Goal: Information Seeking & Learning: Compare options

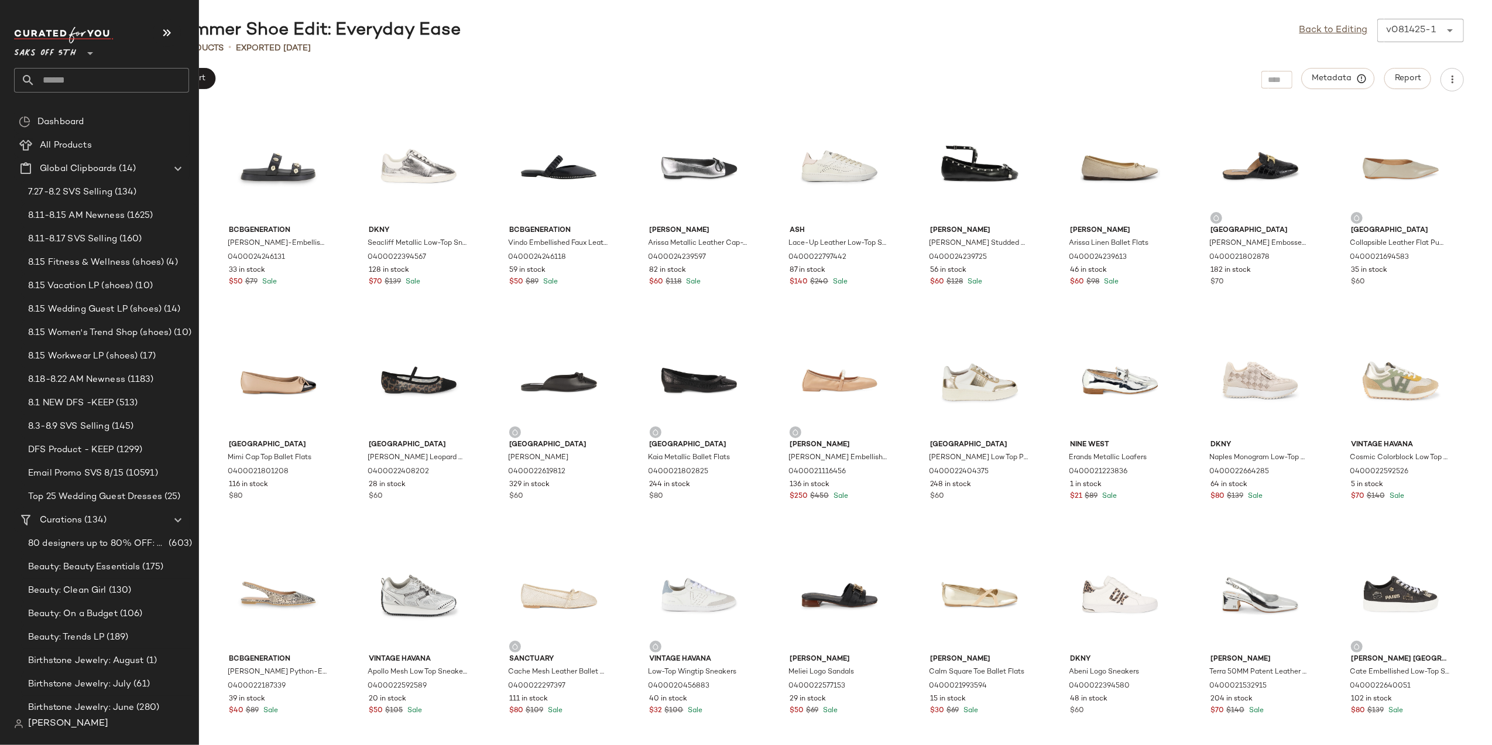
click at [45, 81] on input "text" at bounding box center [112, 80] width 154 height 25
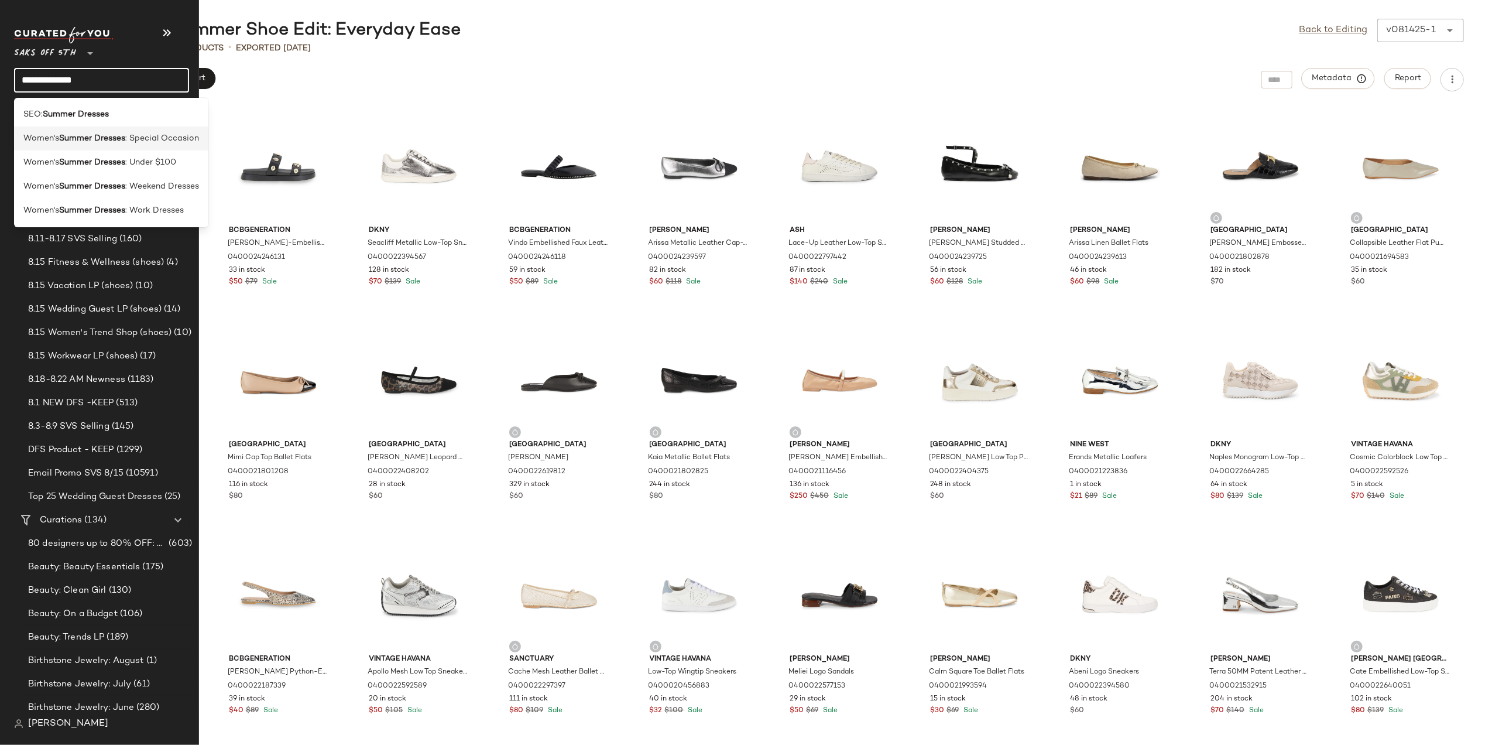
type input "**********"
click at [112, 136] on b "Summer Dresses" at bounding box center [92, 138] width 66 height 12
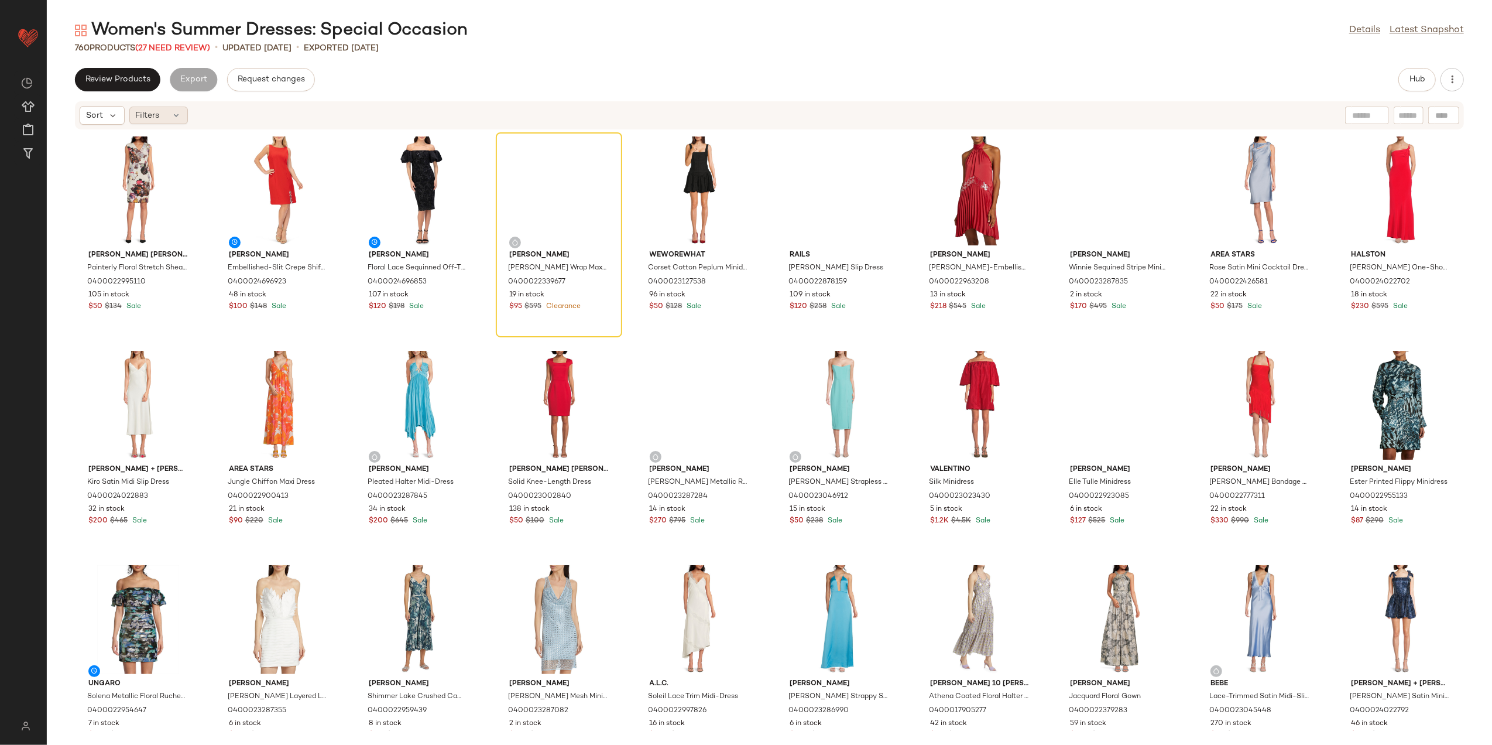
click at [162, 111] on div "Filters" at bounding box center [158, 116] width 59 height 18
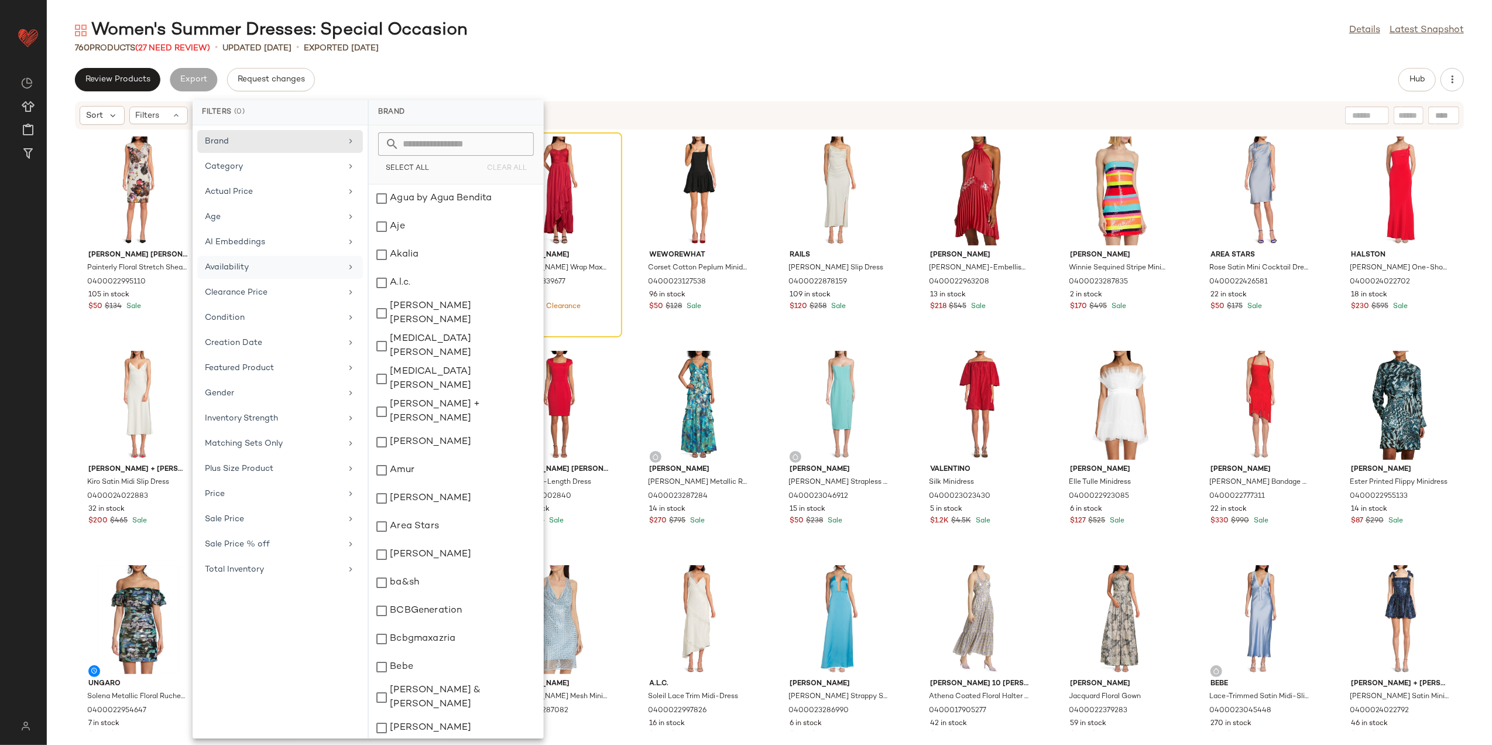
click at [253, 272] on div "Availability" at bounding box center [273, 267] width 136 height 12
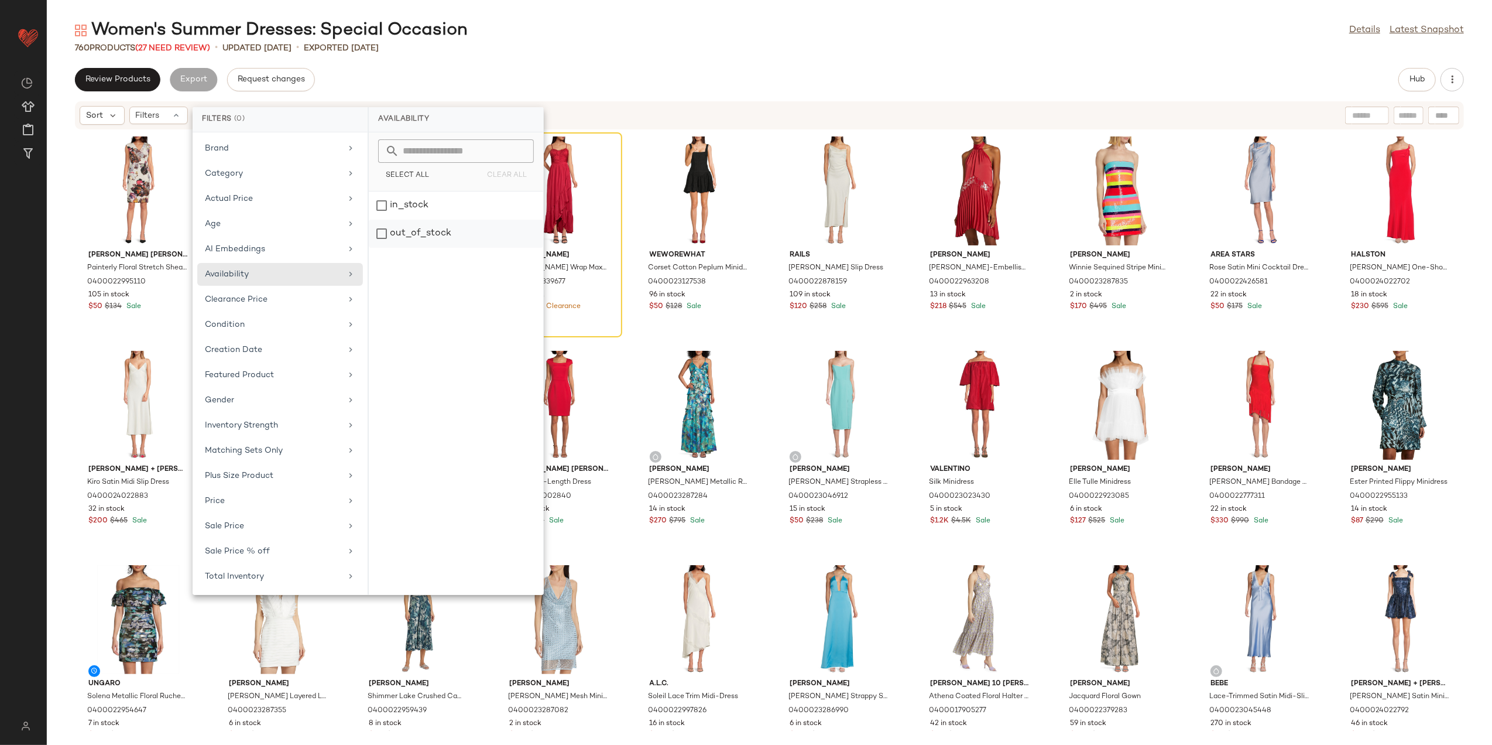
click at [441, 224] on div "out_of_stock" at bounding box center [456, 234] width 174 height 28
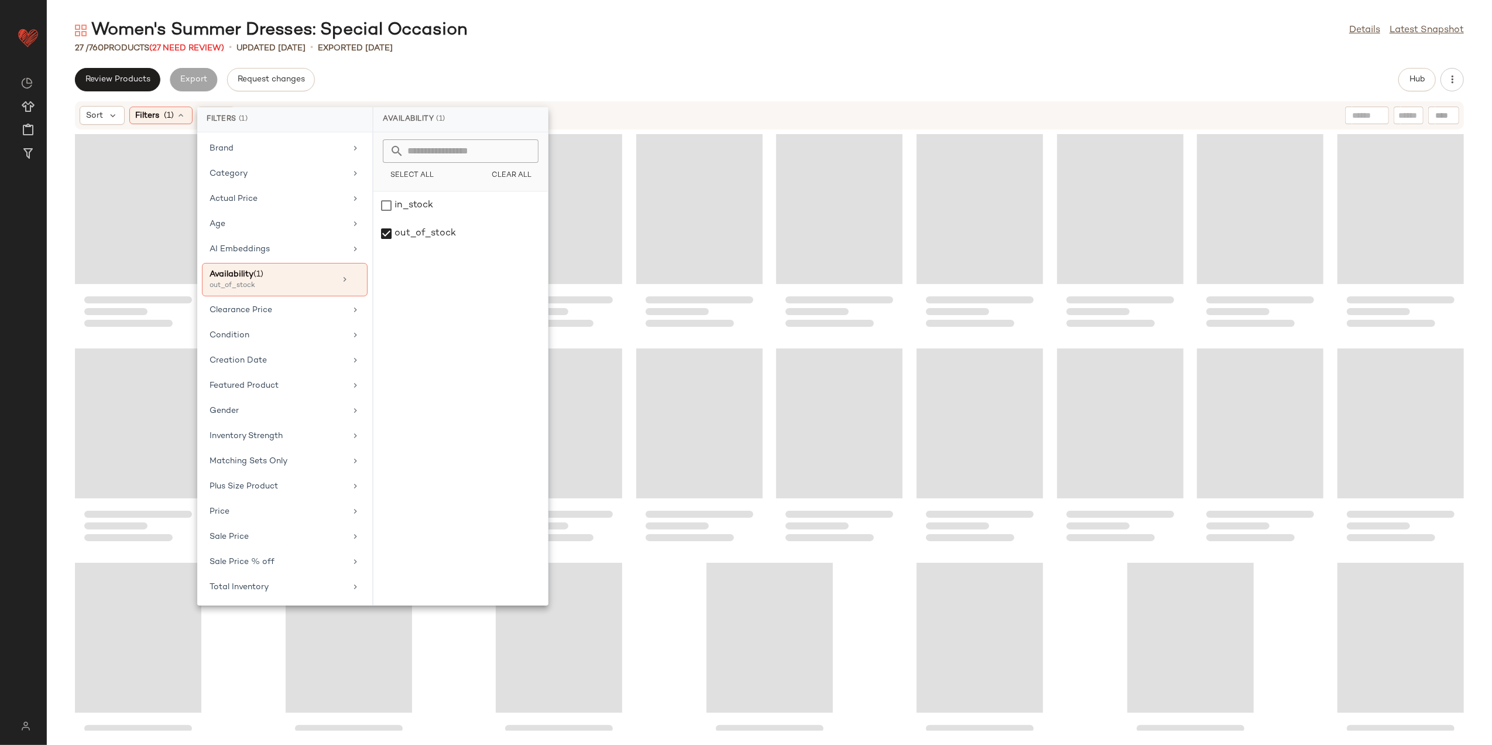
click at [499, 60] on div "Women's Summer Dresses: Special Occasion Details Latest Snapshot 27 / 760 Produ…" at bounding box center [770, 382] width 1446 height 726
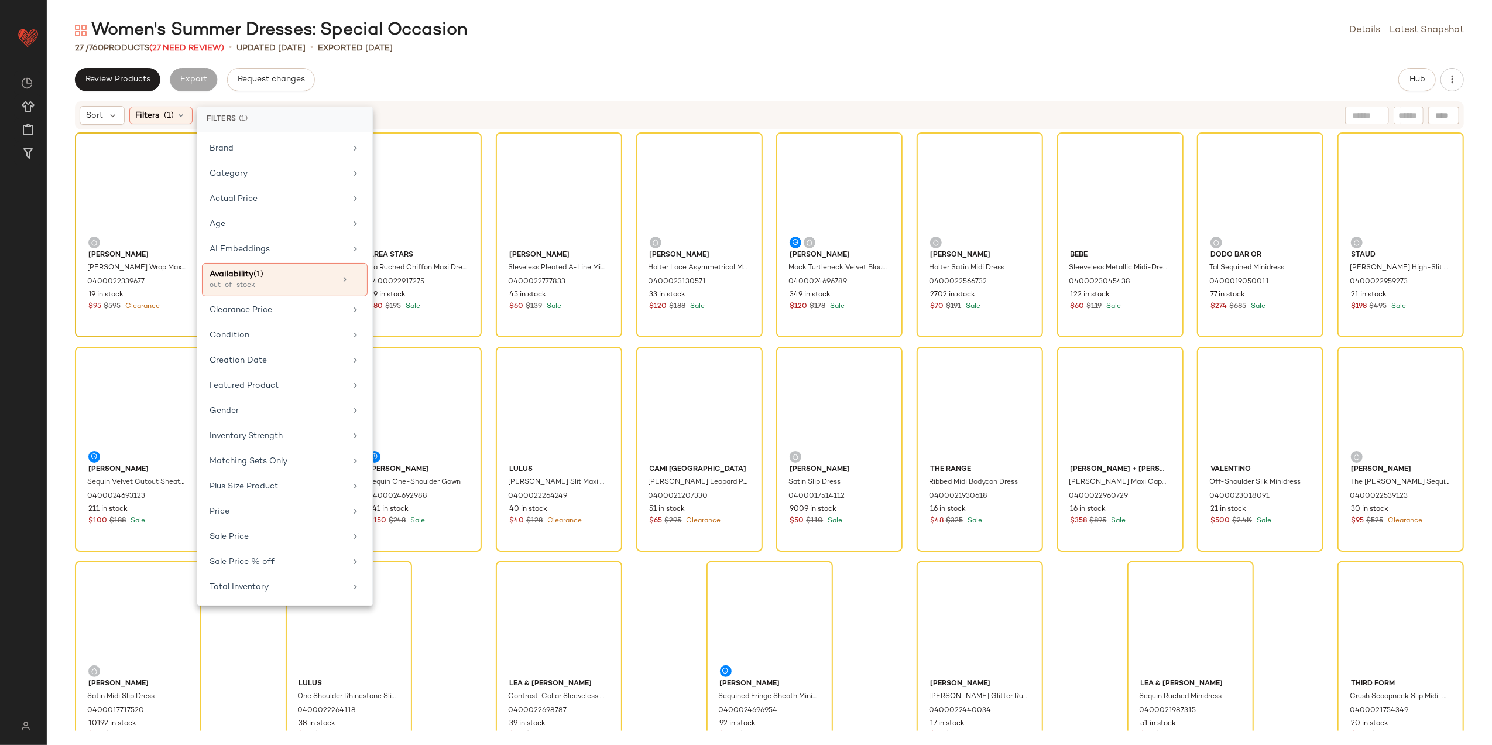
click at [135, 178] on div at bounding box center [138, 190] width 118 height 109
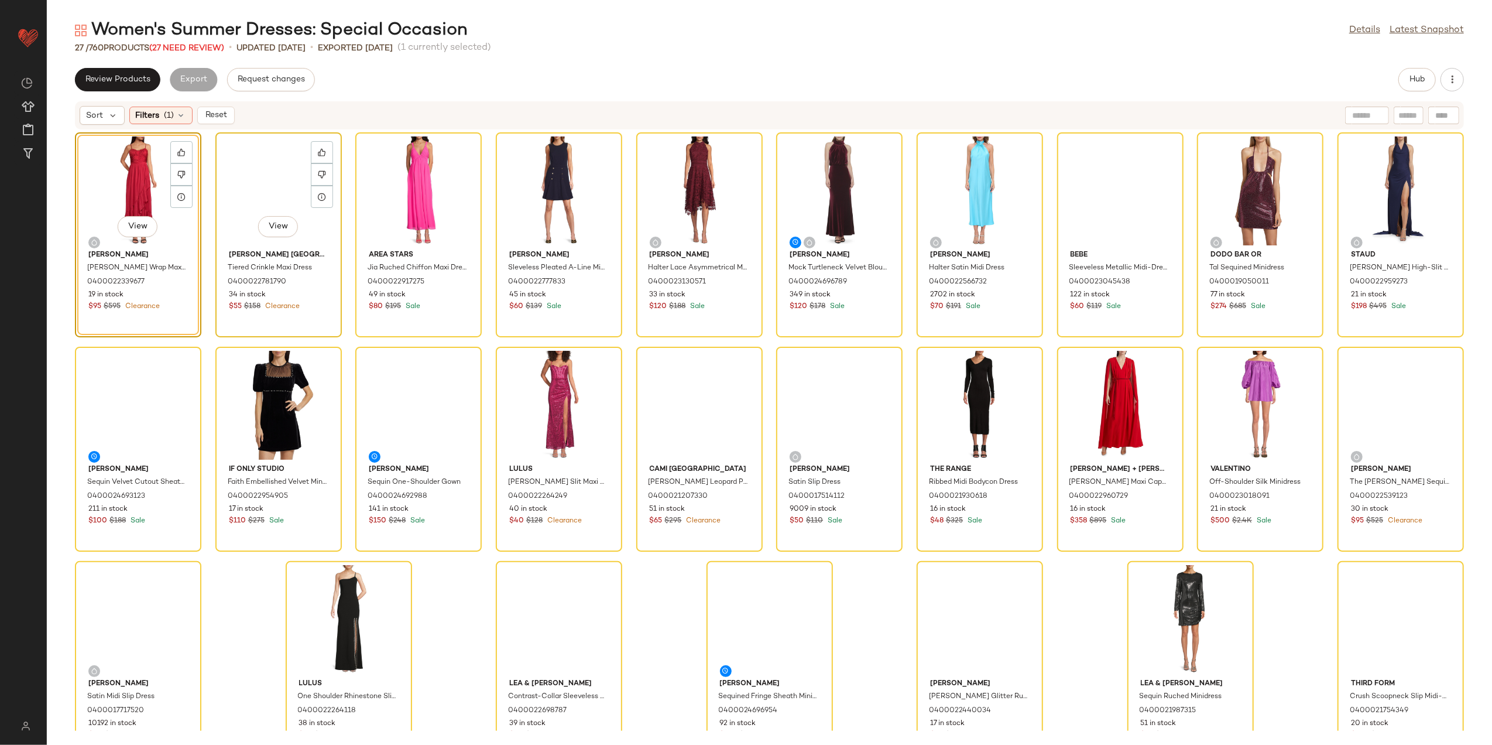
scroll to position [35, 0]
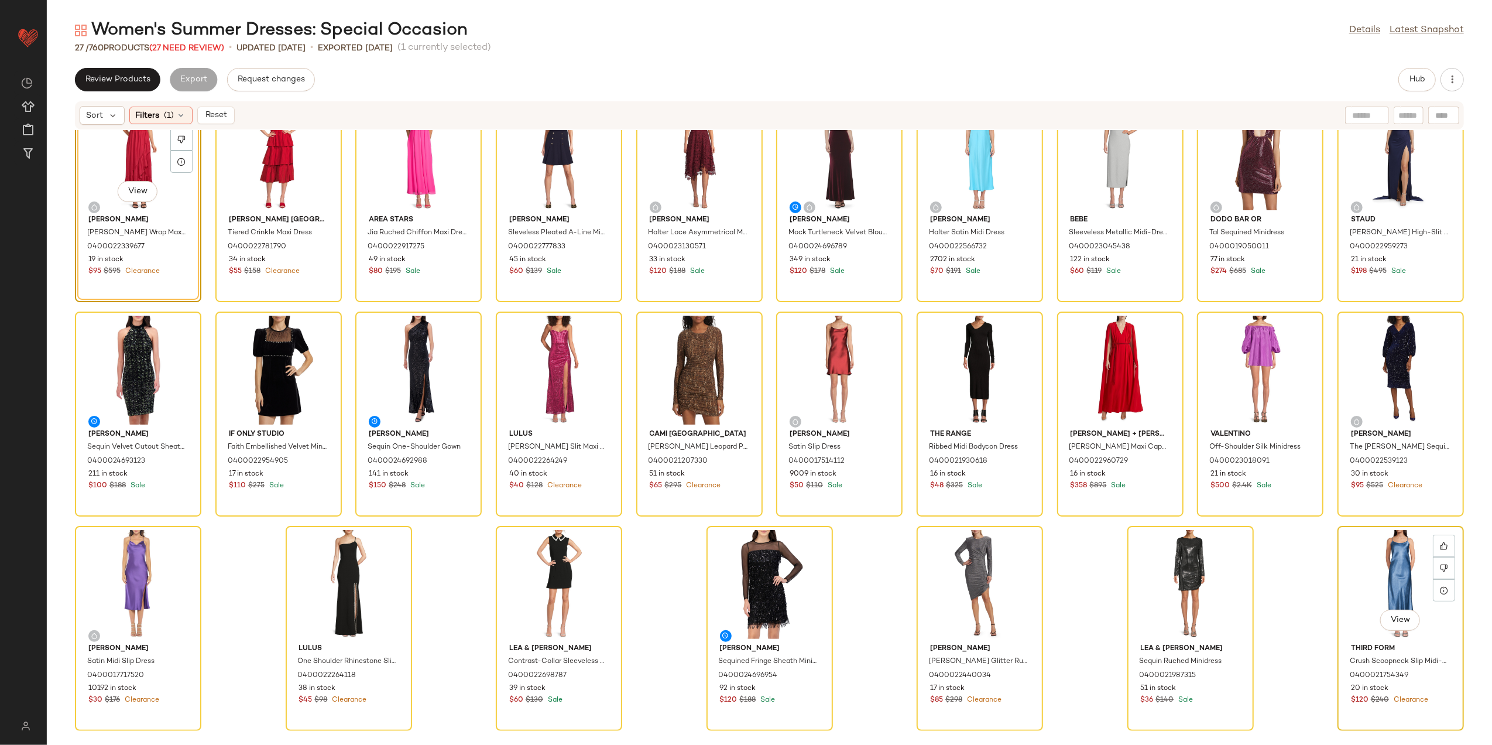
click at [1394, 575] on div "View" at bounding box center [1401, 584] width 118 height 109
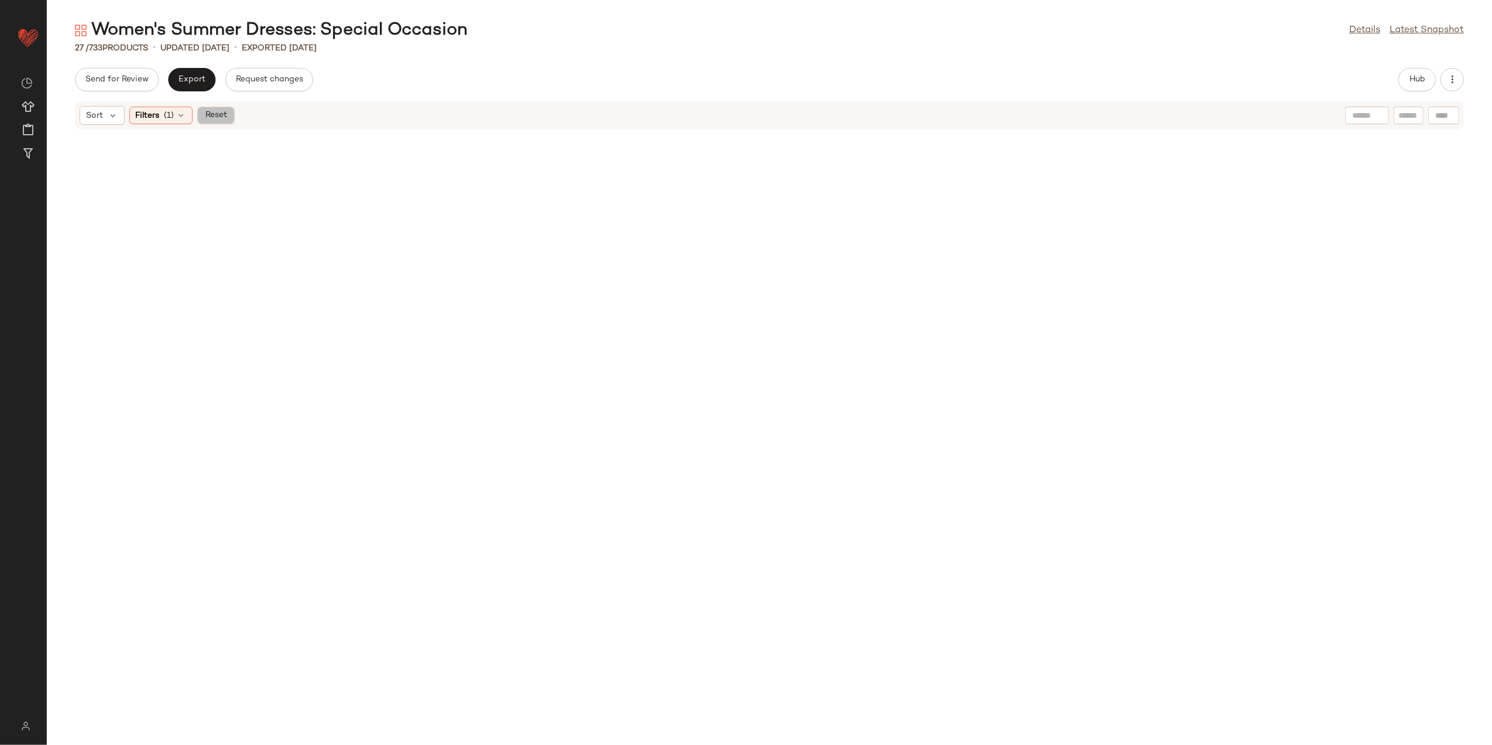
click at [223, 111] on span "Reset" at bounding box center [215, 115] width 22 height 9
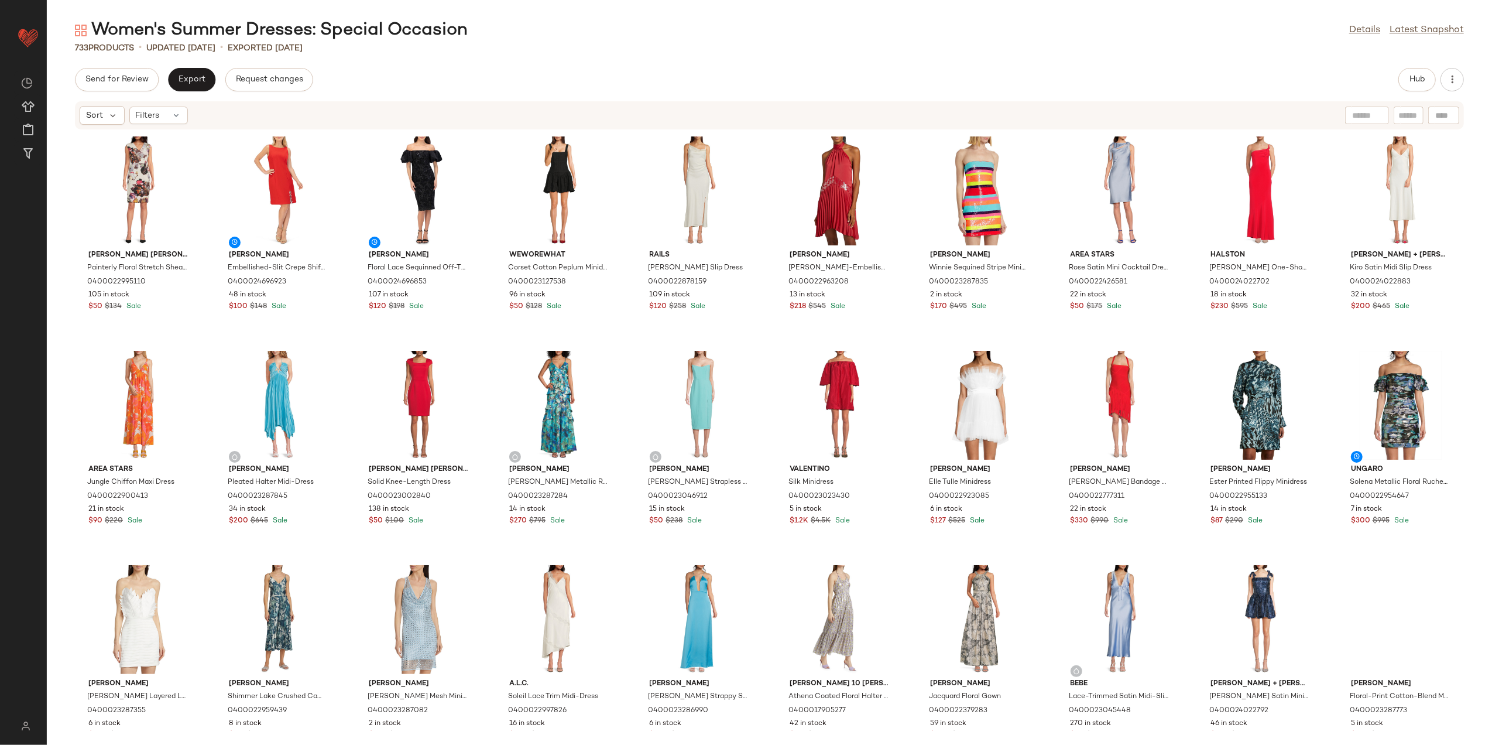
click at [1399, 63] on div "Women's Summer Dresses: Special Occasion Details Latest Snapshot 733 Products •…" at bounding box center [770, 382] width 1446 height 726
click at [1419, 78] on span "Hub" at bounding box center [1417, 79] width 16 height 9
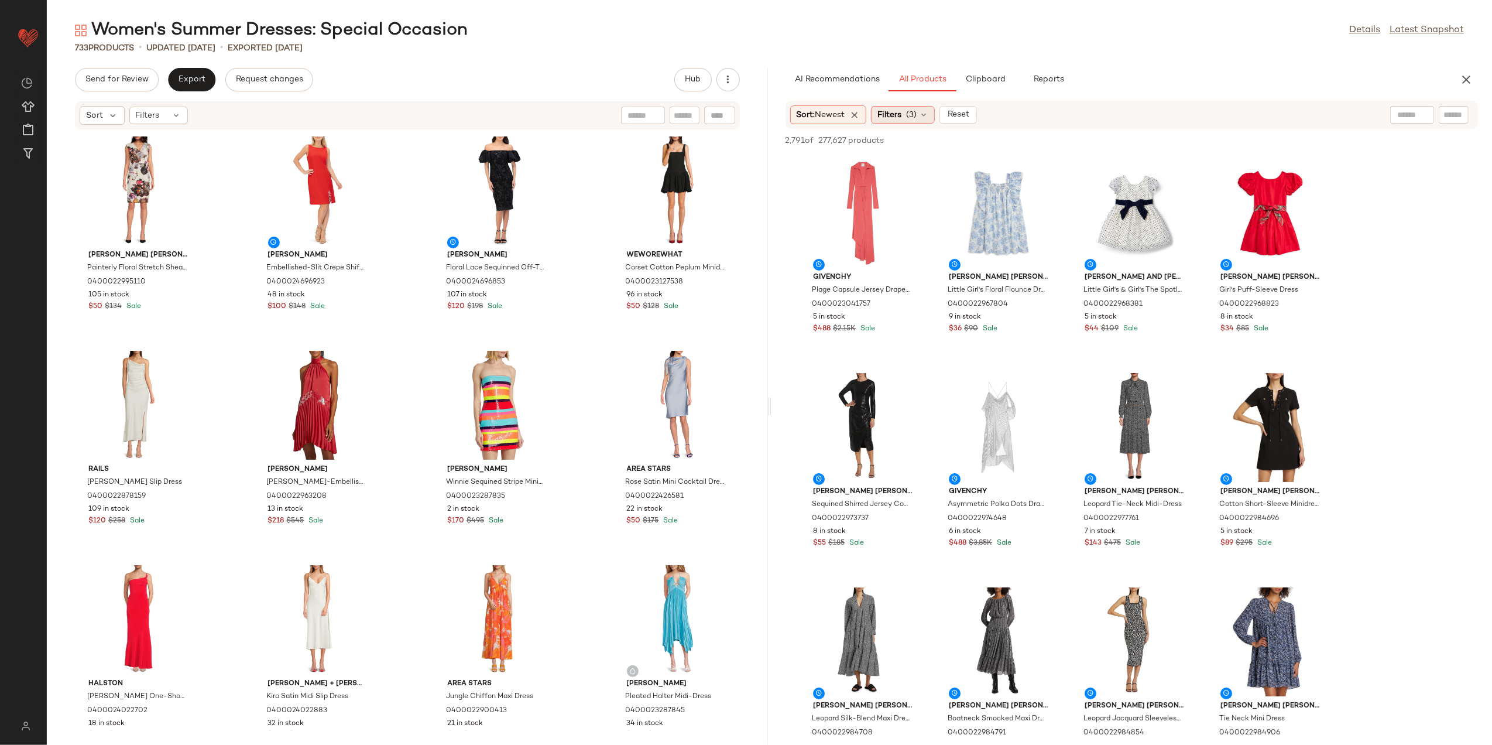
click at [907, 108] on div "Filters (3)" at bounding box center [903, 115] width 64 height 18
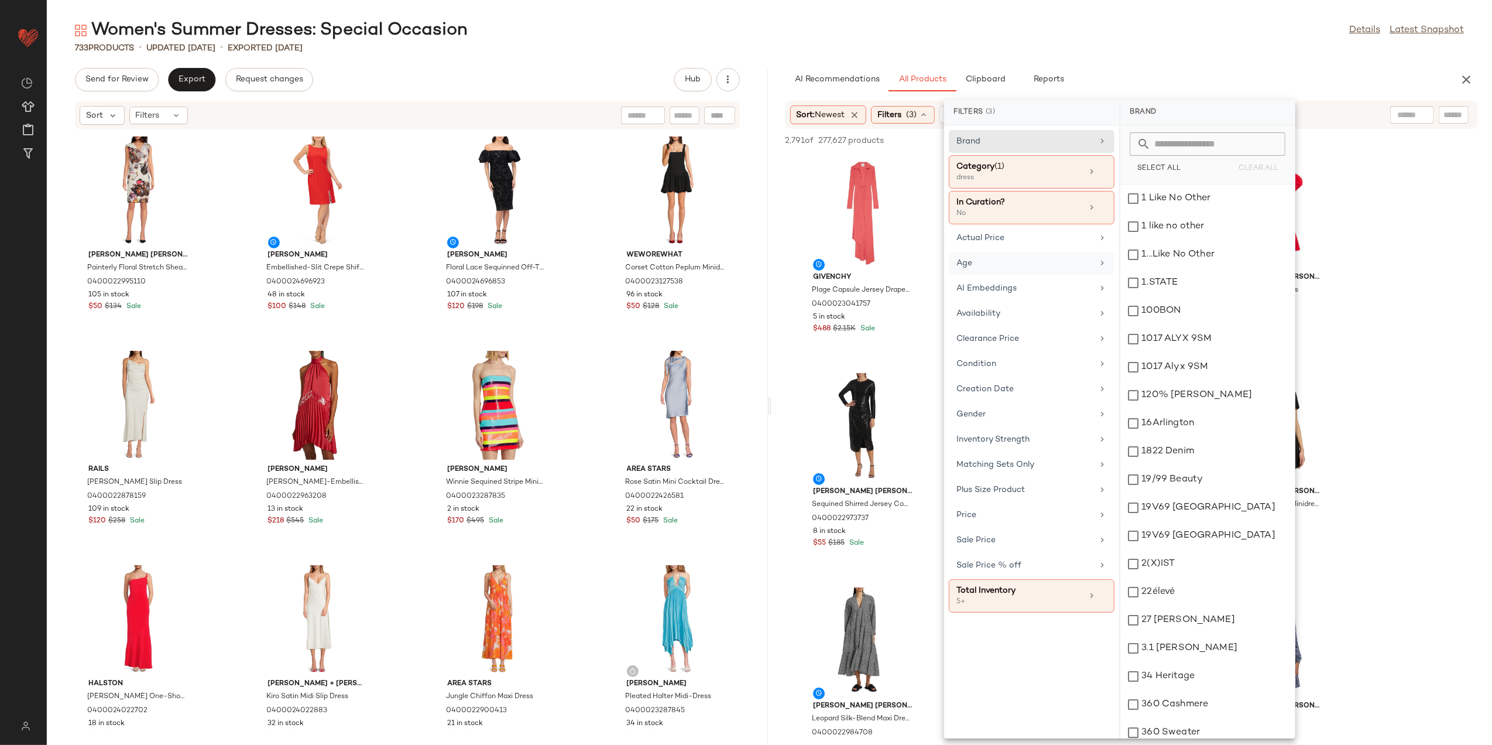
click at [1015, 266] on div "Age" at bounding box center [1025, 263] width 136 height 12
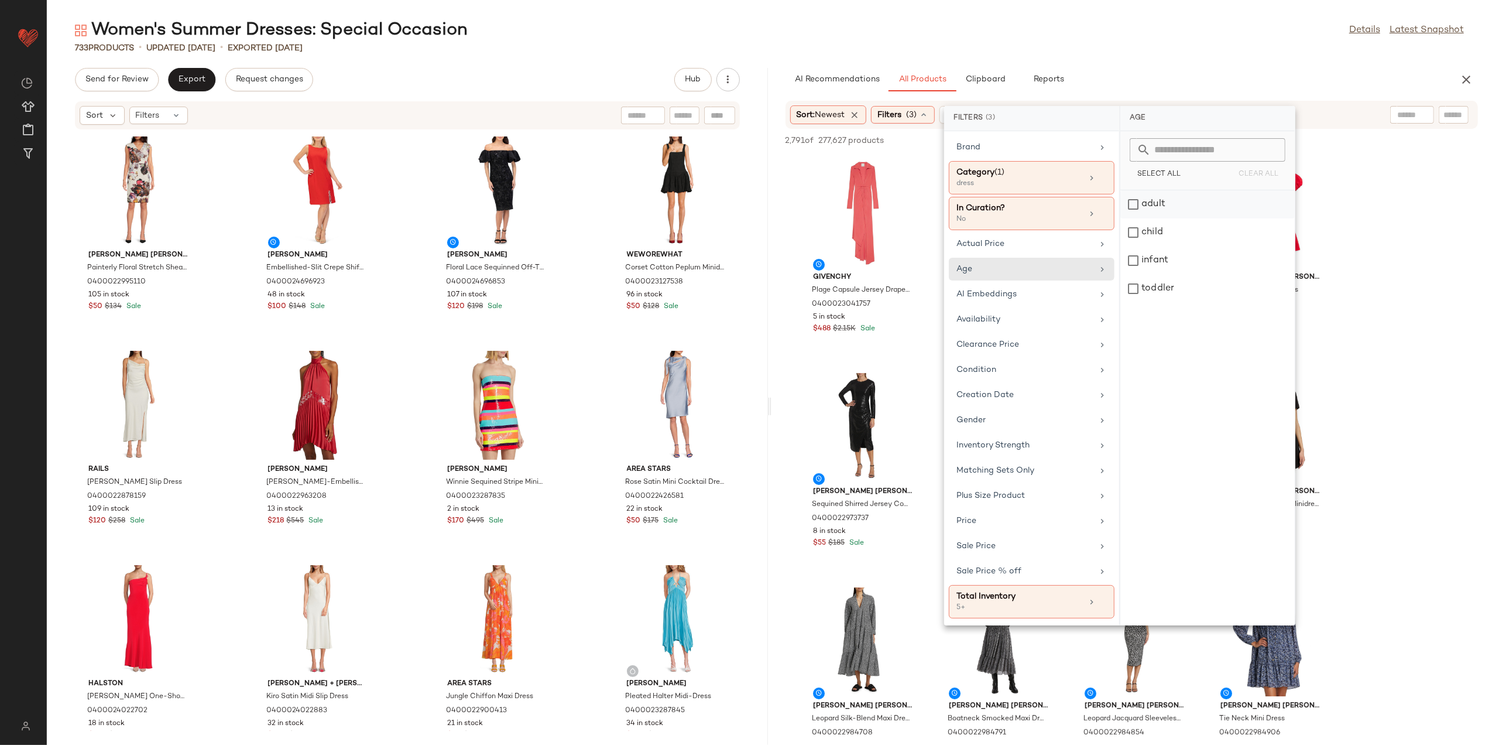
click at [1141, 218] on div "adult" at bounding box center [1208, 232] width 174 height 28
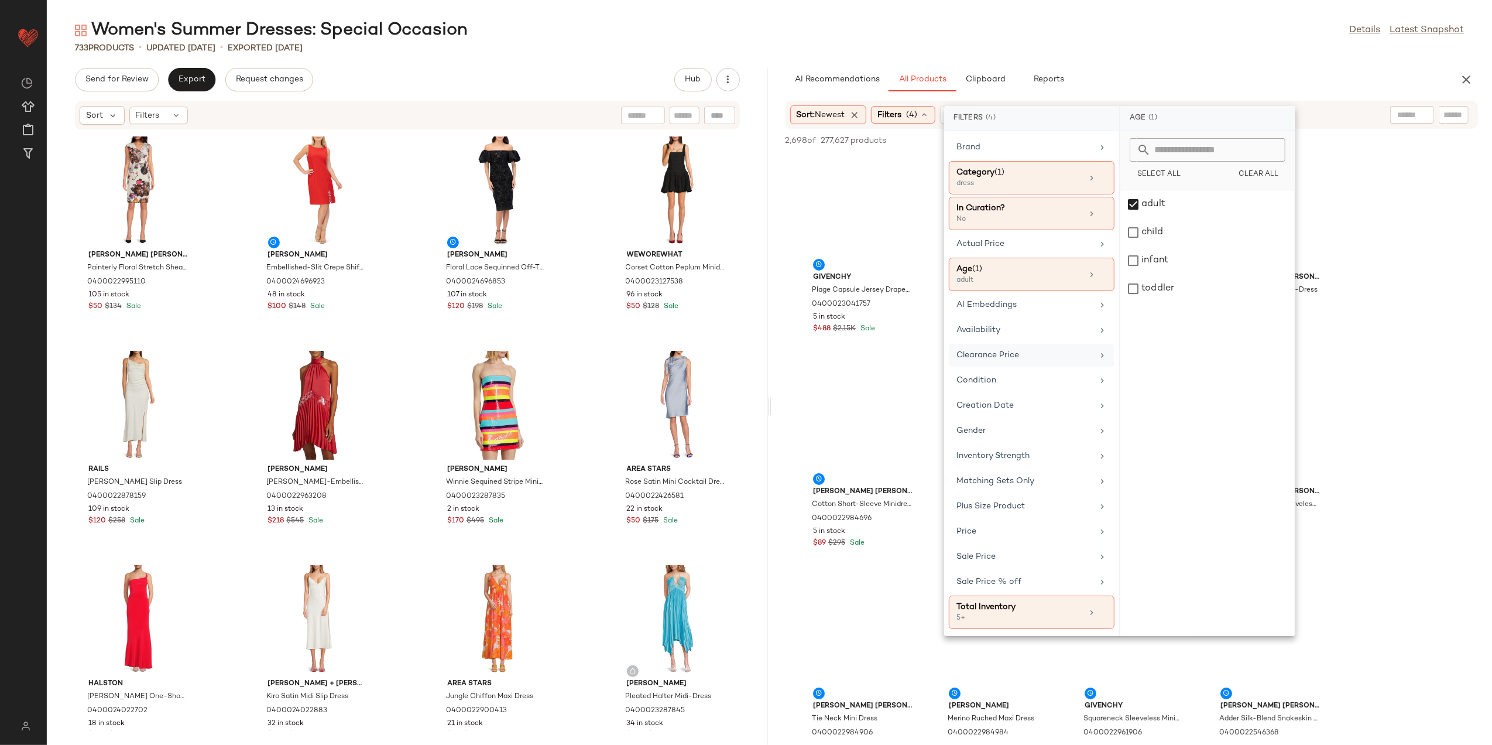
click at [1035, 356] on div "Clearance Price" at bounding box center [1025, 355] width 136 height 12
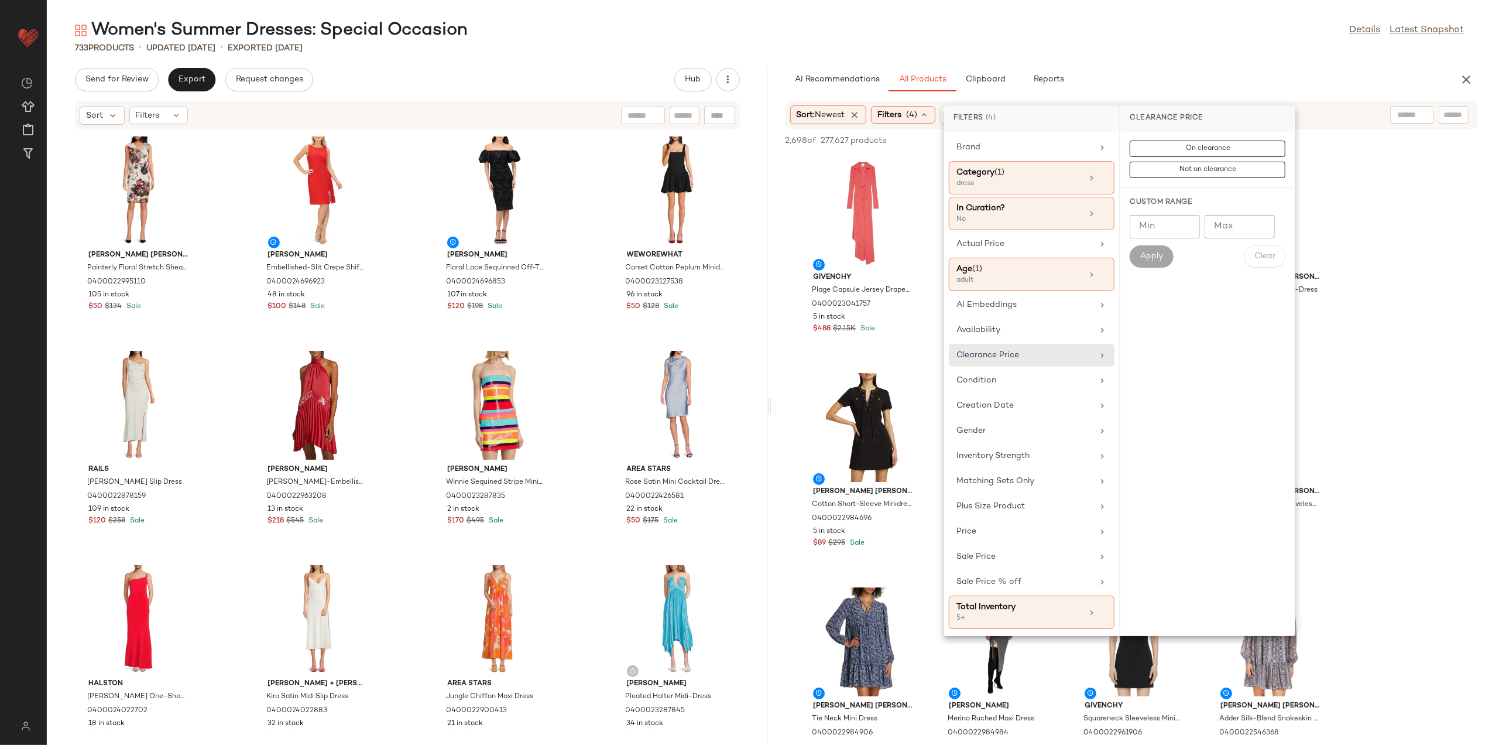
click at [1188, 180] on div "On clearance Not on clearance" at bounding box center [1208, 159] width 174 height 57
click at [1192, 169] on span "Not on clearance" at bounding box center [1207, 170] width 57 height 8
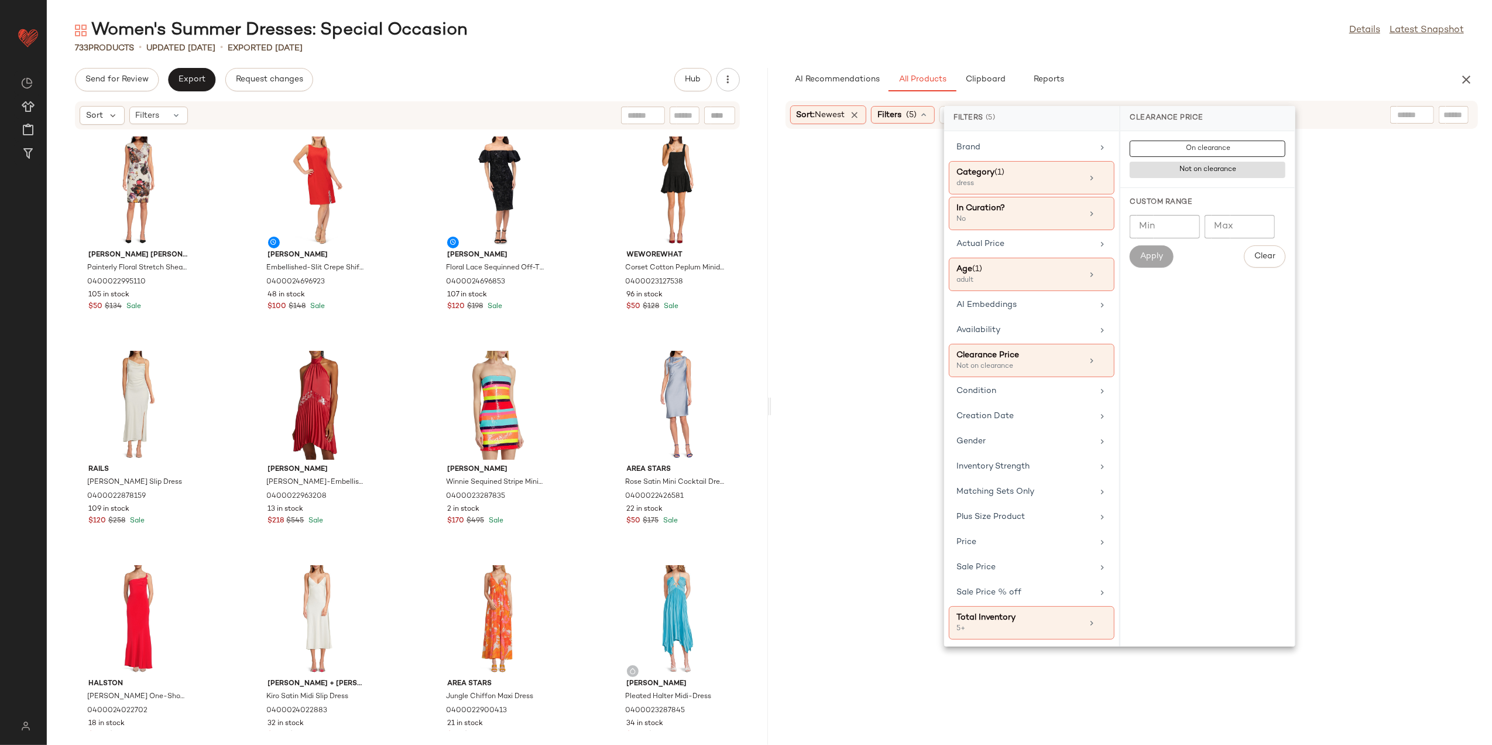
click at [1142, 12] on main "Women's Summer Dresses: Special Occasion Details Latest Snapshot 733 Products •…" at bounding box center [746, 372] width 1492 height 745
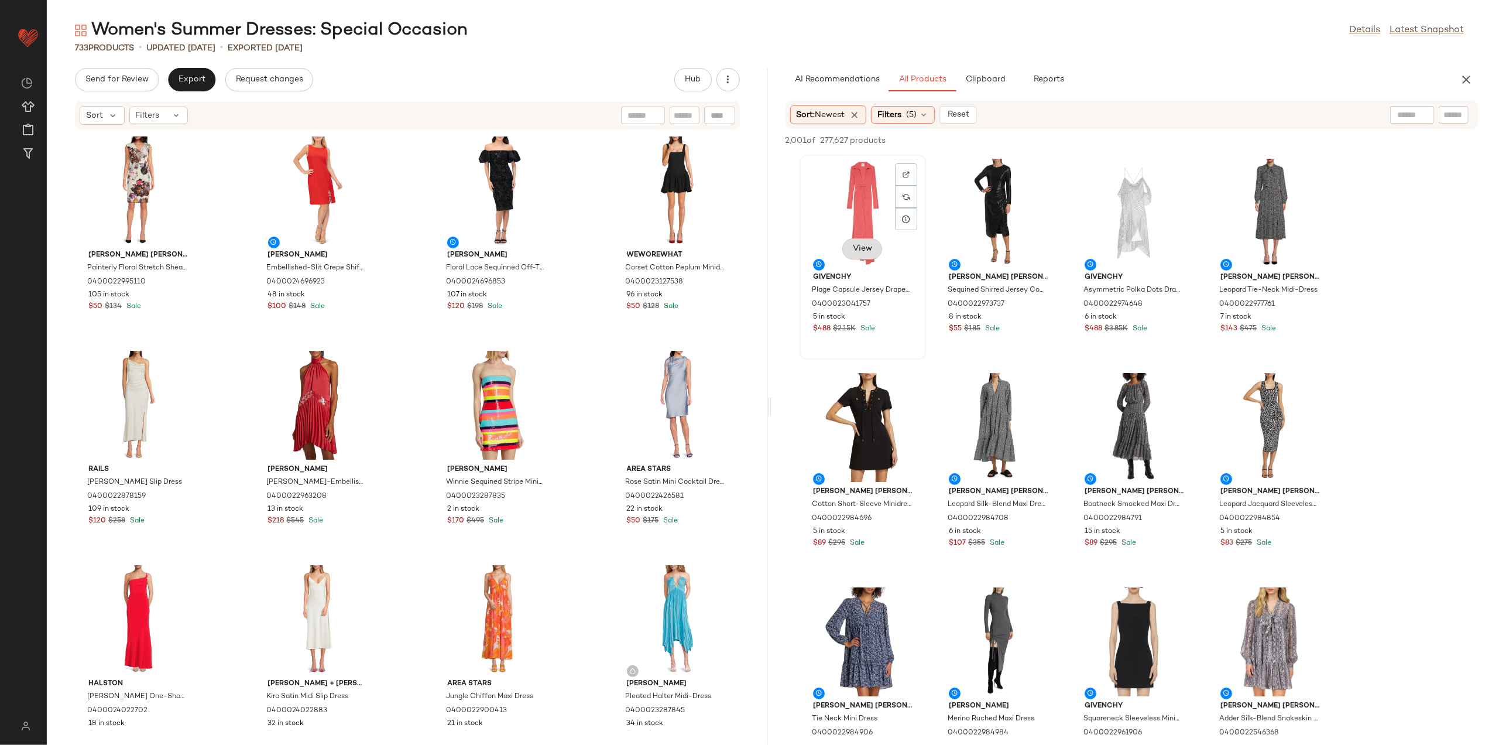
click at [865, 254] on button "View" at bounding box center [863, 248] width 40 height 21
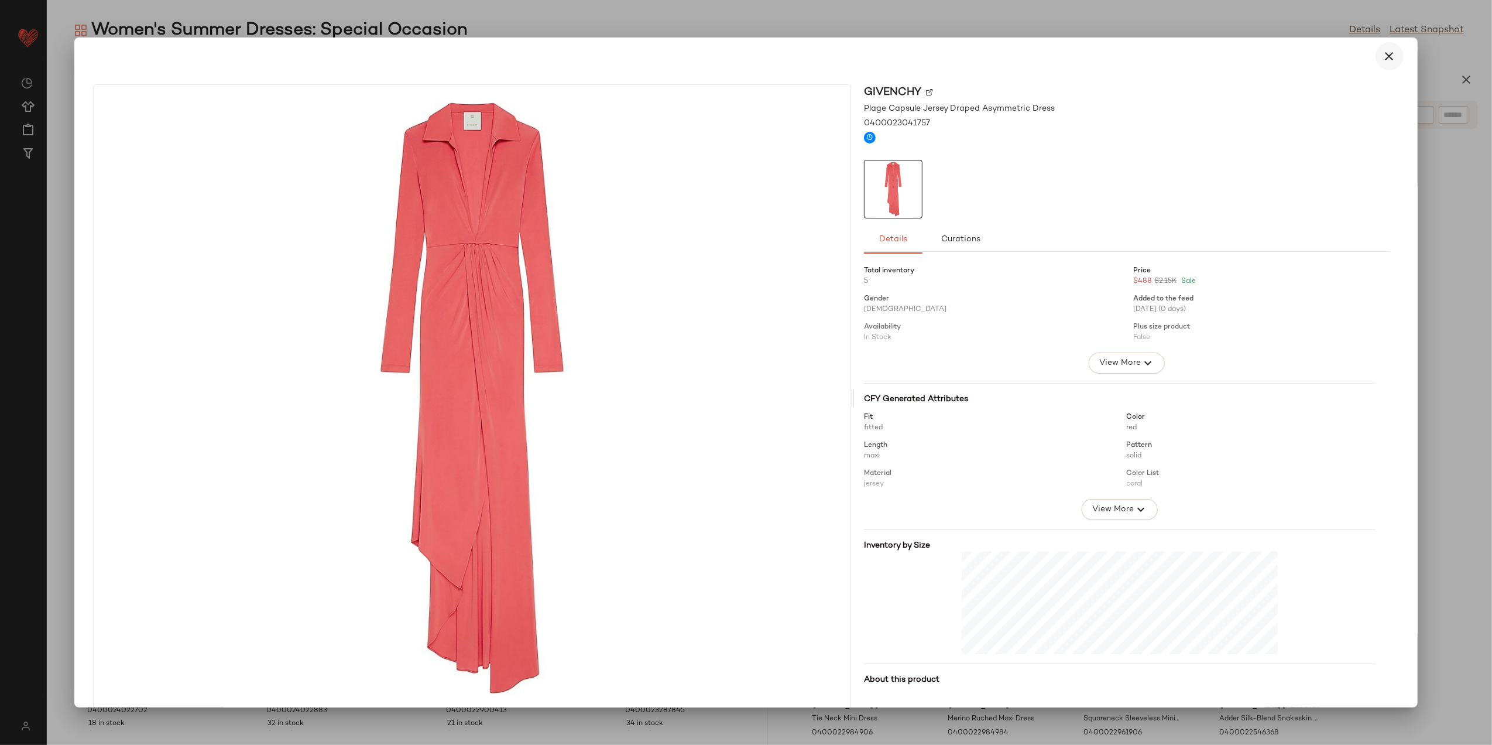
click at [1384, 47] on button "button" at bounding box center [1390, 56] width 28 height 28
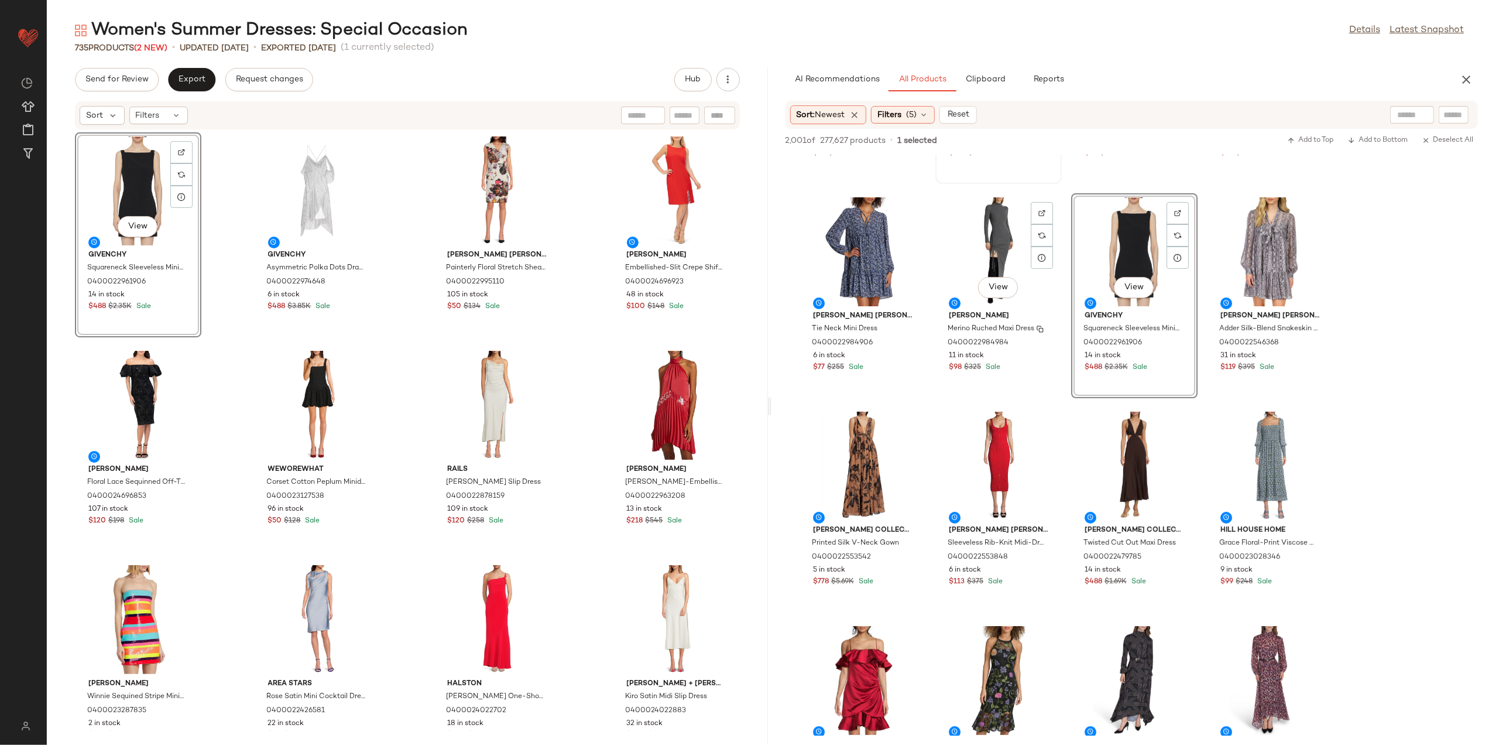
scroll to position [546, 0]
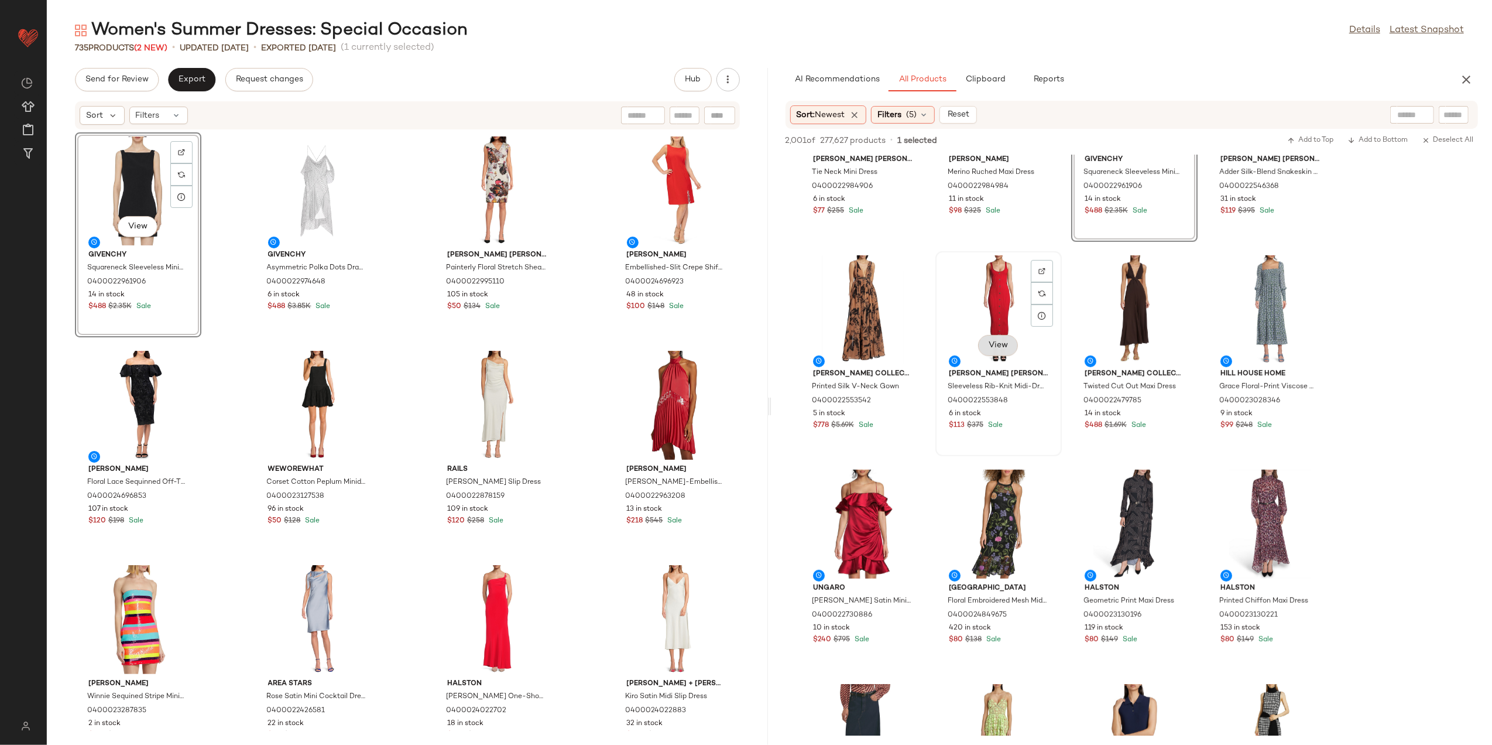
click at [1009, 345] on button "View" at bounding box center [998, 345] width 40 height 21
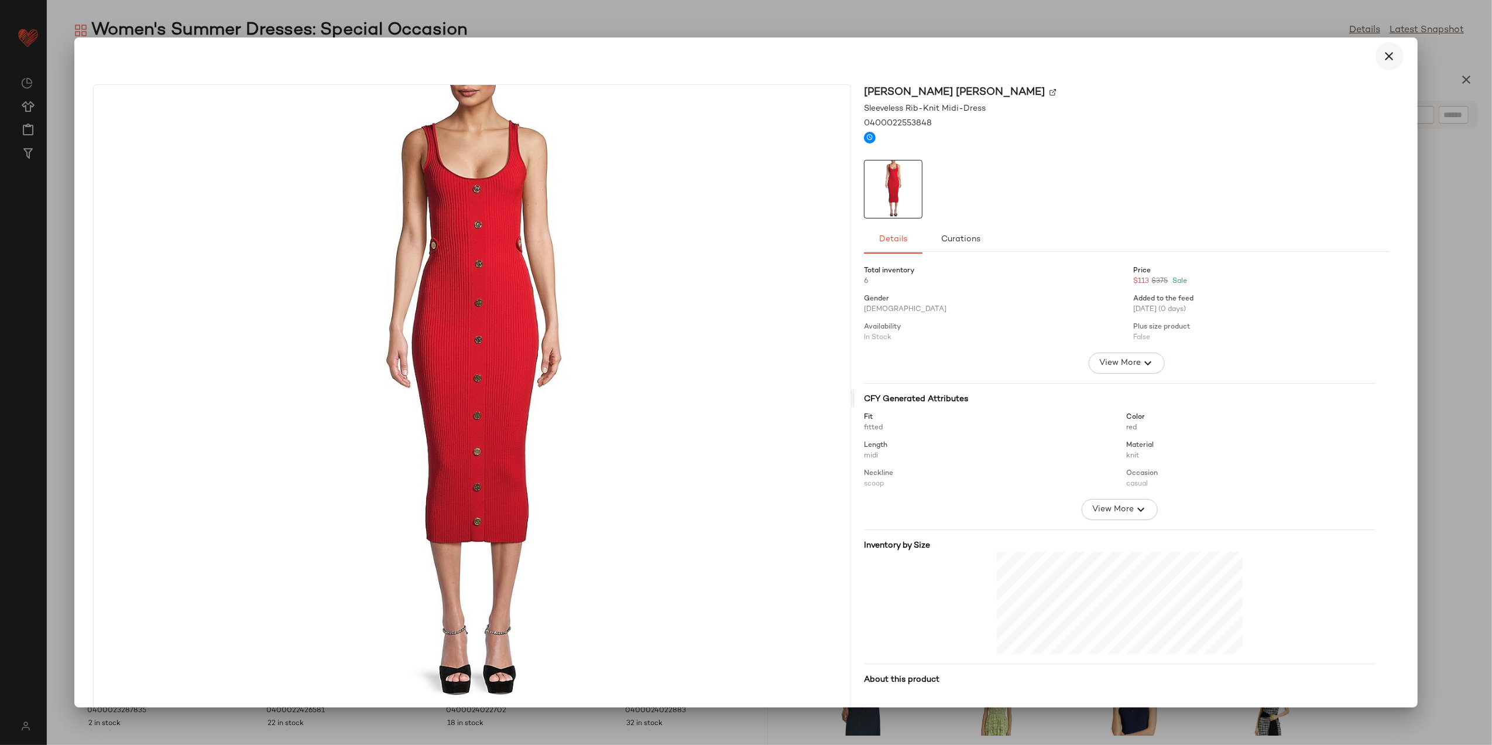
click at [1387, 52] on icon "button" at bounding box center [1390, 56] width 14 height 14
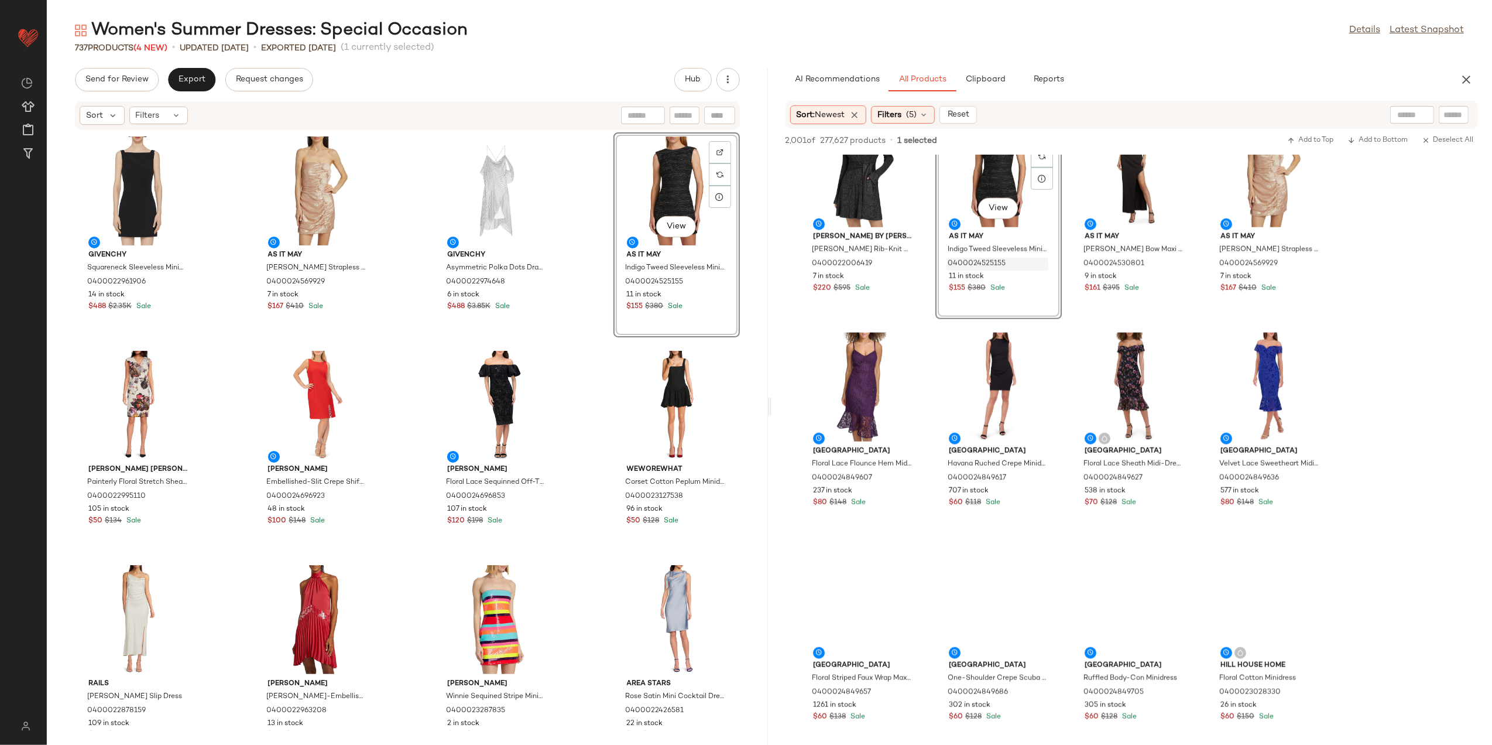
scroll to position [1327, 0]
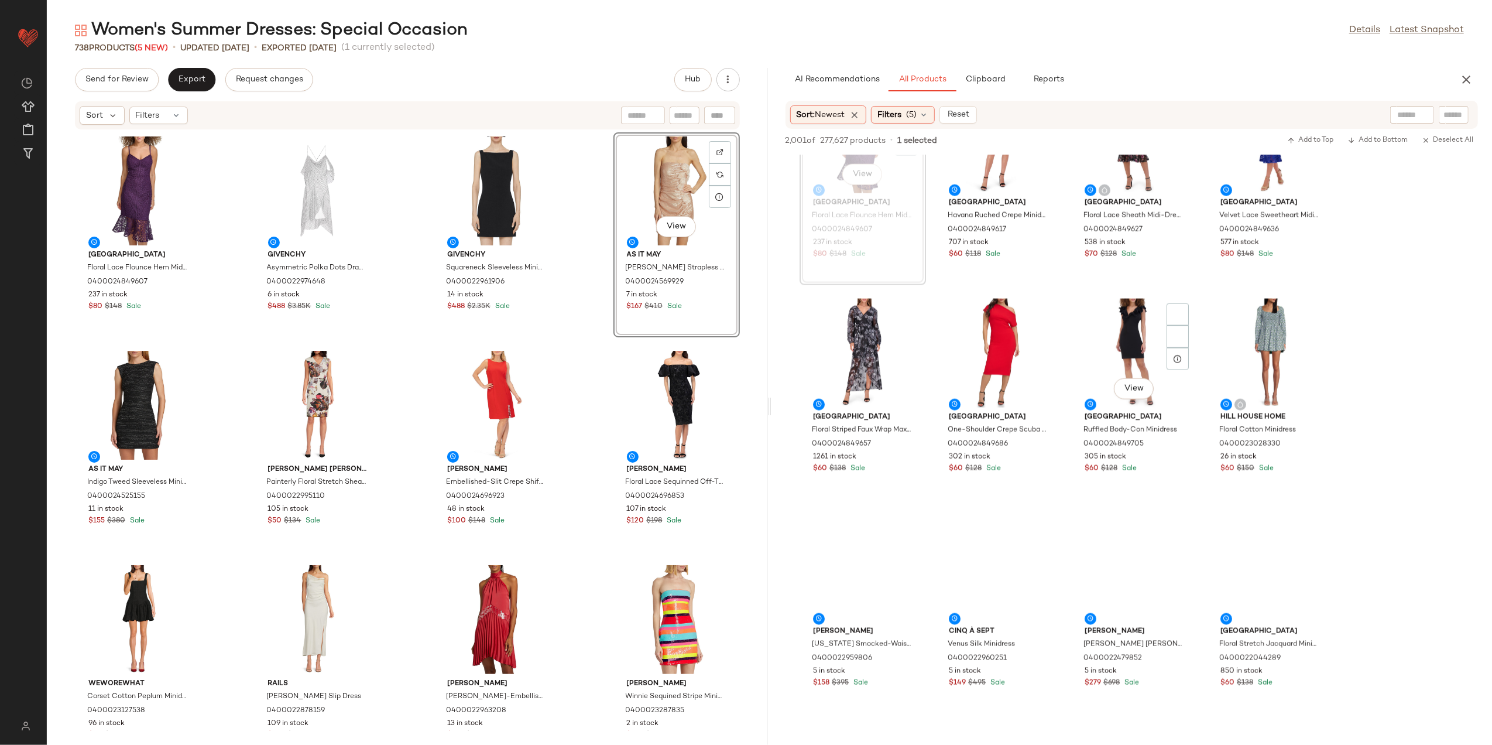
scroll to position [1639, 0]
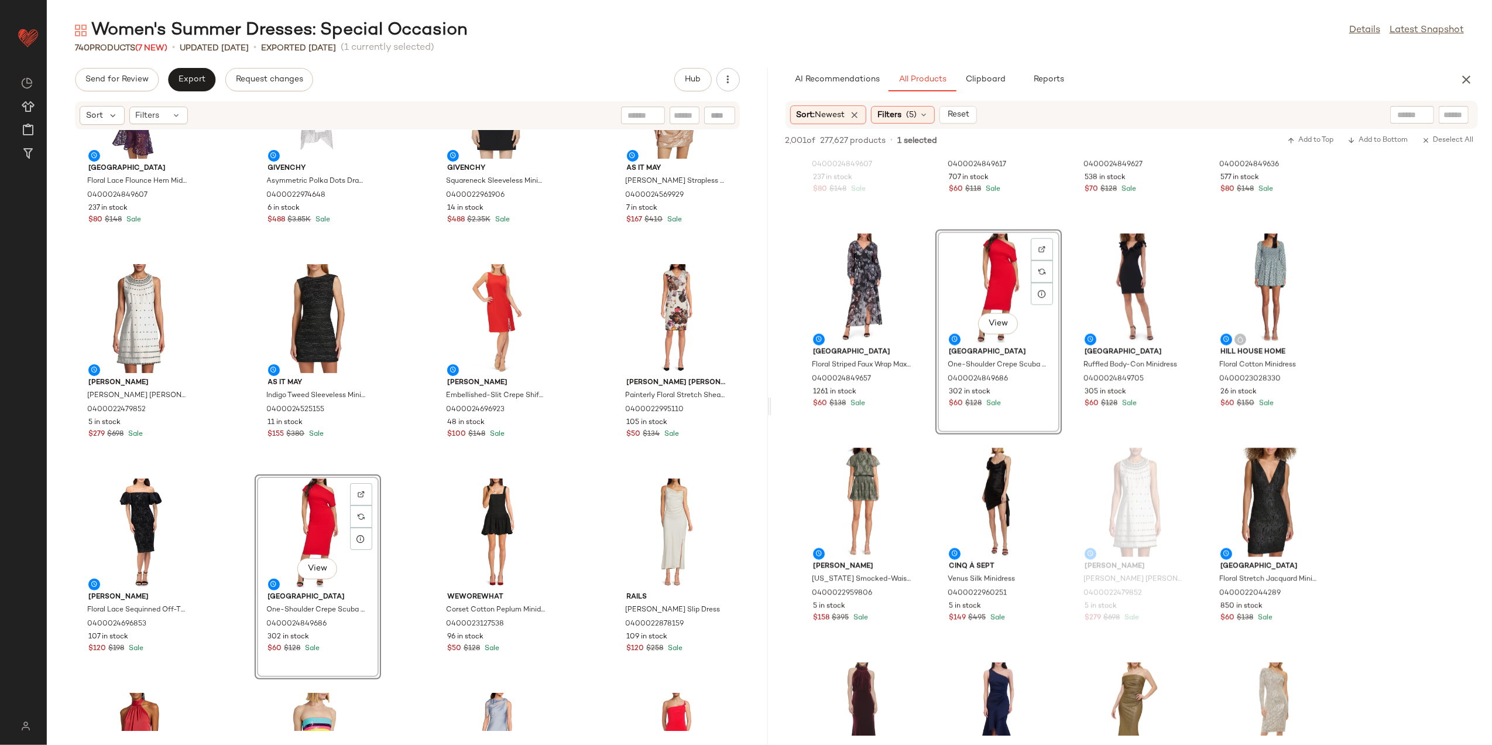
scroll to position [247, 0]
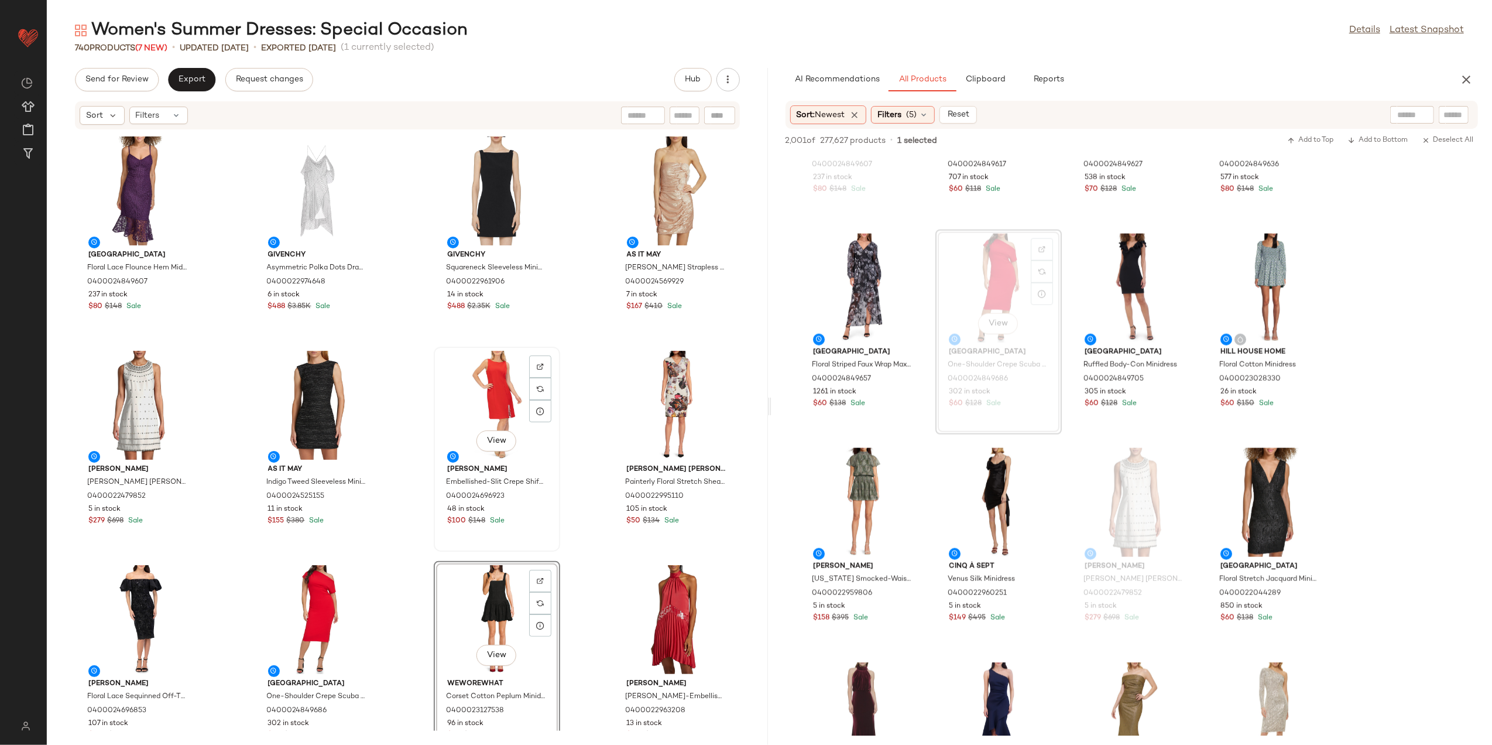
scroll to position [399, 0]
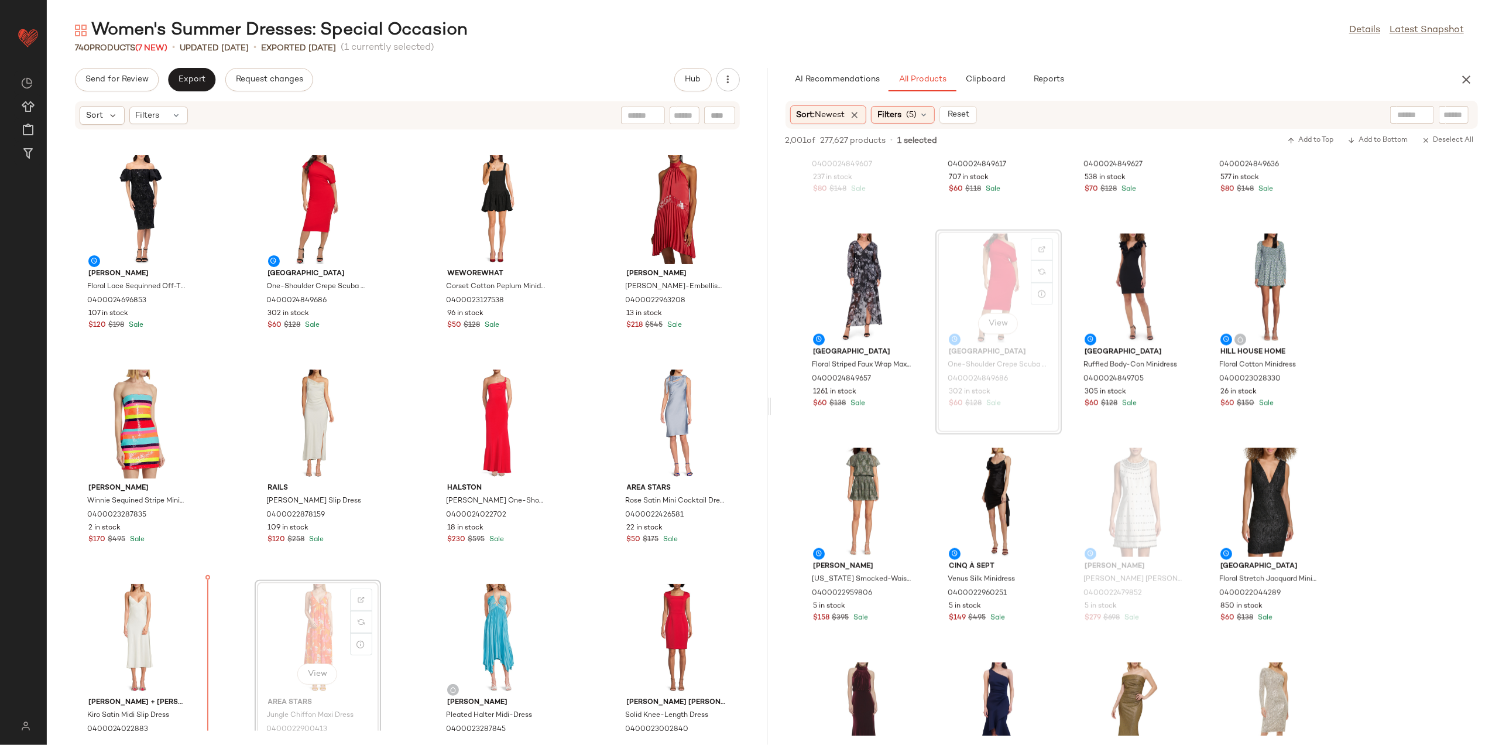
scroll to position [433, 0]
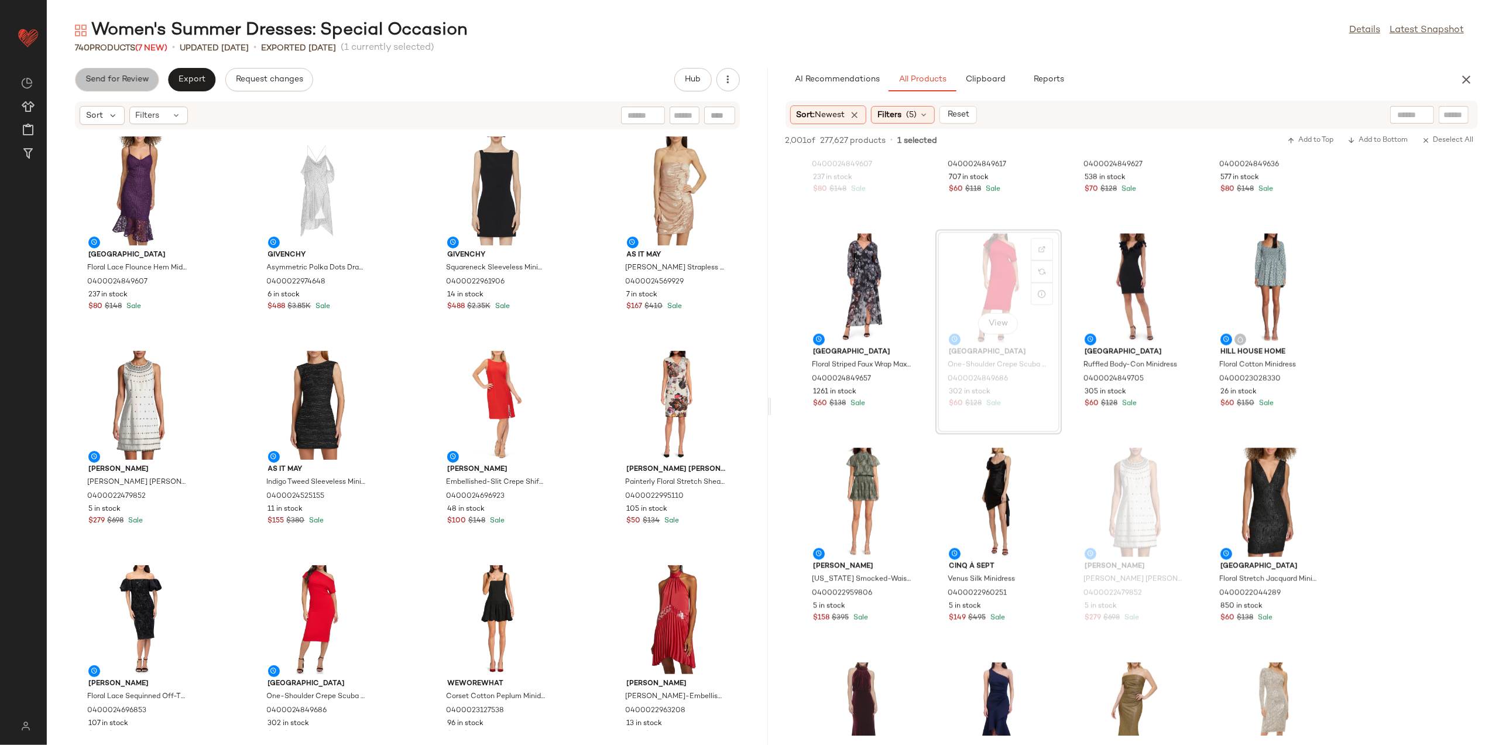
click at [128, 84] on span "Send for Review" at bounding box center [117, 79] width 64 height 9
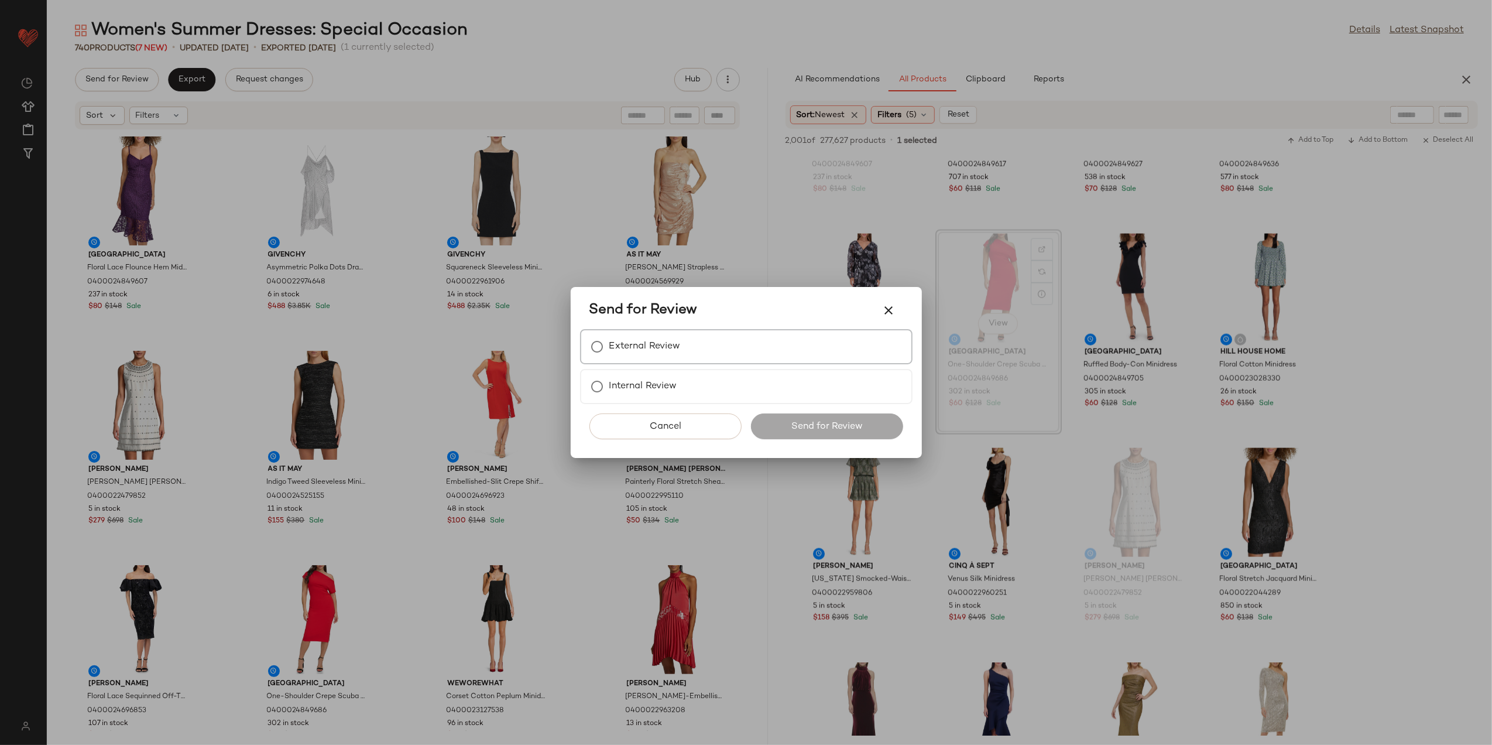
click at [624, 350] on label "External Review" at bounding box center [645, 346] width 71 height 23
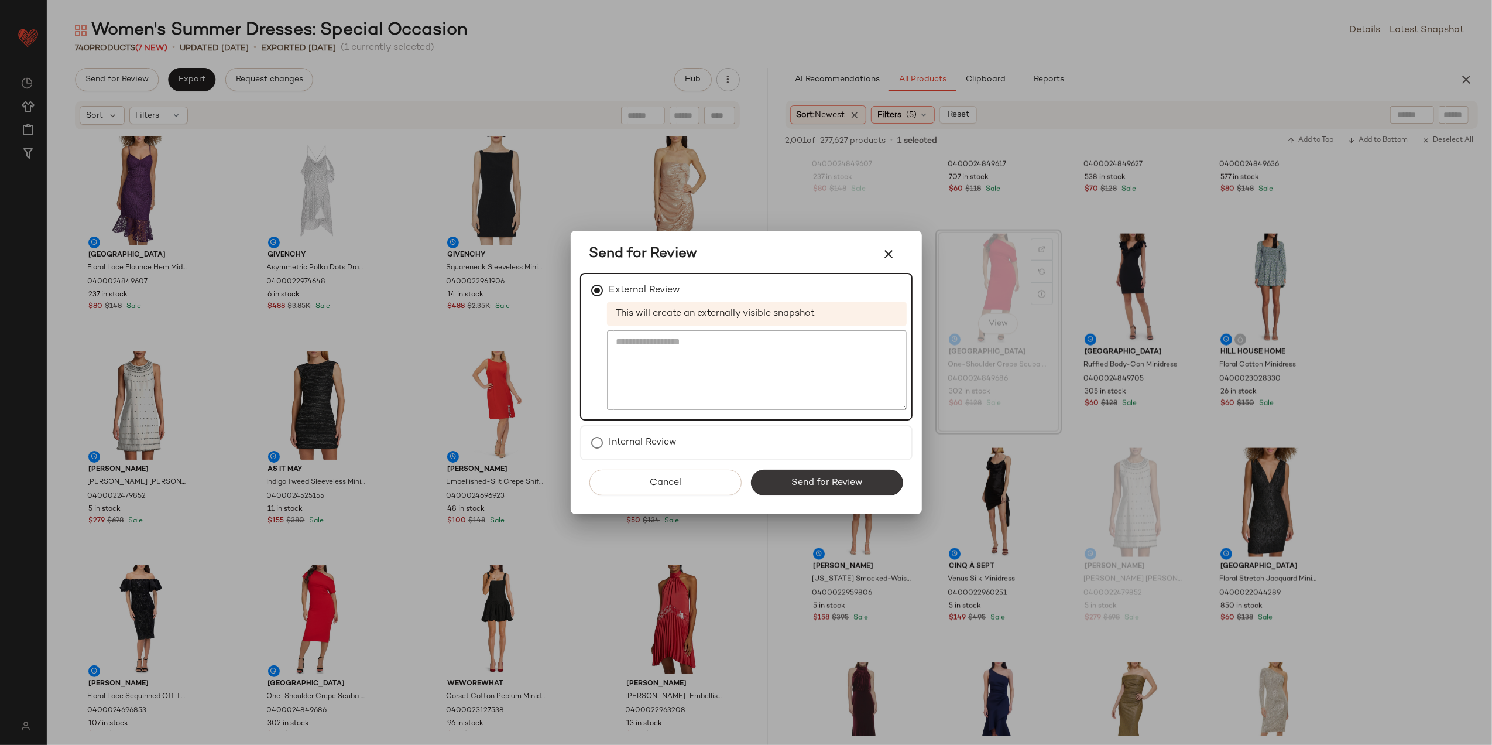
click at [848, 481] on span "Send for Review" at bounding box center [827, 482] width 72 height 11
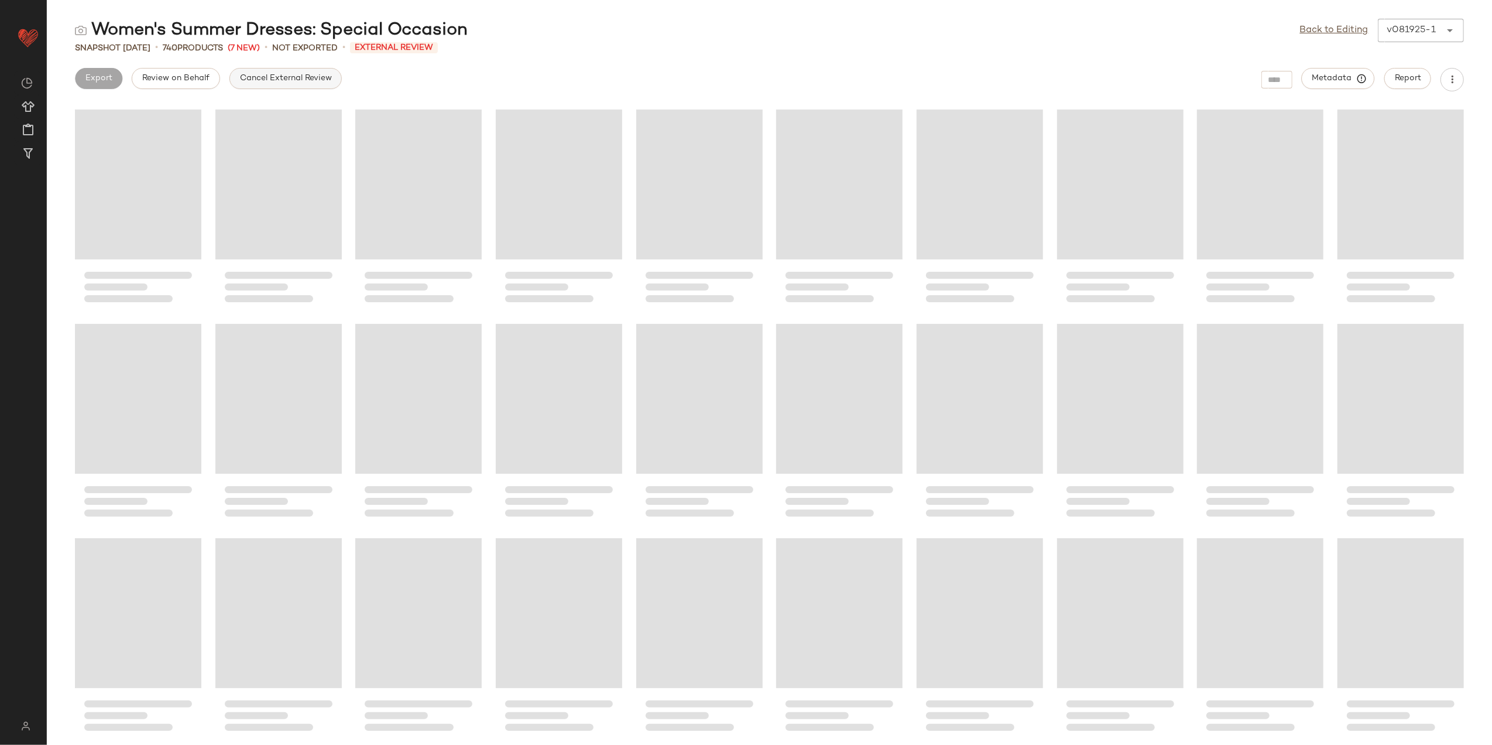
click at [279, 73] on button "Cancel External Review" at bounding box center [286, 78] width 112 height 21
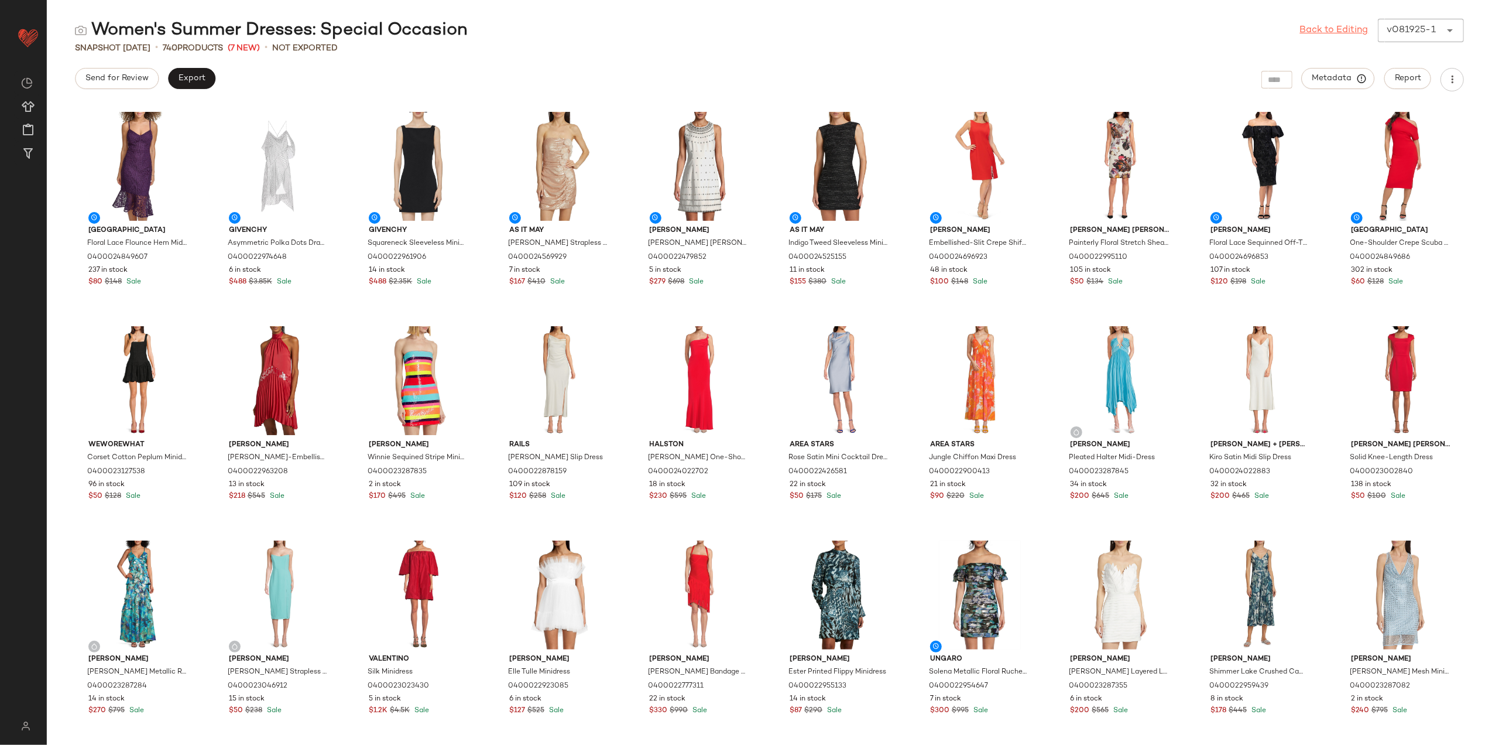
click at [1333, 33] on link "Back to Editing" at bounding box center [1334, 30] width 69 height 14
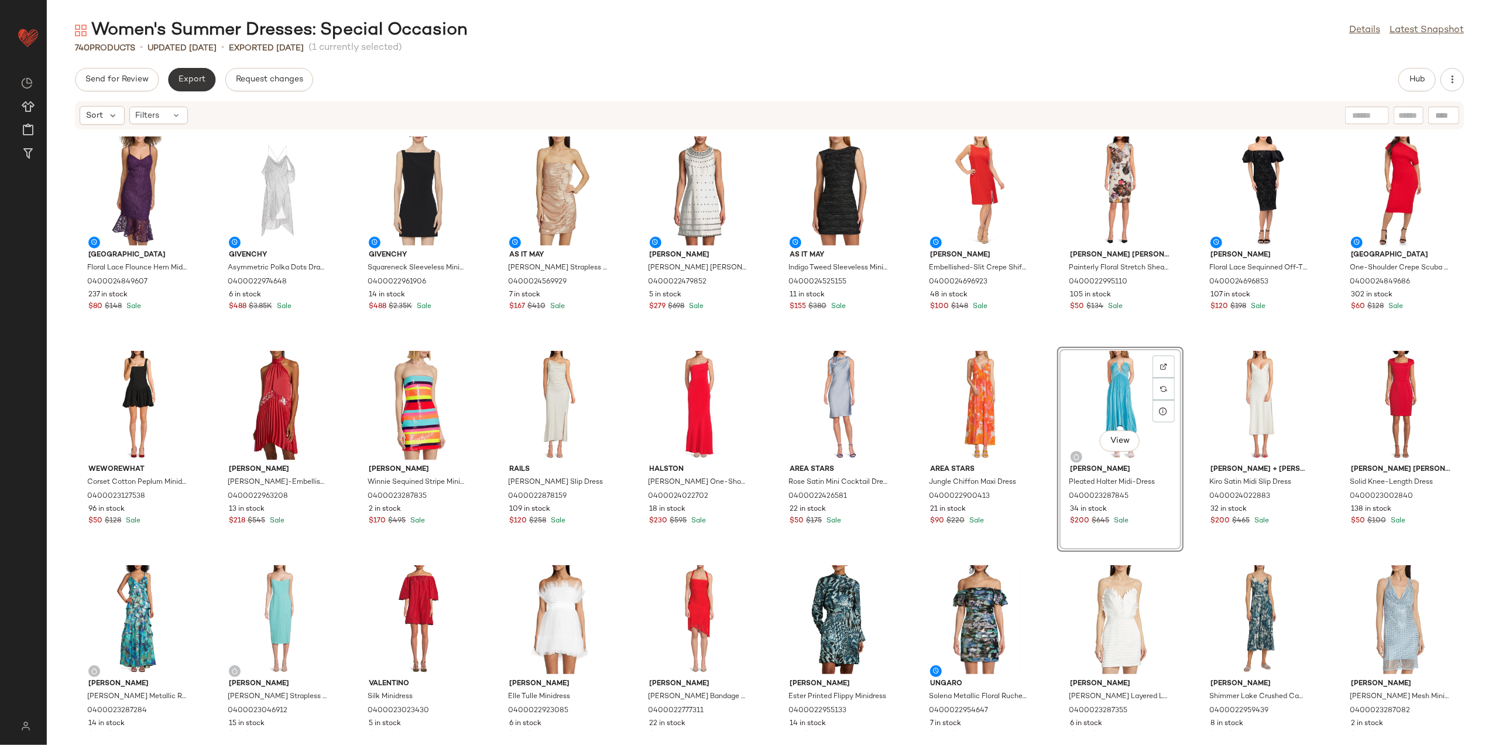
click at [196, 84] on span "Export" at bounding box center [192, 79] width 28 height 9
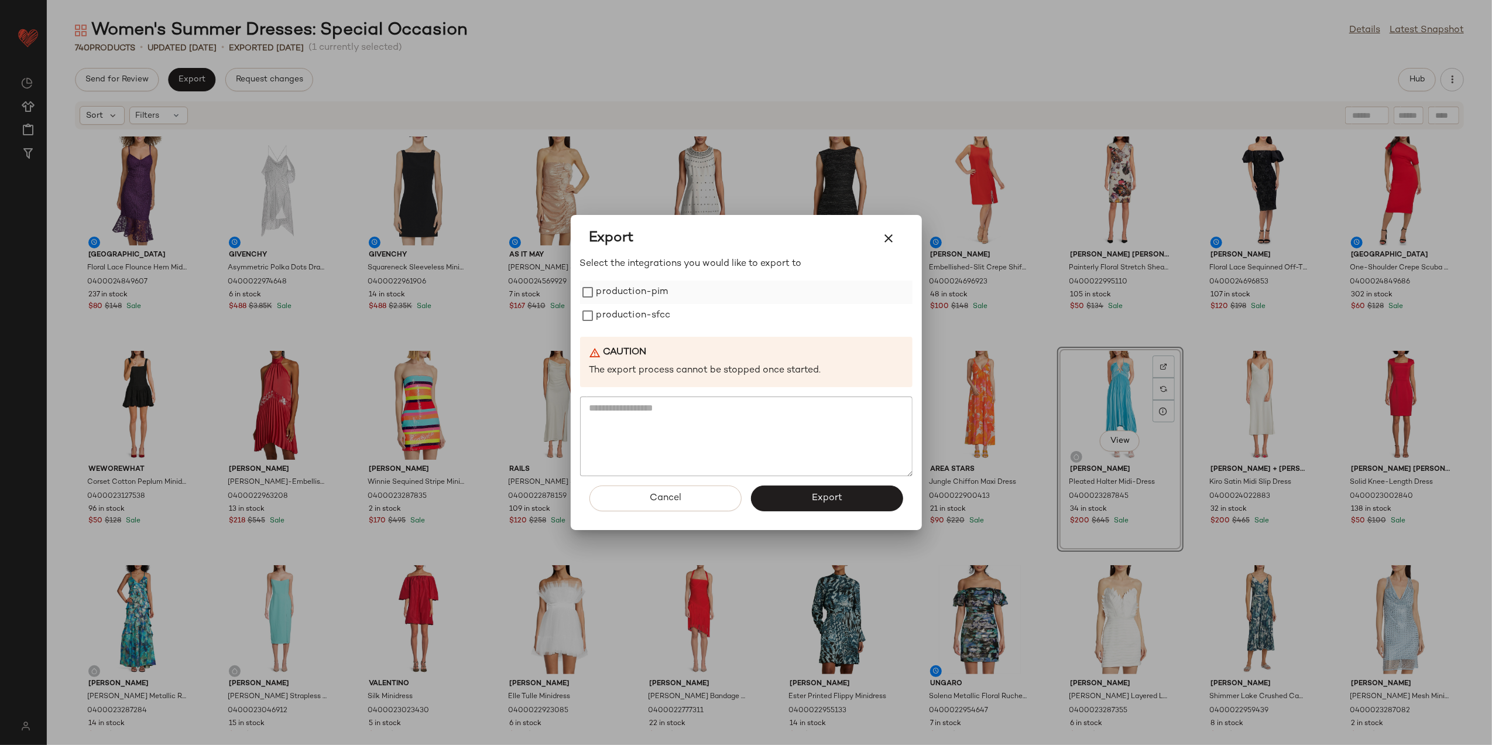
click at [631, 295] on label "production-pim" at bounding box center [633, 291] width 72 height 23
click at [629, 309] on label "production-sfcc" at bounding box center [634, 315] width 74 height 23
click at [844, 492] on button "Export" at bounding box center [827, 498] width 152 height 26
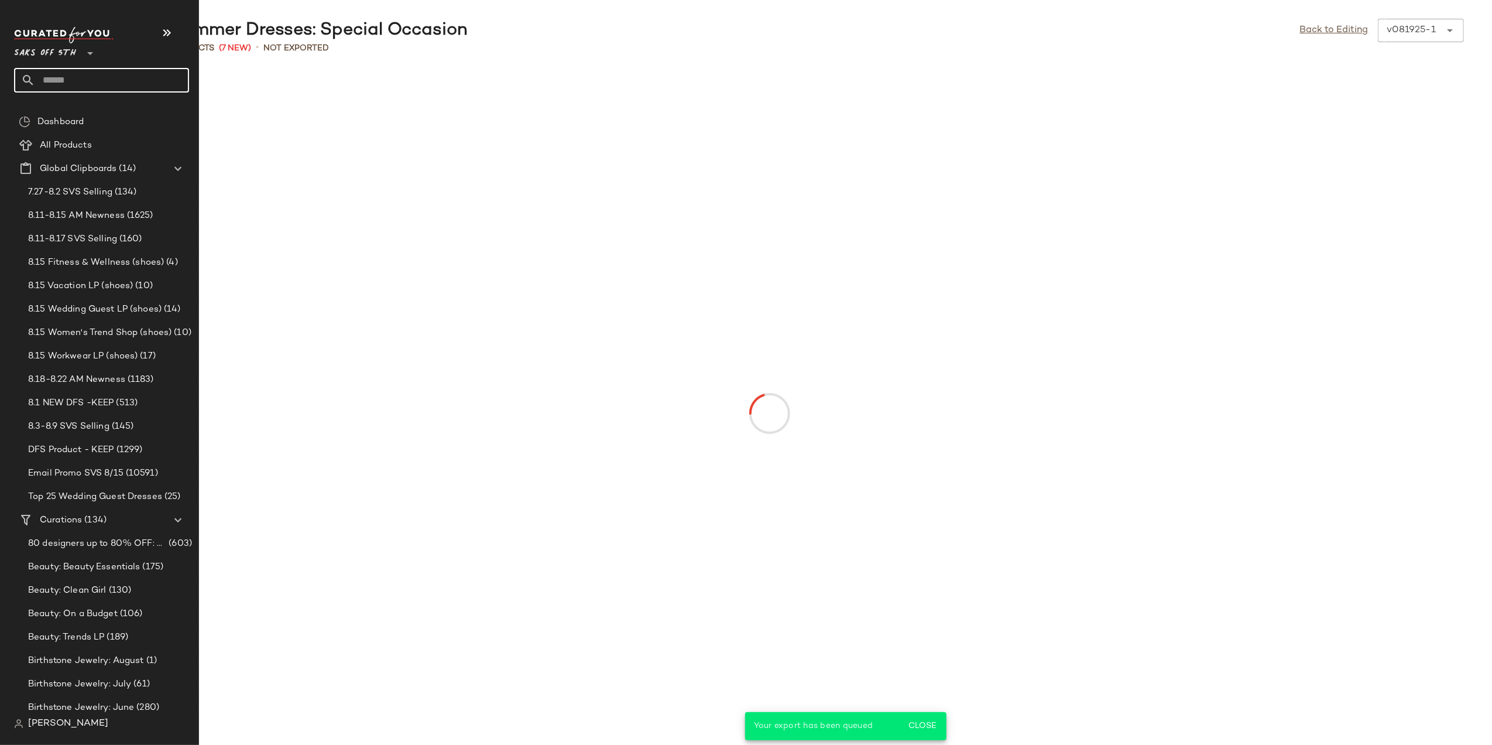
click at [64, 74] on input "text" at bounding box center [112, 80] width 154 height 25
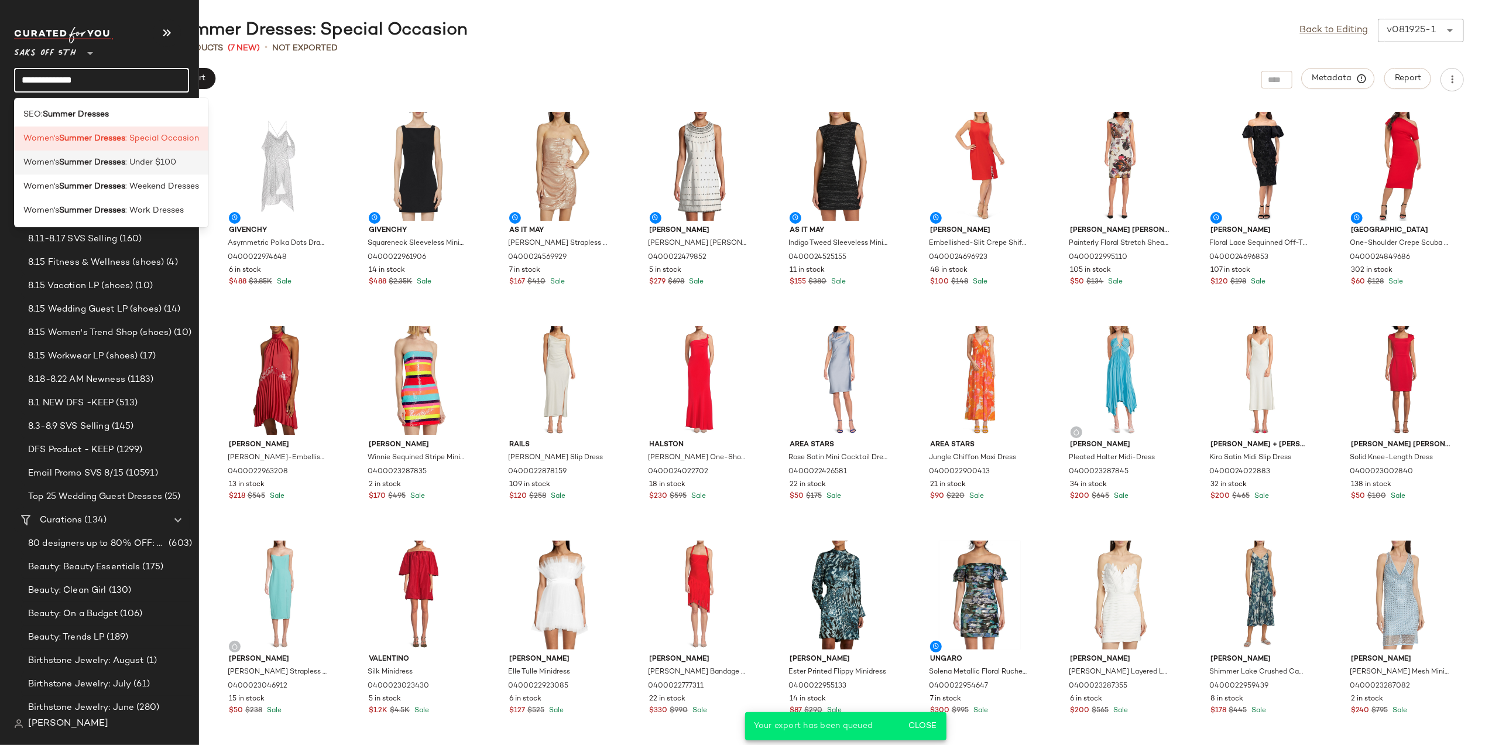
type input "**********"
click at [108, 158] on b "Summer Dresses" at bounding box center [92, 162] width 66 height 12
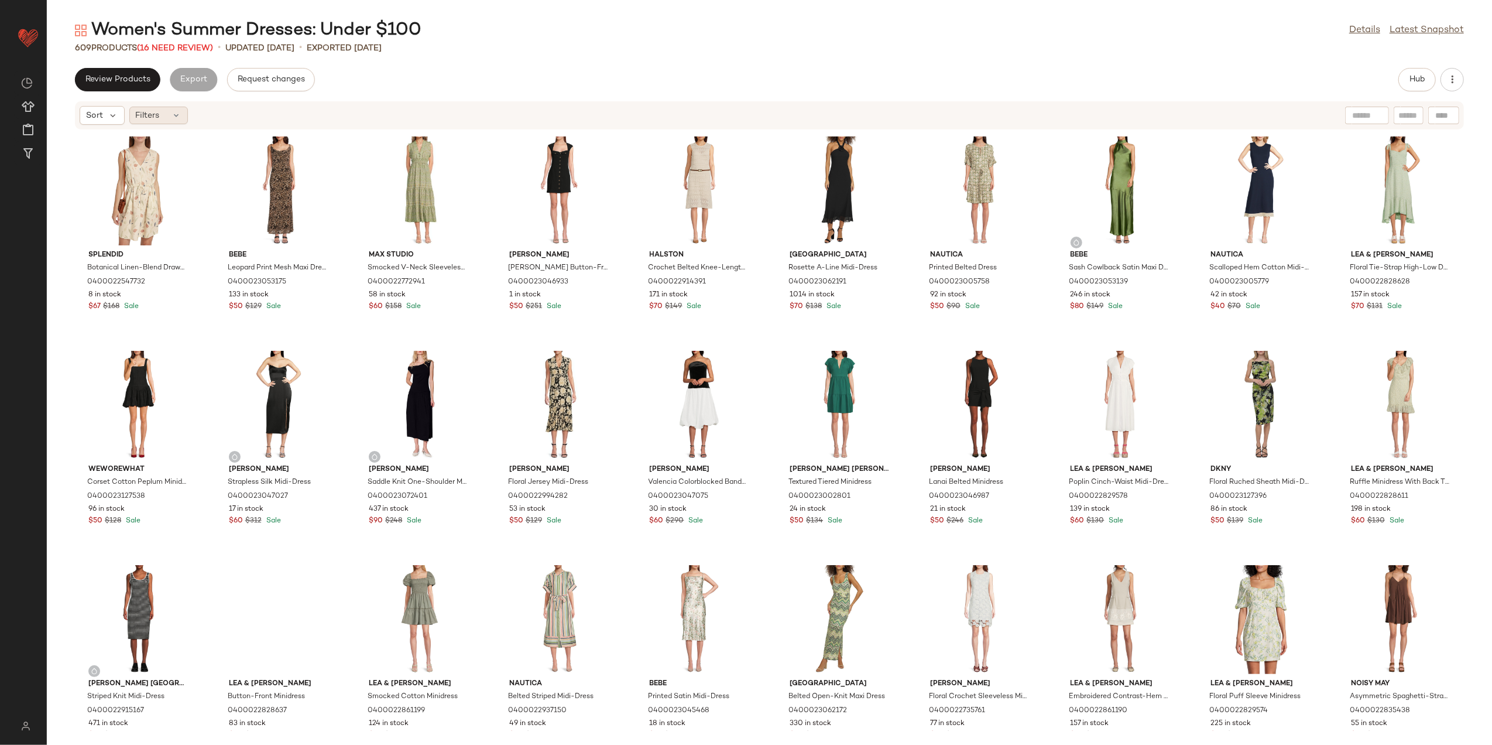
click at [171, 121] on div "Filters" at bounding box center [158, 116] width 59 height 18
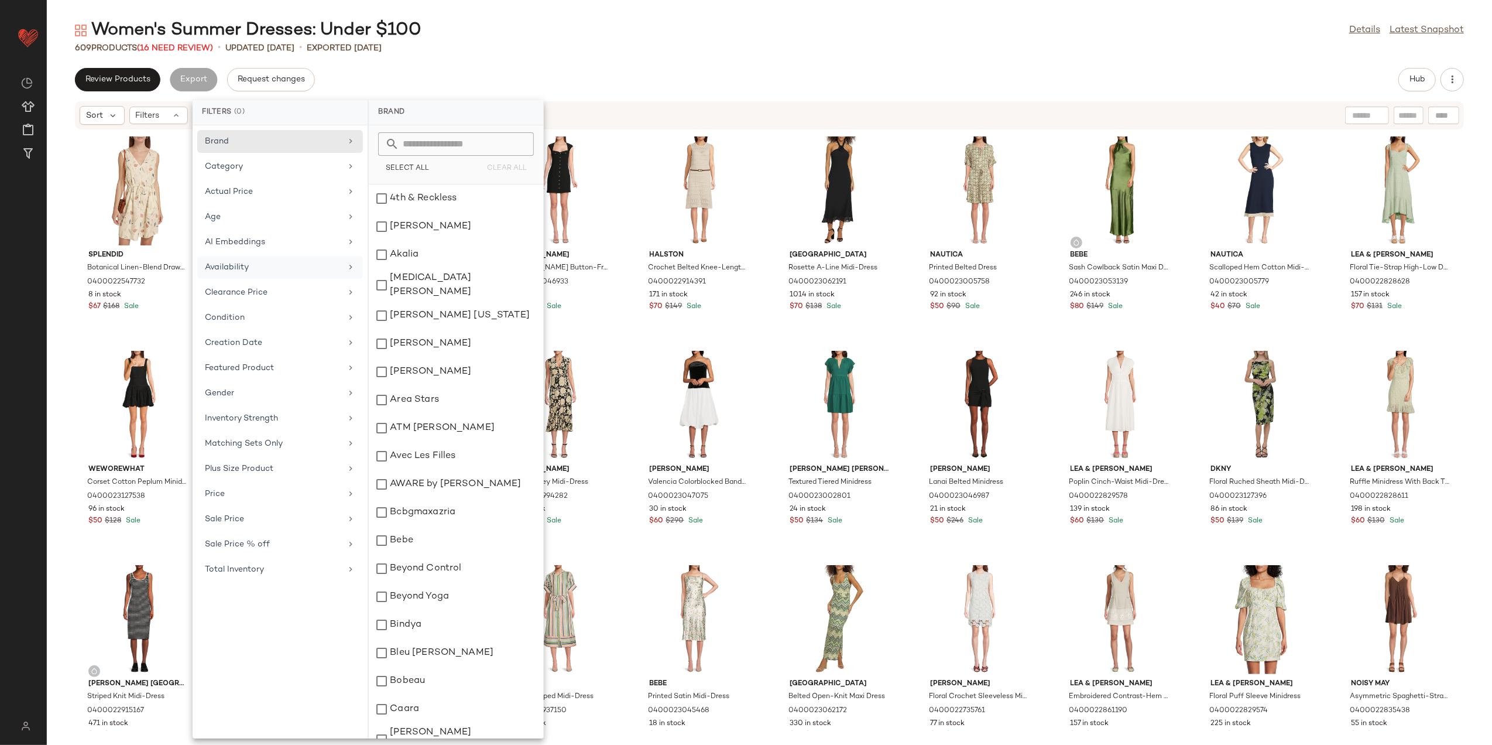
click at [215, 281] on div "Availability" at bounding box center [280, 292] width 166 height 23
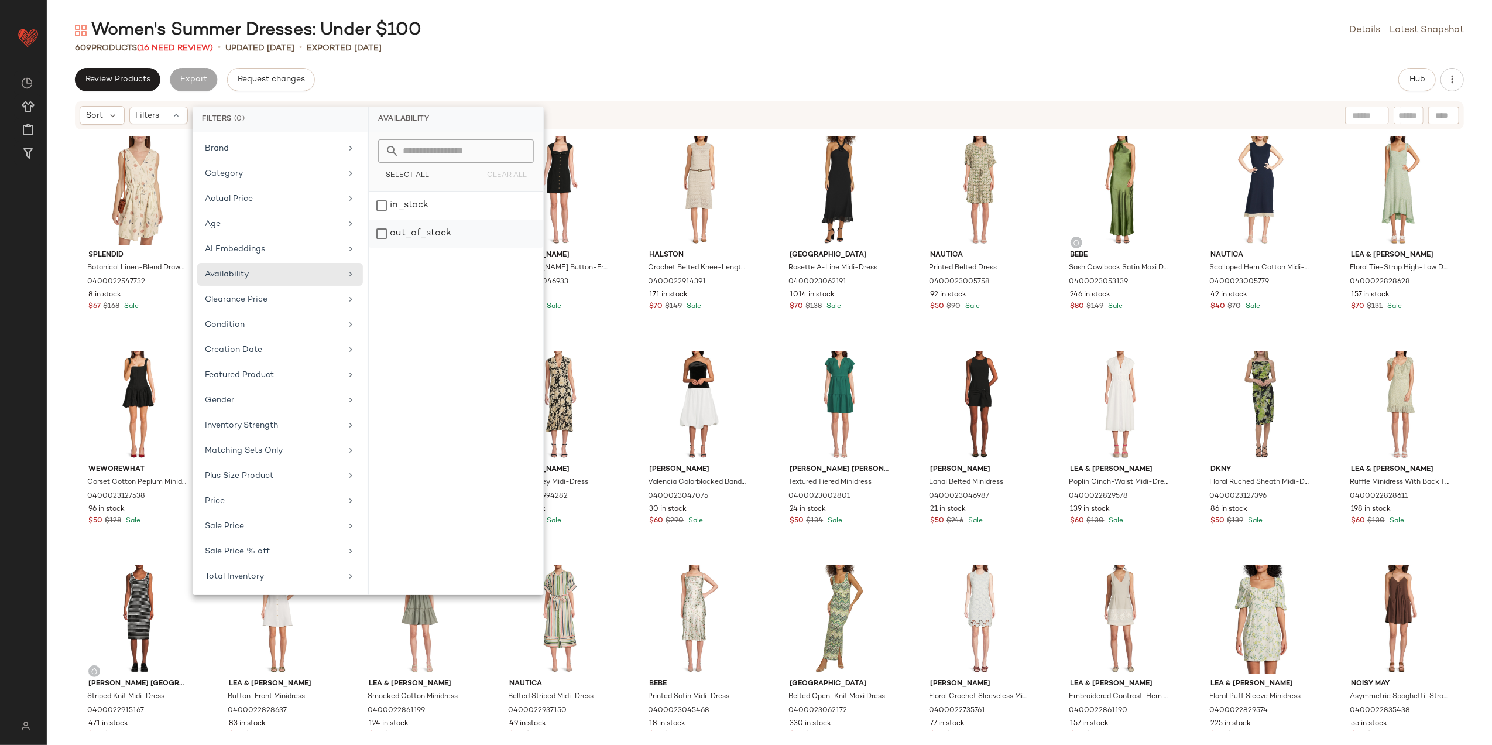
click at [422, 235] on div "out_of_stock" at bounding box center [456, 234] width 174 height 28
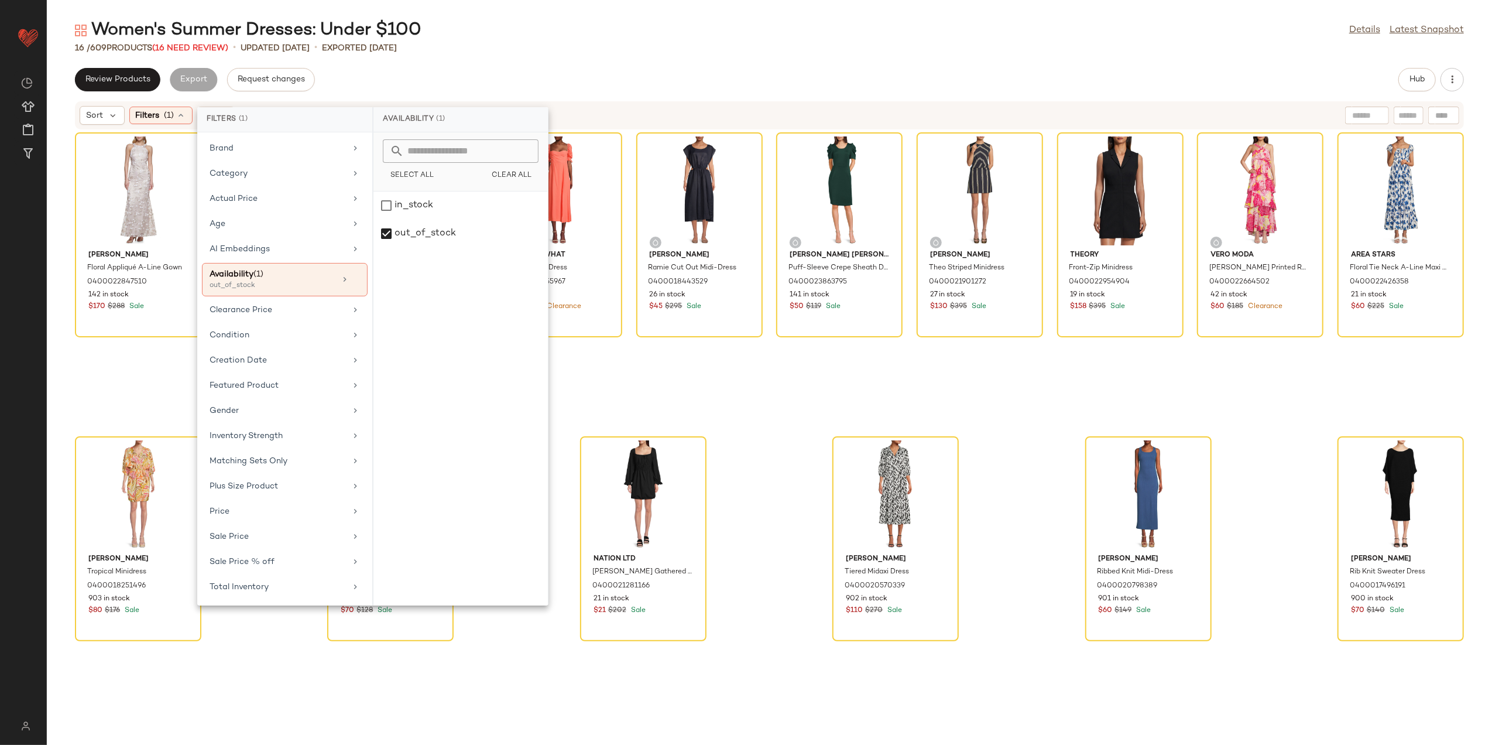
click at [610, 15] on main "Women's Summer Dresses: Under $100 Details Latest Snapshot 16 / 609 Products (1…" at bounding box center [746, 372] width 1492 height 745
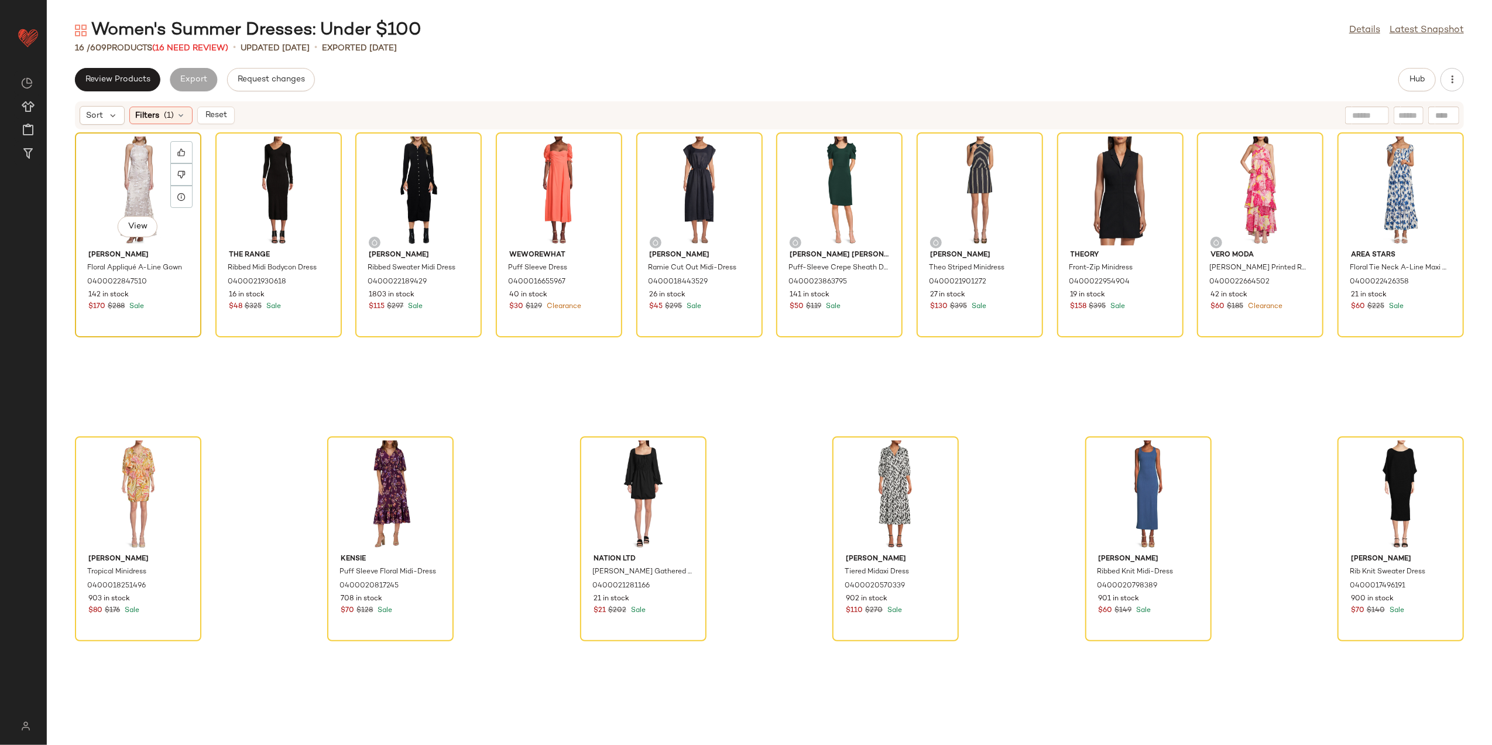
click at [115, 183] on div "View" at bounding box center [138, 190] width 118 height 109
click at [1382, 461] on div "View" at bounding box center [1401, 494] width 118 height 109
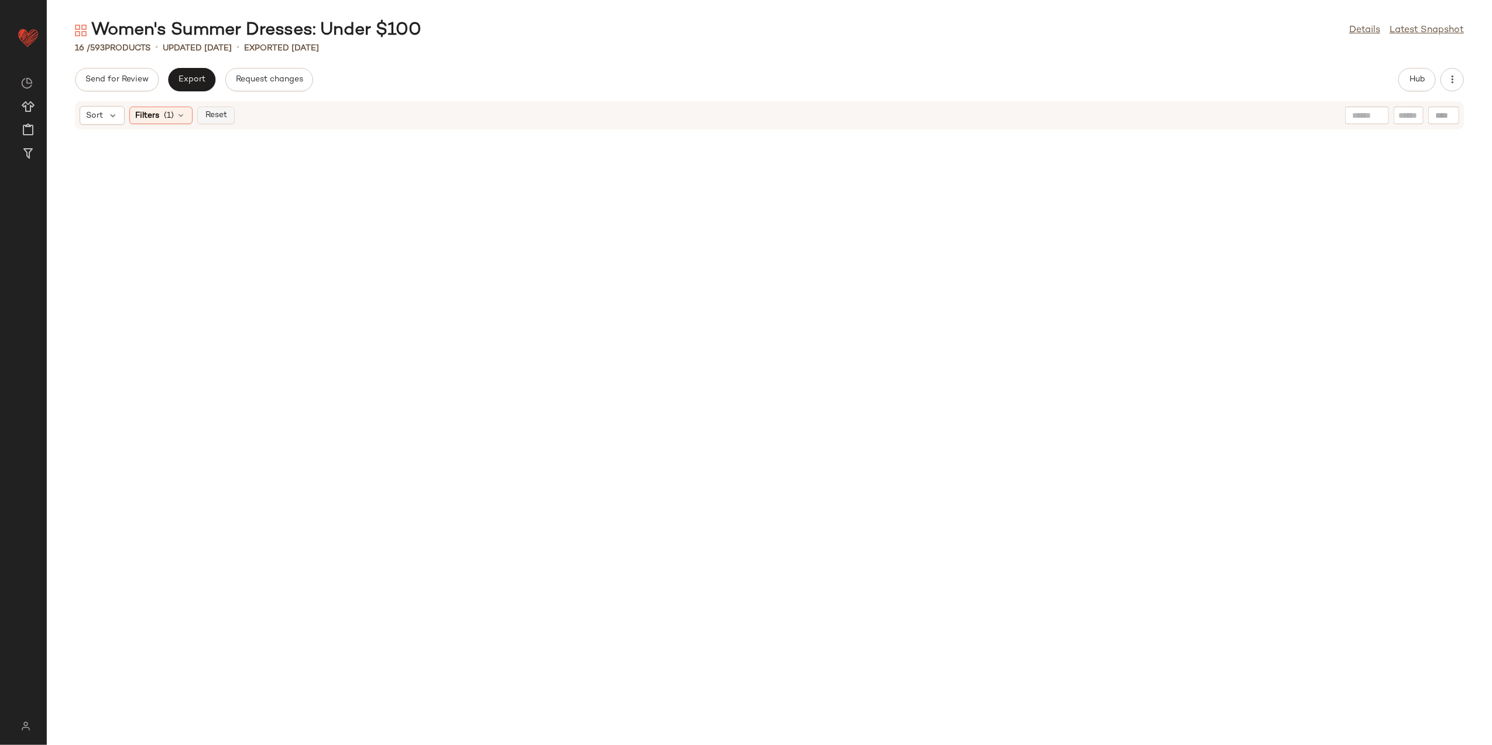
click at [218, 117] on span "Reset" at bounding box center [215, 115] width 22 height 9
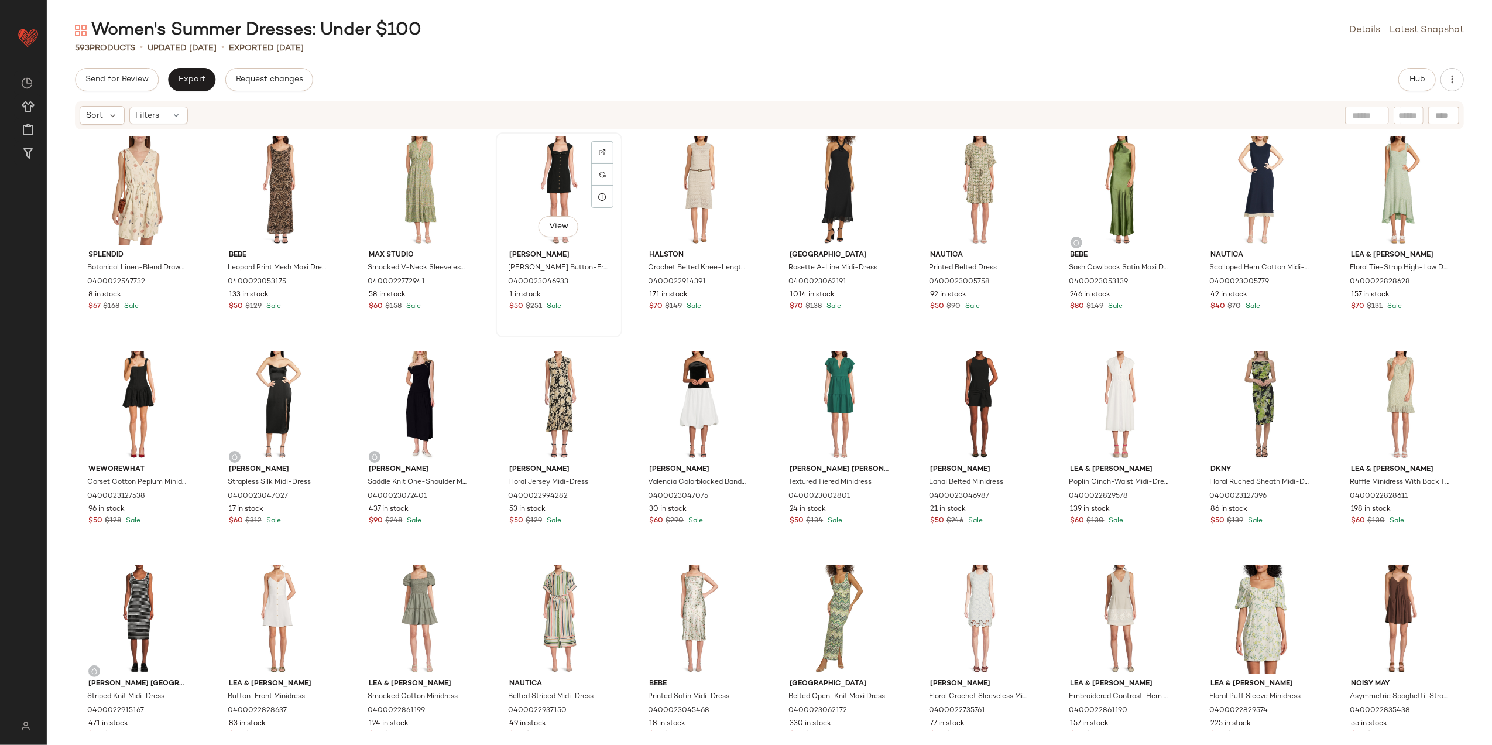
click at [539, 165] on div "View" at bounding box center [559, 190] width 118 height 109
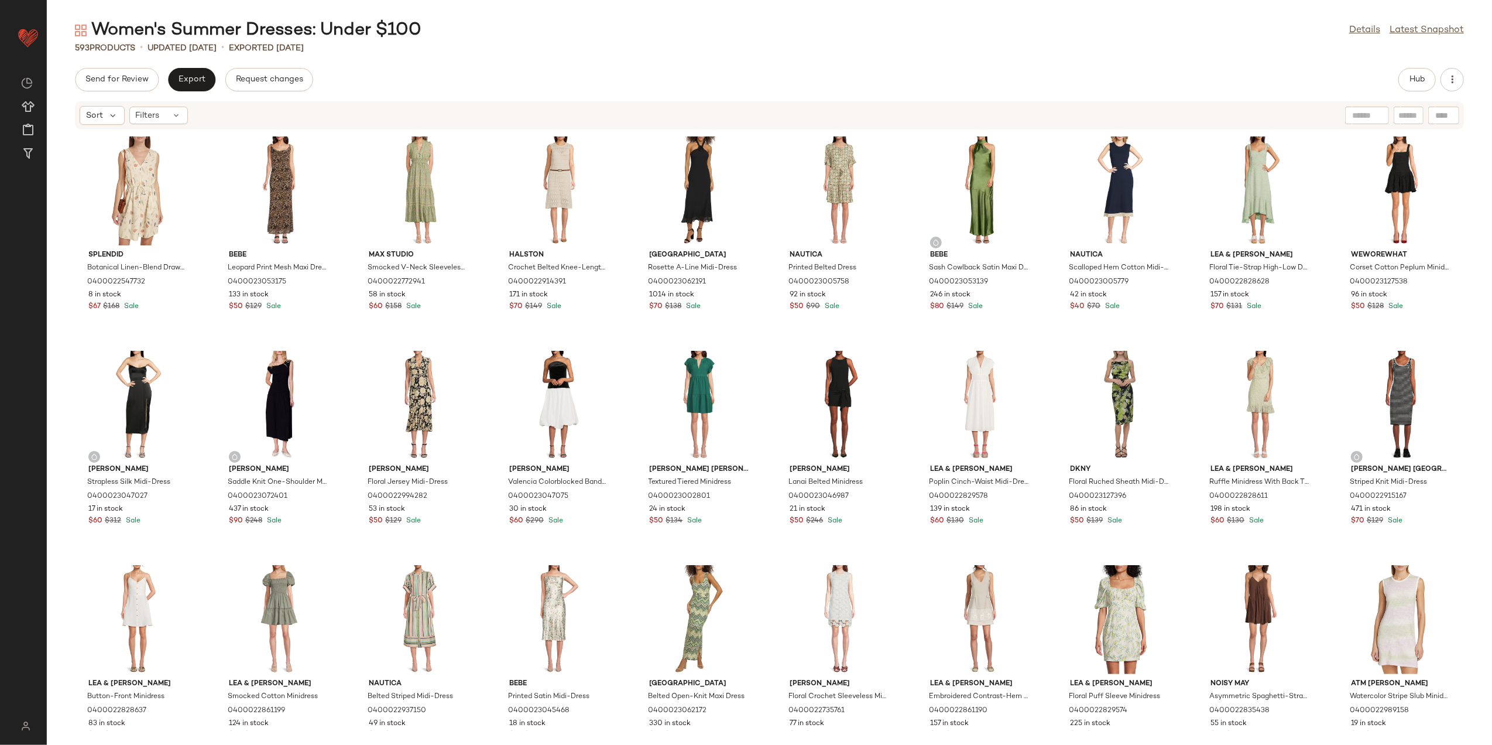
click at [1405, 90] on div "Hub" at bounding box center [1417, 79] width 37 height 23
click at [1415, 83] on span "Hub" at bounding box center [1417, 79] width 16 height 9
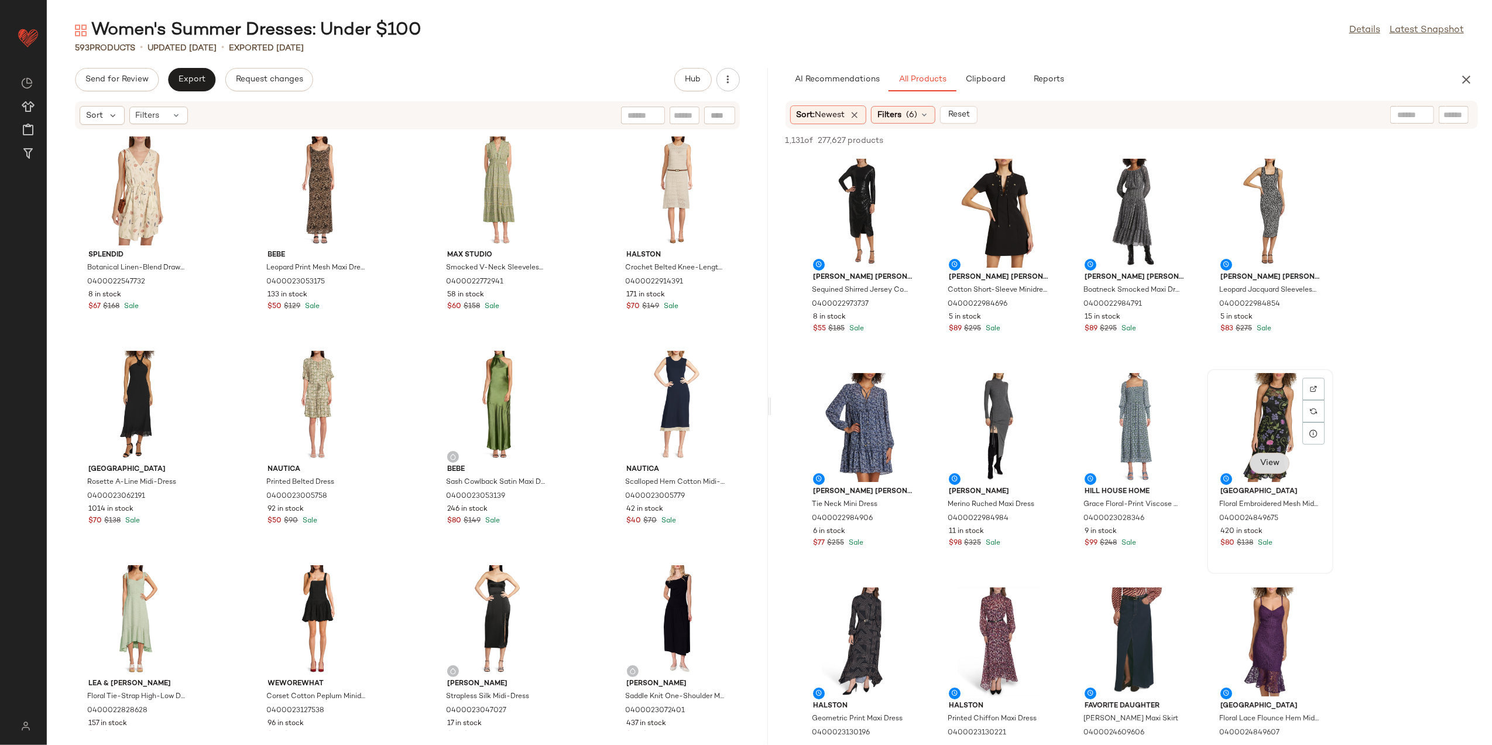
click at [1267, 459] on span "View" at bounding box center [1270, 462] width 20 height 9
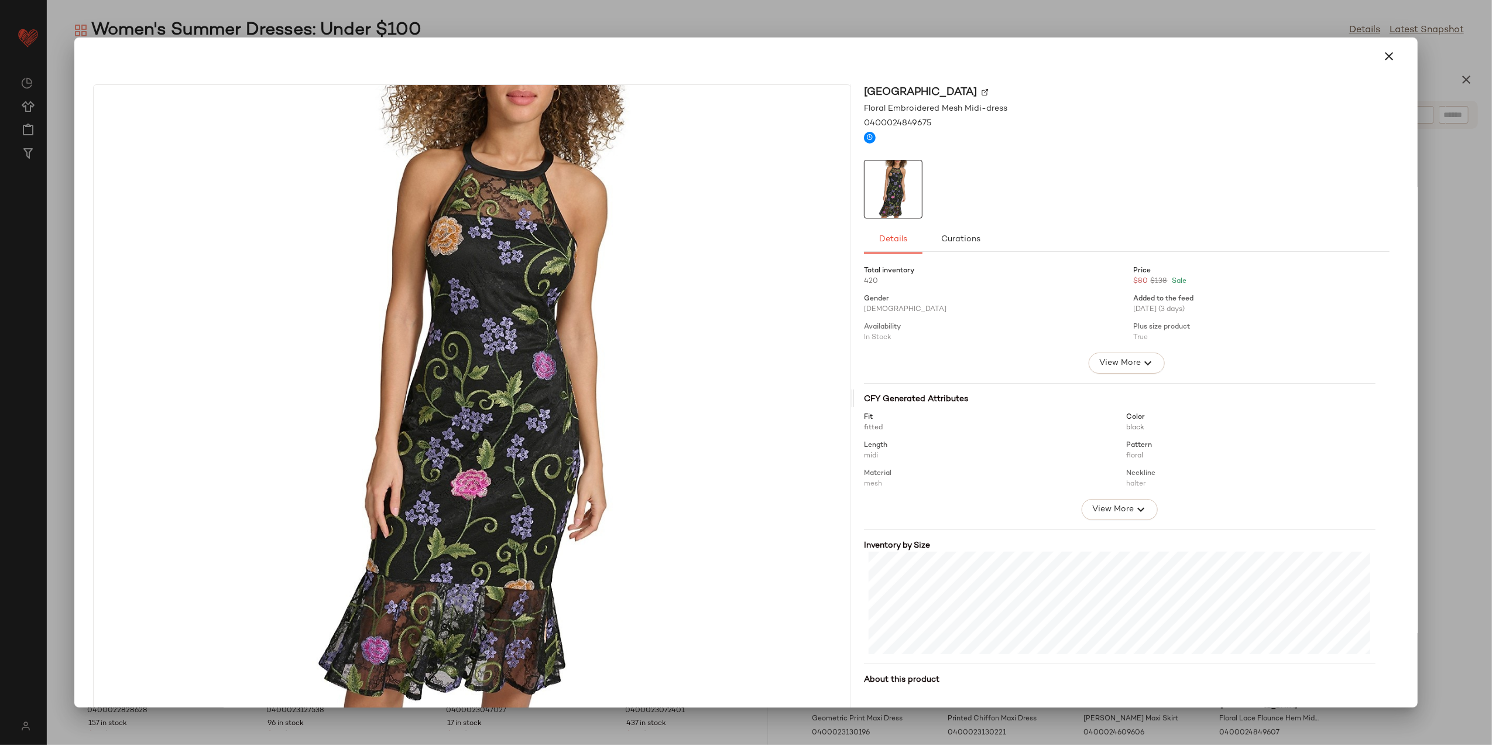
click at [1385, 52] on icon "button" at bounding box center [1390, 56] width 14 height 14
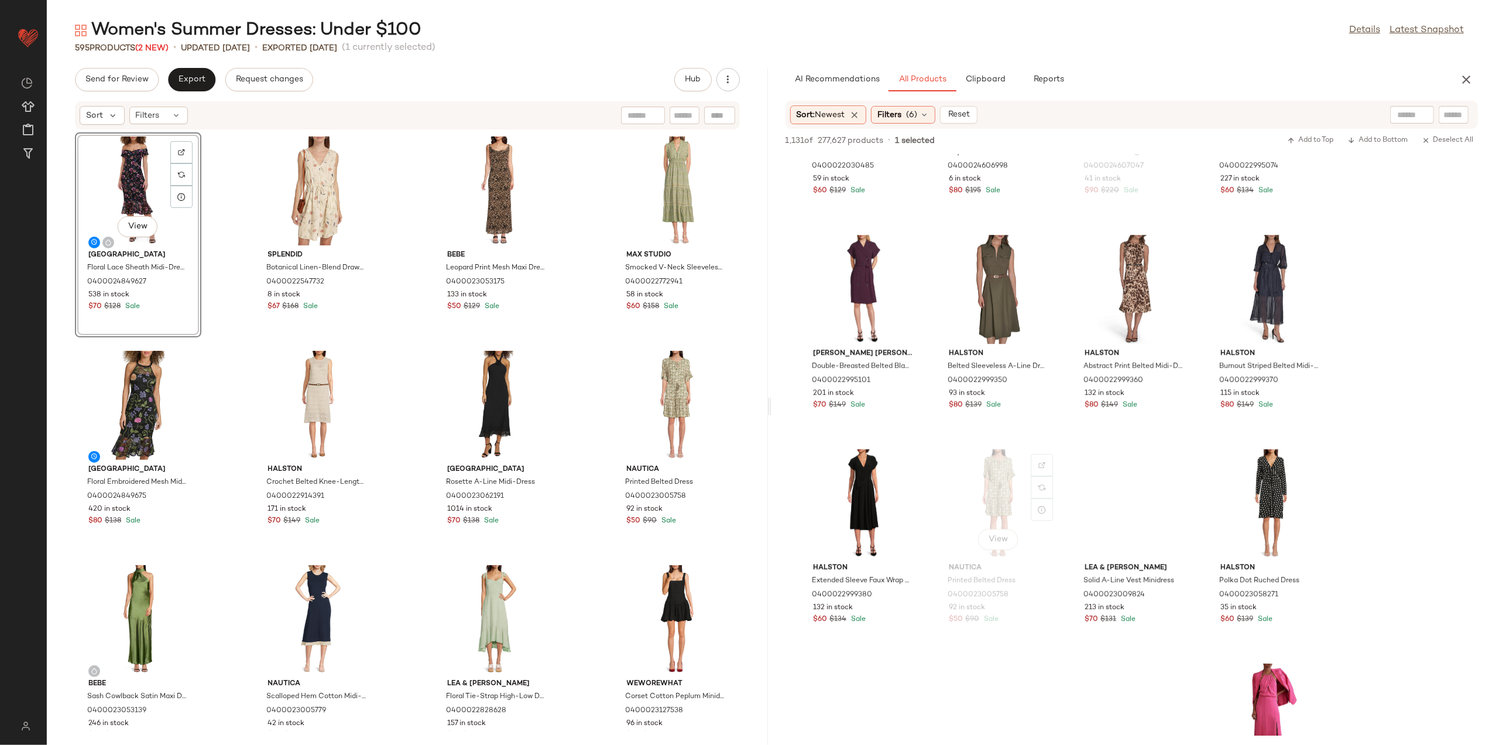
scroll to position [3357, 0]
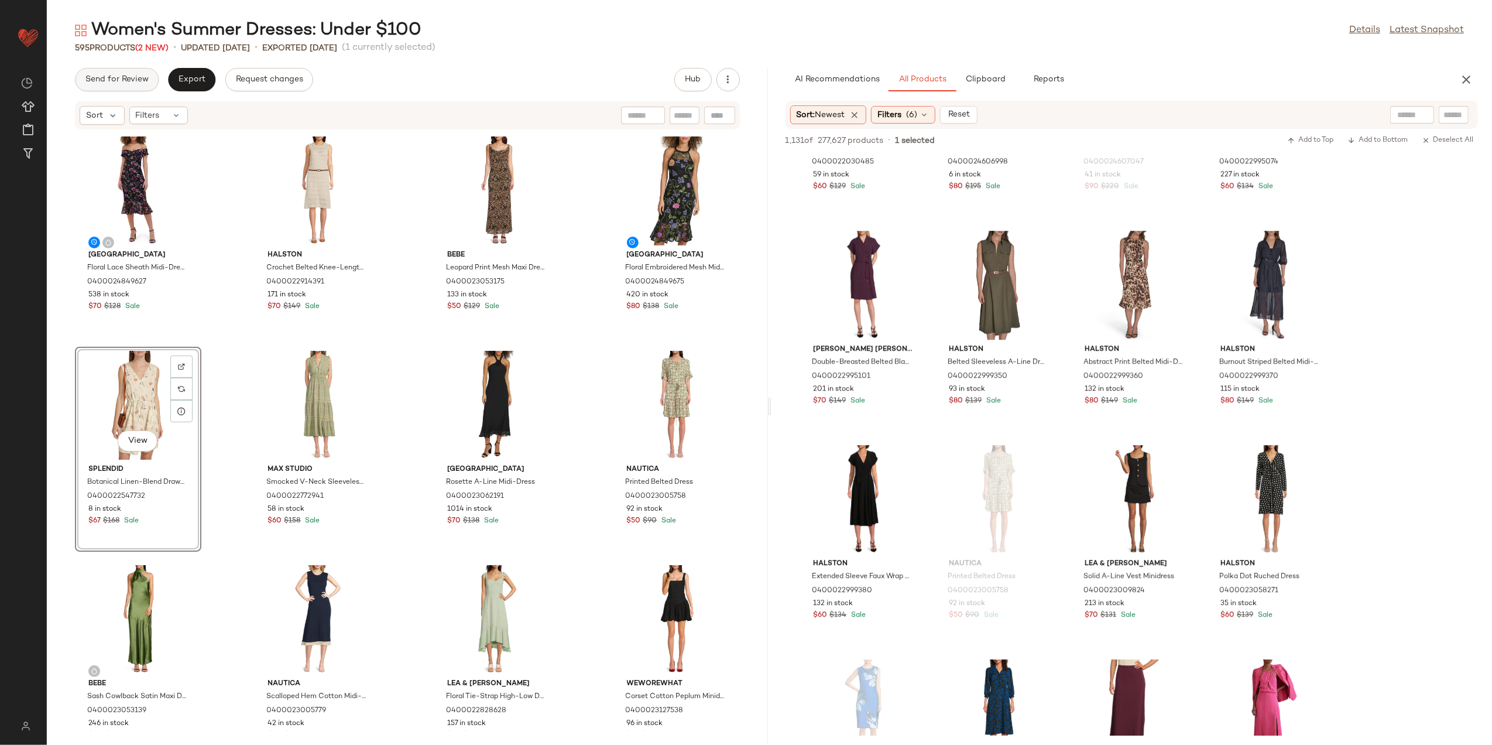
click at [106, 83] on span "Send for Review" at bounding box center [117, 79] width 64 height 9
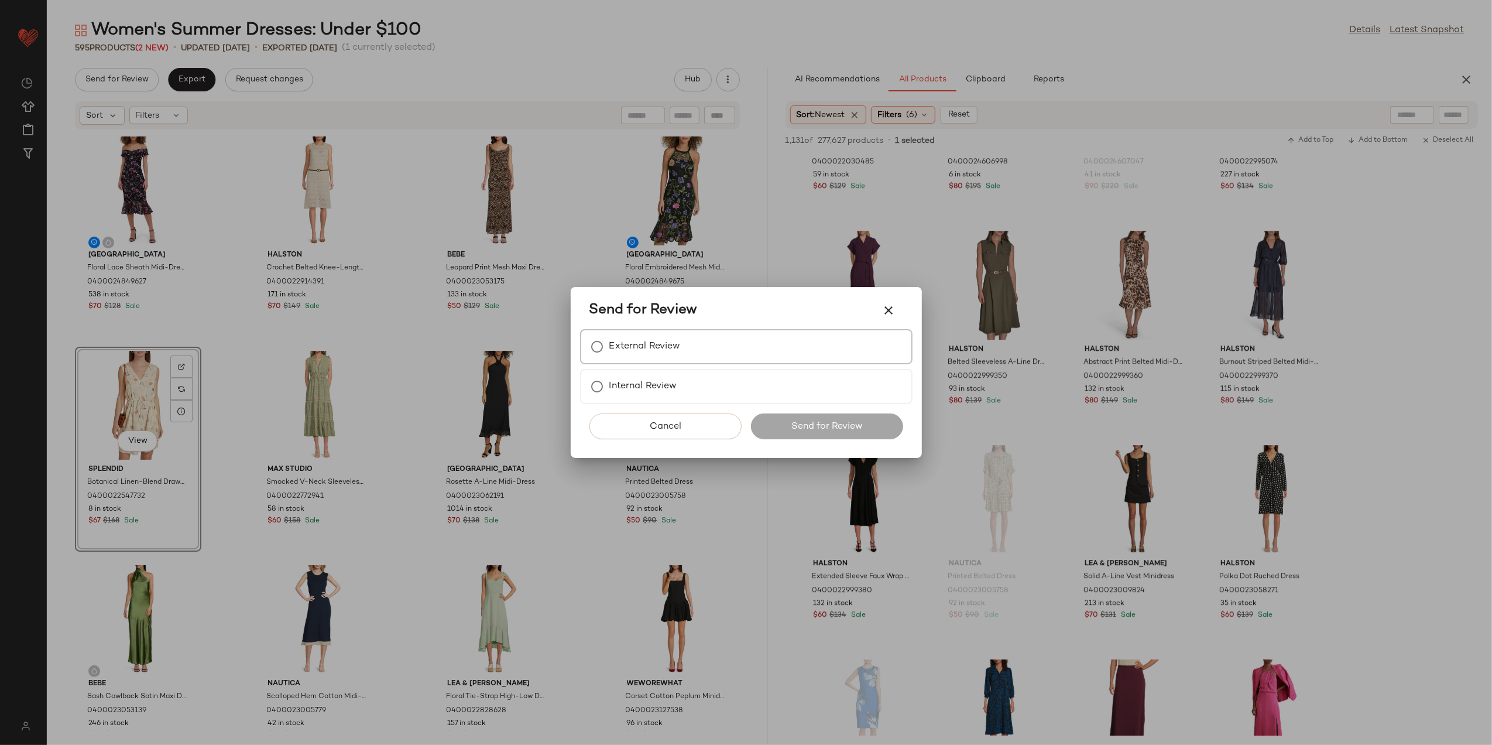
click at [630, 338] on label "External Review" at bounding box center [645, 346] width 71 height 23
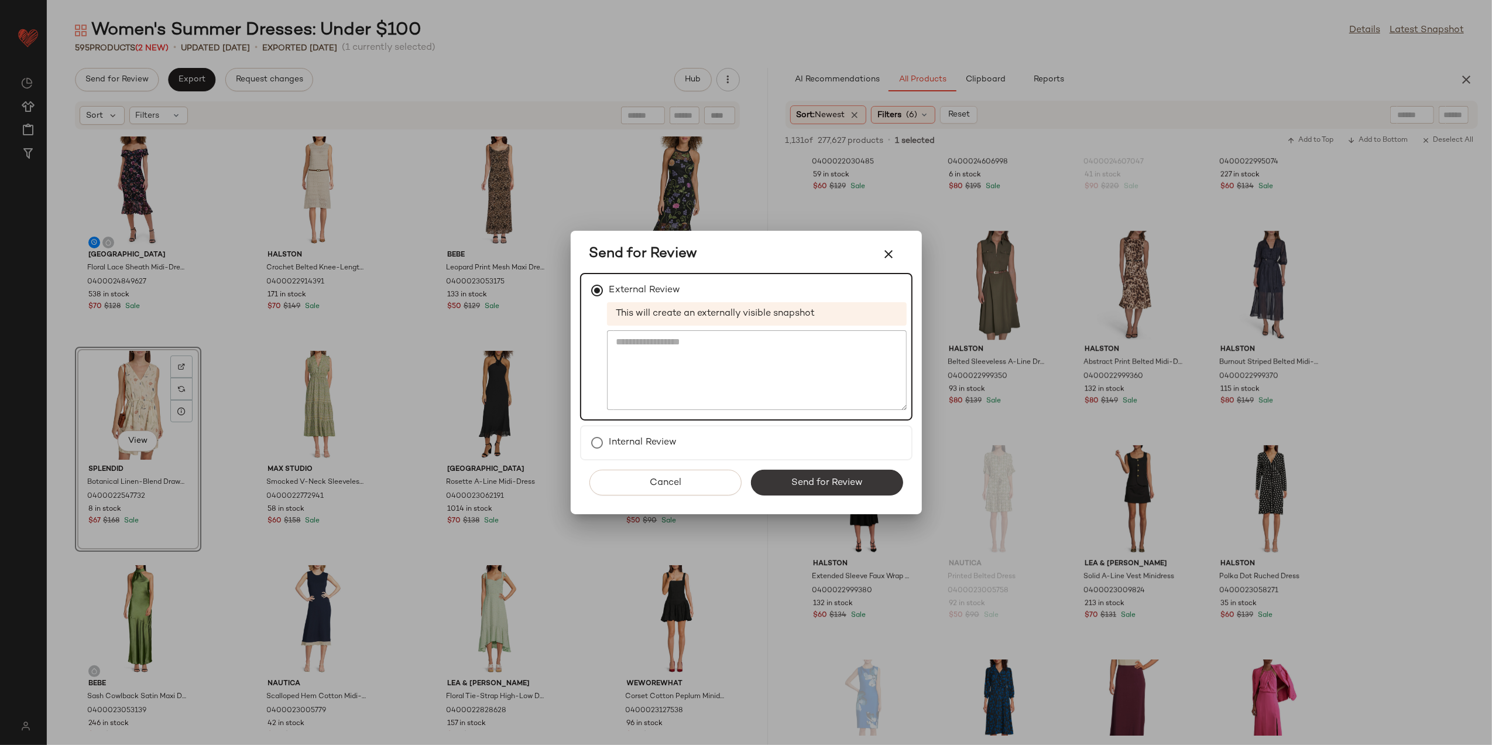
click at [838, 477] on span "Send for Review" at bounding box center [827, 482] width 72 height 11
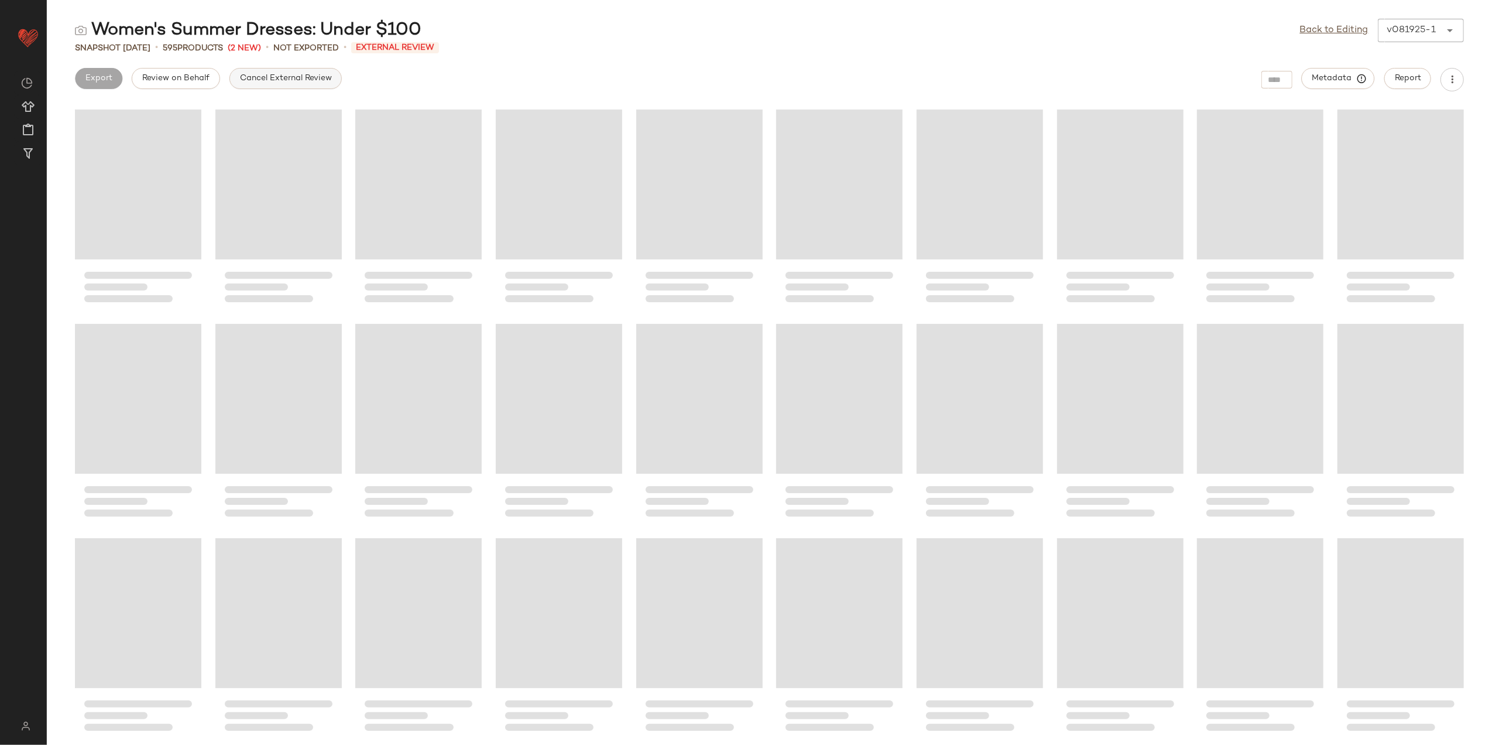
click at [260, 78] on span "Cancel External Review" at bounding box center [285, 78] width 93 height 9
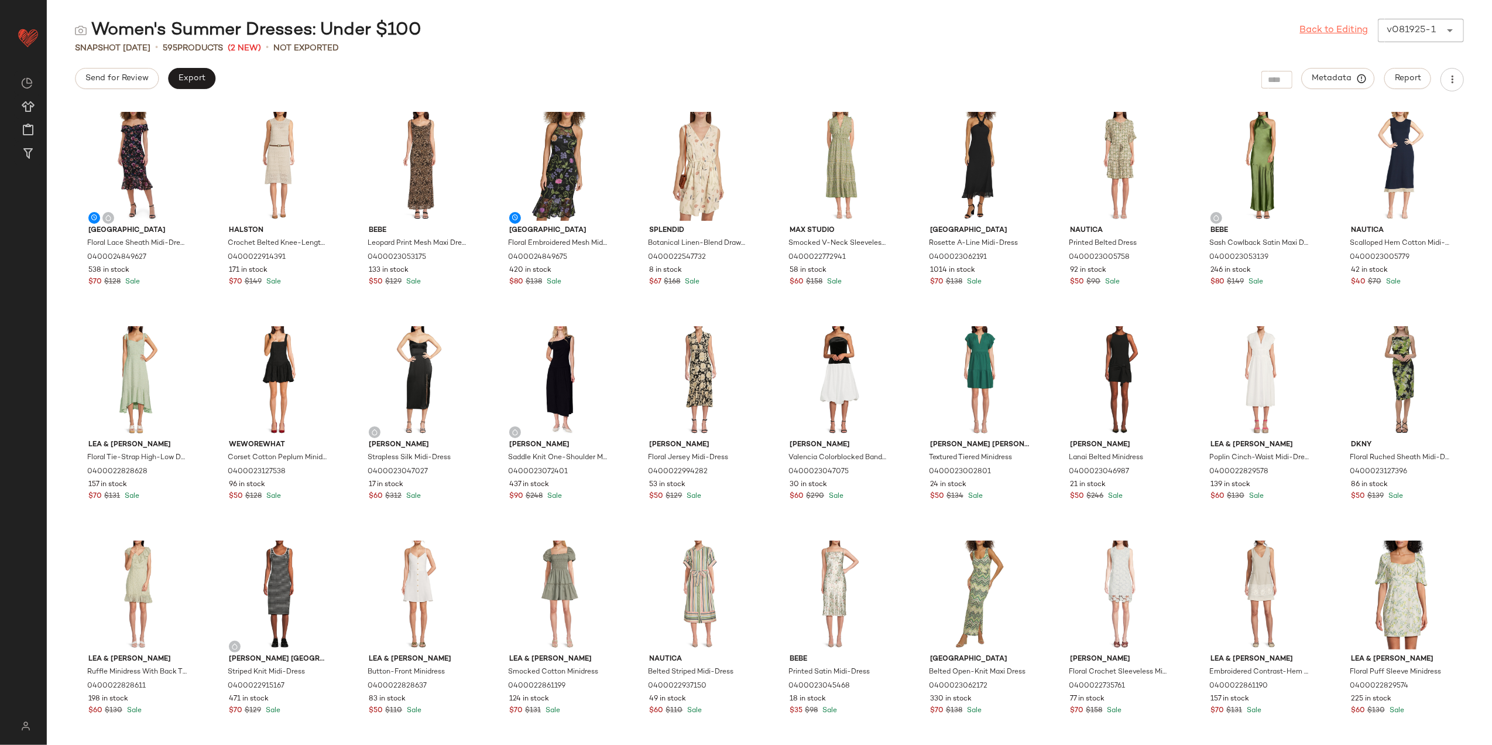
click at [1315, 32] on link "Back to Editing" at bounding box center [1334, 30] width 69 height 14
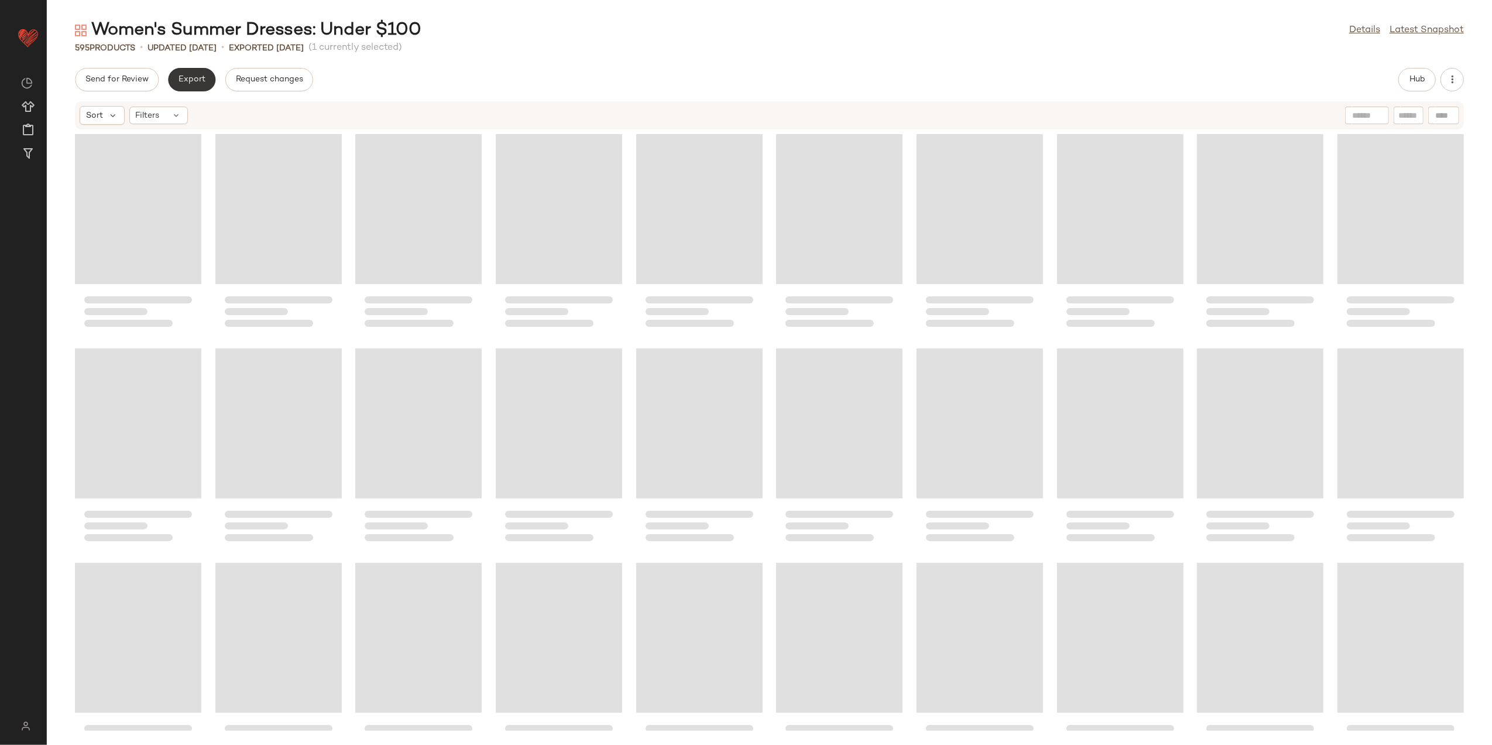
click at [197, 73] on button "Export" at bounding box center [191, 79] width 47 height 23
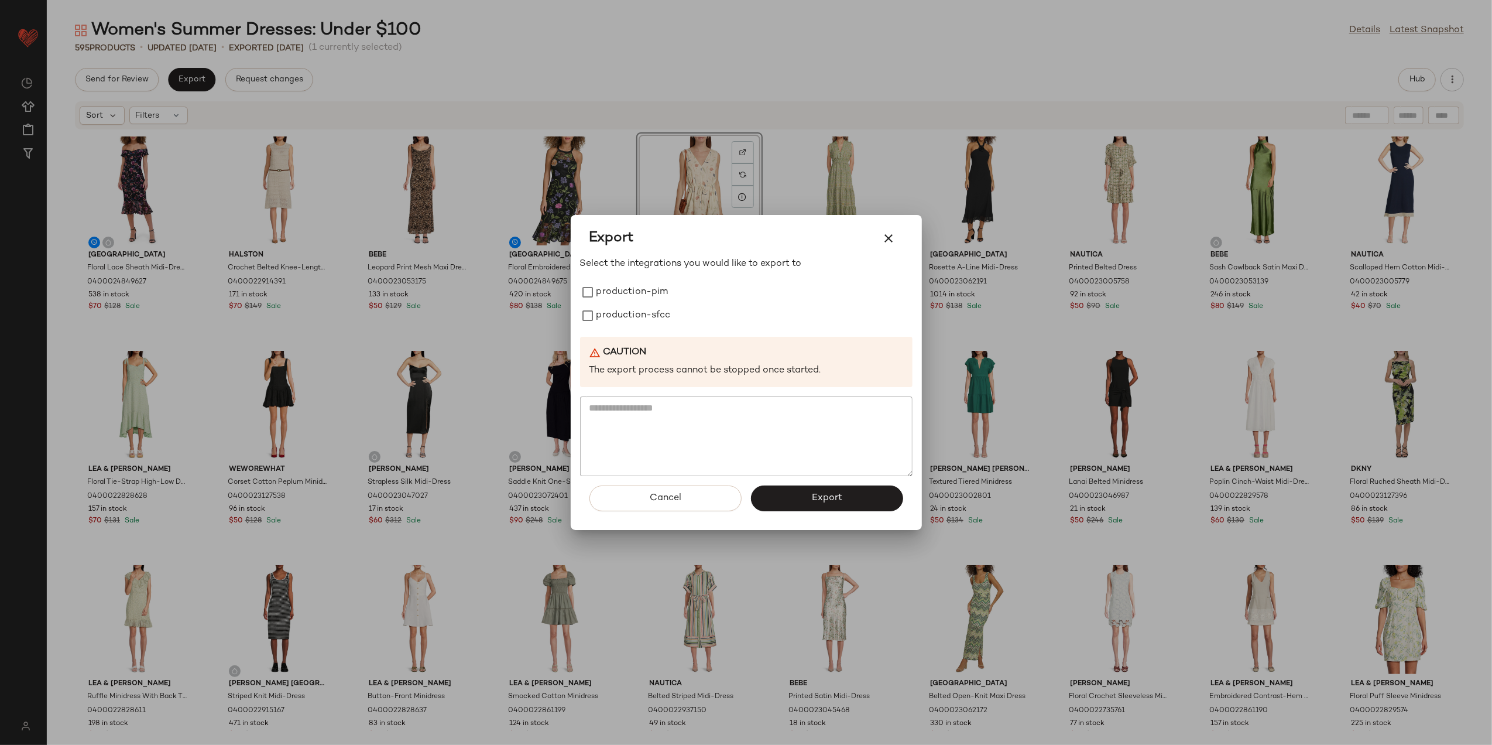
click at [578, 287] on div "Export Select the integrations you would like to export to production-pim produ…" at bounding box center [746, 372] width 351 height 315
click at [615, 293] on label "production-pim" at bounding box center [633, 291] width 72 height 23
click at [615, 316] on label "production-sfcc" at bounding box center [634, 315] width 74 height 23
click at [817, 492] on span "Export" at bounding box center [827, 497] width 31 height 11
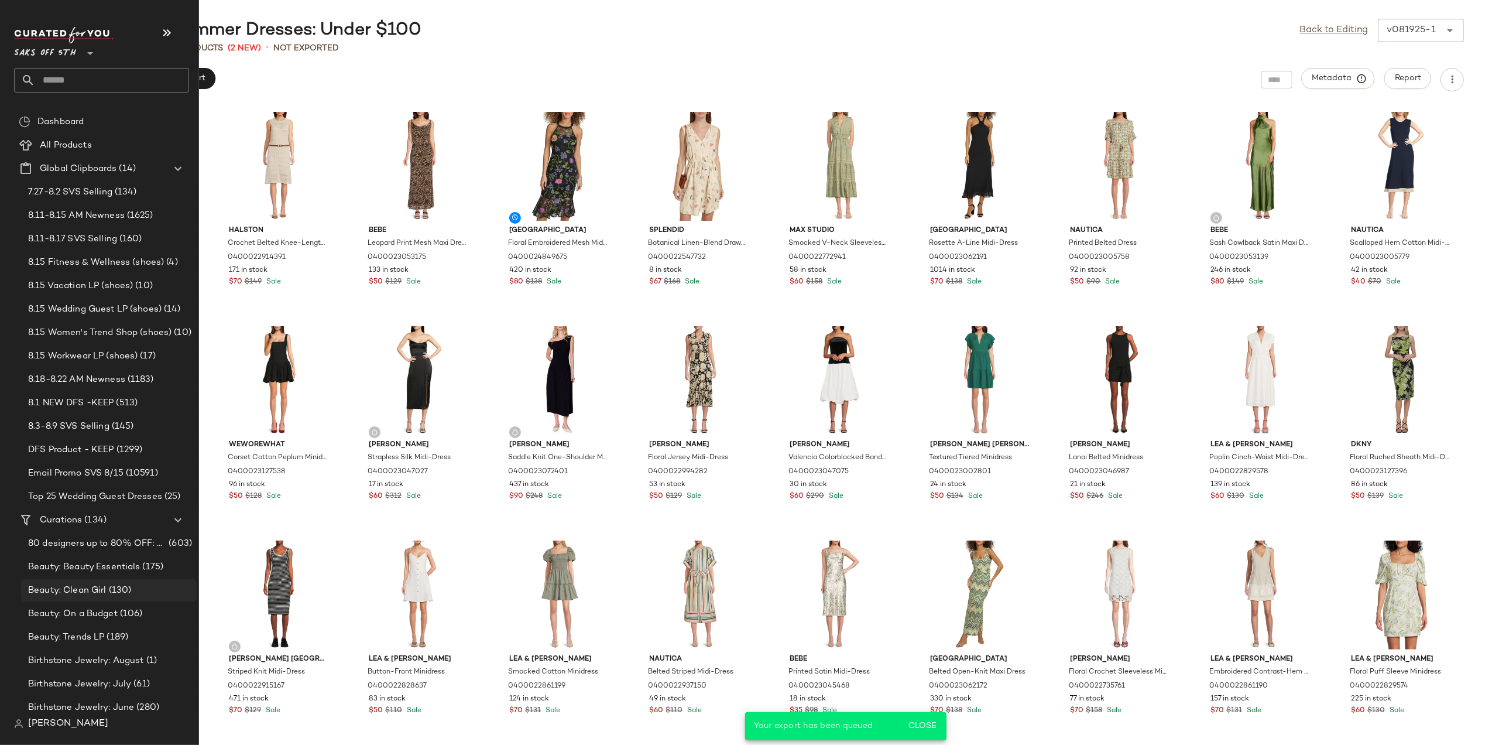
scroll to position [78, 0]
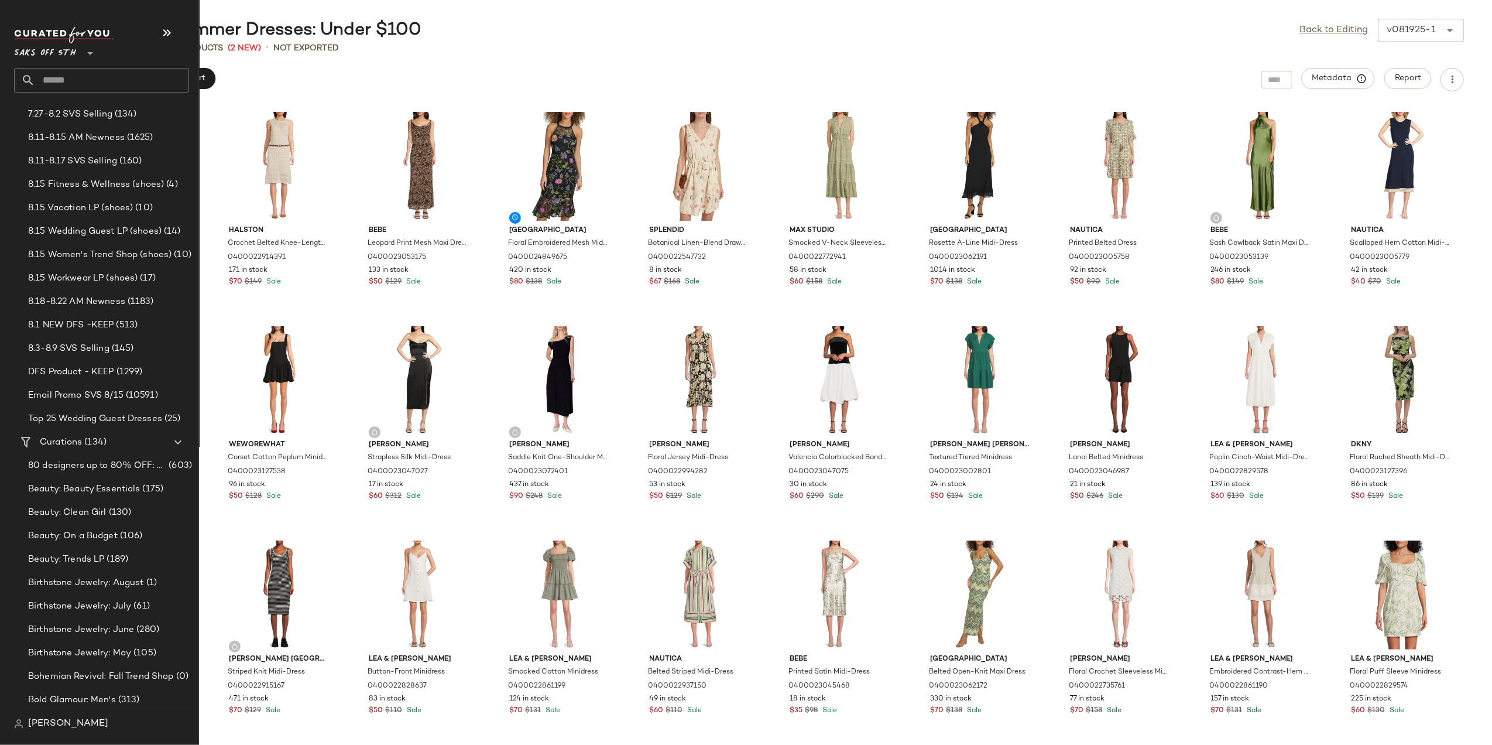
click at [82, 84] on input "text" at bounding box center [112, 80] width 154 height 25
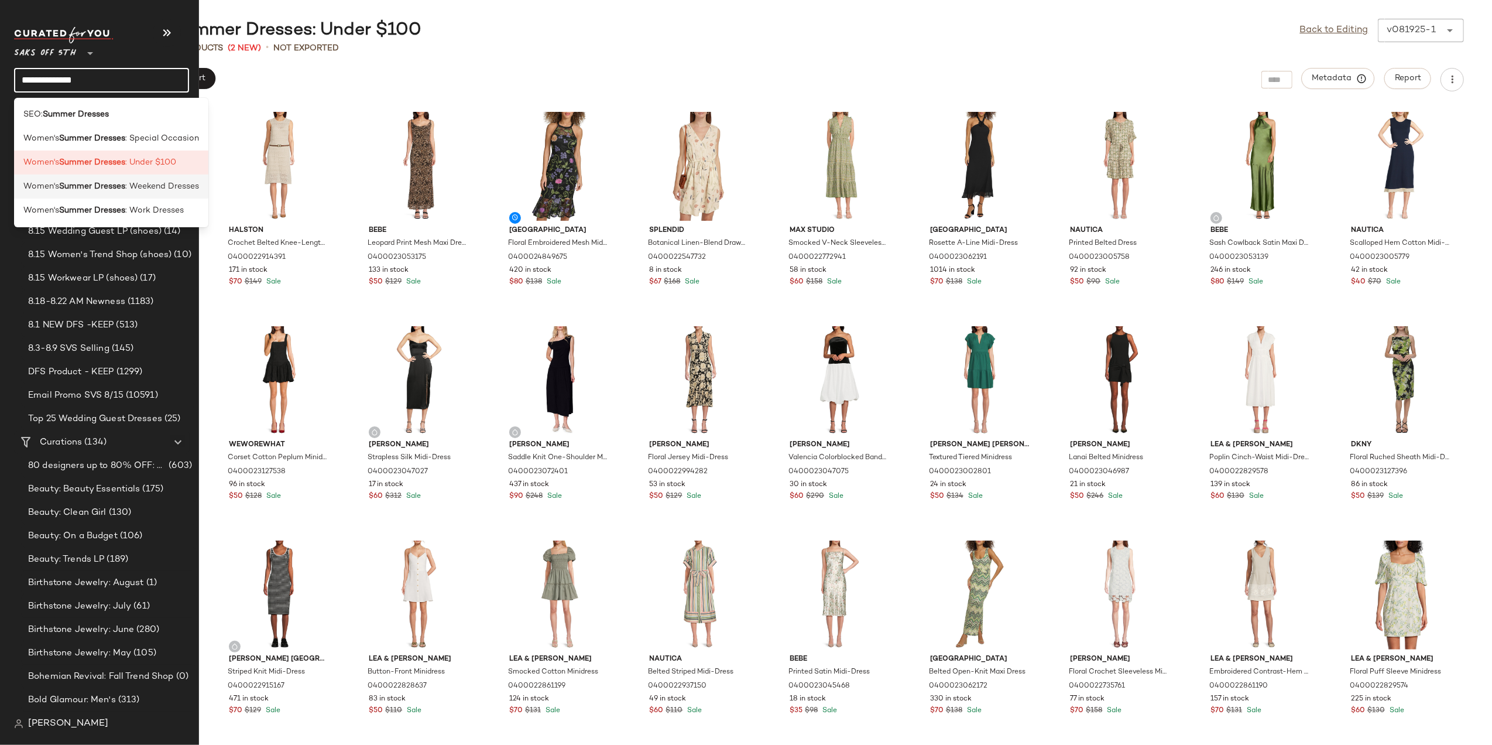
type input "**********"
click at [116, 193] on div "Women's Summer Dresses : Weekend Dresses" at bounding box center [111, 186] width 194 height 24
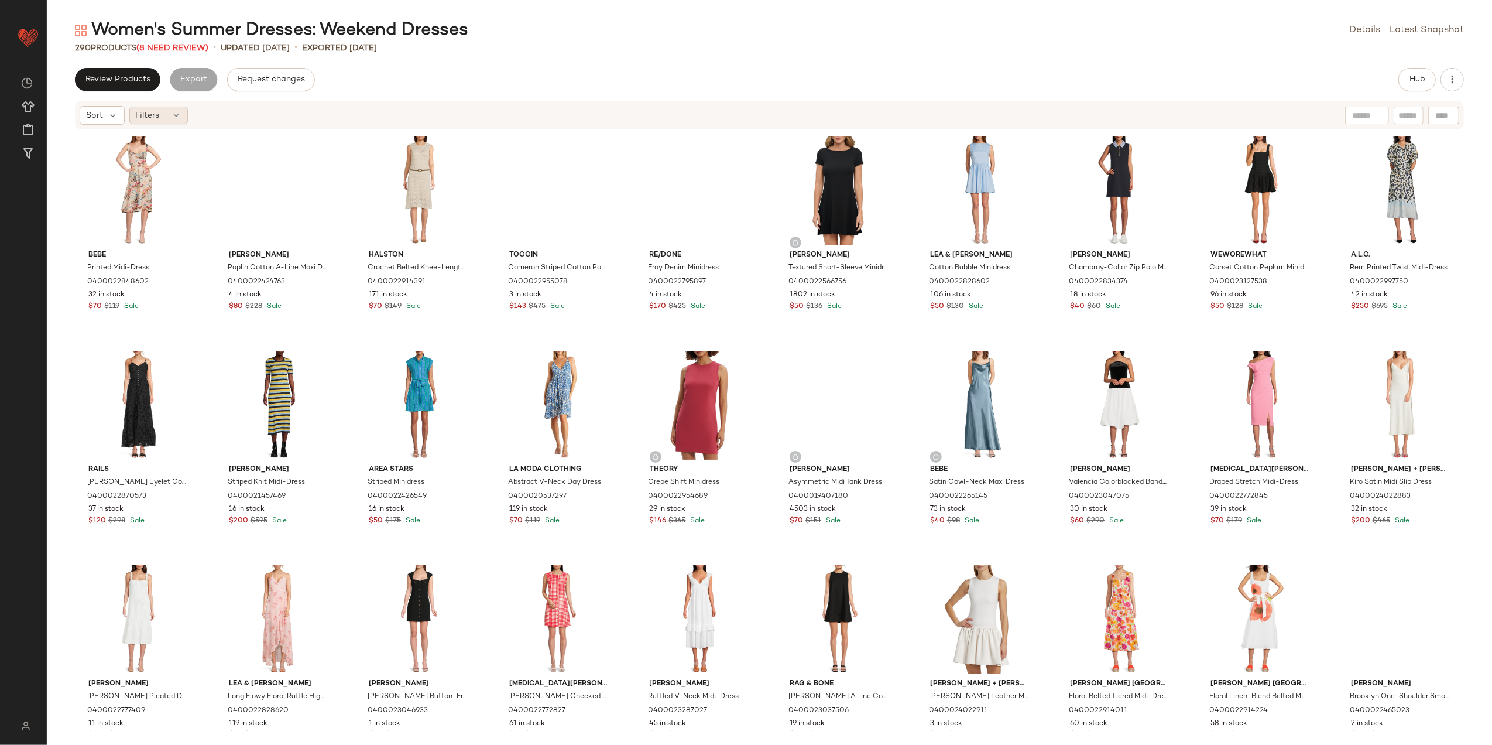
click at [174, 114] on icon at bounding box center [176, 115] width 9 height 9
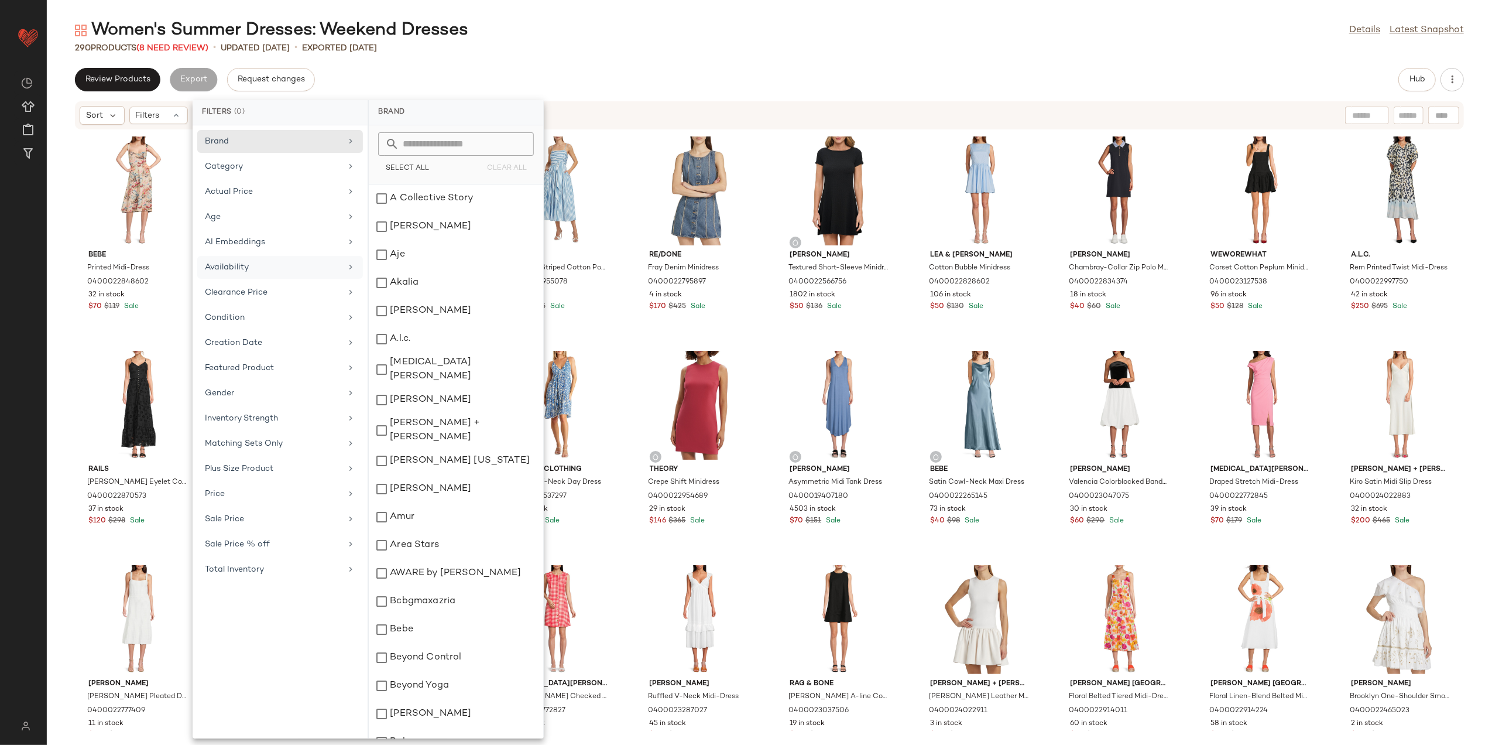
click at [262, 281] on div "Availability" at bounding box center [280, 292] width 166 height 23
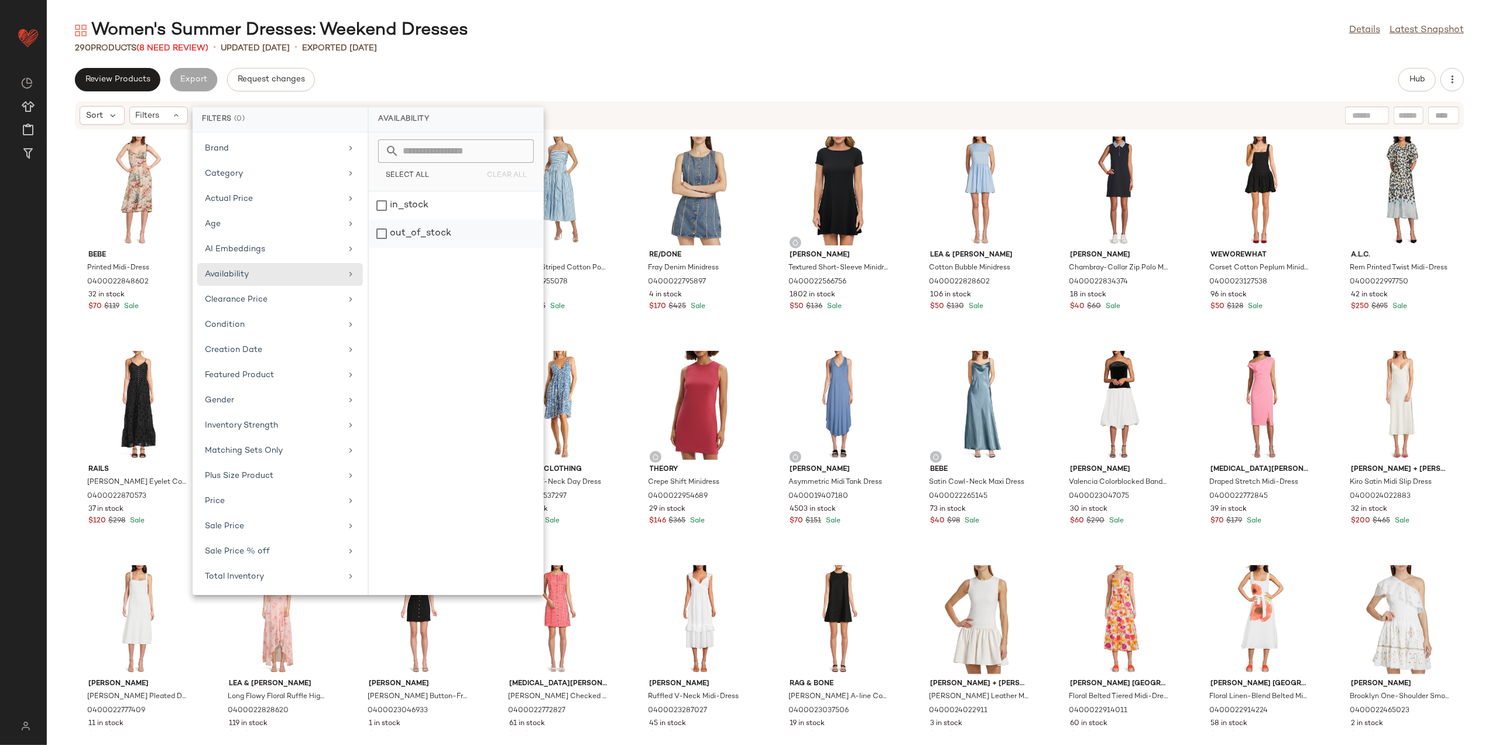
click at [390, 238] on div "out_of_stock" at bounding box center [456, 234] width 174 height 28
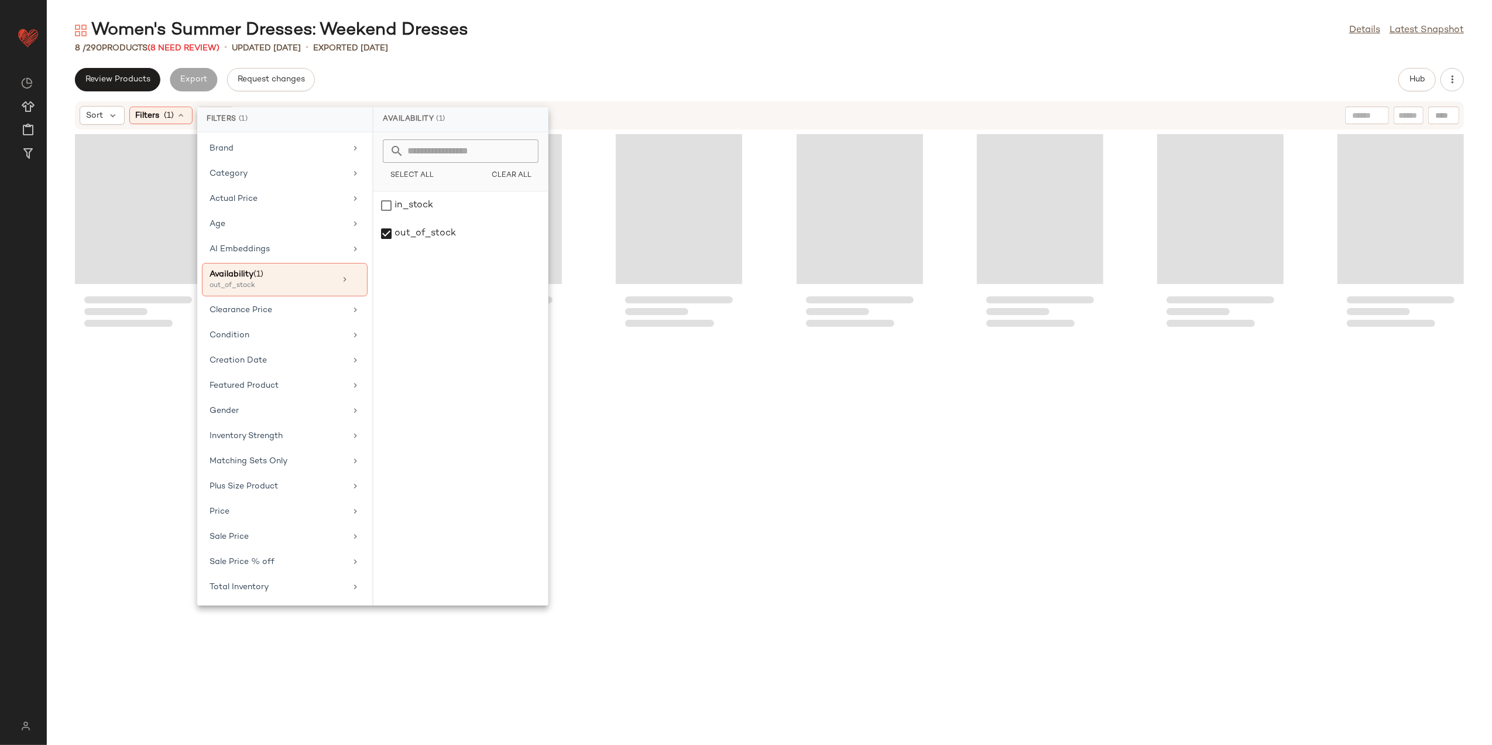
click at [554, 47] on div "8 / 290 Products (8 Need Review) • updated Aug 14th • Exported Aug 14th" at bounding box center [770, 48] width 1446 height 12
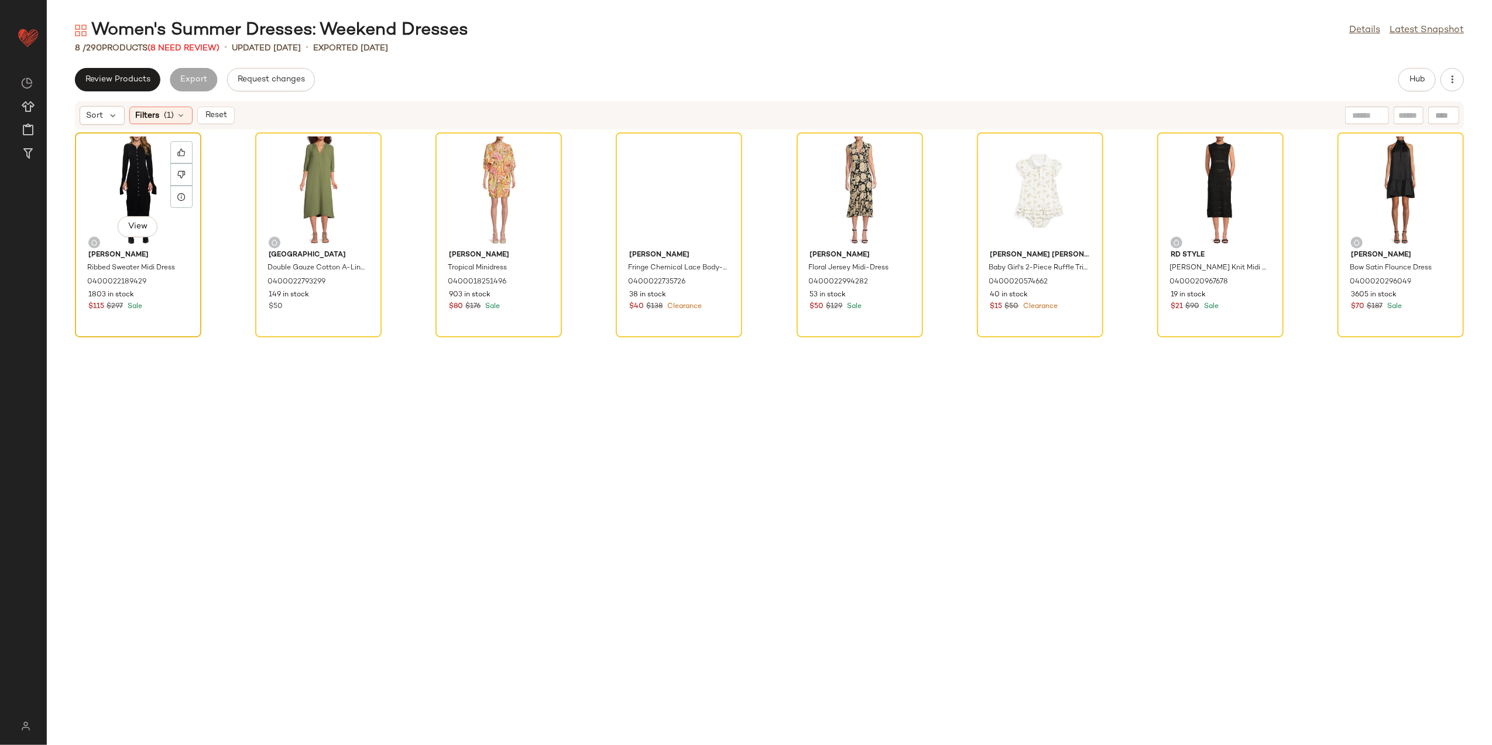
click at [107, 177] on div "View" at bounding box center [138, 190] width 118 height 109
click at [1411, 159] on div "View" at bounding box center [1401, 190] width 118 height 109
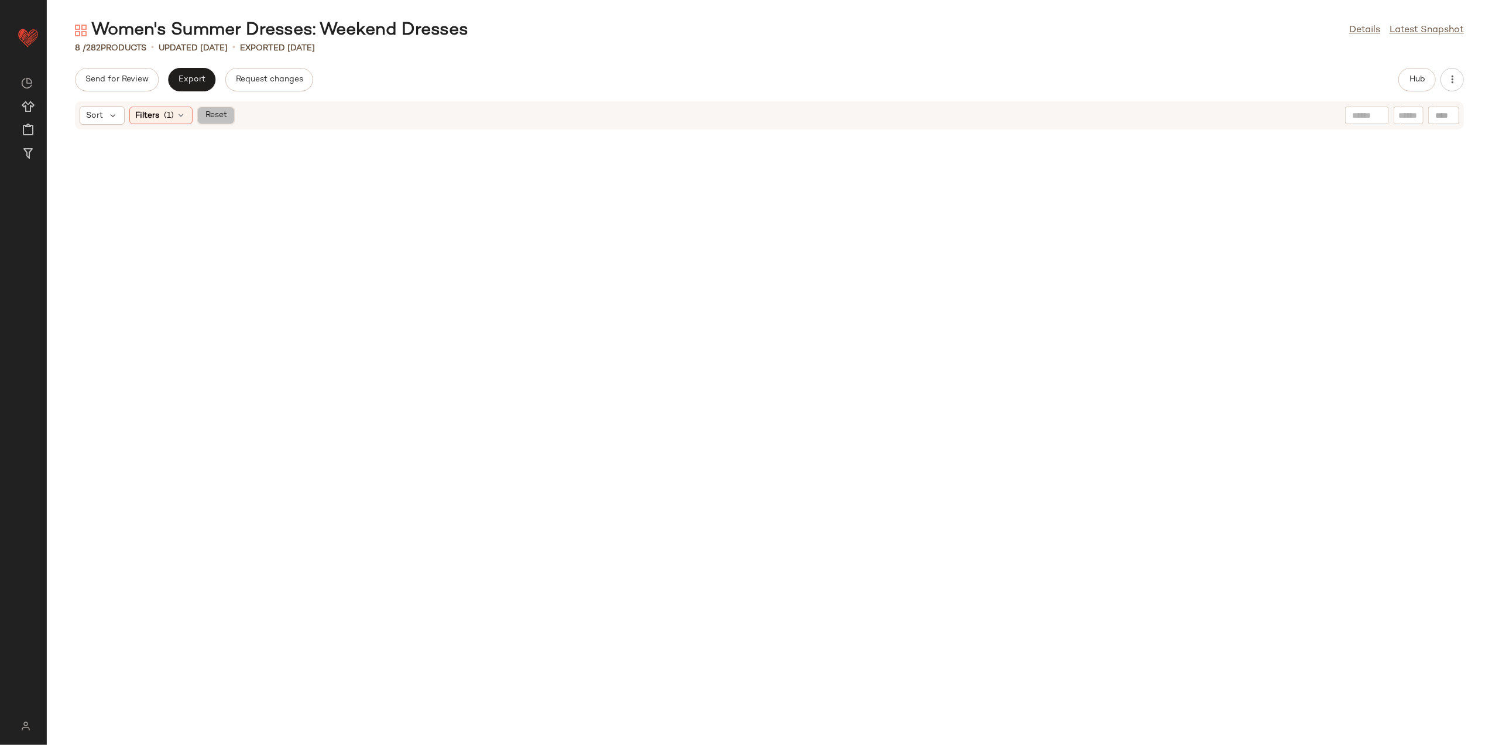
click at [225, 111] on span "Reset" at bounding box center [215, 115] width 22 height 9
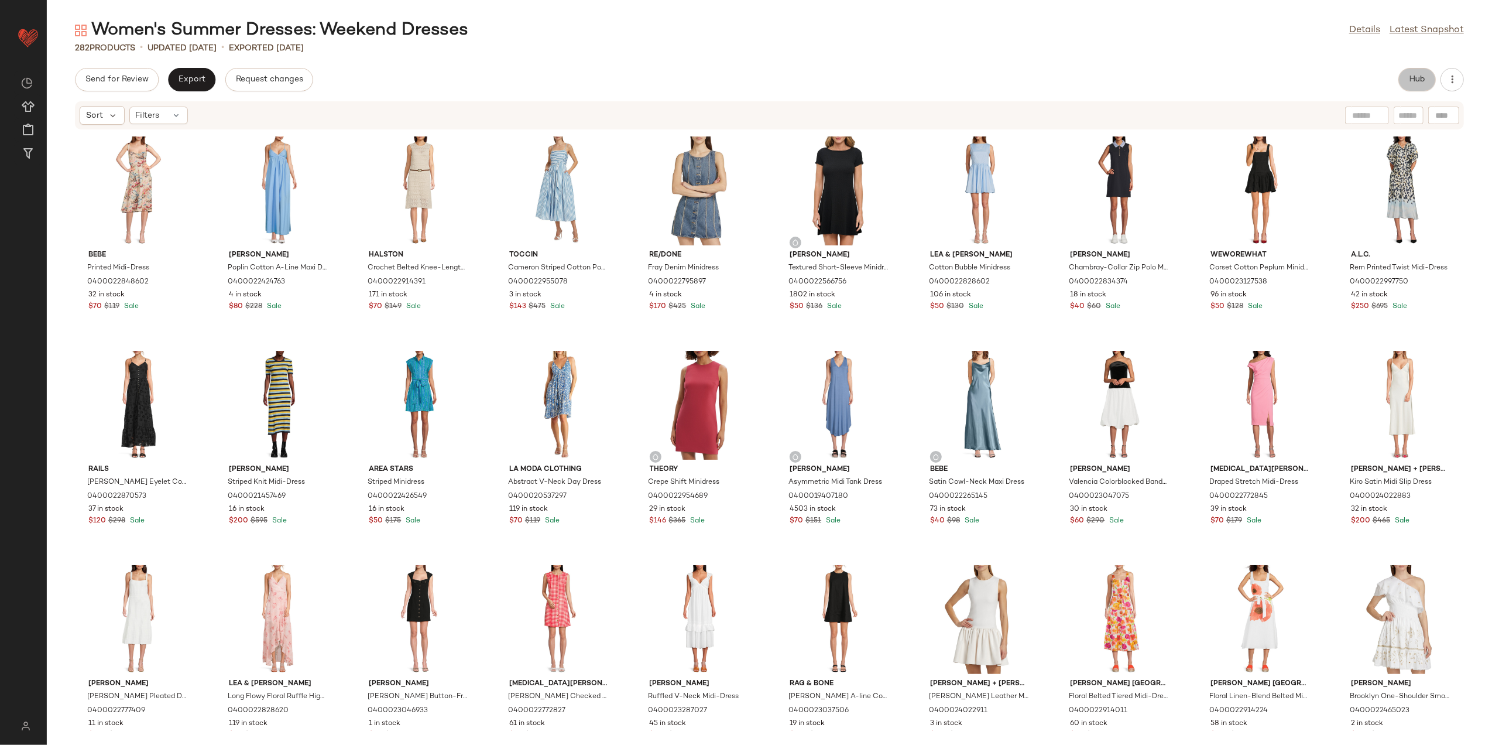
click at [1415, 82] on span "Hub" at bounding box center [1417, 79] width 16 height 9
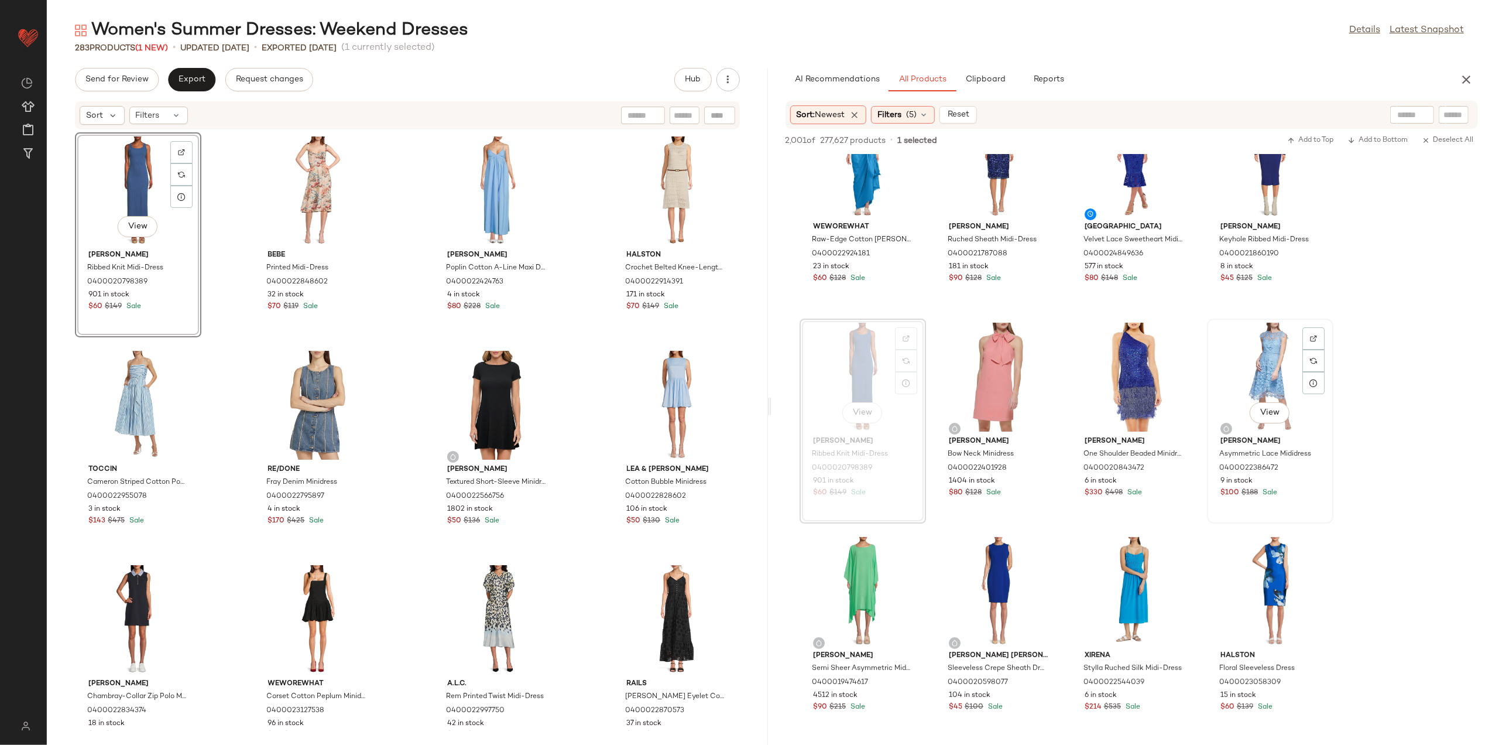
scroll to position [78, 0]
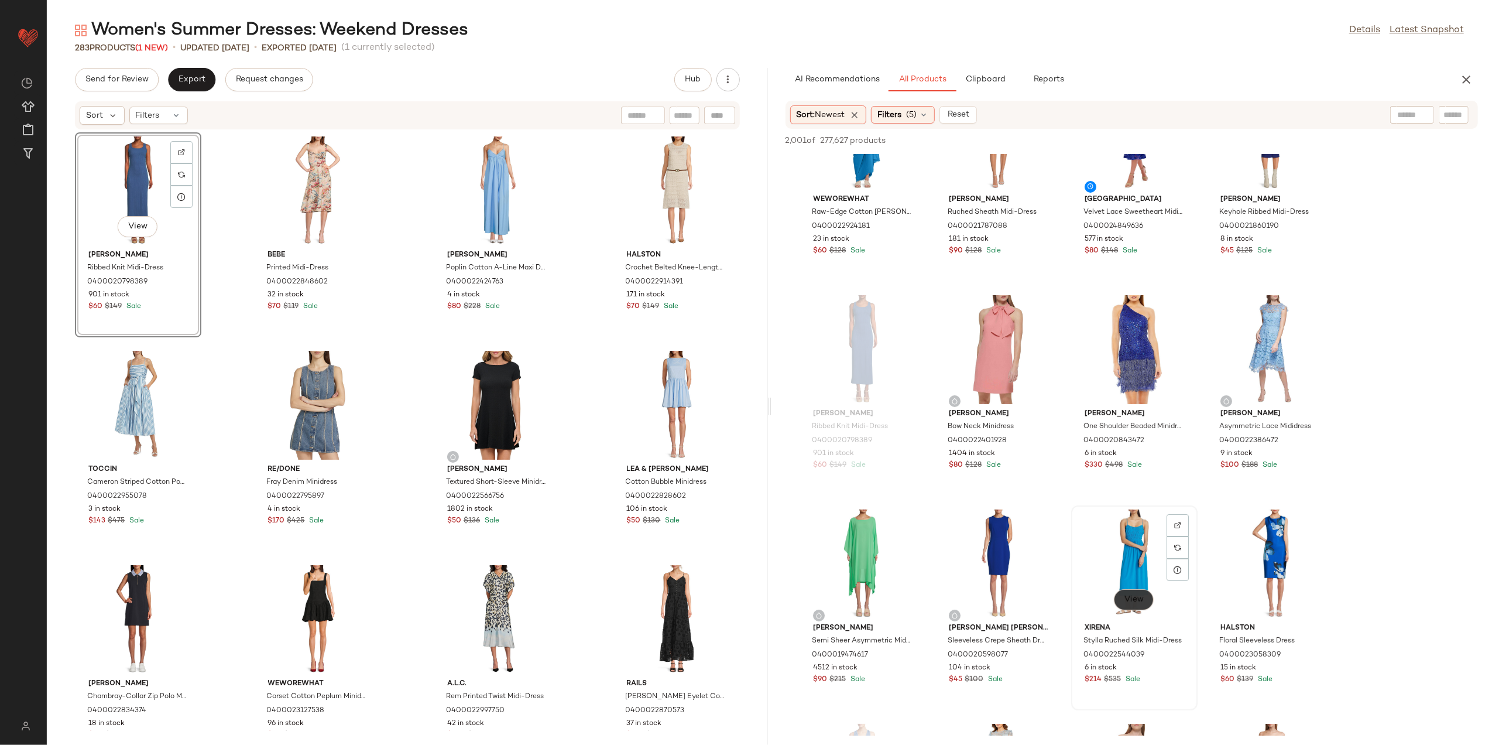
click at [1136, 600] on span "View" at bounding box center [1134, 599] width 20 height 9
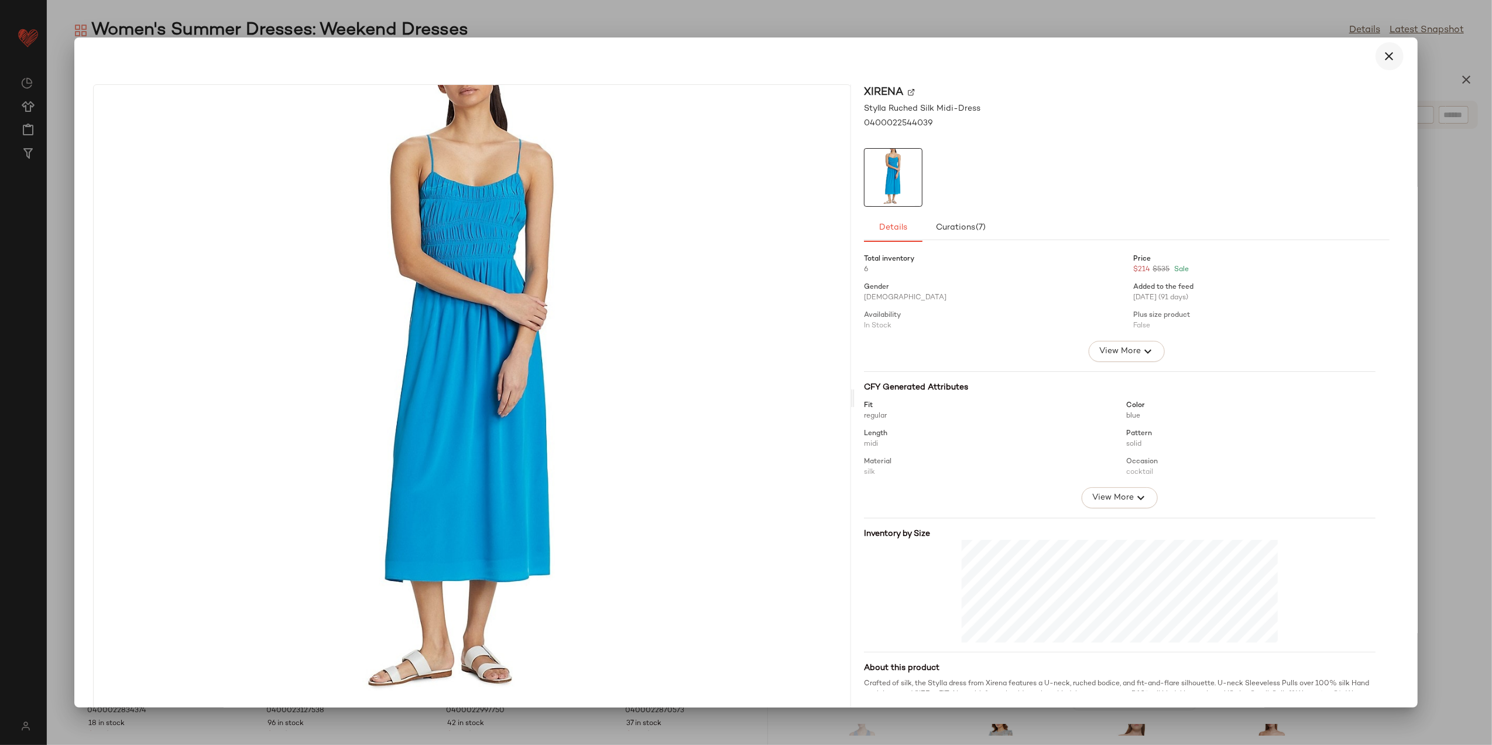
click at [1383, 55] on icon "button" at bounding box center [1390, 56] width 14 height 14
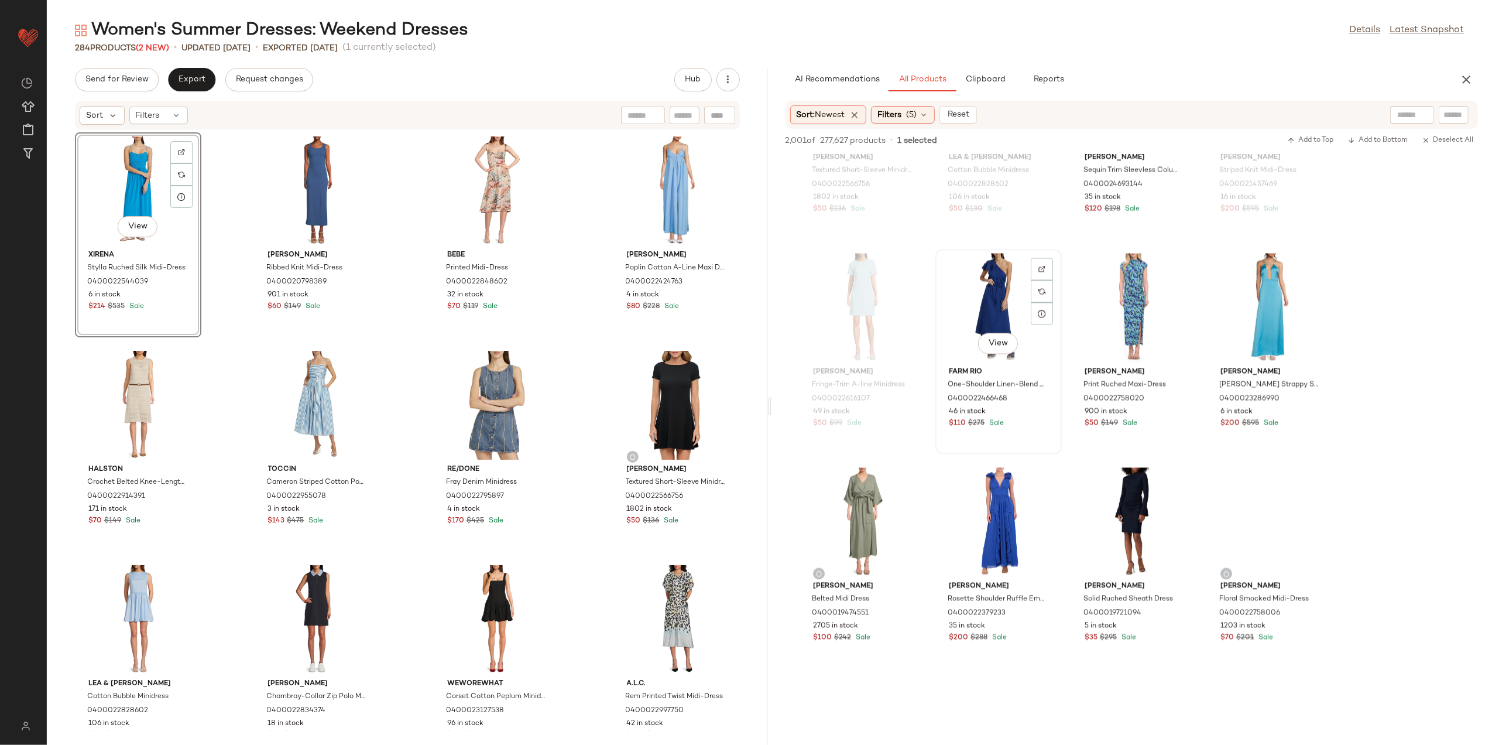
scroll to position [2264, 0]
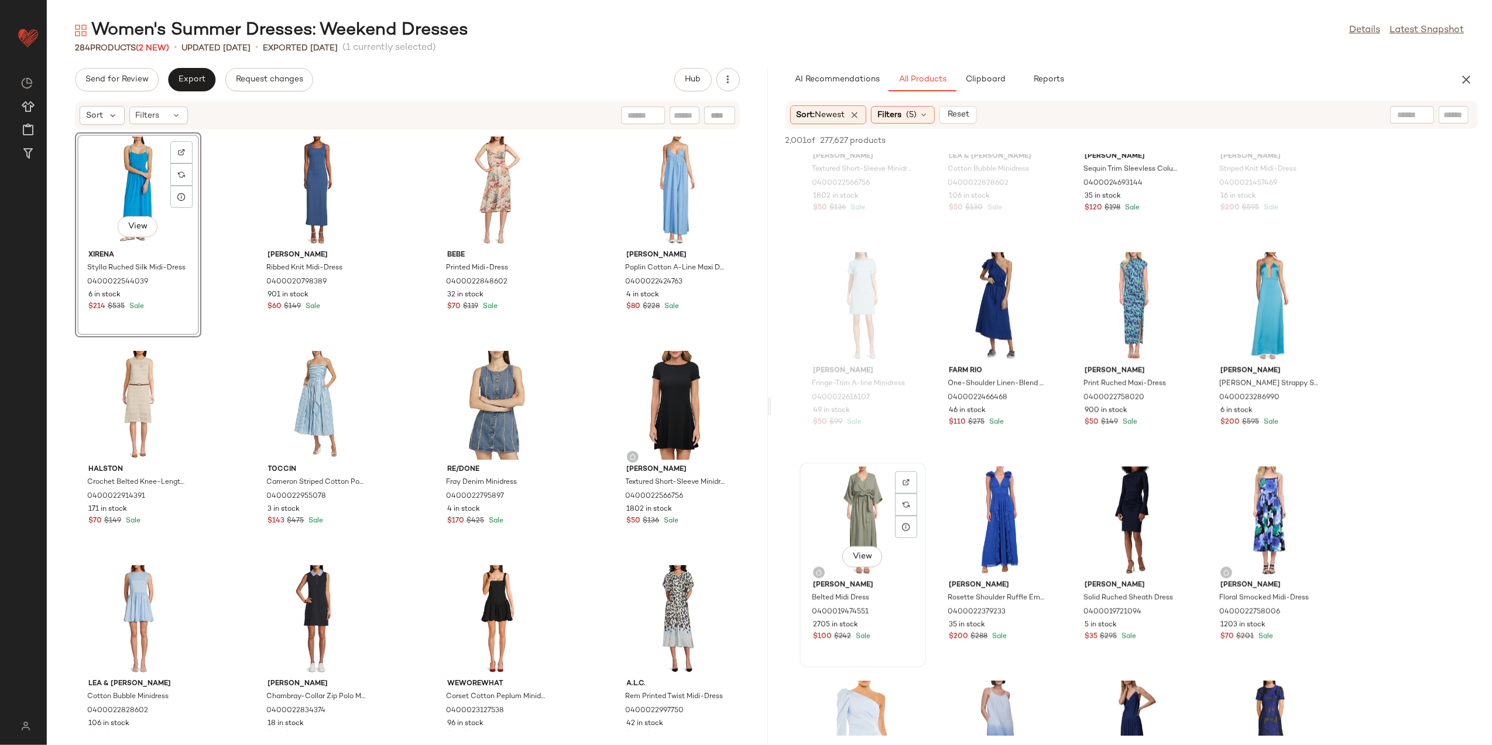
click at [843, 525] on div "View" at bounding box center [863, 521] width 118 height 109
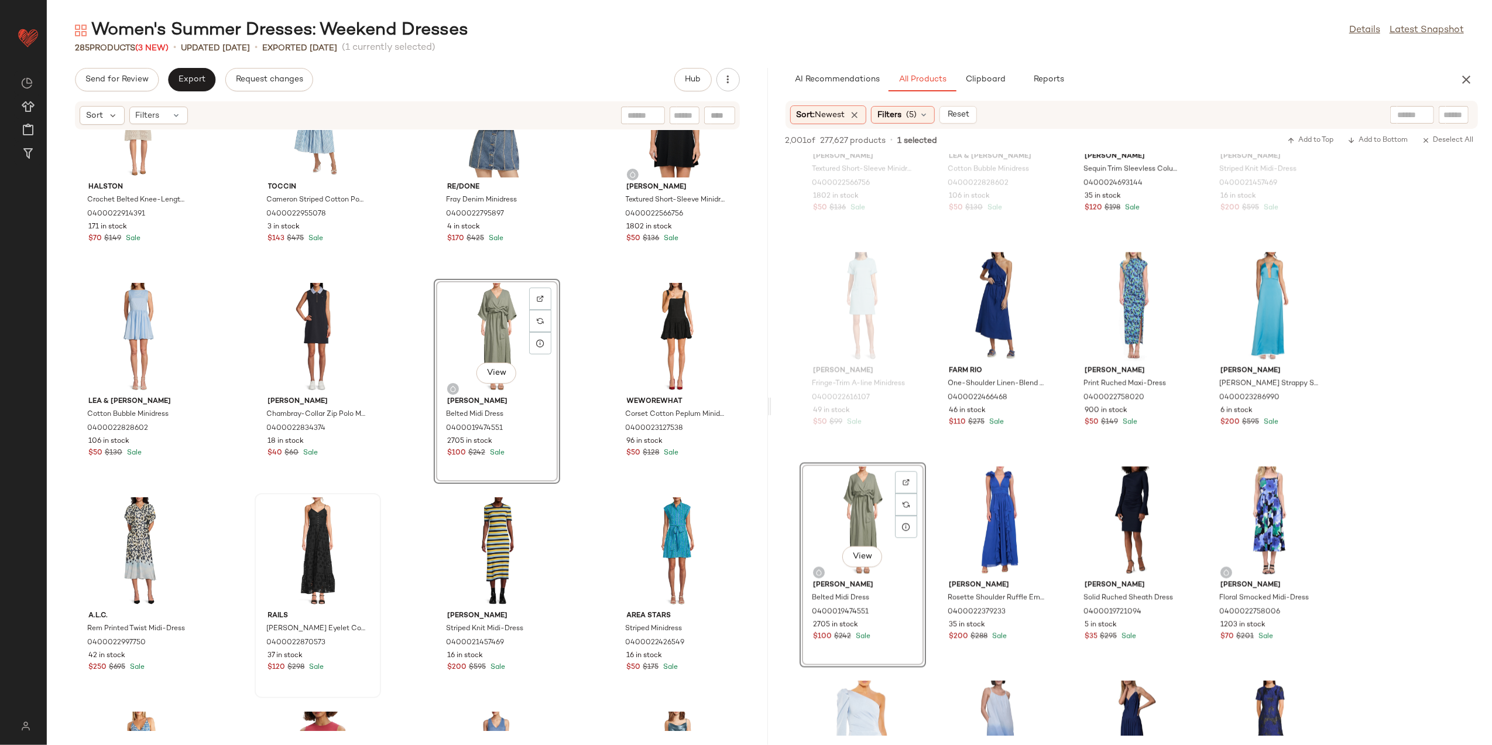
scroll to position [321, 0]
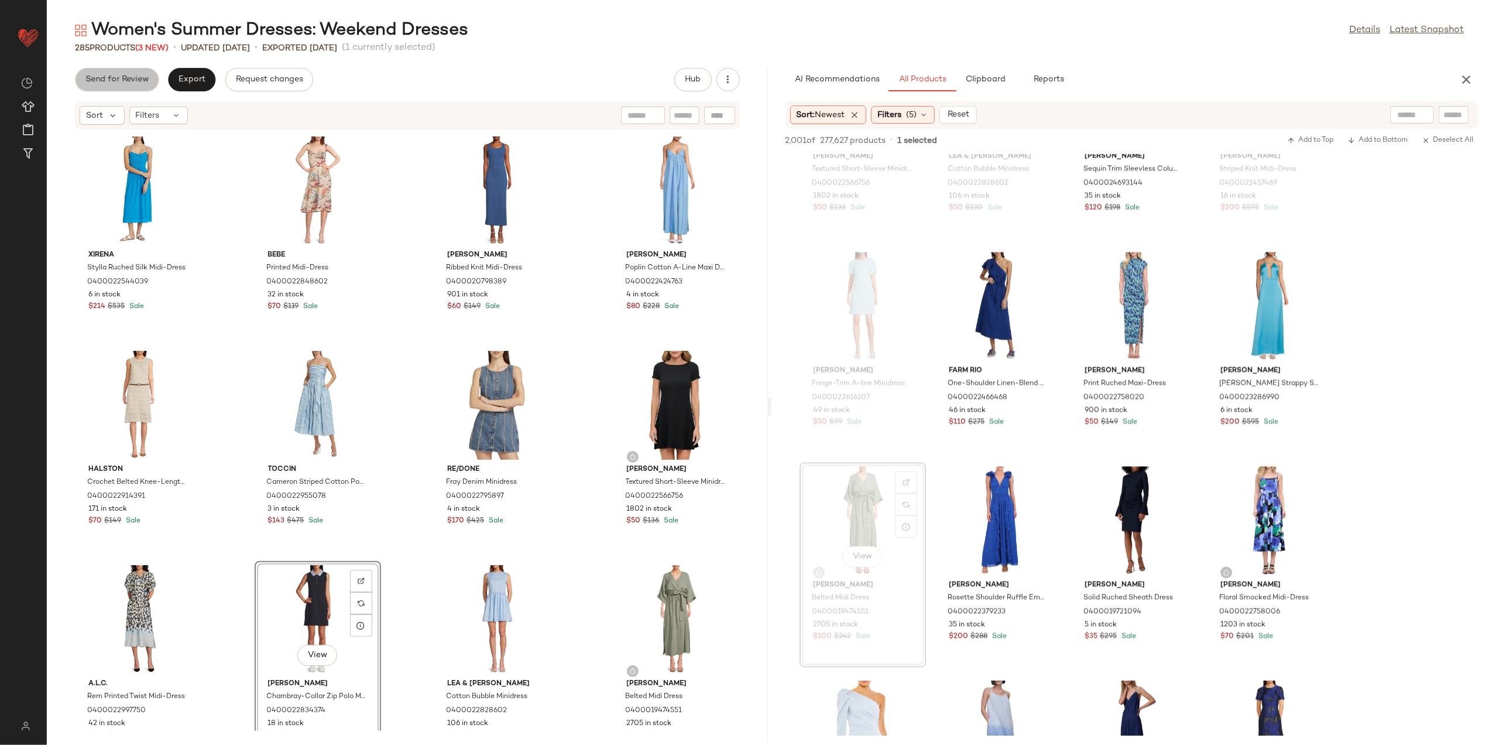
click at [129, 82] on span "Send for Review" at bounding box center [117, 79] width 64 height 9
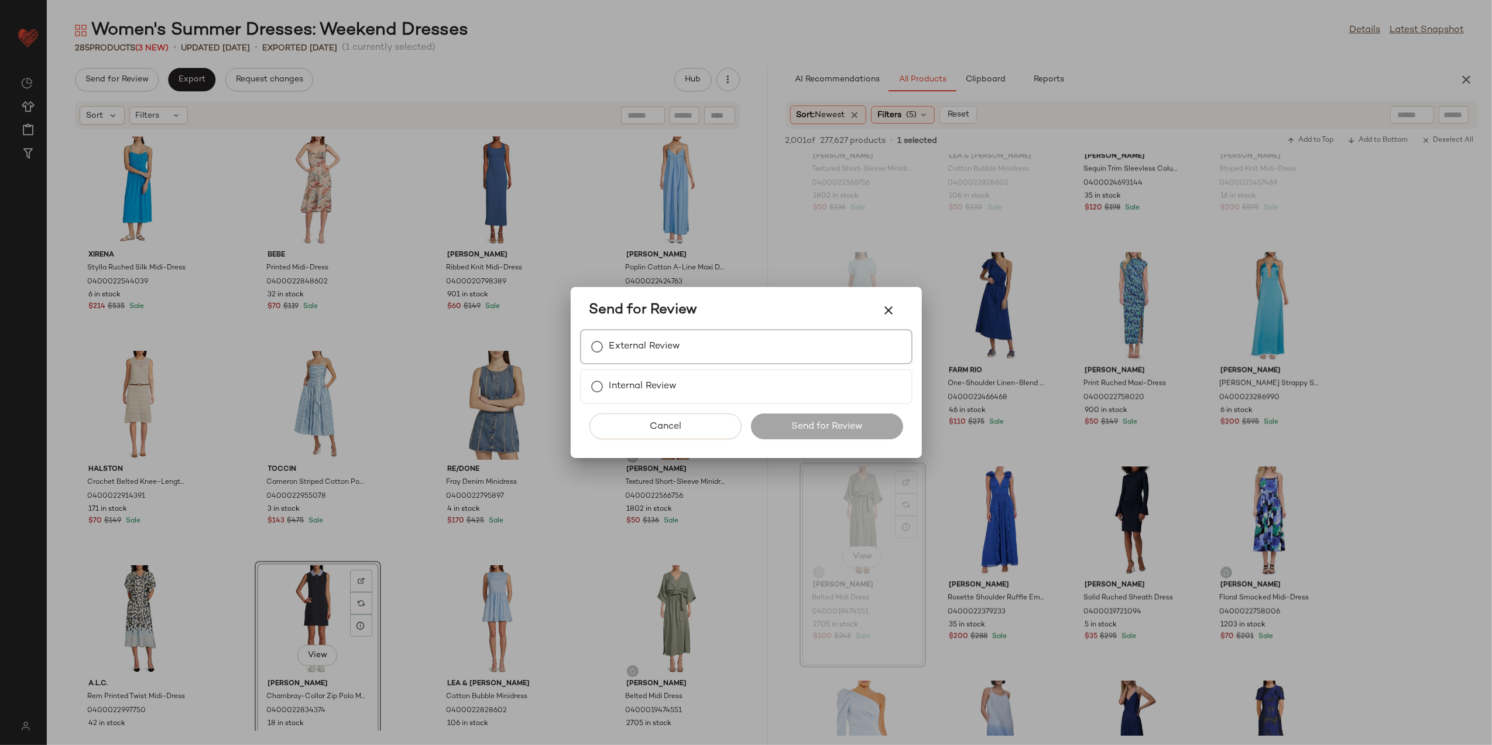
click at [652, 342] on label "External Review" at bounding box center [645, 346] width 71 height 23
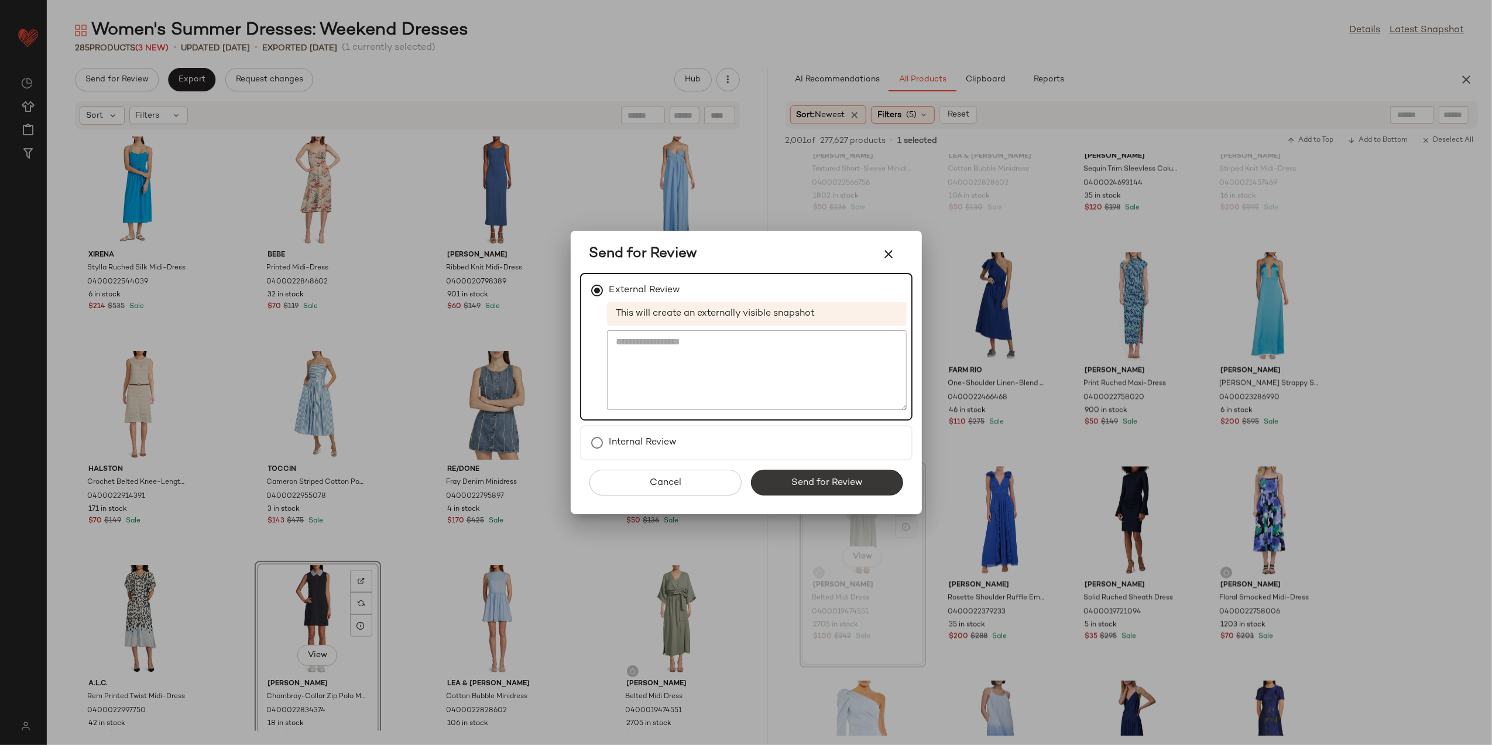
click at [848, 479] on span "Send for Review" at bounding box center [827, 482] width 72 height 11
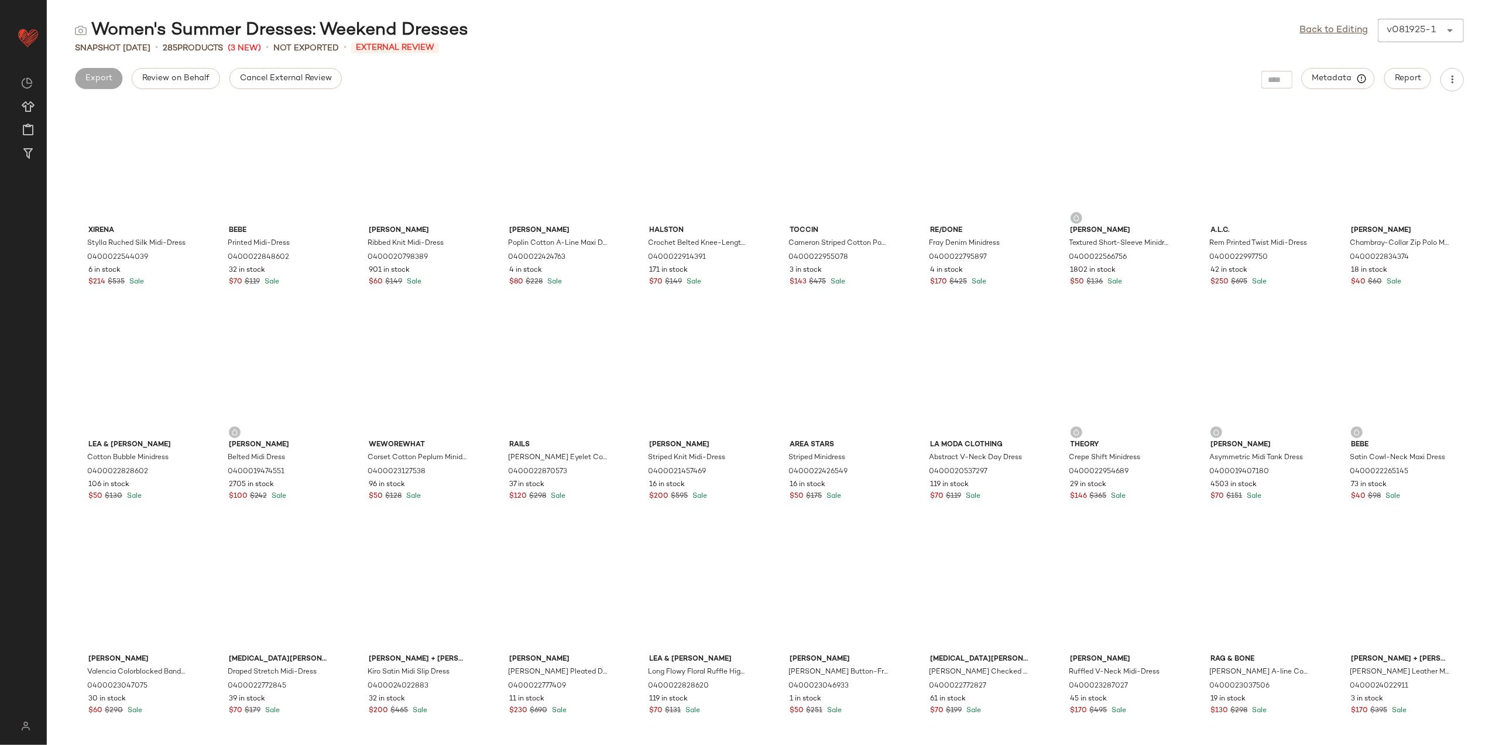
click at [259, 74] on span "Cancel External Review" at bounding box center [285, 78] width 93 height 9
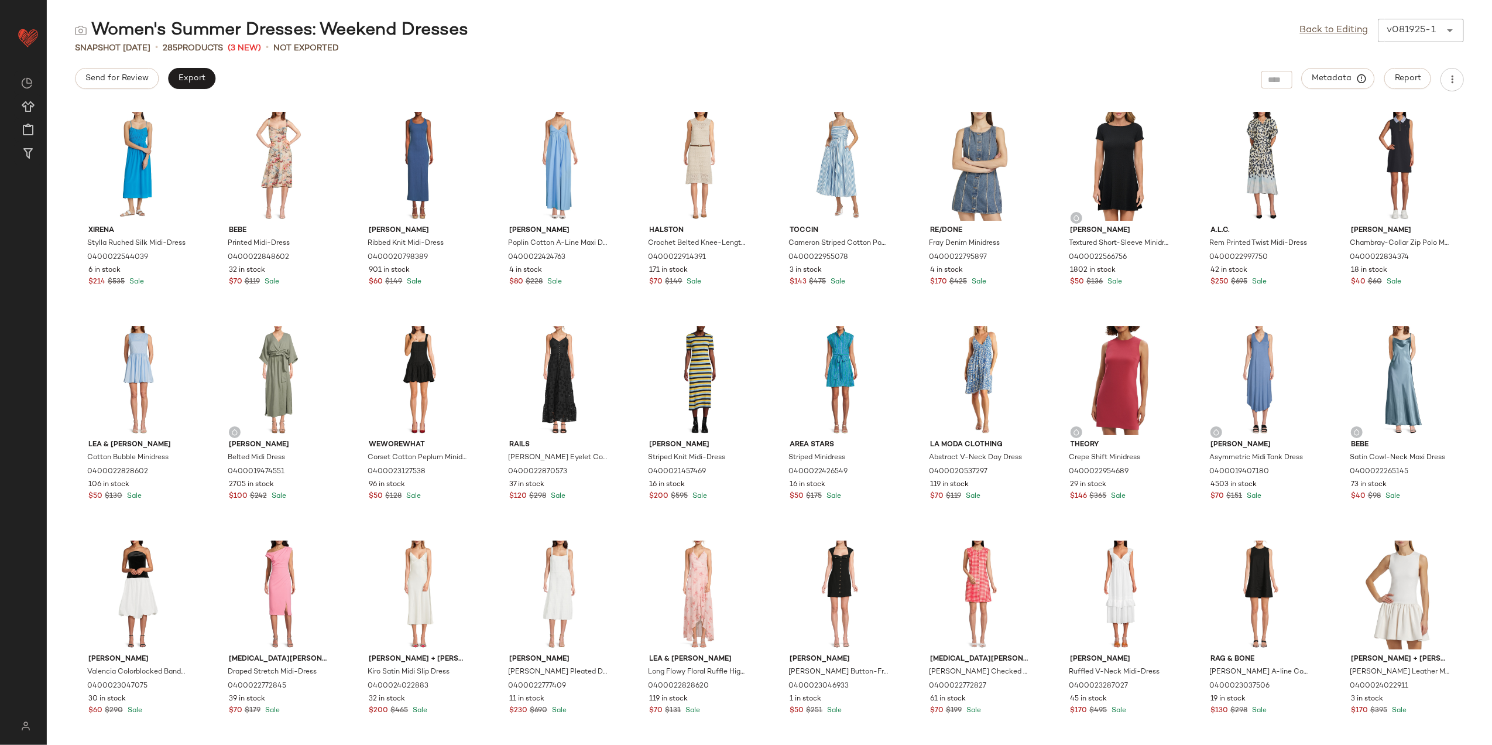
drag, startPoint x: 1342, startPoint y: 29, endPoint x: 1104, endPoint y: 107, distance: 250.0
click at [1342, 29] on link "Back to Editing" at bounding box center [1334, 30] width 69 height 14
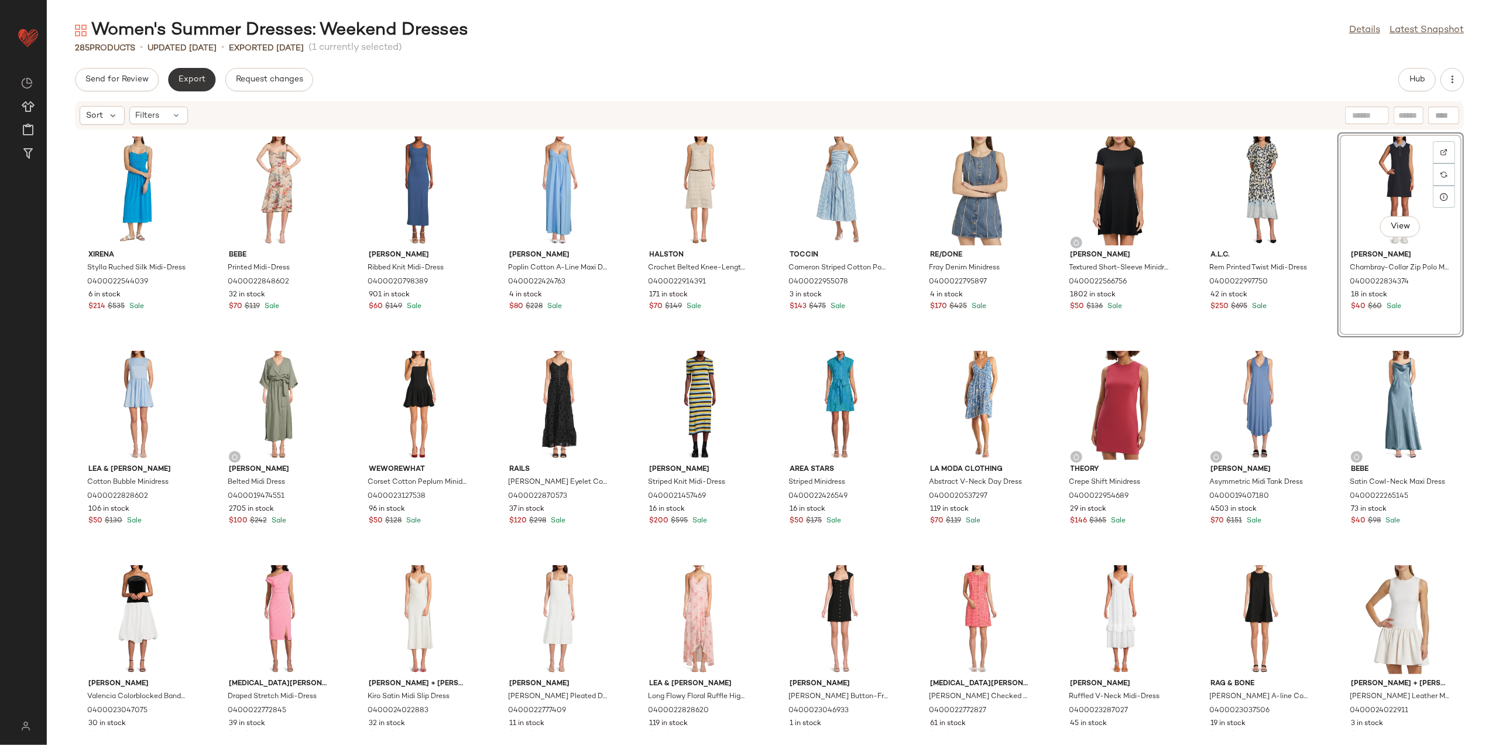
click at [204, 80] on span "Export" at bounding box center [192, 79] width 28 height 9
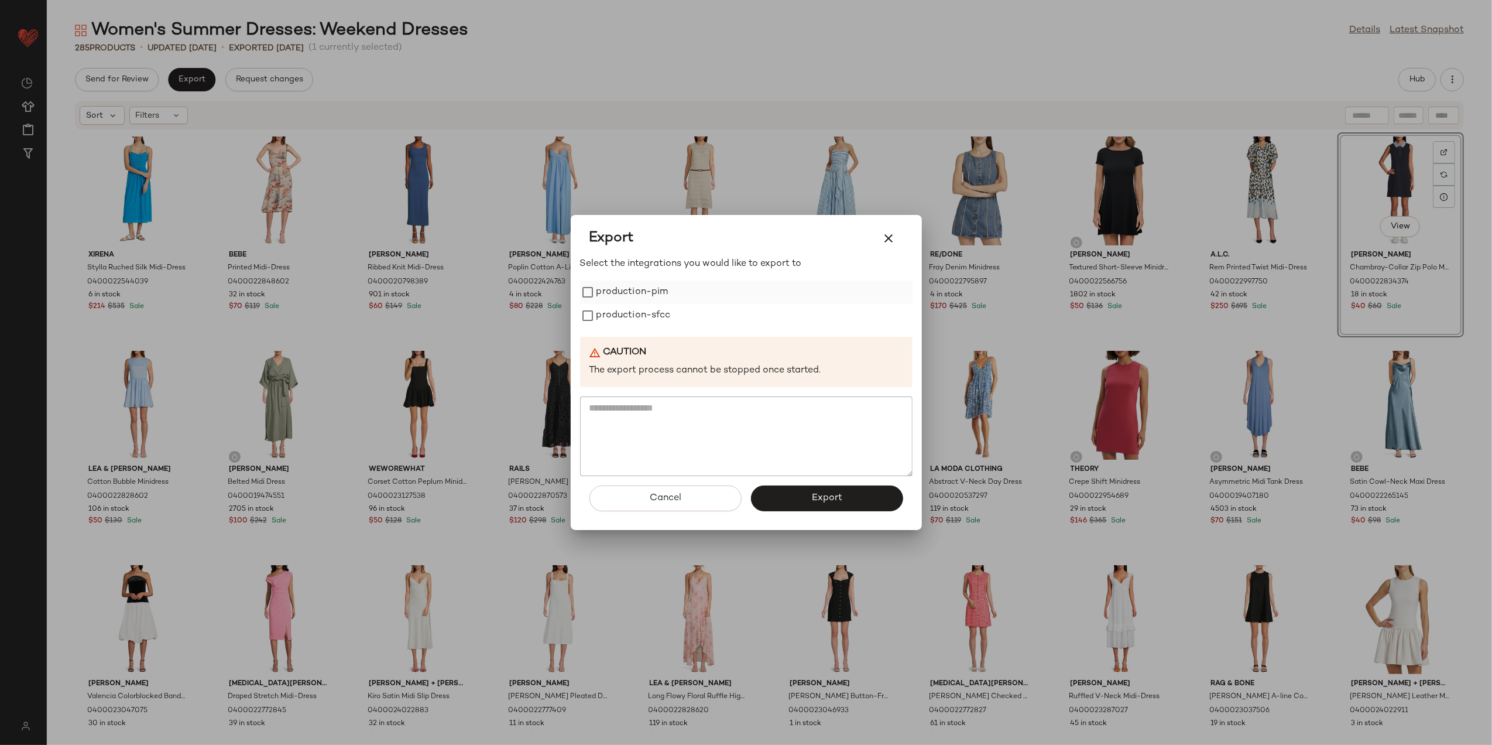
click at [625, 291] on label "production-pim" at bounding box center [633, 291] width 72 height 23
click at [631, 317] on label "production-sfcc" at bounding box center [634, 315] width 74 height 23
click at [807, 498] on button "Export" at bounding box center [827, 498] width 152 height 26
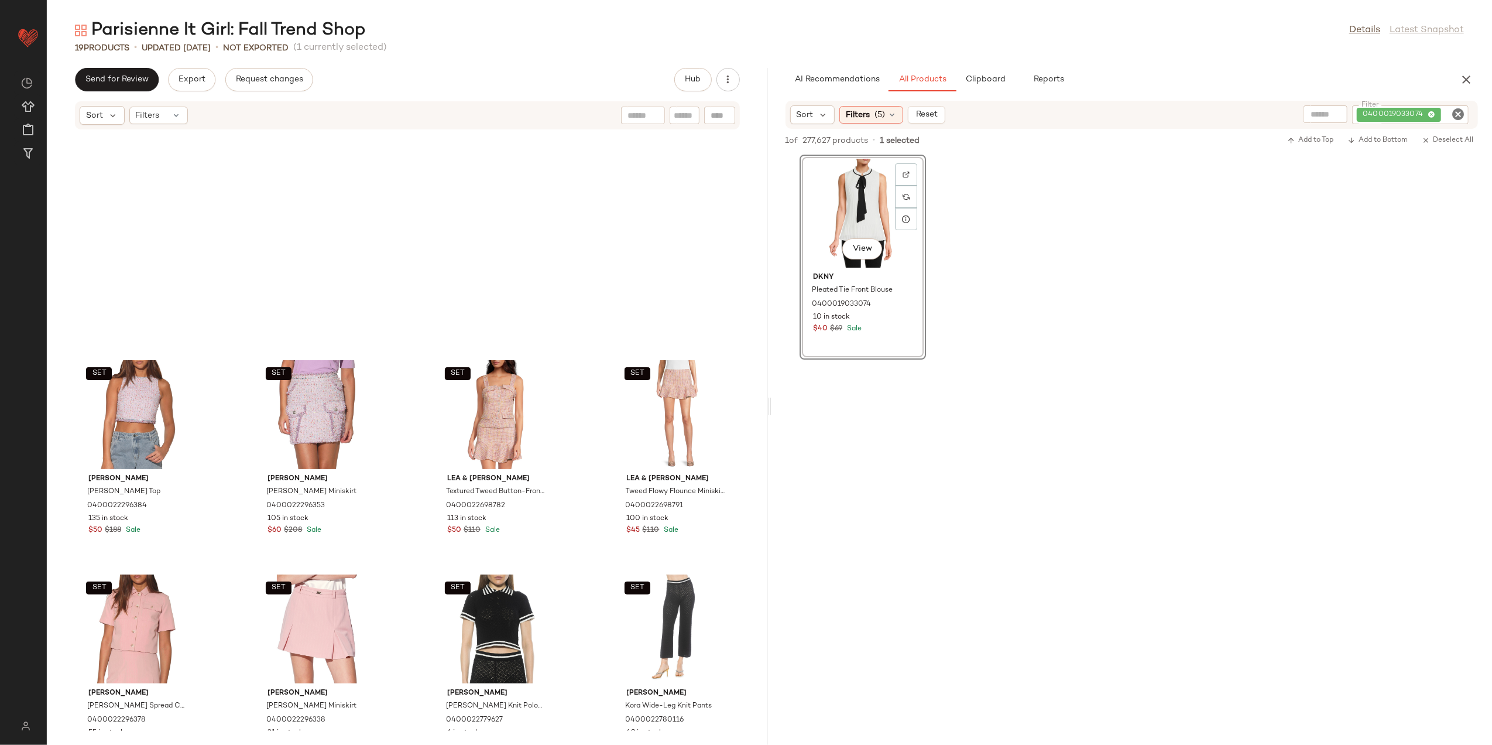
scroll to position [473, 0]
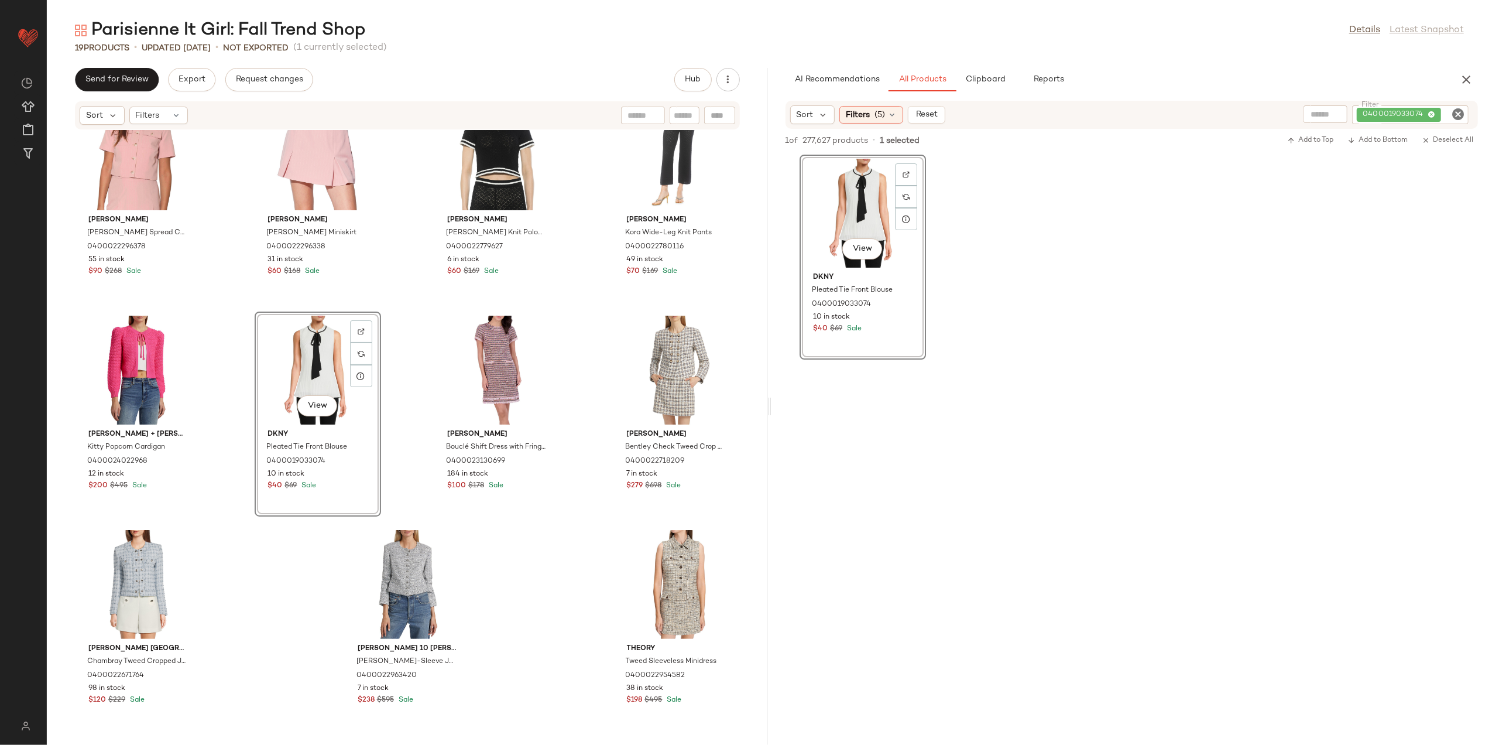
click at [1453, 112] on icon "Clear Filter" at bounding box center [1459, 114] width 14 height 14
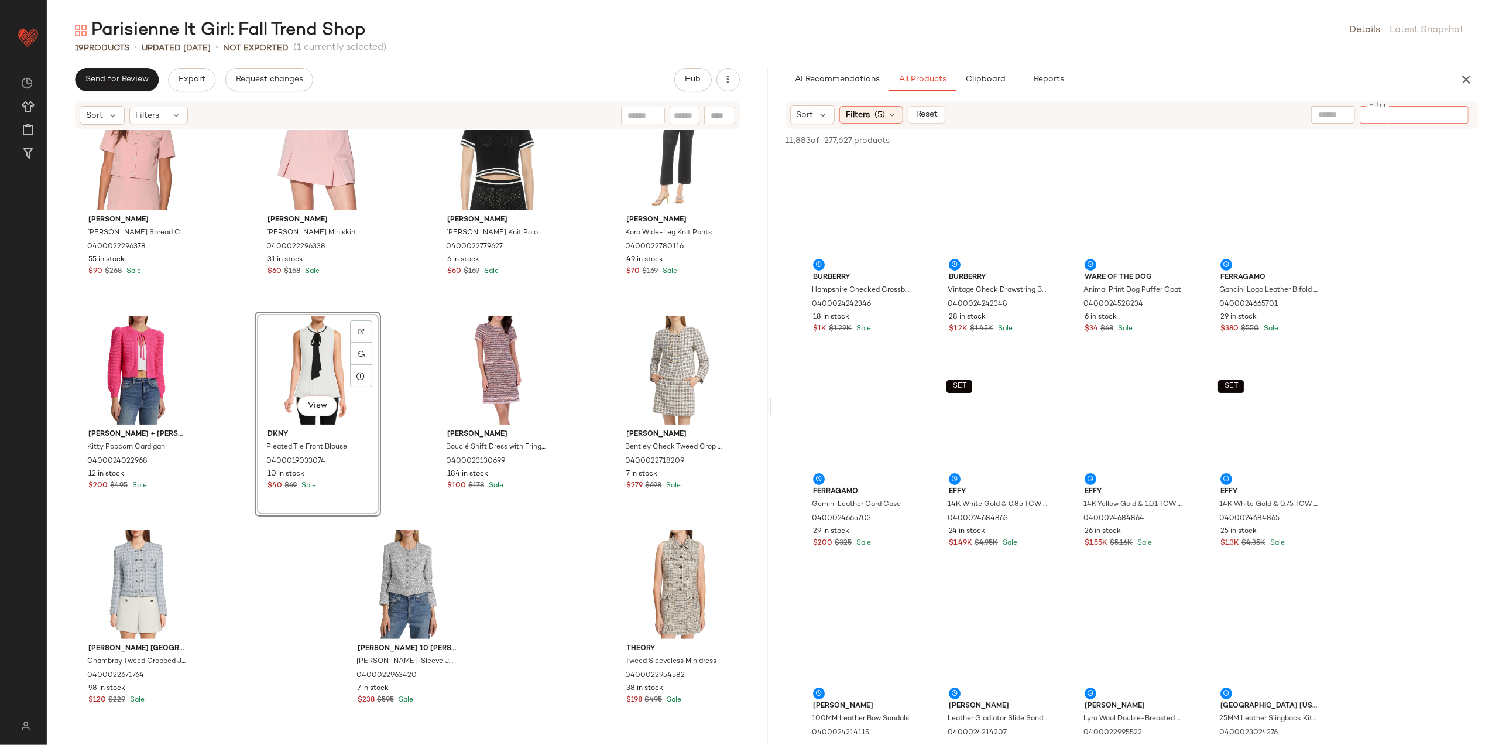
scroll to position [73, 0]
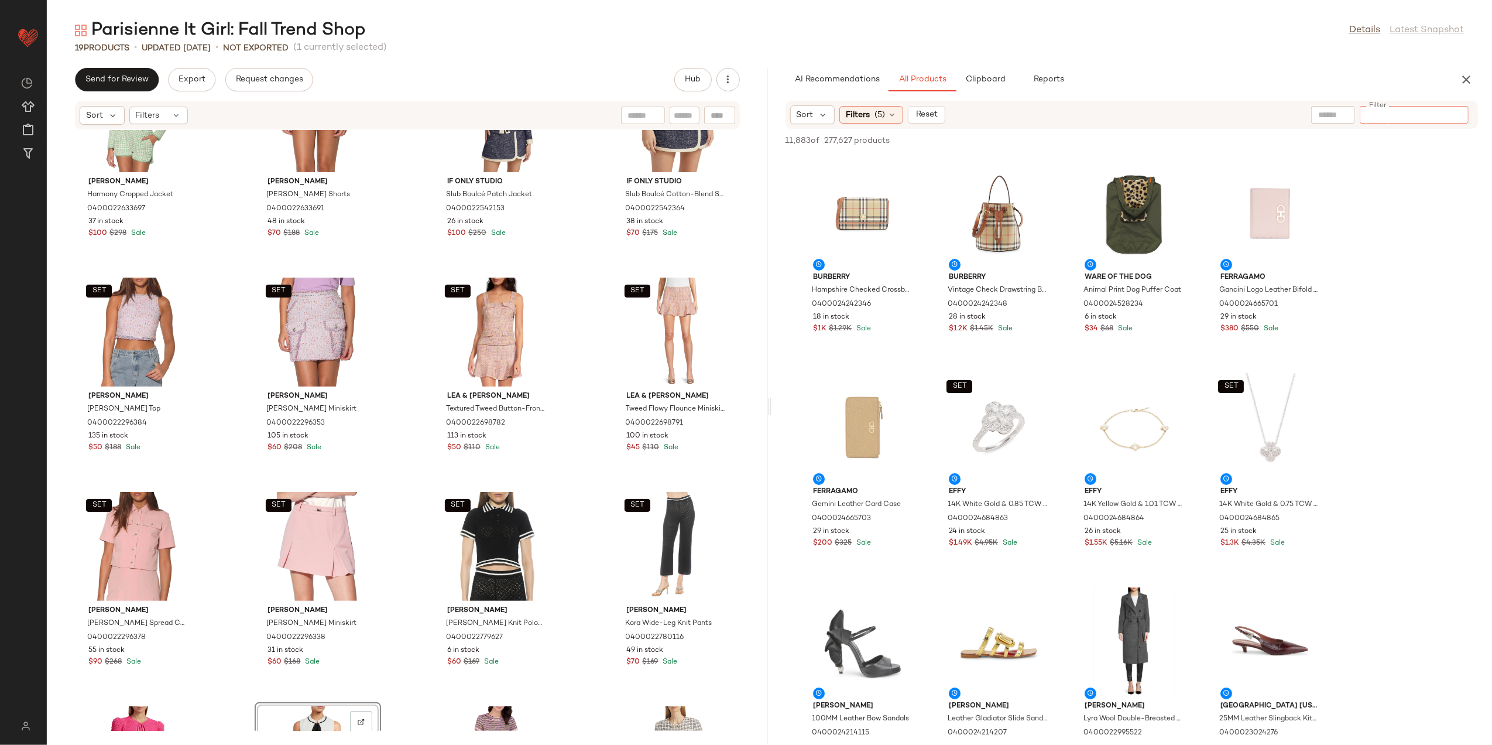
click at [1326, 109] on input "text" at bounding box center [1334, 115] width 30 height 12
type input "******"
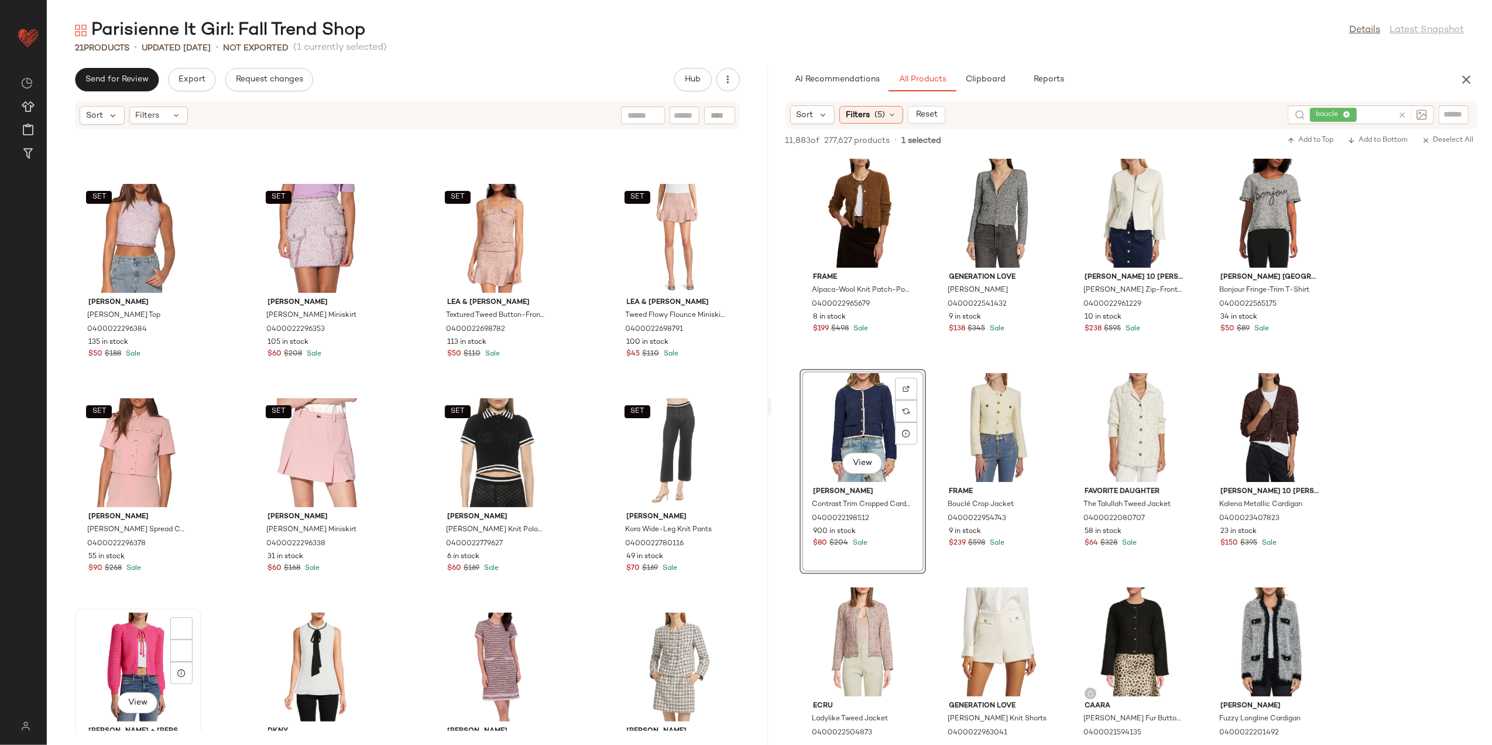
scroll to position [321, 0]
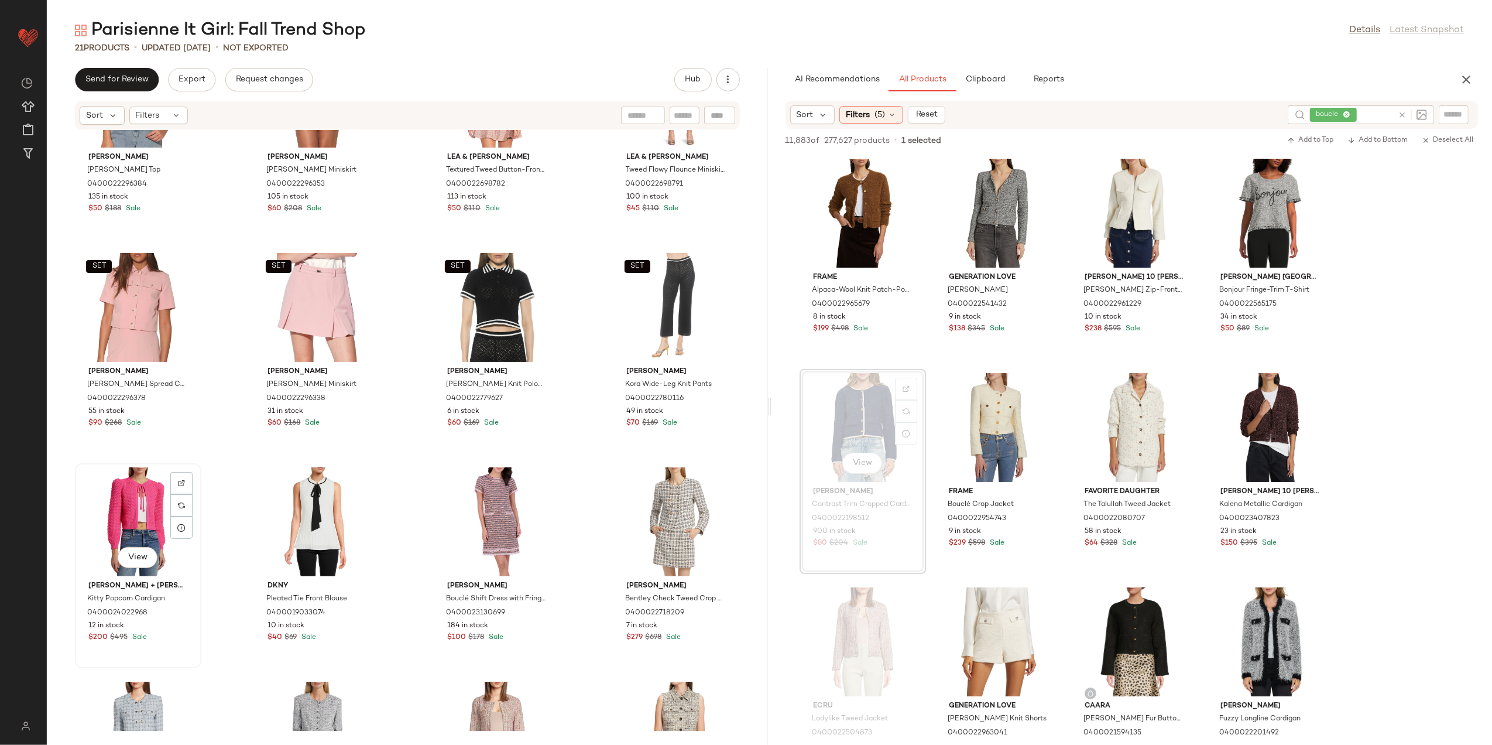
click at [128, 505] on div "View" at bounding box center [138, 521] width 118 height 109
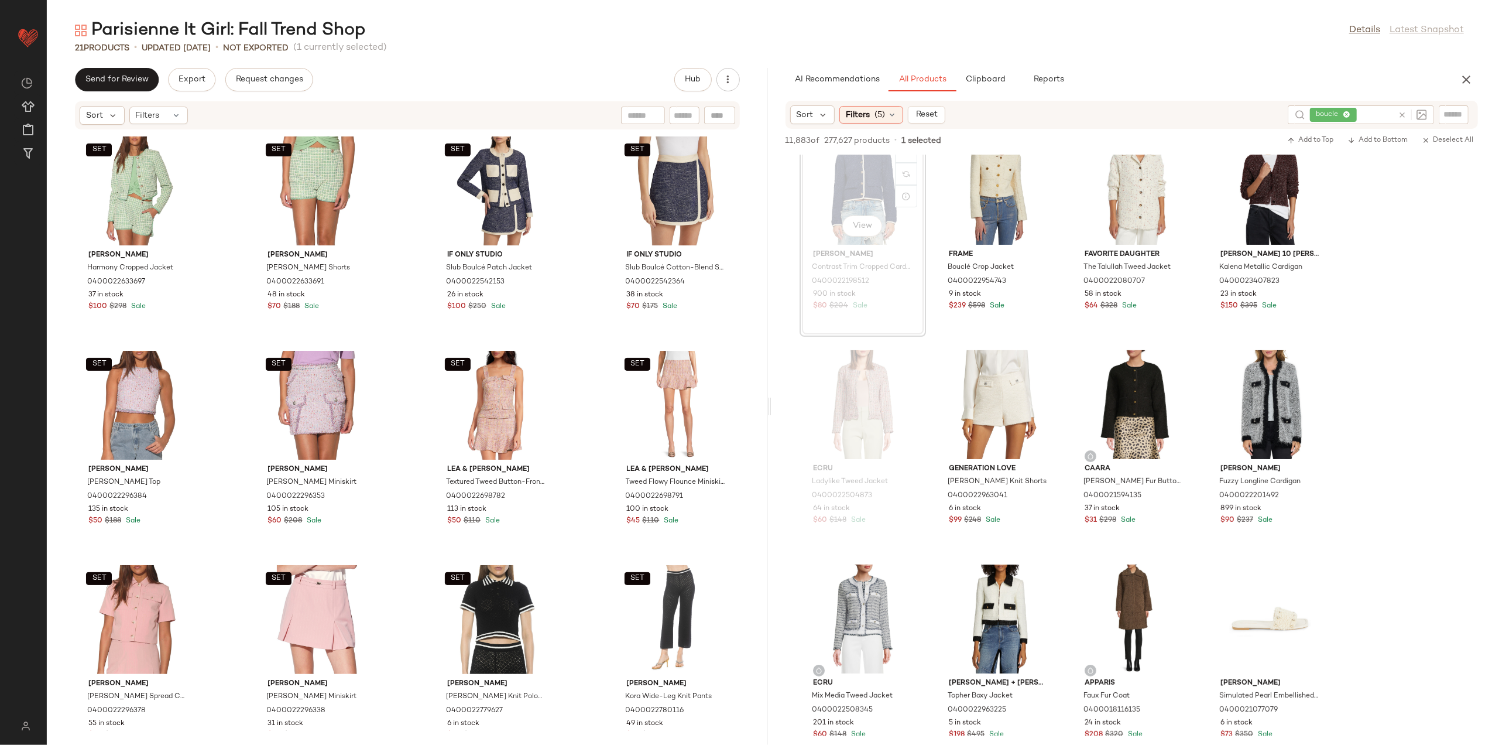
scroll to position [312, 0]
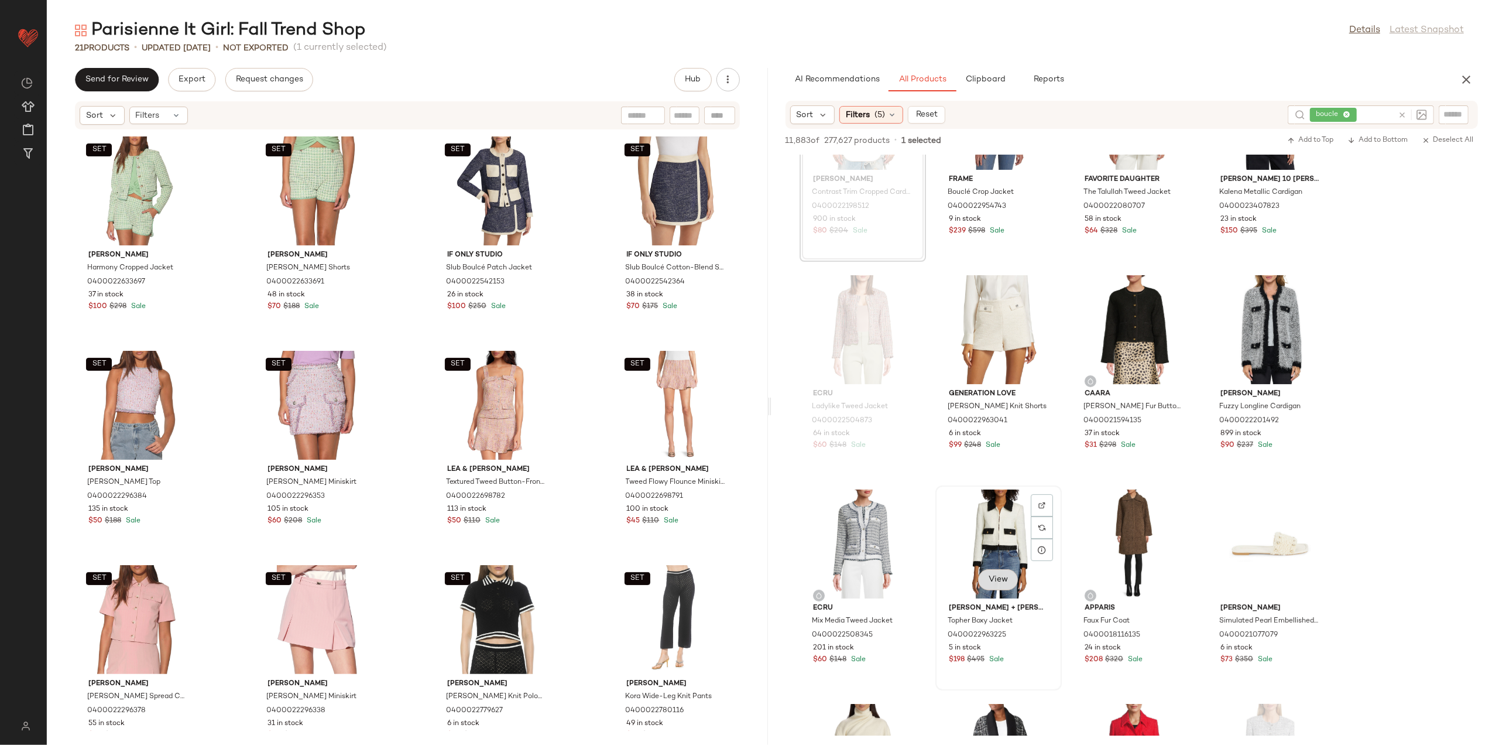
click at [983, 584] on button "View" at bounding box center [998, 579] width 40 height 21
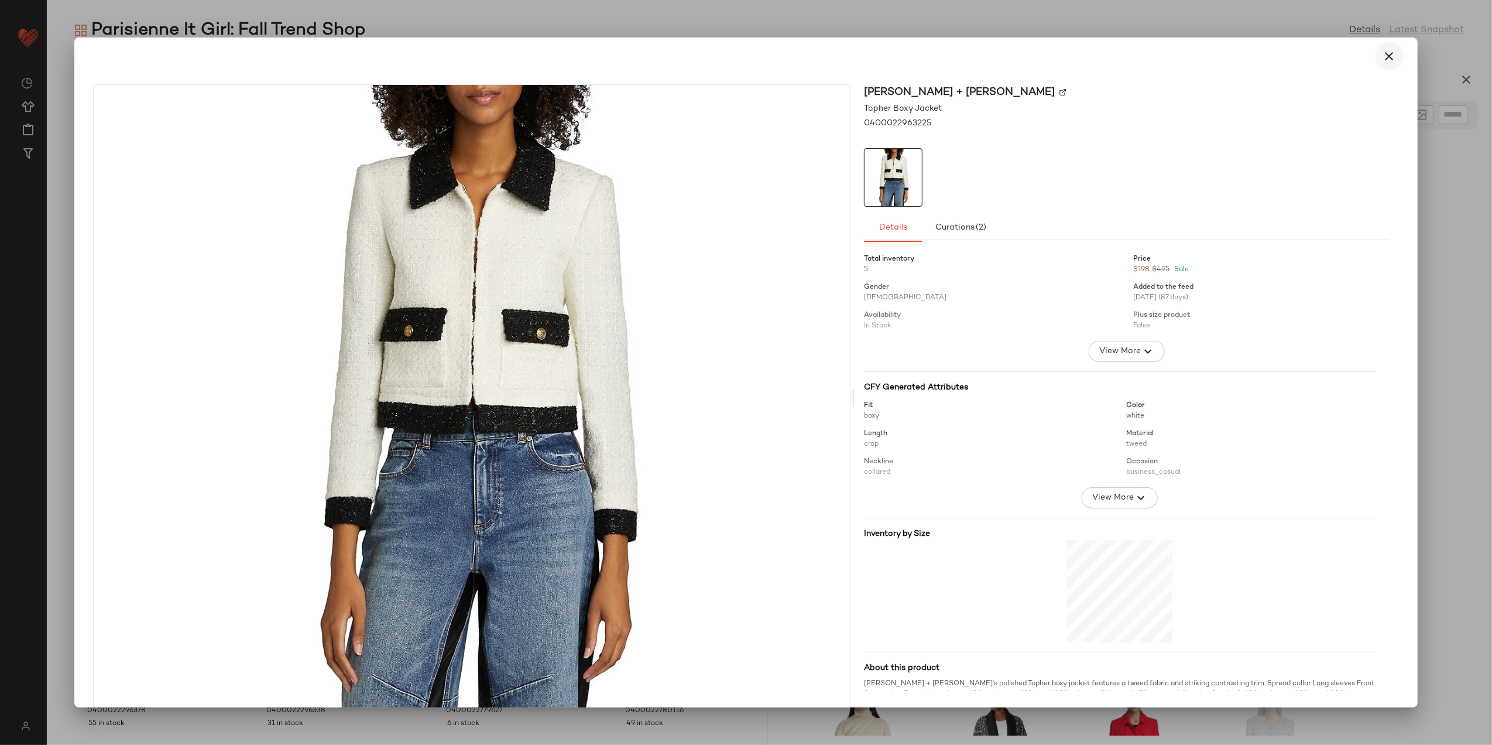
click at [1383, 50] on icon "button" at bounding box center [1390, 56] width 14 height 14
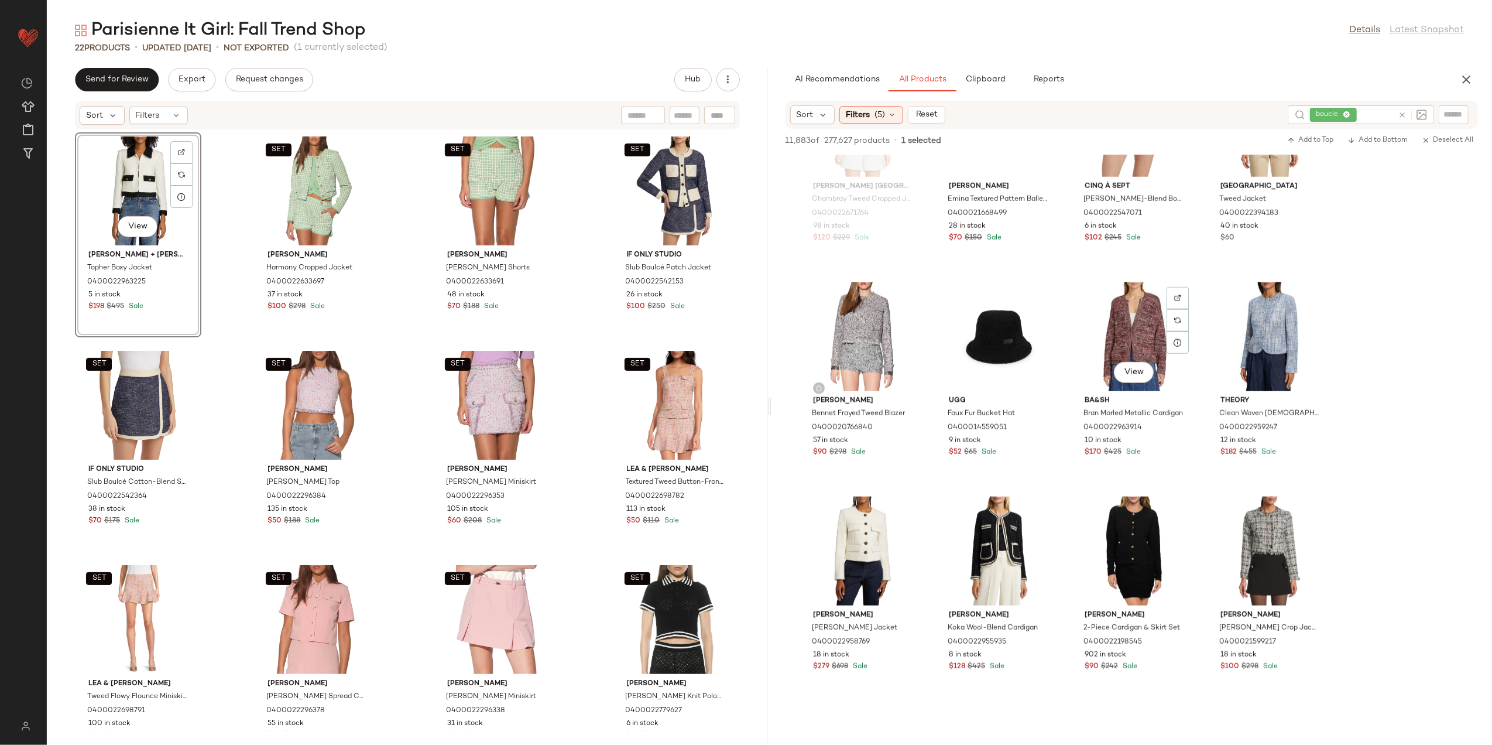
scroll to position [1171, 0]
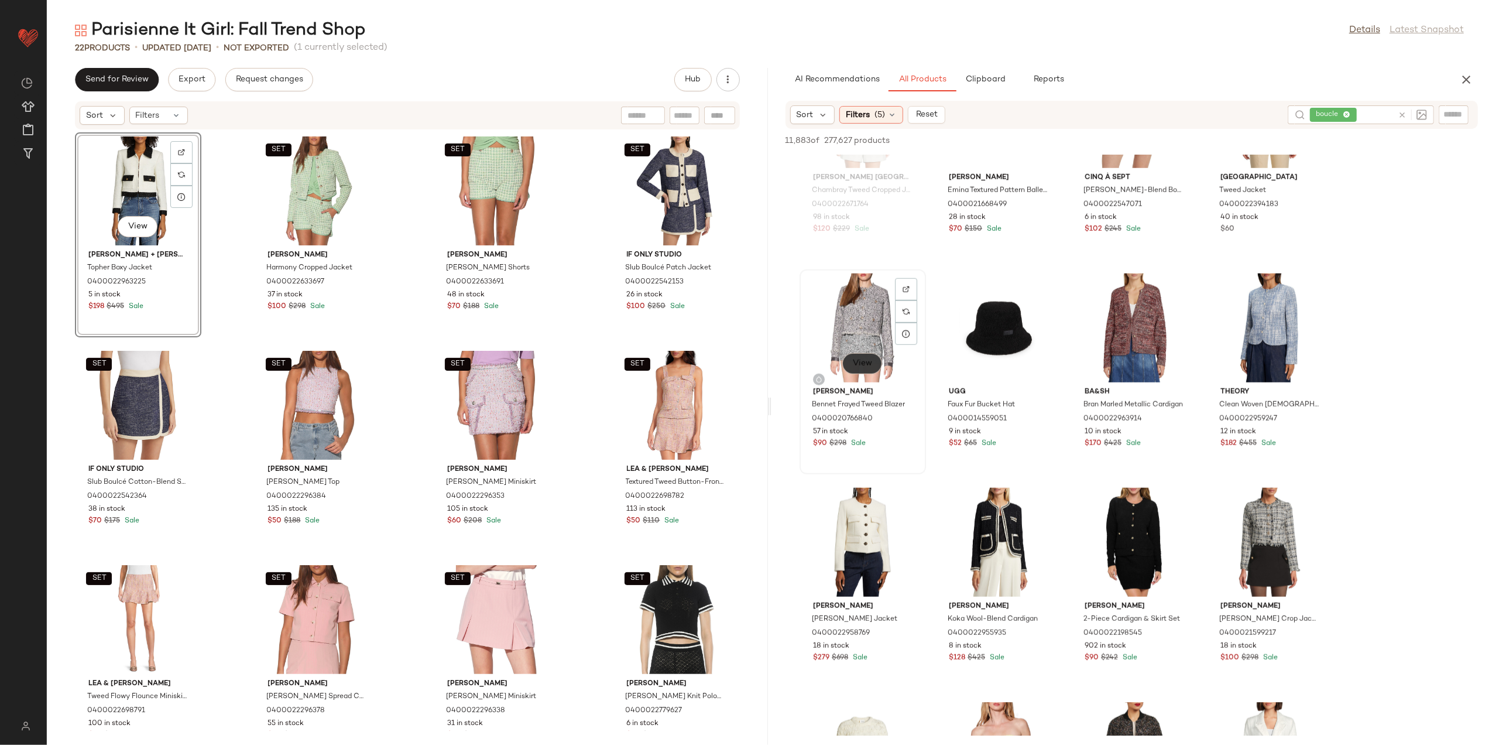
click at [857, 365] on span "View" at bounding box center [863, 363] width 20 height 9
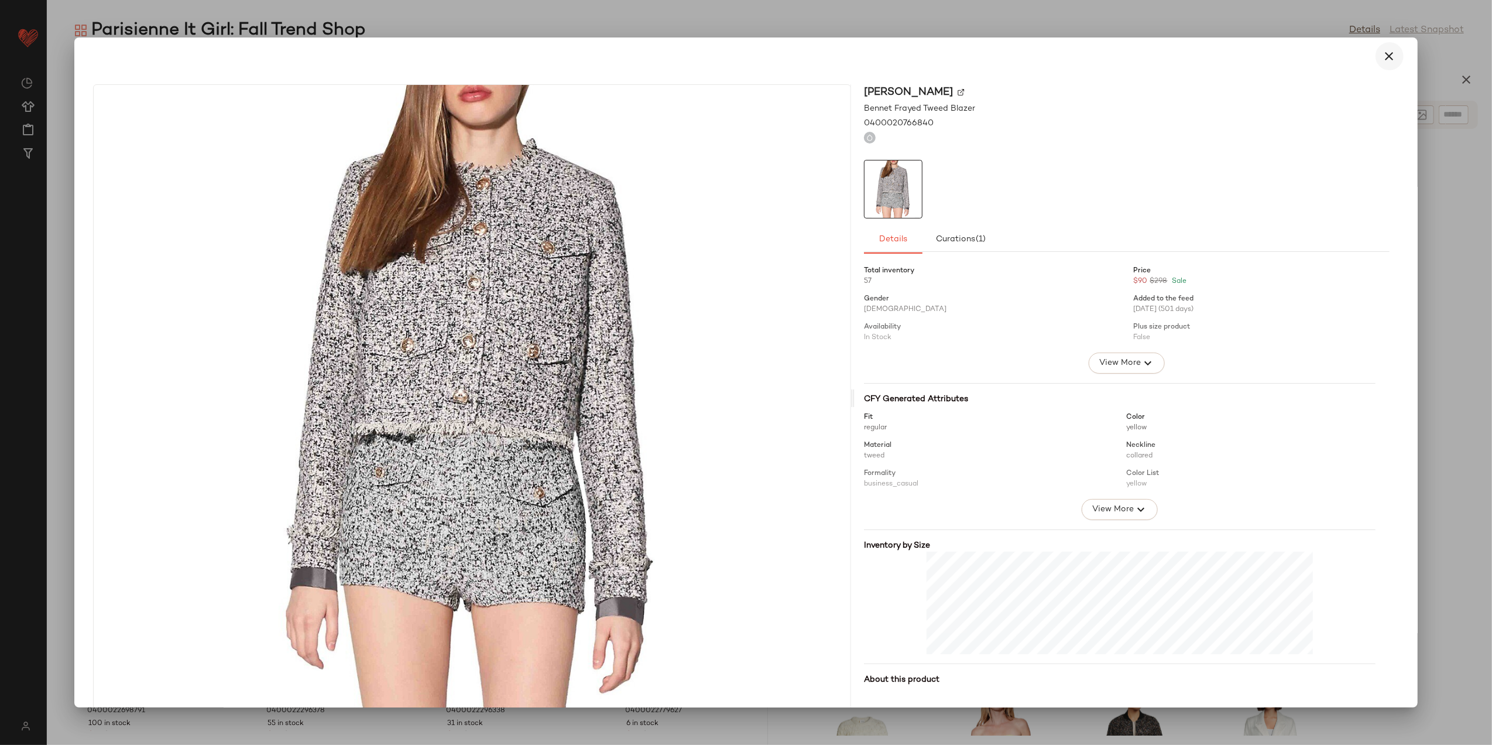
click at [1383, 54] on icon "button" at bounding box center [1390, 56] width 14 height 14
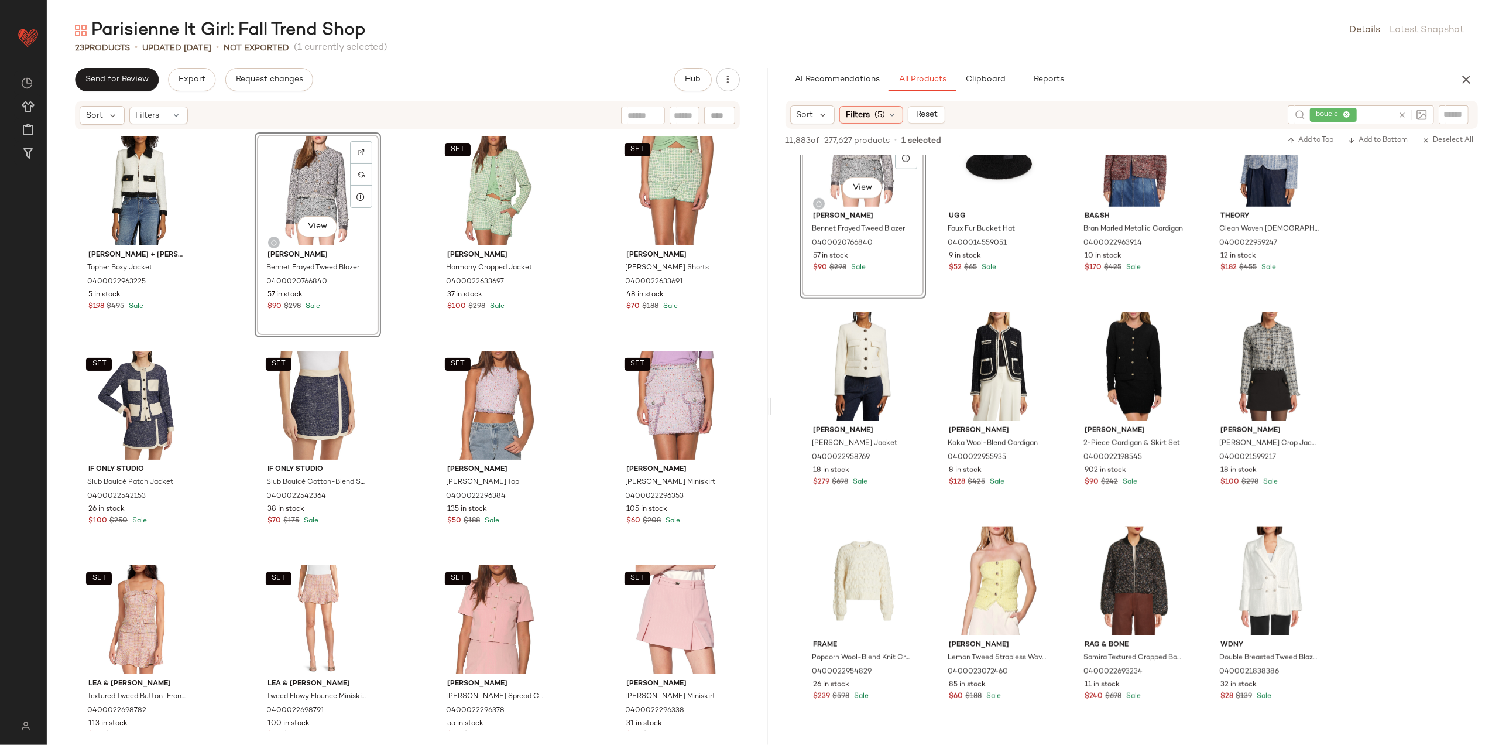
scroll to position [1405, 0]
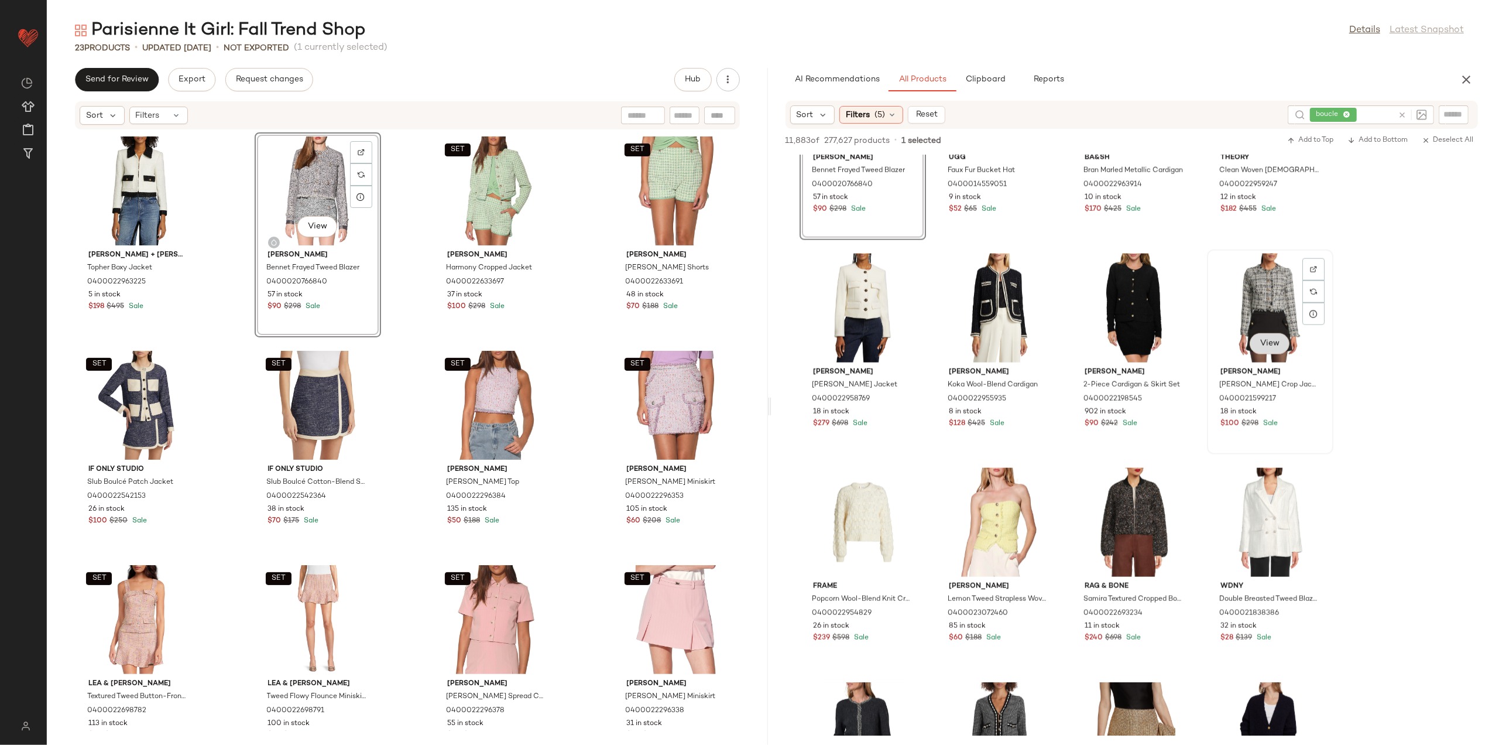
click at [1272, 345] on span "View" at bounding box center [1270, 343] width 20 height 9
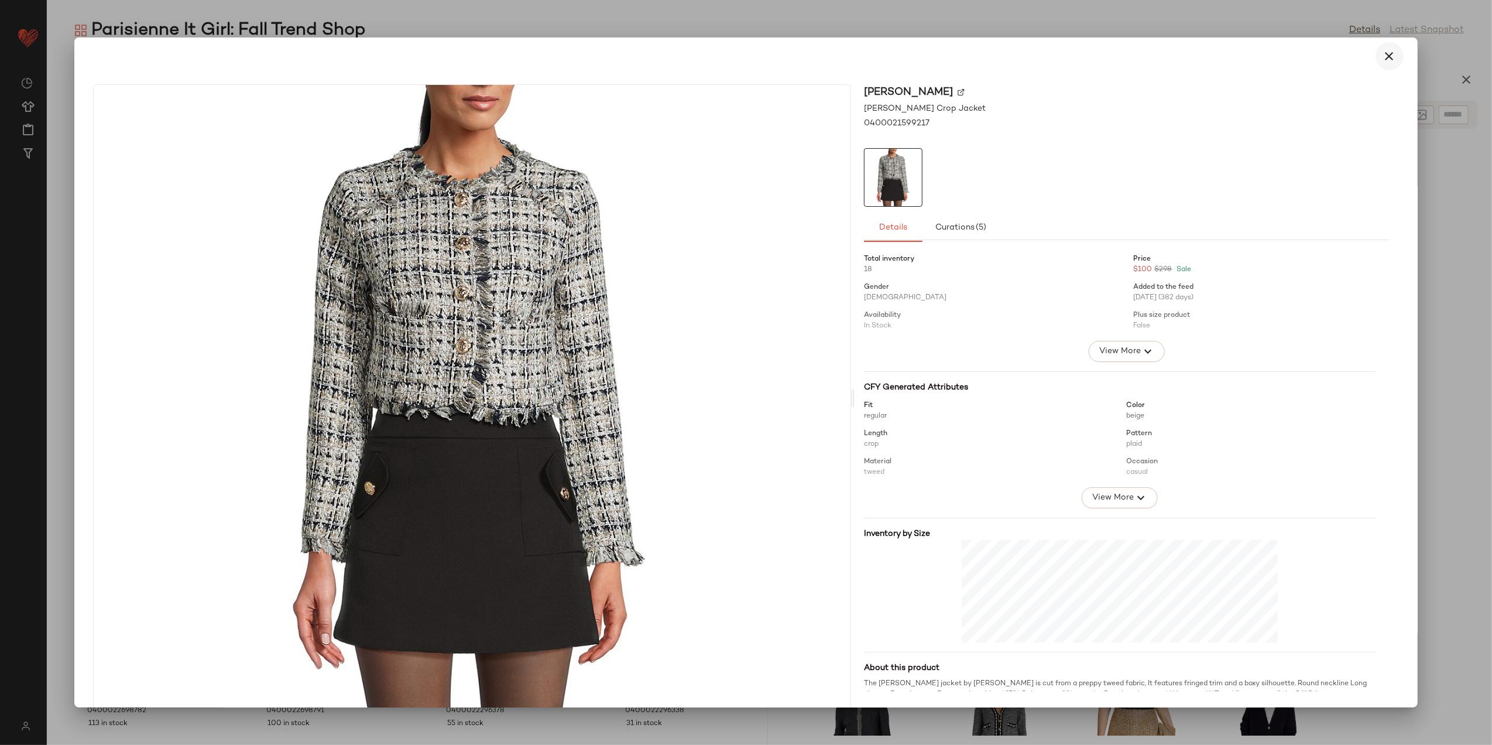
click at [1385, 52] on icon "button" at bounding box center [1390, 56] width 14 height 14
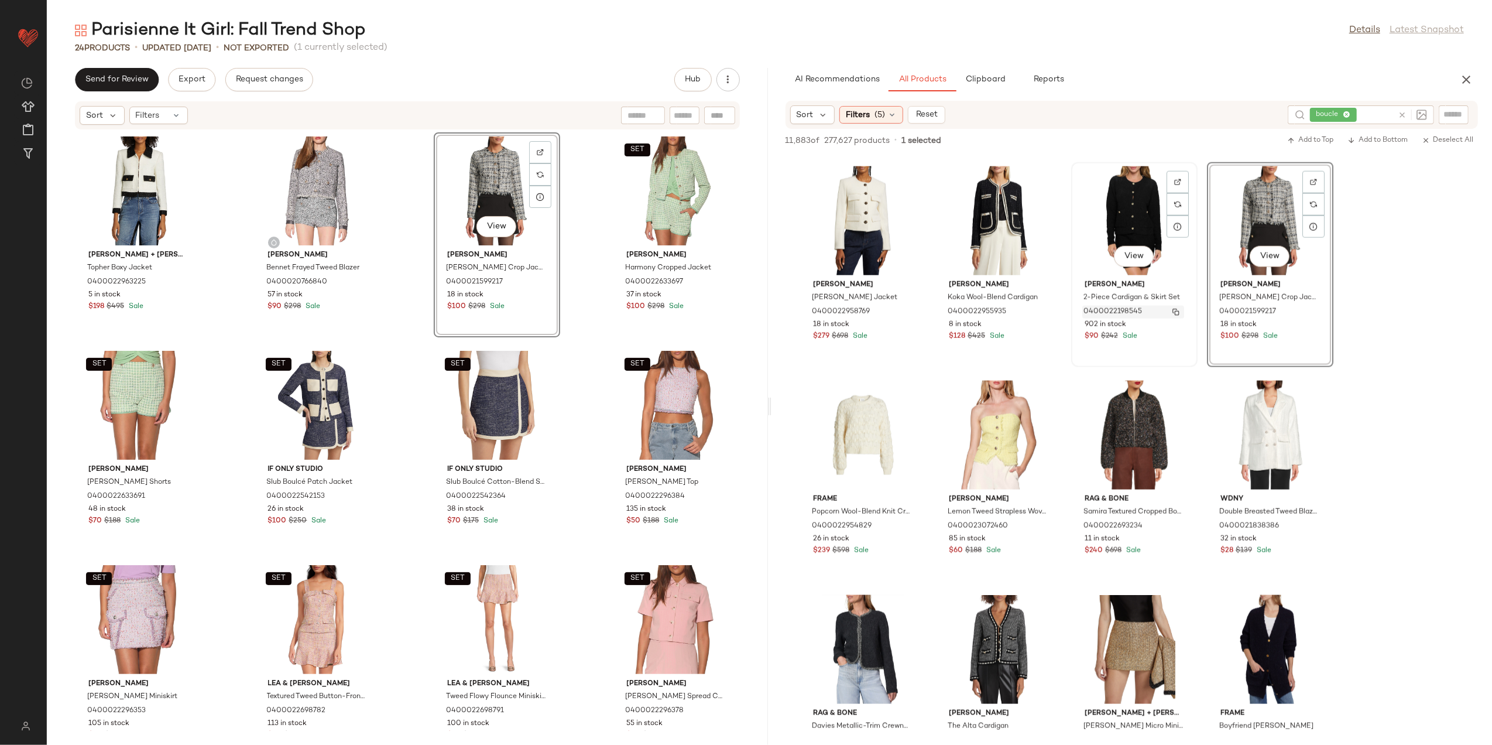
scroll to position [1717, 0]
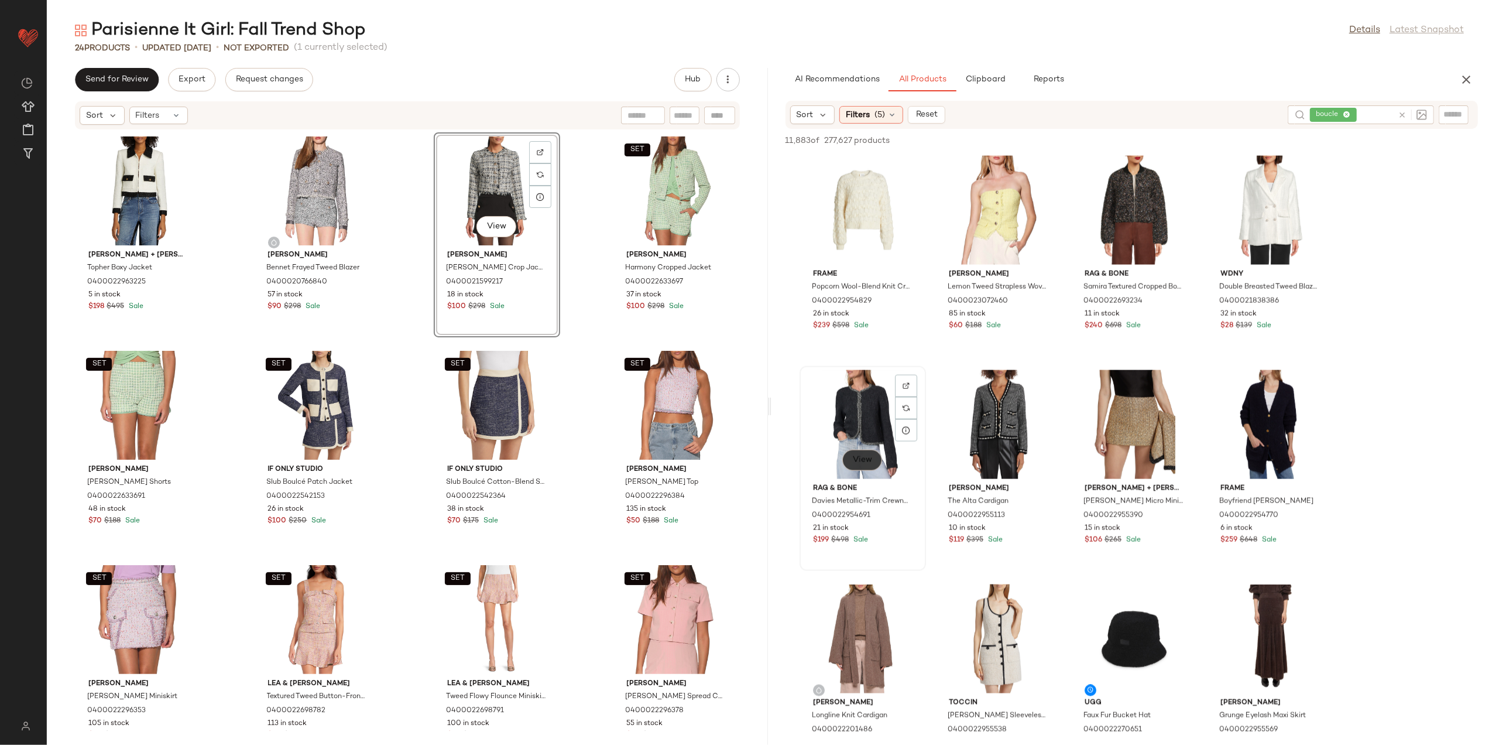
click at [845, 453] on button "View" at bounding box center [863, 460] width 40 height 21
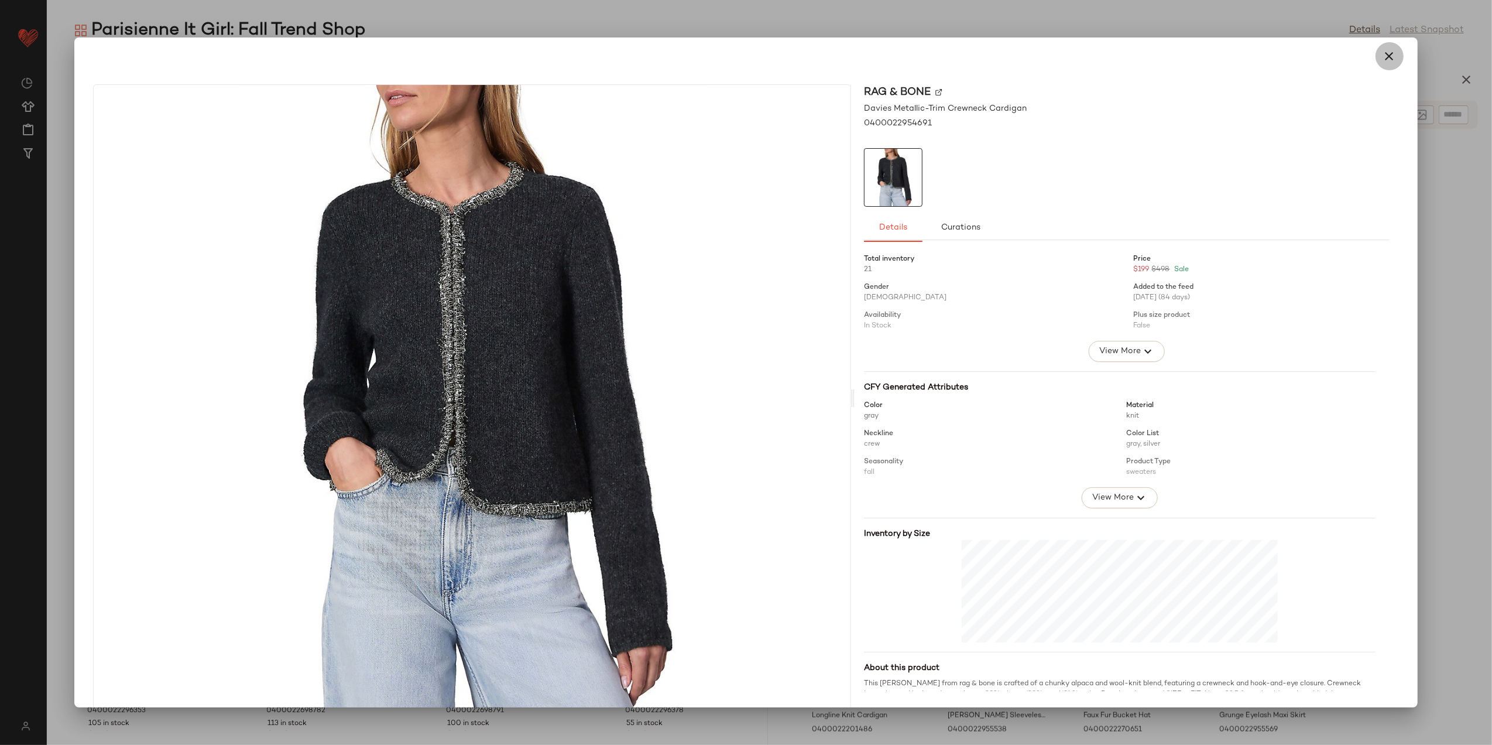
click at [1383, 59] on icon "button" at bounding box center [1390, 56] width 14 height 14
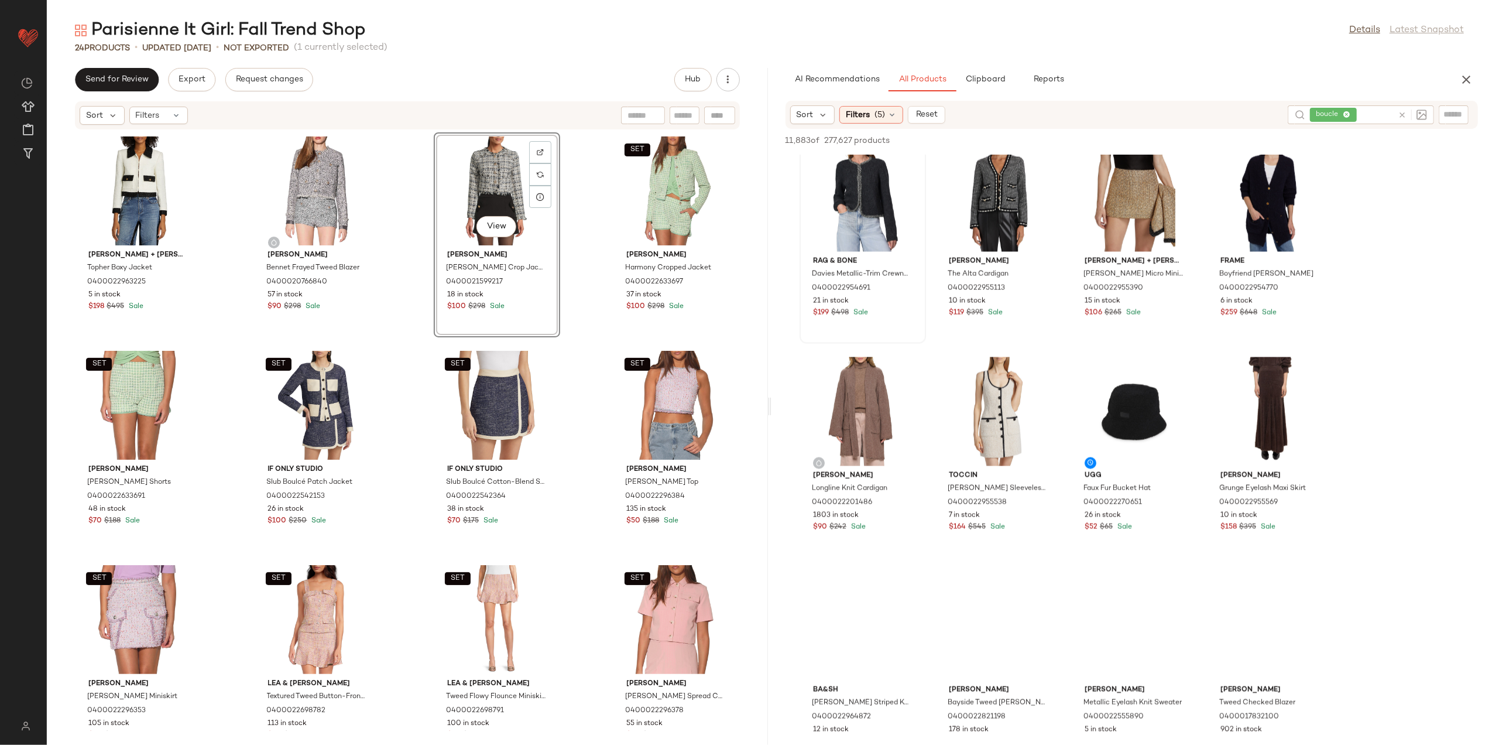
scroll to position [1952, 0]
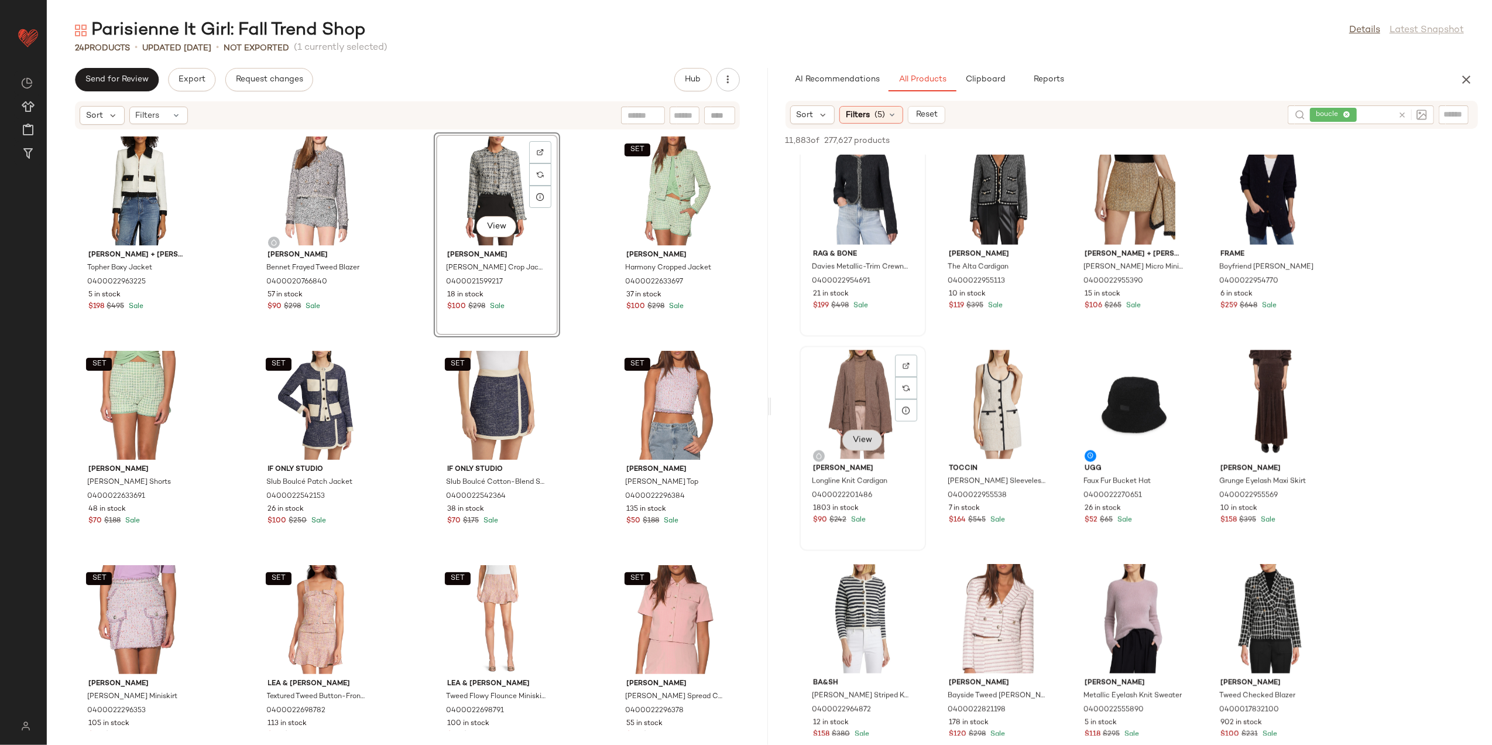
click at [860, 436] on span "View" at bounding box center [863, 440] width 20 height 9
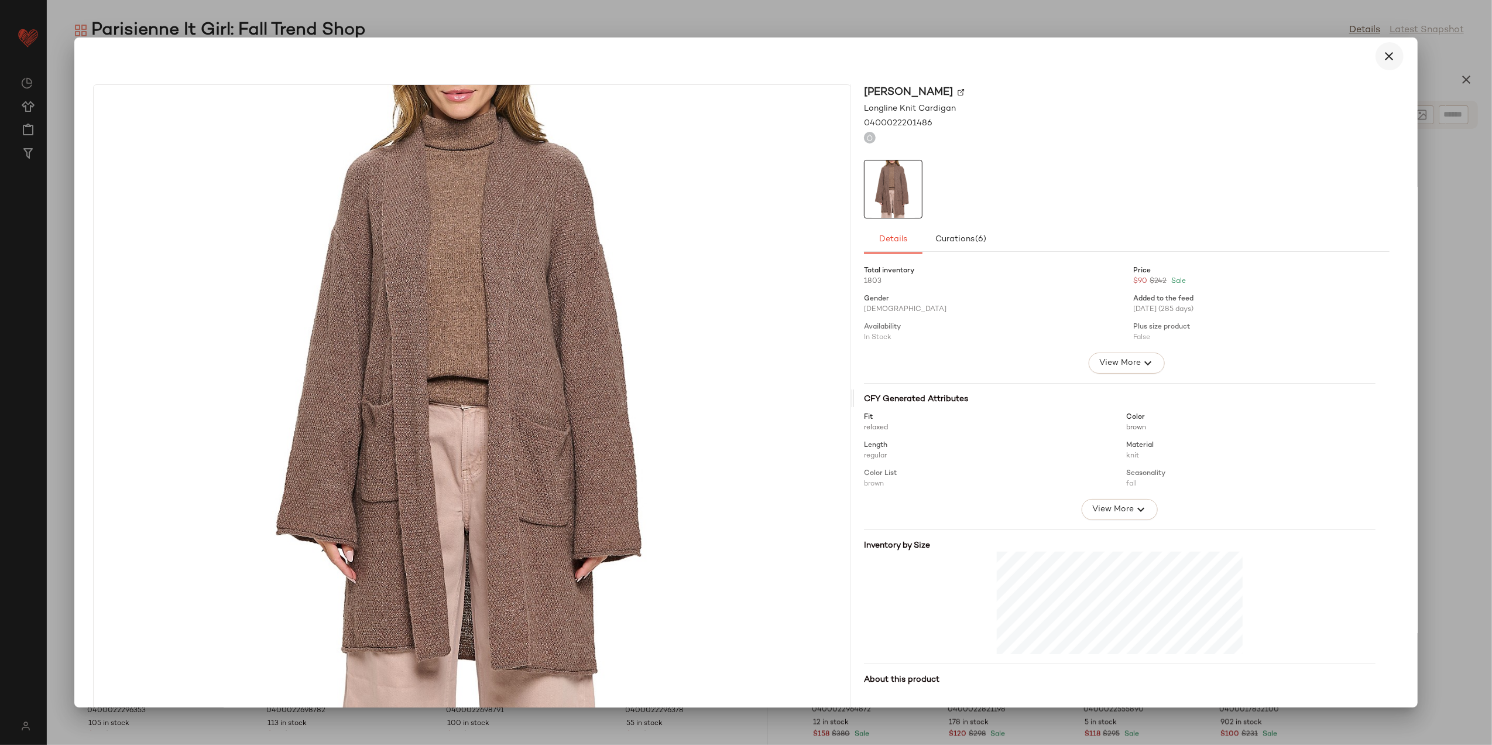
click at [1385, 54] on icon "button" at bounding box center [1390, 56] width 14 height 14
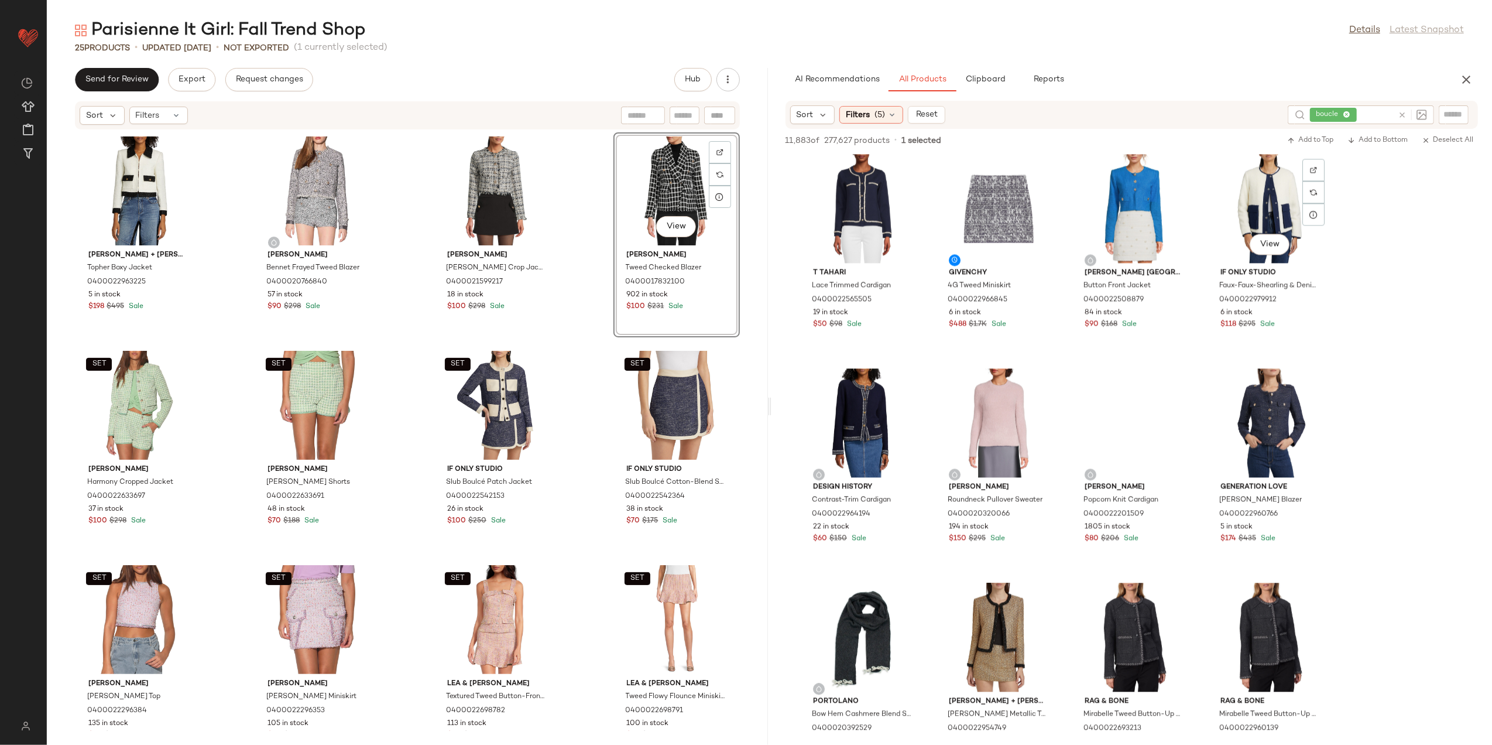
scroll to position [2654, 0]
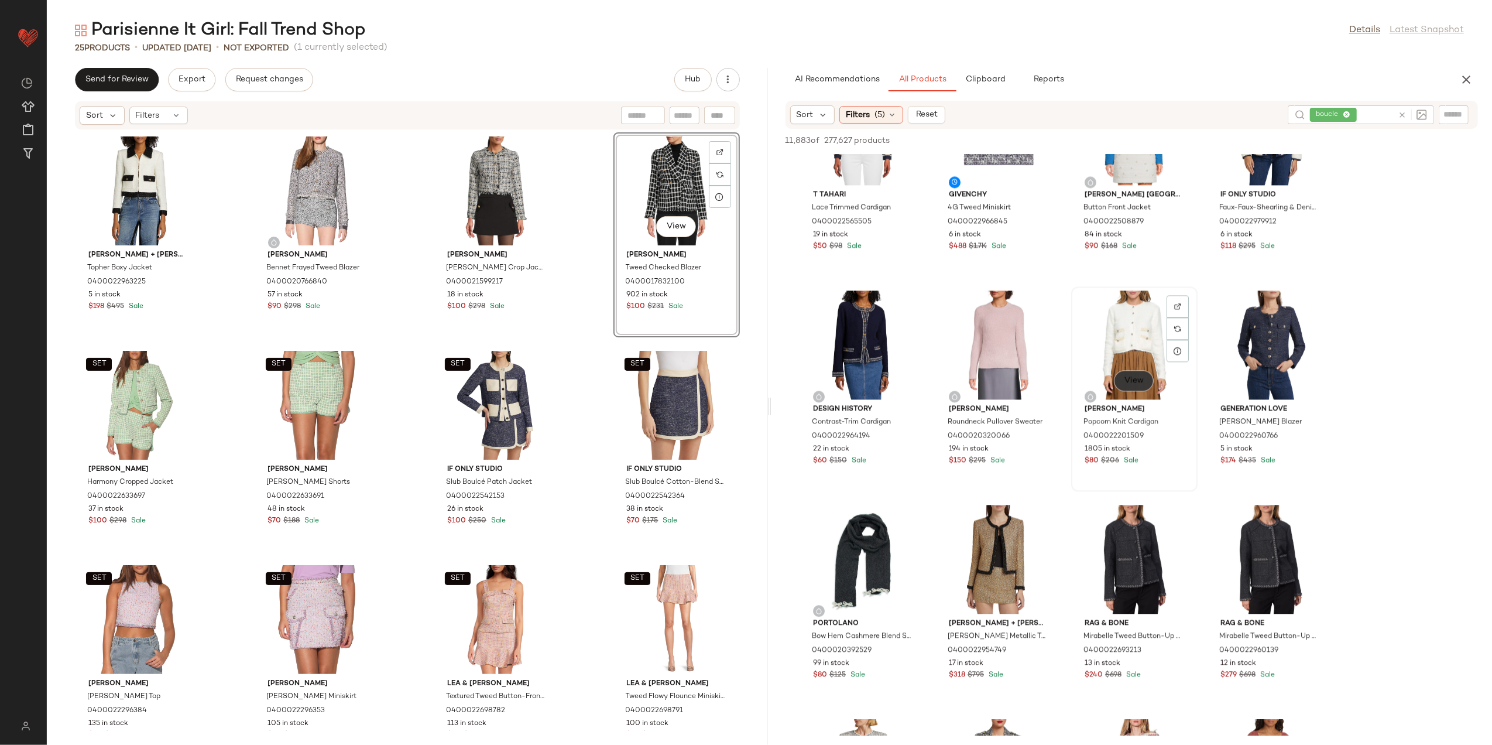
click at [1122, 380] on button "View" at bounding box center [1134, 380] width 40 height 21
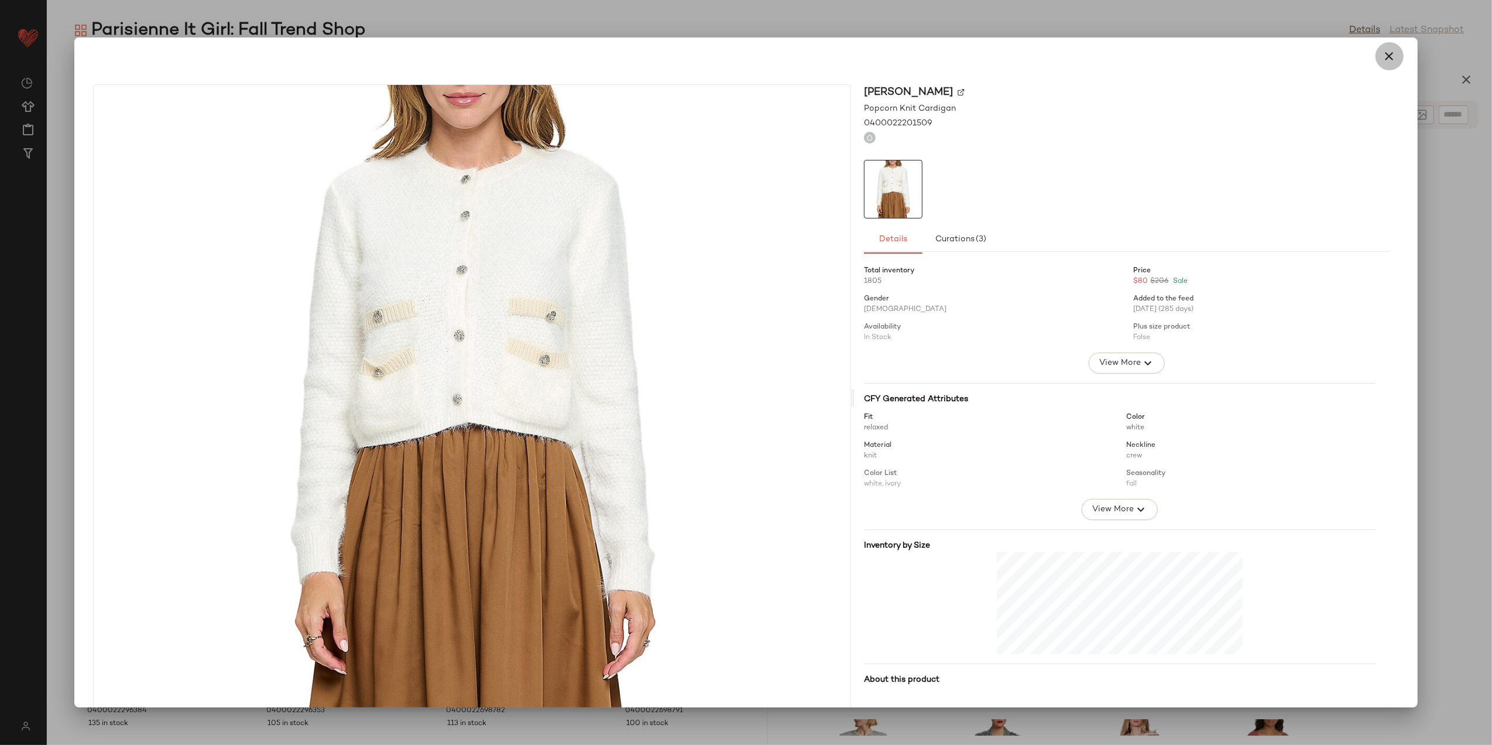
click at [1387, 55] on icon "button" at bounding box center [1390, 56] width 14 height 14
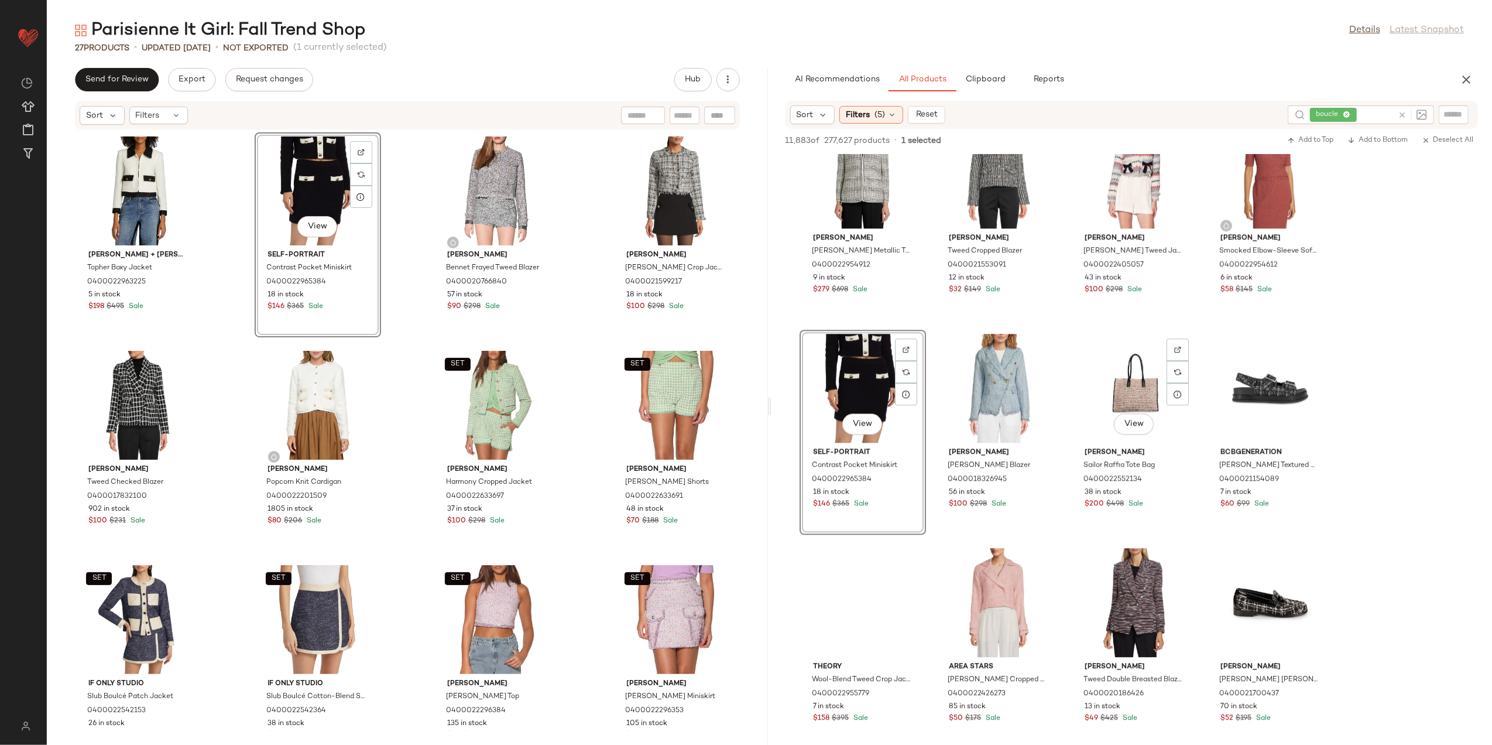
scroll to position [3357, 0]
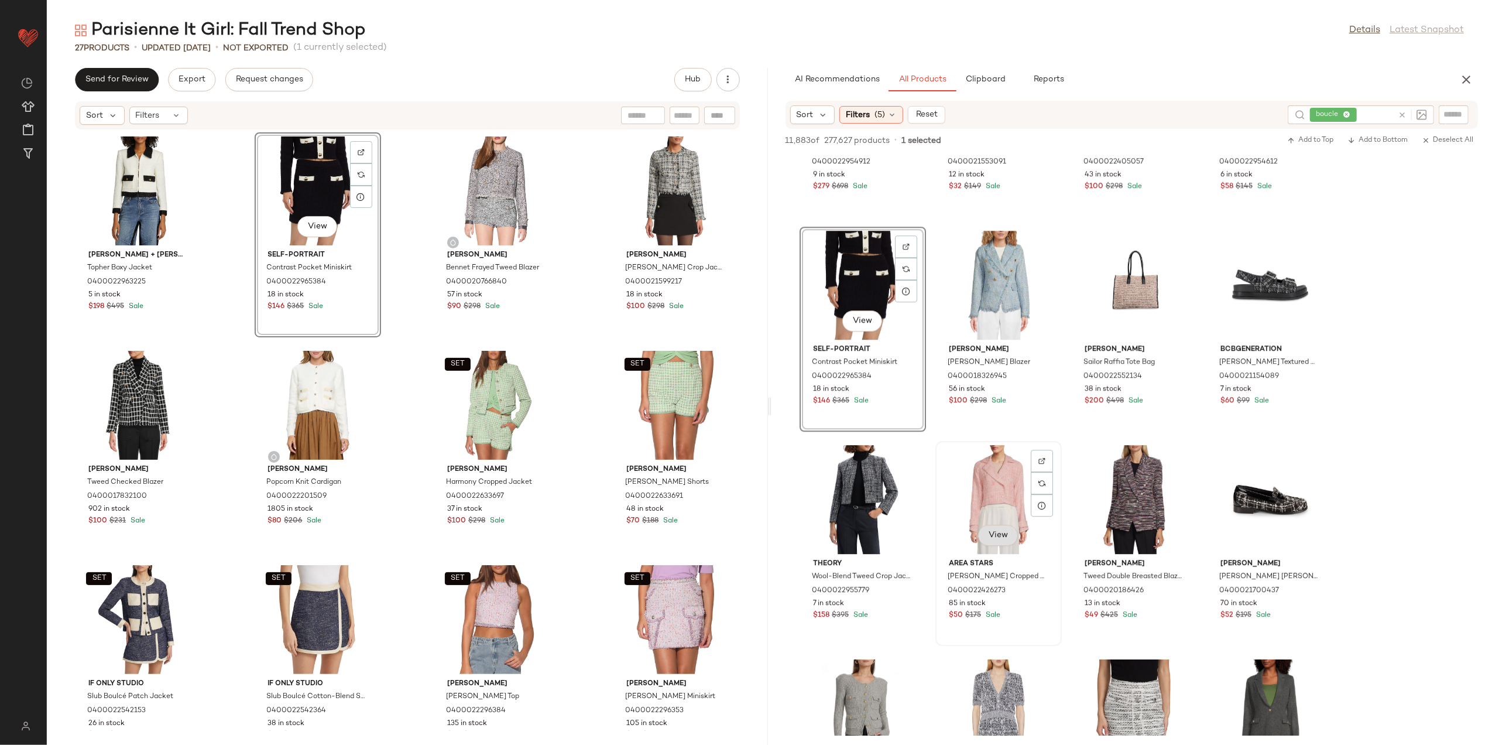
click at [1006, 536] on span "View" at bounding box center [998, 534] width 20 height 9
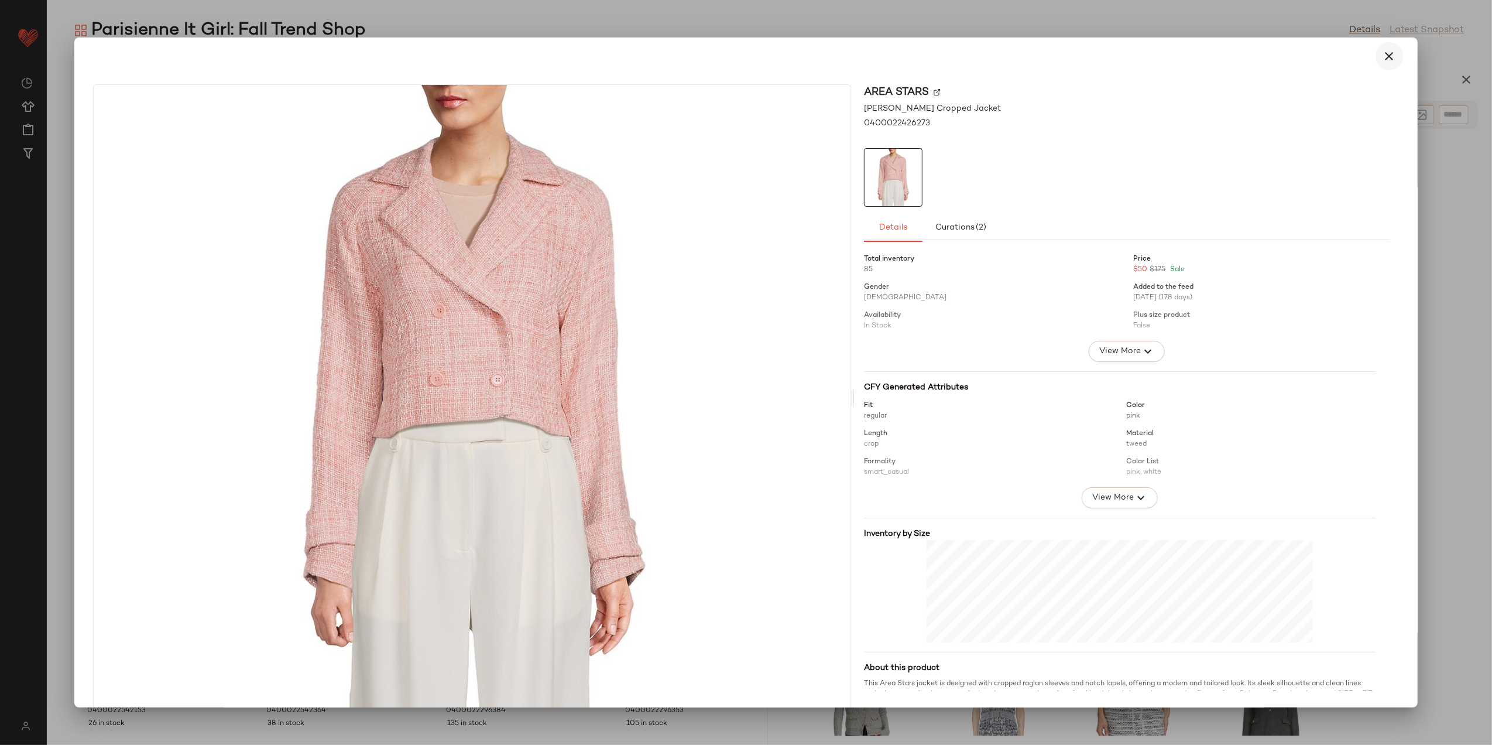
click at [1383, 56] on icon "button" at bounding box center [1390, 56] width 14 height 14
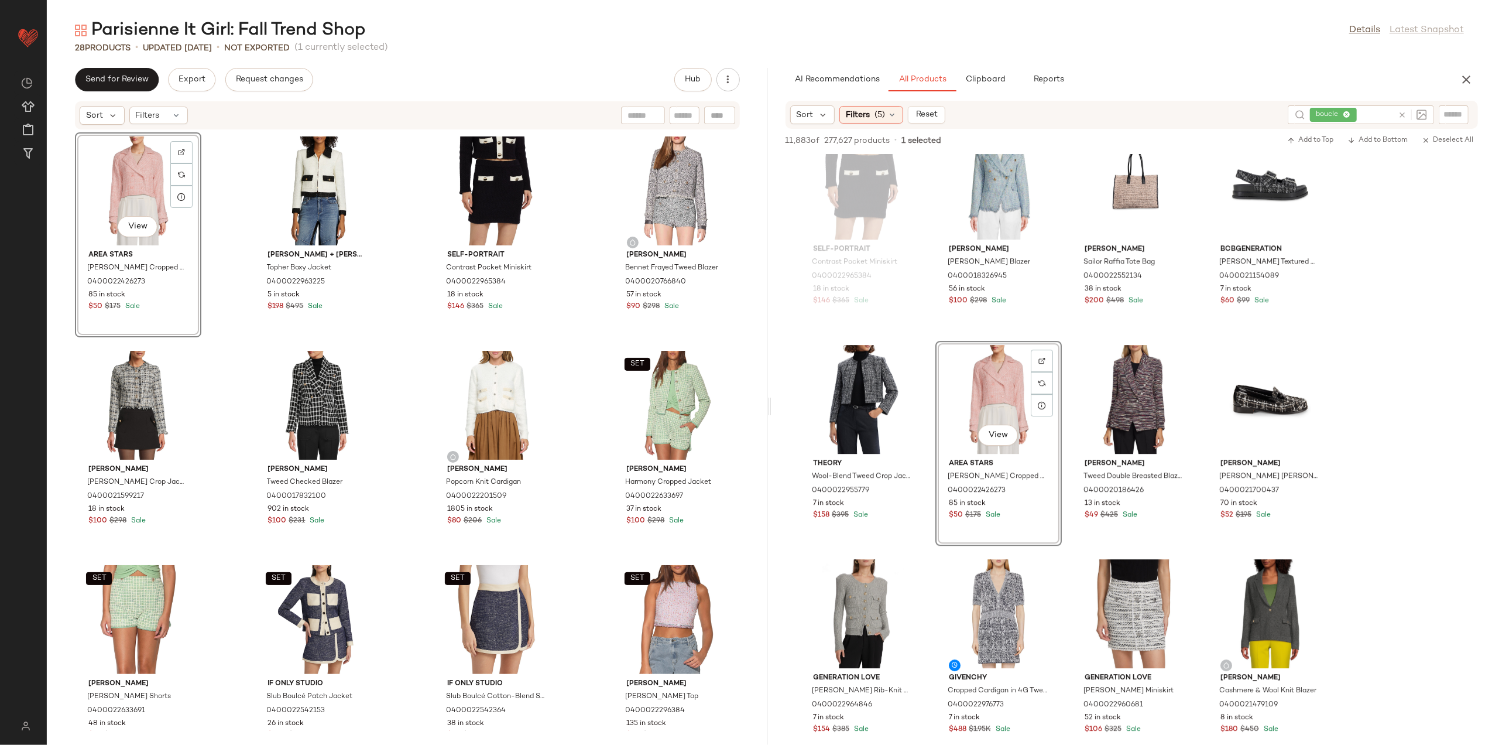
scroll to position [3591, 0]
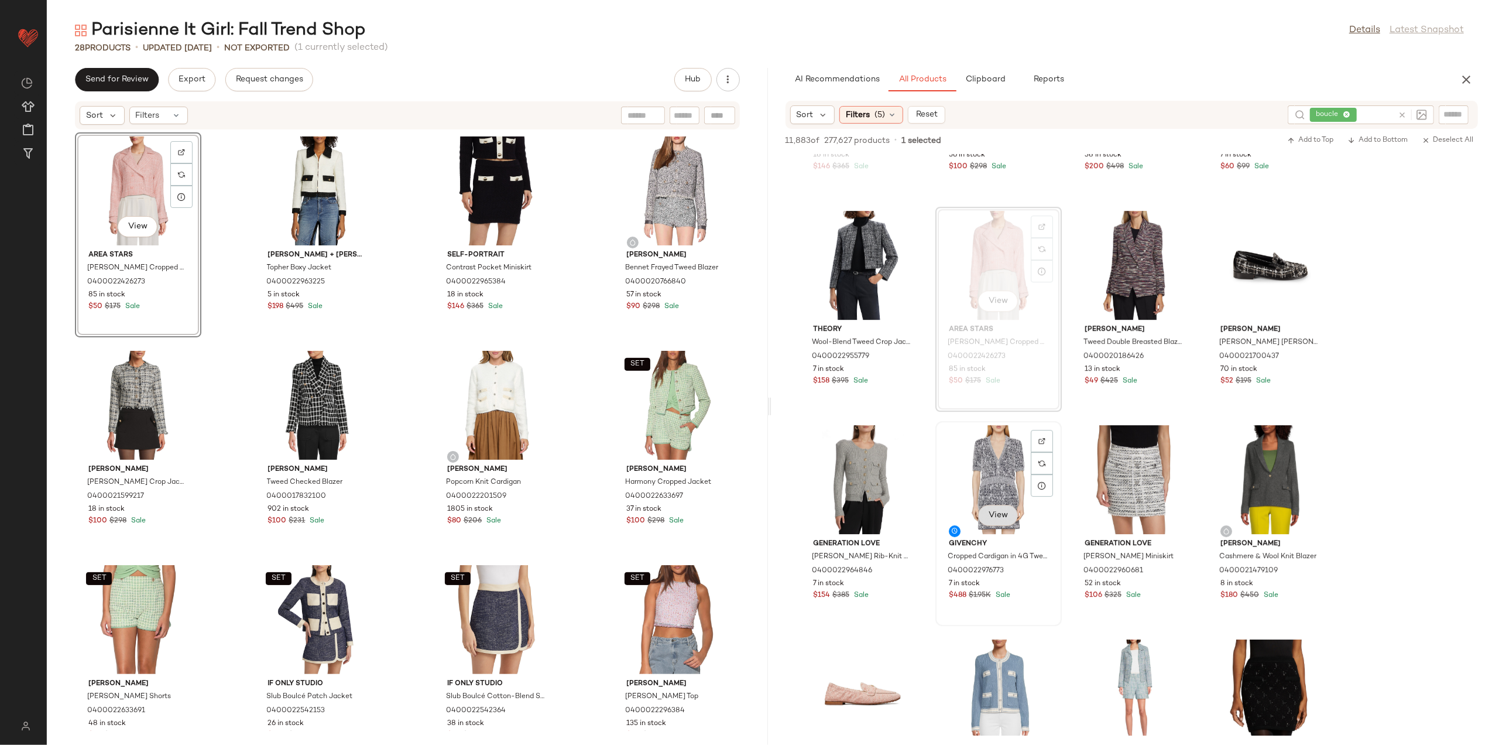
click at [992, 523] on button "View" at bounding box center [998, 515] width 40 height 21
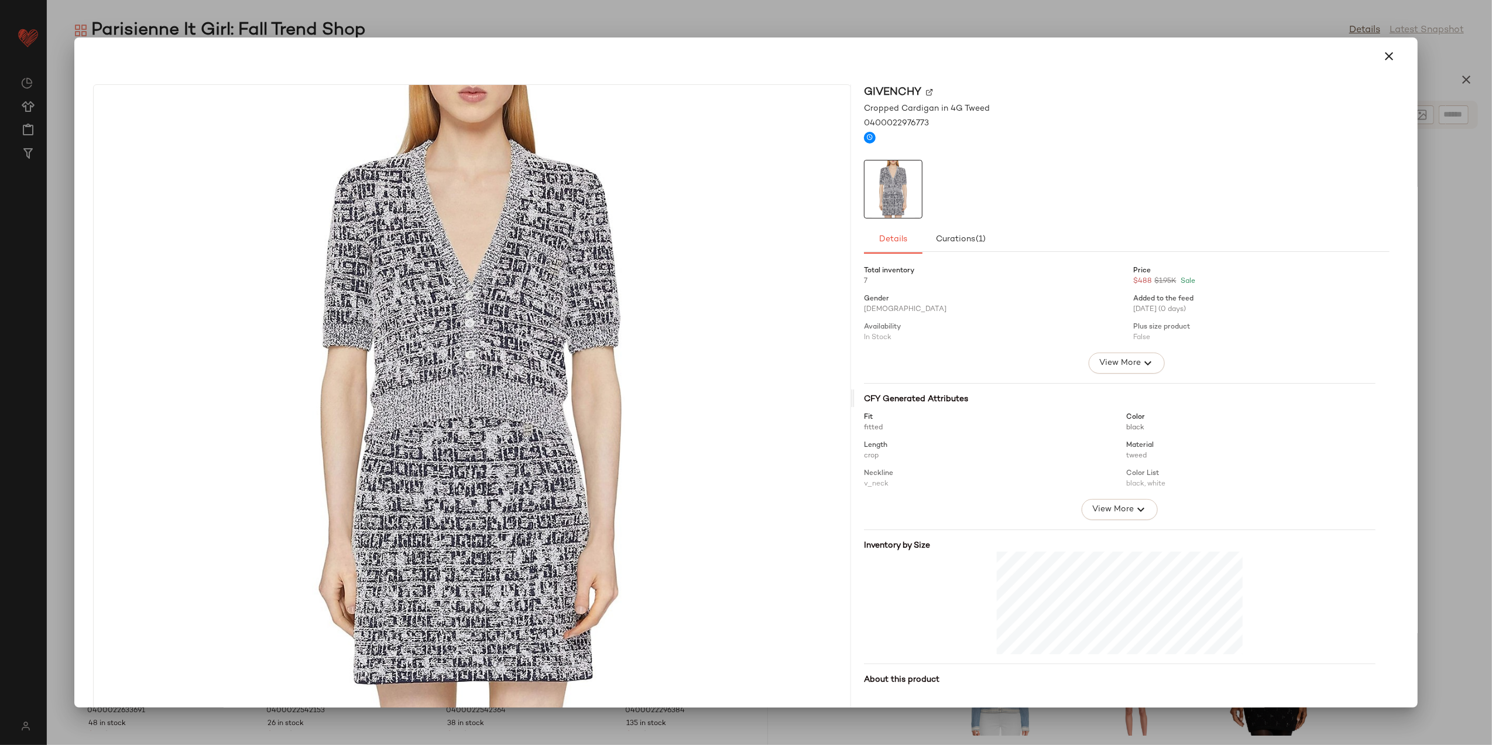
click at [1399, 57] on div at bounding box center [746, 55] width 1334 height 37
click at [1385, 57] on icon "button" at bounding box center [1390, 56] width 14 height 14
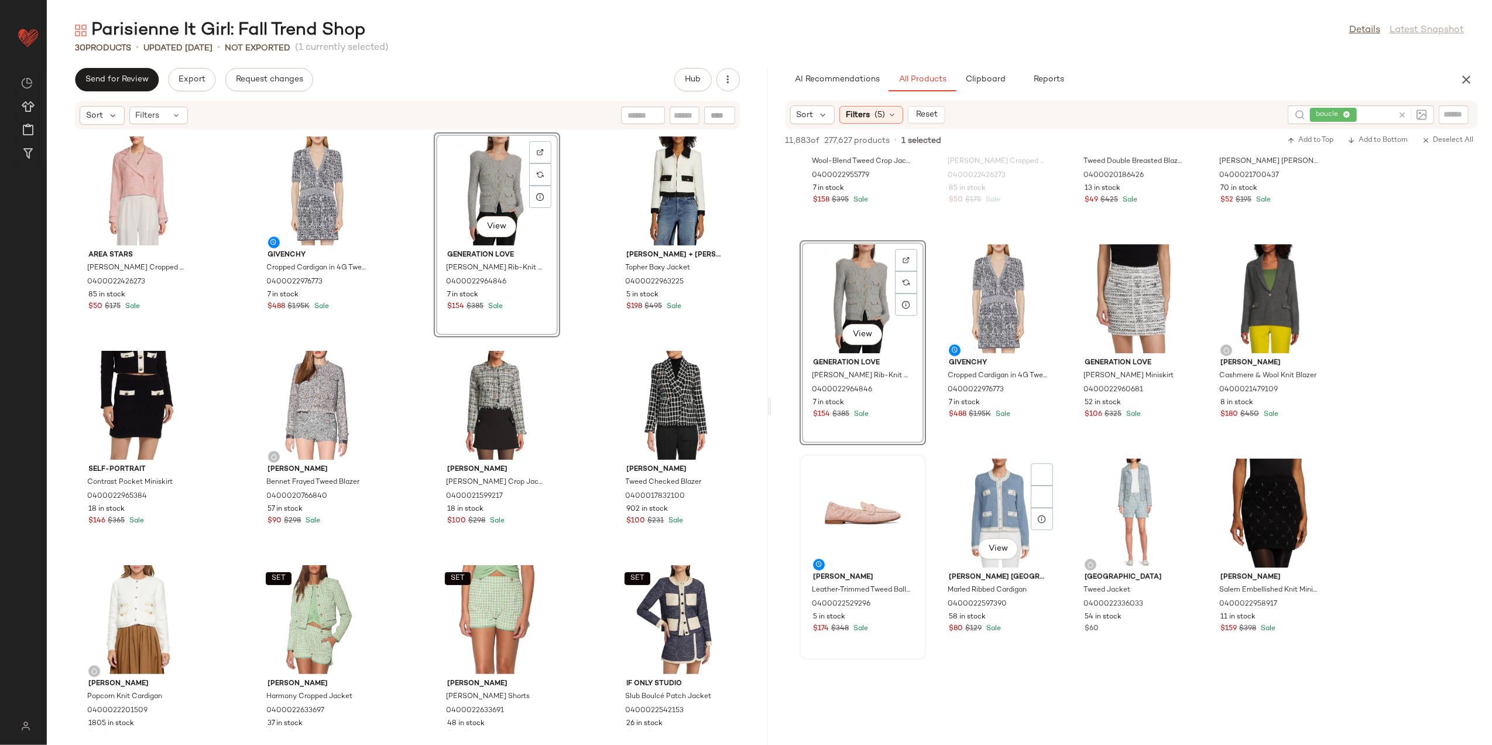
scroll to position [3825, 0]
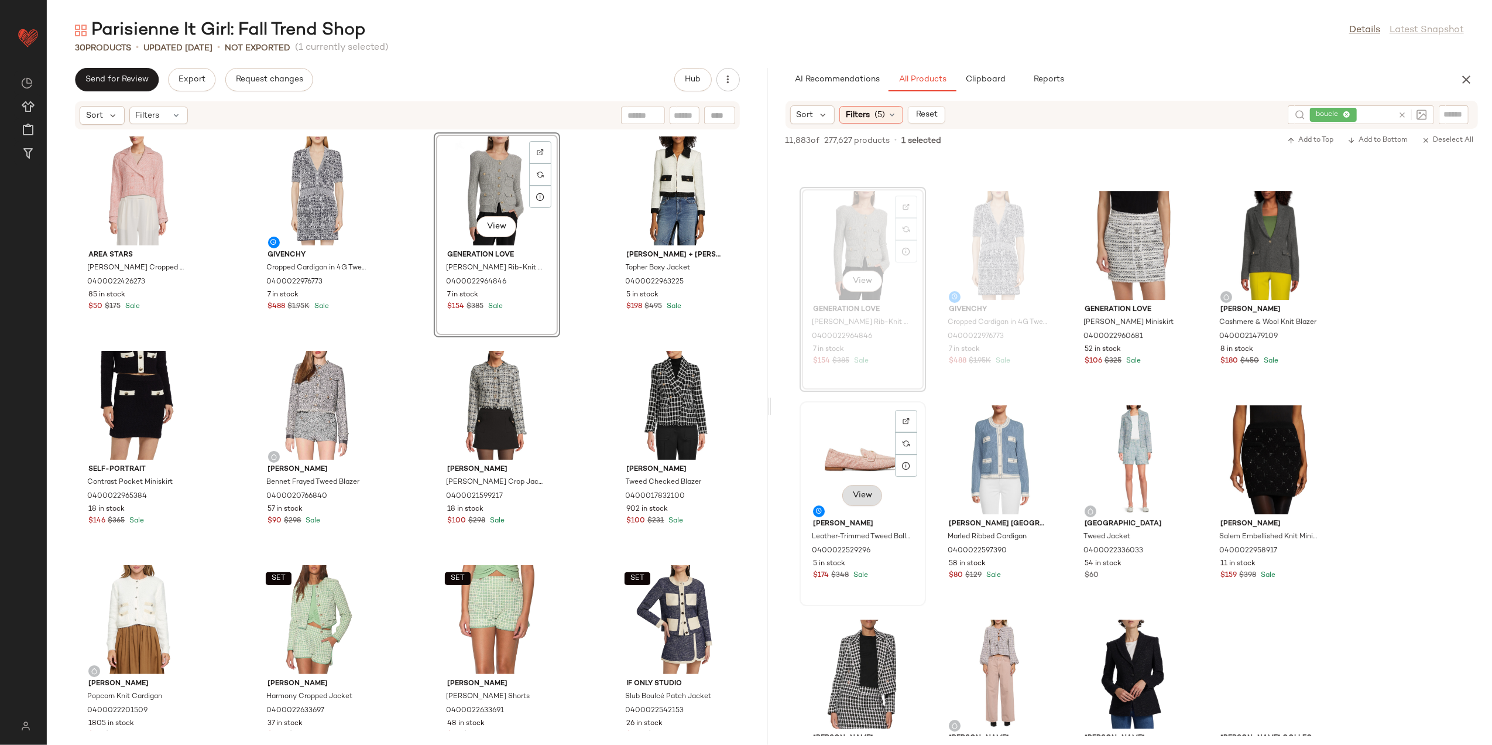
click at [846, 499] on button "View" at bounding box center [863, 495] width 40 height 21
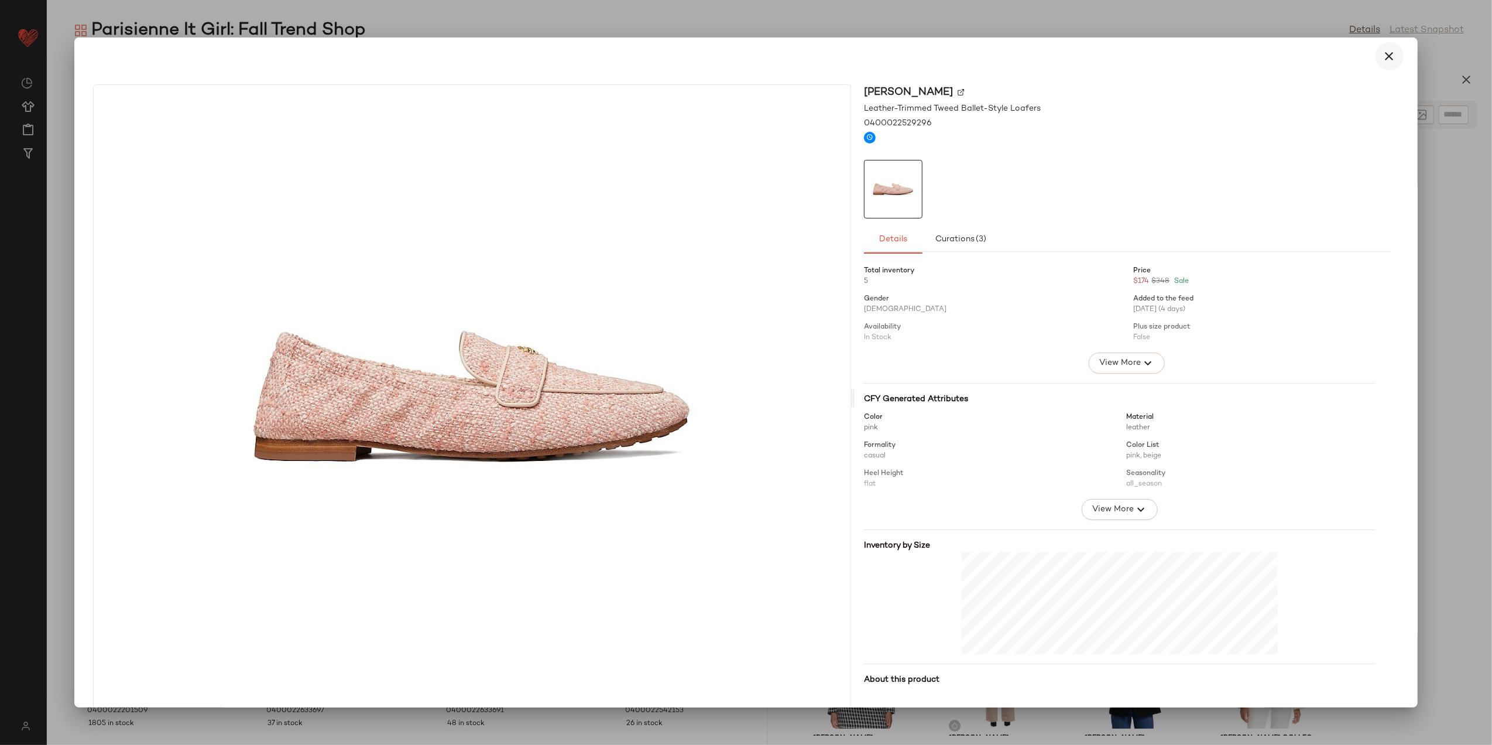
click at [1387, 55] on icon "button" at bounding box center [1390, 56] width 14 height 14
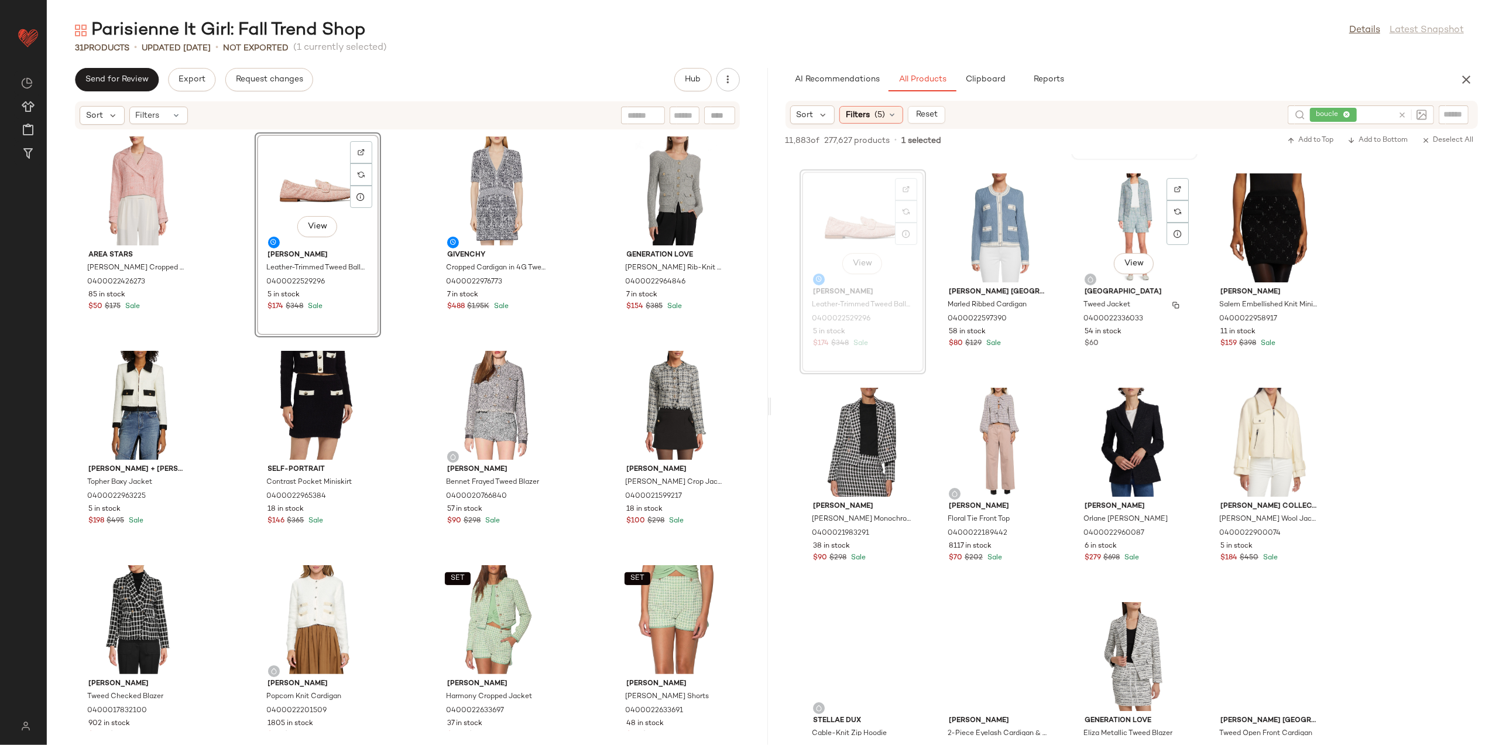
scroll to position [4059, 0]
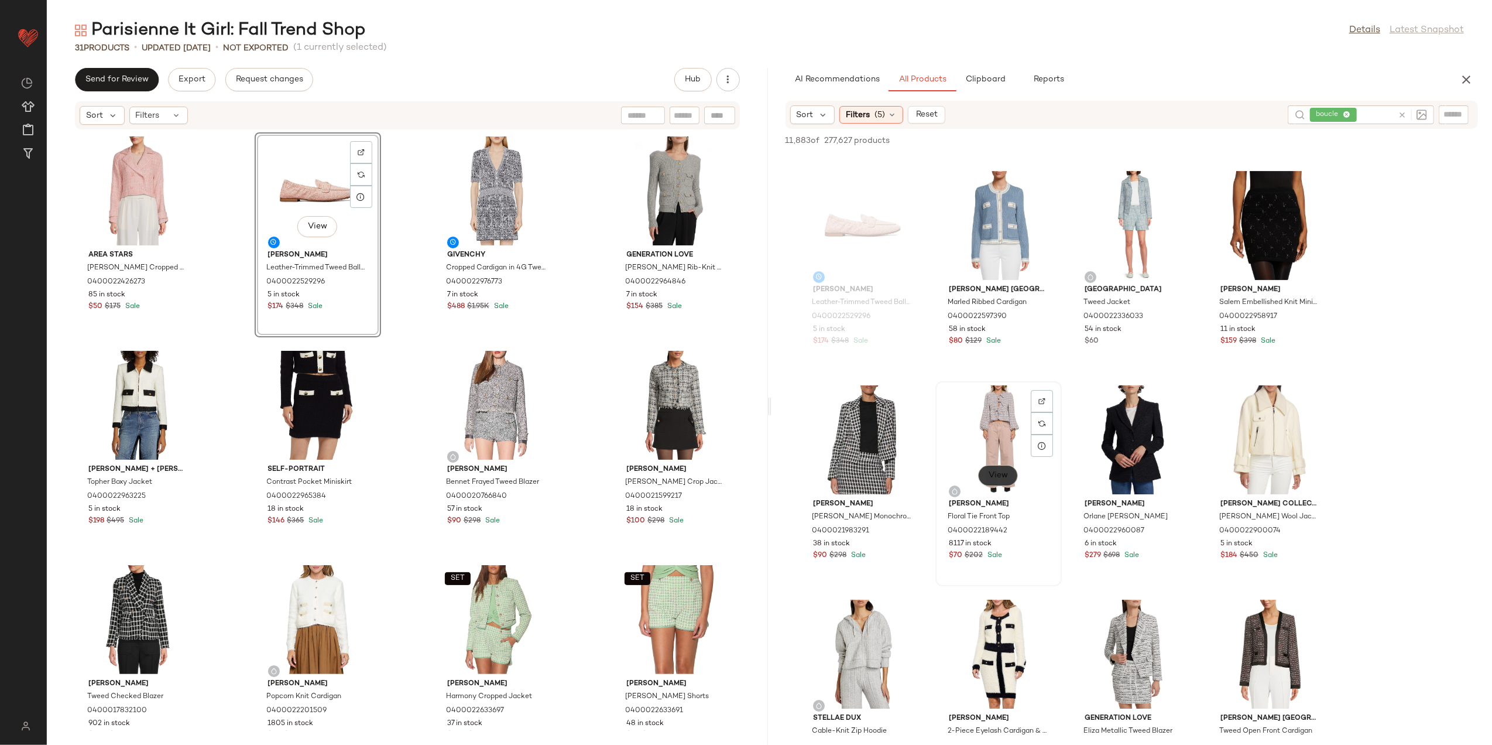
click at [1003, 481] on button "View" at bounding box center [998, 475] width 40 height 21
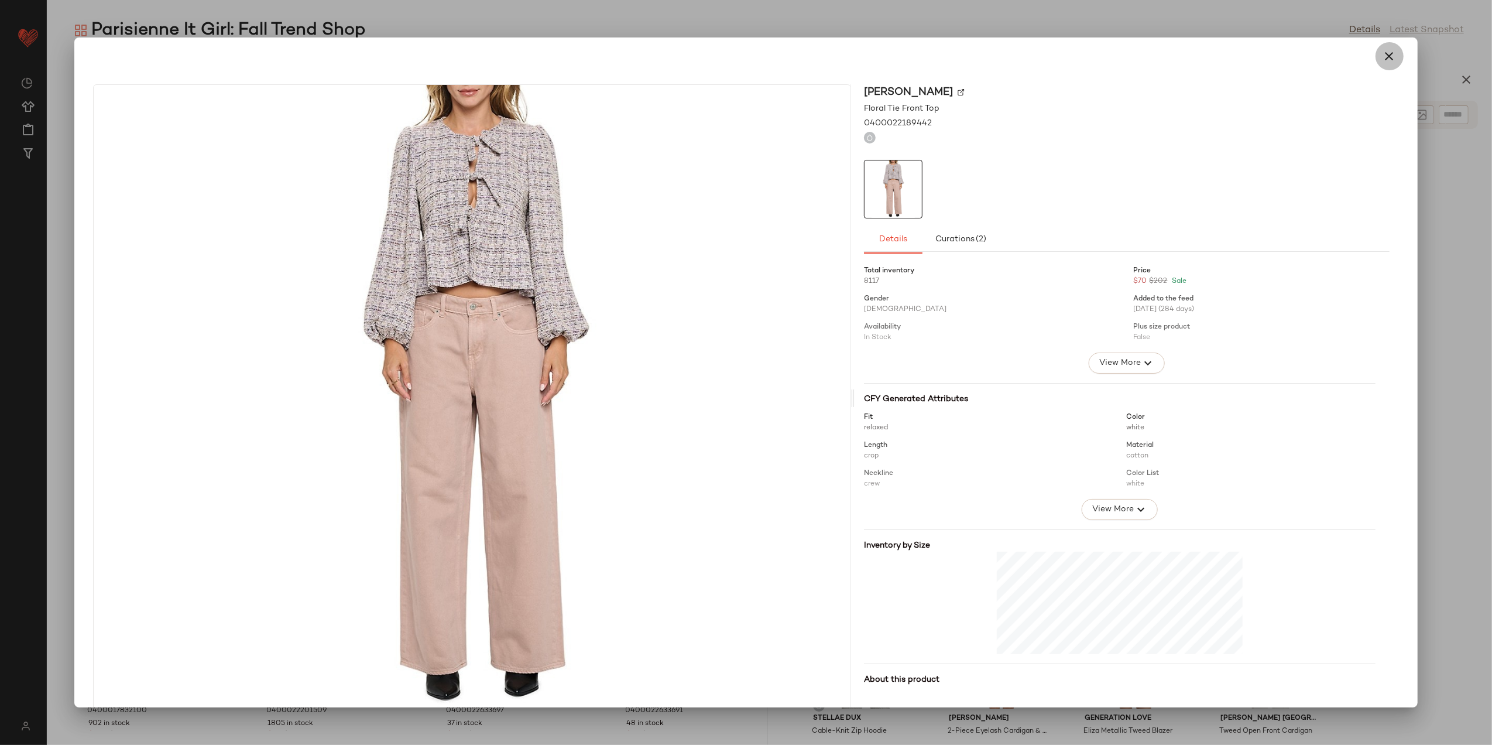
click at [1376, 55] on button "button" at bounding box center [1390, 56] width 28 height 28
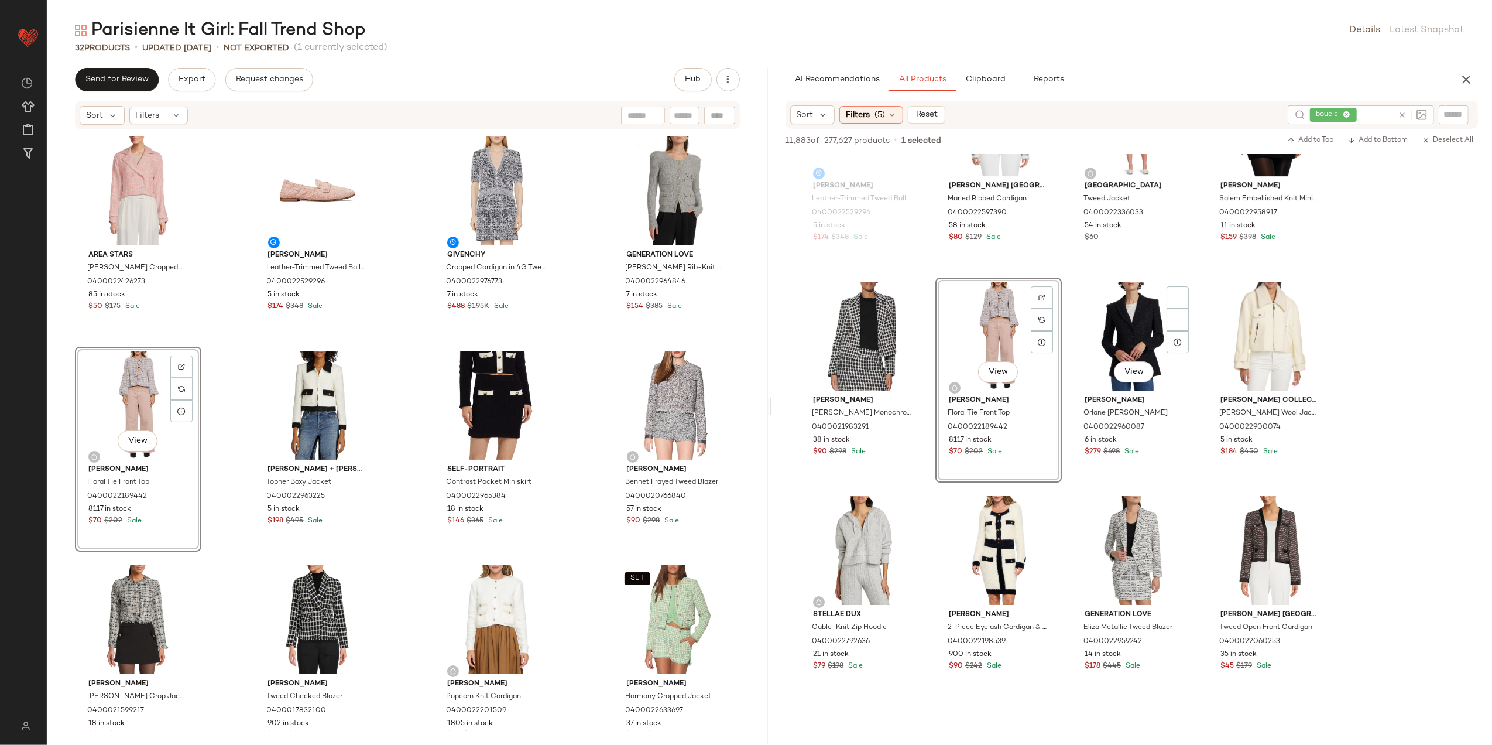
scroll to position [4216, 0]
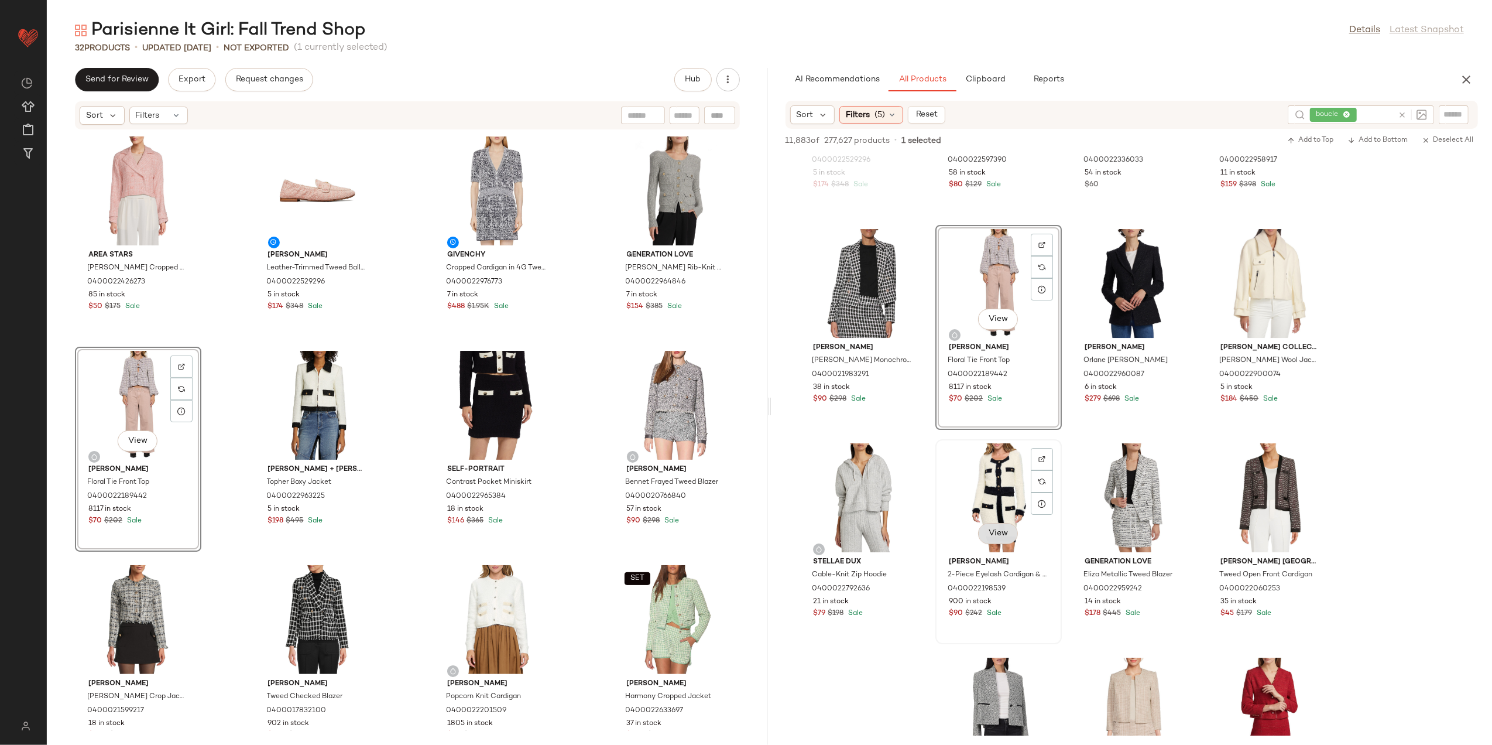
click at [993, 542] on button "View" at bounding box center [998, 533] width 40 height 21
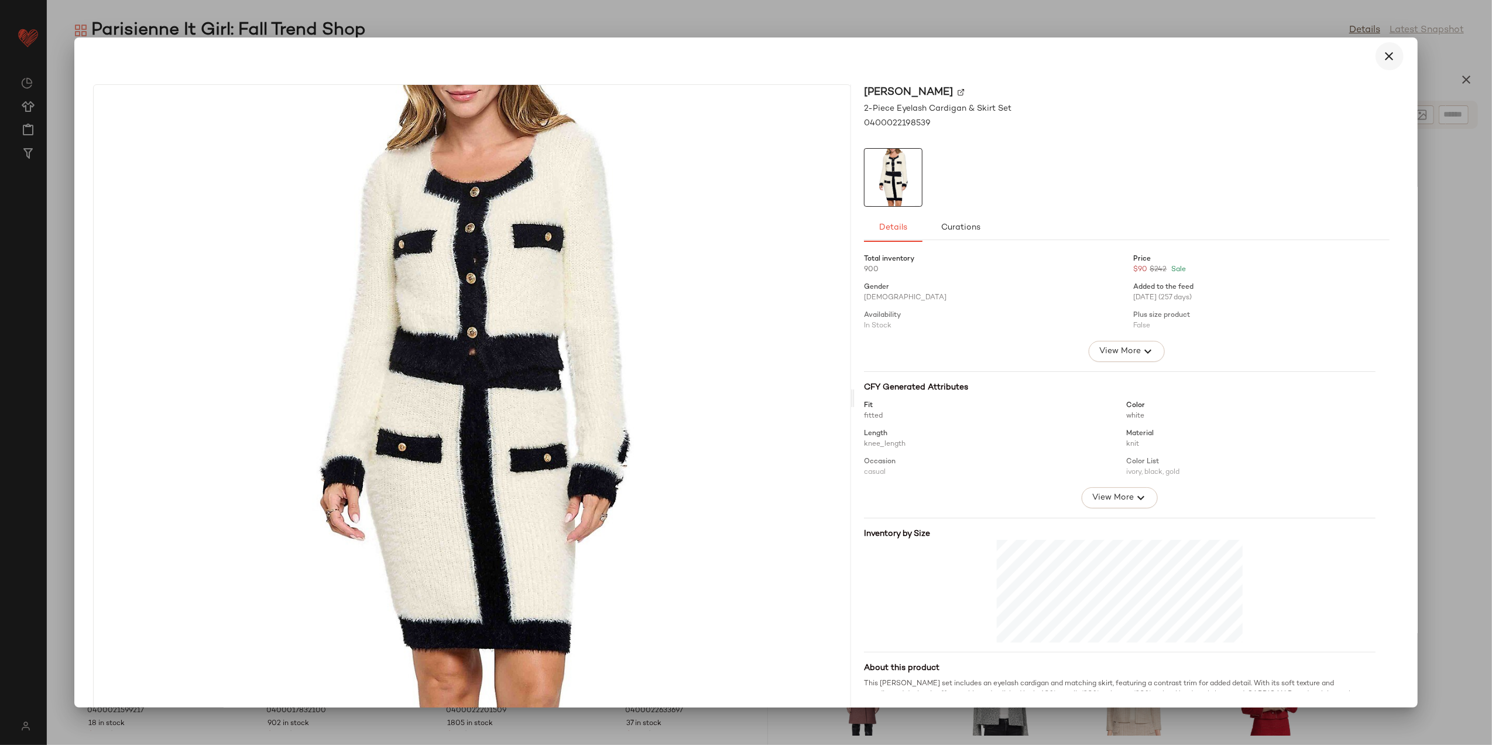
click at [1396, 57] on button "button" at bounding box center [1390, 56] width 28 height 28
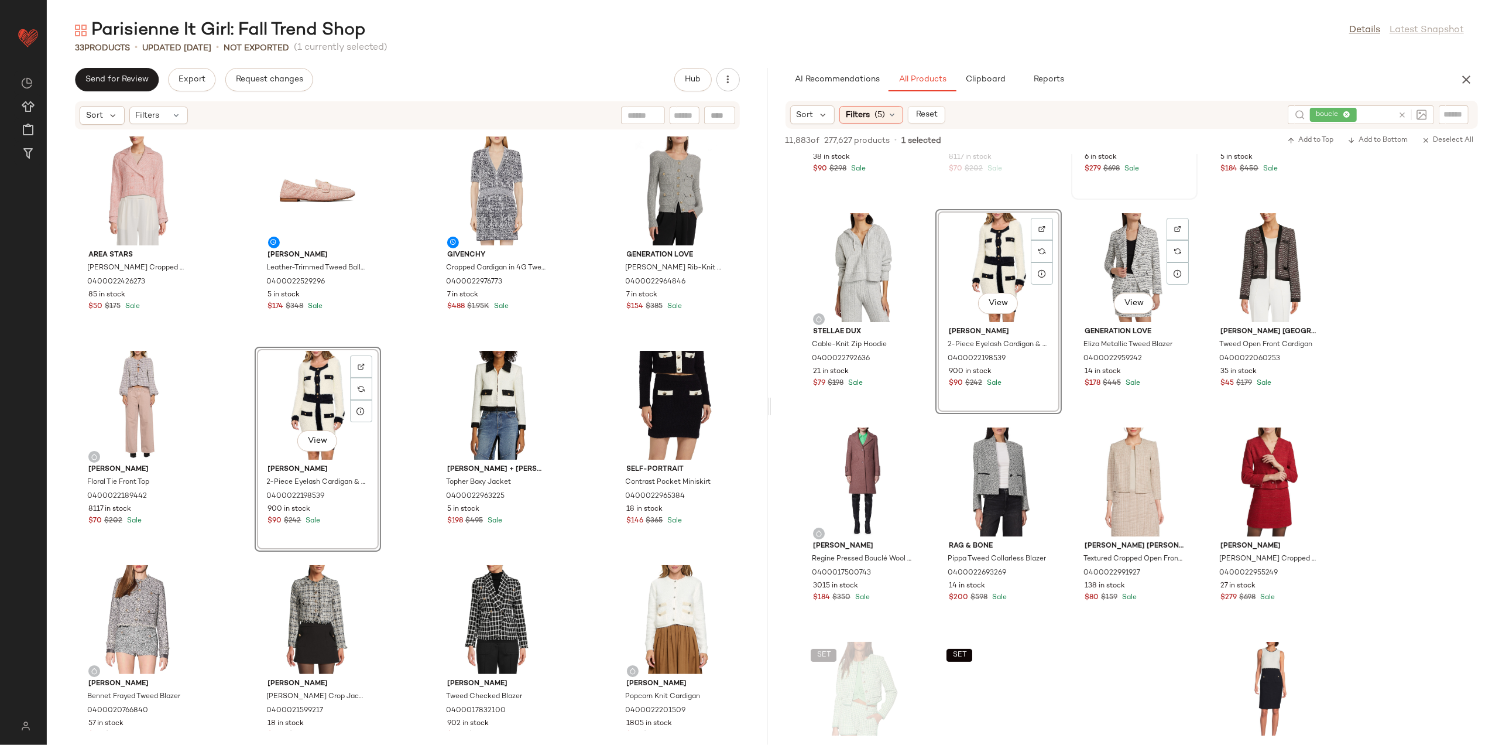
scroll to position [4450, 0]
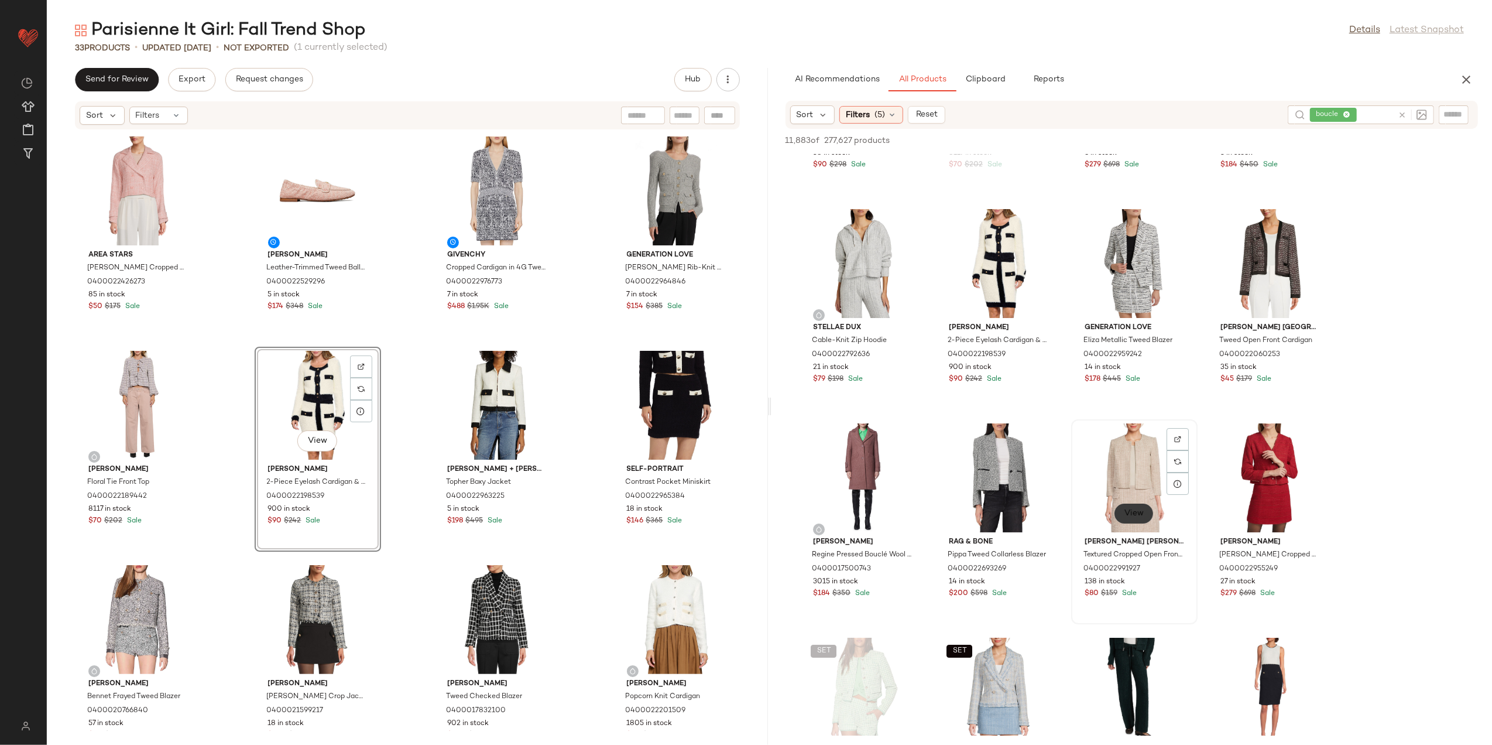
click at [1136, 522] on button "View" at bounding box center [1134, 513] width 40 height 21
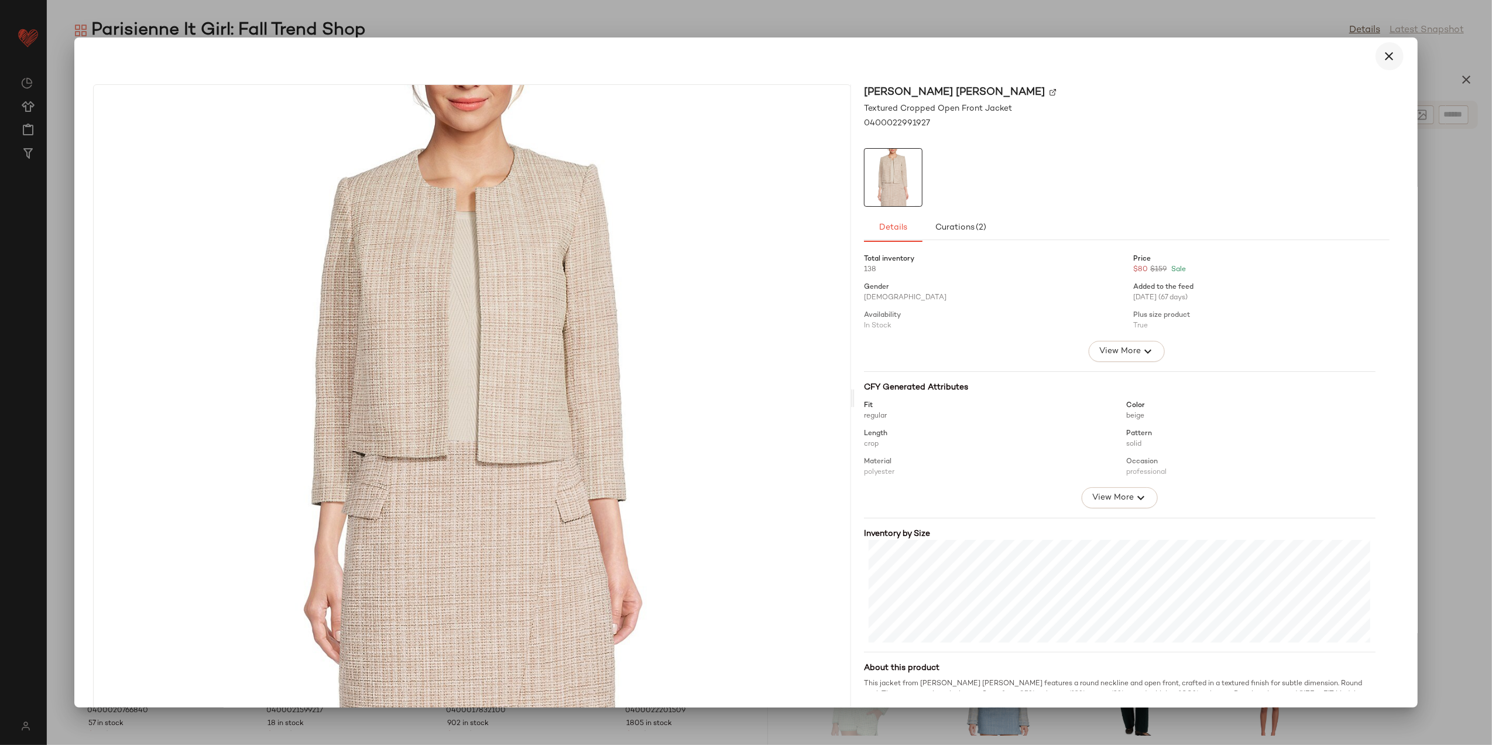
click at [1383, 52] on icon "button" at bounding box center [1390, 56] width 14 height 14
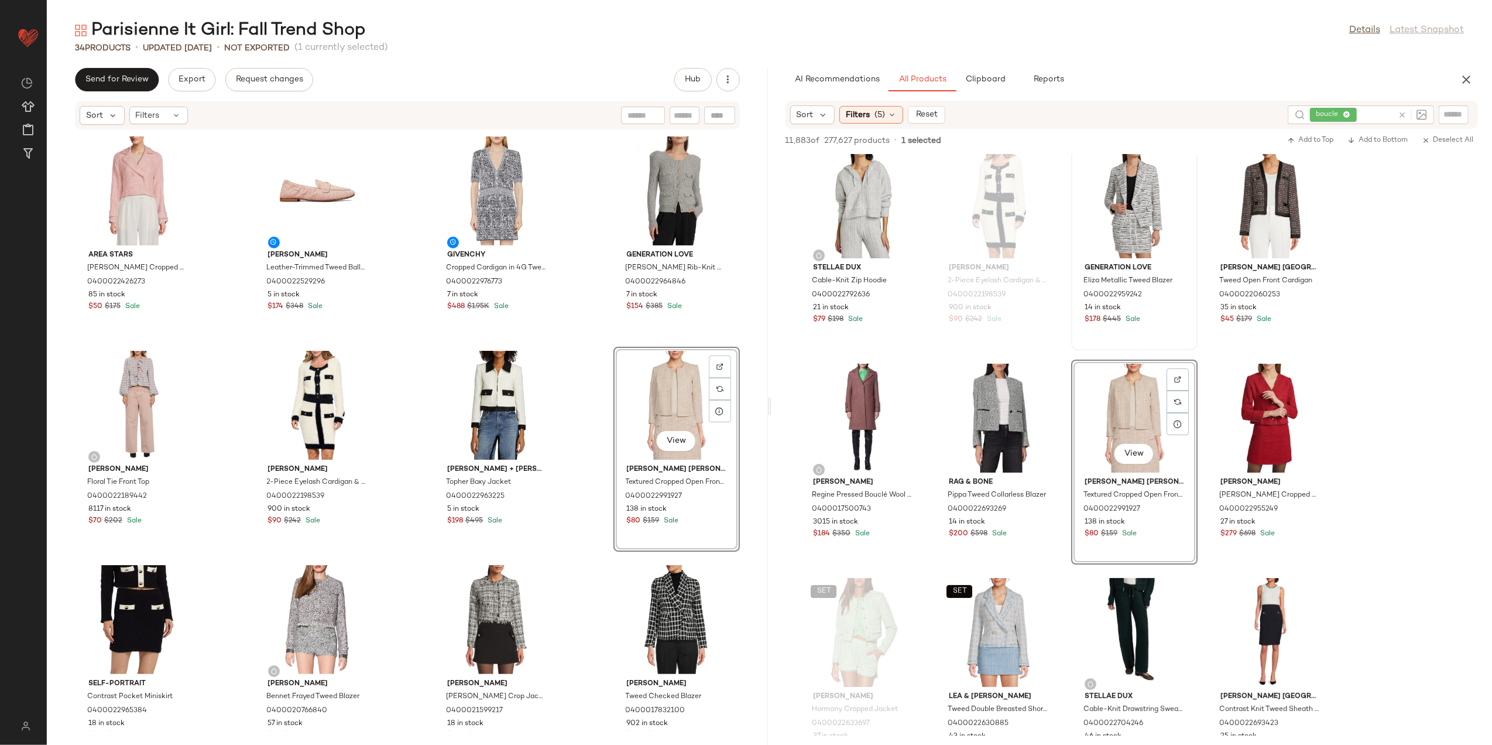
scroll to position [4684, 0]
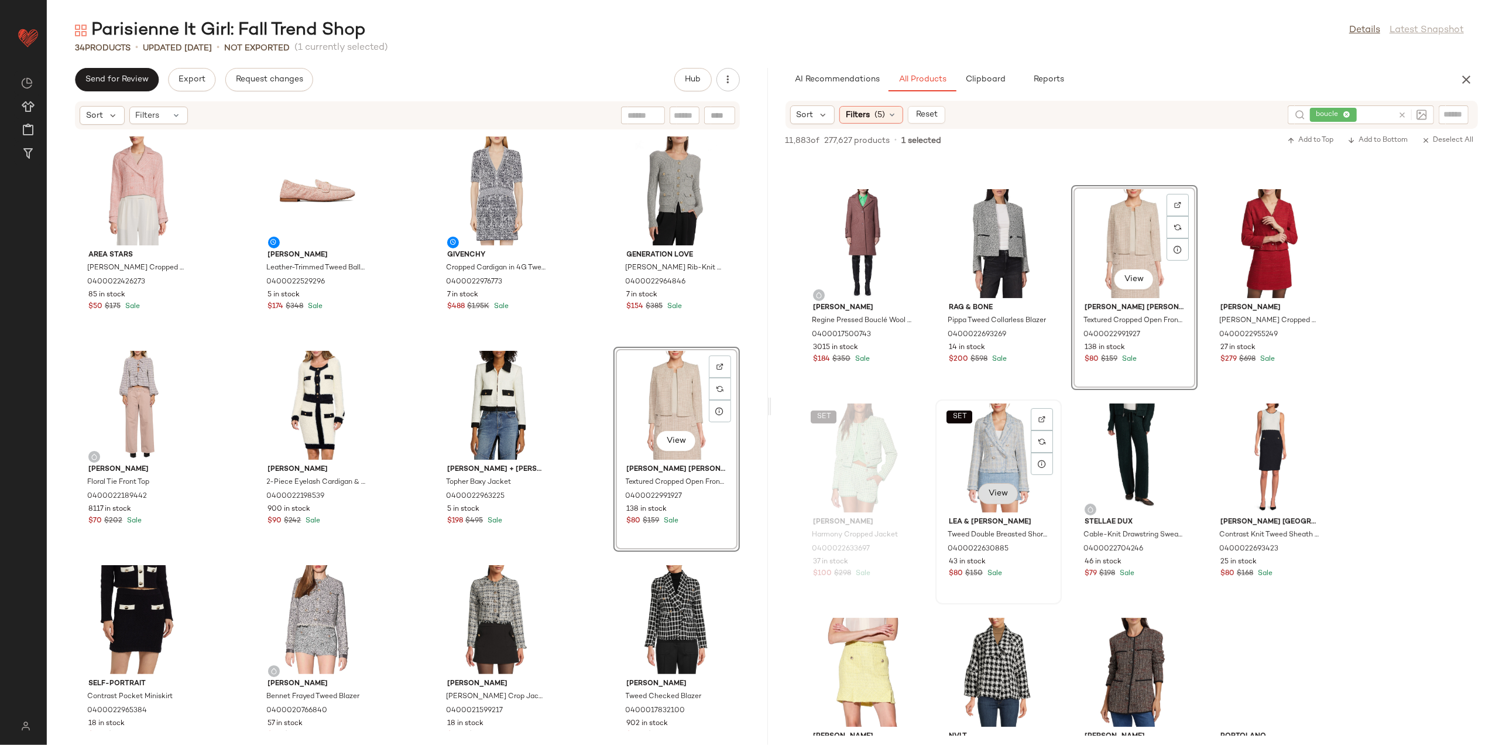
click at [998, 495] on span "View" at bounding box center [998, 493] width 20 height 9
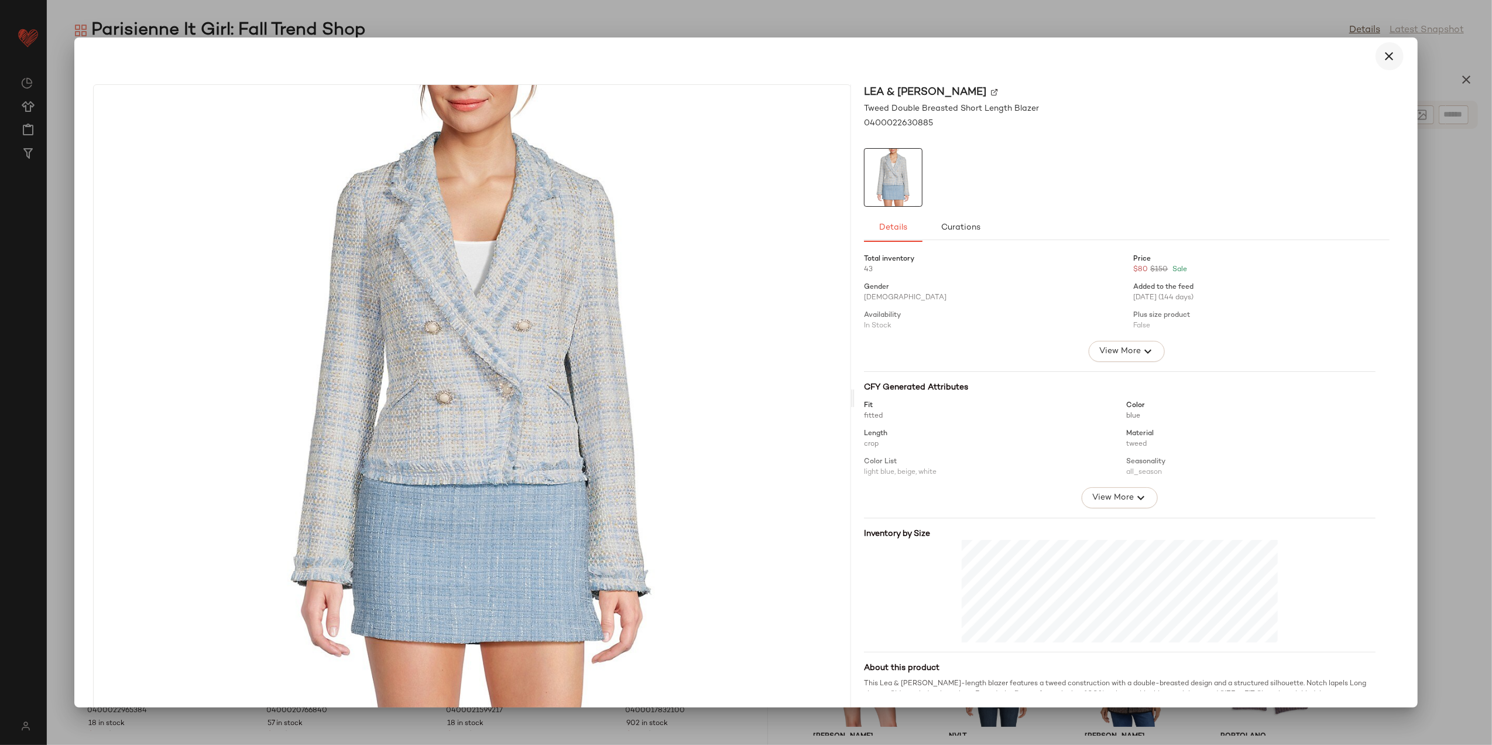
click at [1384, 54] on icon "button" at bounding box center [1390, 56] width 14 height 14
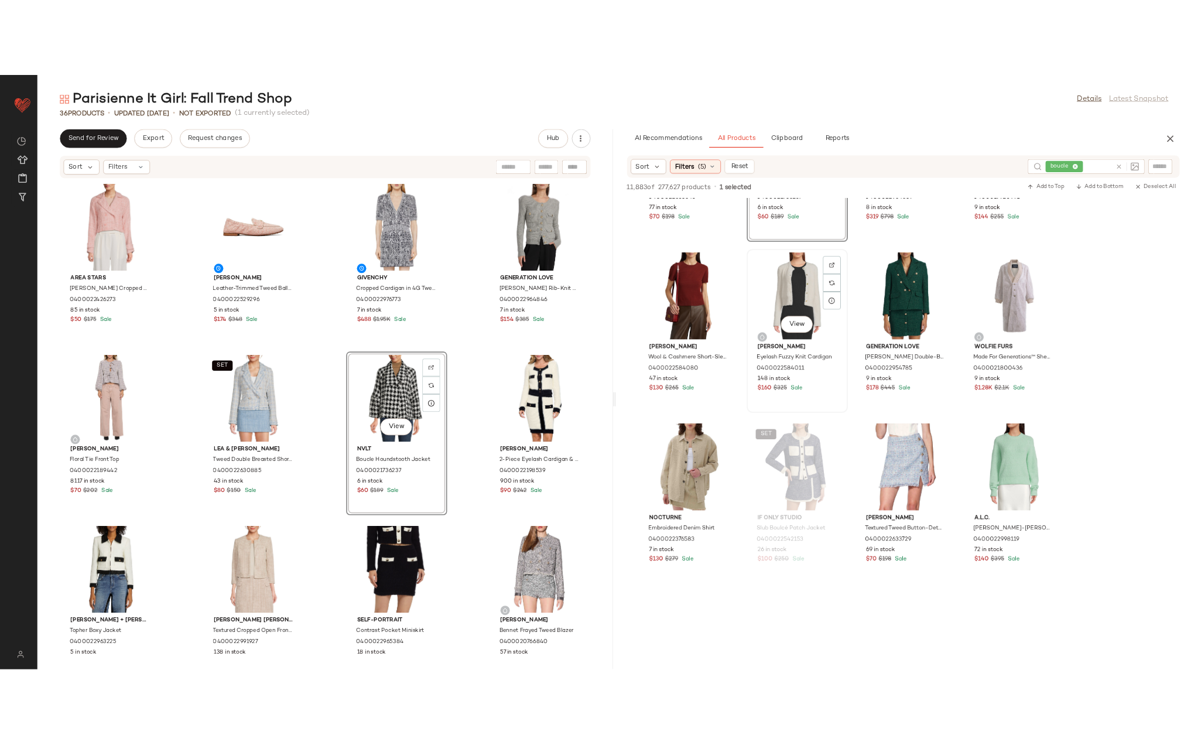
scroll to position [5387, 0]
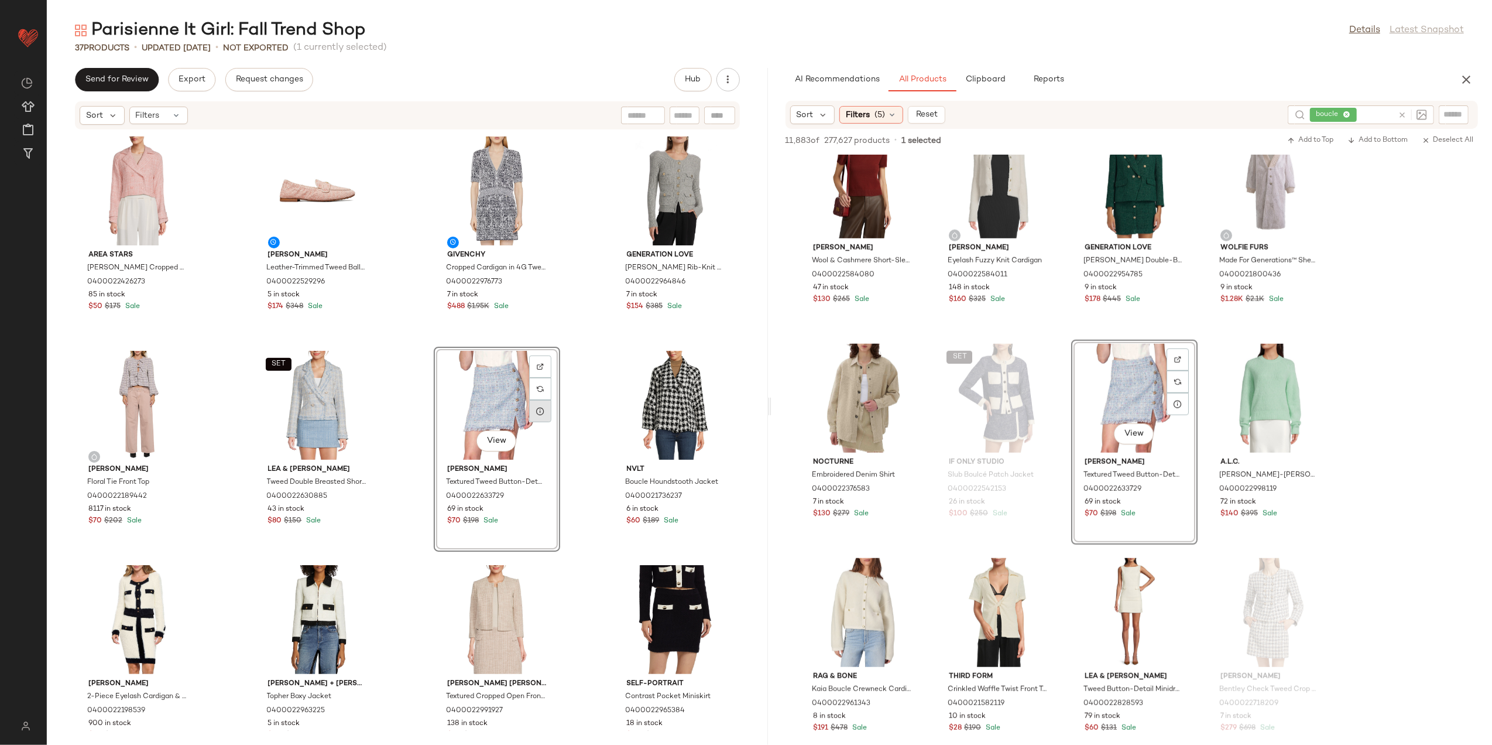
drag, startPoint x: 1130, startPoint y: 373, endPoint x: 536, endPoint y: 411, distance: 594.9
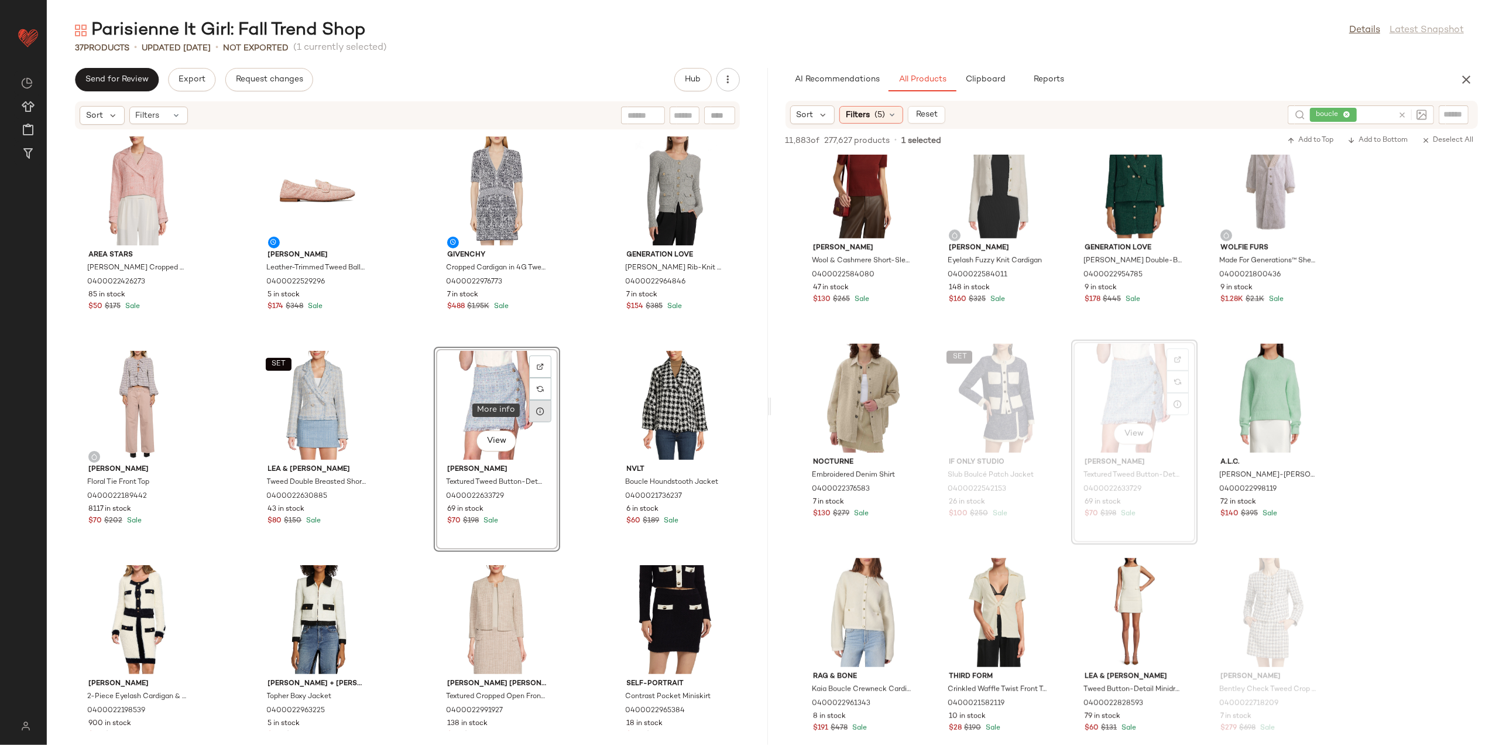
click at [536, 410] on icon at bounding box center [540, 410] width 9 height 9
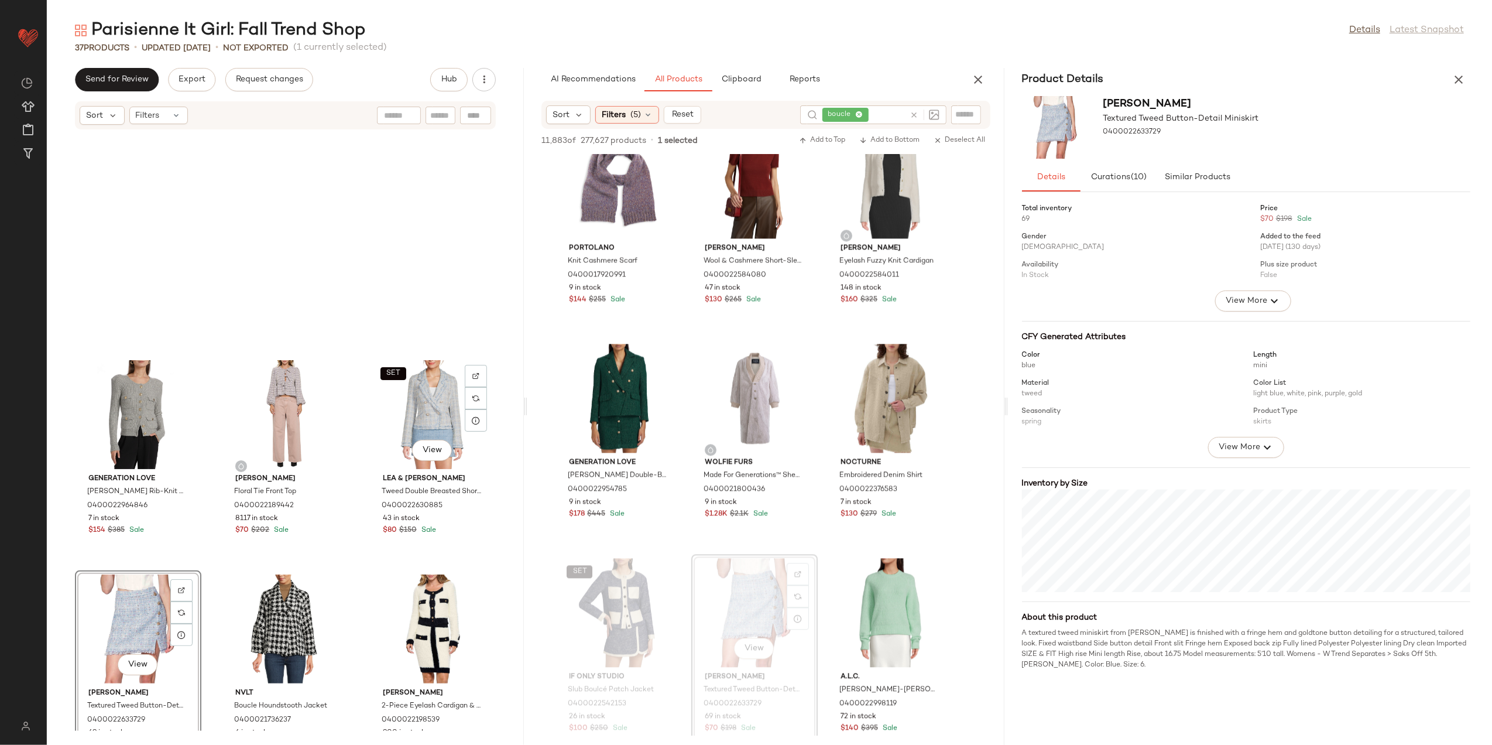
scroll to position [224, 0]
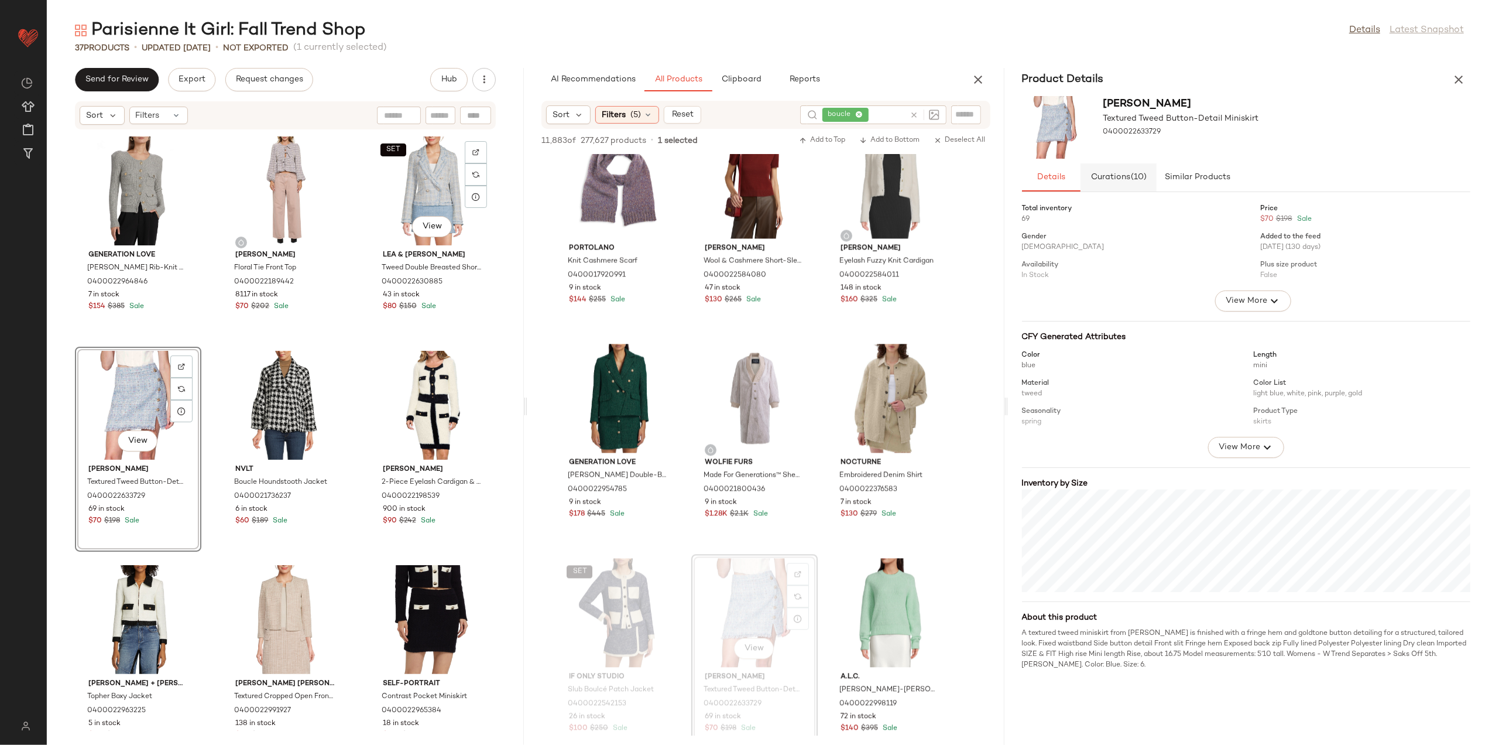
click at [1136, 183] on button "Curations (10)" at bounding box center [1119, 177] width 76 height 28
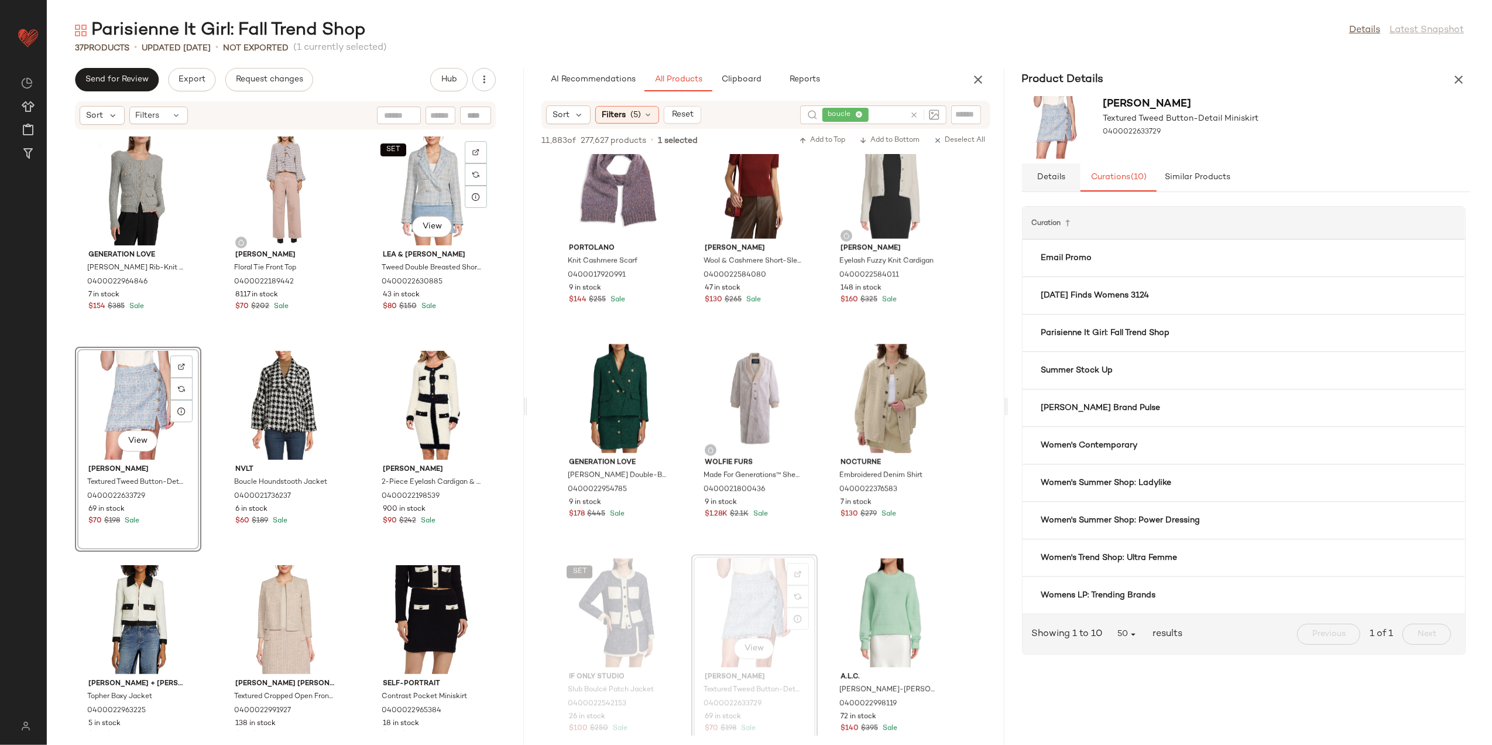
click at [1157, 186] on button "Details" at bounding box center [1198, 177] width 82 height 28
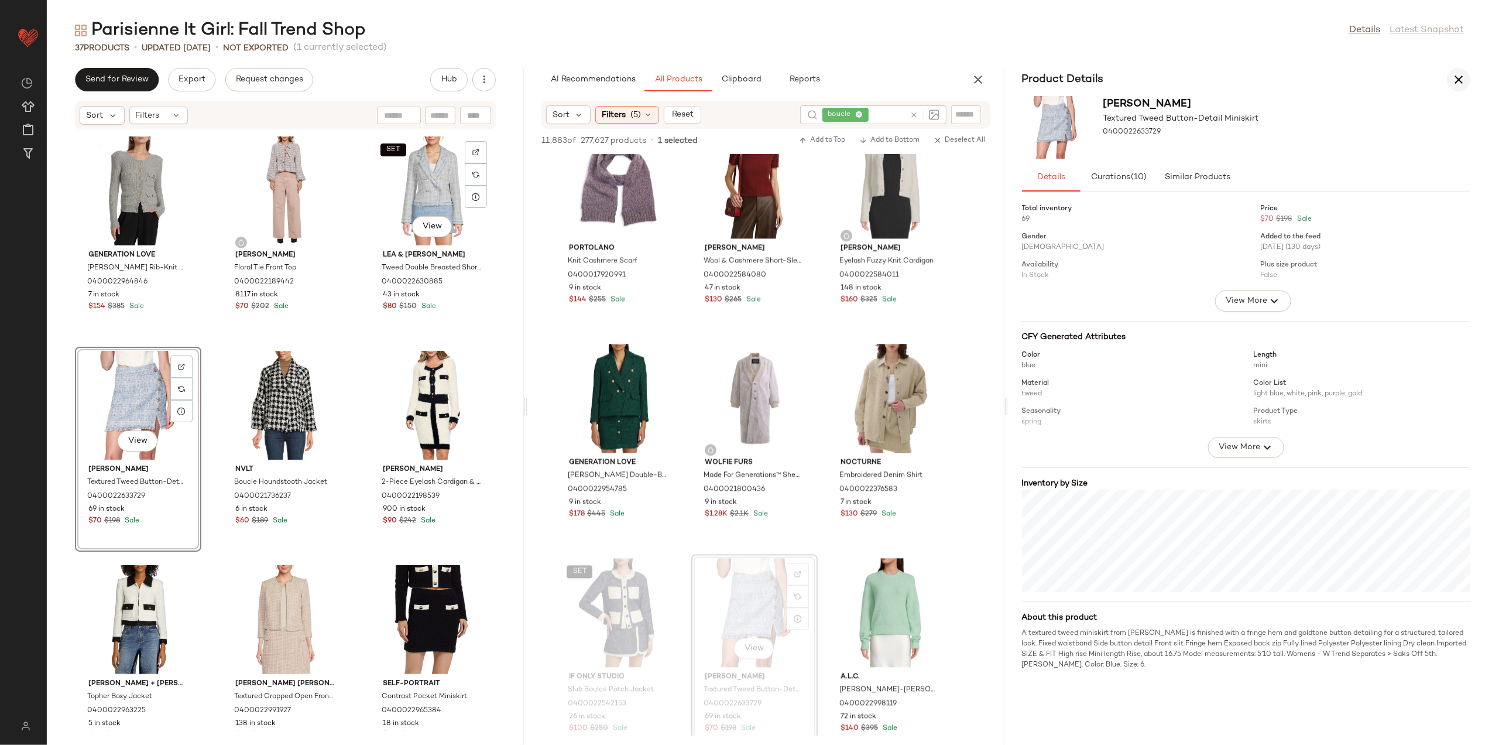
click at [1460, 87] on button "button" at bounding box center [1458, 79] width 23 height 23
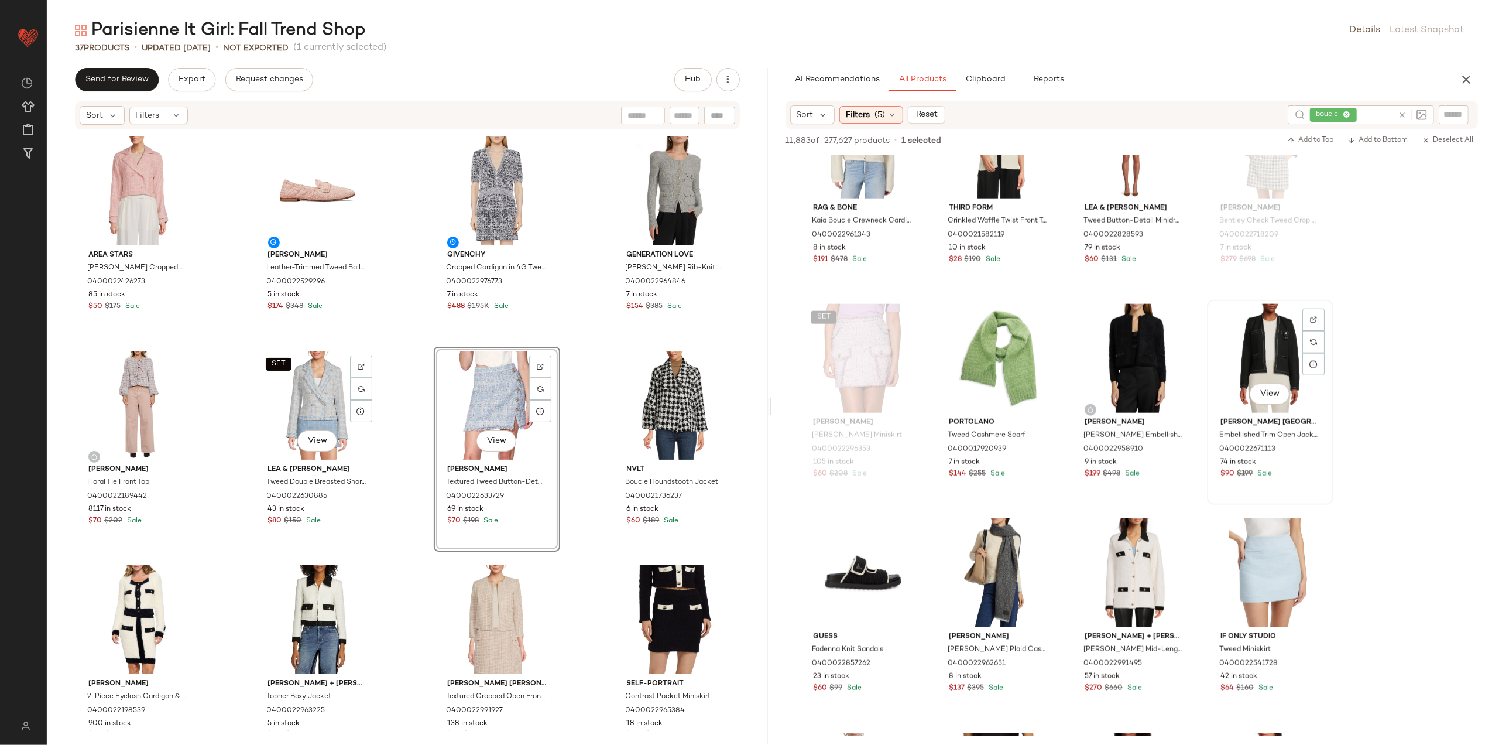
scroll to position [6011, 0]
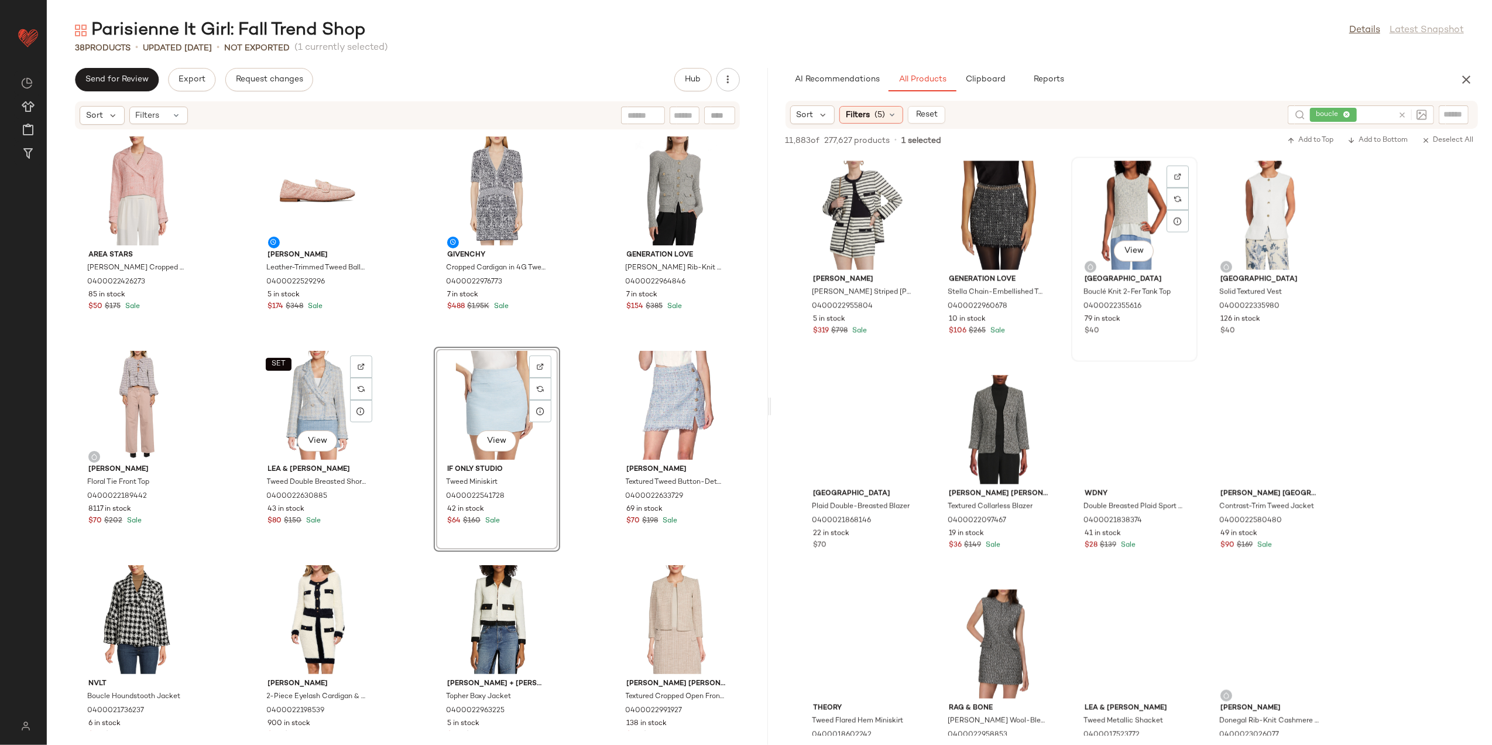
scroll to position [6245, 0]
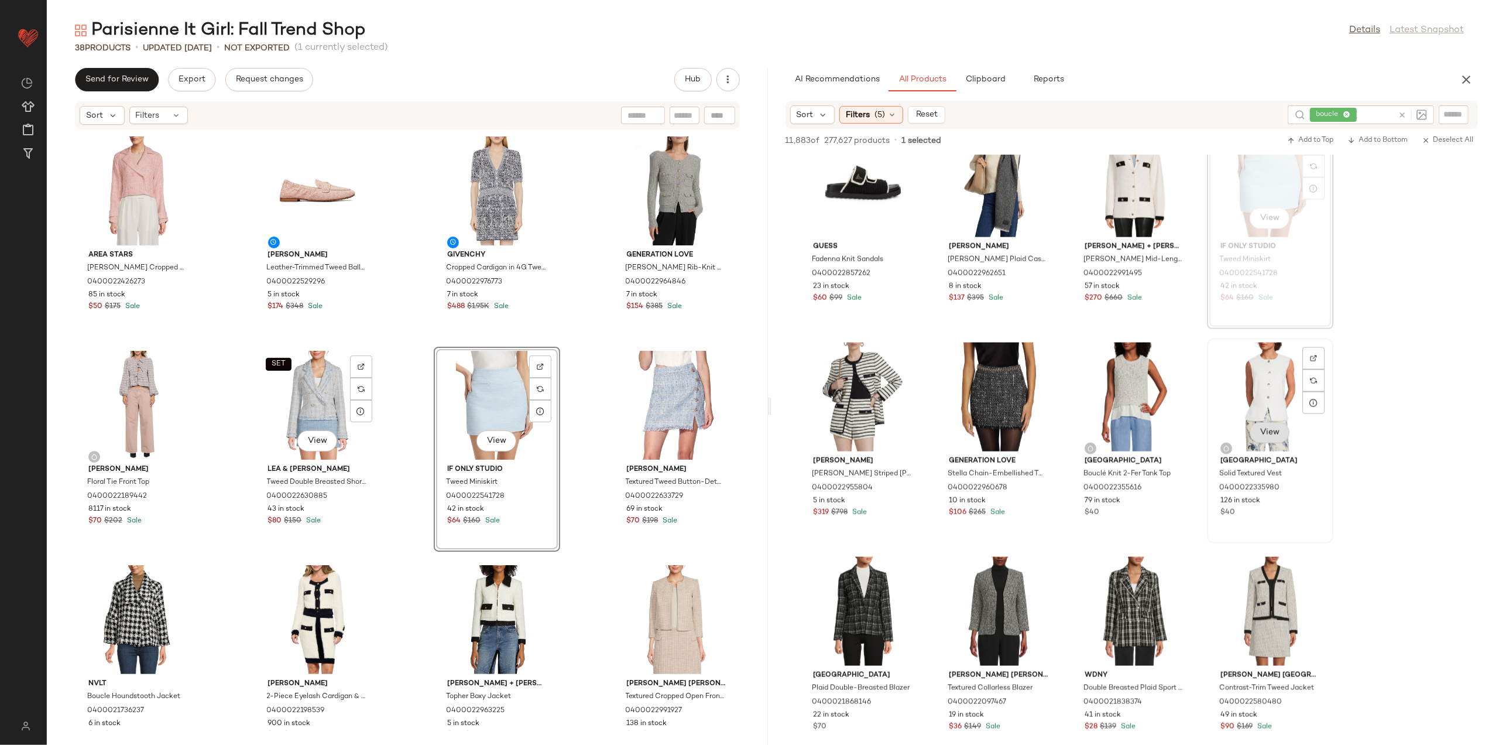
click at [1267, 428] on span "View" at bounding box center [1270, 432] width 20 height 9
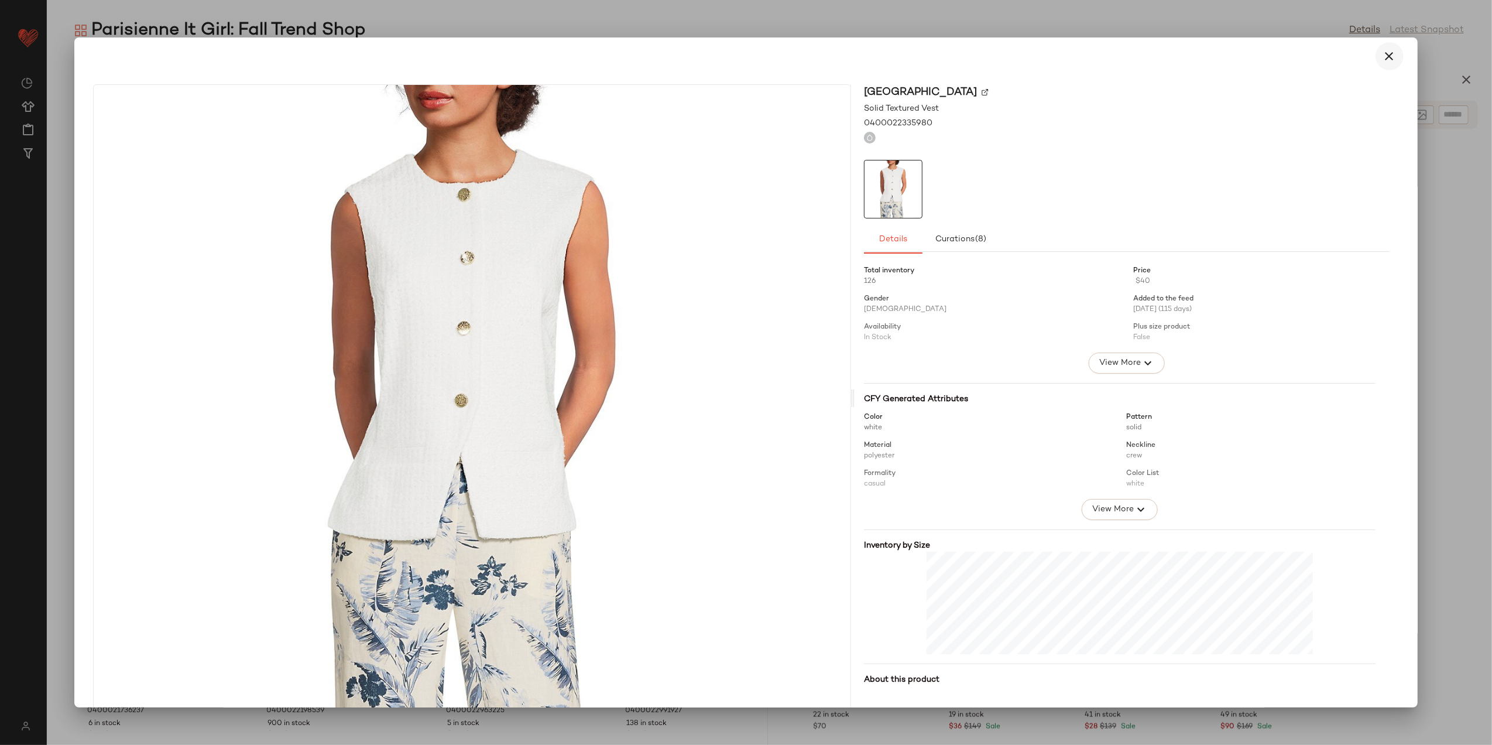
click at [1384, 62] on icon "button" at bounding box center [1390, 56] width 14 height 14
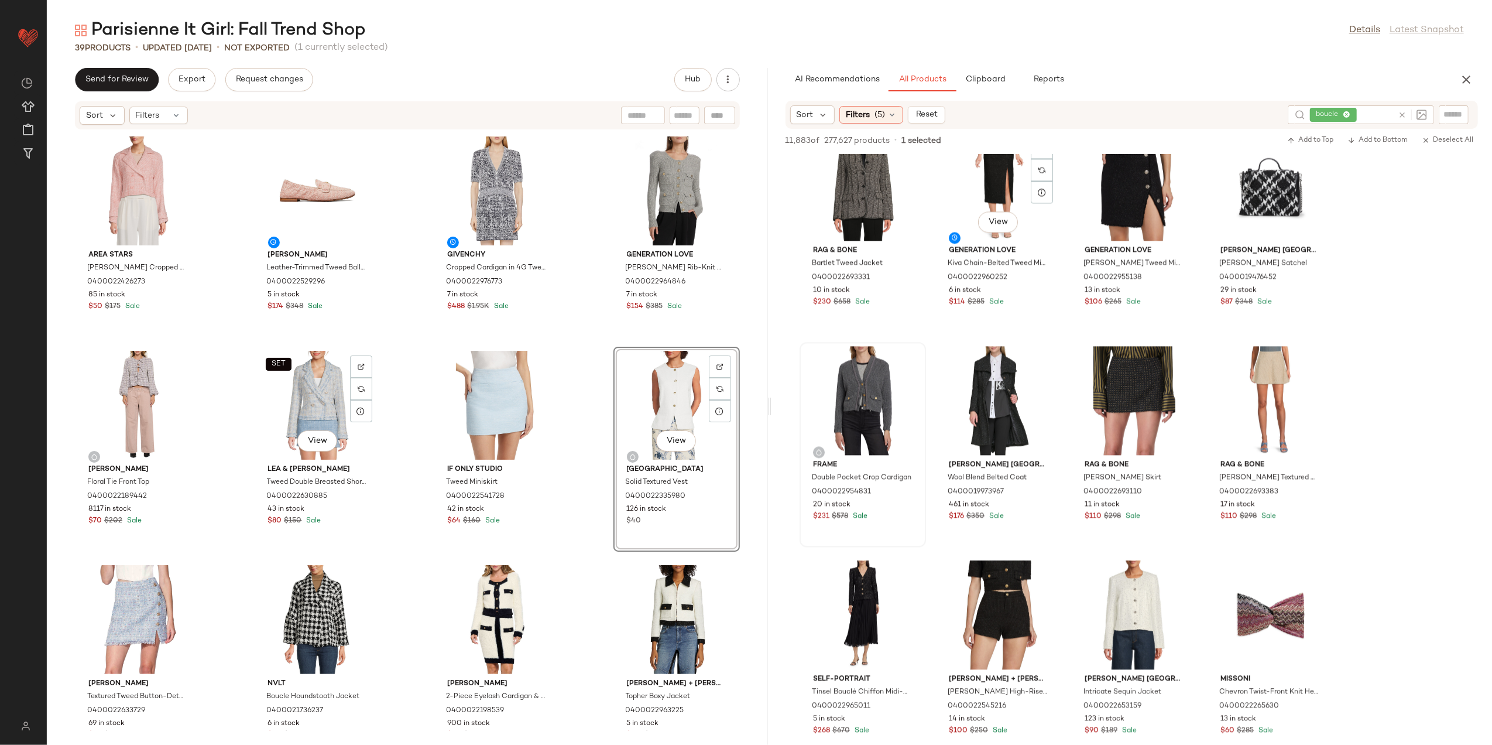
scroll to position [7104, 0]
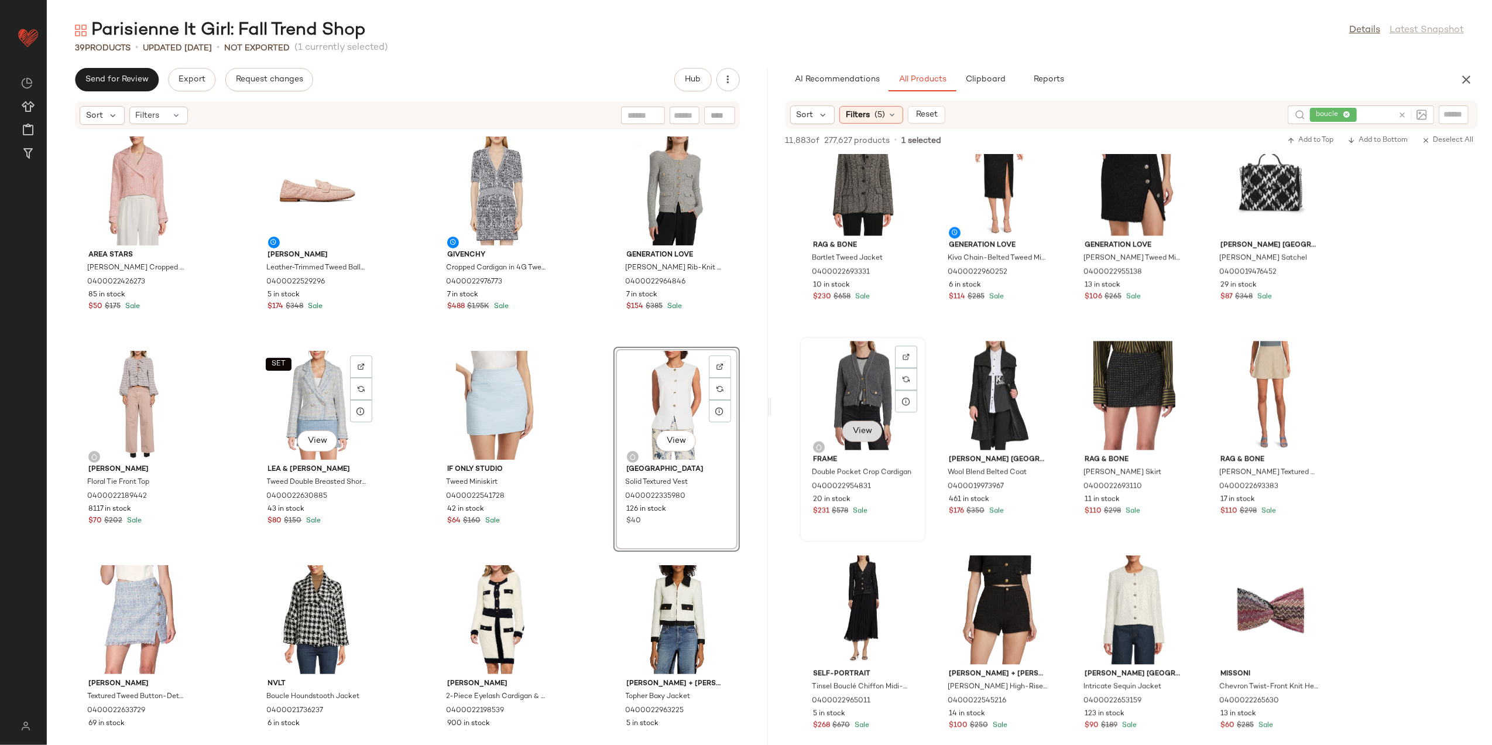
click at [855, 439] on button "View" at bounding box center [863, 430] width 40 height 21
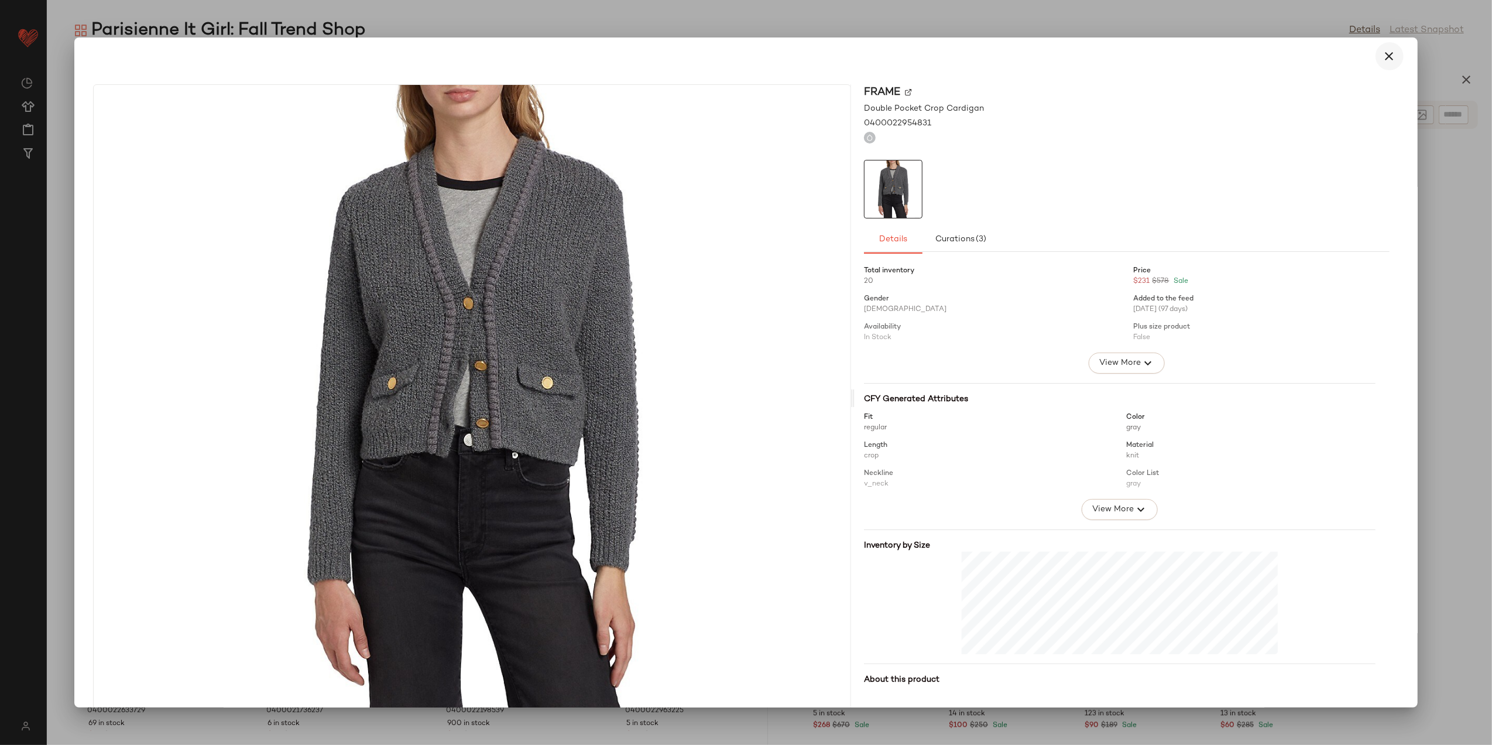
click at [1385, 56] on icon "button" at bounding box center [1390, 56] width 14 height 14
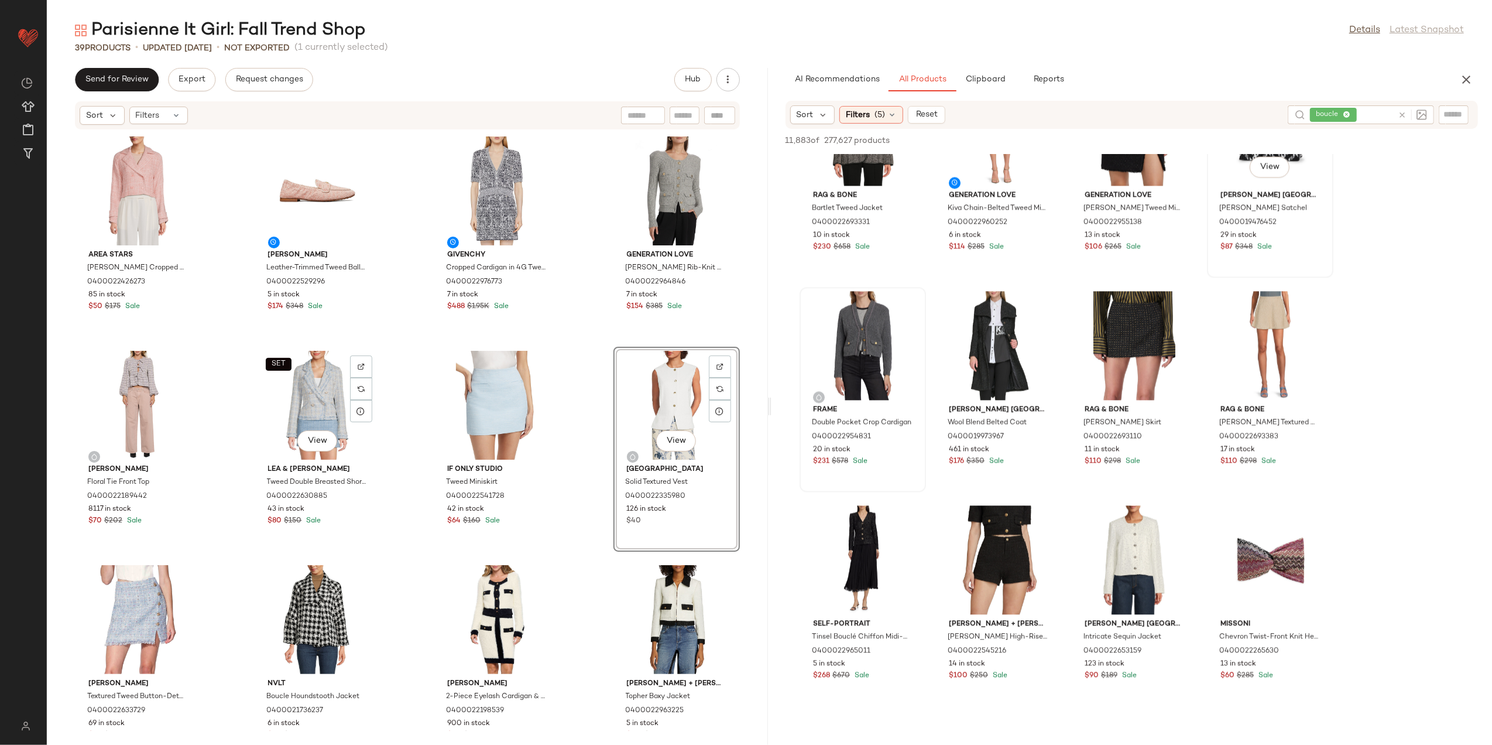
scroll to position [7182, 0]
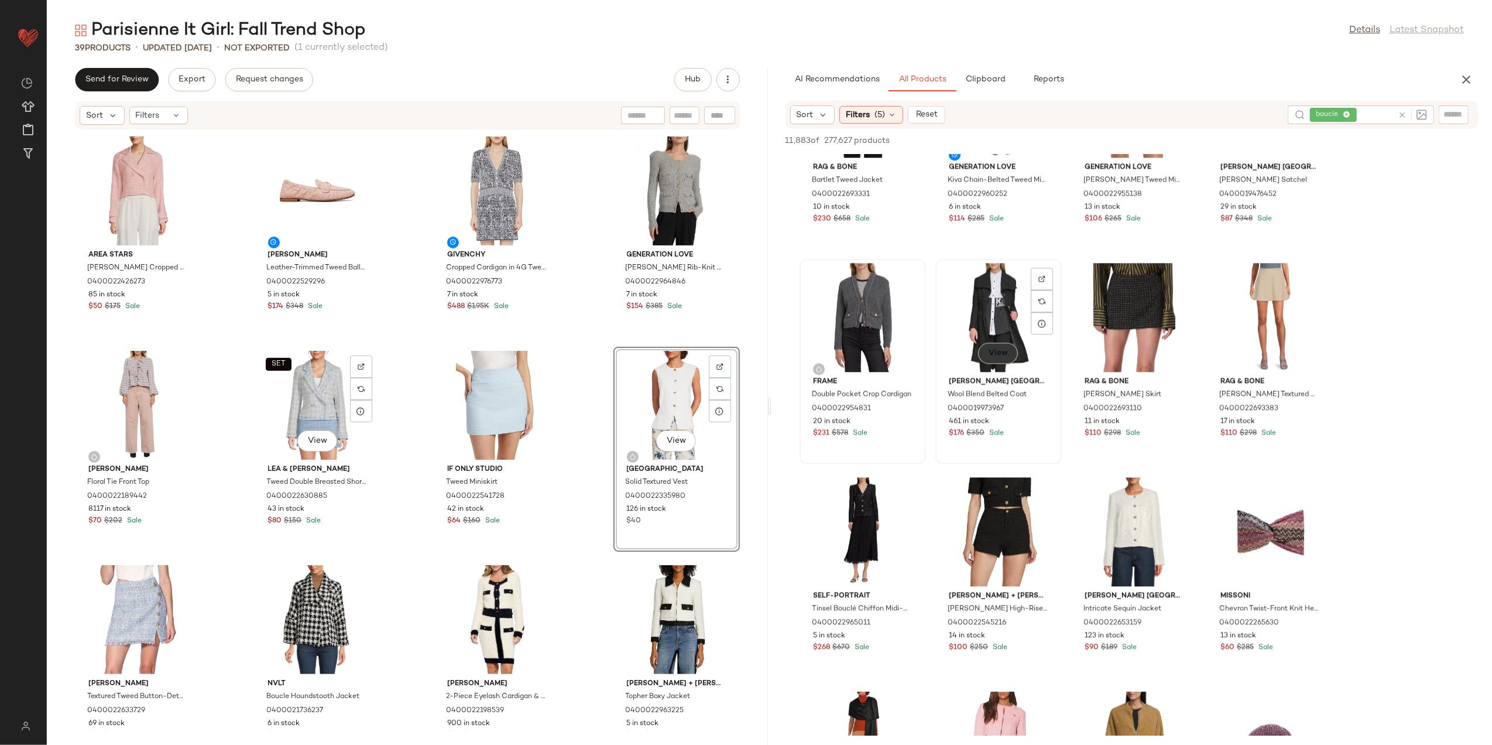
click at [1002, 344] on button "View" at bounding box center [998, 353] width 40 height 21
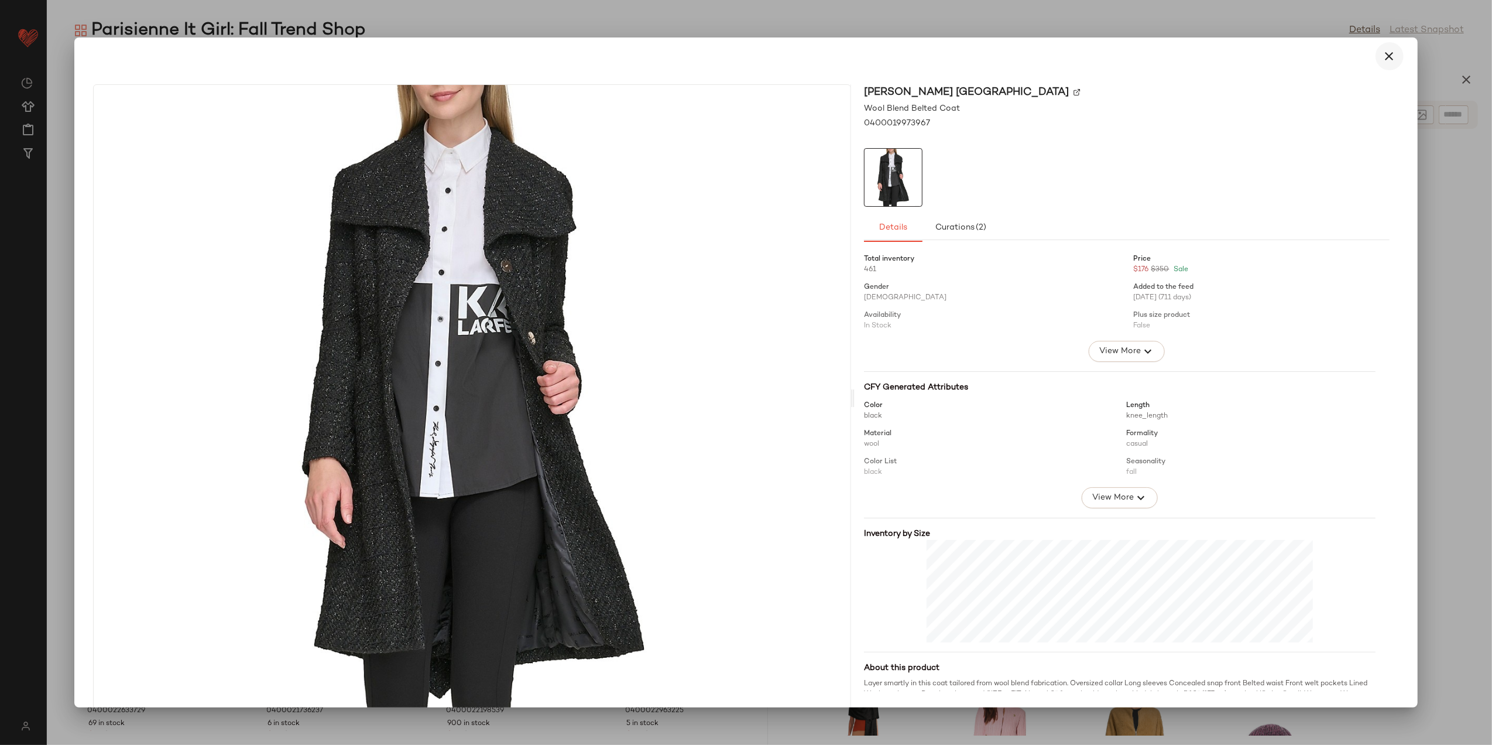
click at [1385, 56] on icon "button" at bounding box center [1390, 56] width 14 height 14
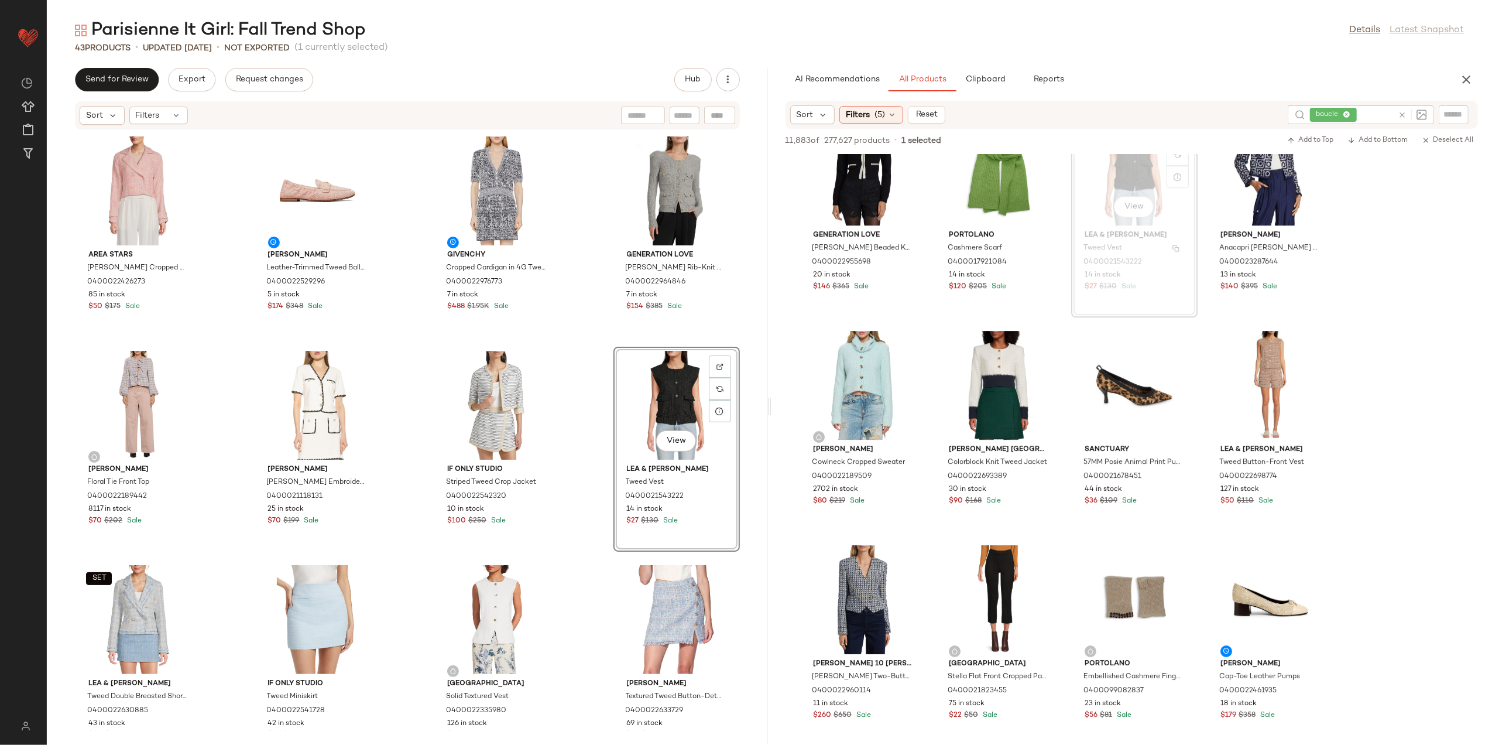
scroll to position [8197, 0]
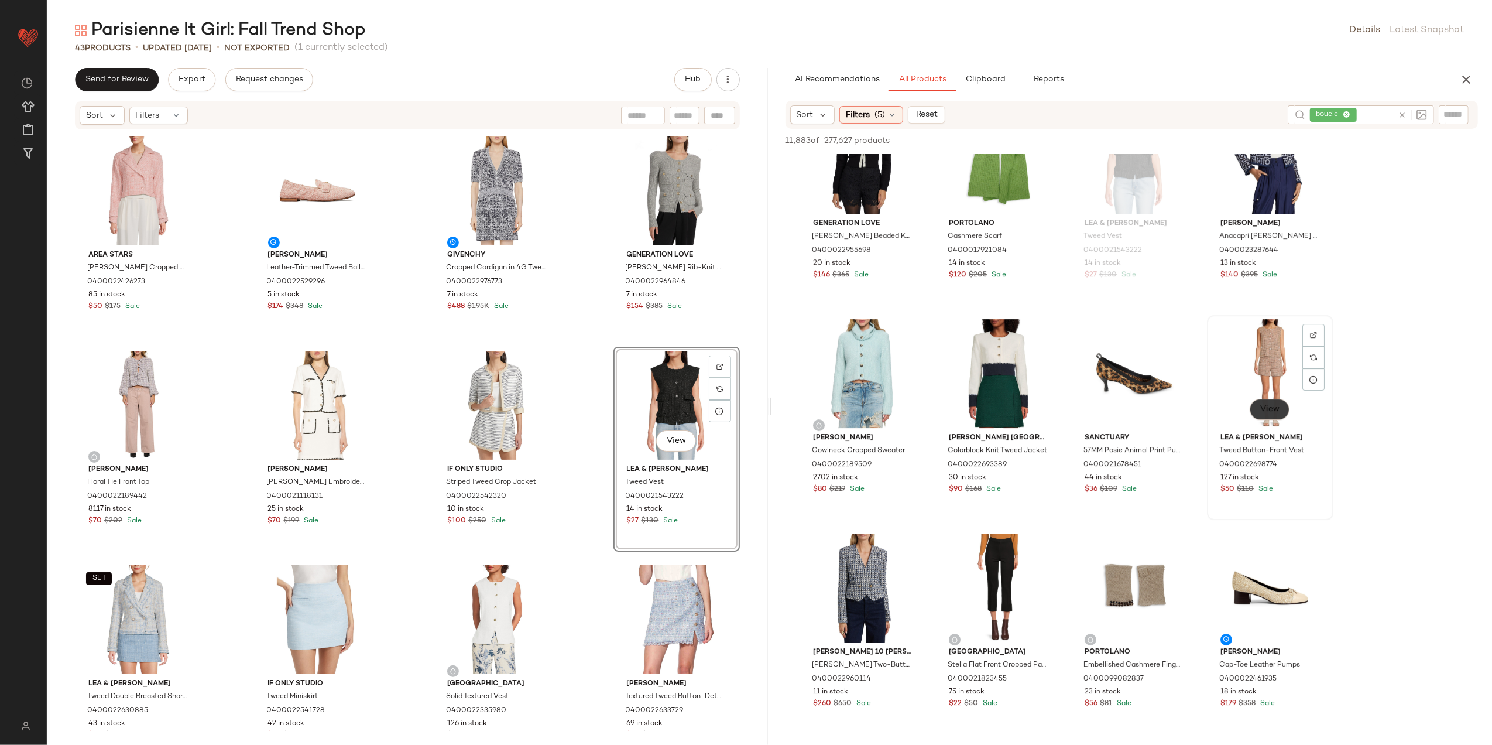
click at [1269, 403] on button "View" at bounding box center [1270, 409] width 40 height 21
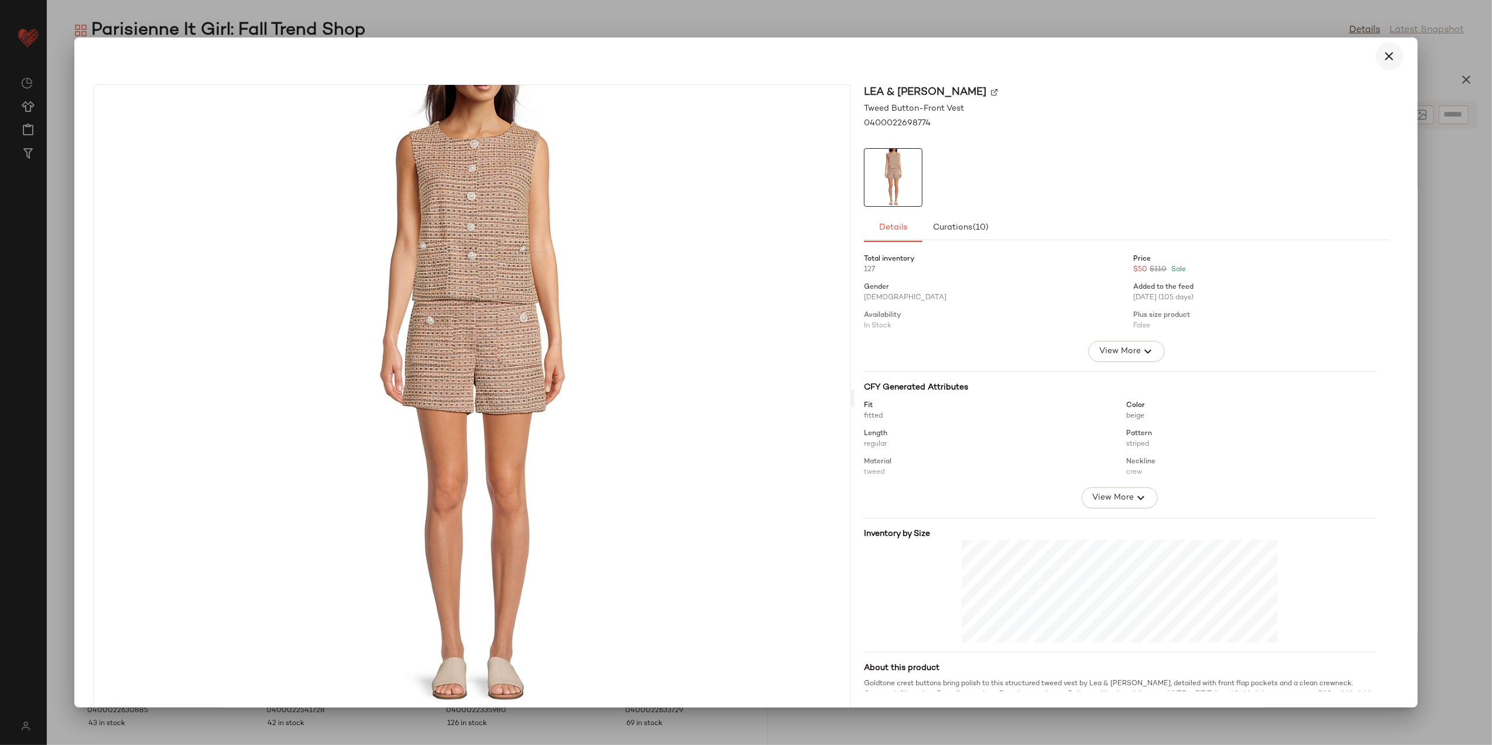
click at [1376, 57] on button "button" at bounding box center [1390, 56] width 28 height 28
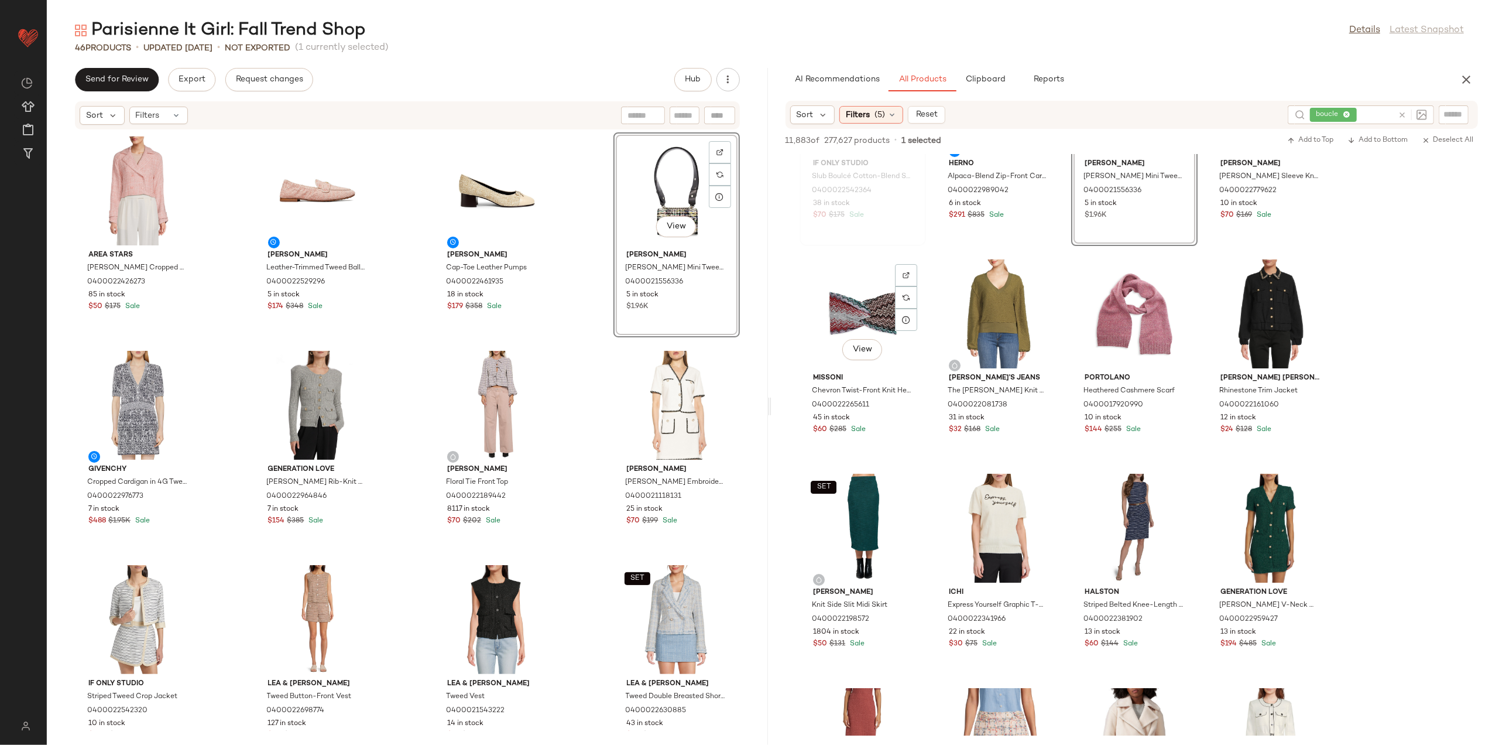
scroll to position [8978, 0]
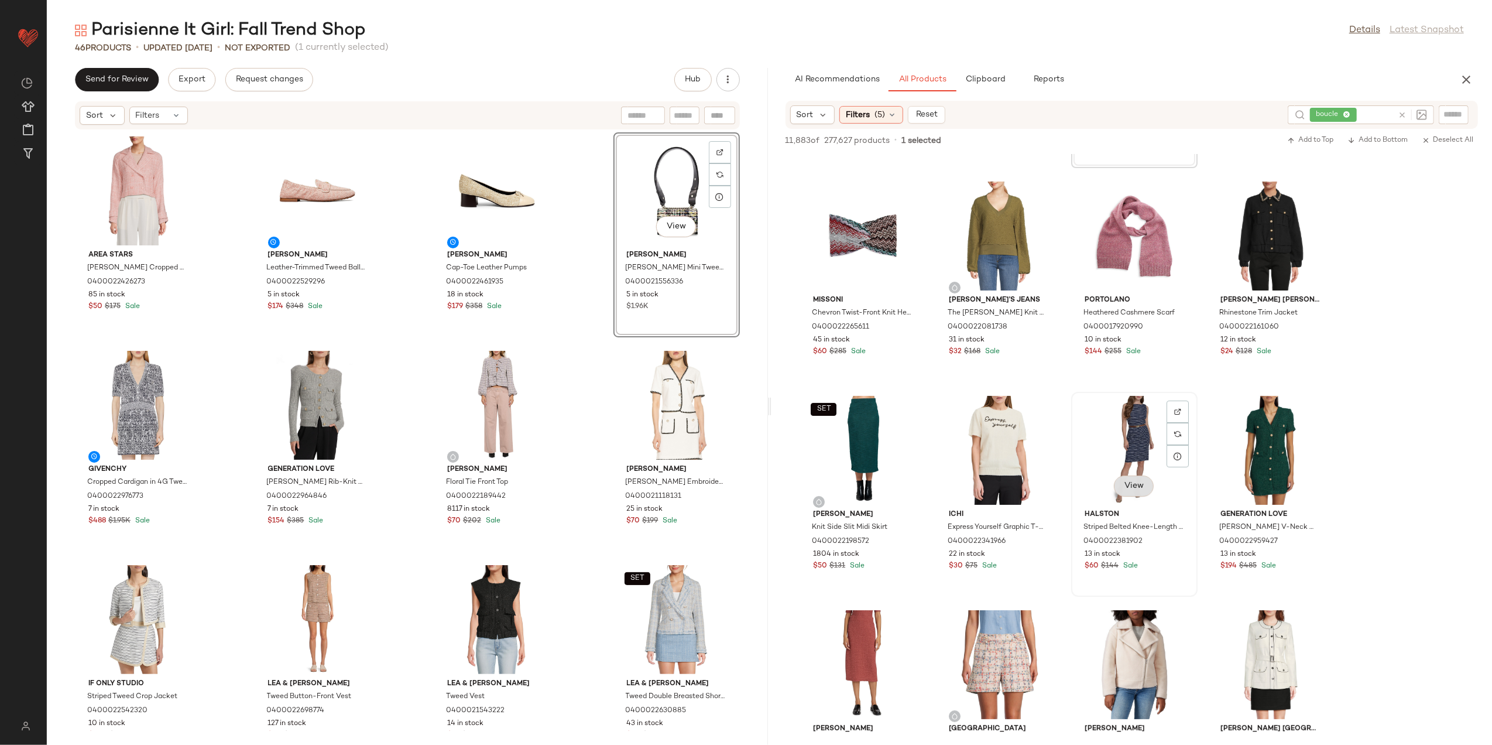
click at [1123, 475] on button "View" at bounding box center [1134, 485] width 40 height 21
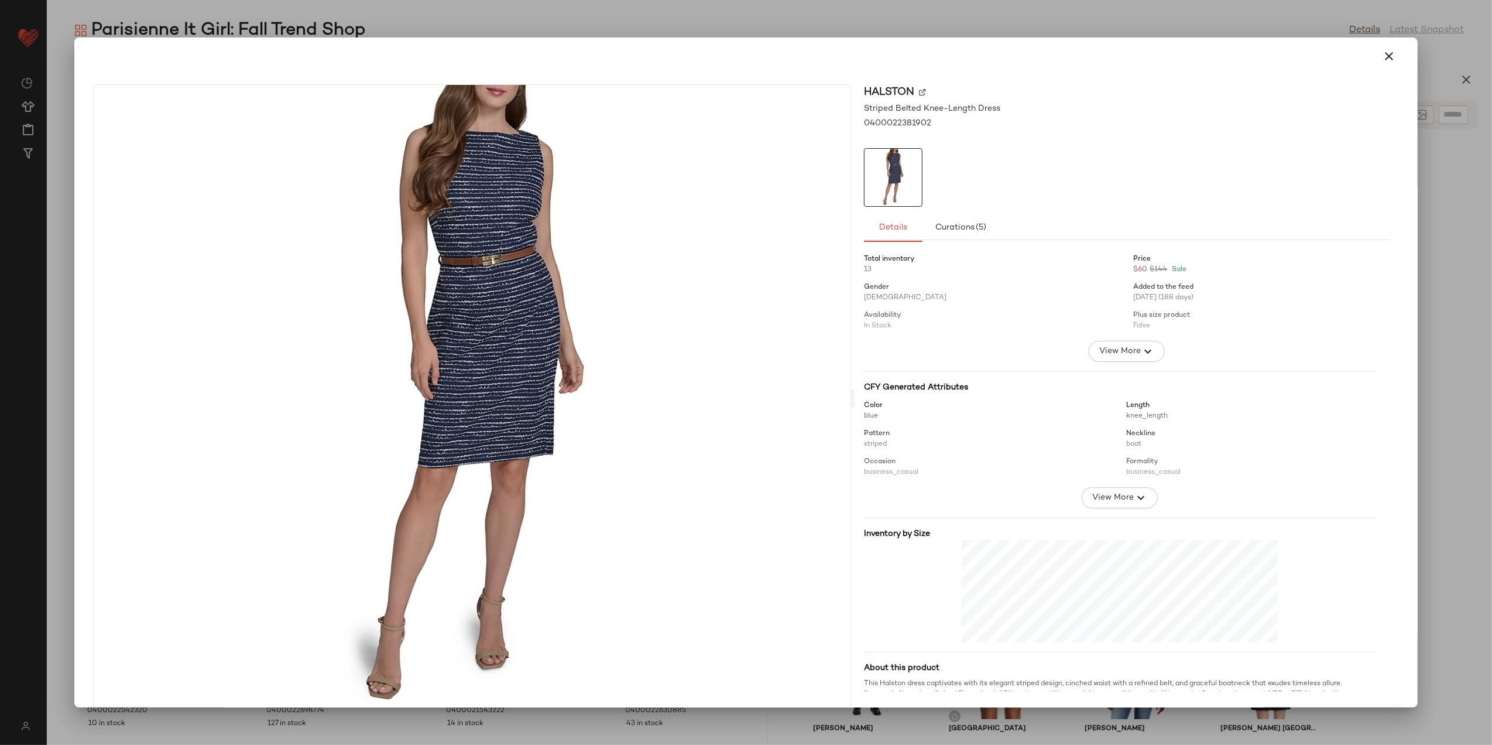
click at [1383, 56] on icon "button" at bounding box center [1390, 56] width 14 height 14
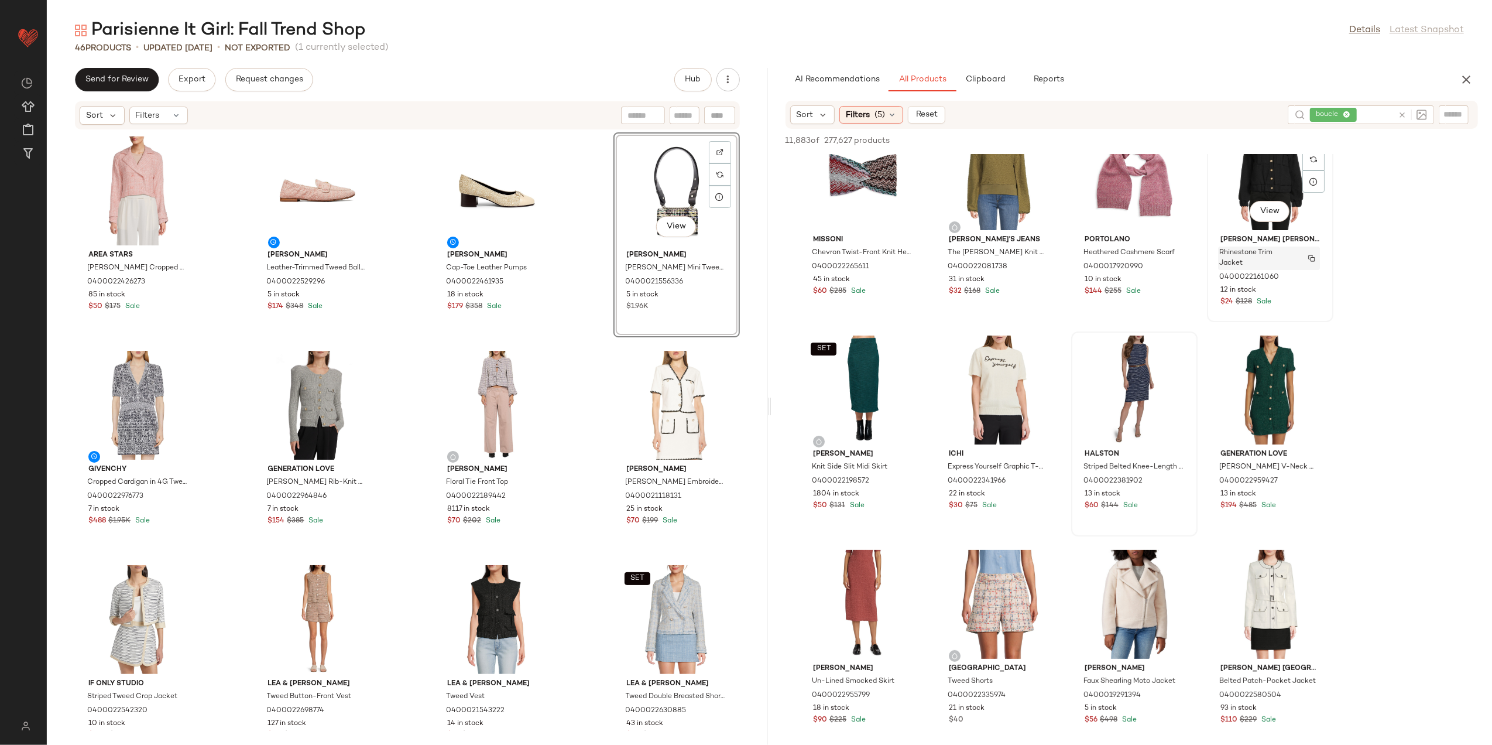
scroll to position [9056, 0]
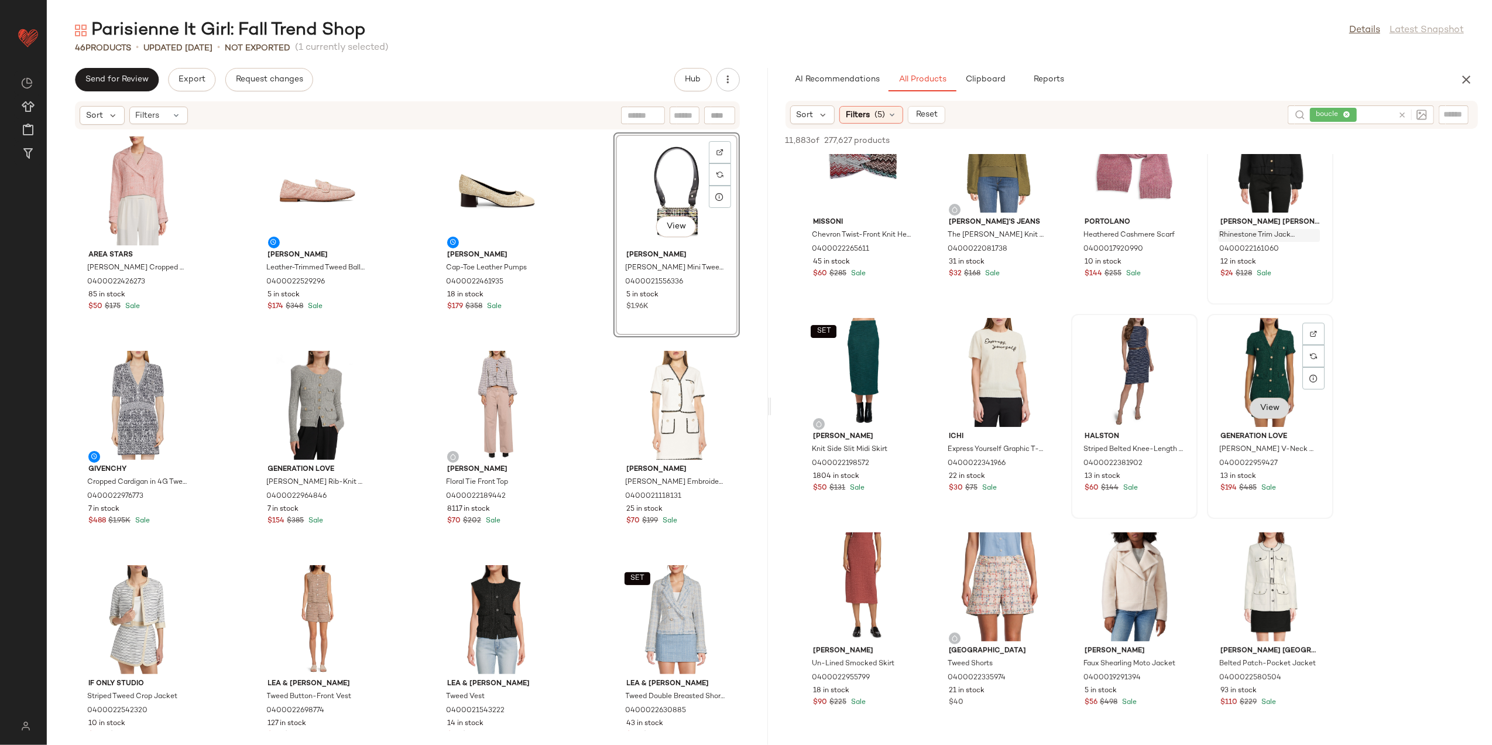
click at [1279, 408] on span "View" at bounding box center [1270, 407] width 20 height 9
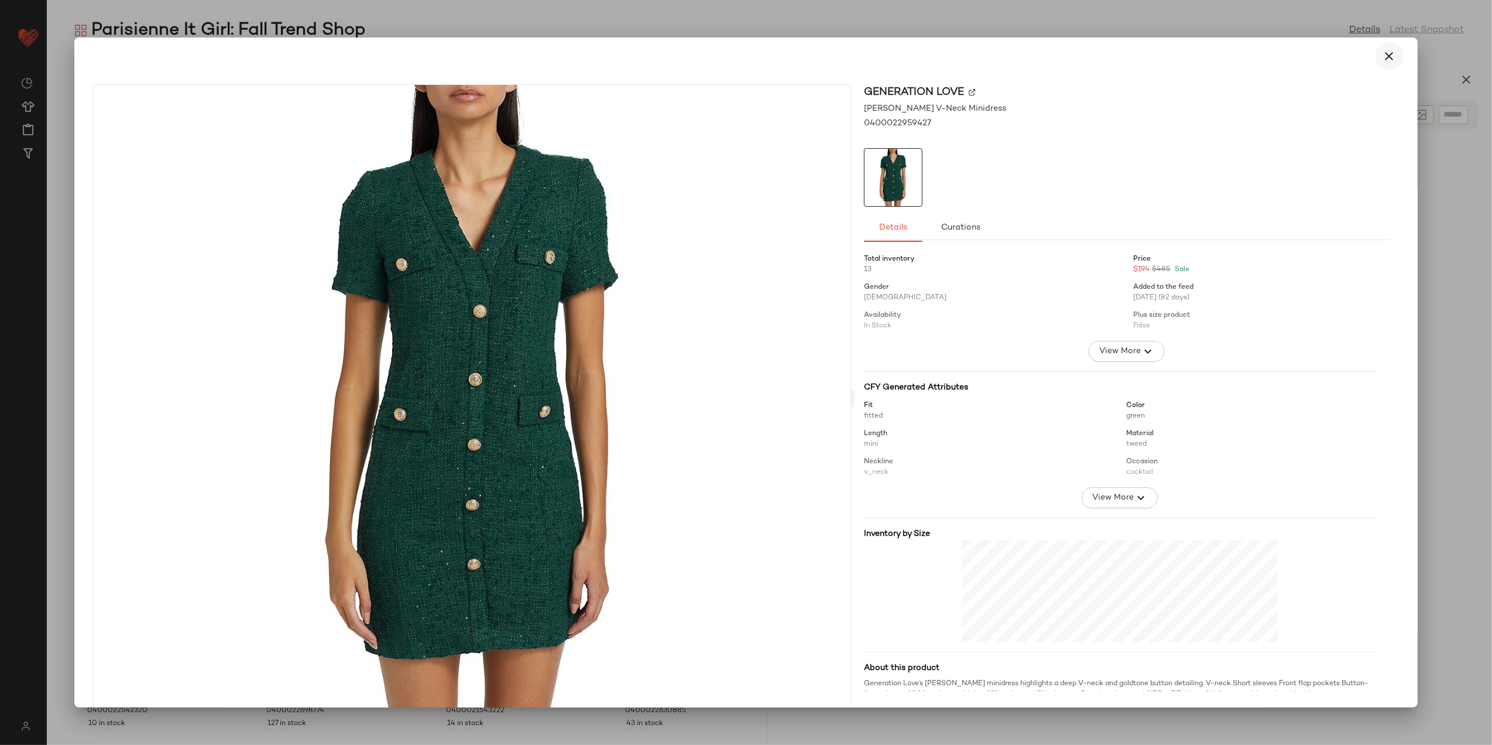
click at [1383, 54] on icon "button" at bounding box center [1390, 56] width 14 height 14
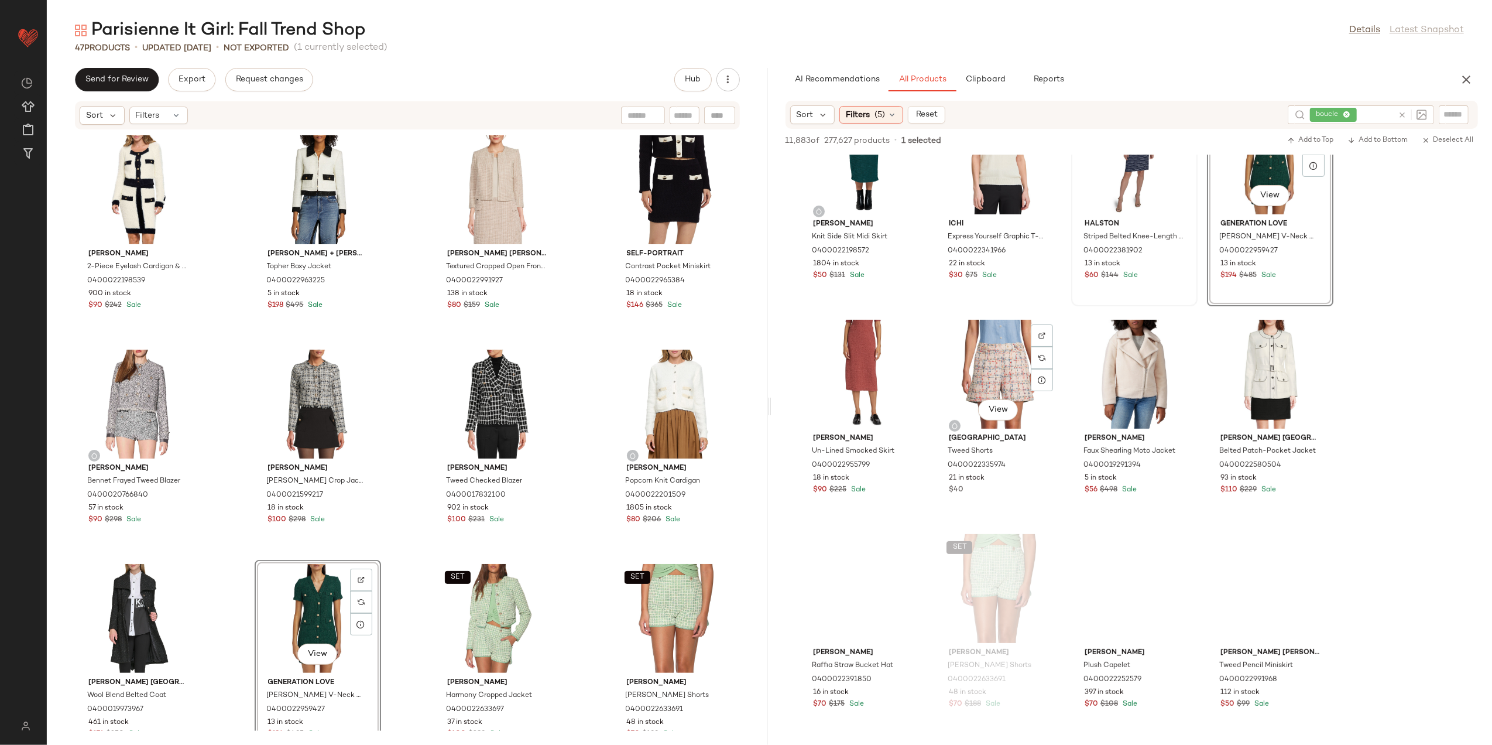
scroll to position [9290, 0]
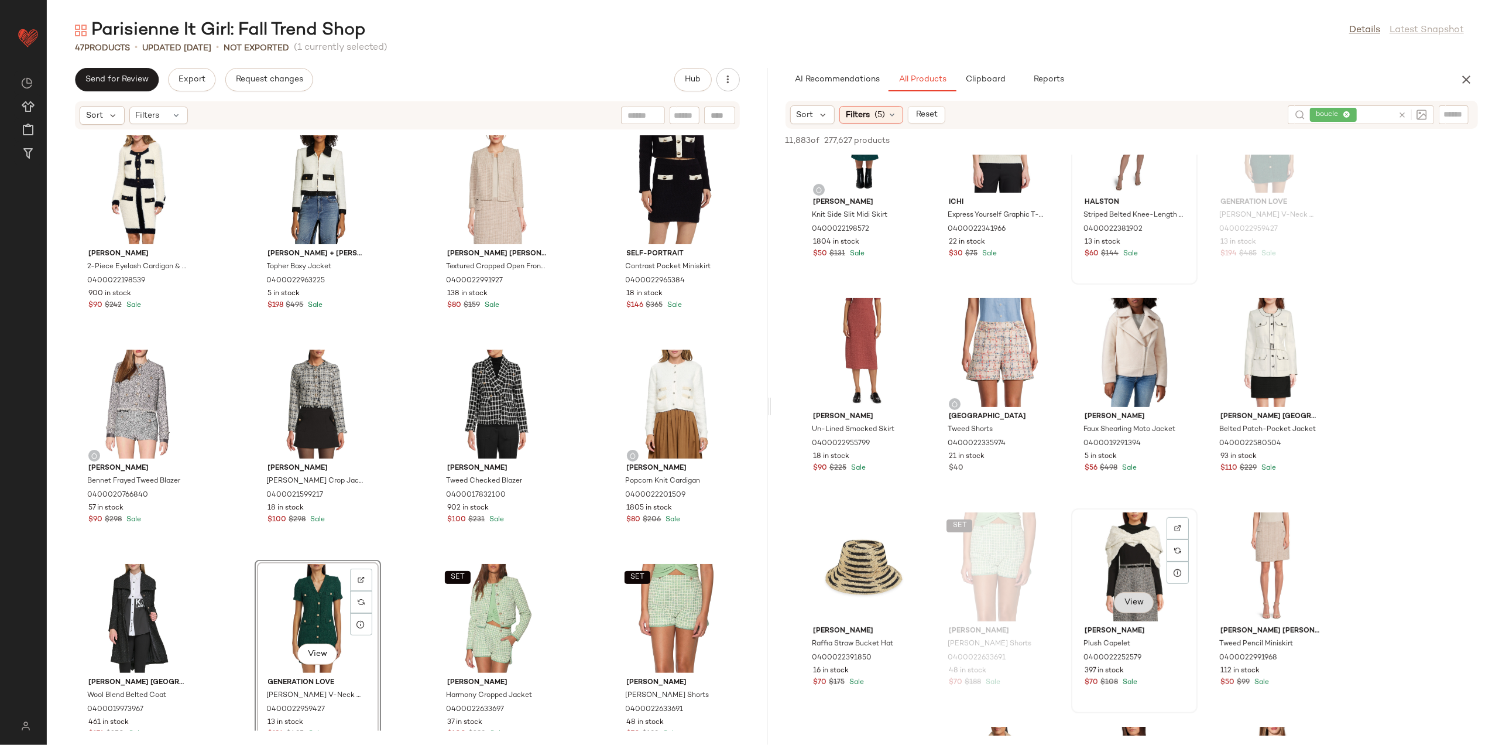
click at [1142, 590] on div "View" at bounding box center [1135, 566] width 118 height 109
click at [1144, 602] on span "View" at bounding box center [1134, 602] width 20 height 9
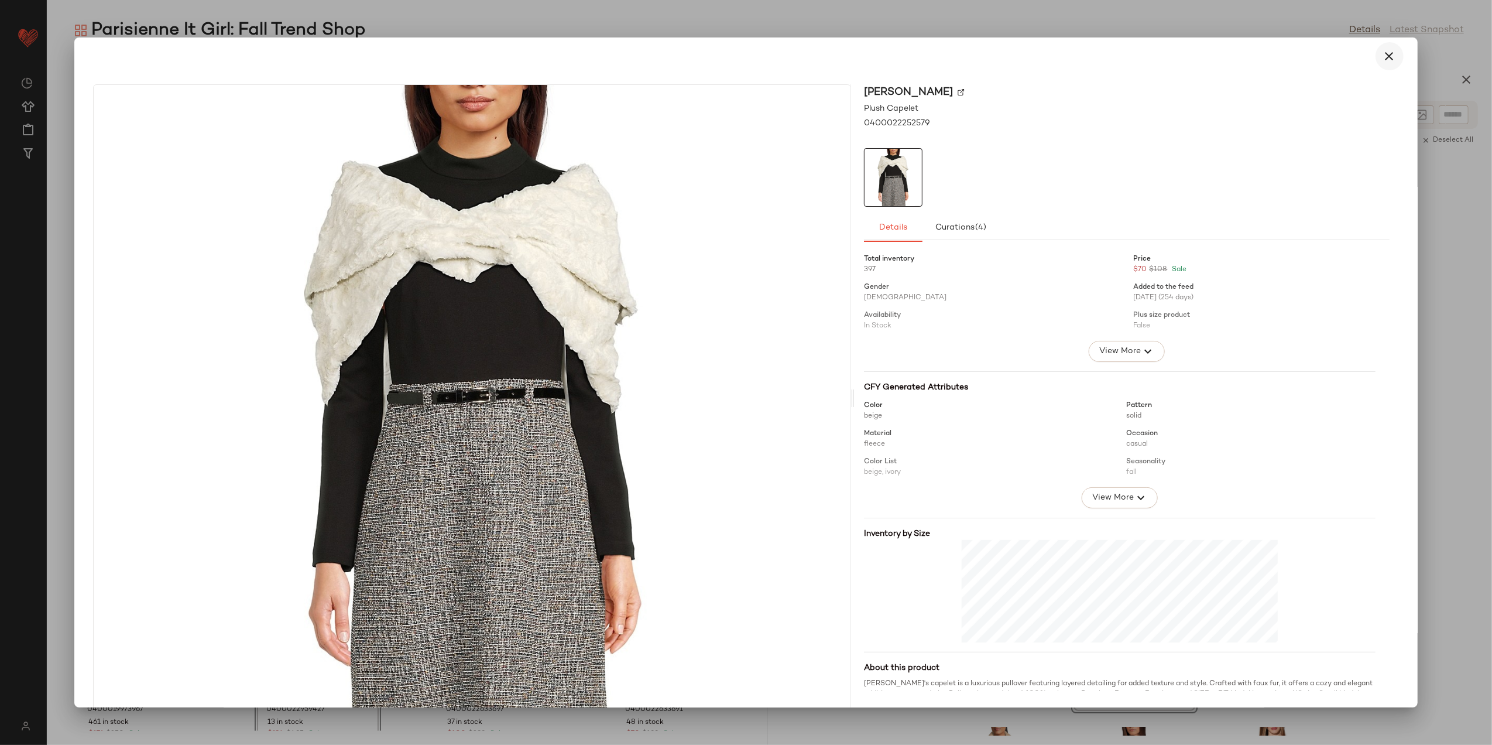
click at [1376, 53] on button "button" at bounding box center [1390, 56] width 28 height 28
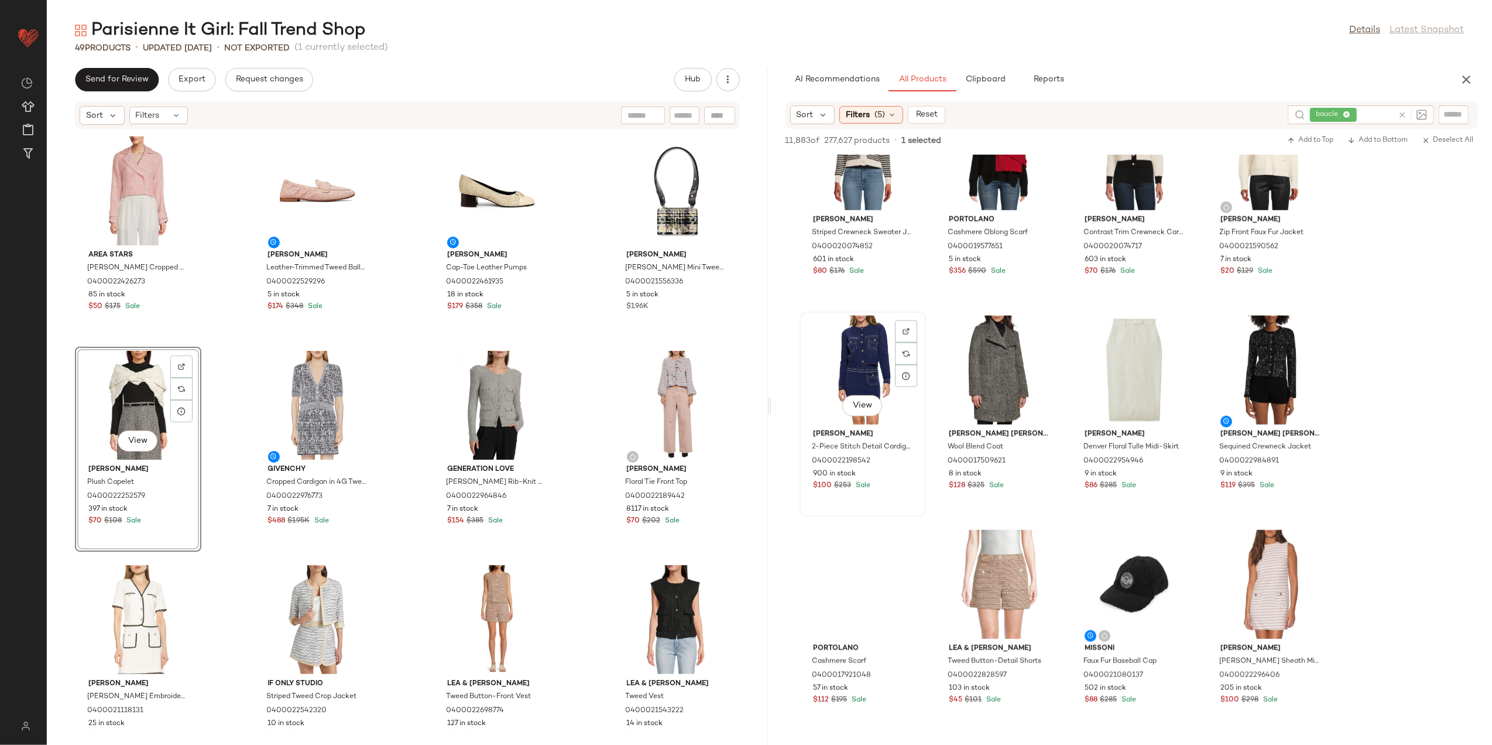
scroll to position [10149, 0]
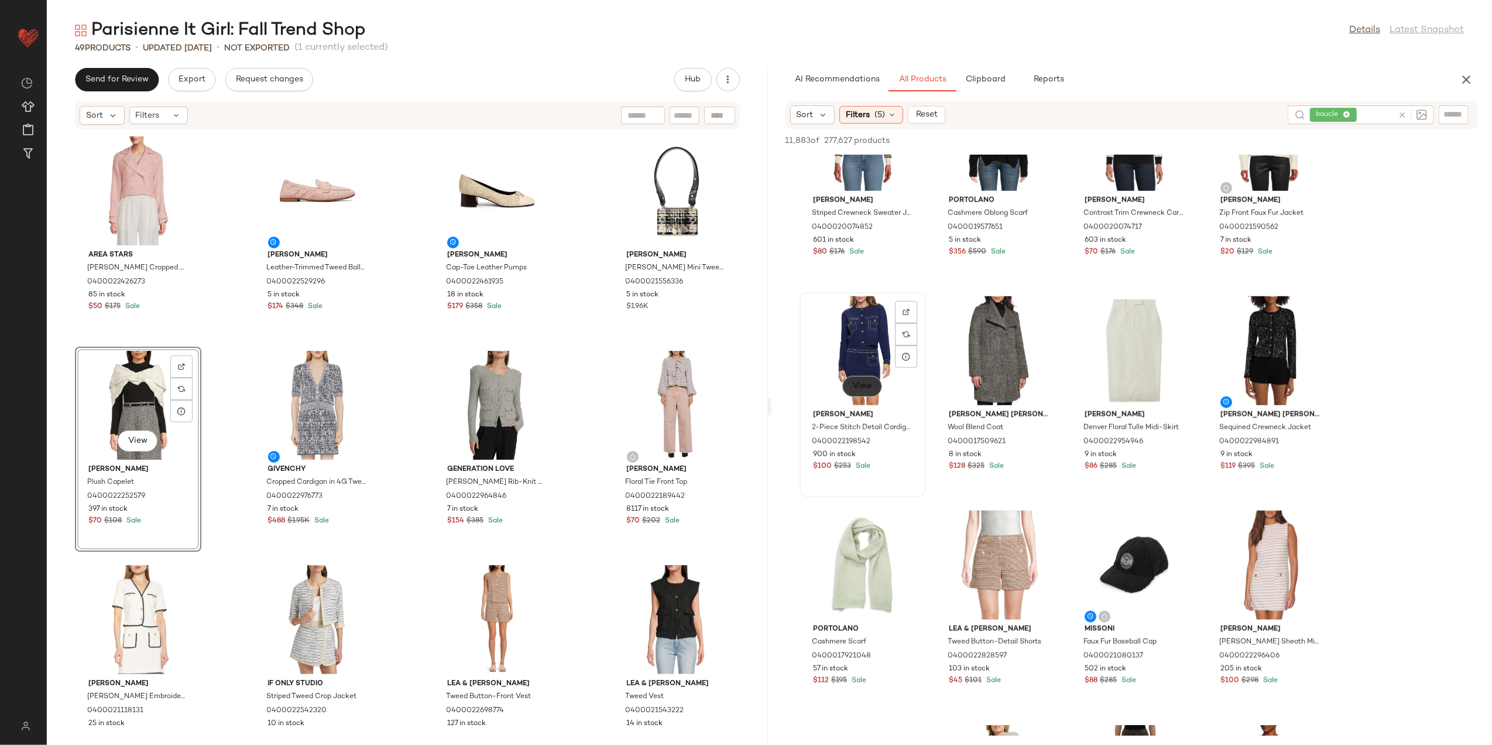
click at [867, 386] on span "View" at bounding box center [863, 386] width 20 height 9
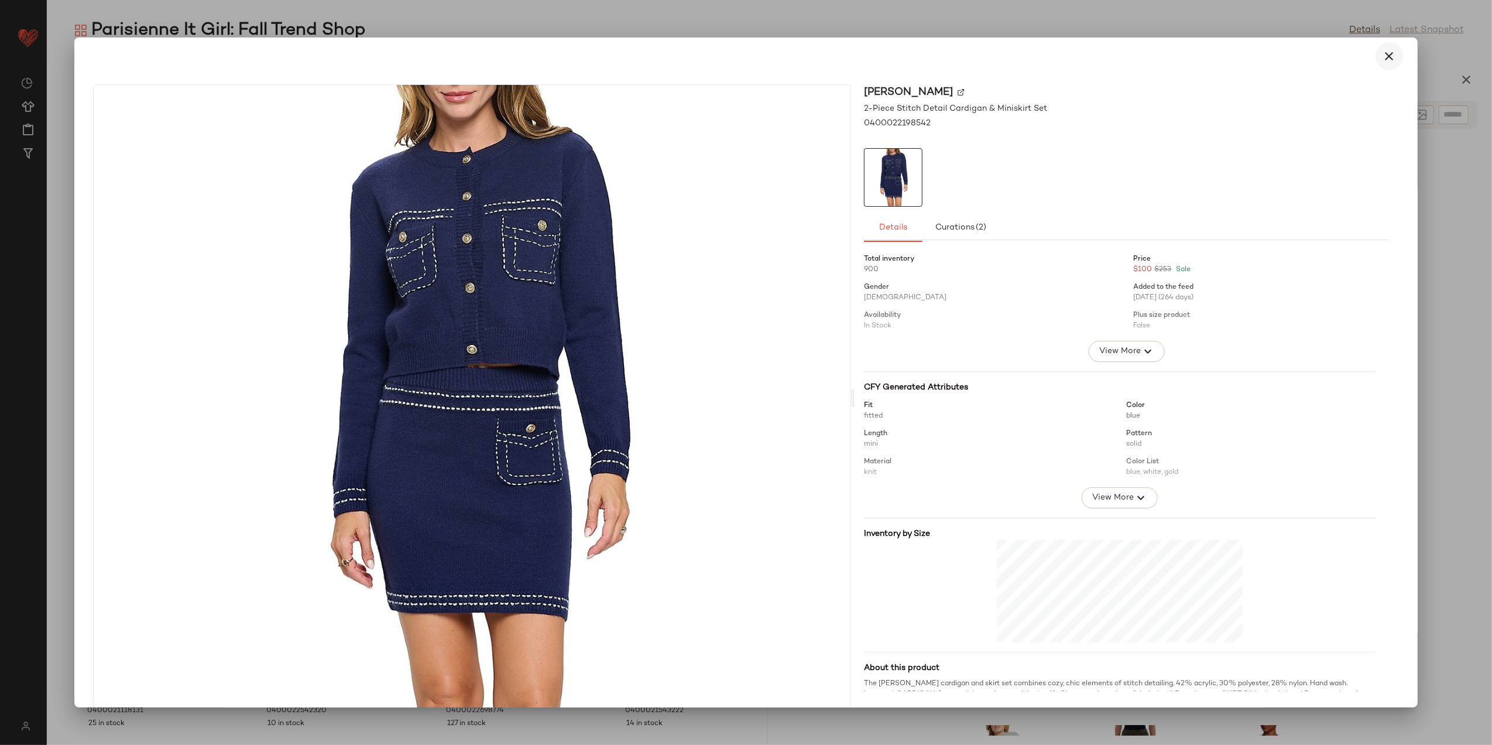
click at [1387, 60] on icon "button" at bounding box center [1390, 56] width 14 height 14
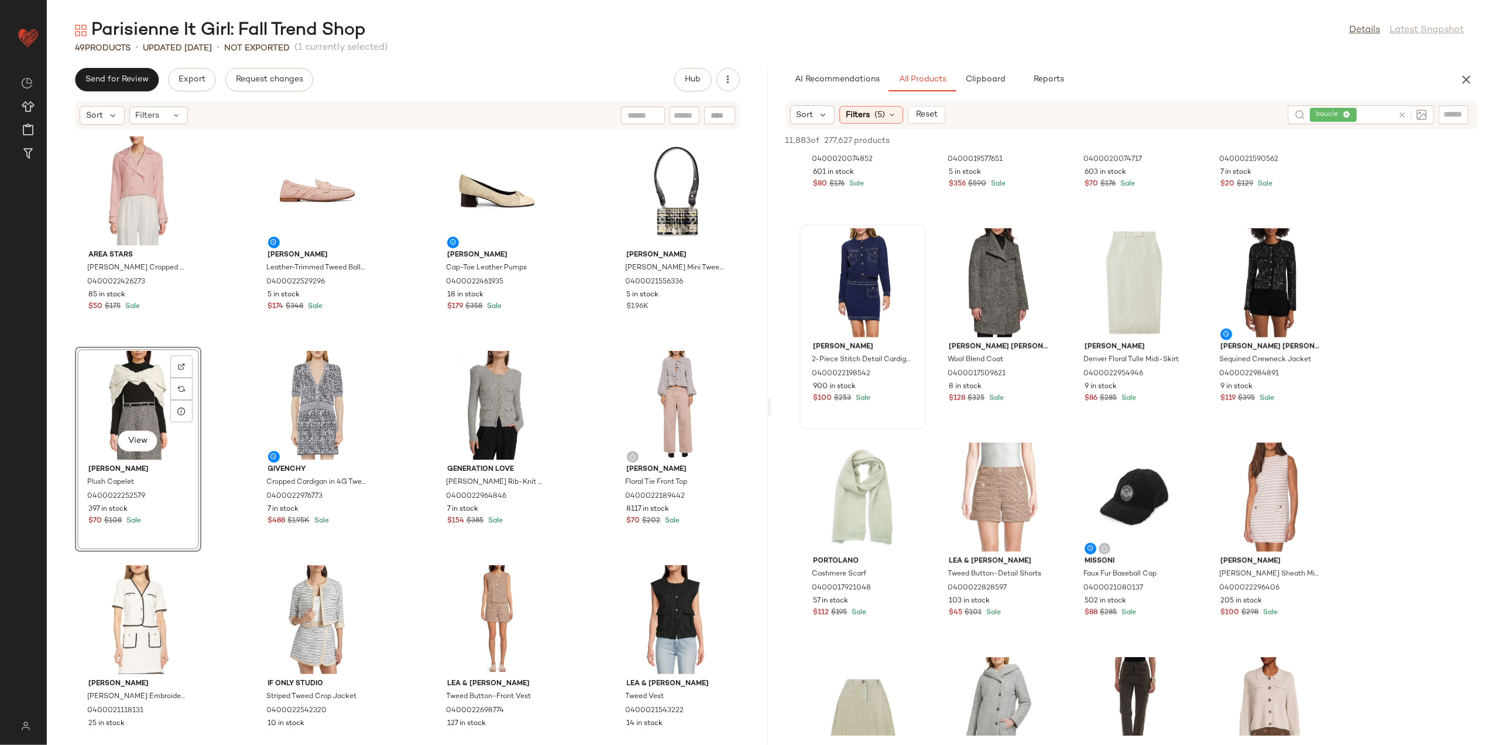
scroll to position [10227, 0]
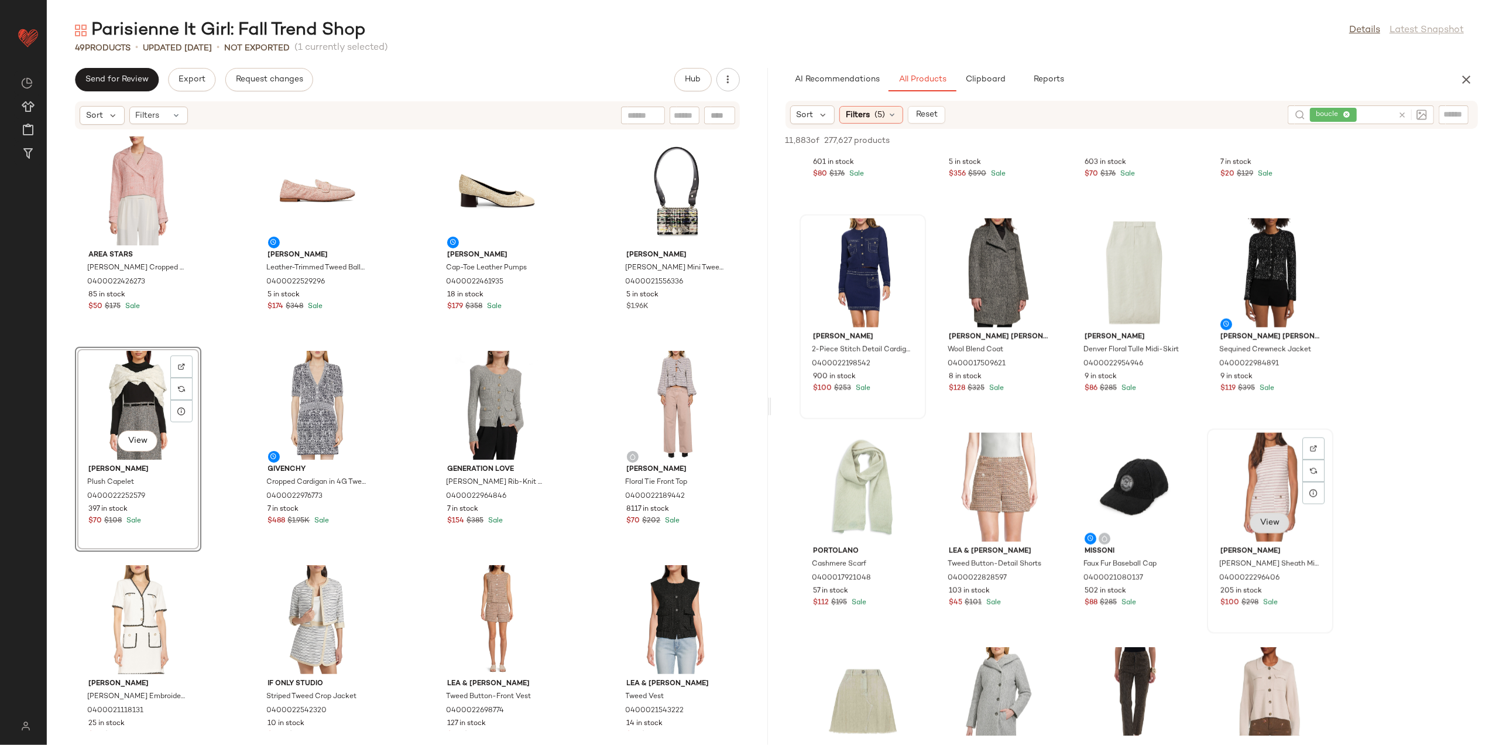
click at [1275, 523] on span "View" at bounding box center [1270, 522] width 20 height 9
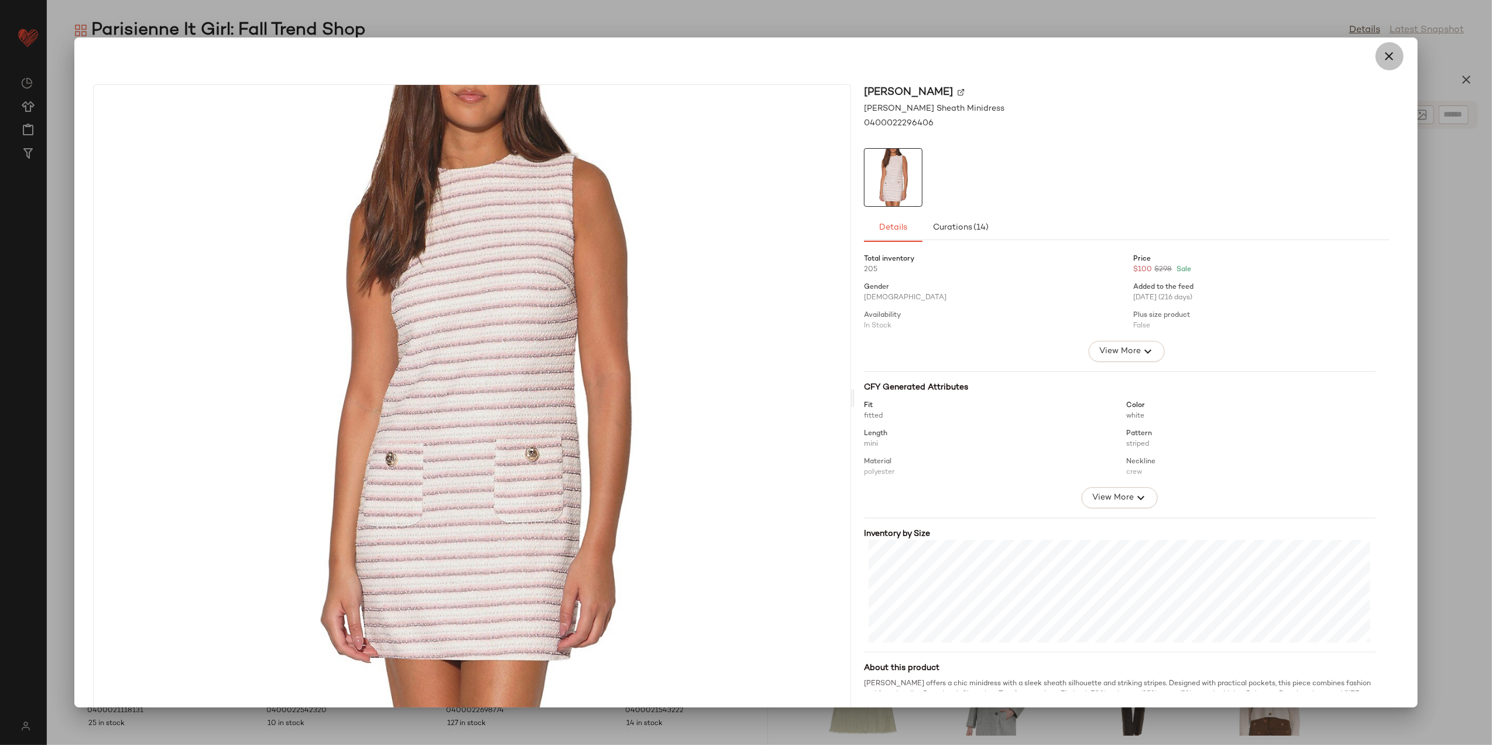
click at [1383, 62] on icon "button" at bounding box center [1390, 56] width 14 height 14
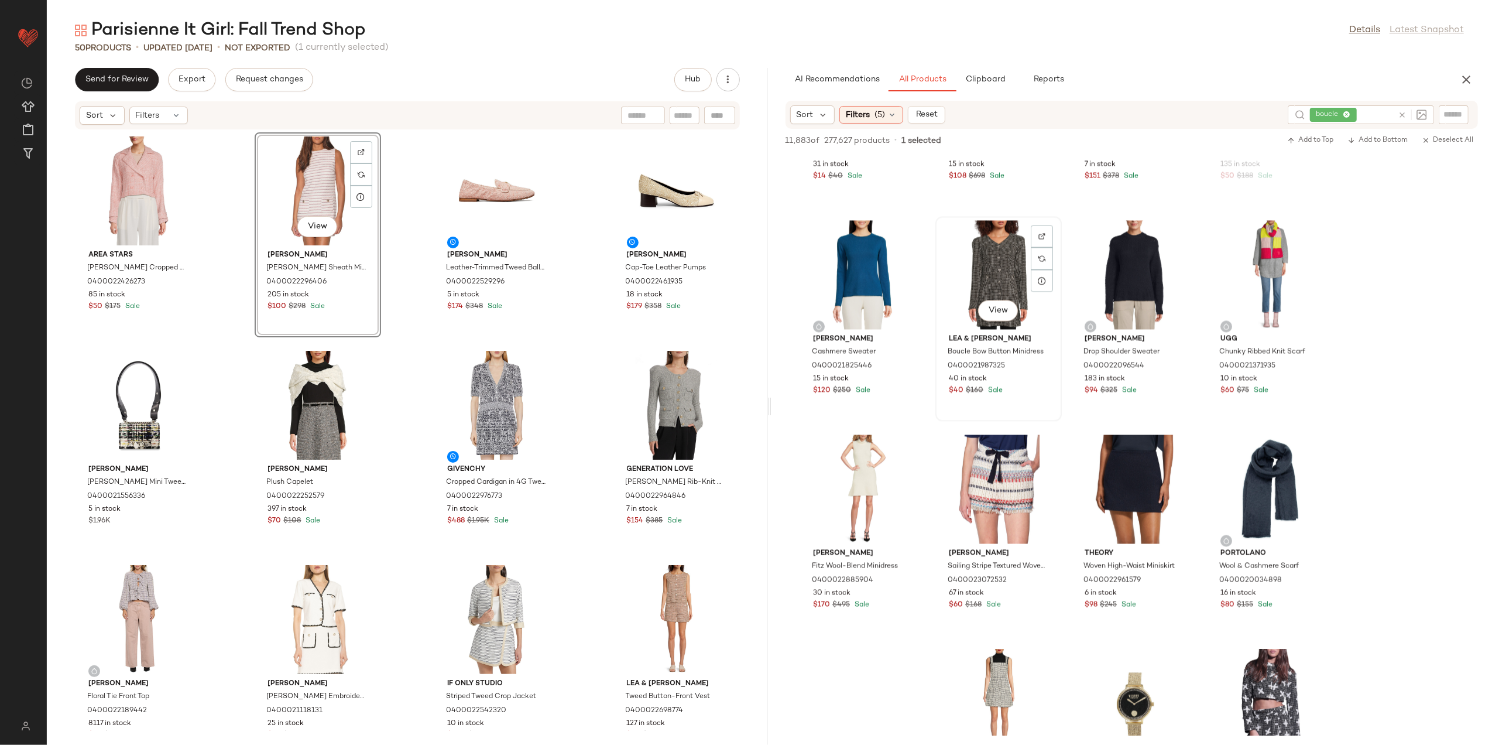
scroll to position [11320, 0]
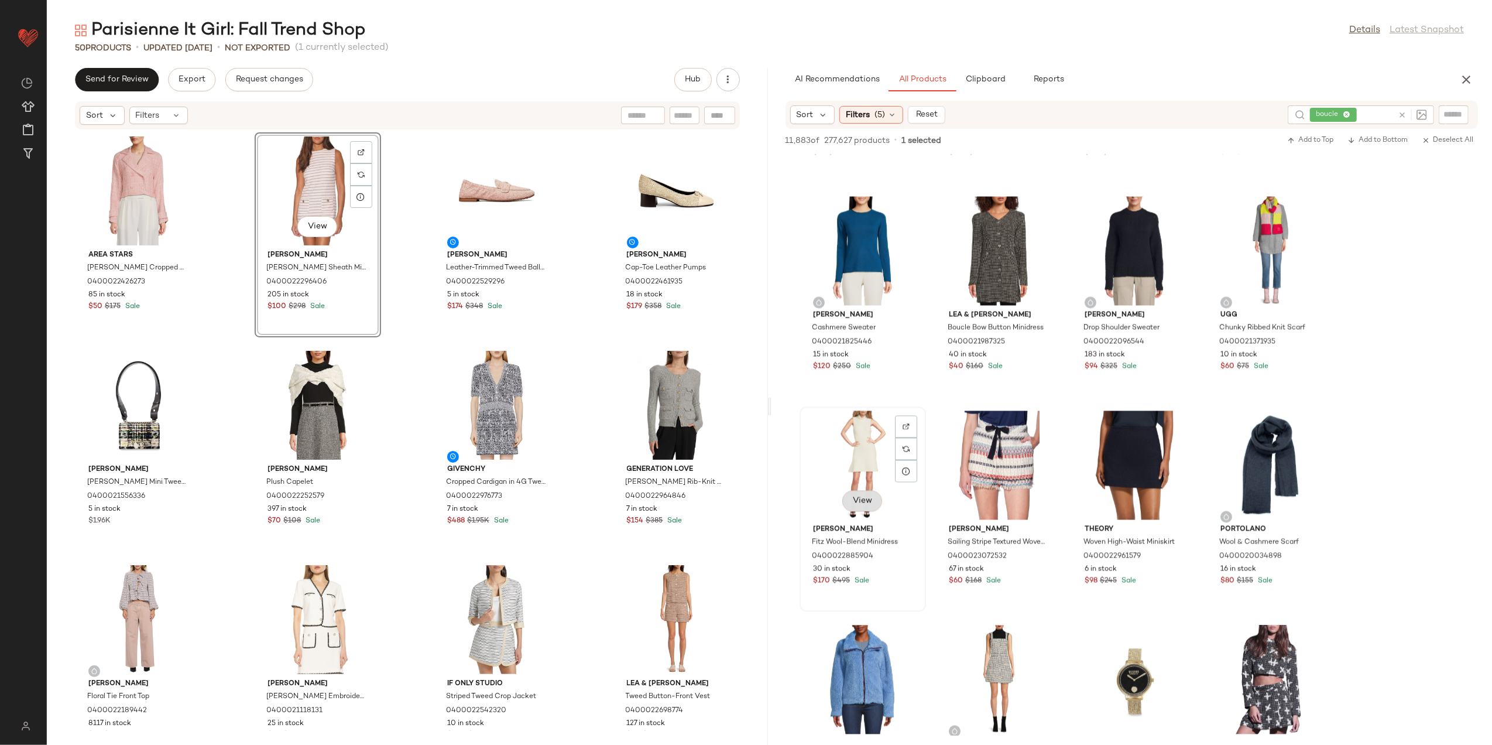
click at [860, 500] on span "View" at bounding box center [863, 501] width 20 height 9
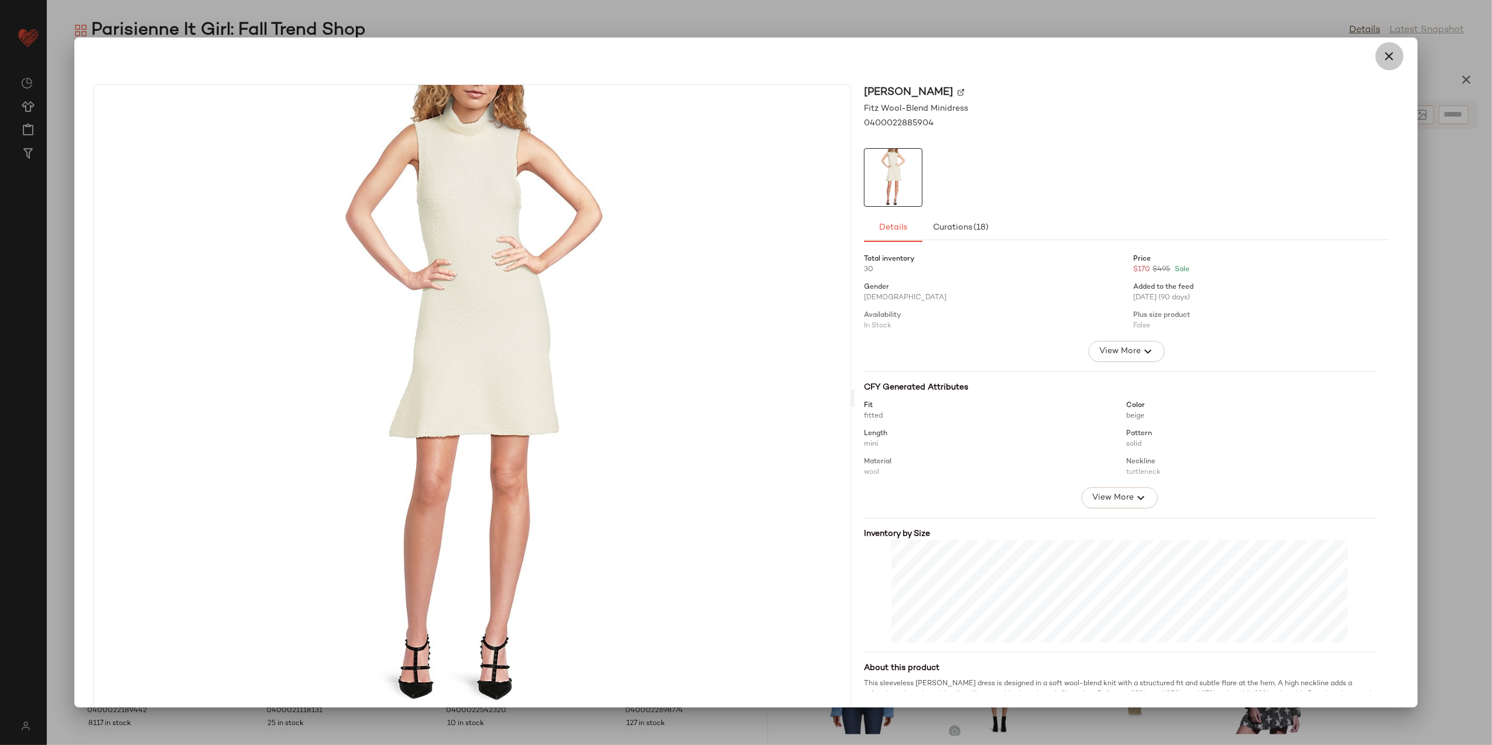
drag, startPoint x: 1377, startPoint y: 59, endPoint x: 1287, endPoint y: 141, distance: 122.3
click at [1383, 59] on icon "button" at bounding box center [1390, 56] width 14 height 14
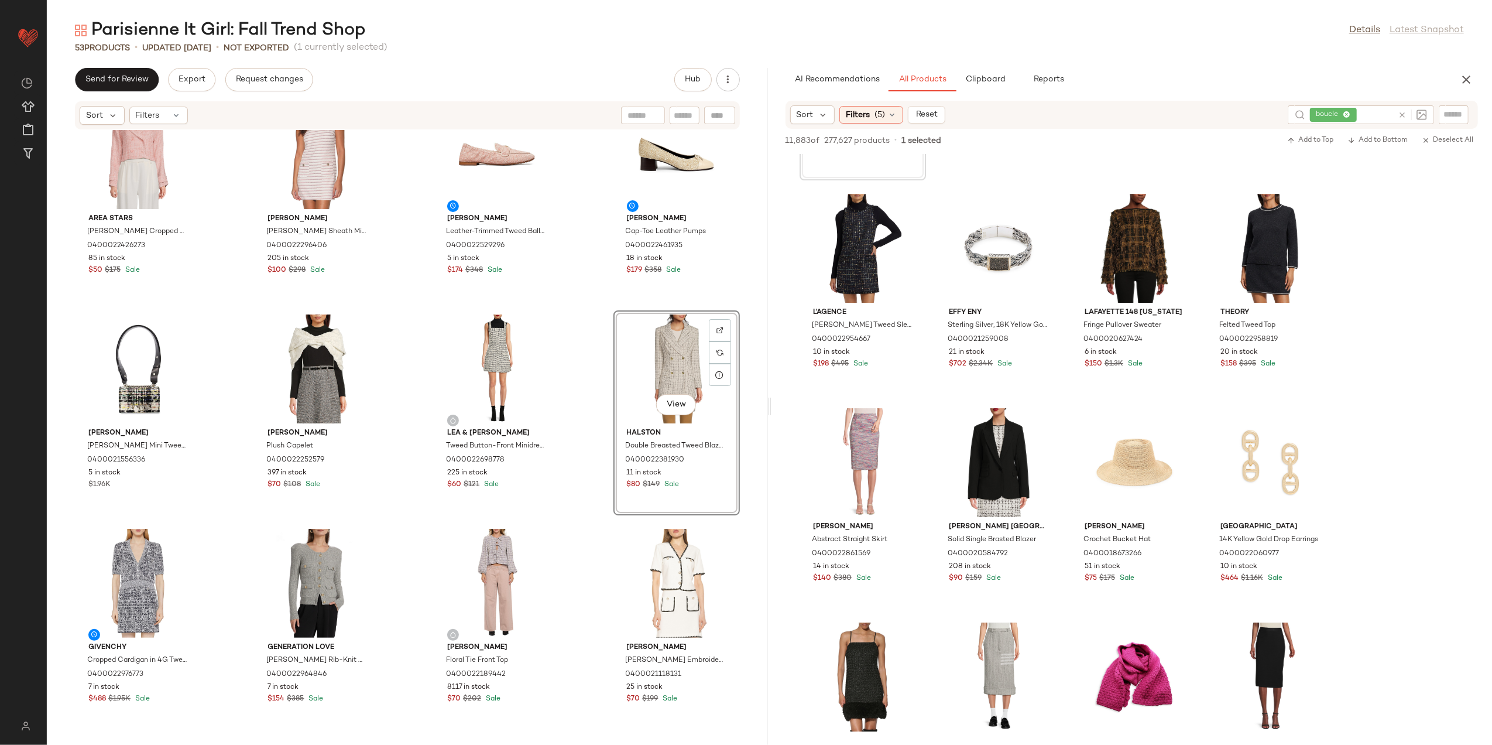
scroll to position [0, 0]
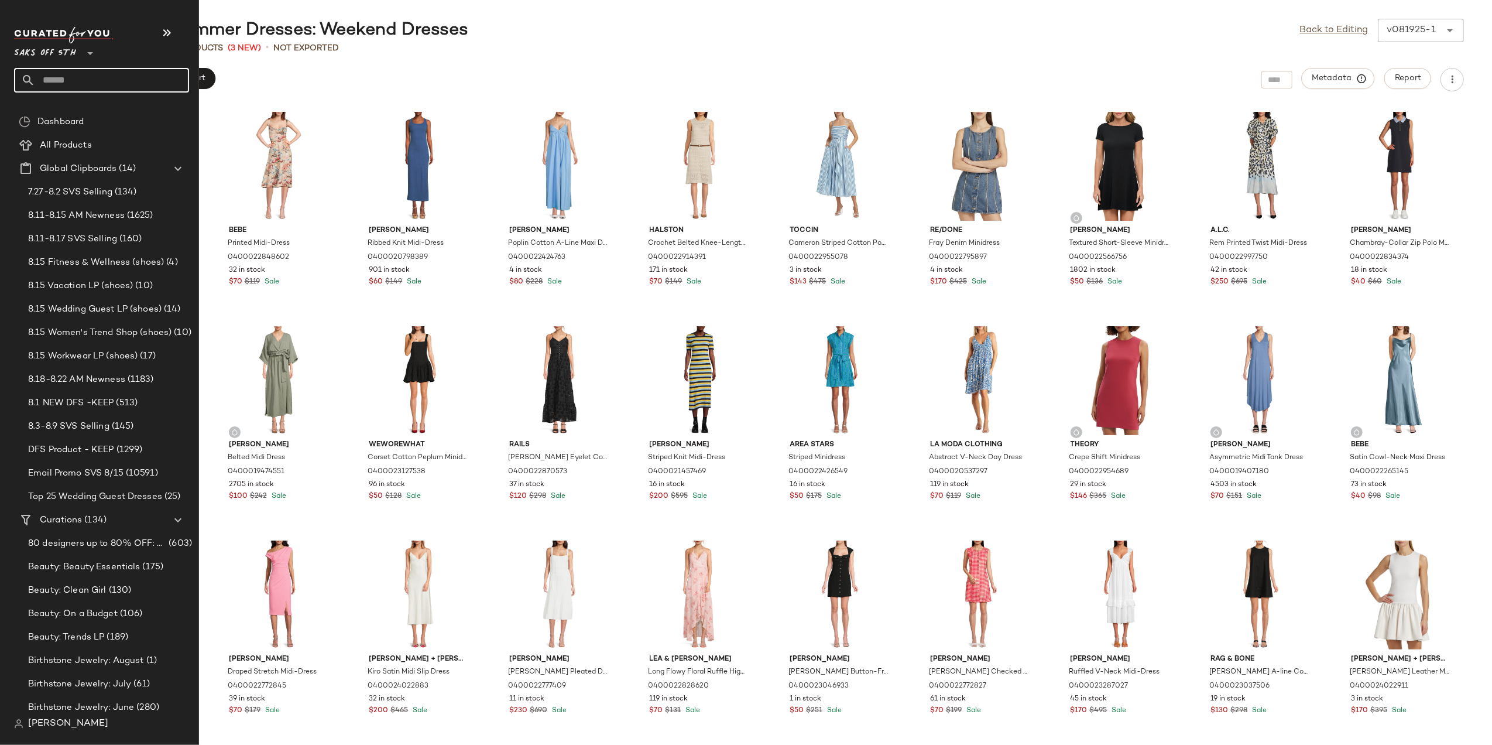
click at [54, 76] on input "text" at bounding box center [112, 80] width 154 height 25
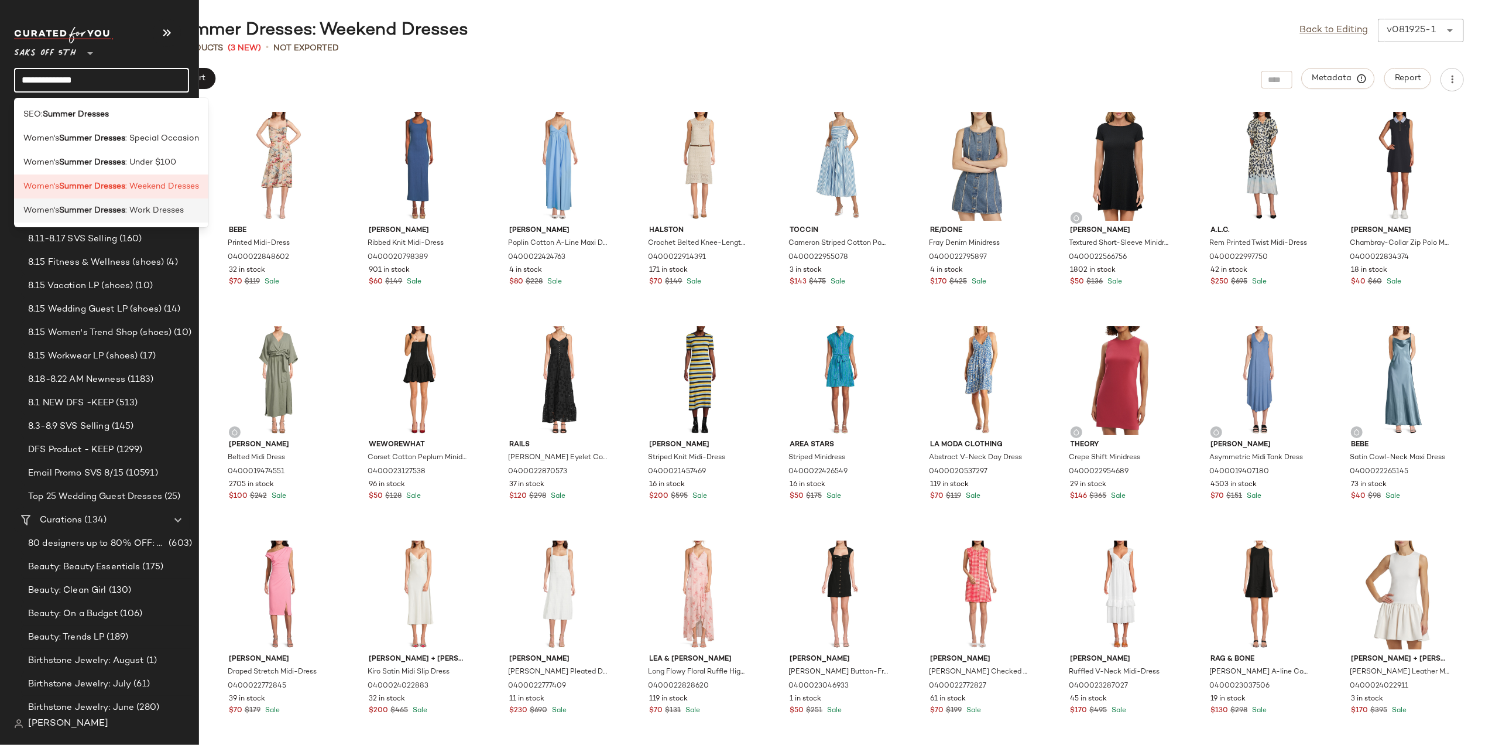
type input "**********"
click at [117, 215] on b "Summer Dresses" at bounding box center [92, 210] width 66 height 12
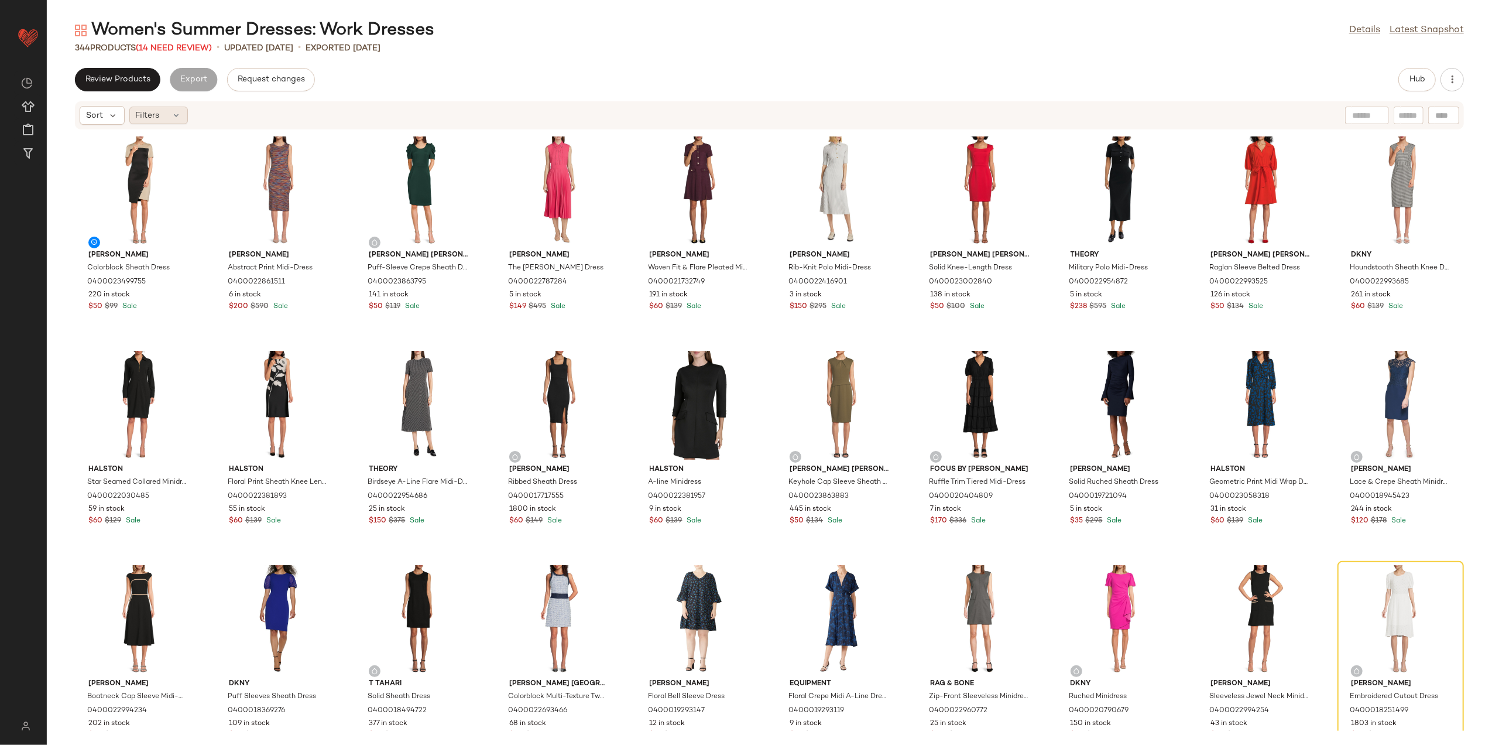
click at [166, 117] on div "Filters" at bounding box center [158, 116] width 59 height 18
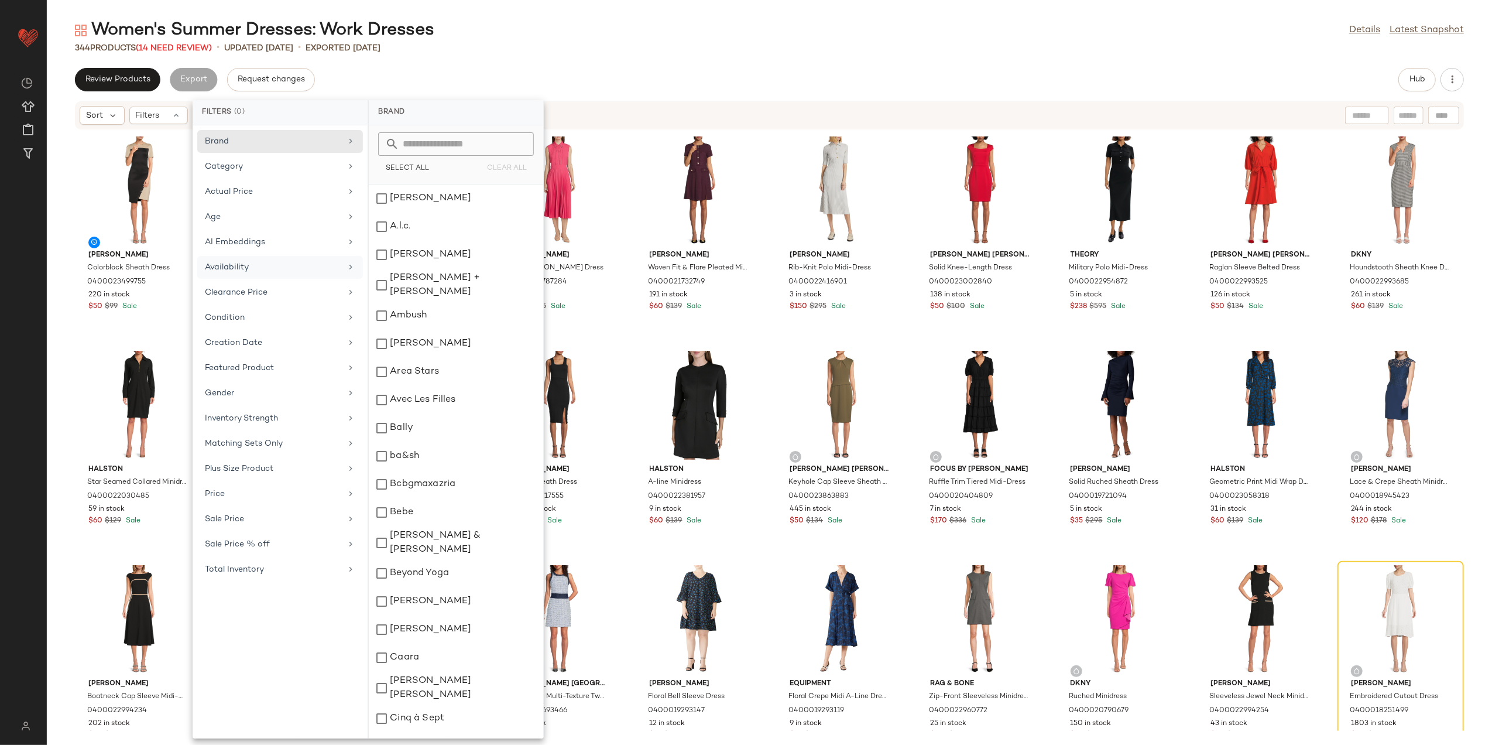
click at [265, 269] on div "Availability" at bounding box center [273, 267] width 136 height 12
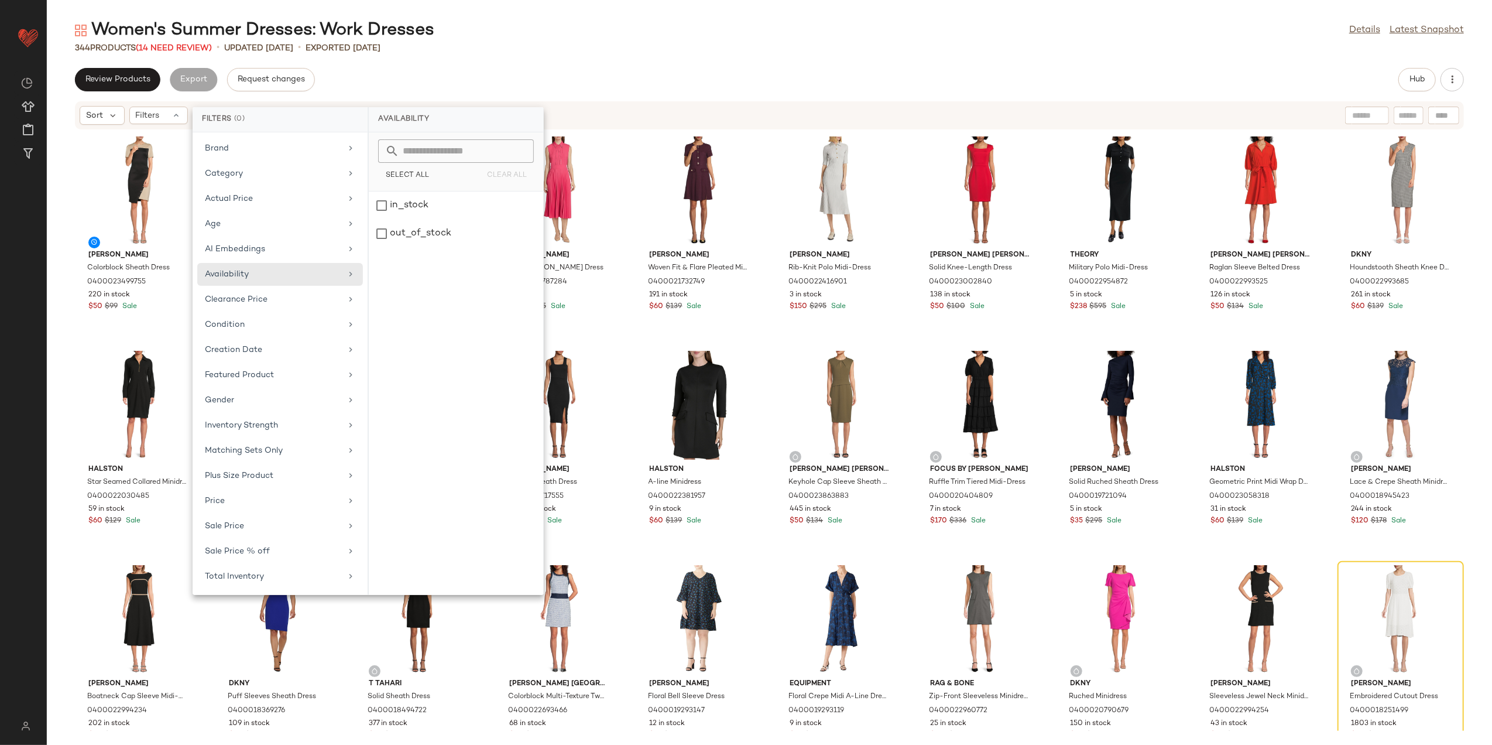
drag, startPoint x: 413, startPoint y: 228, endPoint x: 532, endPoint y: 122, distance: 159.7
click at [413, 228] on div "out_of_stock" at bounding box center [456, 234] width 174 height 28
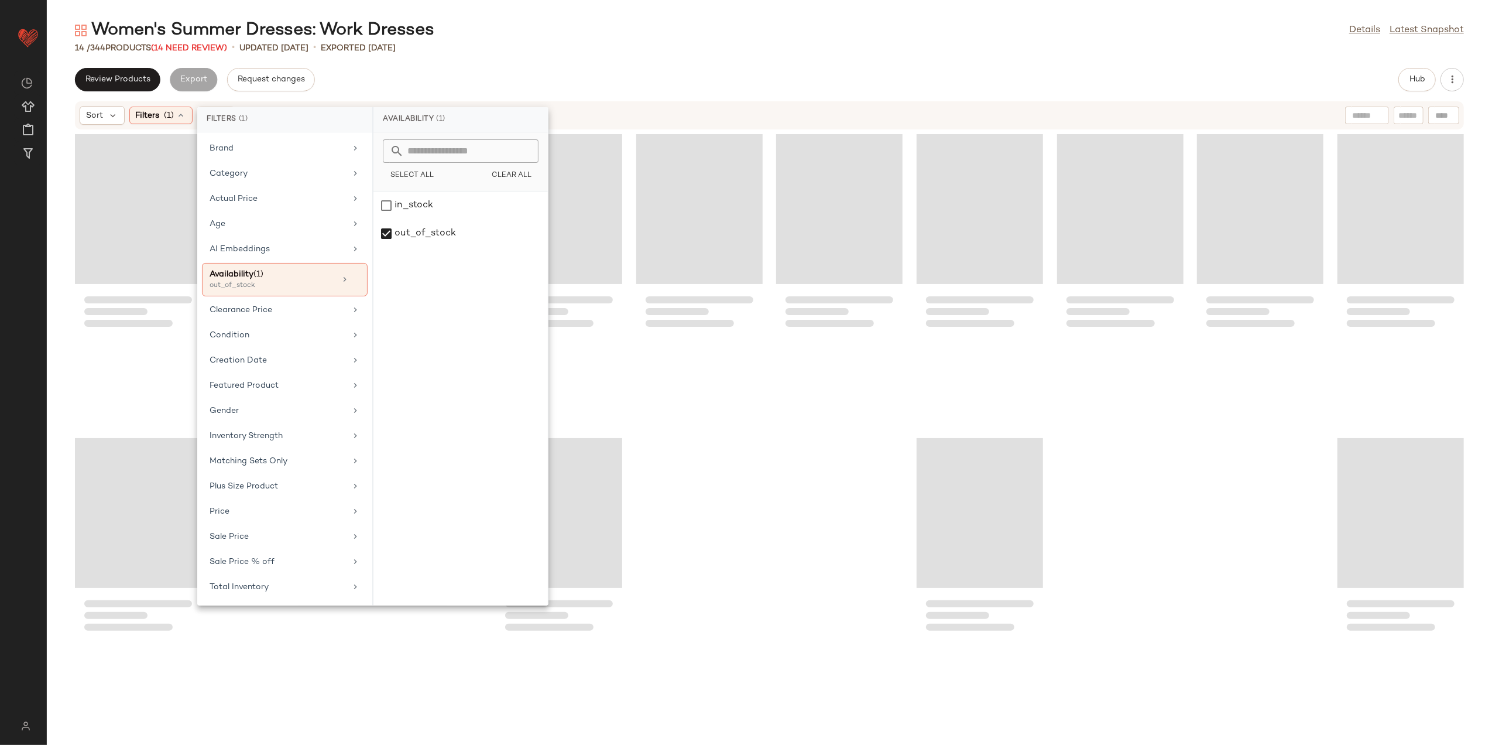
click at [611, 33] on div "Women's Summer Dresses: Work Dresses Details Latest Snapshot" at bounding box center [770, 30] width 1446 height 23
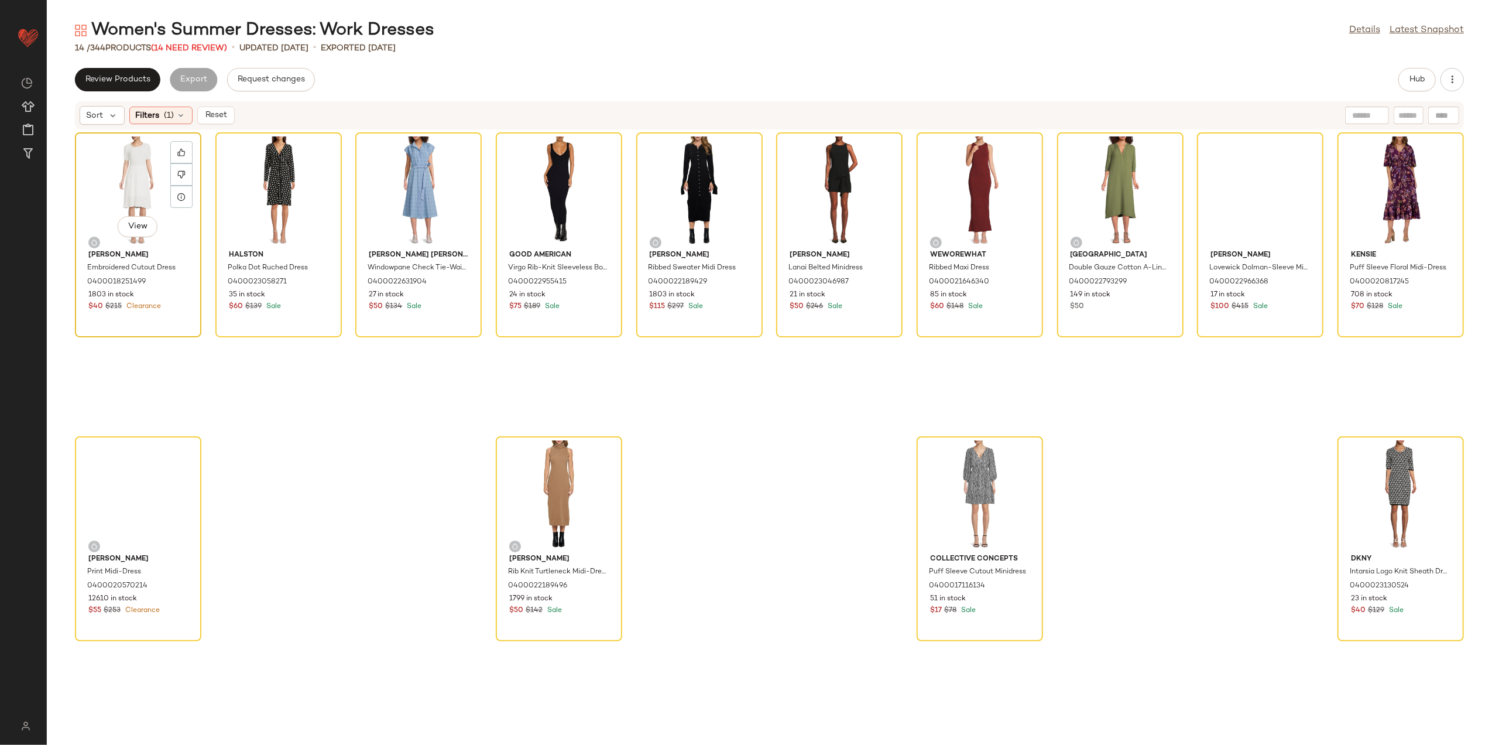
click at [155, 174] on div "View" at bounding box center [138, 190] width 118 height 109
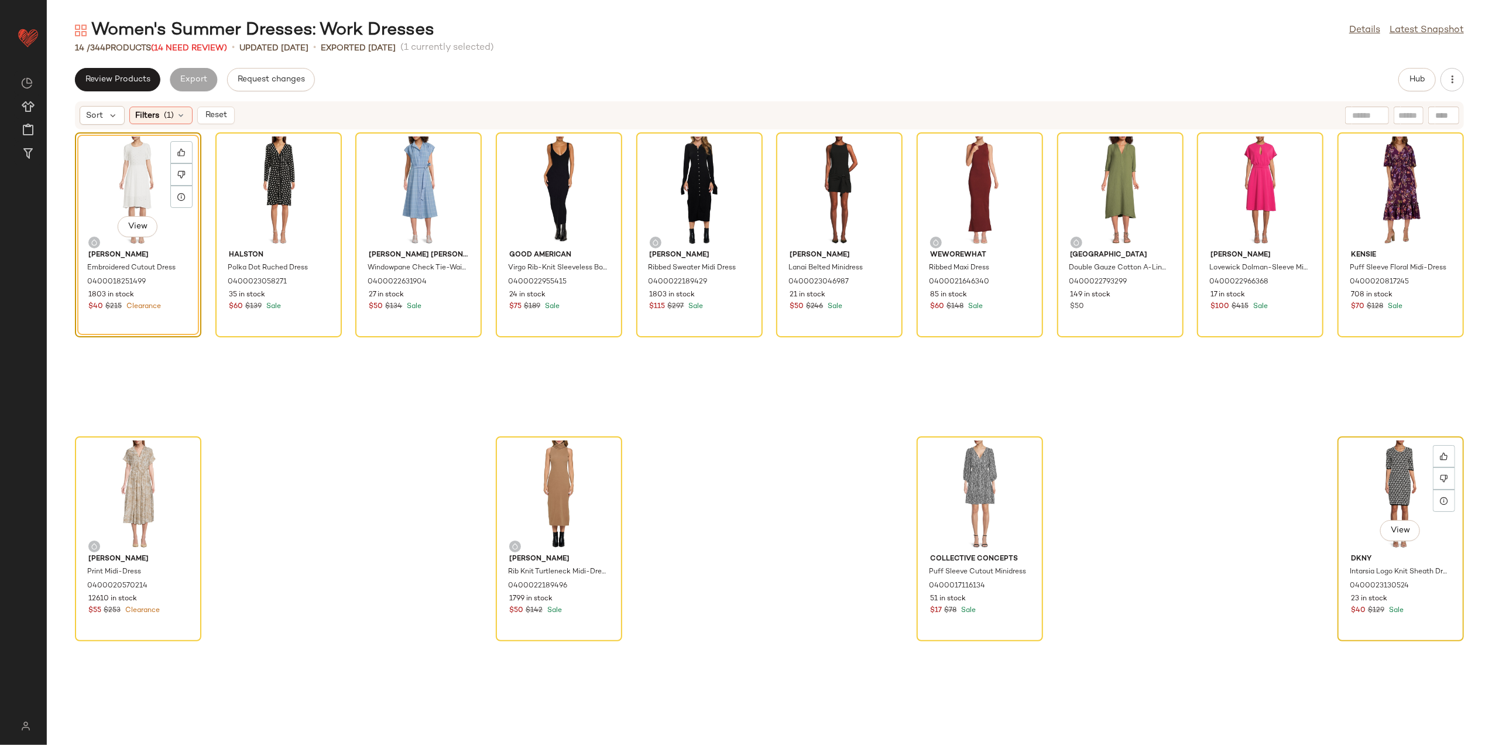
click at [1382, 456] on div "View" at bounding box center [1401, 494] width 118 height 109
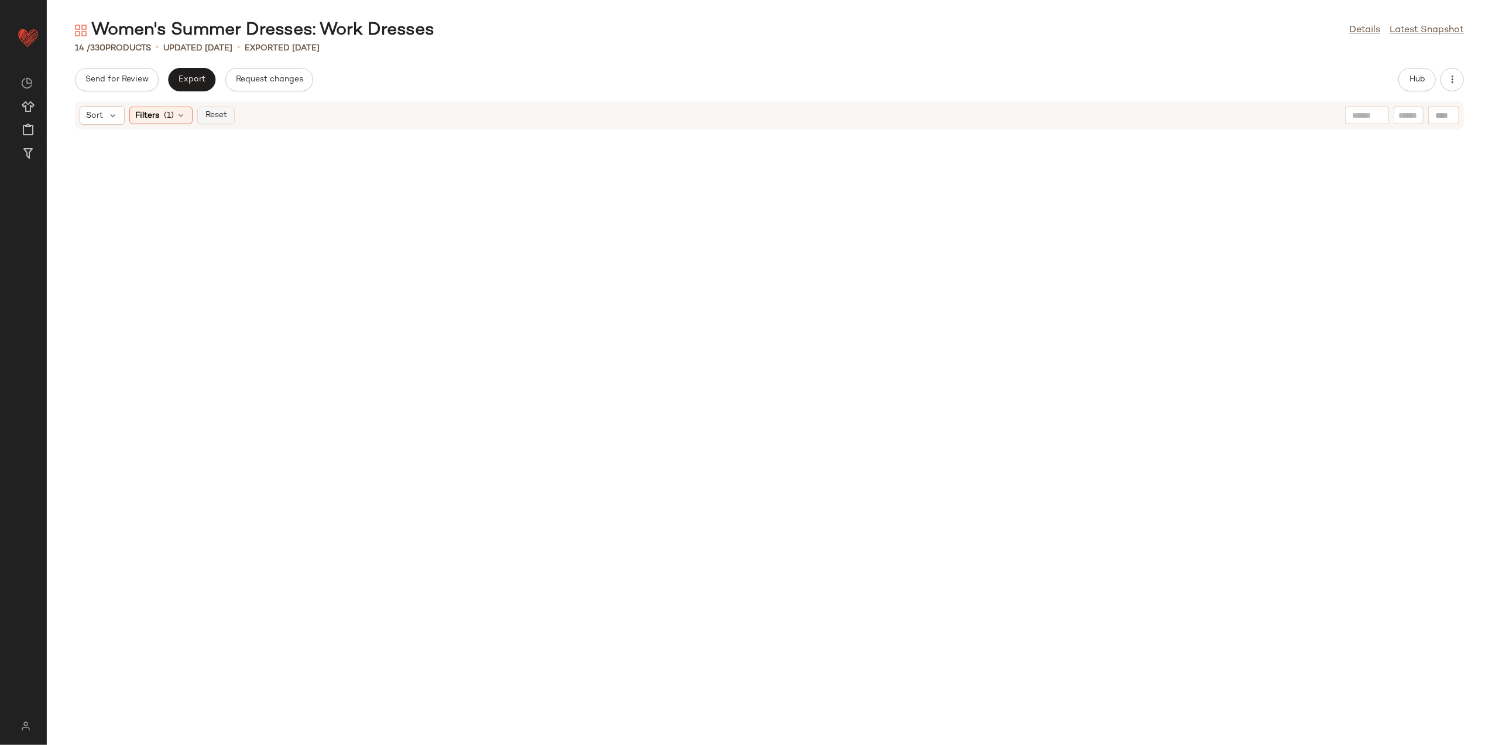
click at [228, 107] on button "Reset" at bounding box center [215, 116] width 37 height 18
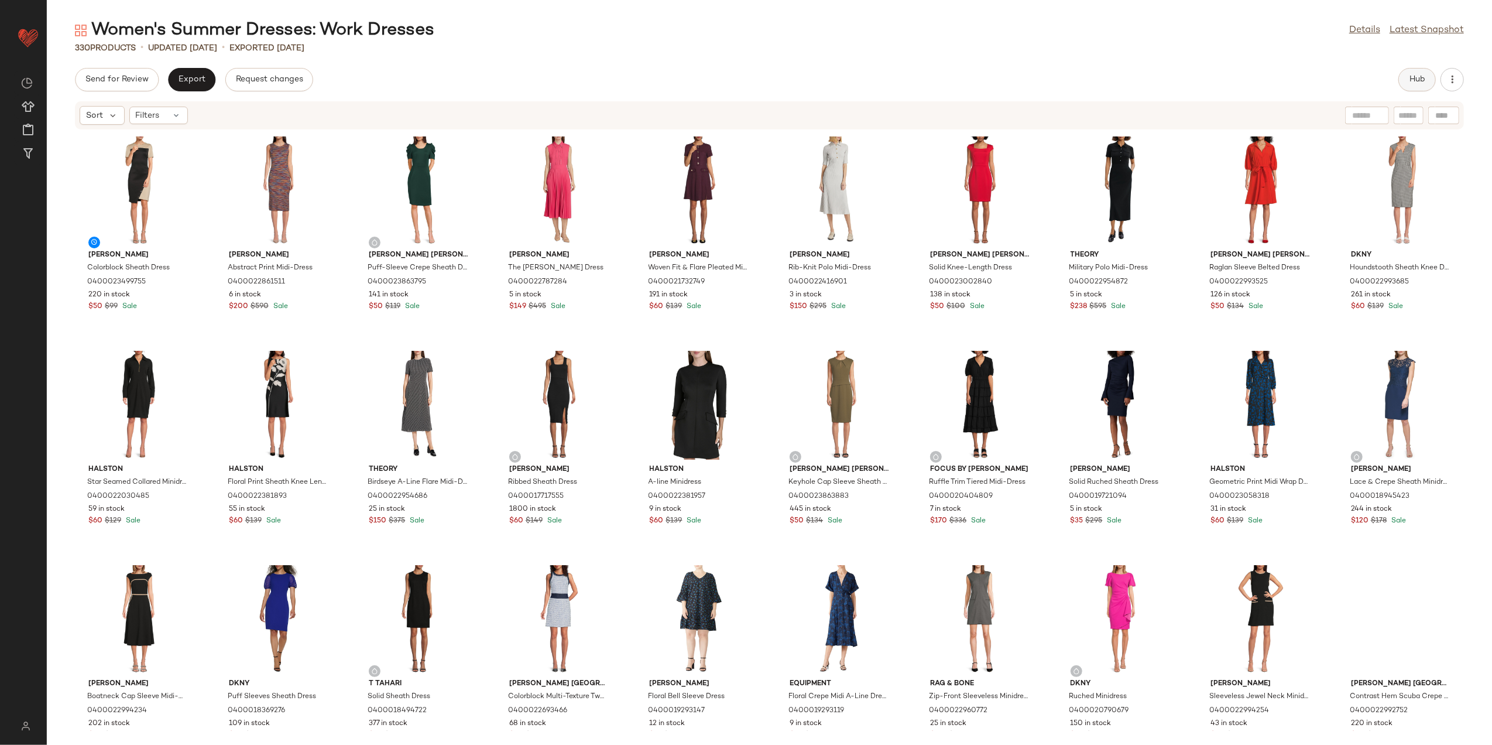
click at [1426, 87] on button "Hub" at bounding box center [1417, 79] width 37 height 23
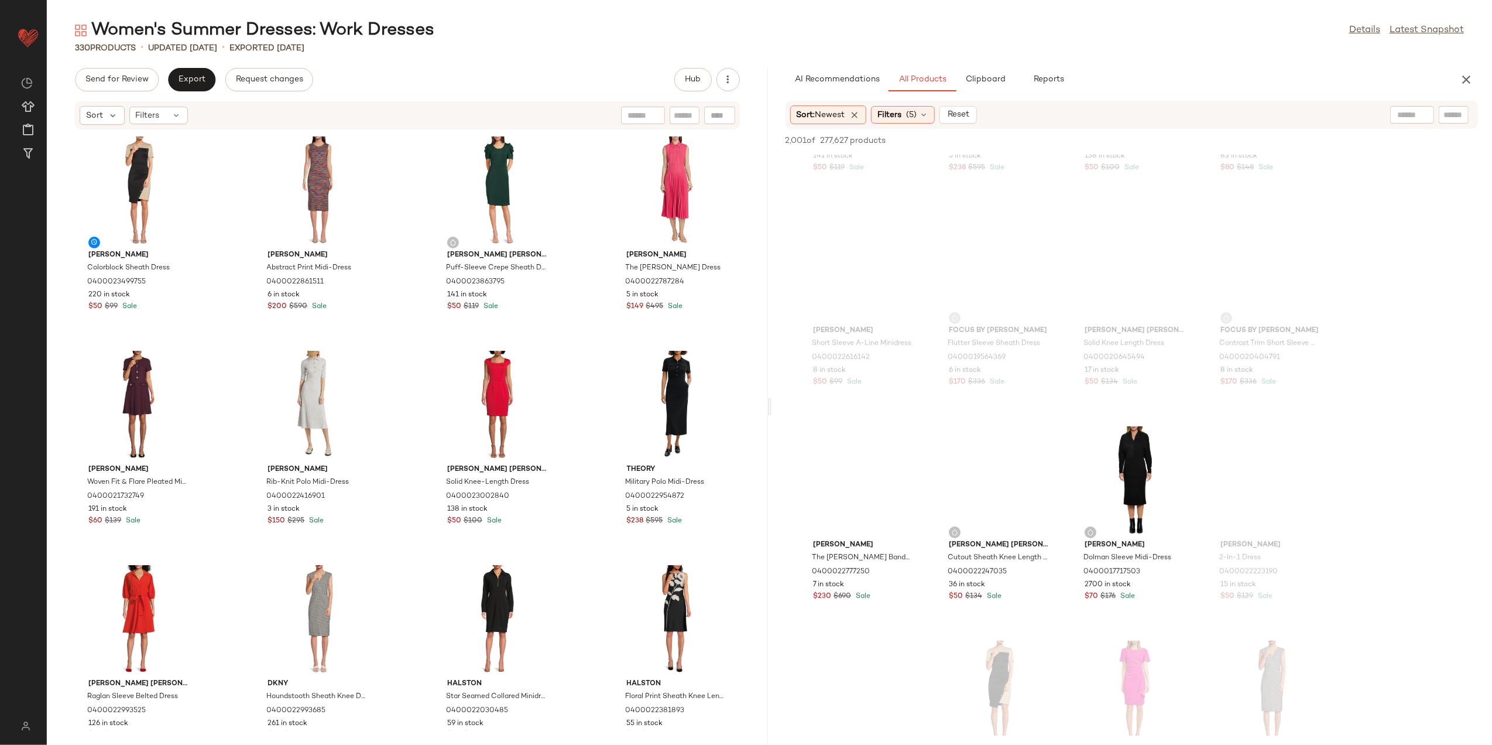
scroll to position [468, 0]
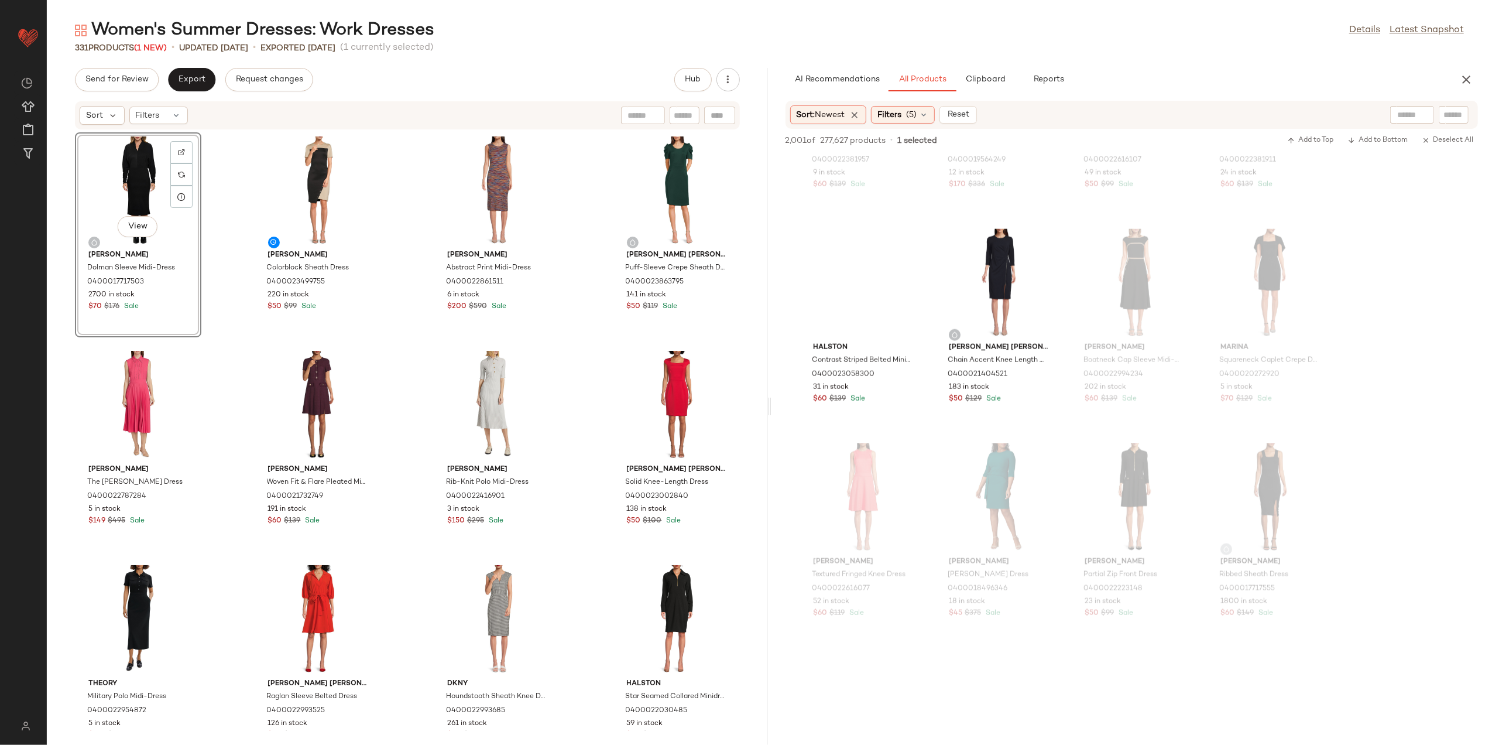
scroll to position [1639, 0]
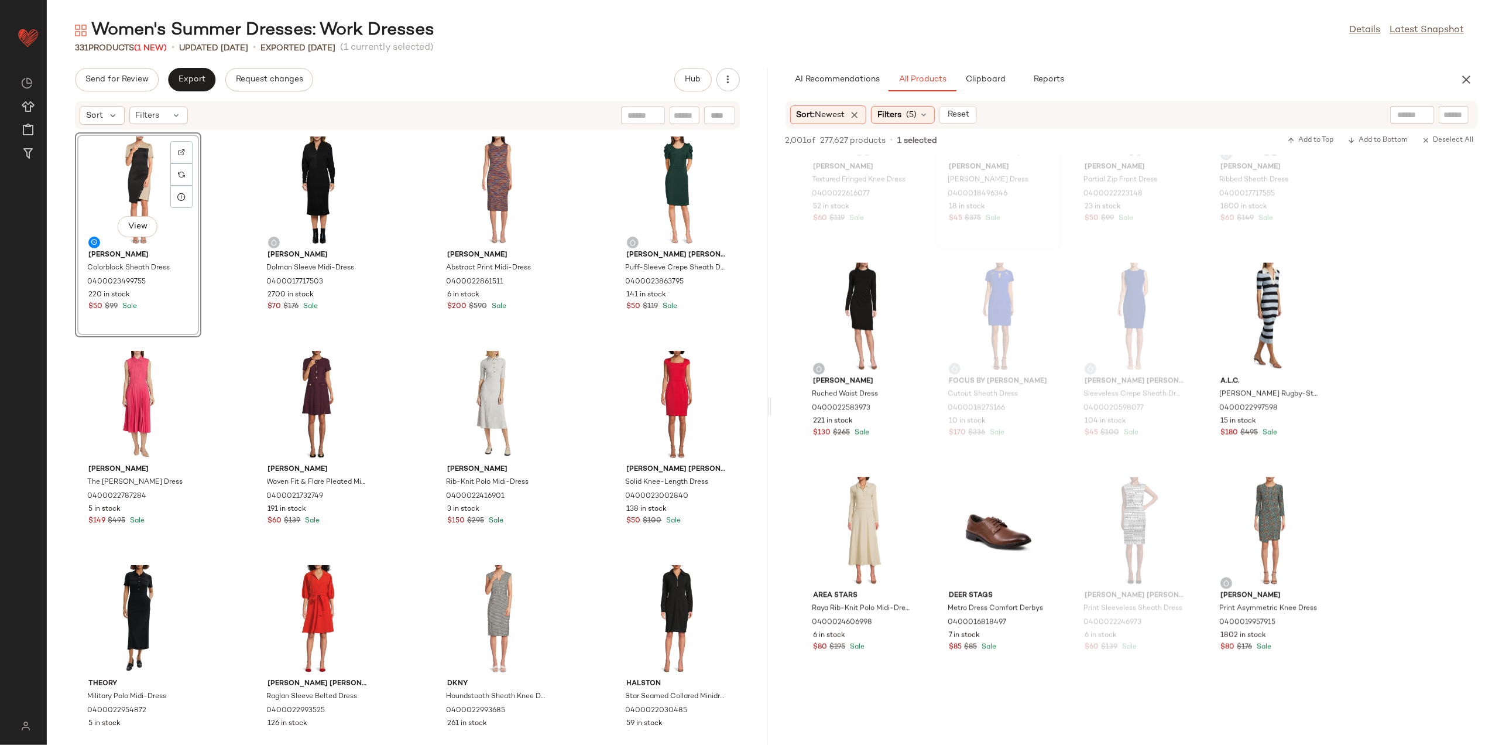
scroll to position [1874, 0]
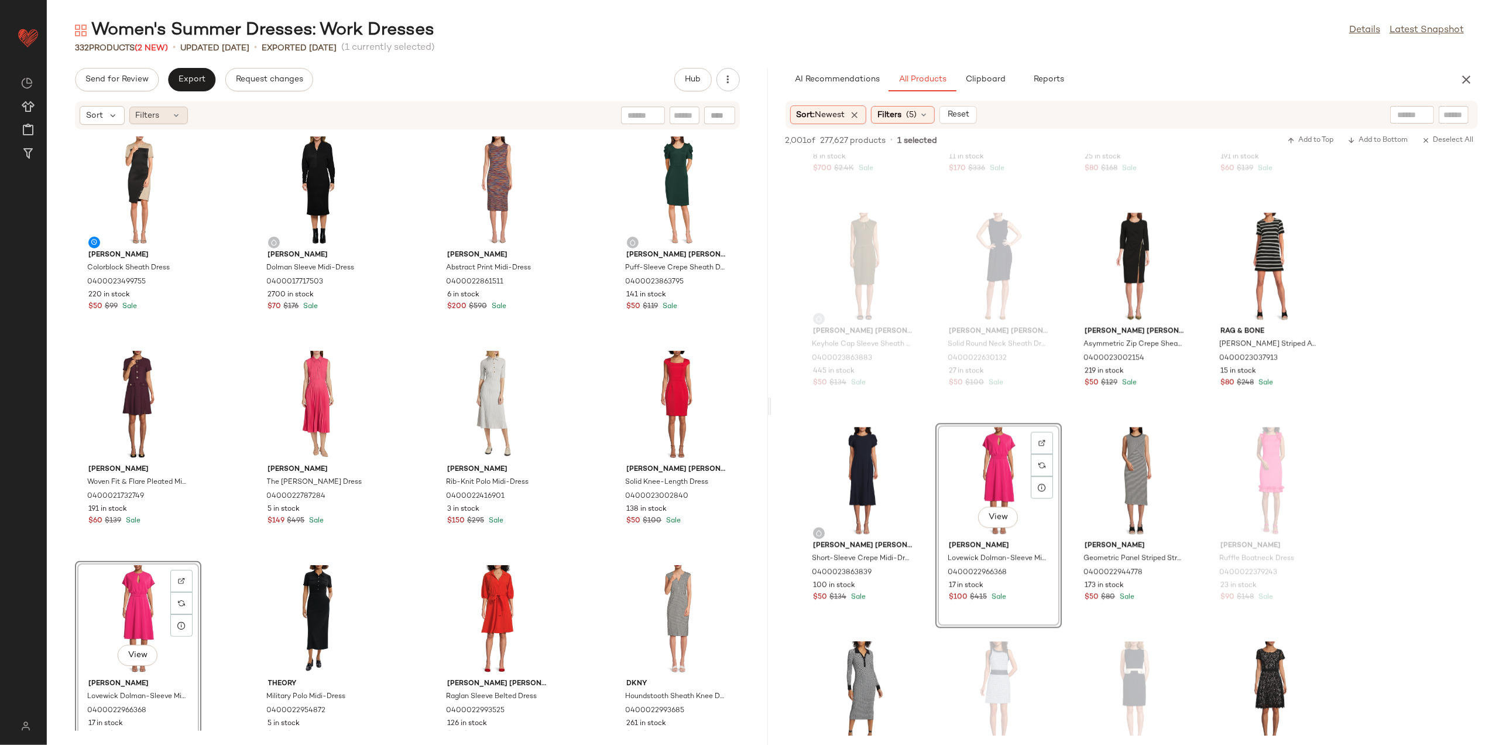
click at [178, 112] on icon at bounding box center [176, 115] width 9 height 9
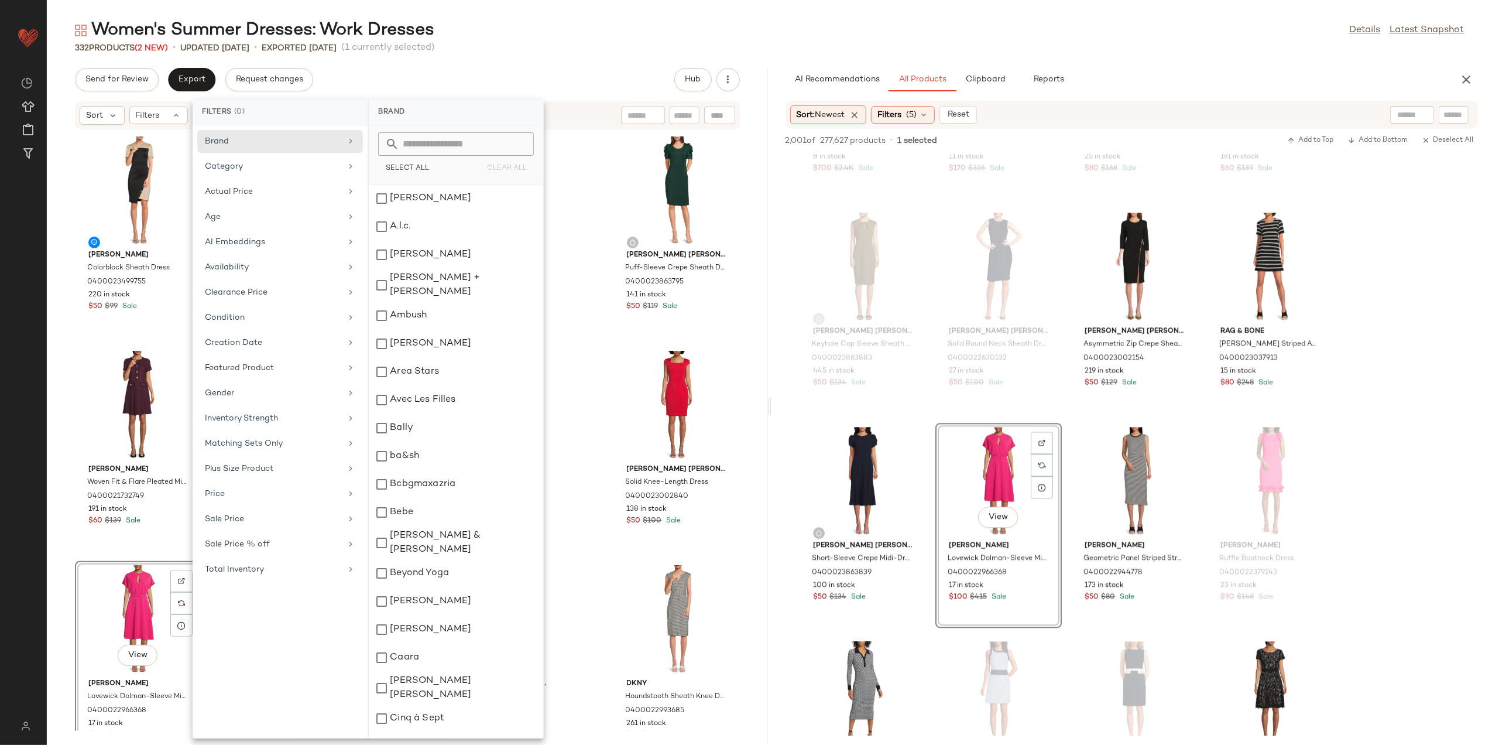
click at [471, 66] on div "Women's Summer Dresses: Work Dresses Details Latest Snapshot 332 Products (2 Ne…" at bounding box center [770, 382] width 1446 height 726
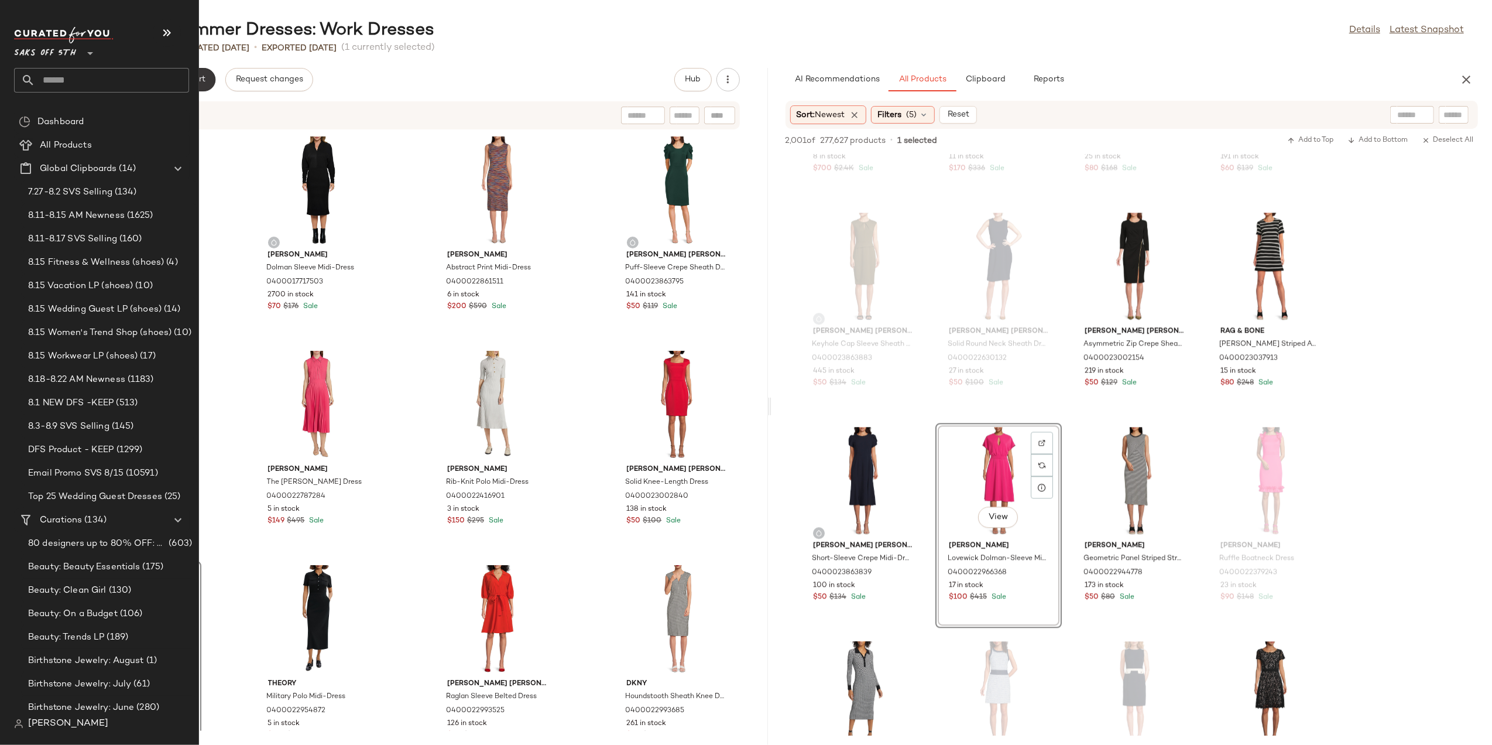
click at [116, 76] on input "text" at bounding box center [112, 80] width 154 height 25
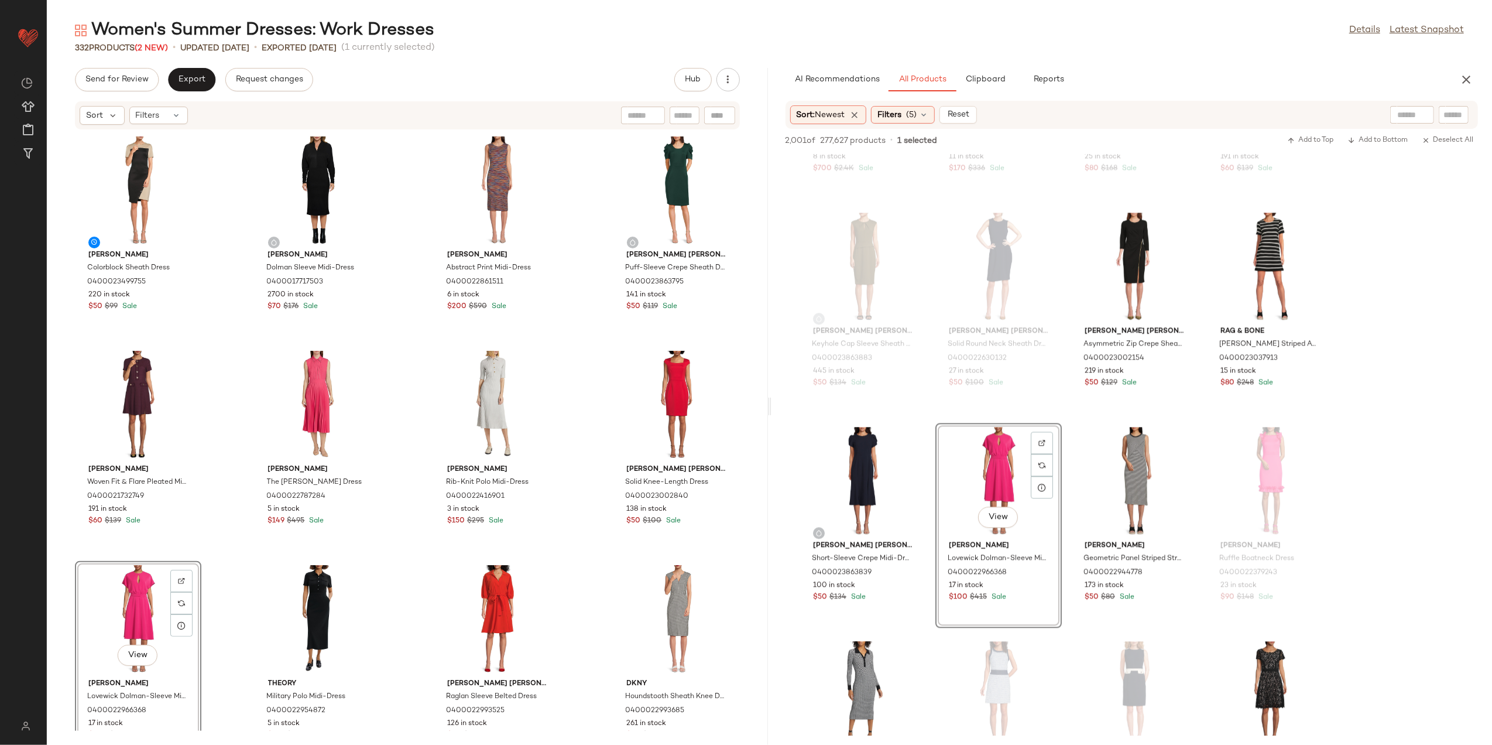
click at [366, 71] on div "Send for Review Export Request changes Hub" at bounding box center [407, 79] width 665 height 23
click at [152, 80] on button "Send for Review" at bounding box center [117, 79] width 84 height 23
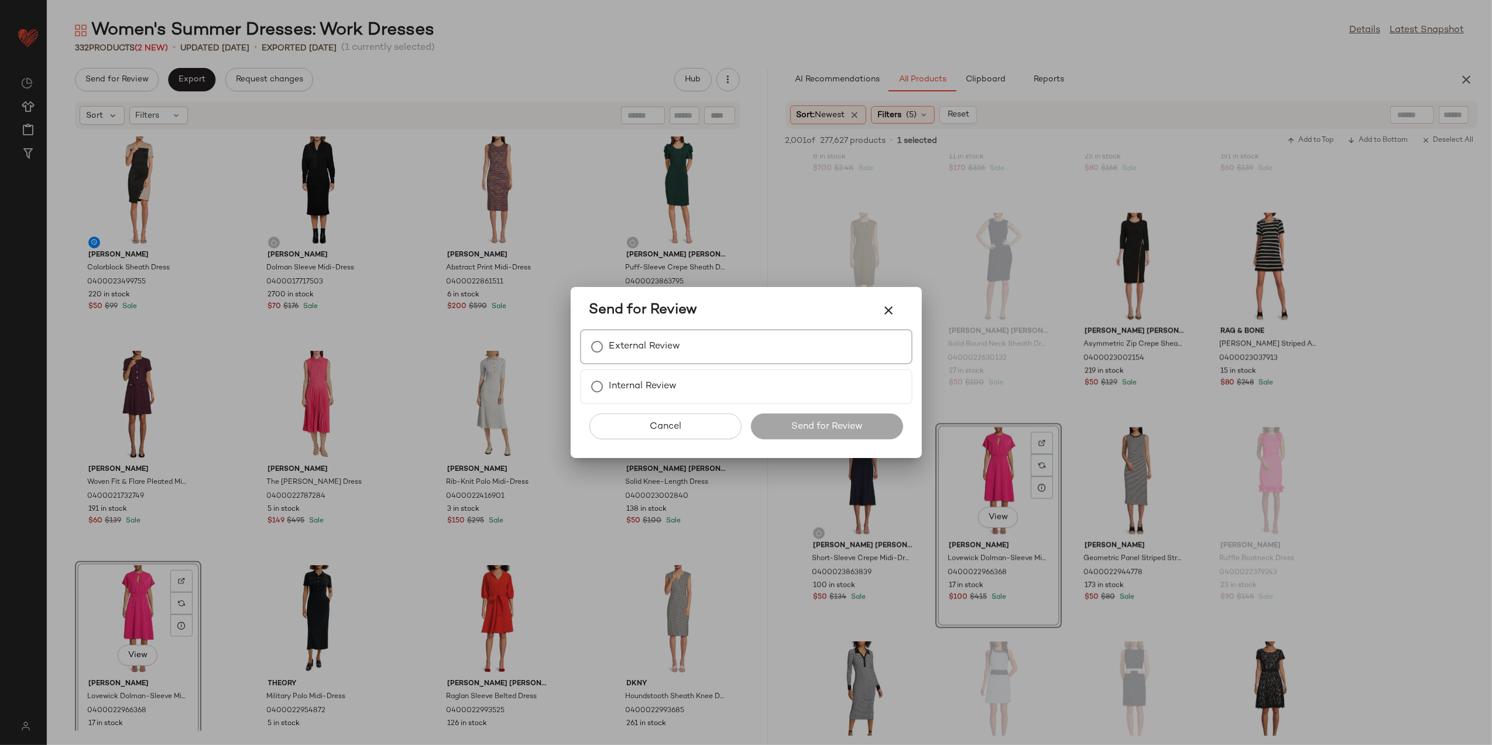
click at [624, 343] on label "External Review" at bounding box center [645, 346] width 71 height 23
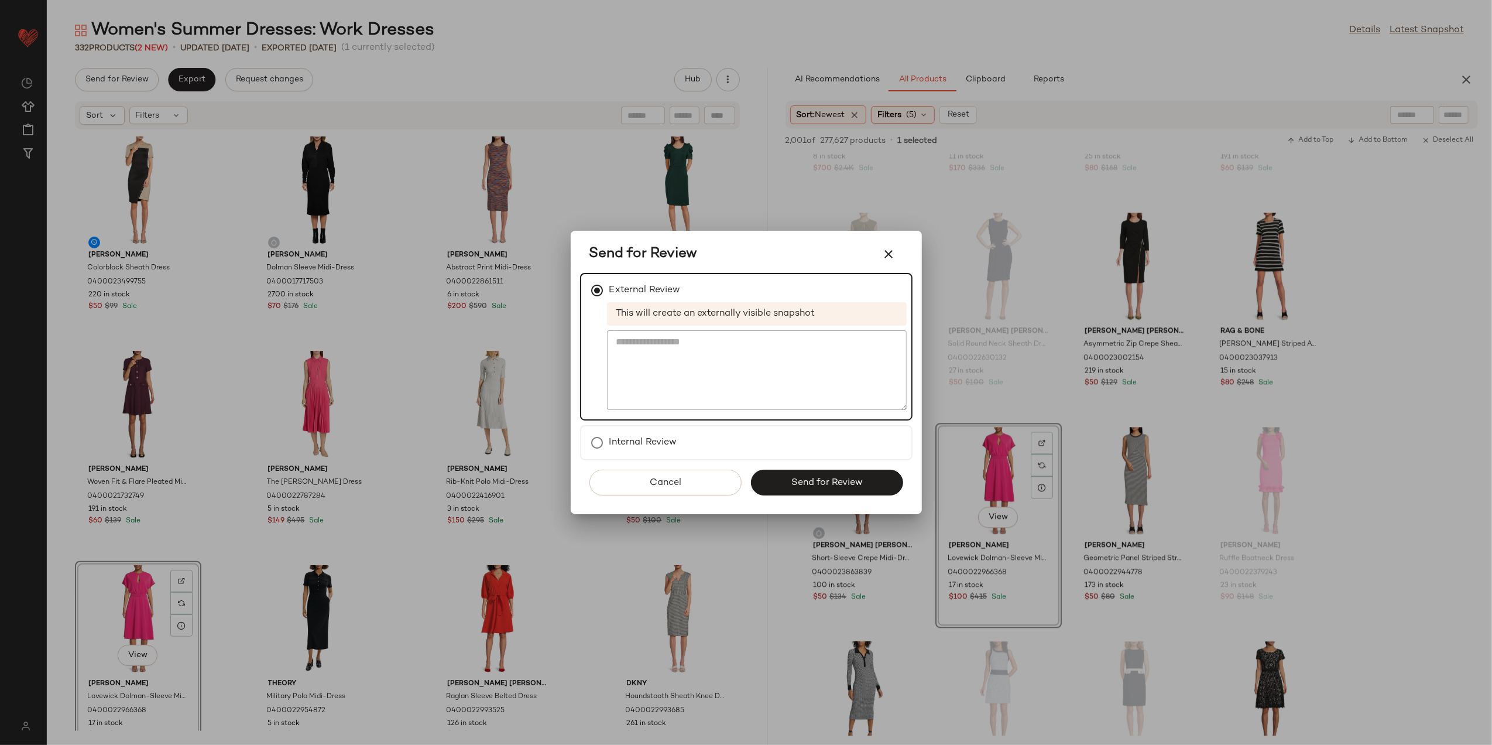
drag, startPoint x: 819, startPoint y: 488, endPoint x: 812, endPoint y: 459, distance: 29.5
click at [820, 488] on button "Send for Review" at bounding box center [827, 483] width 152 height 26
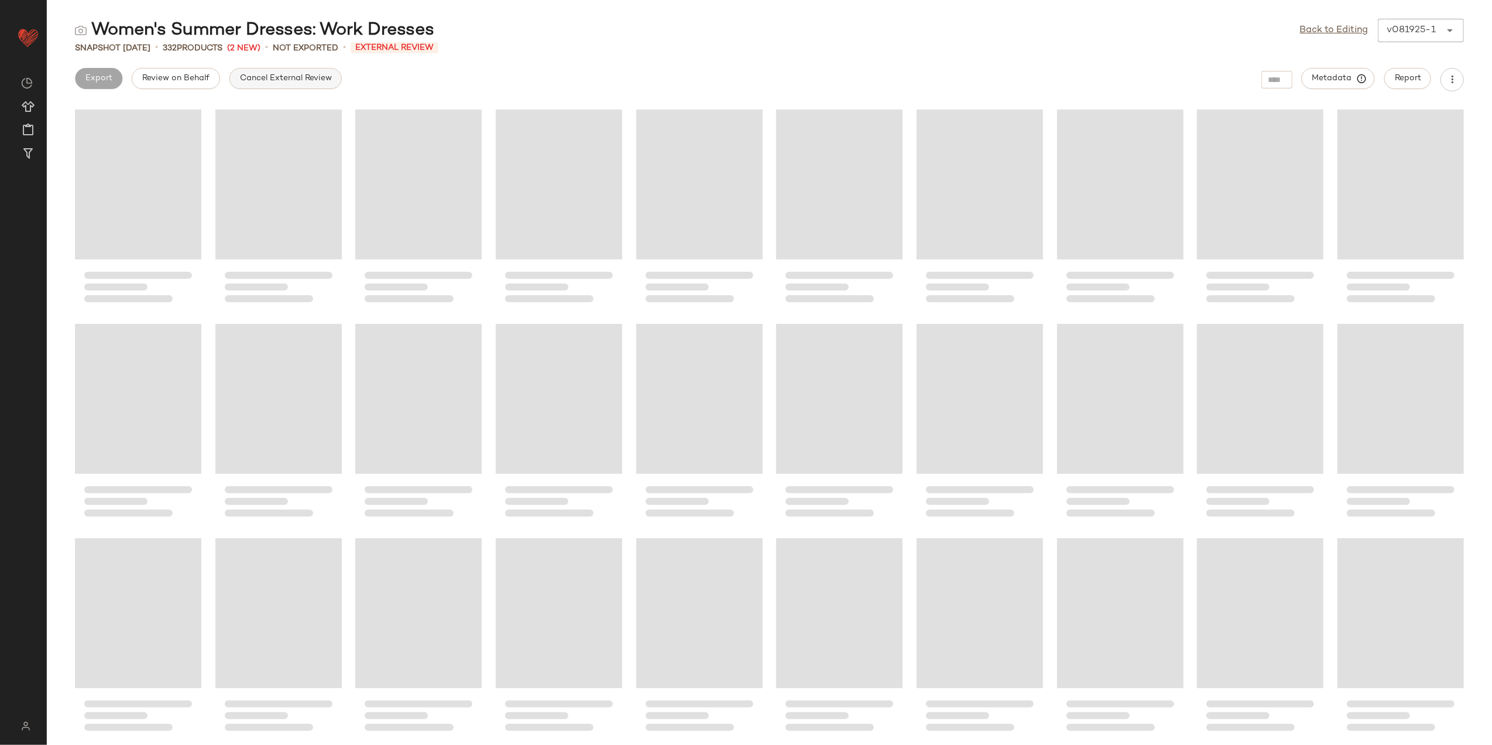
click at [277, 85] on button "Cancel External Review" at bounding box center [286, 78] width 112 height 21
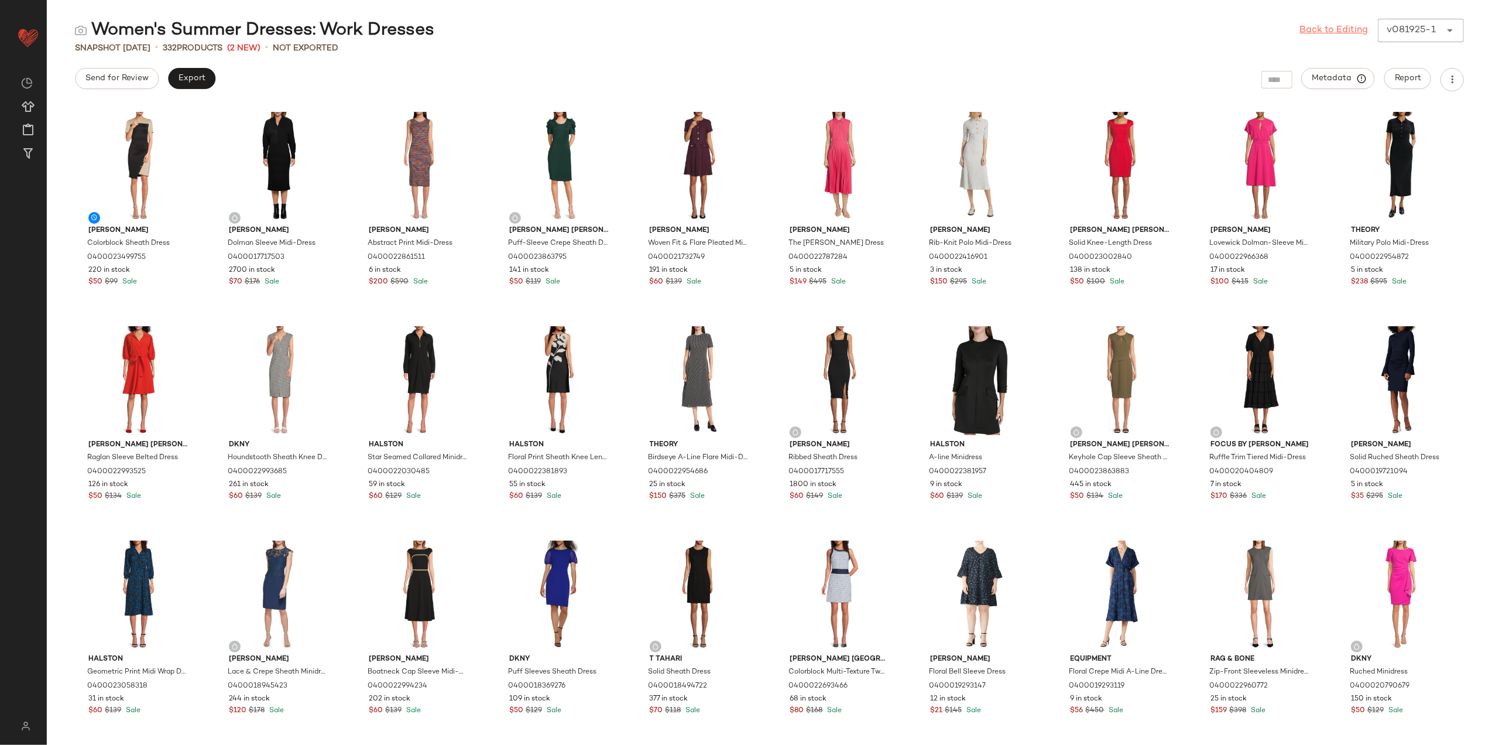
click at [1322, 30] on link "Back to Editing" at bounding box center [1334, 30] width 69 height 14
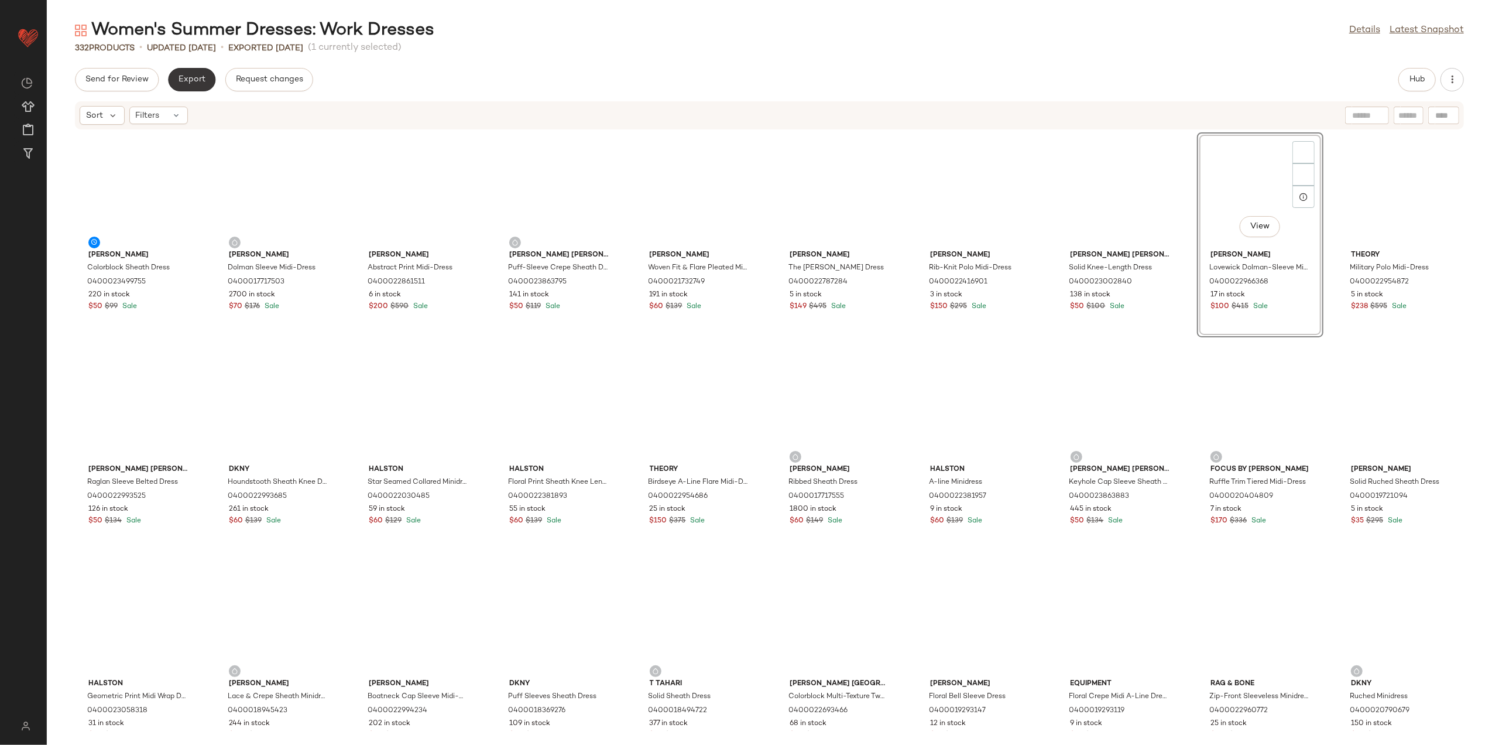
click at [201, 83] on span "Export" at bounding box center [192, 79] width 28 height 9
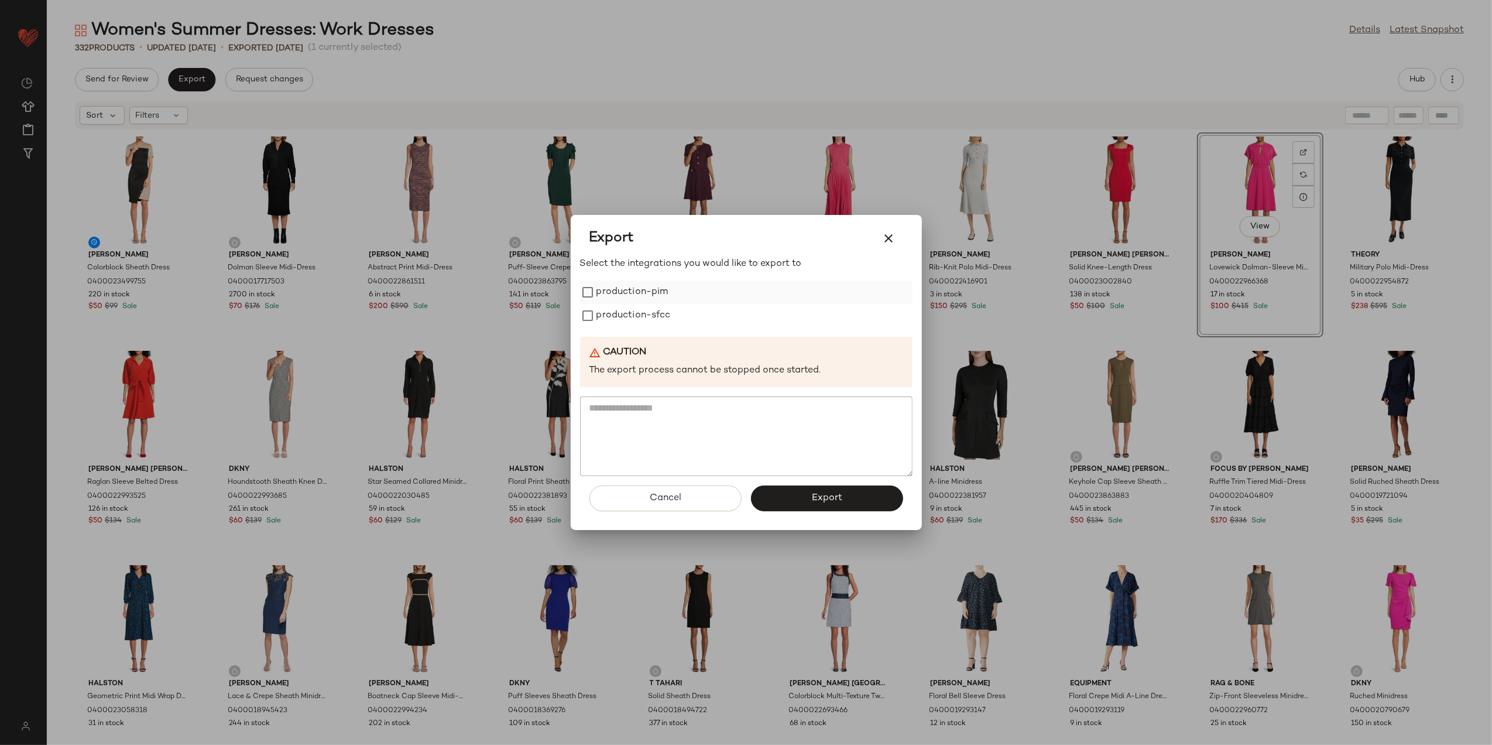
click at [619, 295] on label "production-pim" at bounding box center [633, 291] width 72 height 23
click at [622, 308] on label "production-sfcc" at bounding box center [634, 315] width 74 height 23
click at [792, 486] on button "Export" at bounding box center [827, 498] width 152 height 26
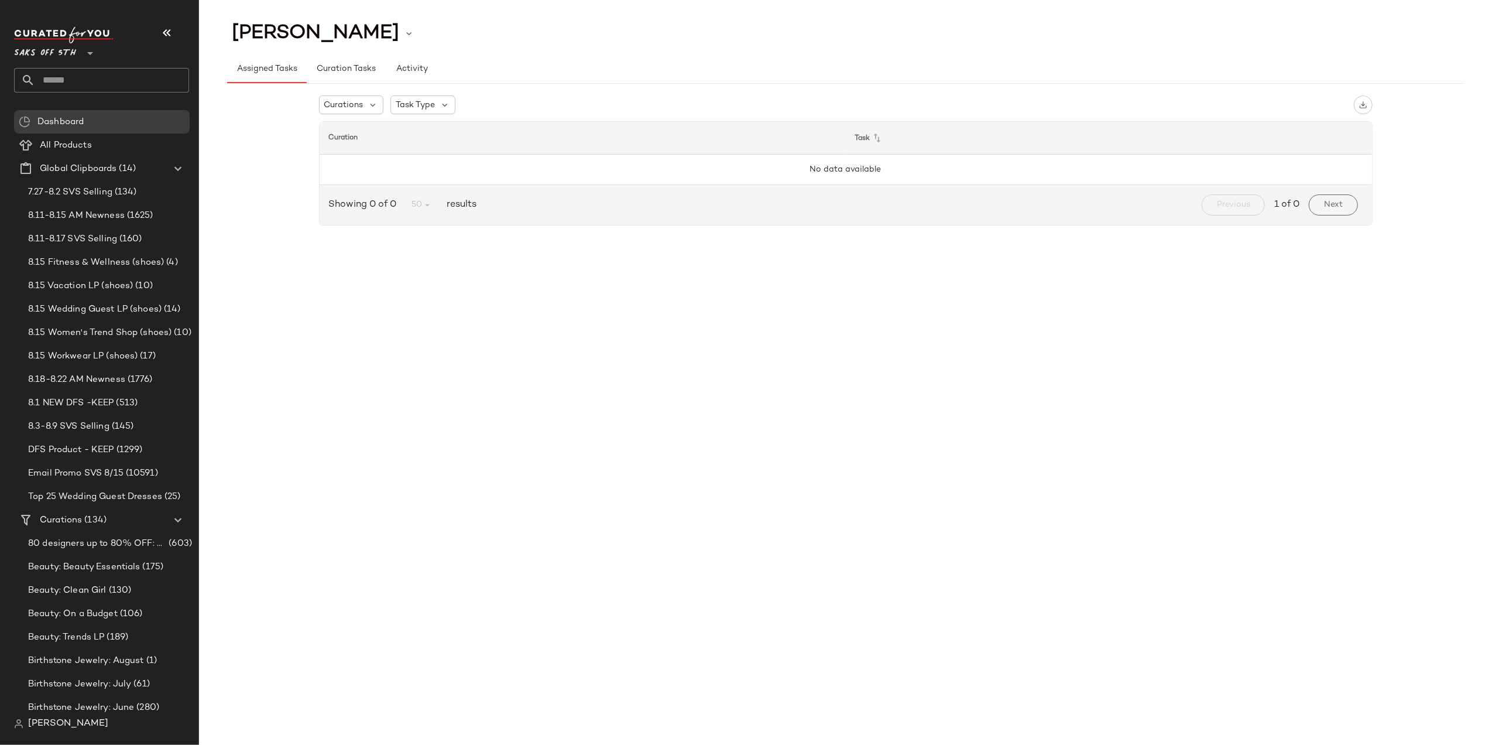
click at [119, 87] on input "text" at bounding box center [112, 80] width 154 height 25
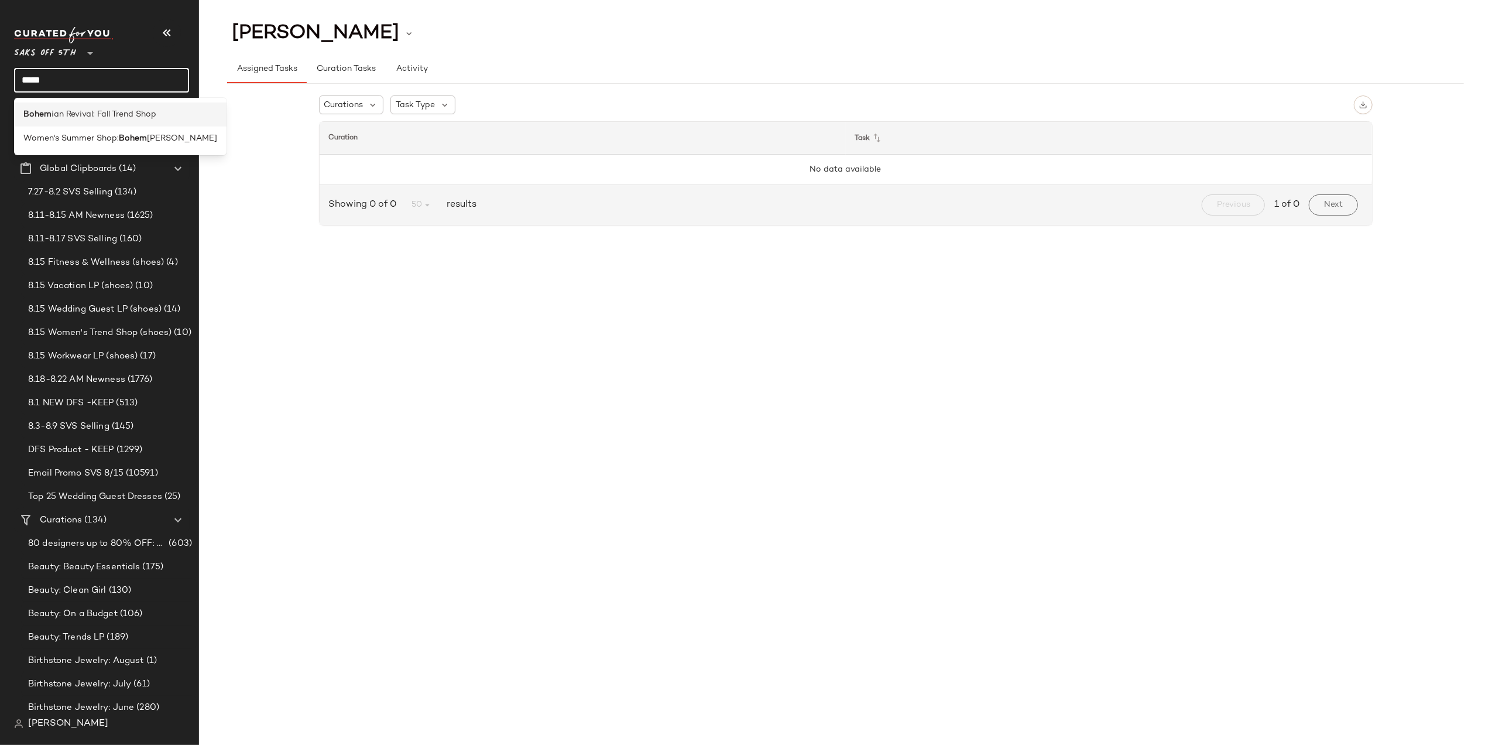
type input "*****"
click at [122, 108] on span "ian Revival: Fall Trend Shop" at bounding box center [104, 114] width 105 height 12
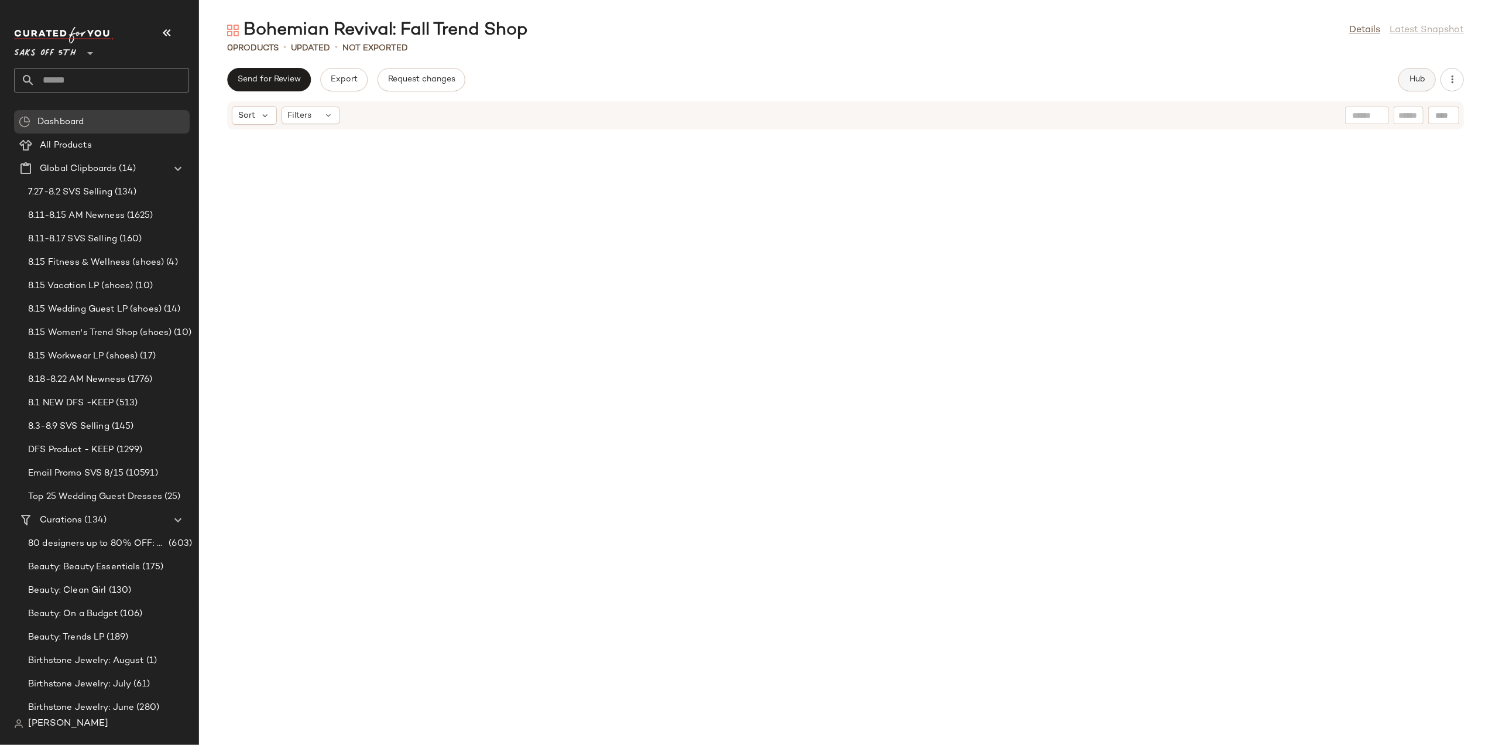
click at [1411, 81] on span "Hub" at bounding box center [1417, 79] width 16 height 9
click at [171, 33] on icon "button" at bounding box center [167, 33] width 14 height 14
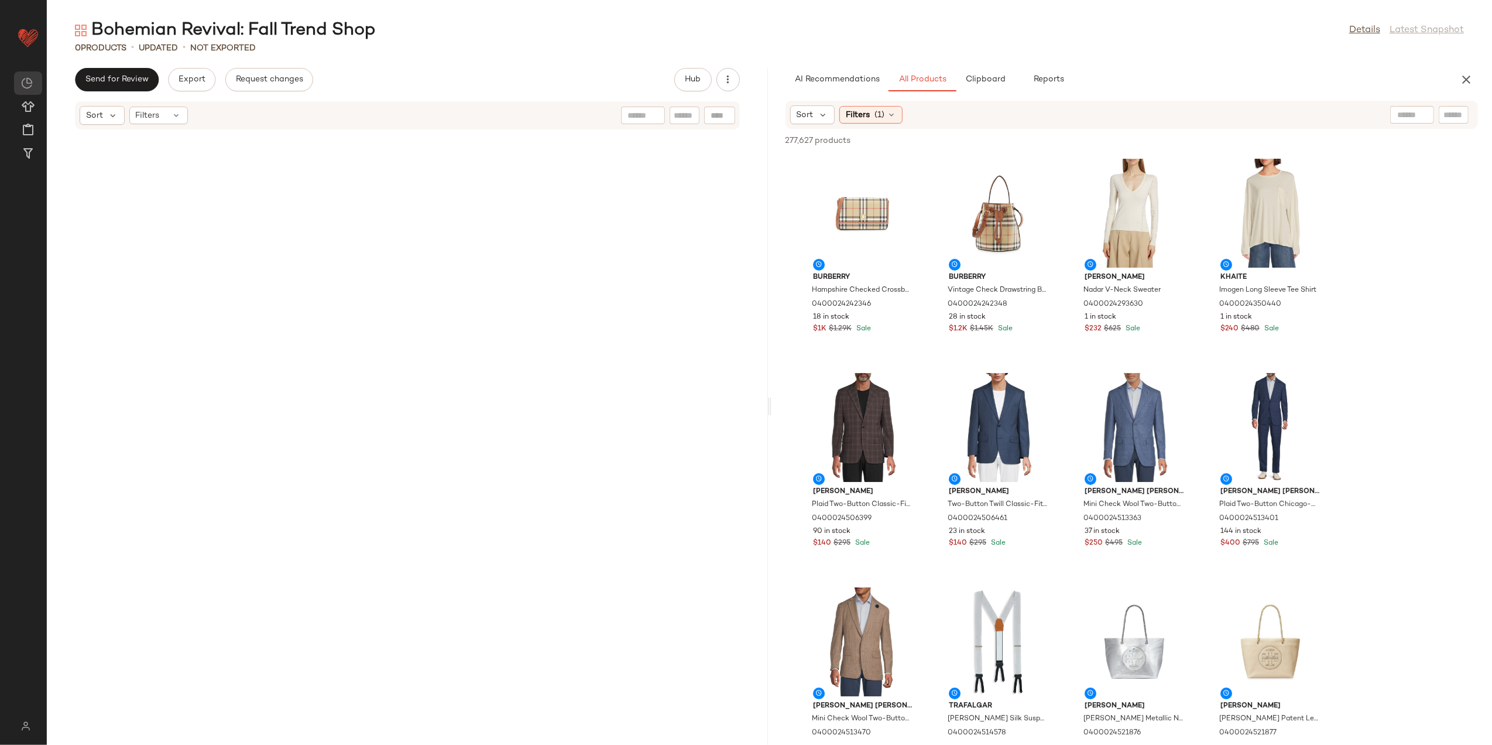
click at [1398, 124] on div "Sort Filters (1)" at bounding box center [1132, 115] width 693 height 28
click at [1406, 111] on input "text" at bounding box center [1413, 115] width 30 height 12
type input "********"
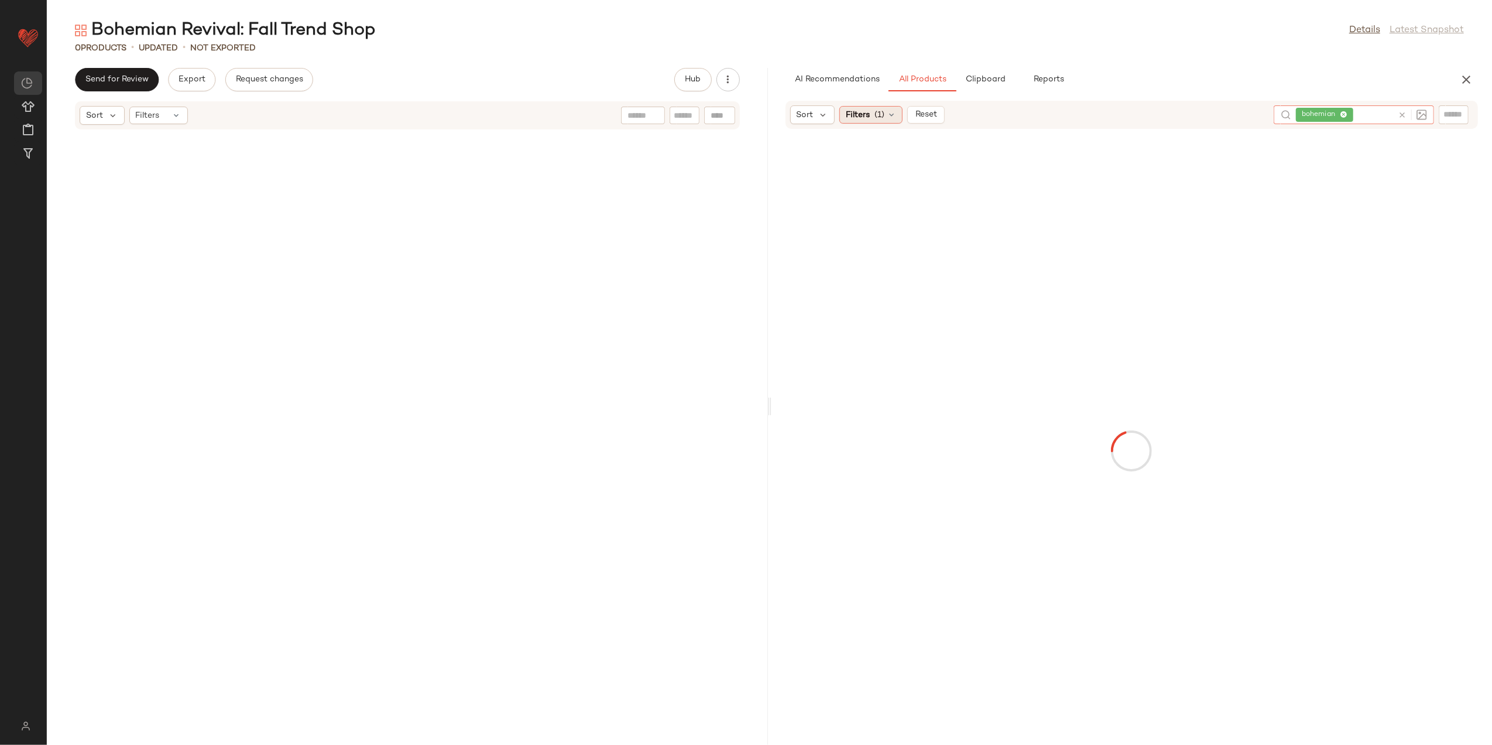
click at [858, 110] on span "Filters" at bounding box center [858, 115] width 24 height 12
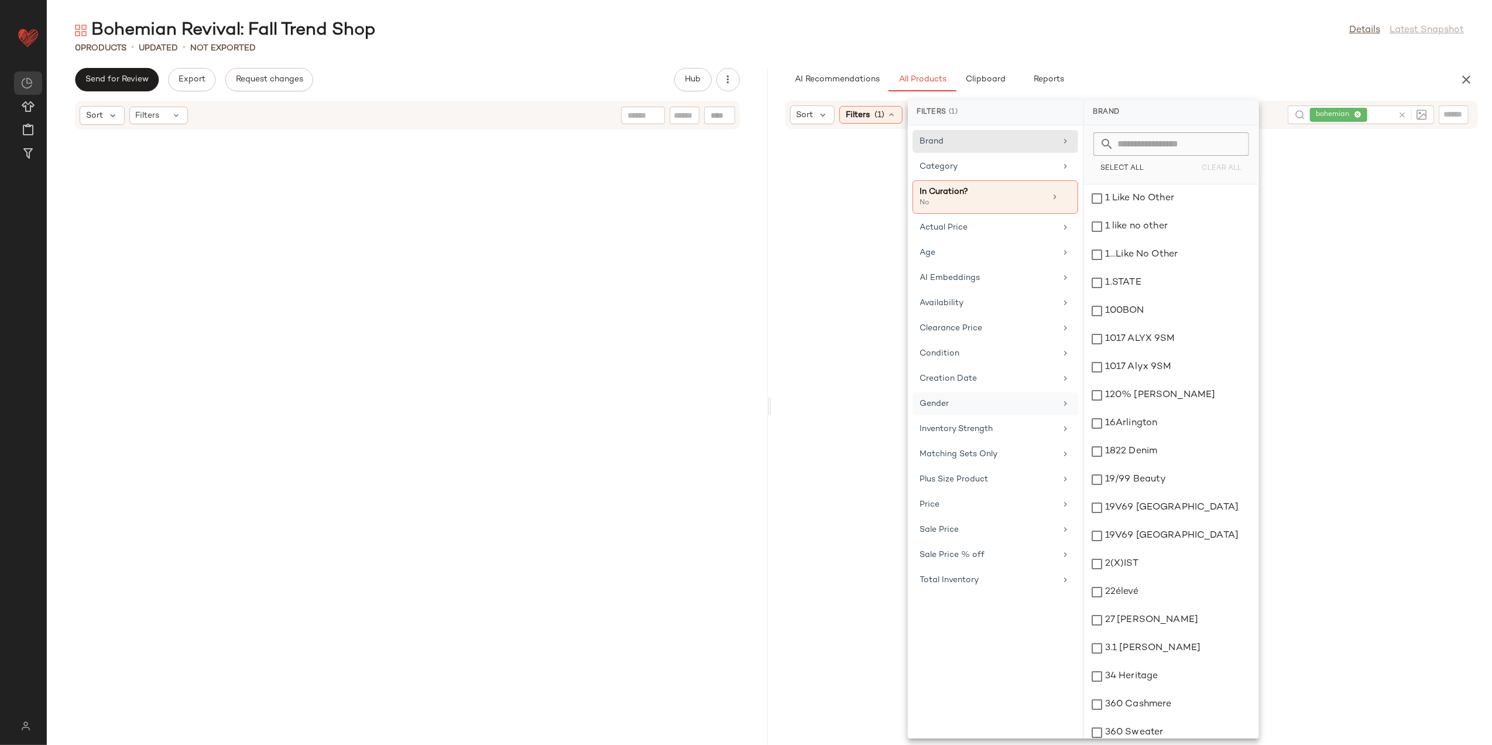
click at [947, 410] on div "Gender" at bounding box center [988, 404] width 136 height 12
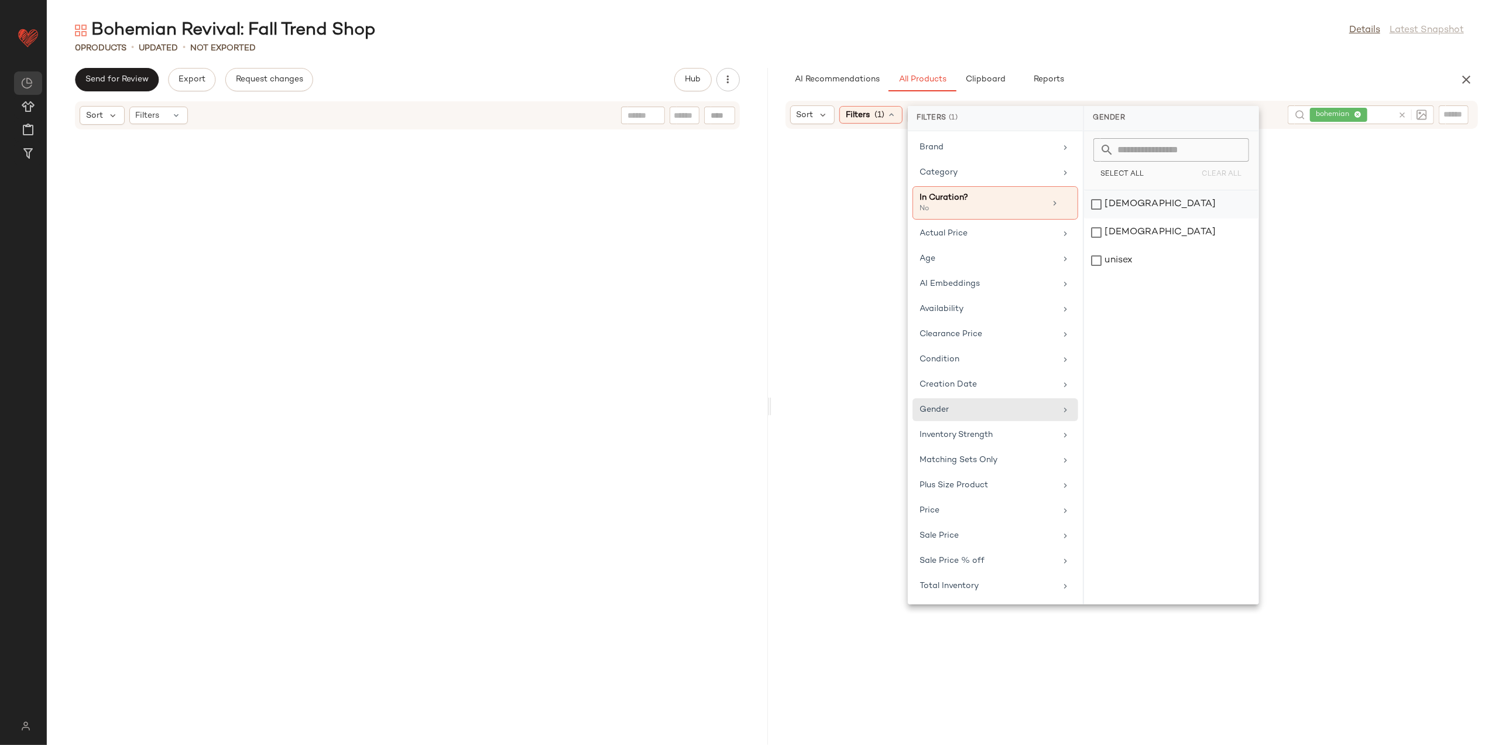
click at [1124, 218] on div "female" at bounding box center [1171, 232] width 174 height 28
click at [987, 272] on div "Age" at bounding box center [996, 283] width 166 height 23
click at [1134, 218] on div "adult" at bounding box center [1172, 232] width 174 height 28
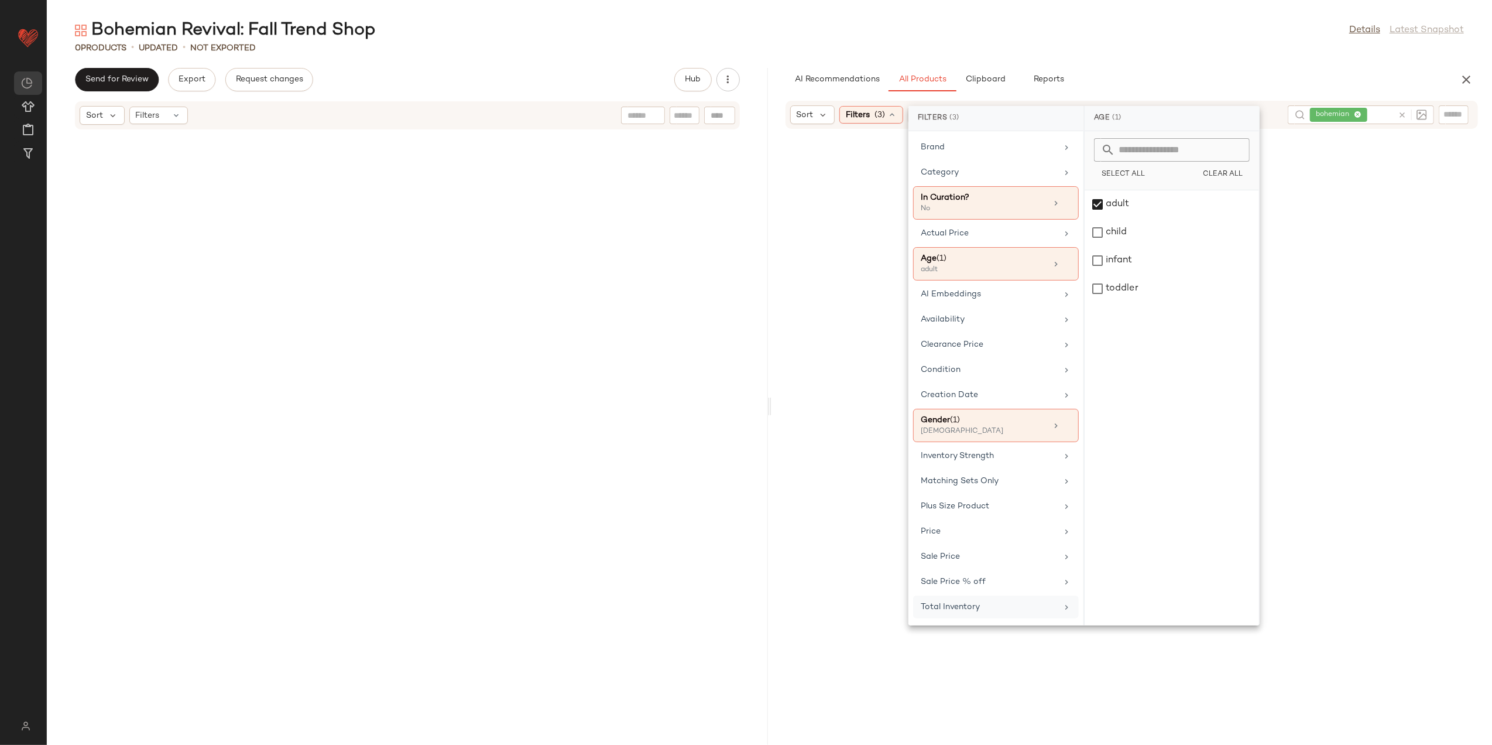
click at [966, 613] on div "Total Inventory" at bounding box center [989, 607] width 136 height 12
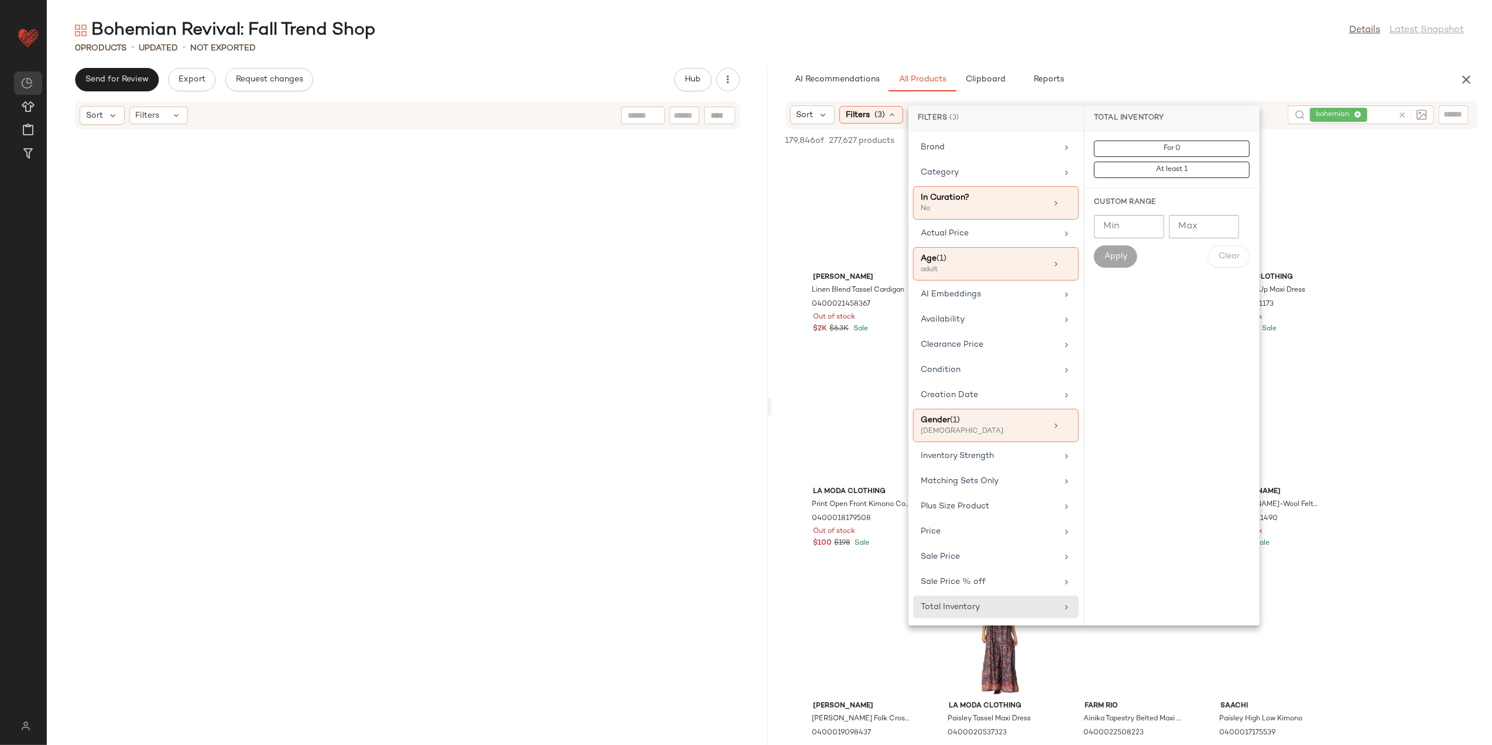
click at [1142, 232] on input "Min" at bounding box center [1129, 226] width 70 height 23
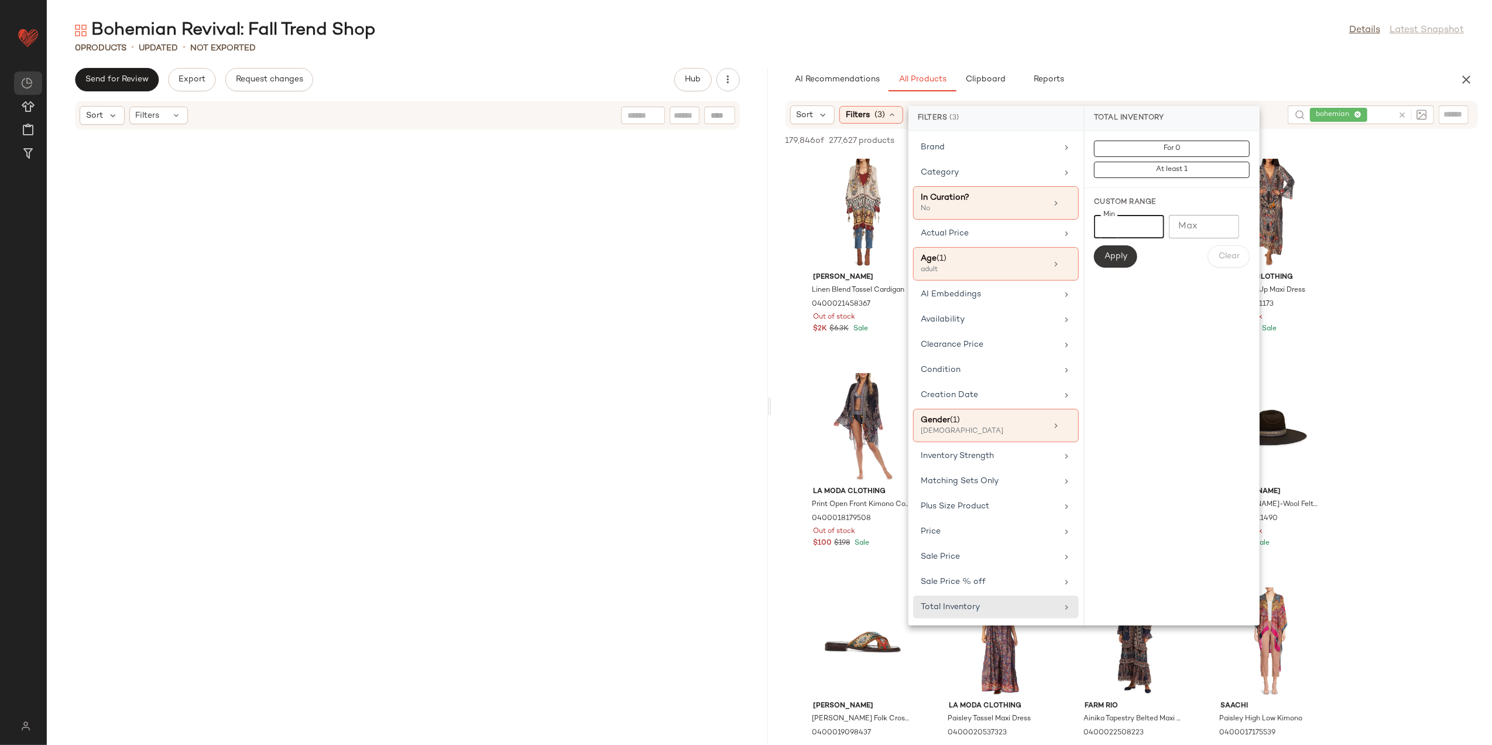
type input "*"
click at [1118, 258] on span "Apply" at bounding box center [1115, 256] width 23 height 9
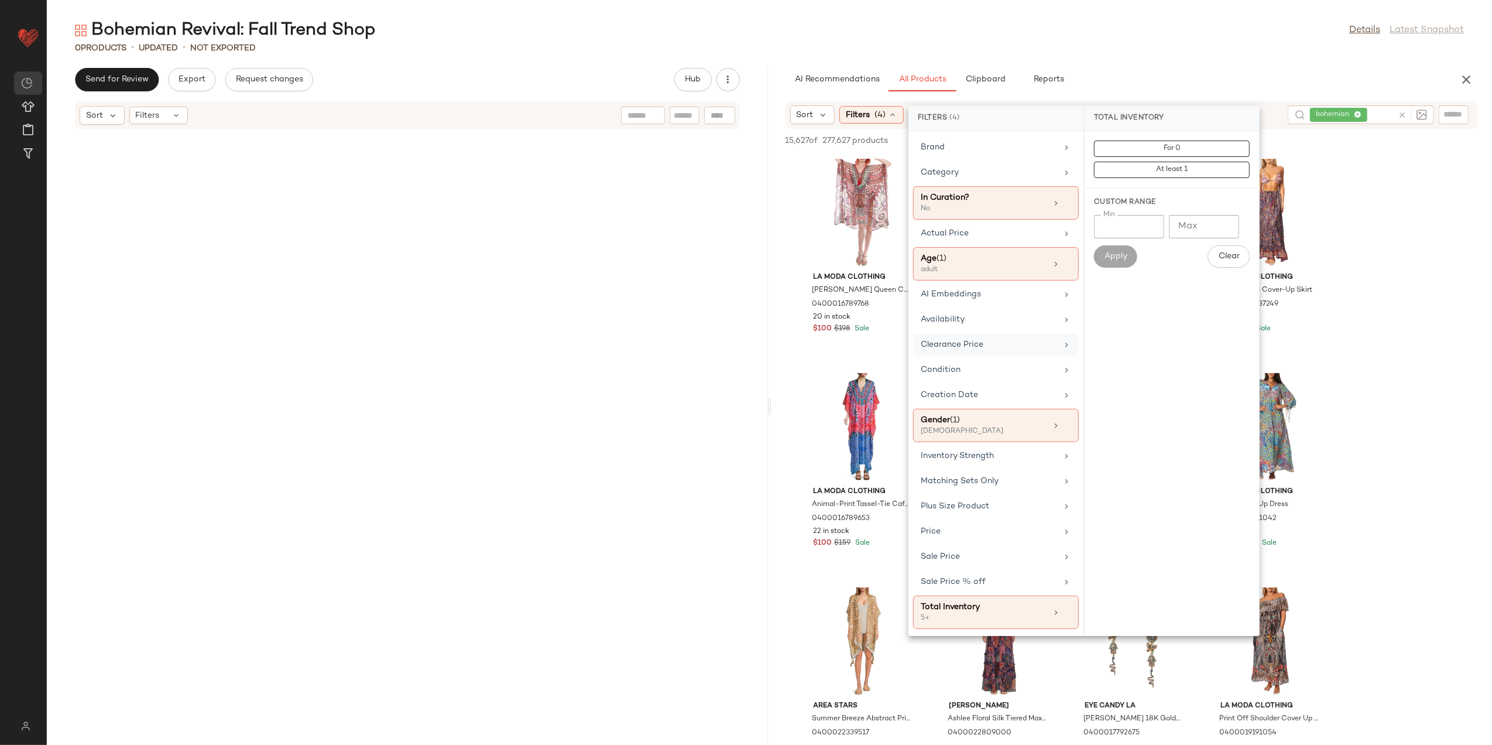
click at [979, 347] on div "Clearance Price" at bounding box center [989, 344] width 136 height 12
click at [1167, 172] on span "Not on clearance" at bounding box center [1172, 170] width 57 height 8
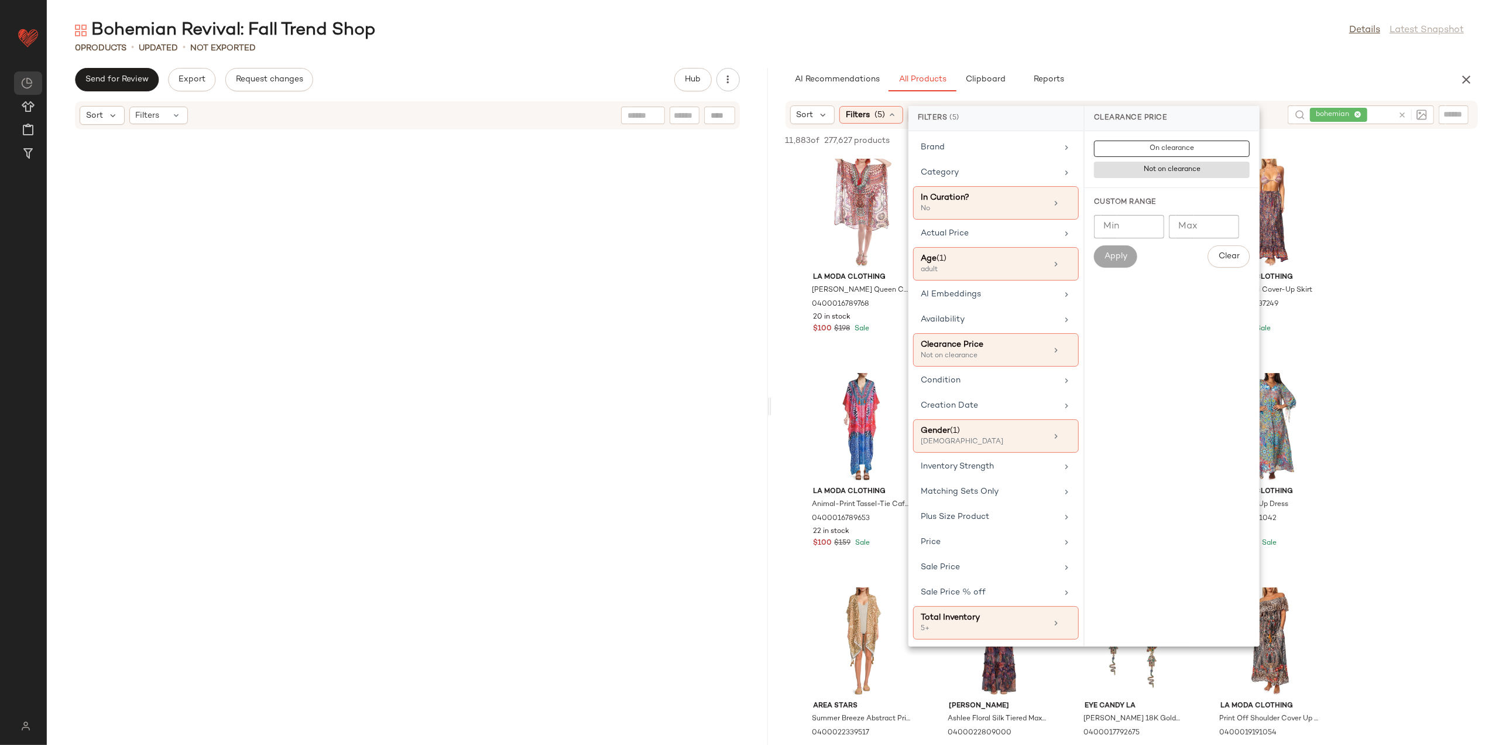
click at [1160, 55] on div "Bohemian Revival: Fall Trend Shop Details Latest Snapshot 0 Products • updated …" at bounding box center [770, 382] width 1446 height 726
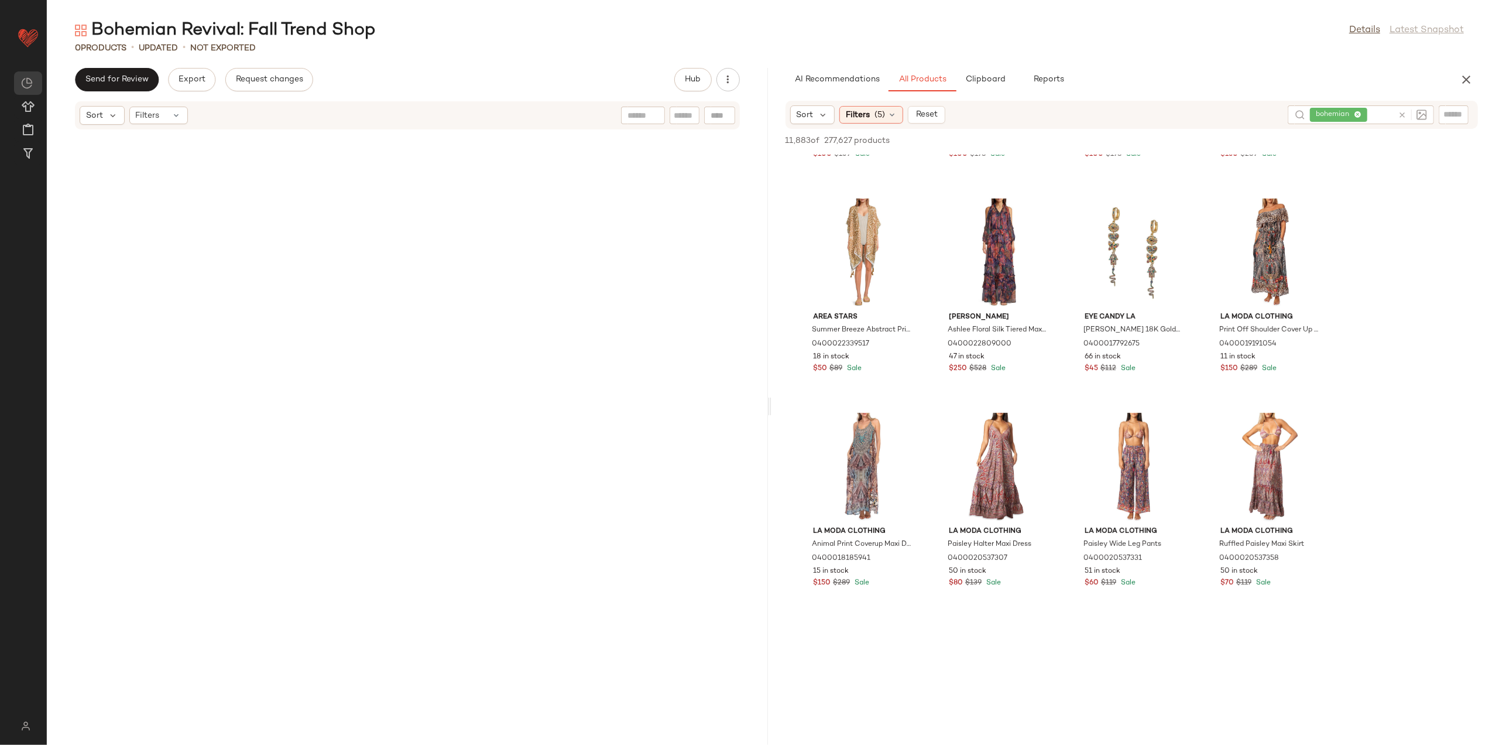
scroll to position [390, 0]
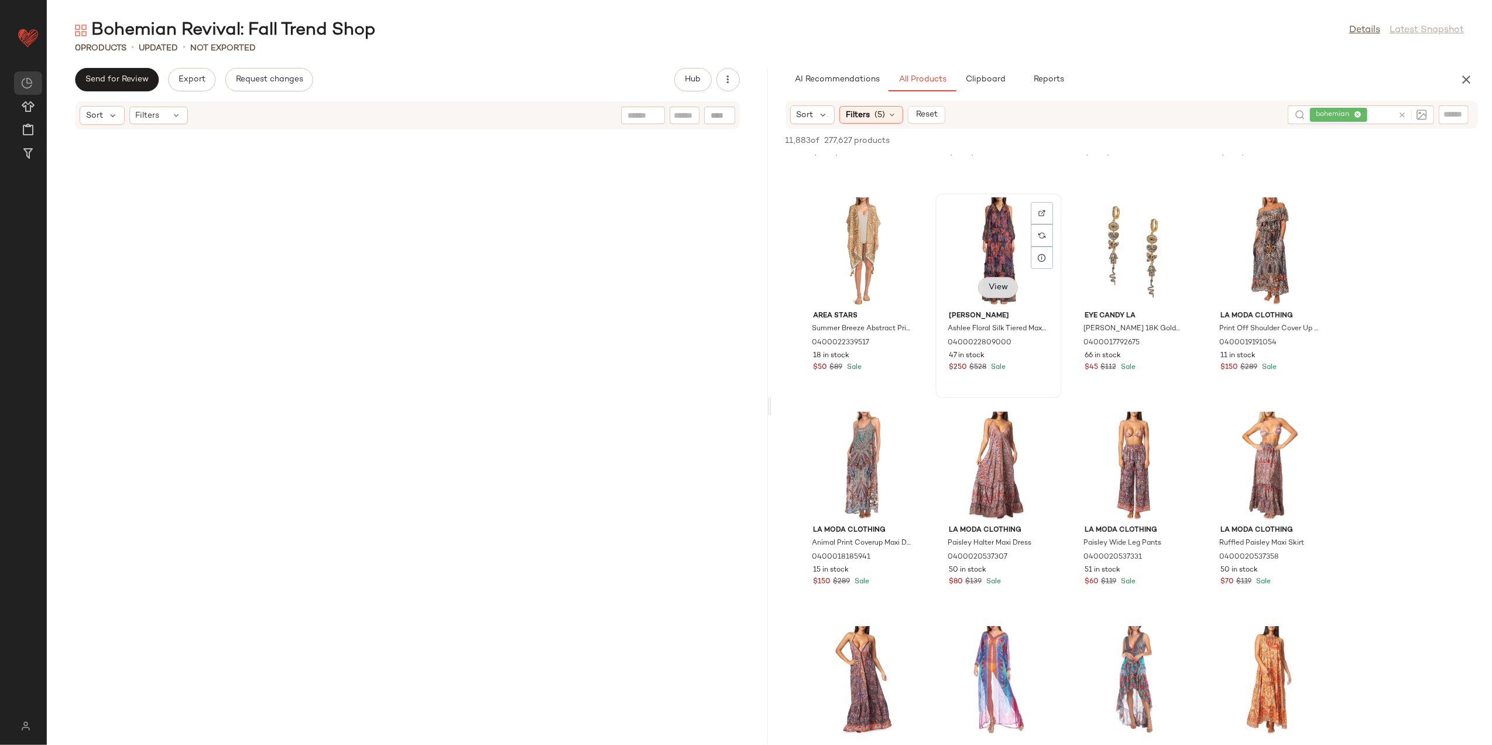
click at [1008, 286] on span "View" at bounding box center [998, 287] width 20 height 9
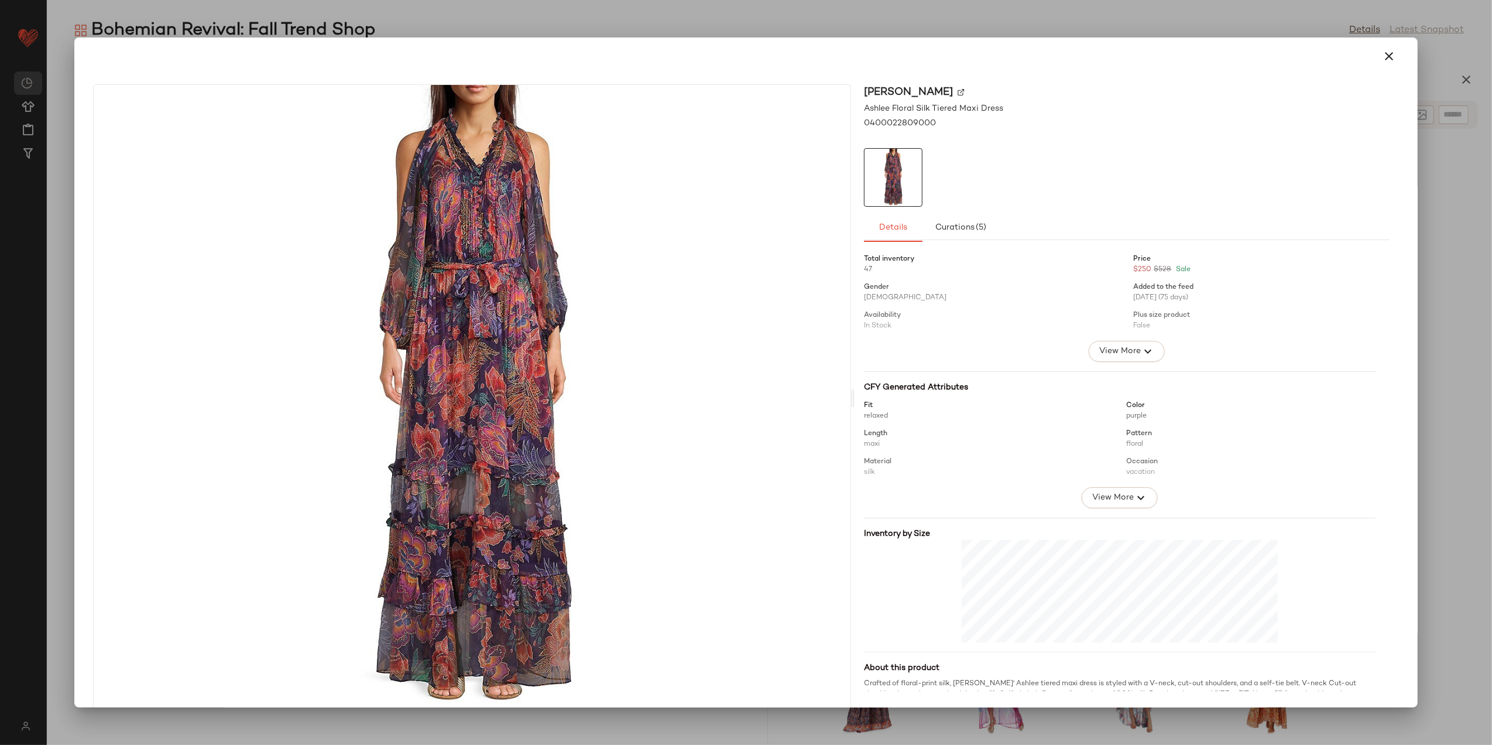
click at [1383, 53] on icon "button" at bounding box center [1390, 56] width 14 height 14
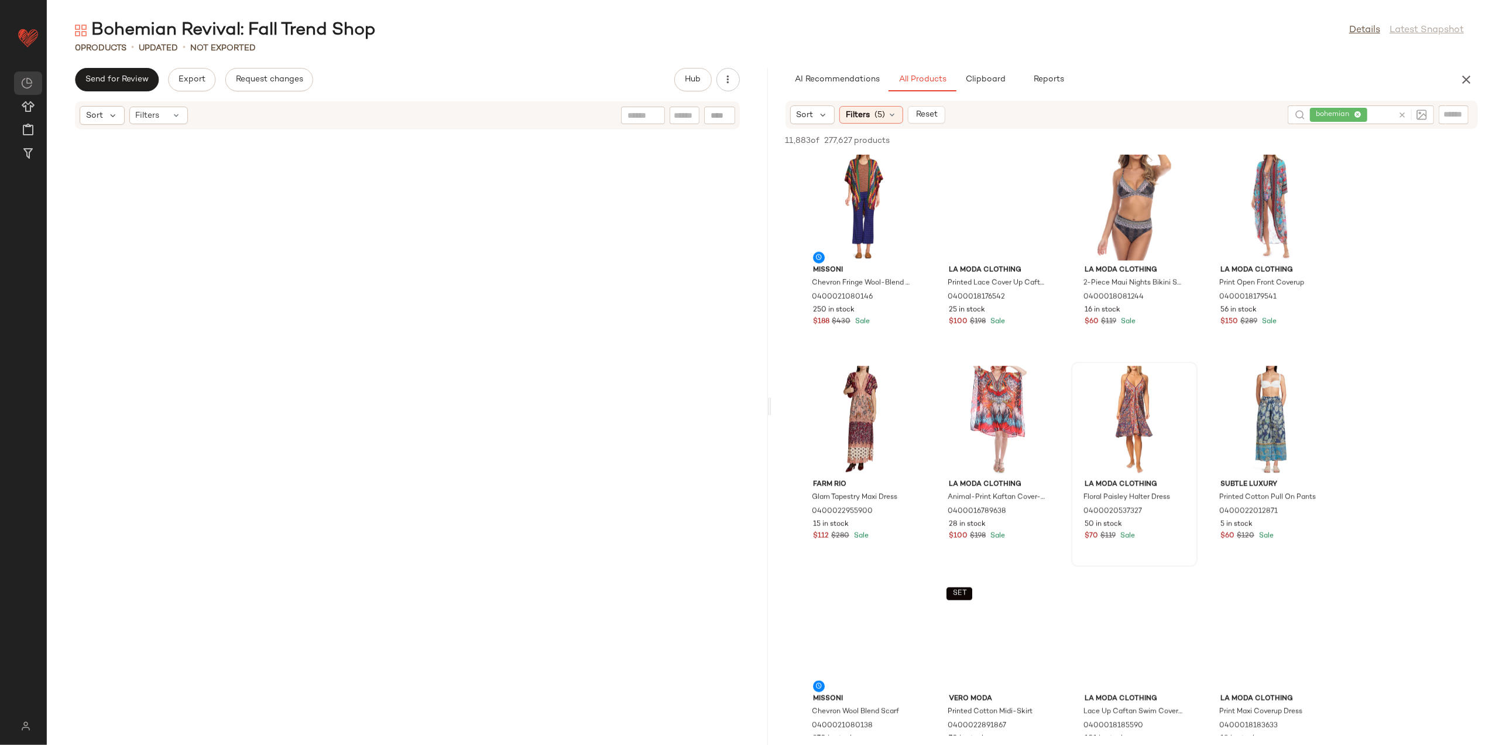
scroll to position [1327, 0]
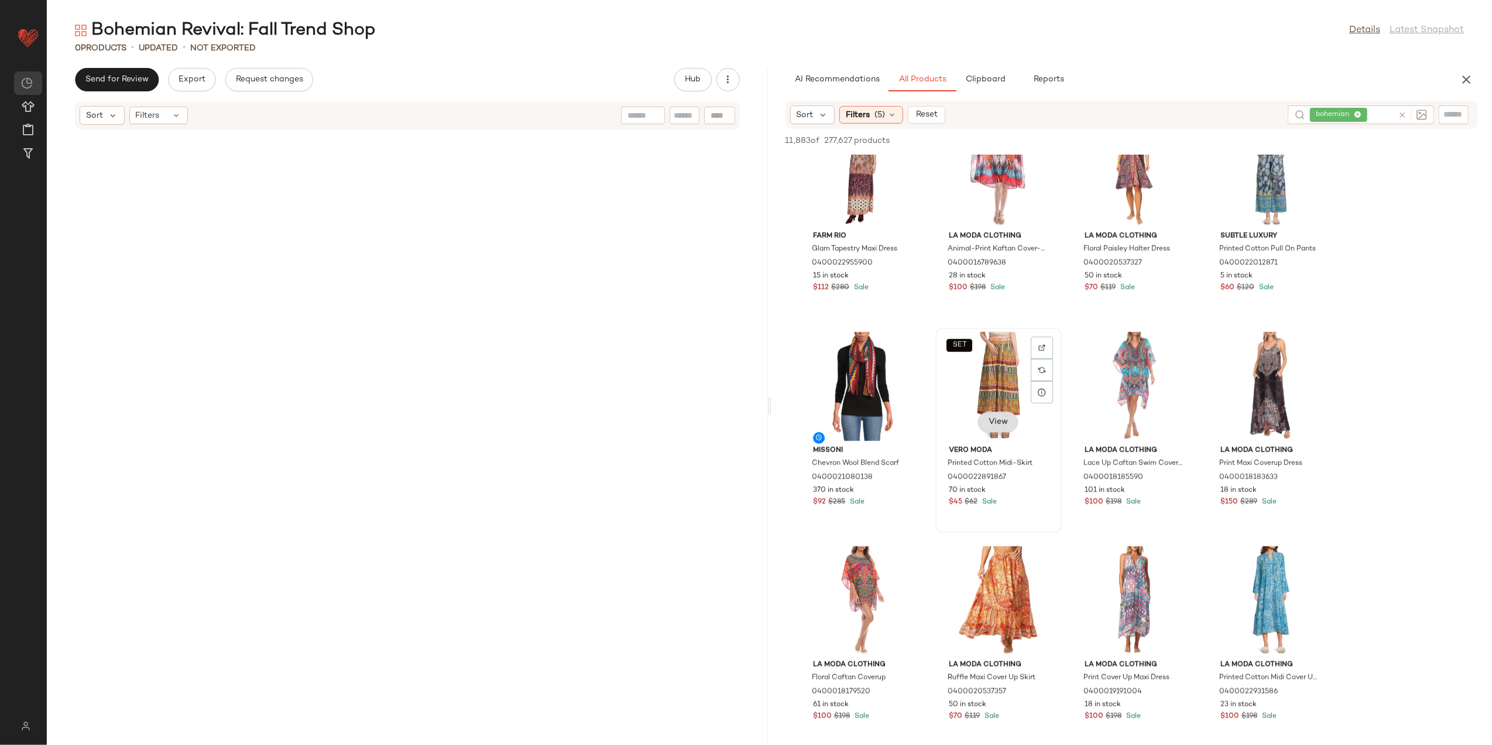
click at [1001, 412] on button "View" at bounding box center [998, 422] width 40 height 21
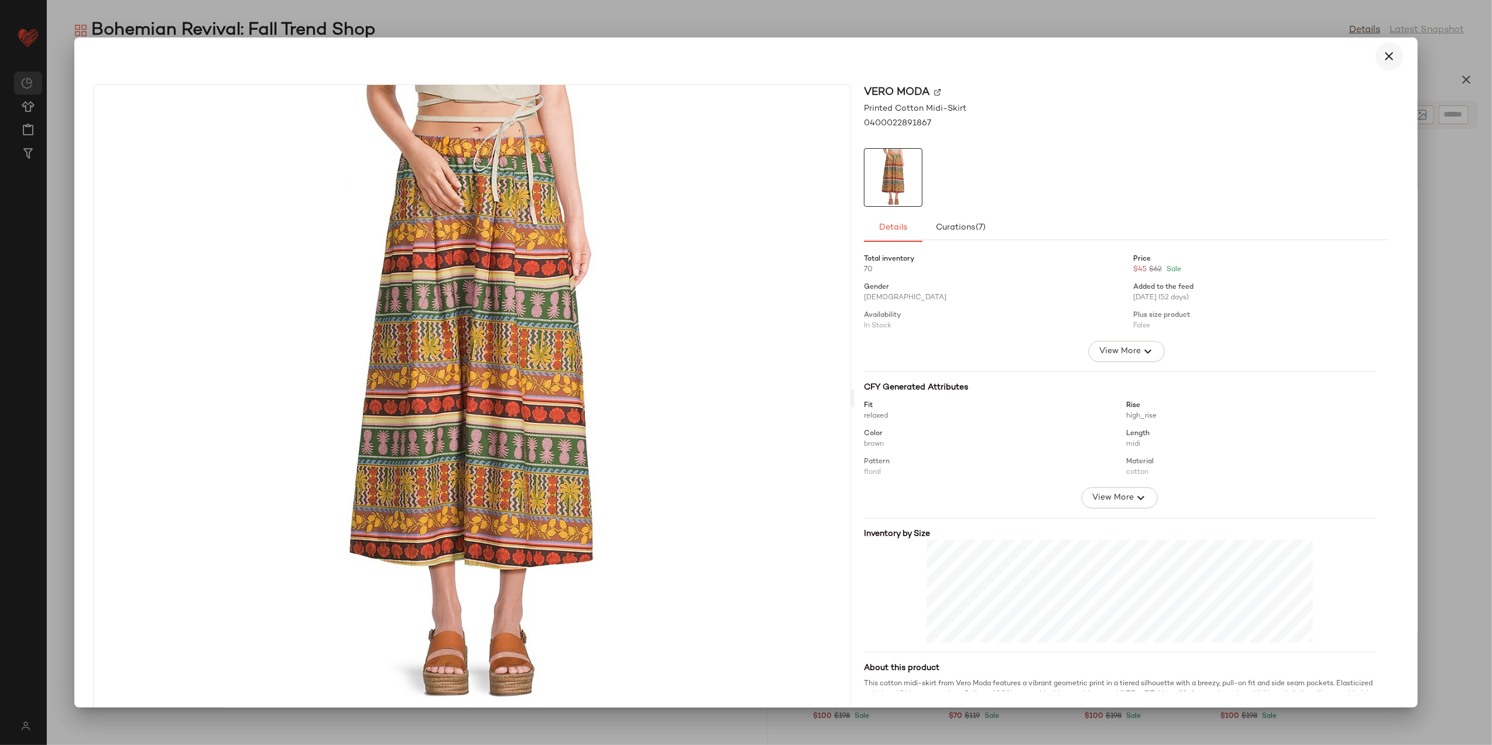
click at [1382, 46] on button "button" at bounding box center [1390, 56] width 28 height 28
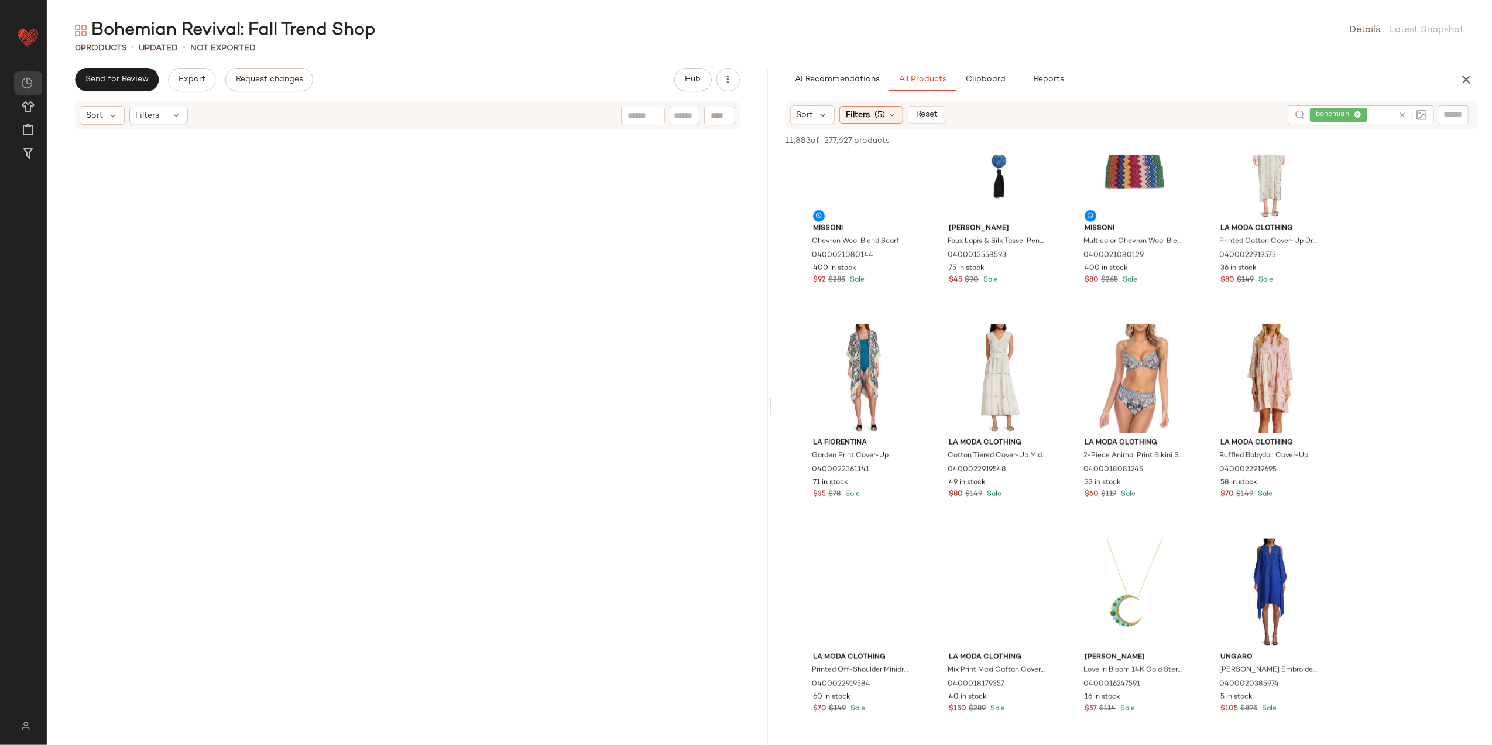
scroll to position [5855, 0]
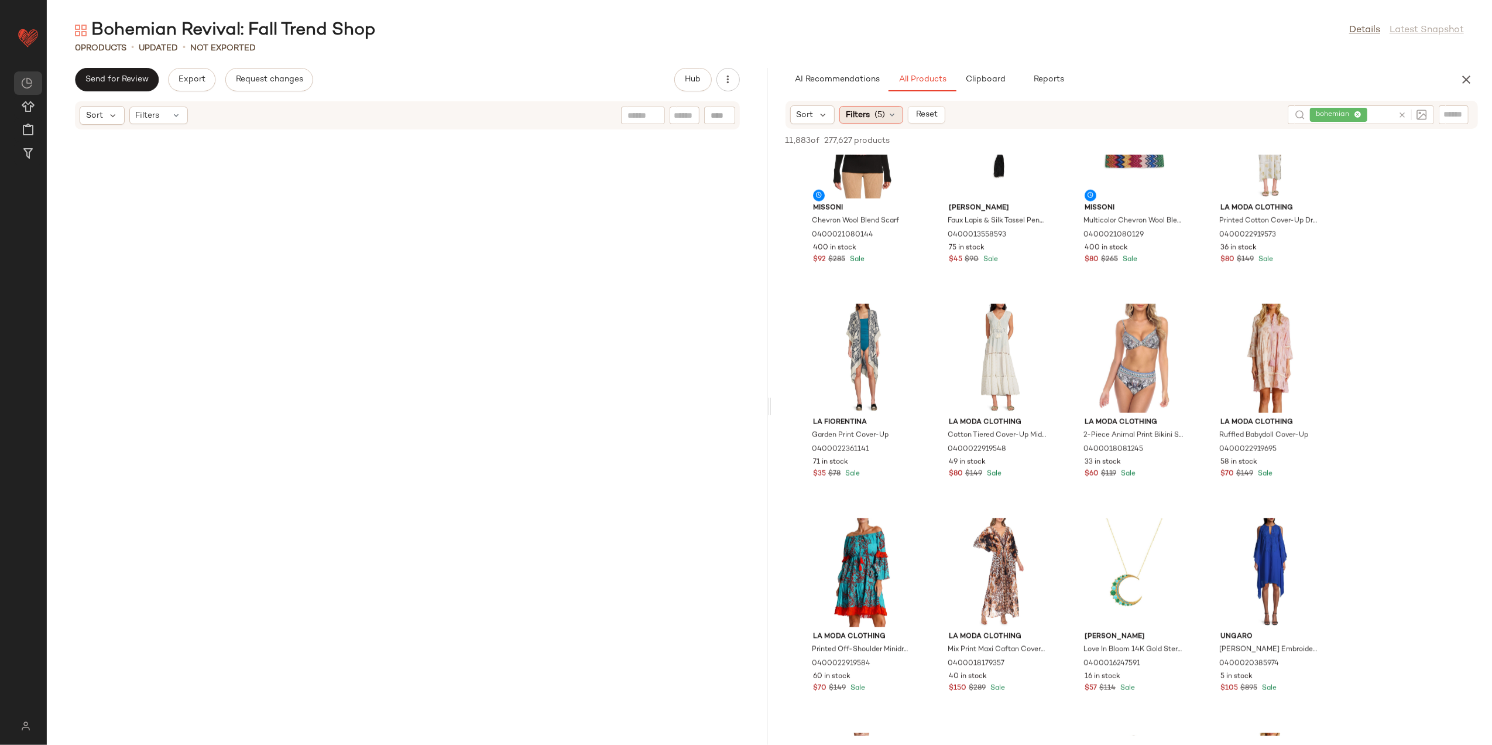
click at [877, 111] on span "(5)" at bounding box center [880, 115] width 11 height 12
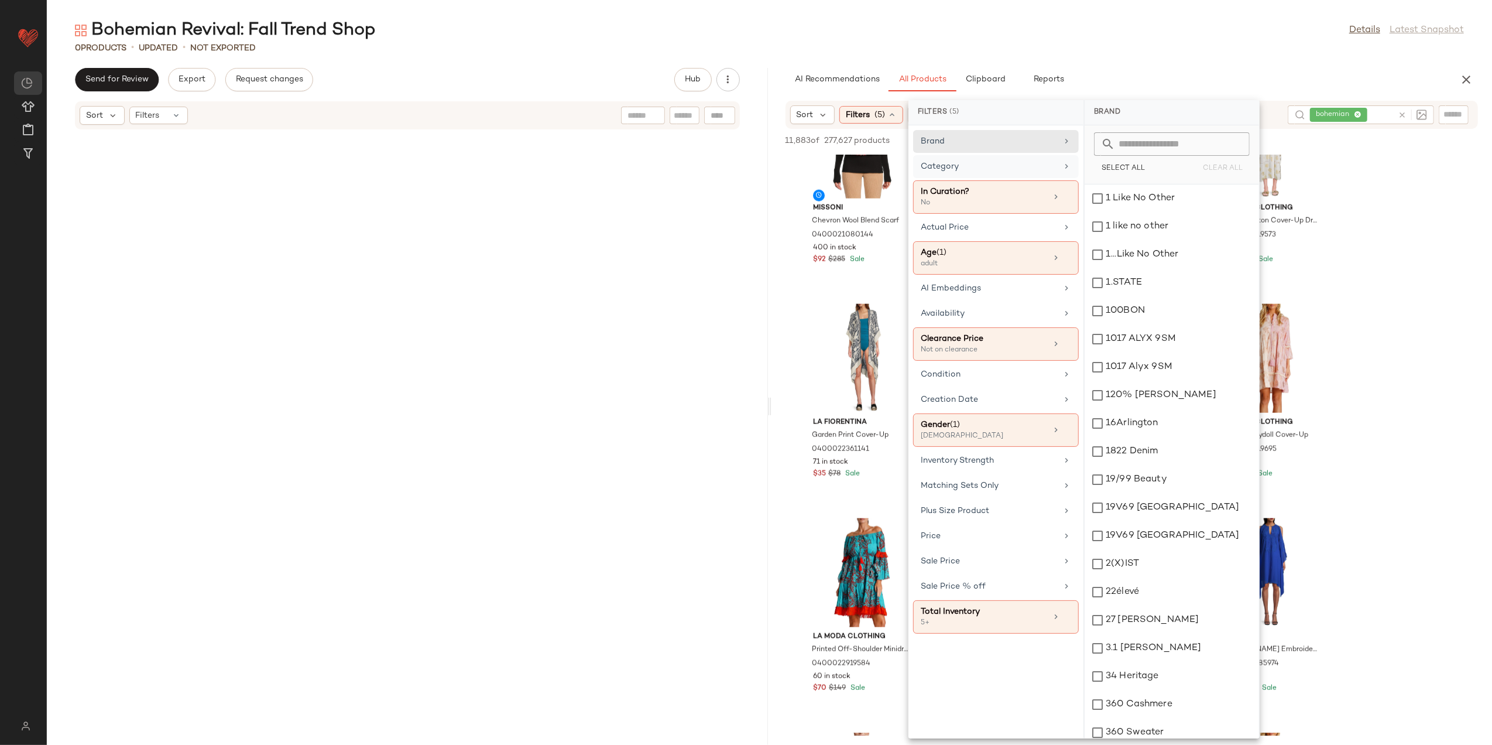
click at [998, 169] on div "Category" at bounding box center [989, 166] width 136 height 12
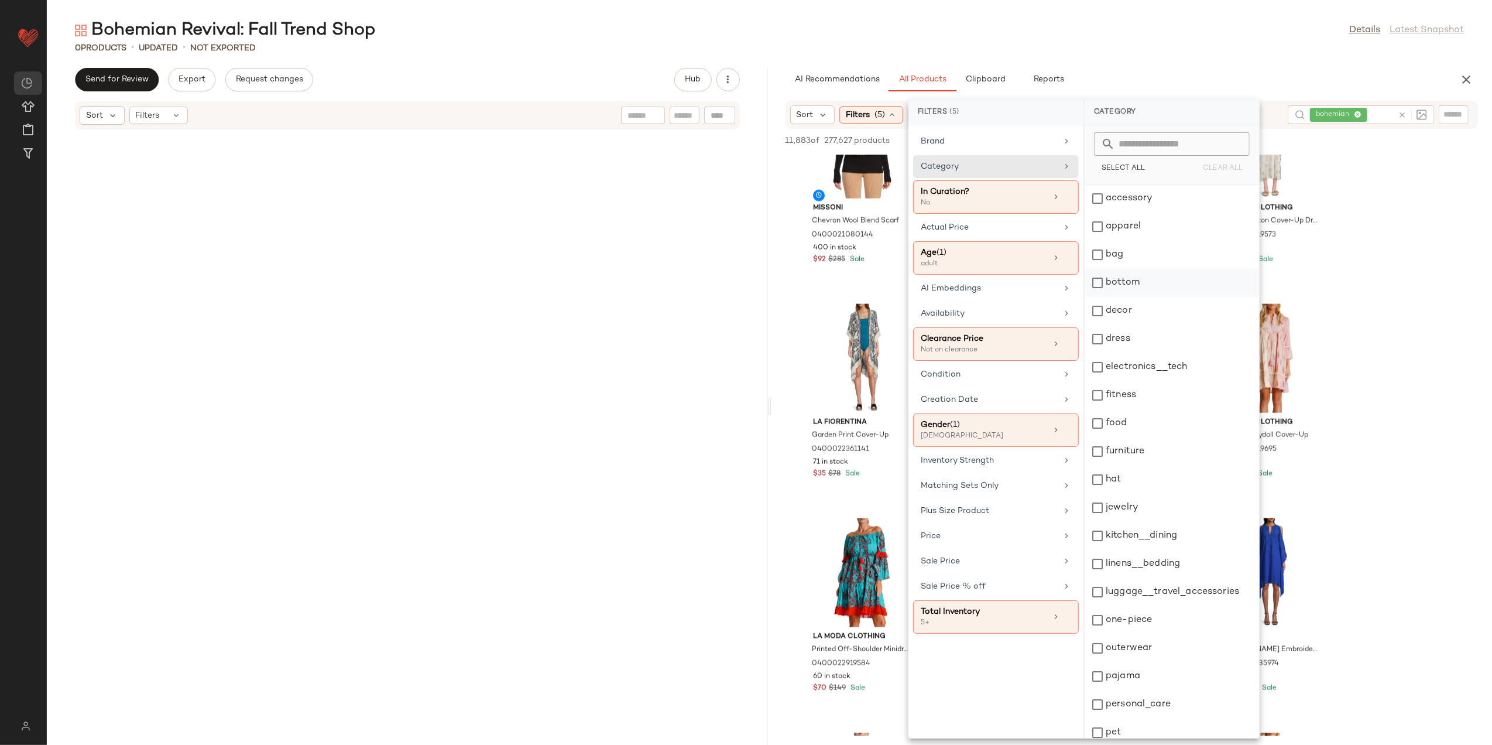
click at [1143, 279] on div "bottom" at bounding box center [1172, 283] width 174 height 28
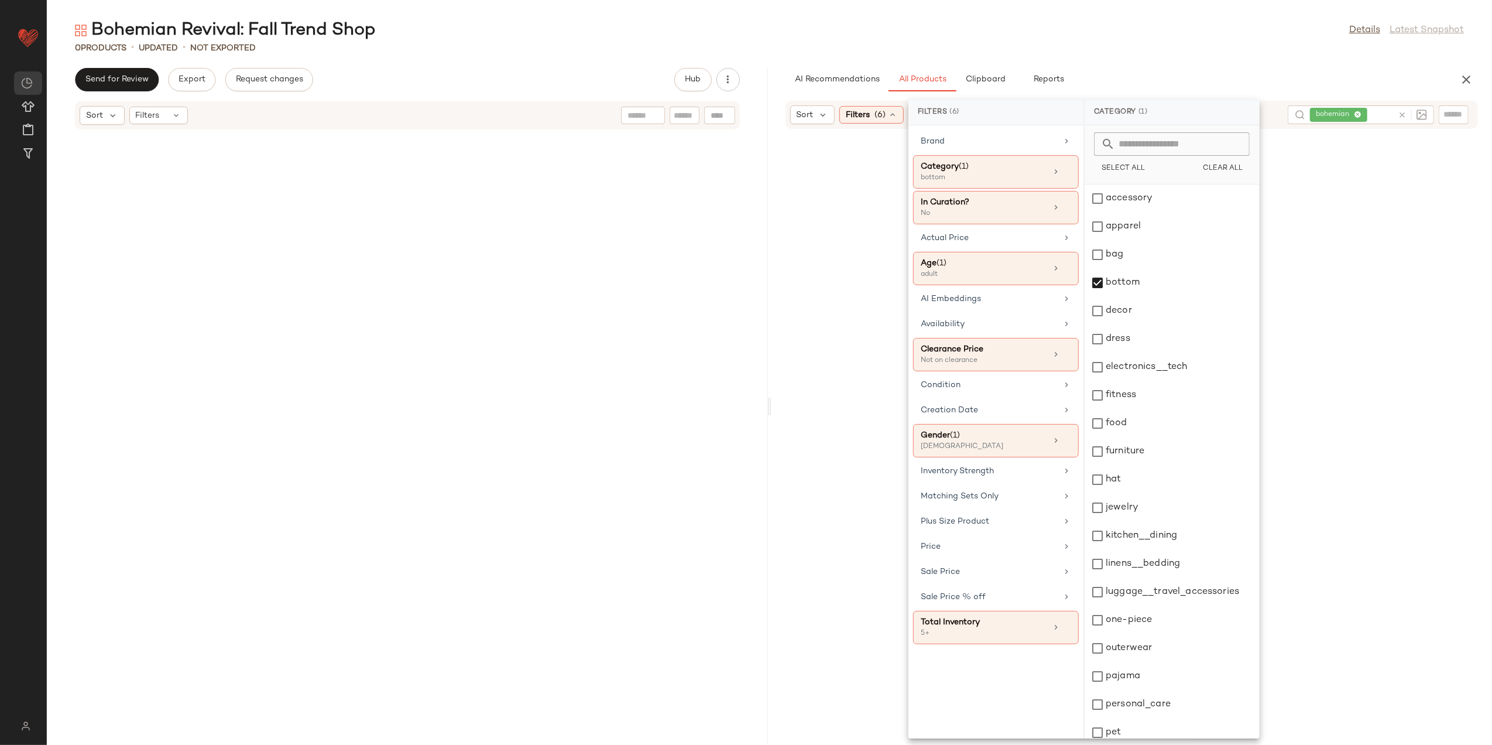
click at [1300, 48] on div "0 Products • updated • Not Exported" at bounding box center [770, 48] width 1446 height 12
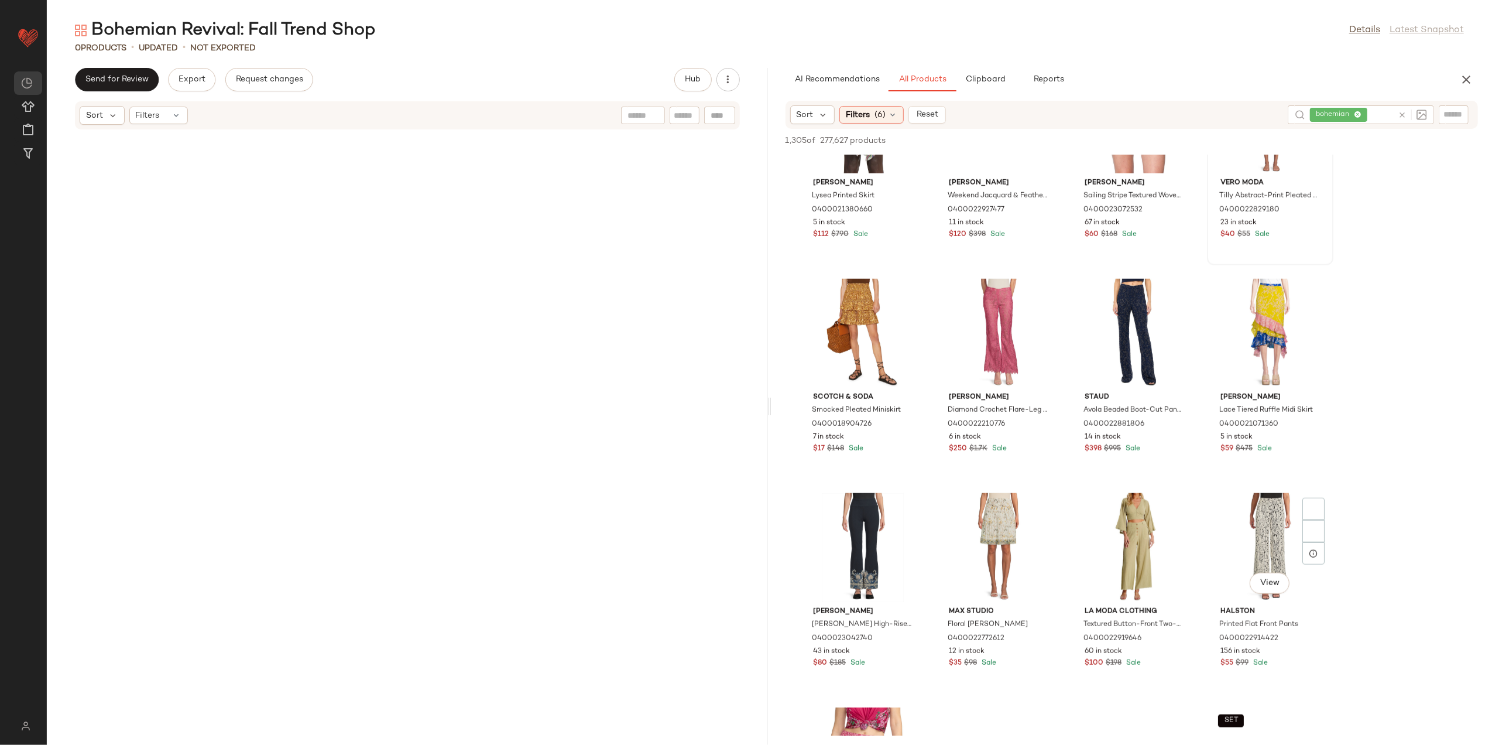
scroll to position [1249, 0]
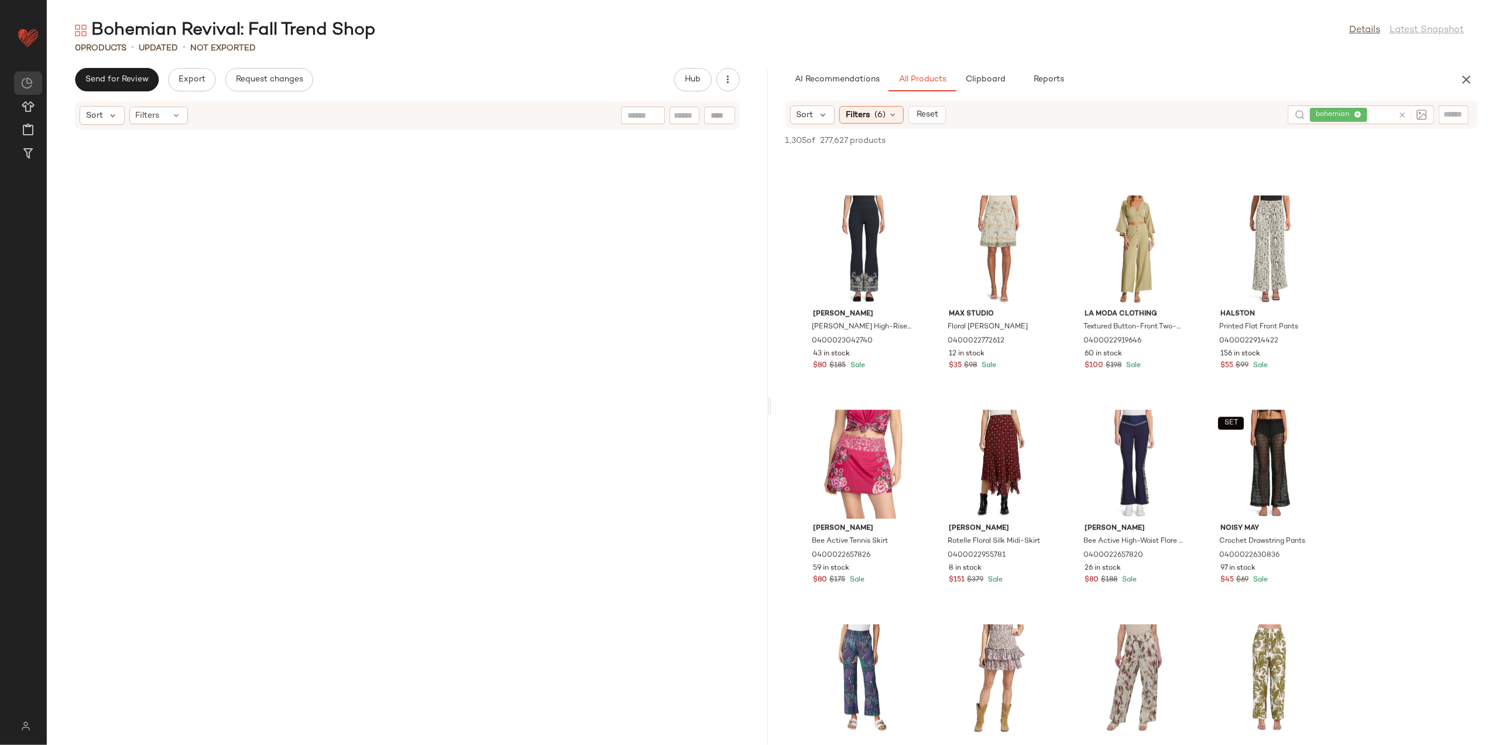
click at [1399, 115] on icon at bounding box center [1402, 115] width 9 height 9
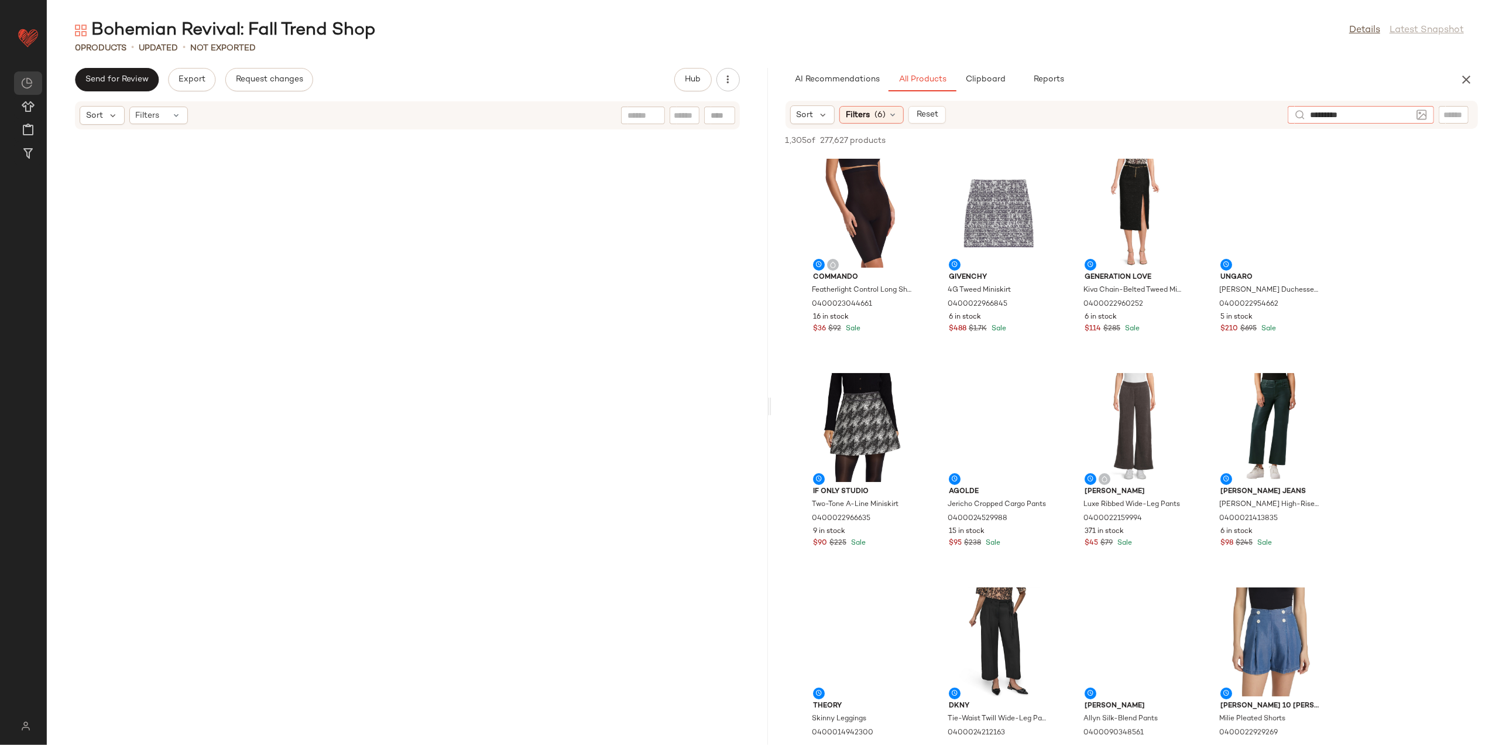
type input "**********"
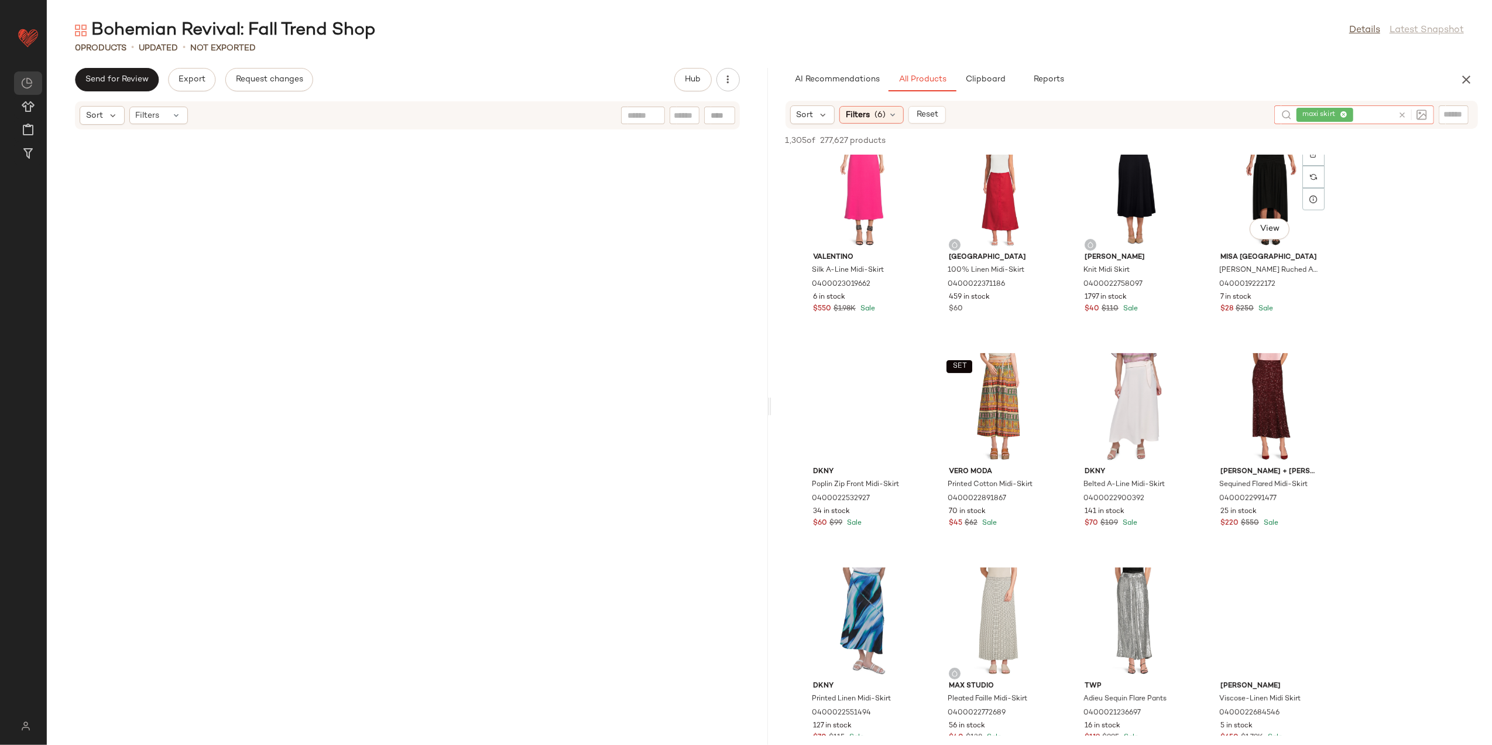
scroll to position [390, 0]
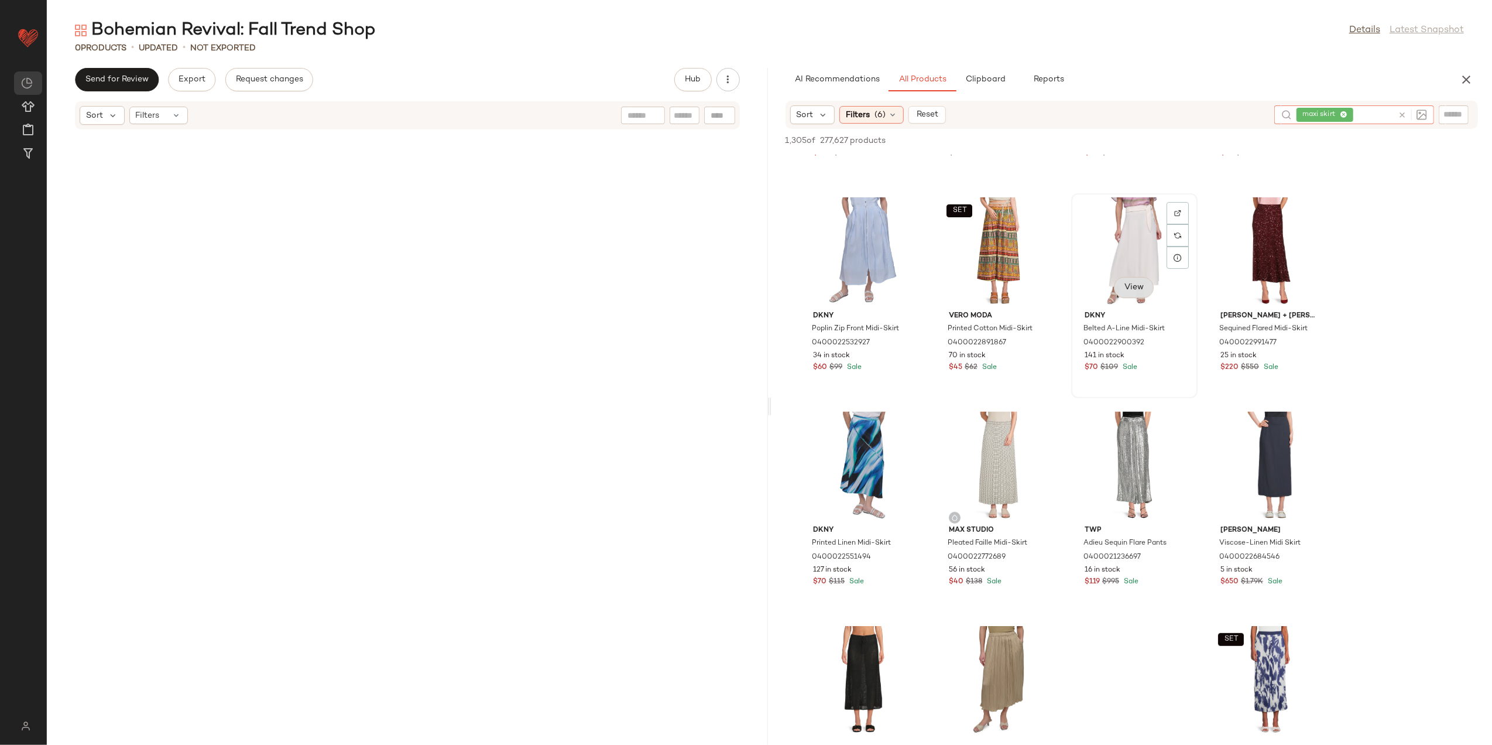
click at [1134, 279] on button "View" at bounding box center [1134, 287] width 40 height 21
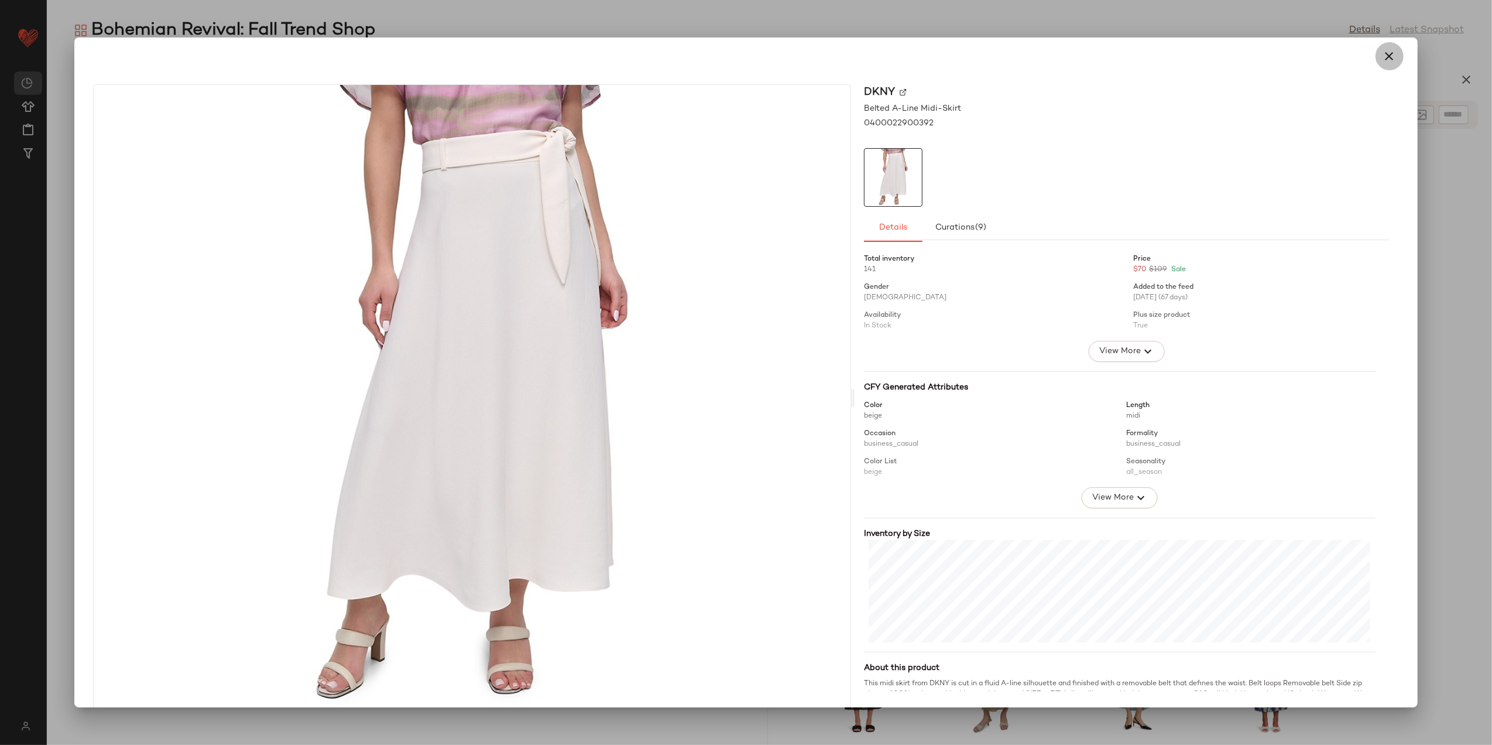
click at [1387, 59] on icon "button" at bounding box center [1390, 56] width 14 height 14
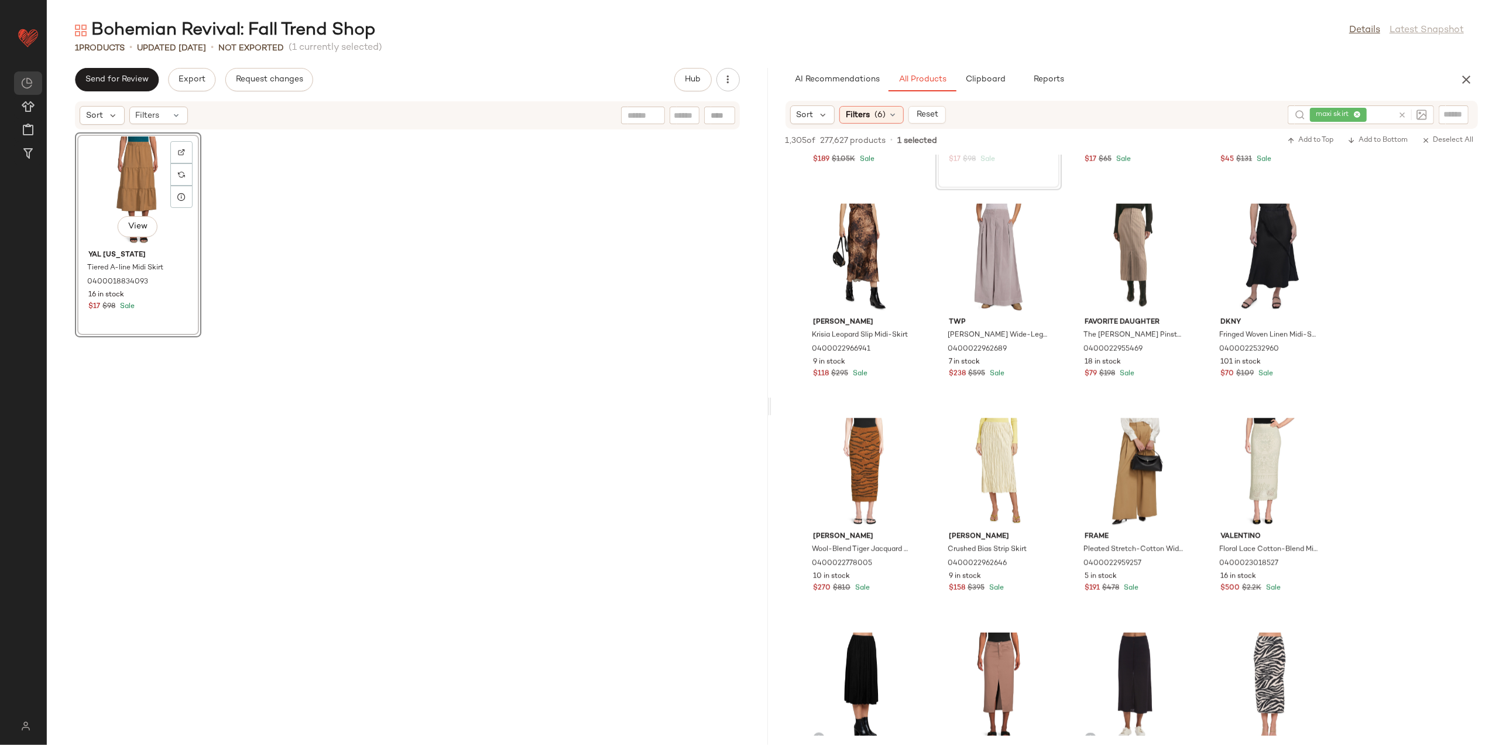
scroll to position [1483, 0]
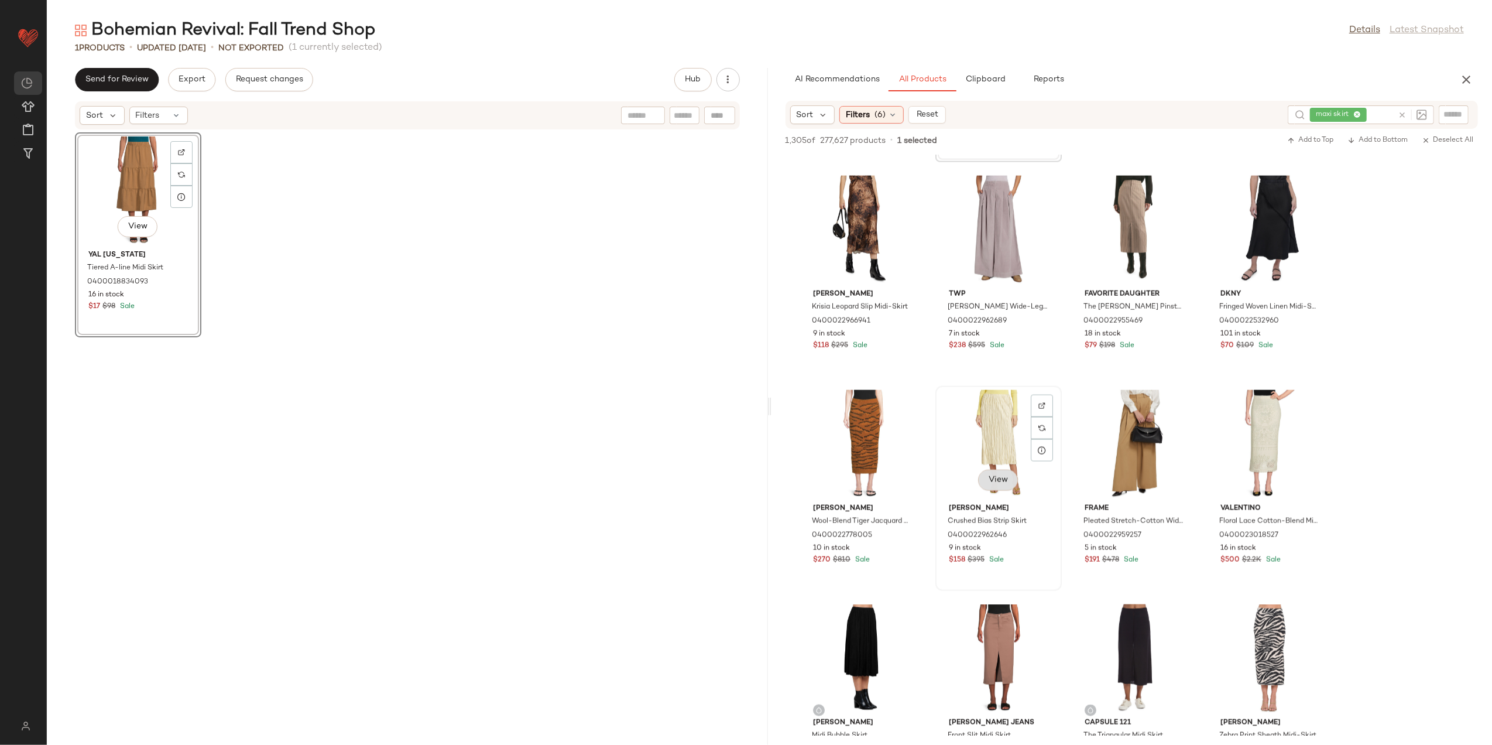
click at [992, 470] on button "View" at bounding box center [998, 480] width 40 height 21
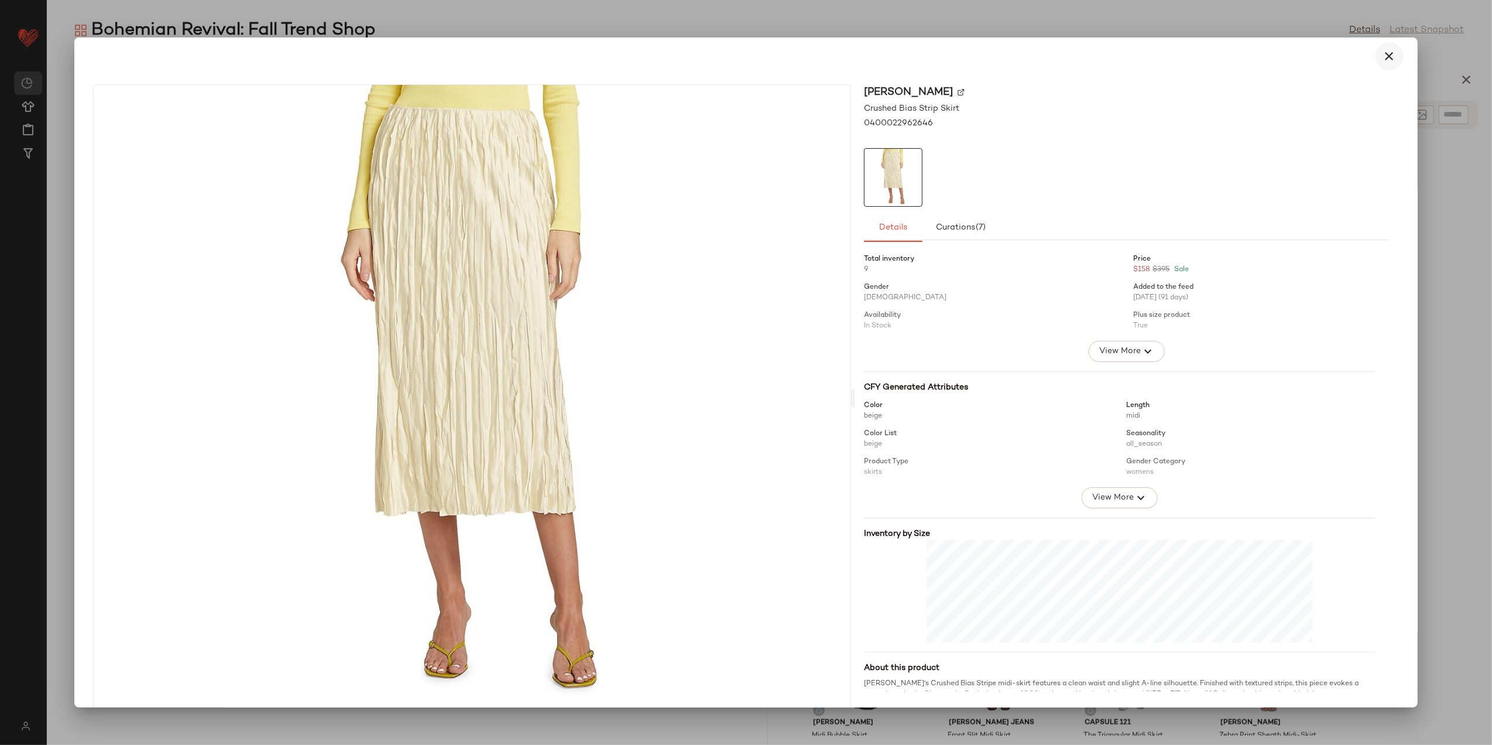
click at [1387, 54] on icon "button" at bounding box center [1390, 56] width 14 height 14
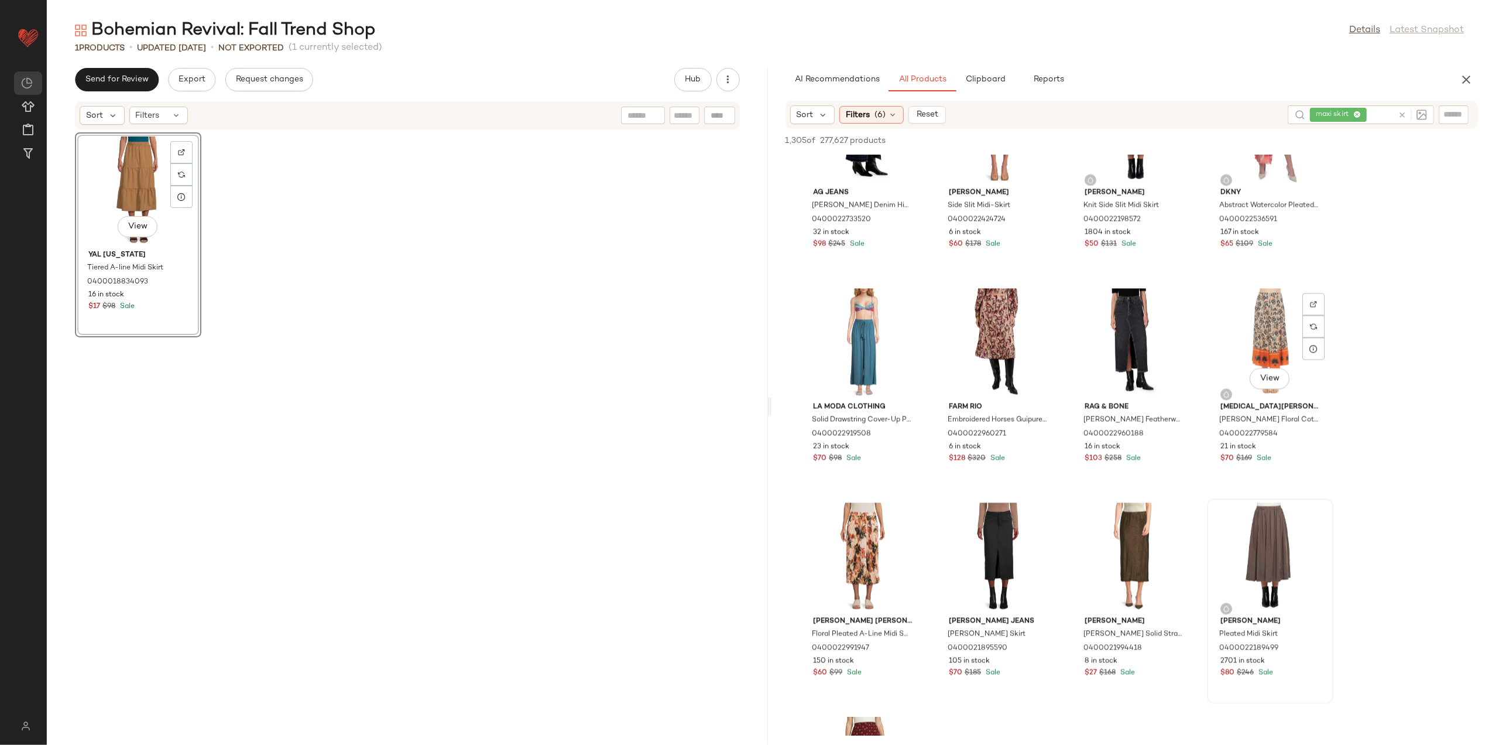
scroll to position [2264, 0]
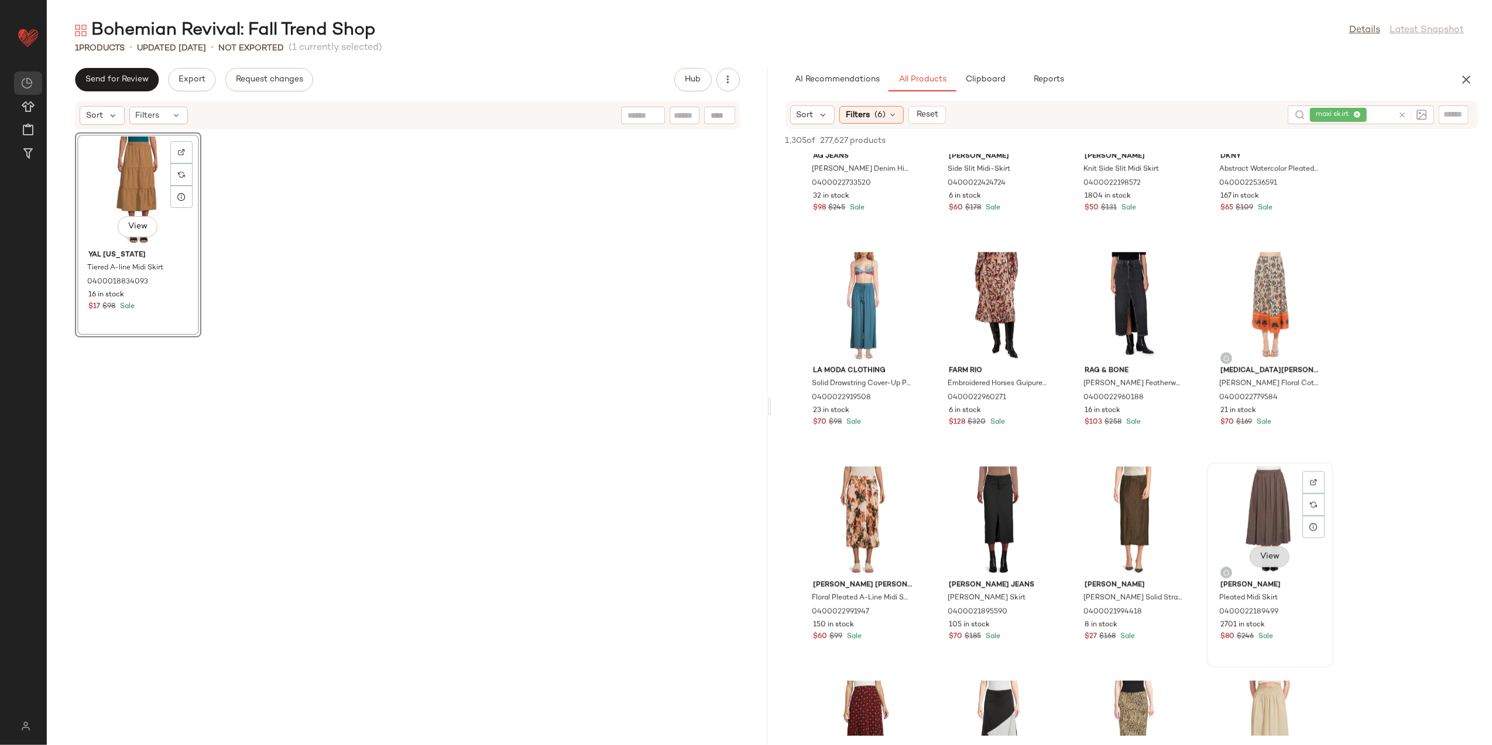
click at [1260, 563] on button "View" at bounding box center [1270, 556] width 40 height 21
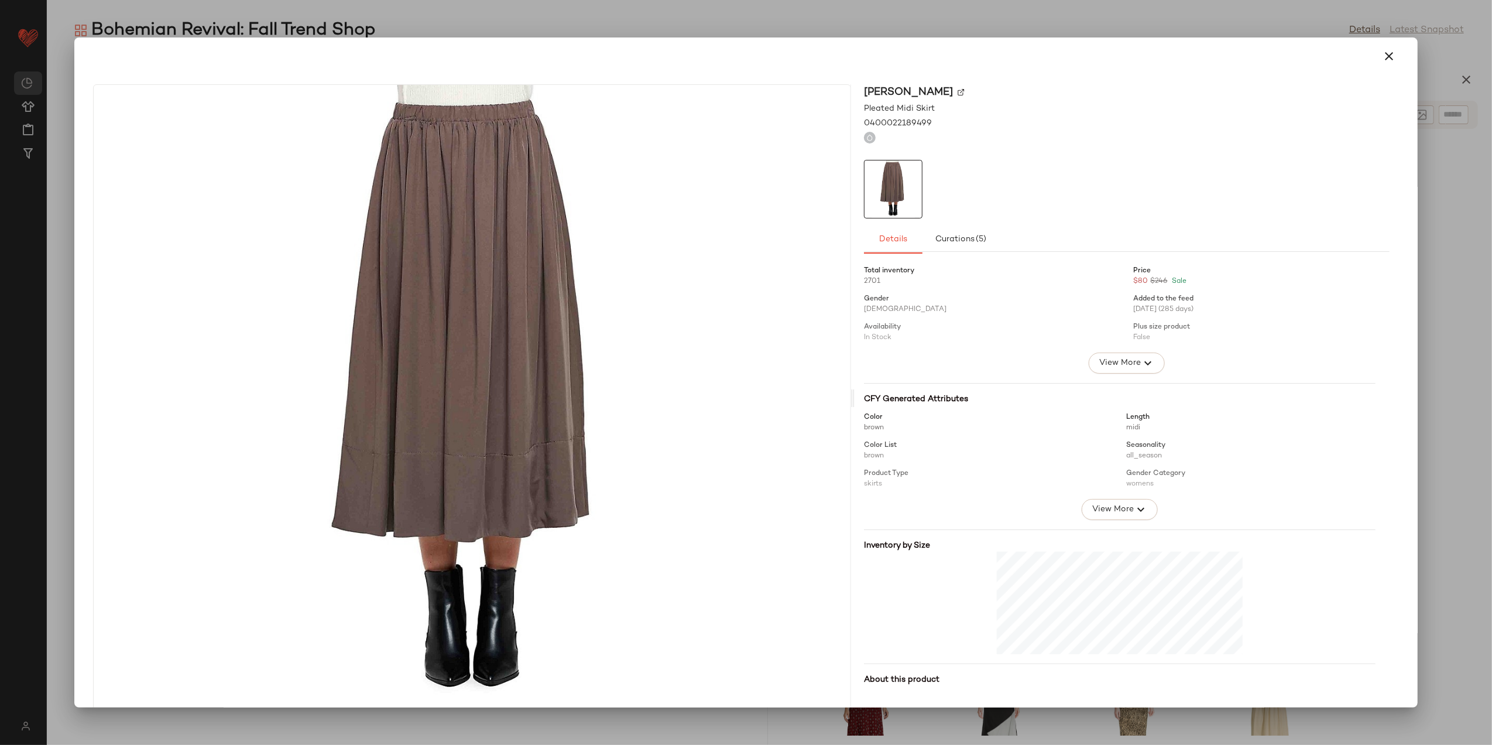
click at [1387, 42] on div at bounding box center [745, 56] width 1315 height 28
click at [1383, 54] on icon "button" at bounding box center [1390, 56] width 14 height 14
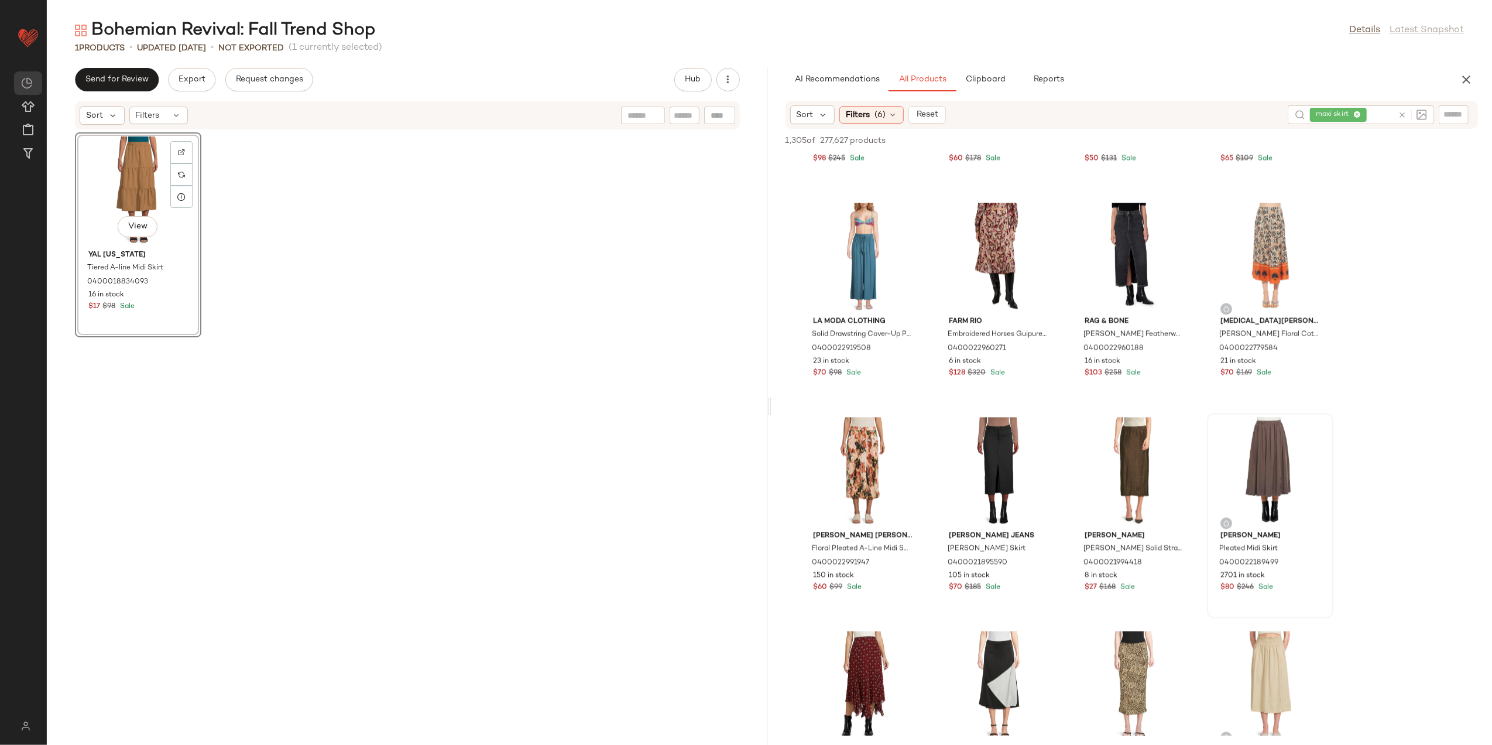
scroll to position [2420, 0]
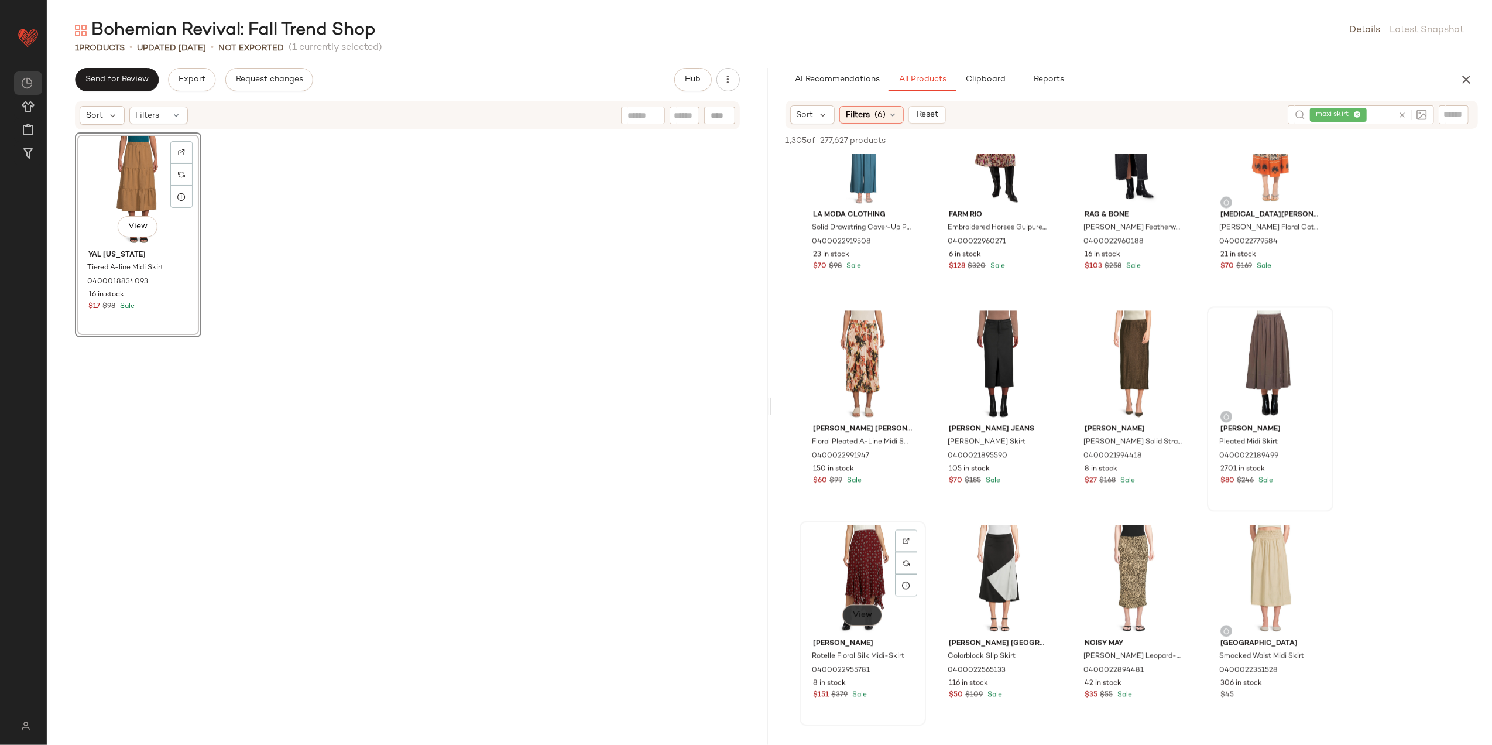
click at [871, 614] on span "View" at bounding box center [863, 614] width 20 height 9
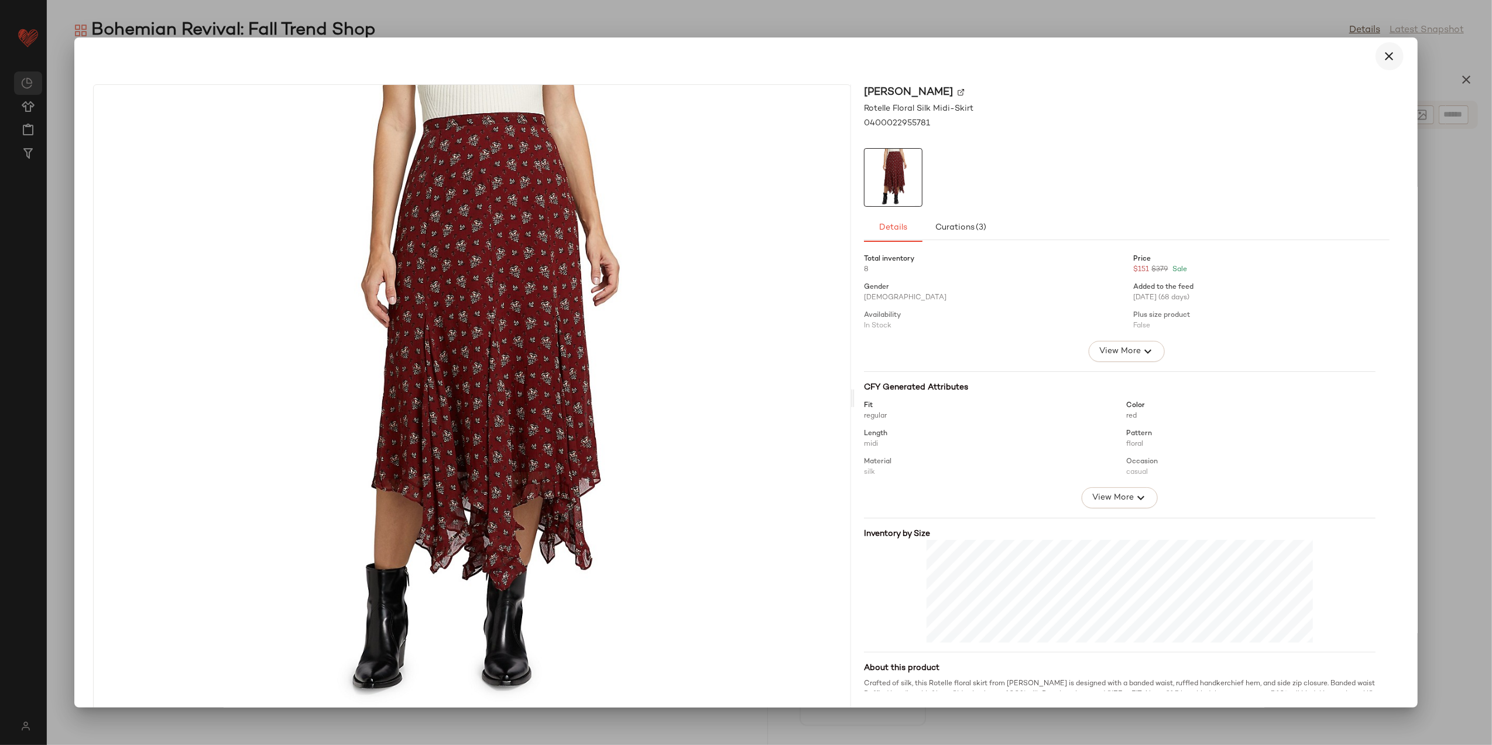
click at [1383, 61] on icon "button" at bounding box center [1390, 56] width 14 height 14
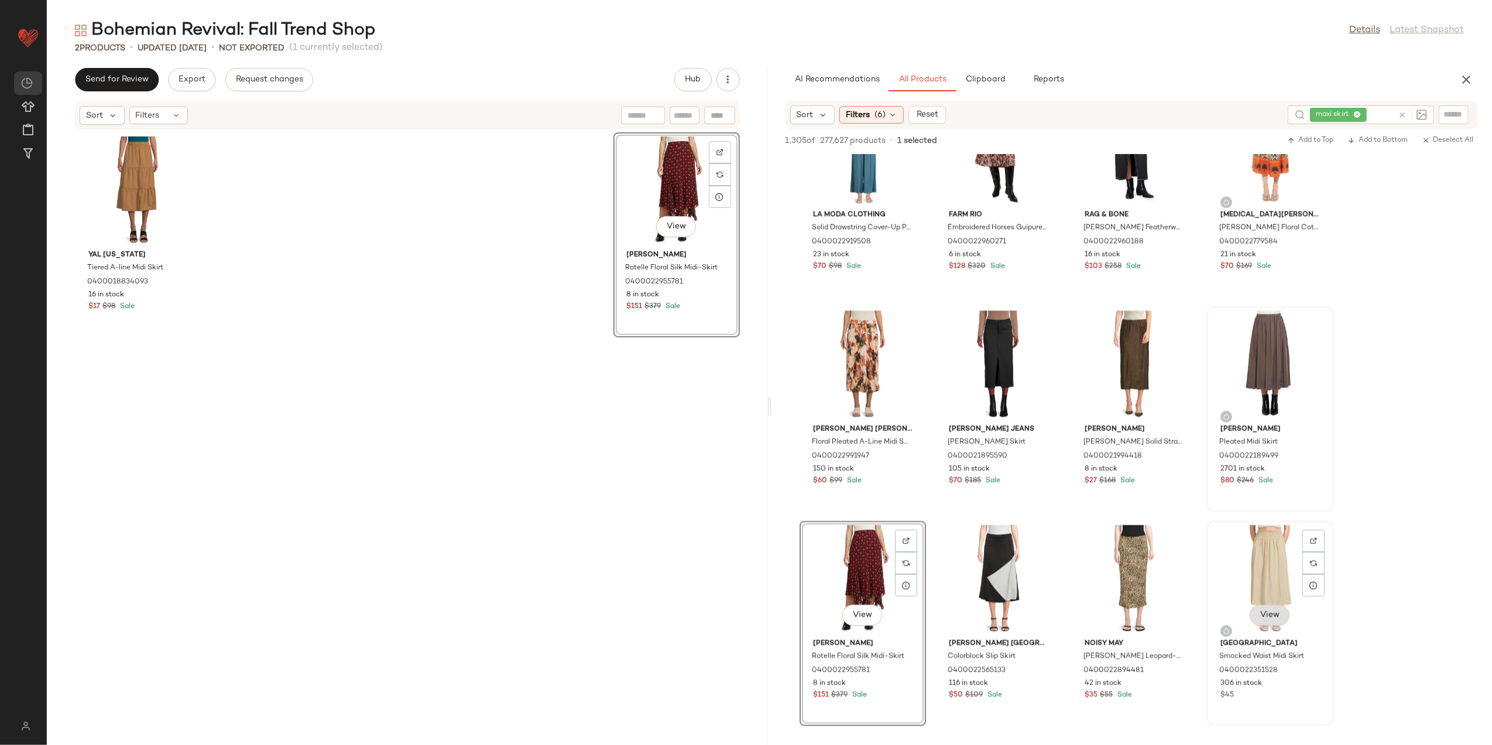
click at [1285, 612] on button "View" at bounding box center [1270, 614] width 40 height 21
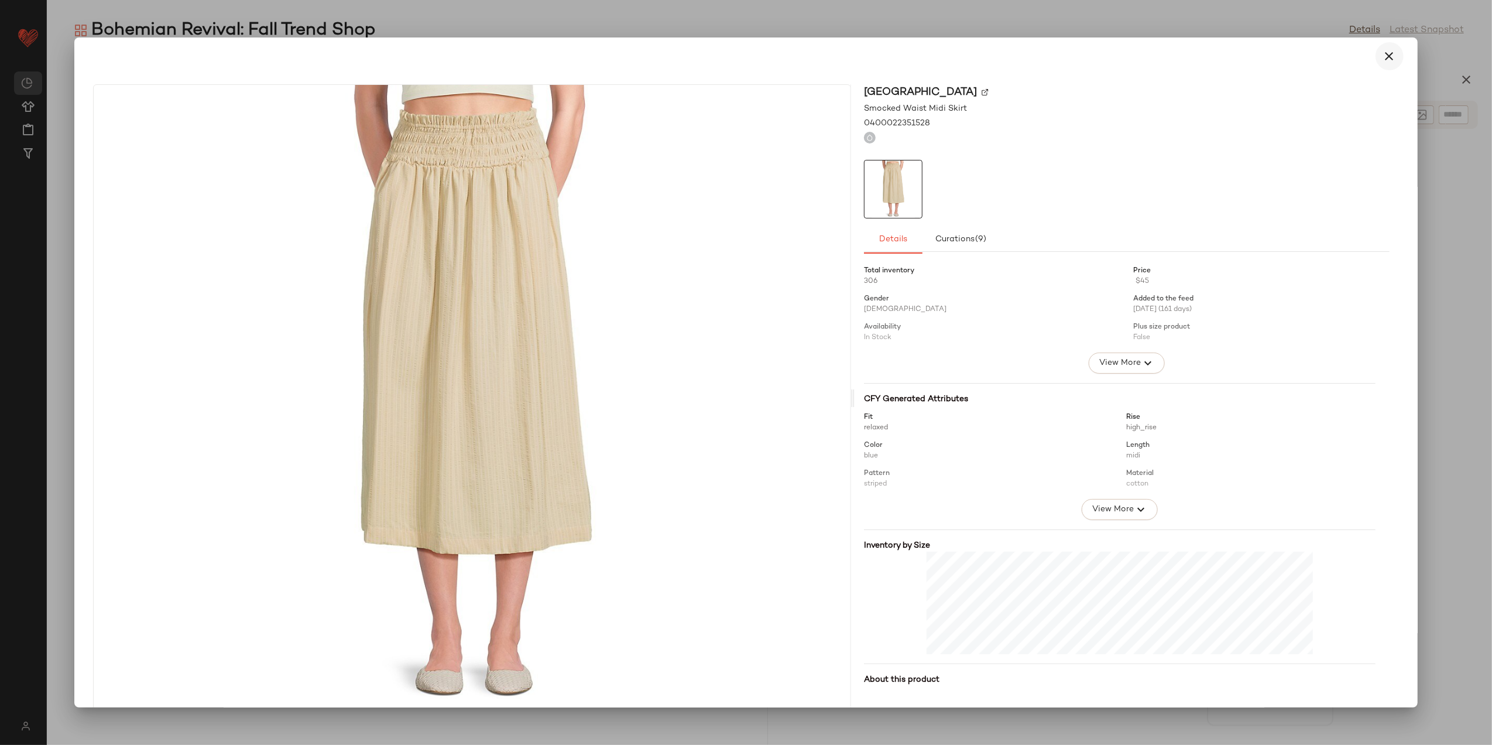
click at [1385, 63] on button "button" at bounding box center [1390, 56] width 28 height 28
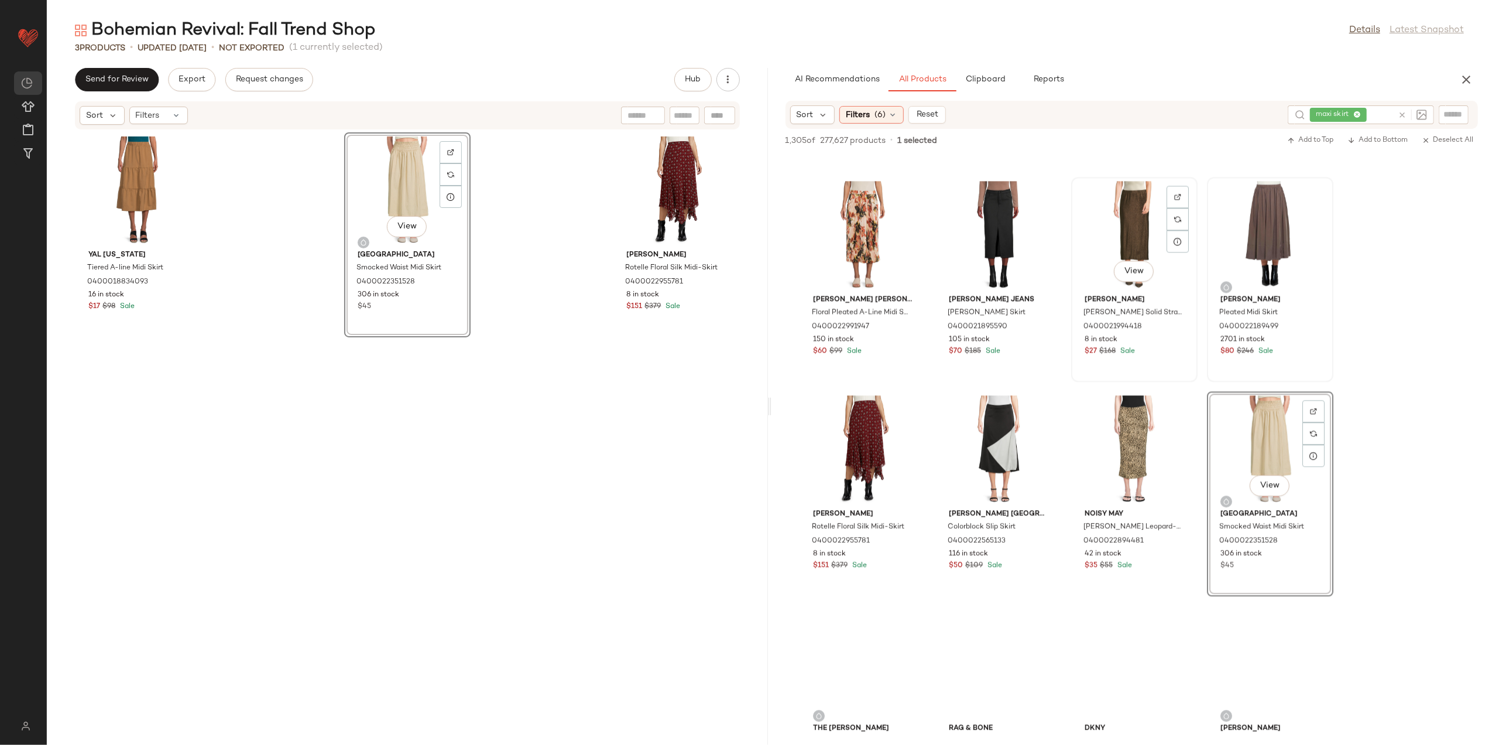
scroll to position [2654, 0]
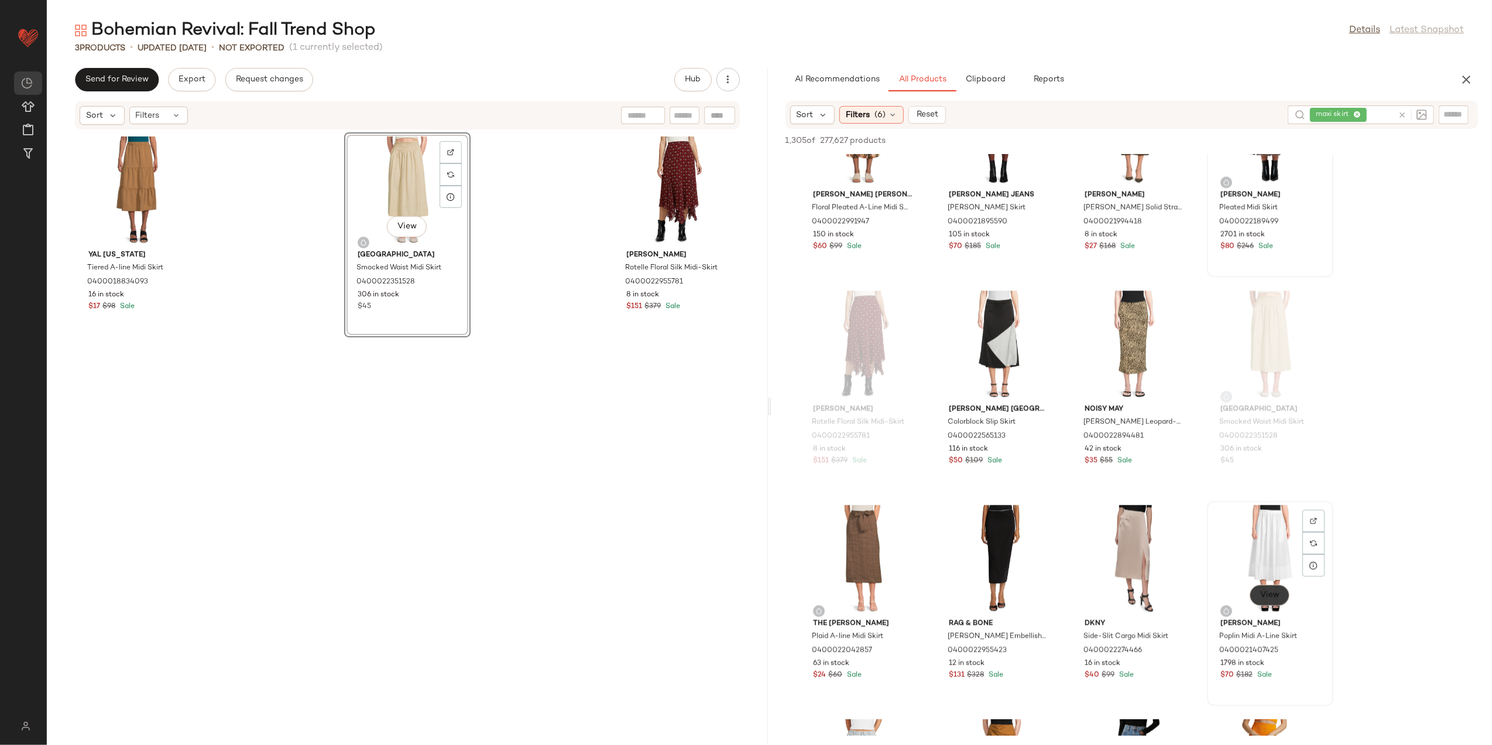
click at [1272, 591] on span "View" at bounding box center [1270, 594] width 20 height 9
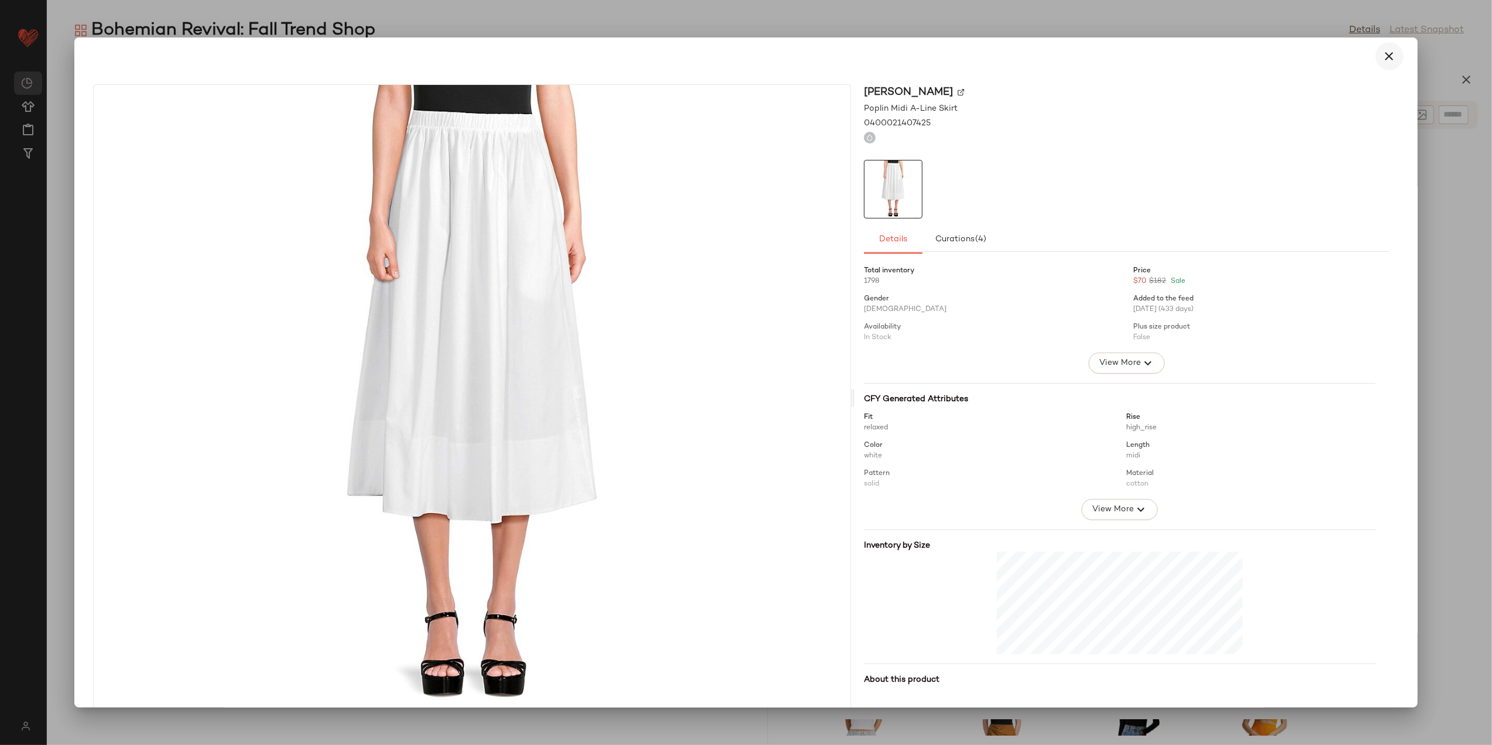
click at [1384, 53] on icon "button" at bounding box center [1390, 56] width 14 height 14
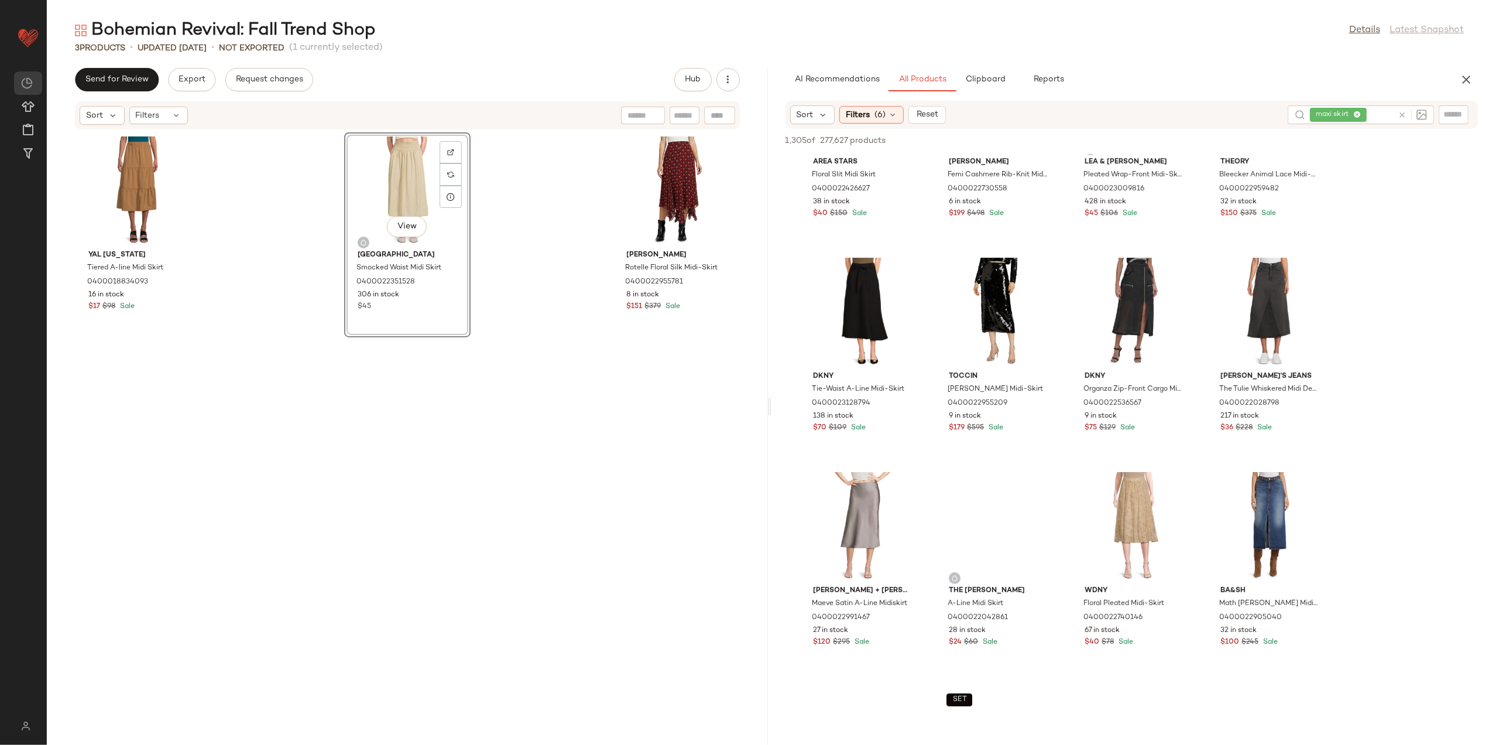
scroll to position [3982, 0]
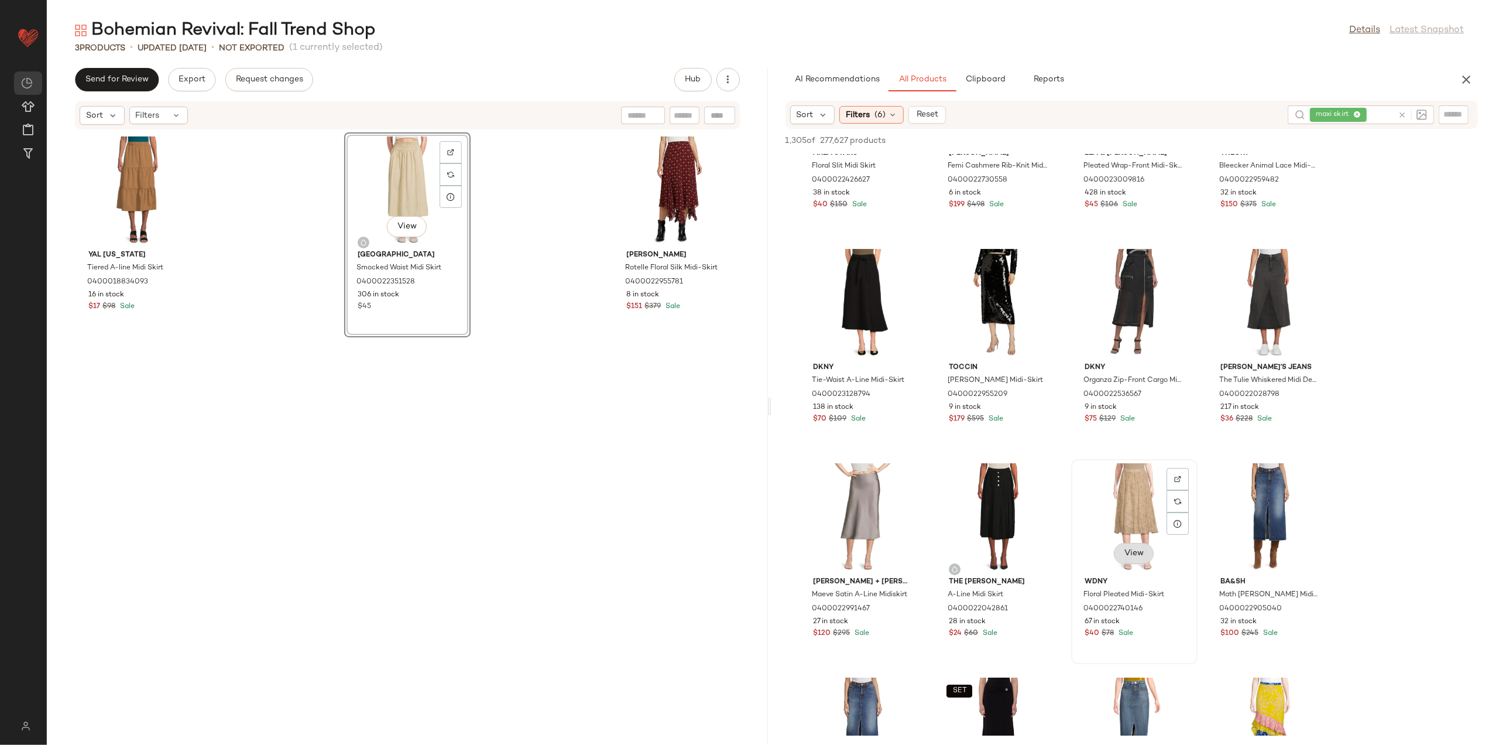
click at [1127, 549] on span "View" at bounding box center [1134, 553] width 20 height 9
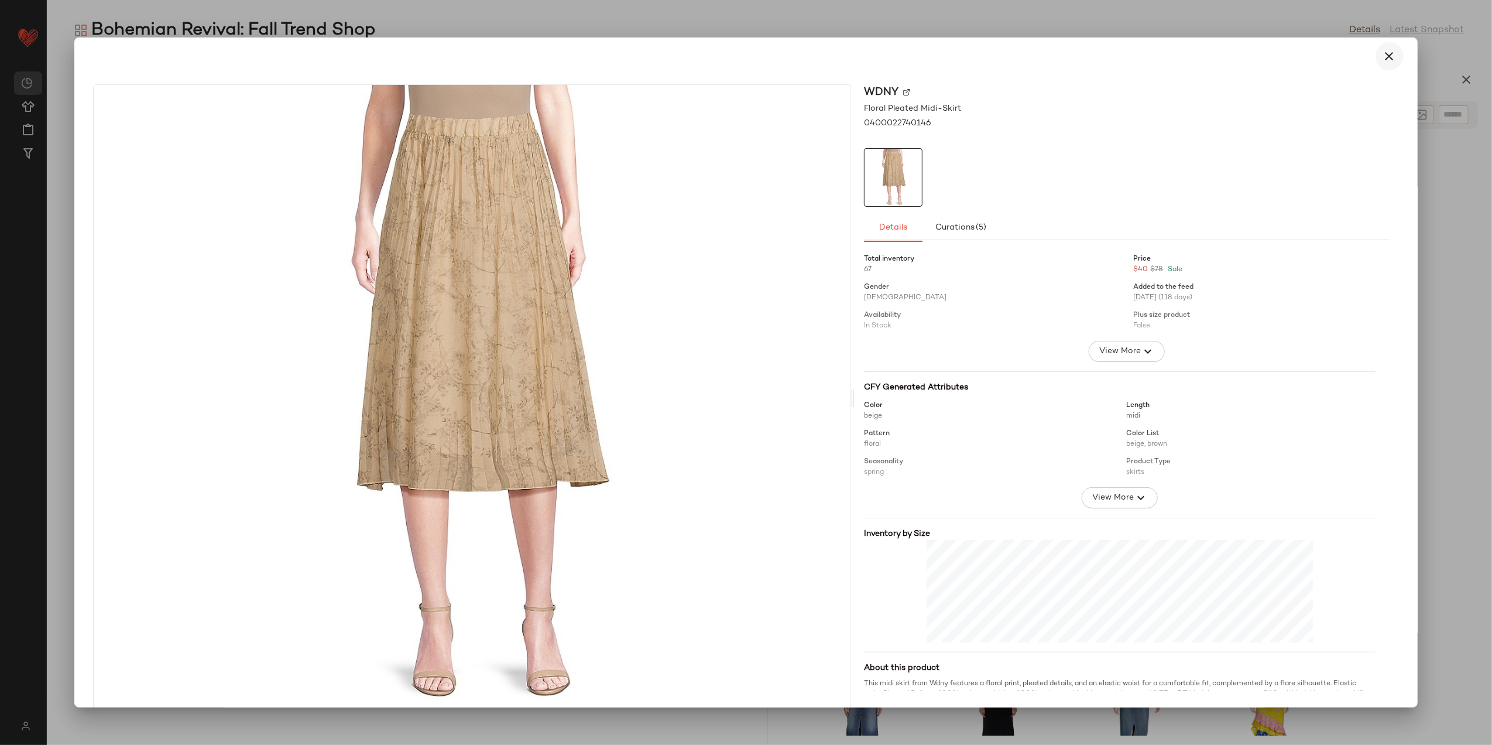
click at [1383, 55] on icon "button" at bounding box center [1390, 56] width 14 height 14
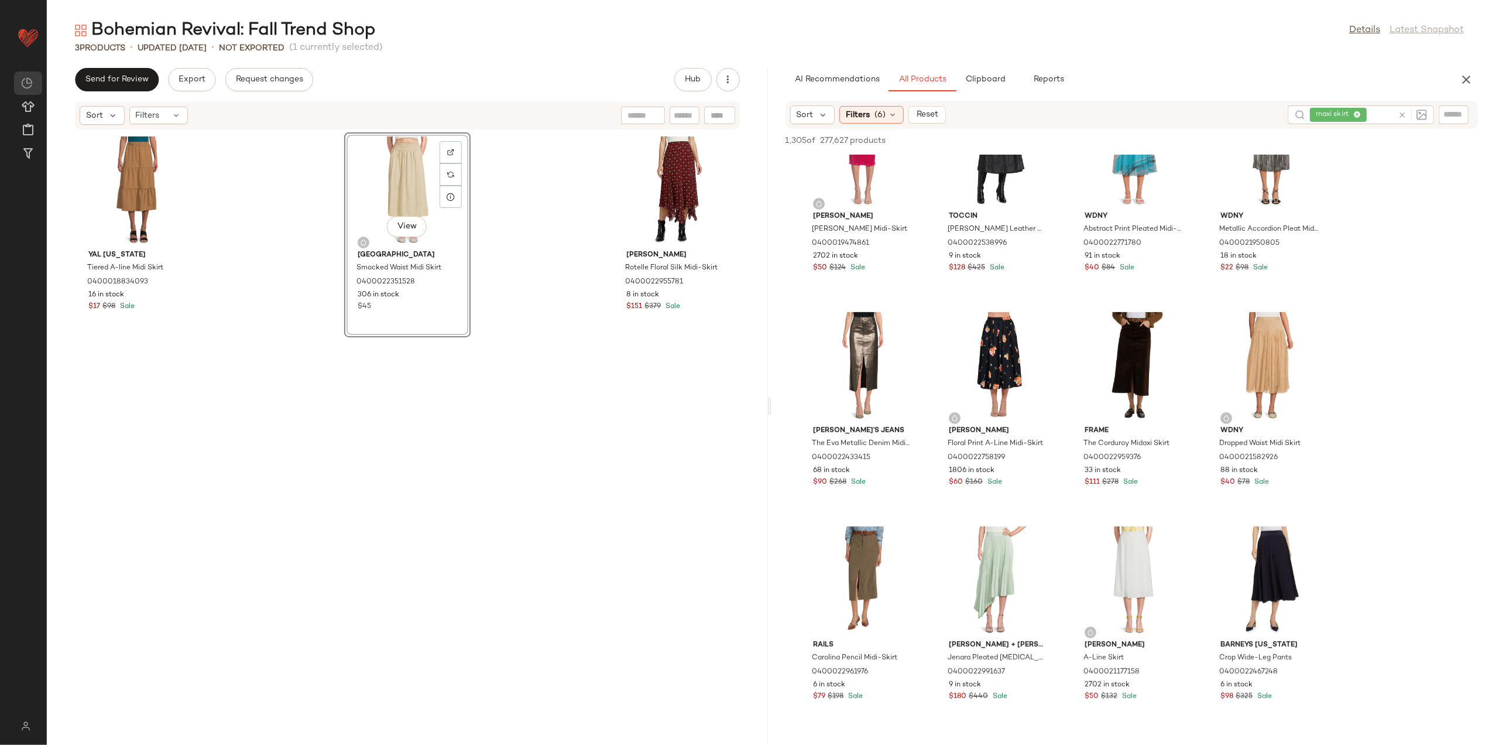
scroll to position [4996, 0]
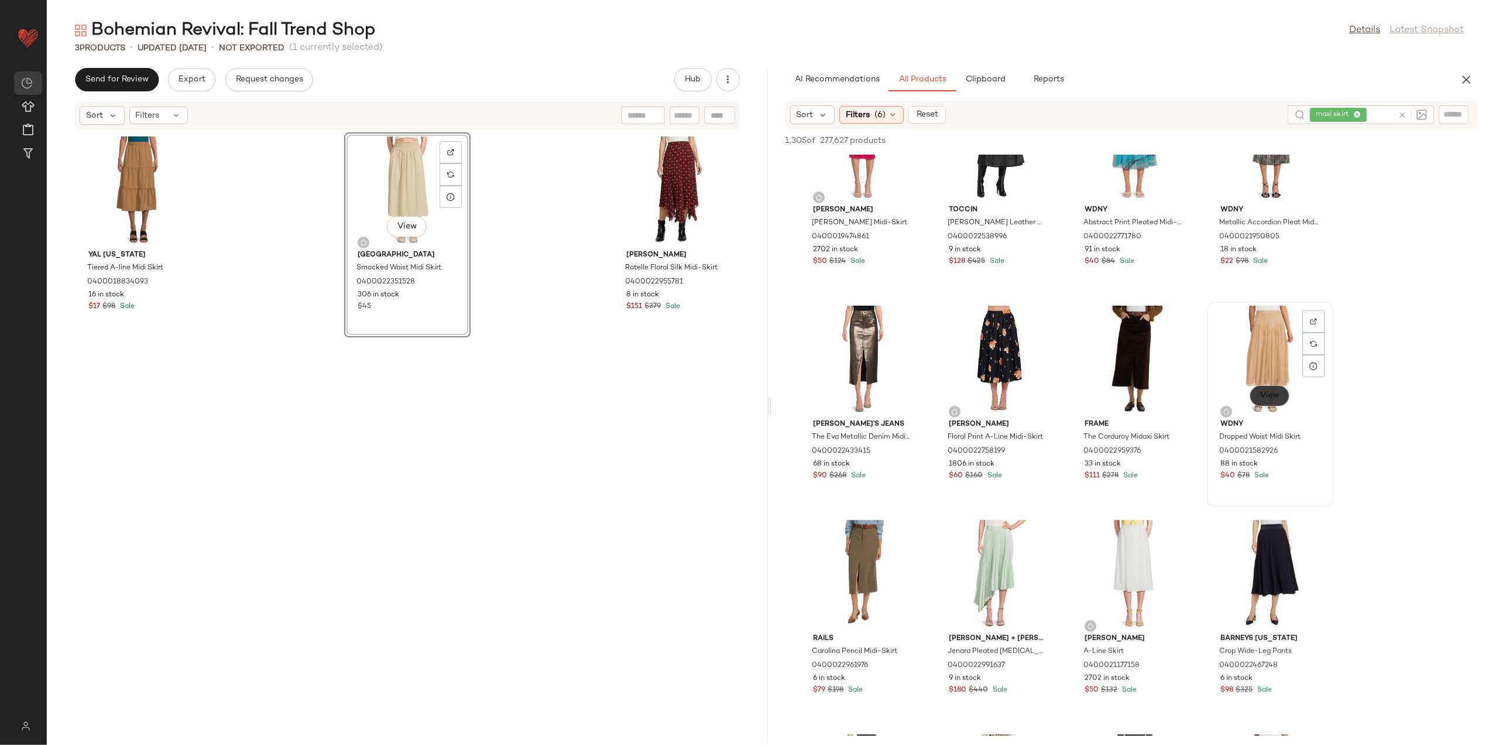
click at [1267, 386] on button "View" at bounding box center [1270, 395] width 40 height 21
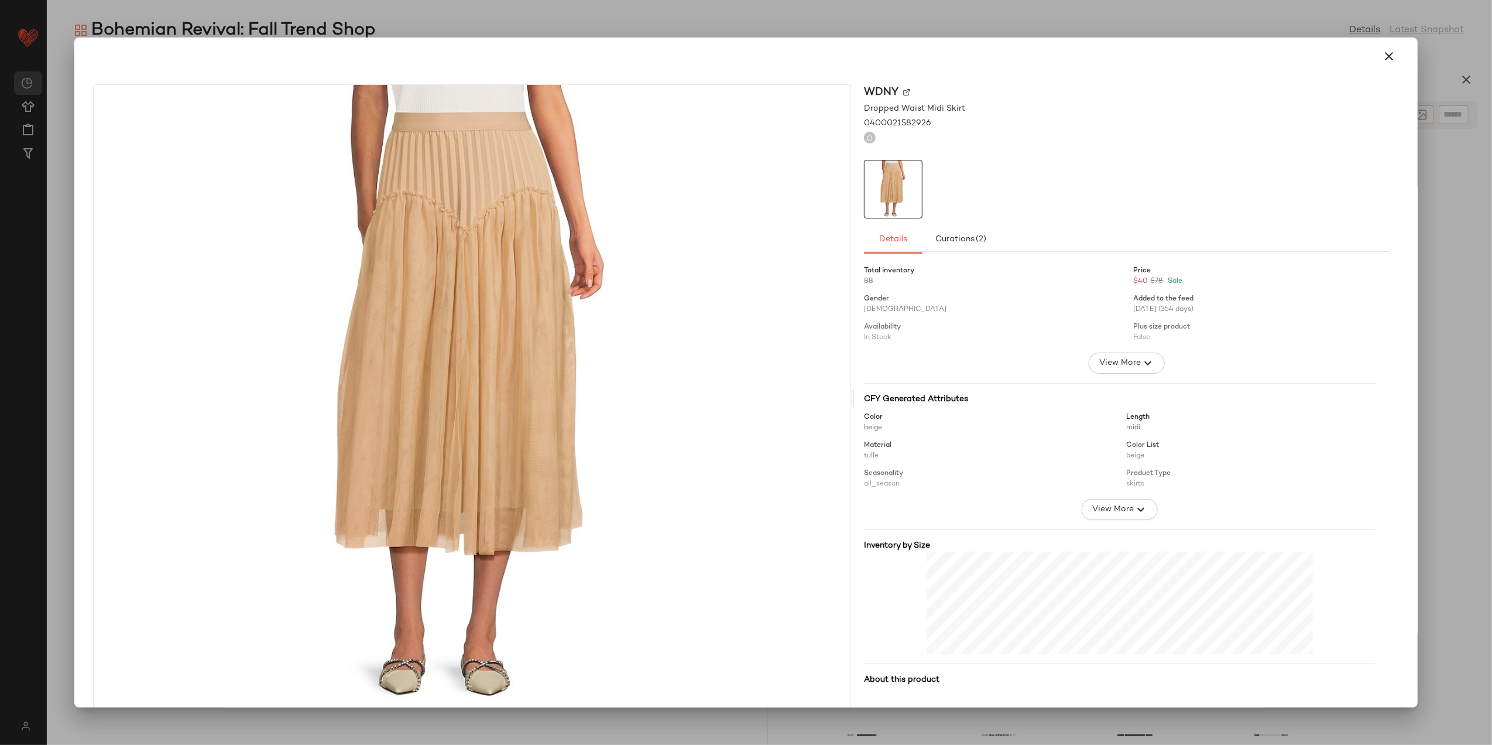
click at [1369, 64] on div at bounding box center [745, 56] width 1315 height 28
click at [1376, 57] on button "button" at bounding box center [1390, 56] width 28 height 28
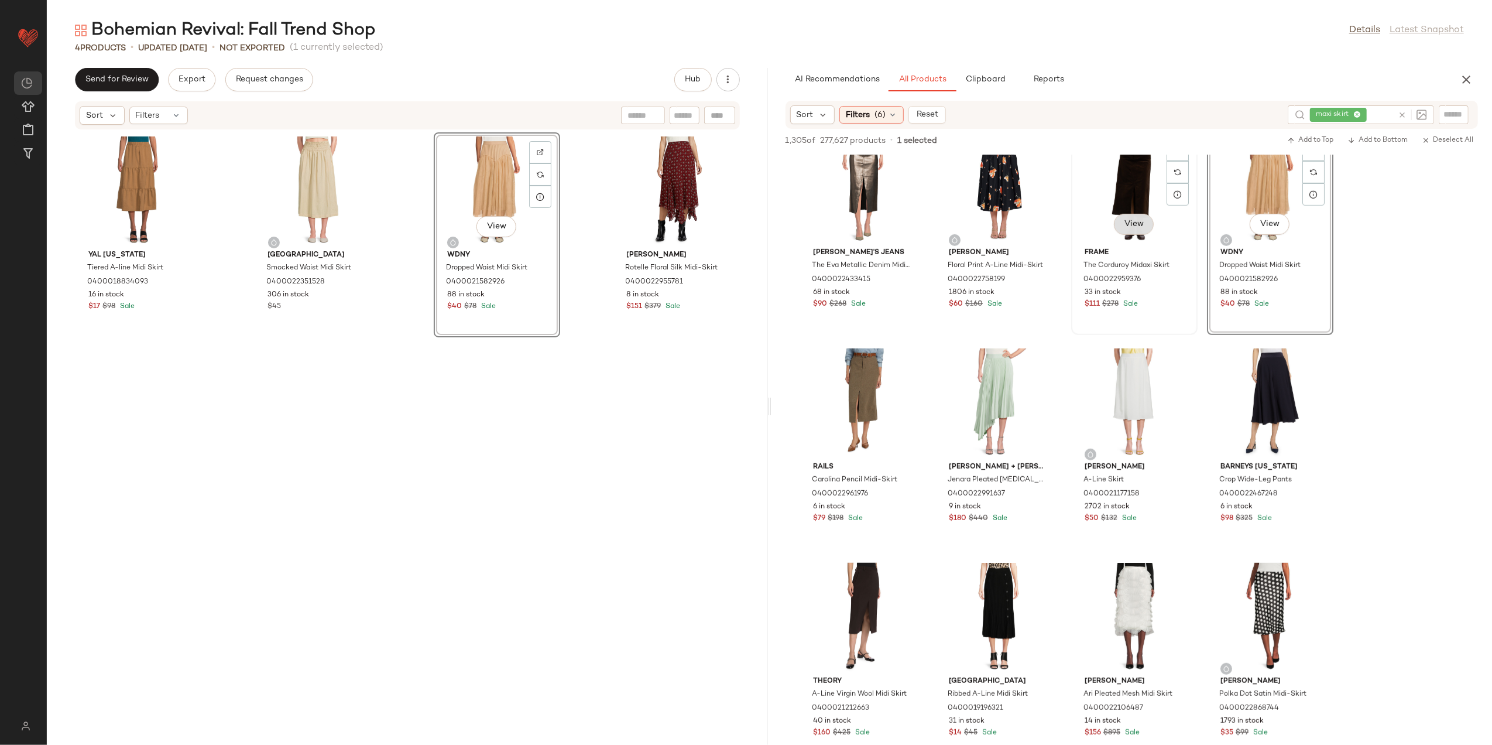
scroll to position [5308, 0]
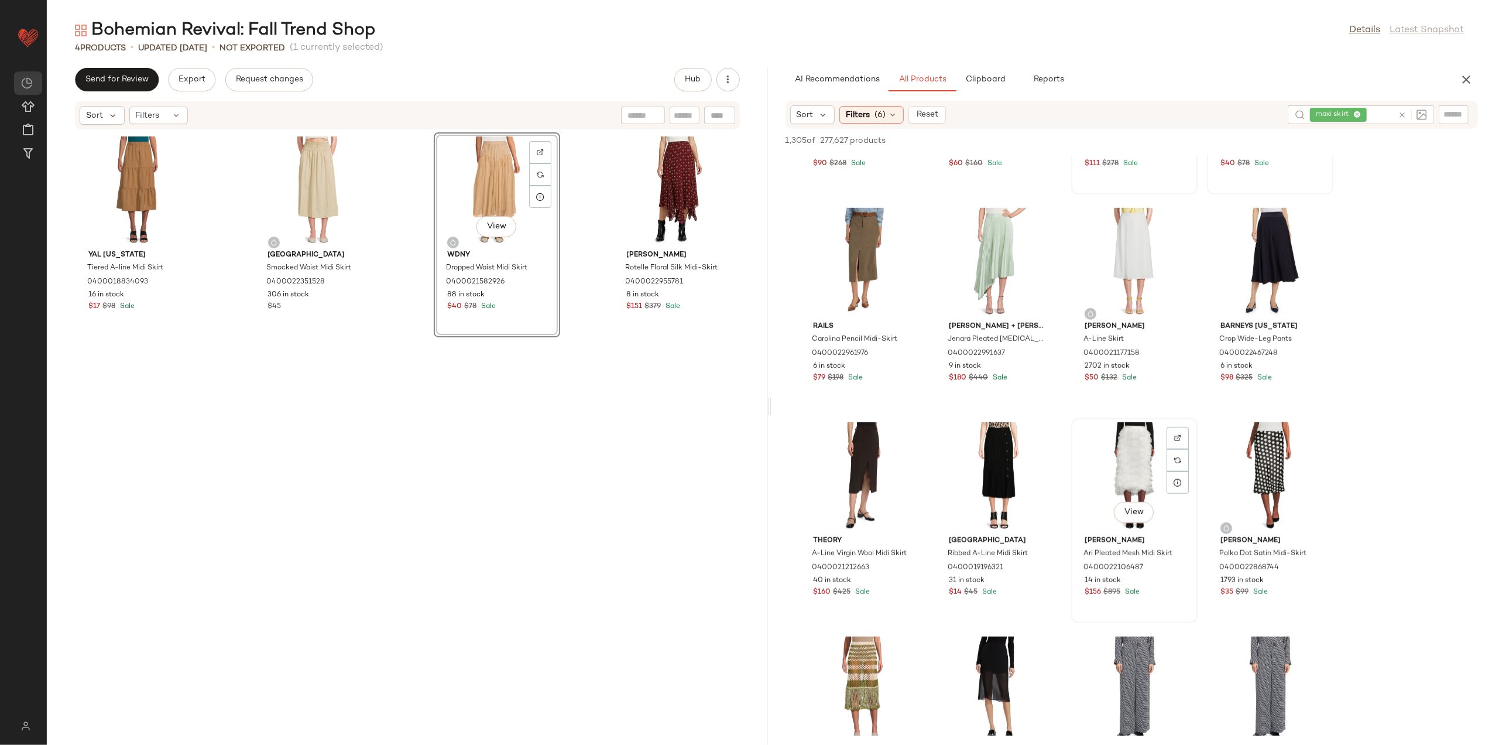
click at [1136, 498] on div "View" at bounding box center [1135, 476] width 118 height 109
click at [1136, 509] on span "View" at bounding box center [1134, 512] width 20 height 9
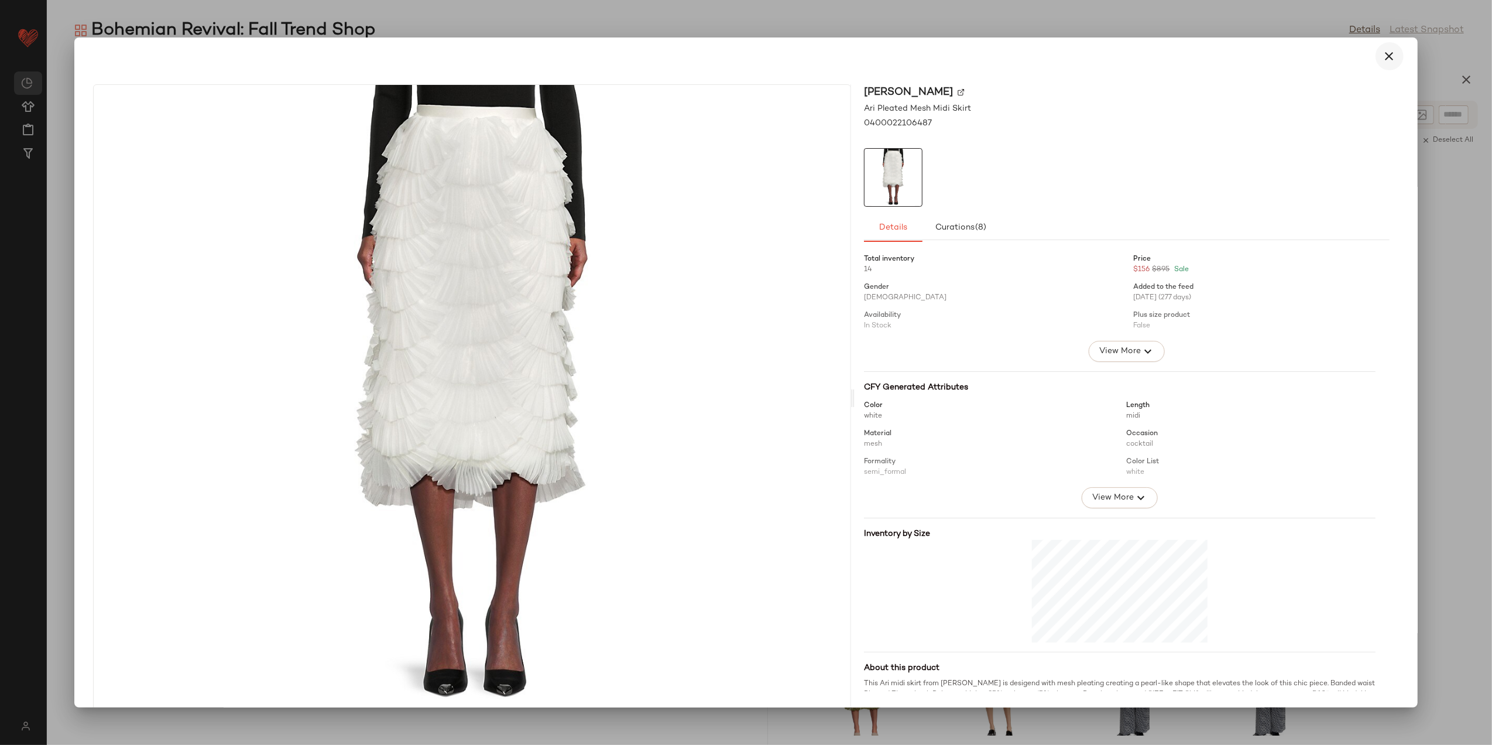
click at [1384, 54] on icon "button" at bounding box center [1390, 56] width 14 height 14
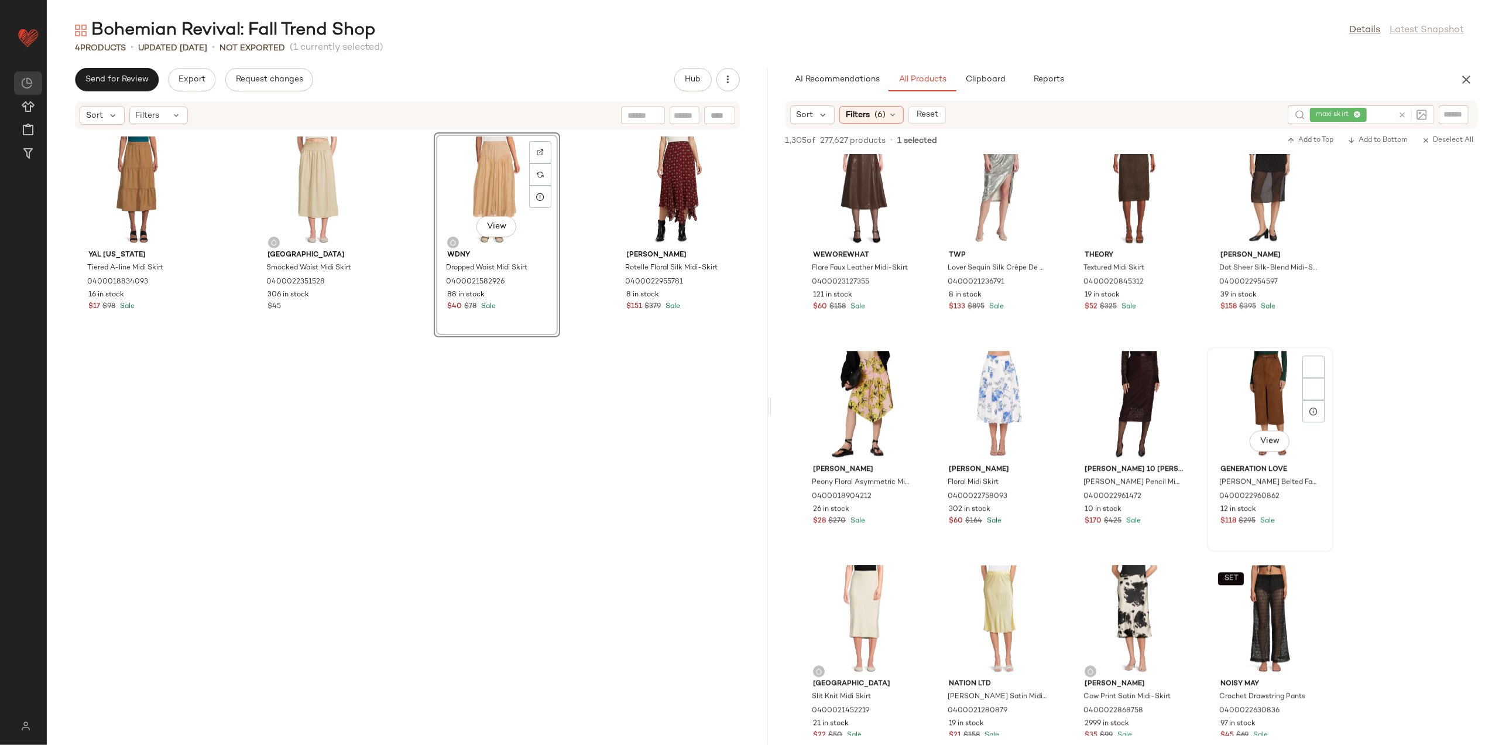
scroll to position [7416, 0]
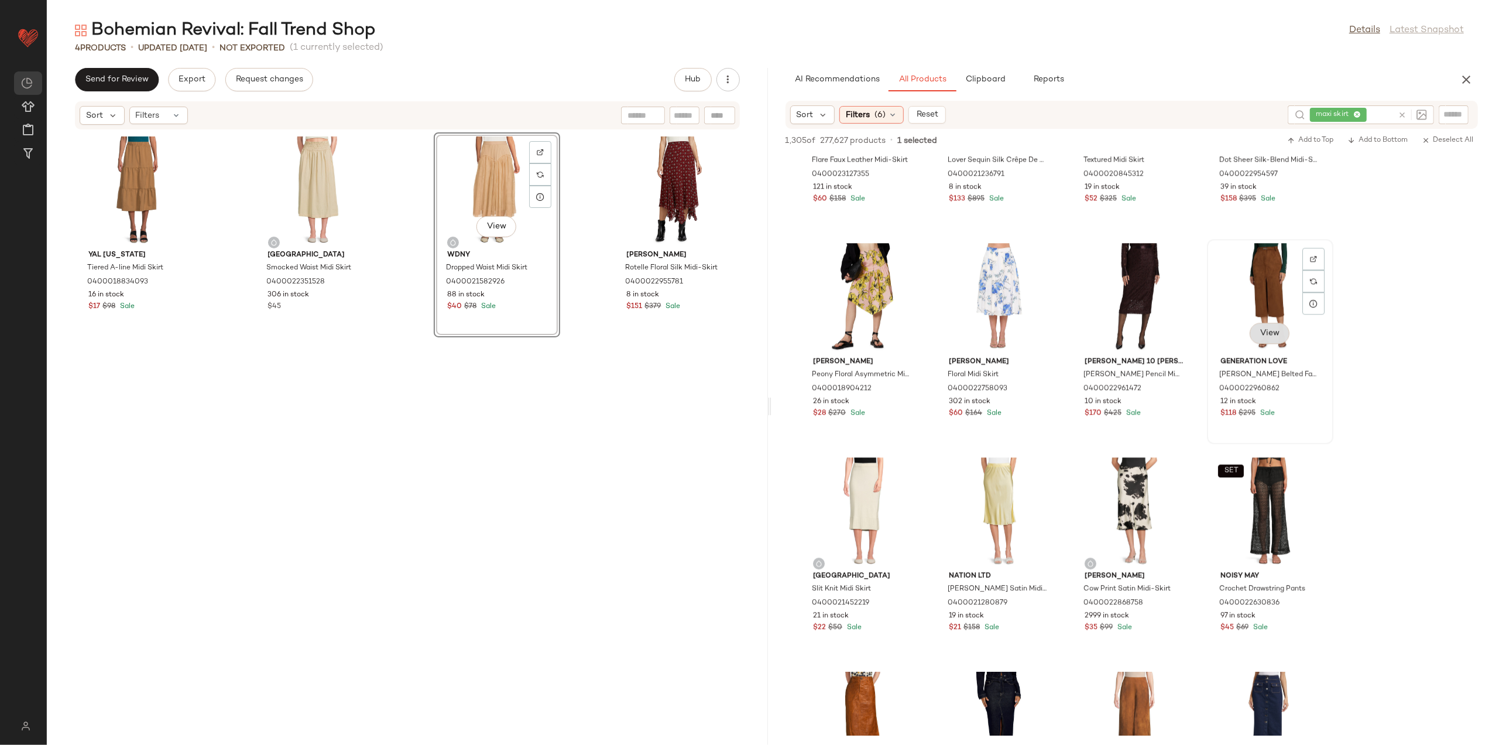
click at [1279, 335] on span "View" at bounding box center [1270, 332] width 20 height 9
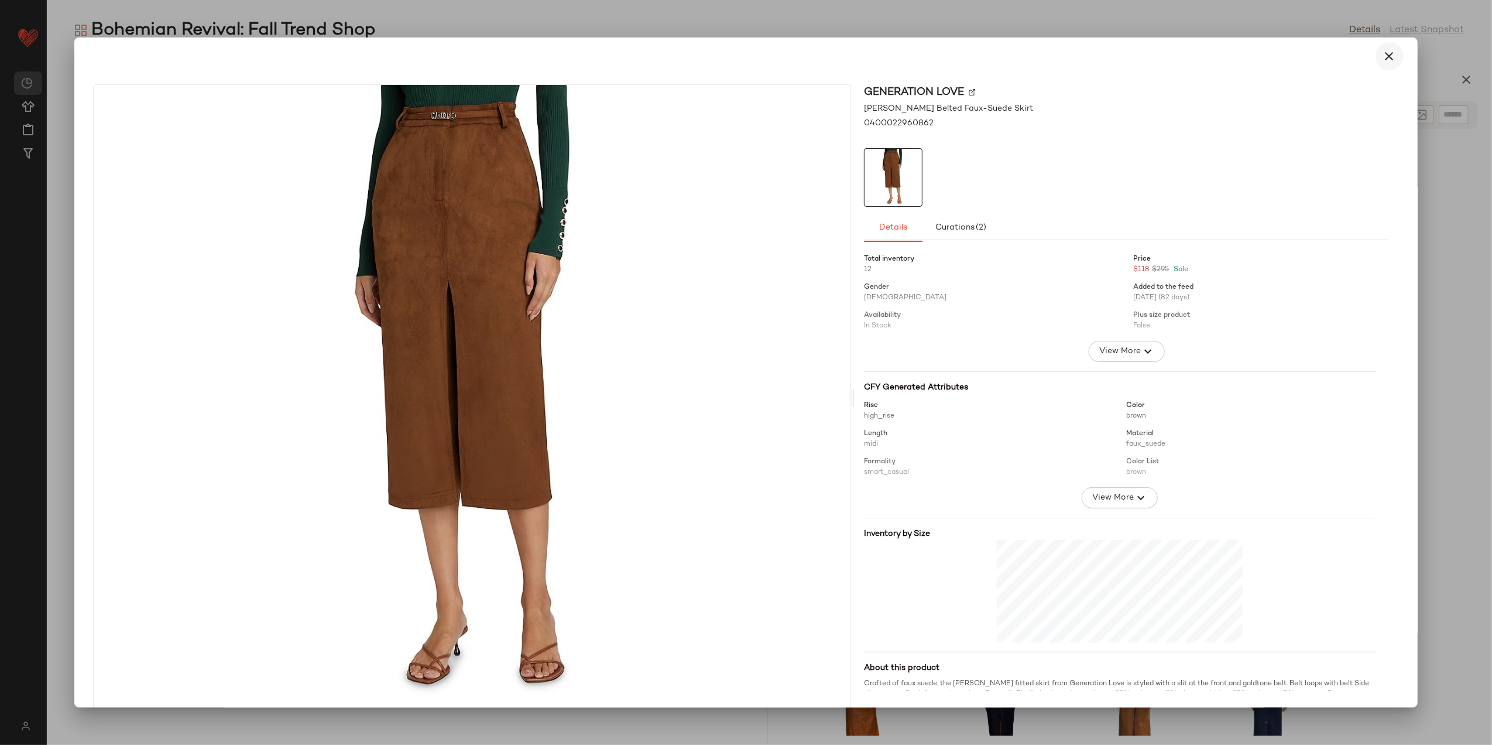
click at [1388, 57] on icon "button" at bounding box center [1390, 56] width 14 height 14
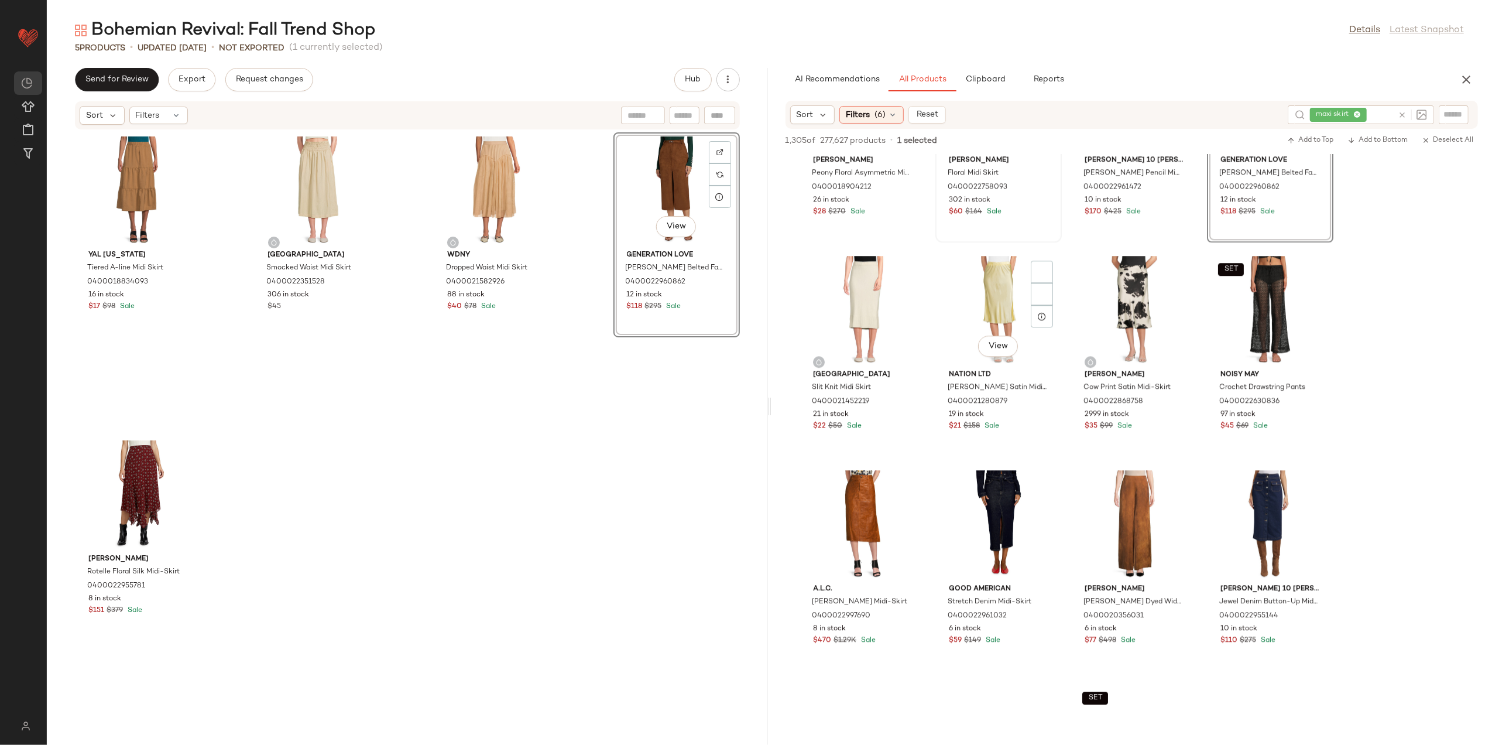
scroll to position [7729, 0]
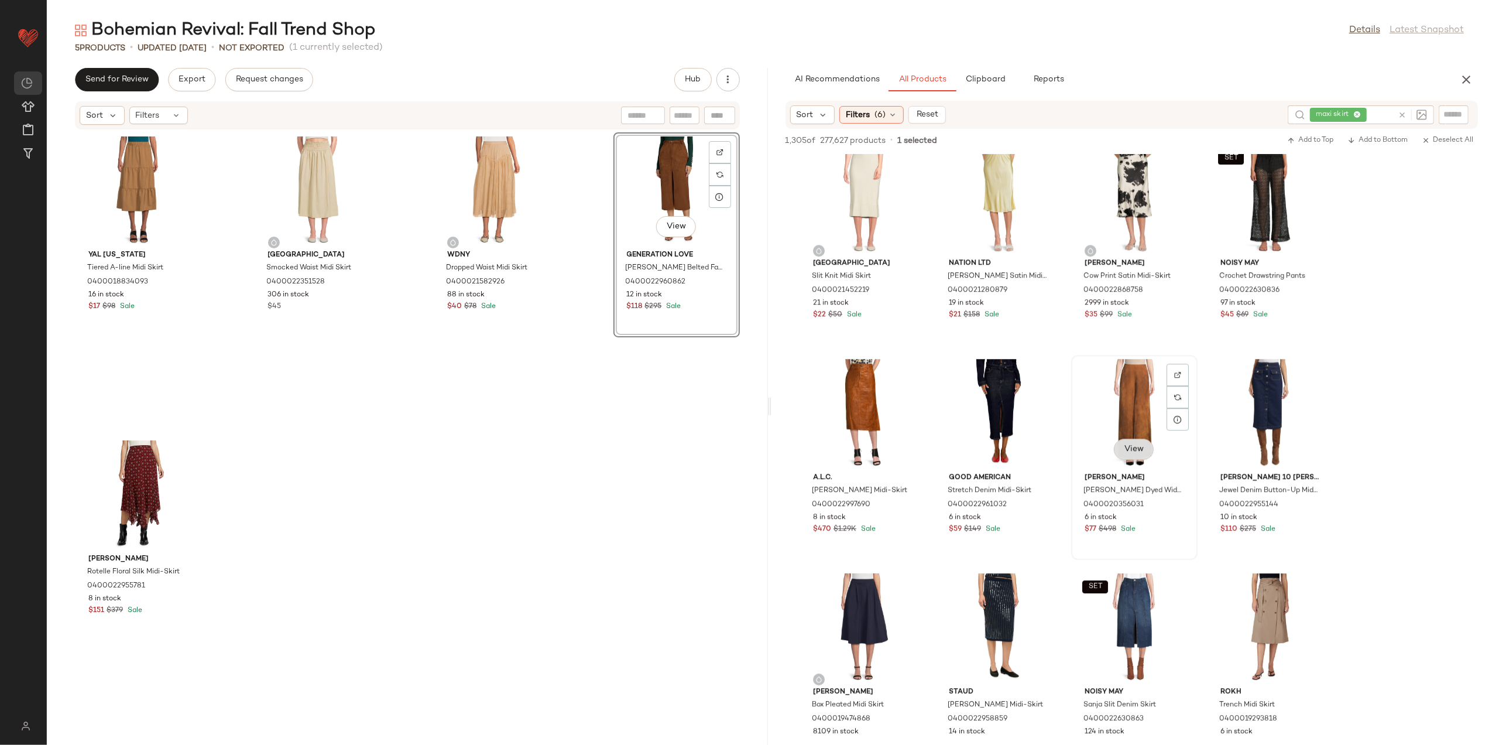
click at [1146, 446] on button "View" at bounding box center [1134, 449] width 40 height 21
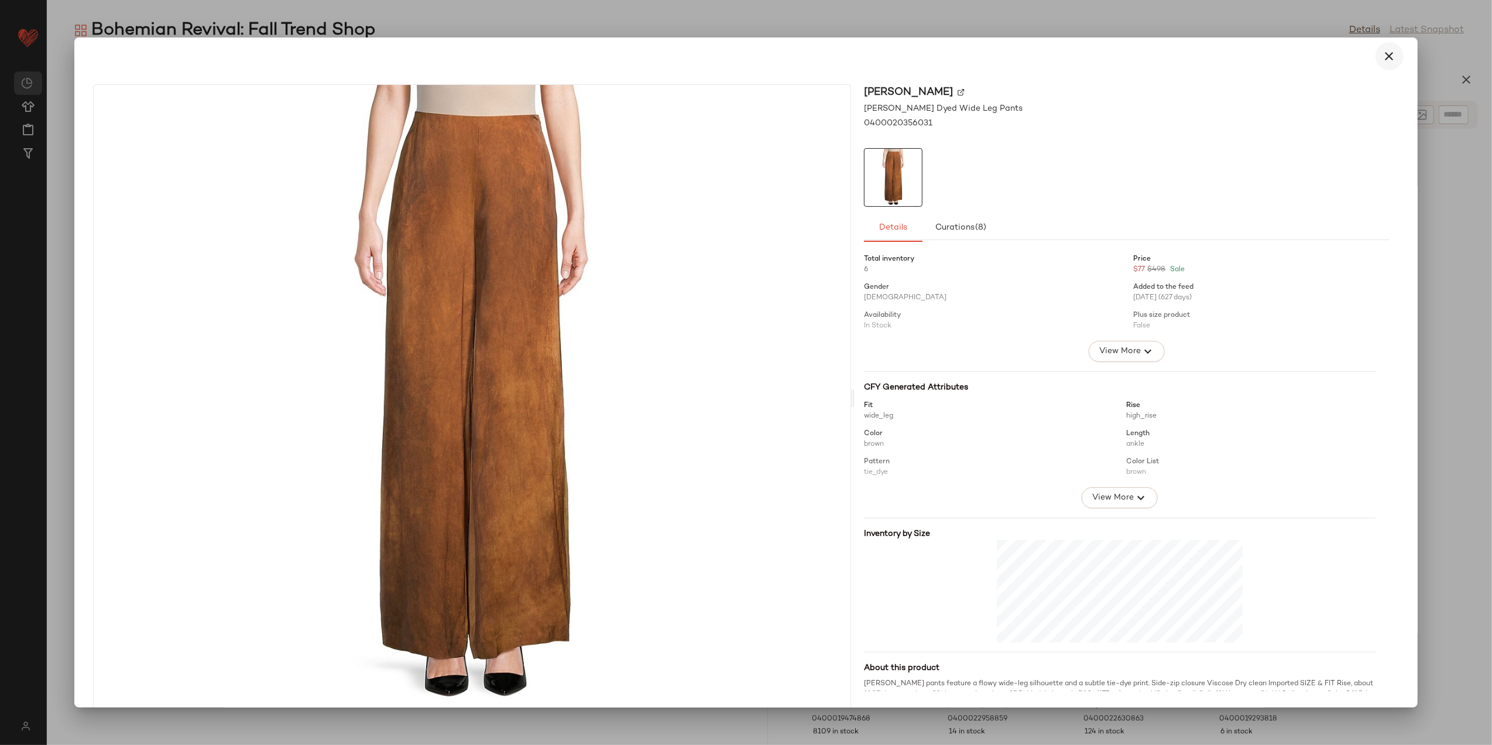
click at [1392, 59] on button "button" at bounding box center [1390, 56] width 28 height 28
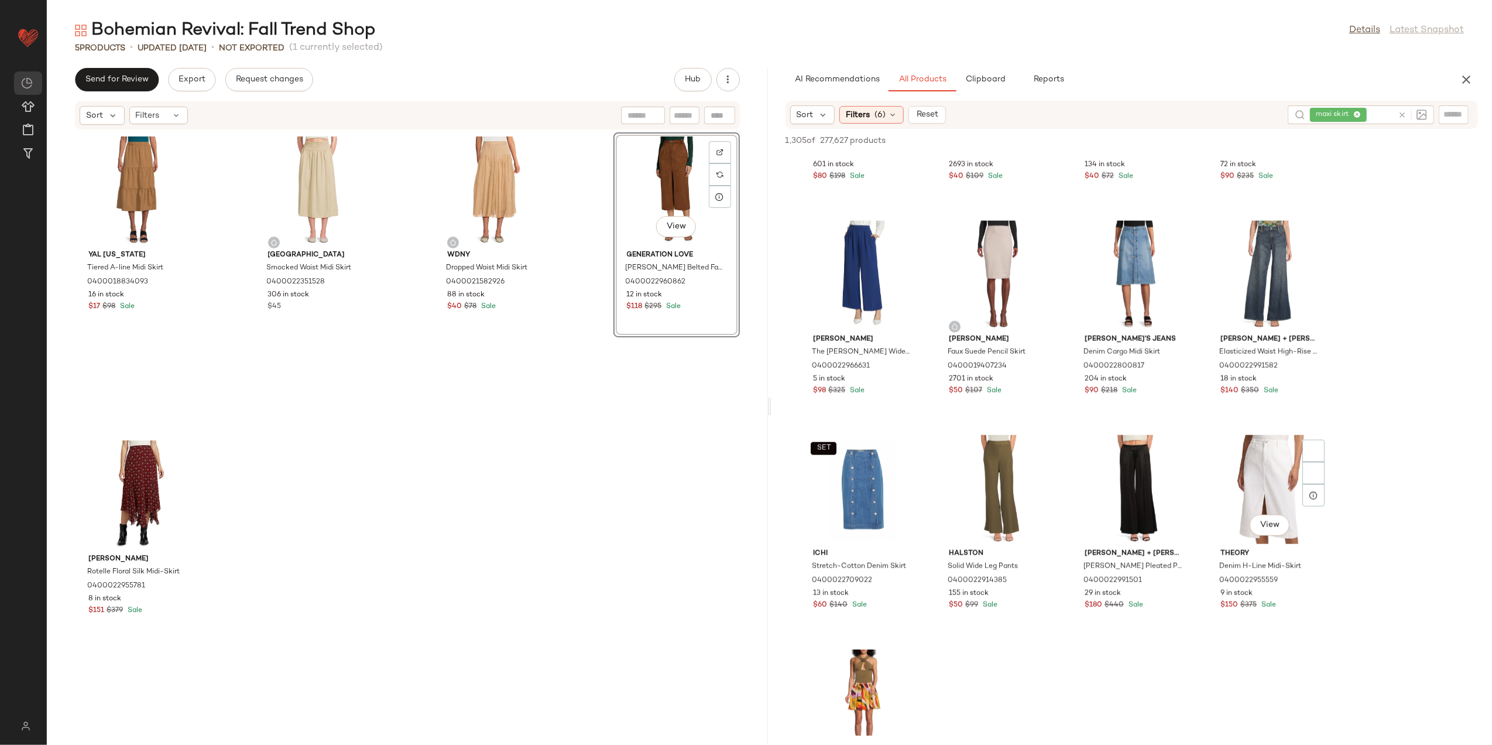
scroll to position [10539, 0]
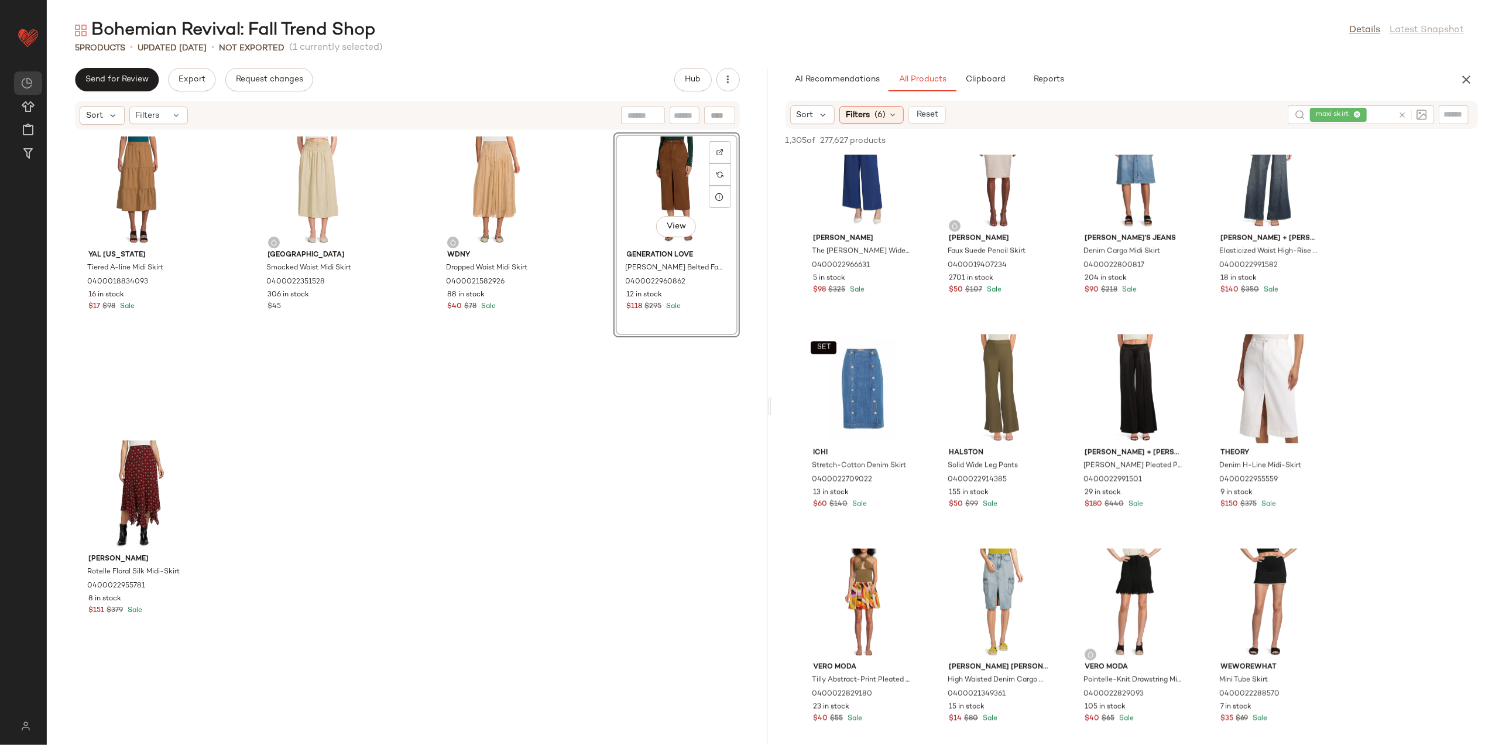
click at [1398, 117] on icon at bounding box center [1402, 115] width 9 height 9
click at [1347, 113] on input "text" at bounding box center [1361, 115] width 102 height 12
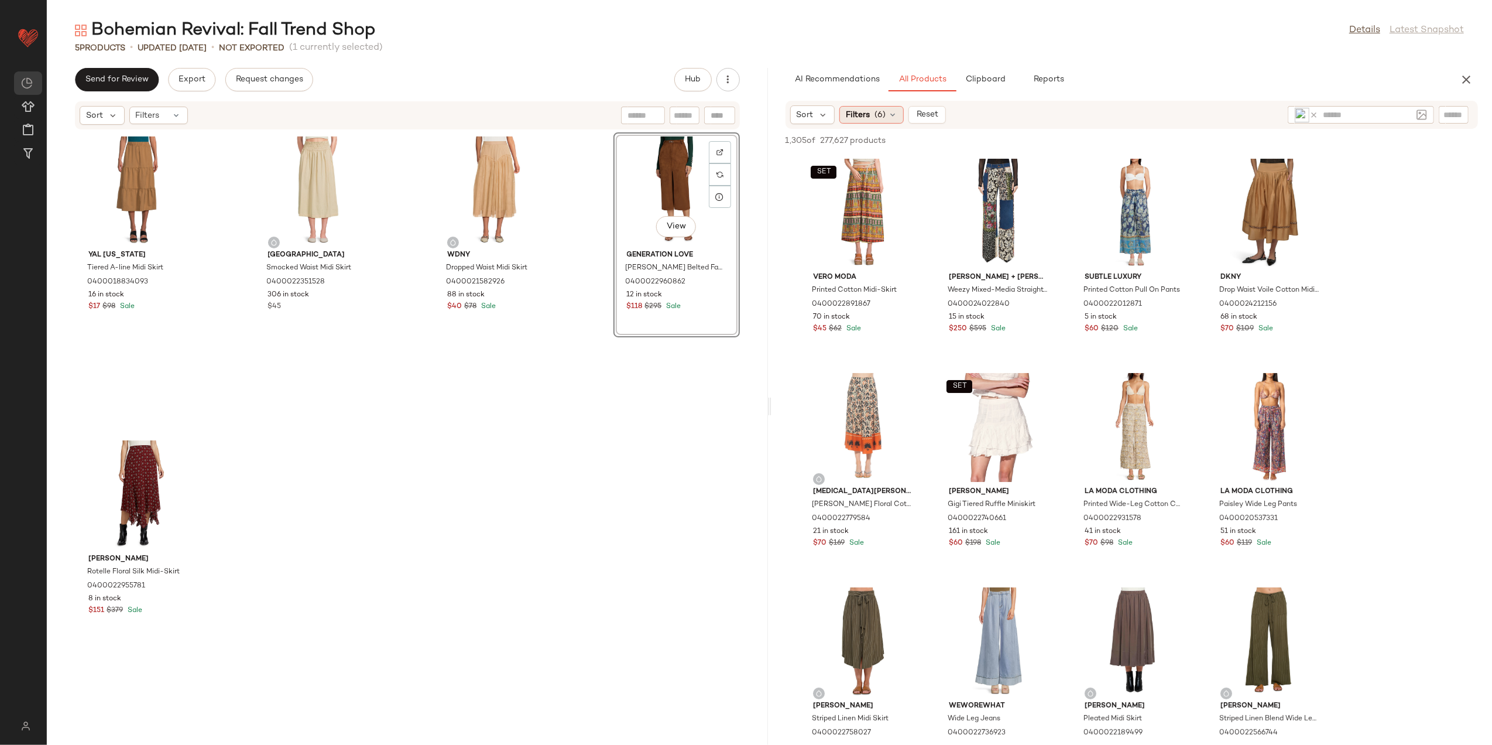
click at [874, 118] on div "Filters (6)" at bounding box center [872, 115] width 64 height 18
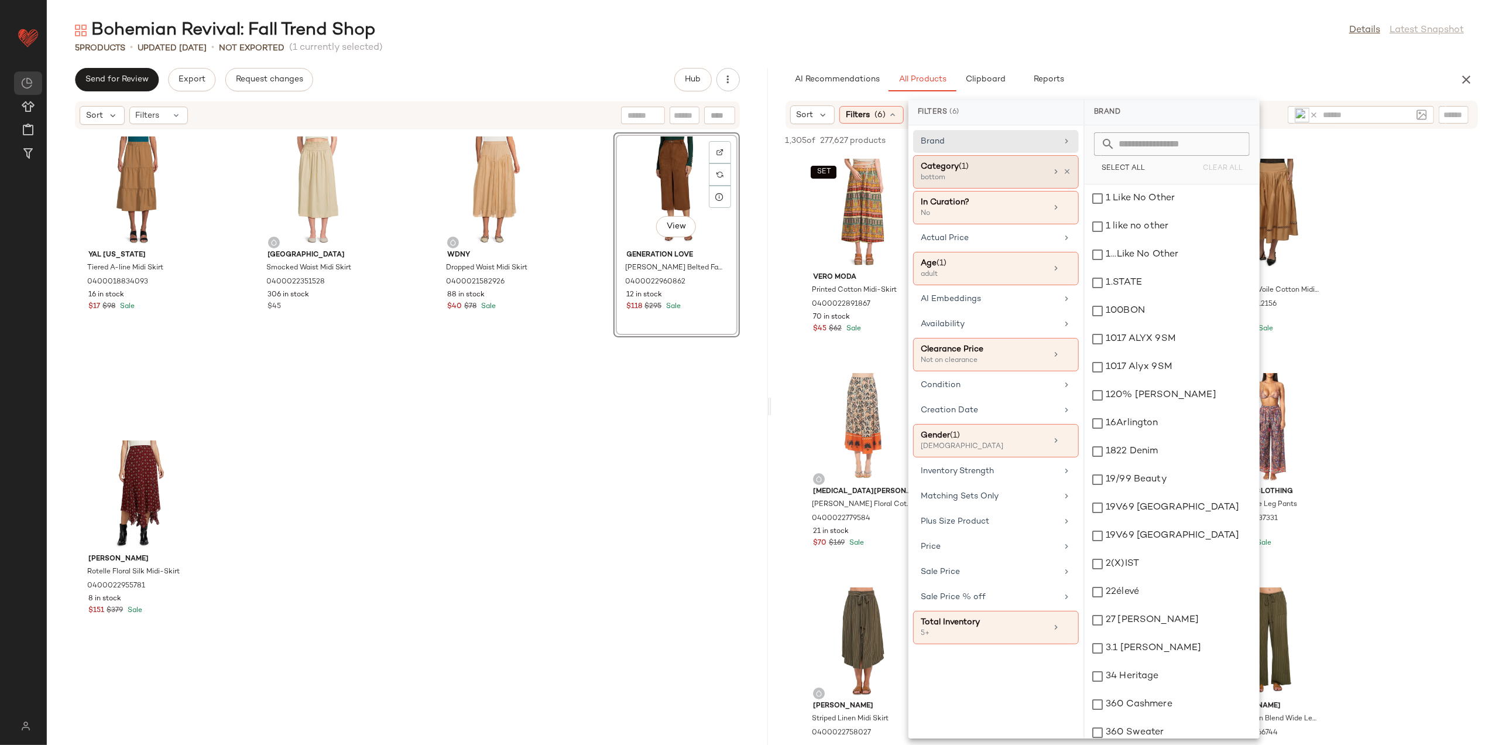
click at [1071, 191] on div "Category (1) bottom" at bounding box center [996, 207] width 166 height 33
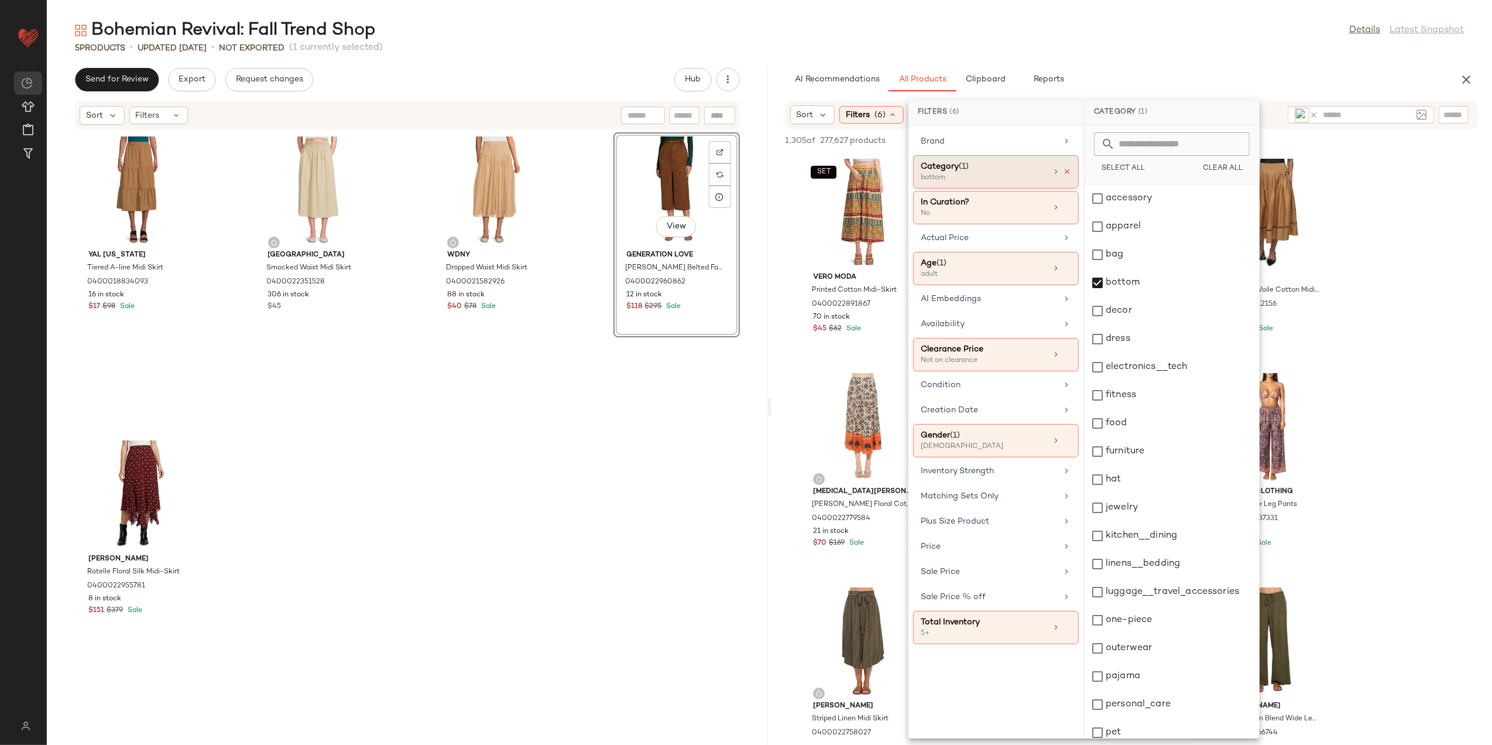
click at [1066, 172] on icon at bounding box center [1067, 171] width 8 height 8
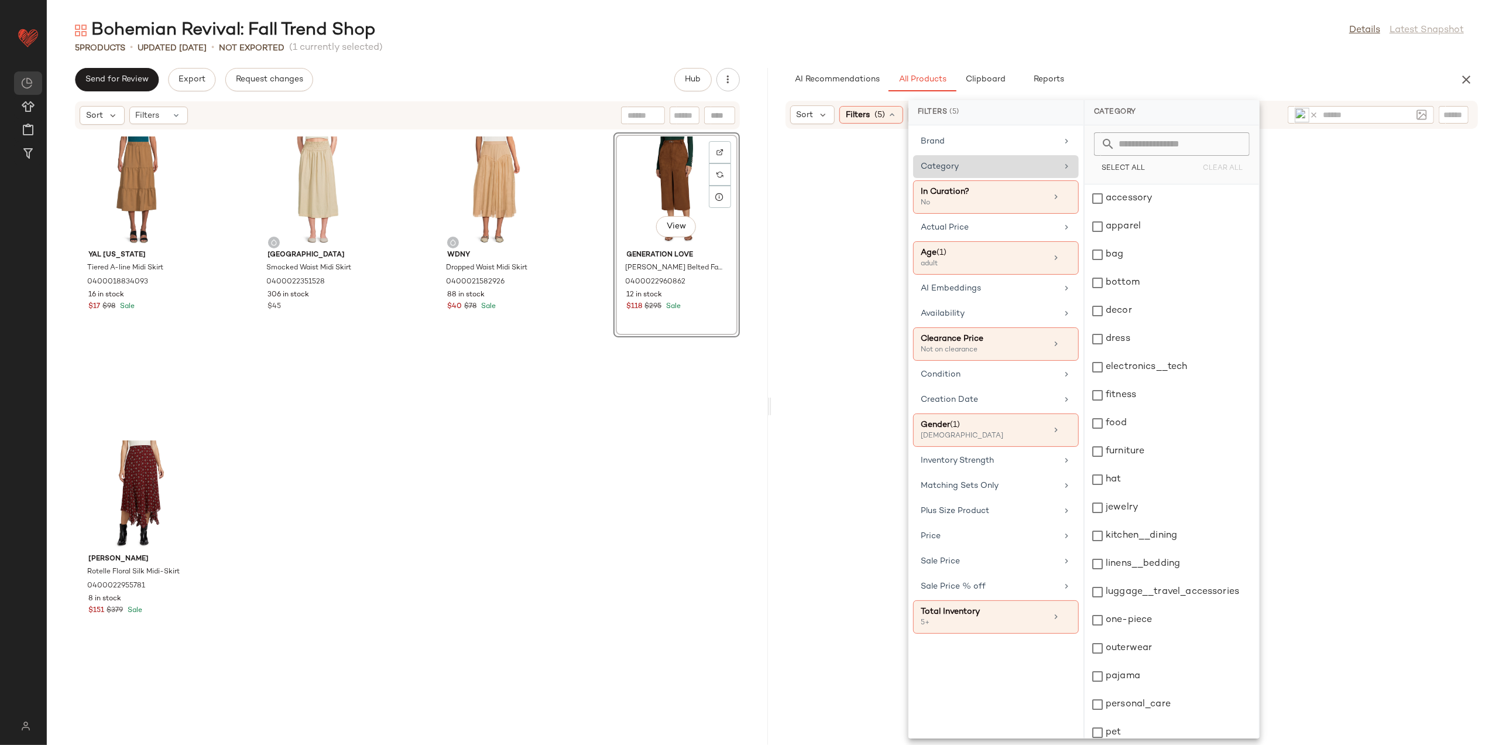
drag, startPoint x: 1155, startPoint y: 24, endPoint x: 1153, endPoint y: 34, distance: 10.2
click at [1153, 31] on div "Bohemian Revival: Fall Trend Shop Details Latest Snapshot" at bounding box center [770, 30] width 1446 height 23
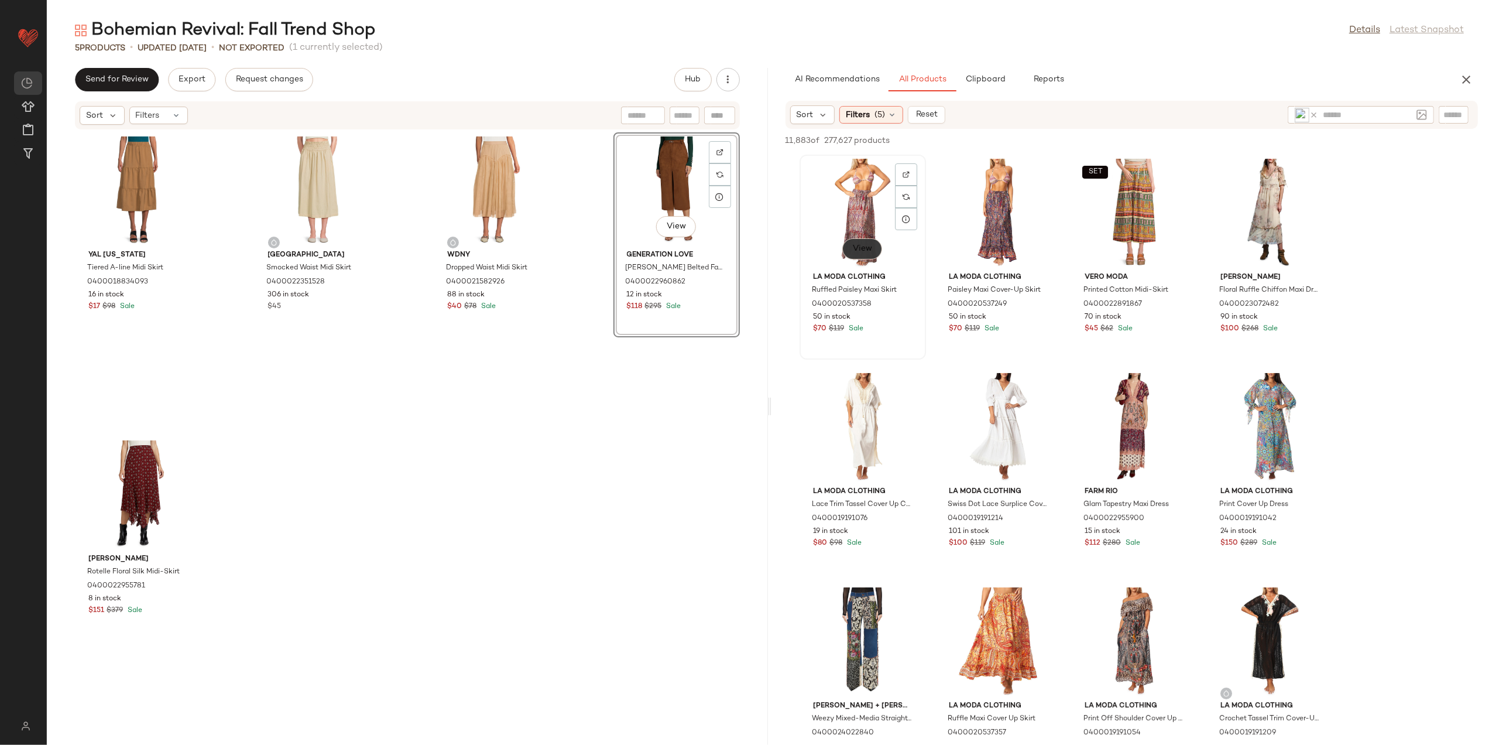
click at [869, 251] on span "View" at bounding box center [863, 248] width 20 height 9
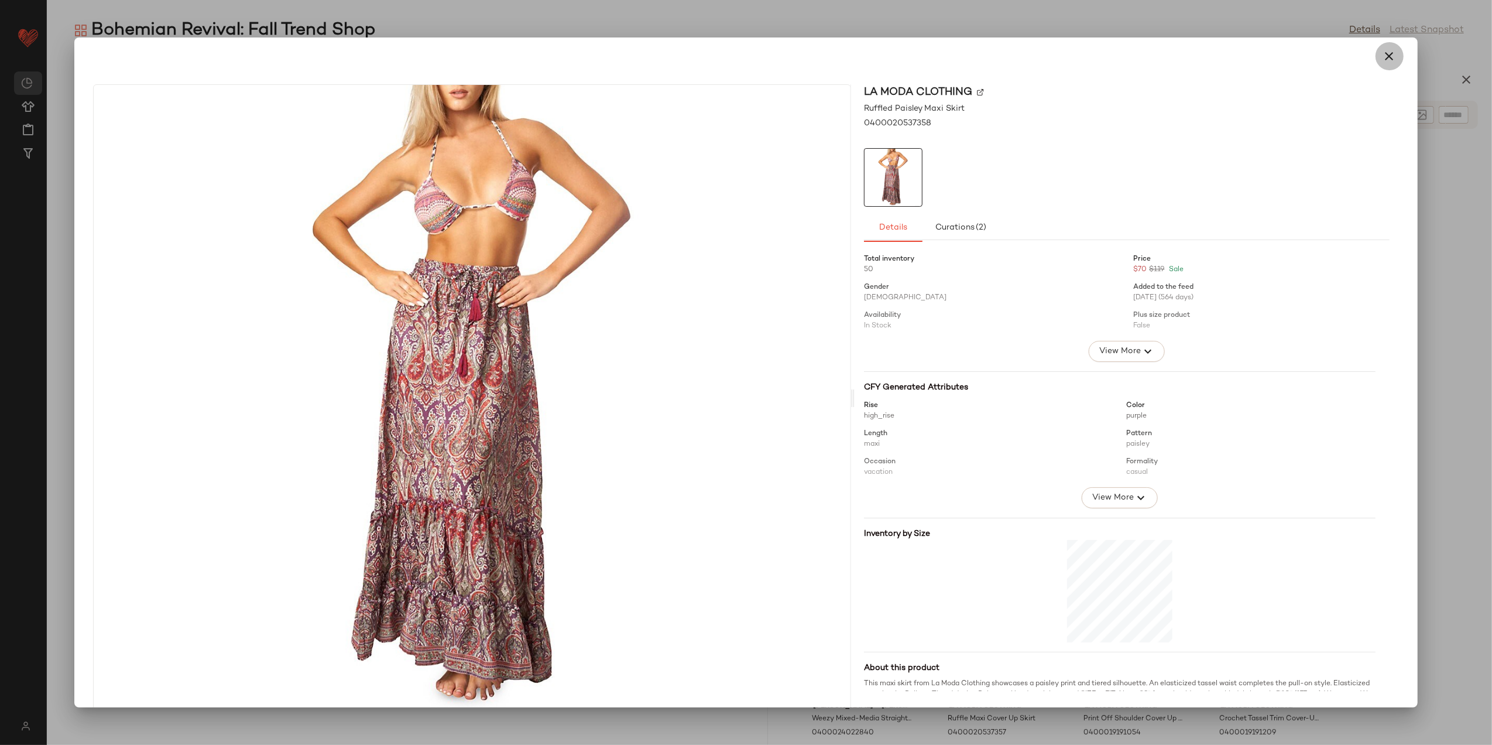
click at [1383, 56] on icon "button" at bounding box center [1390, 56] width 14 height 14
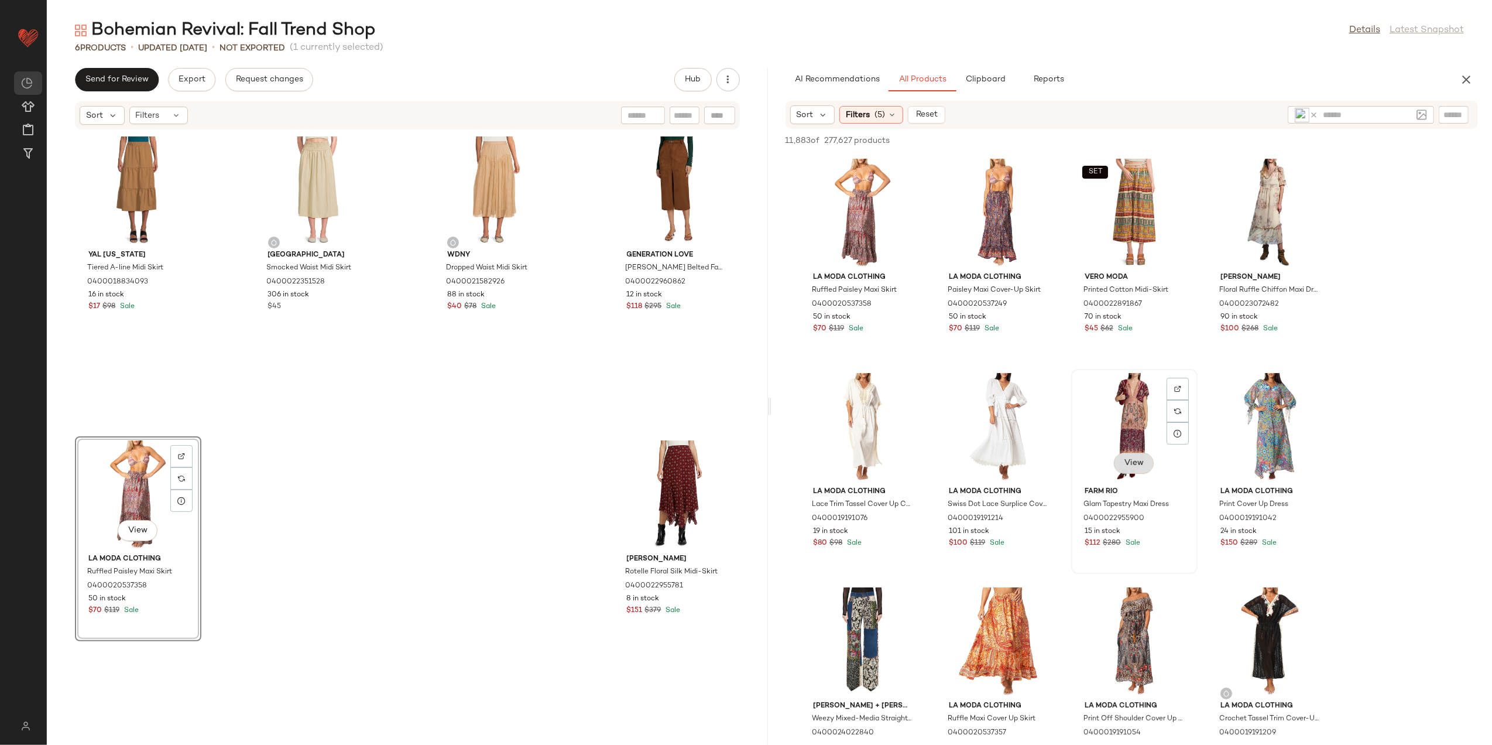
click at [1146, 460] on button "View" at bounding box center [1134, 463] width 40 height 21
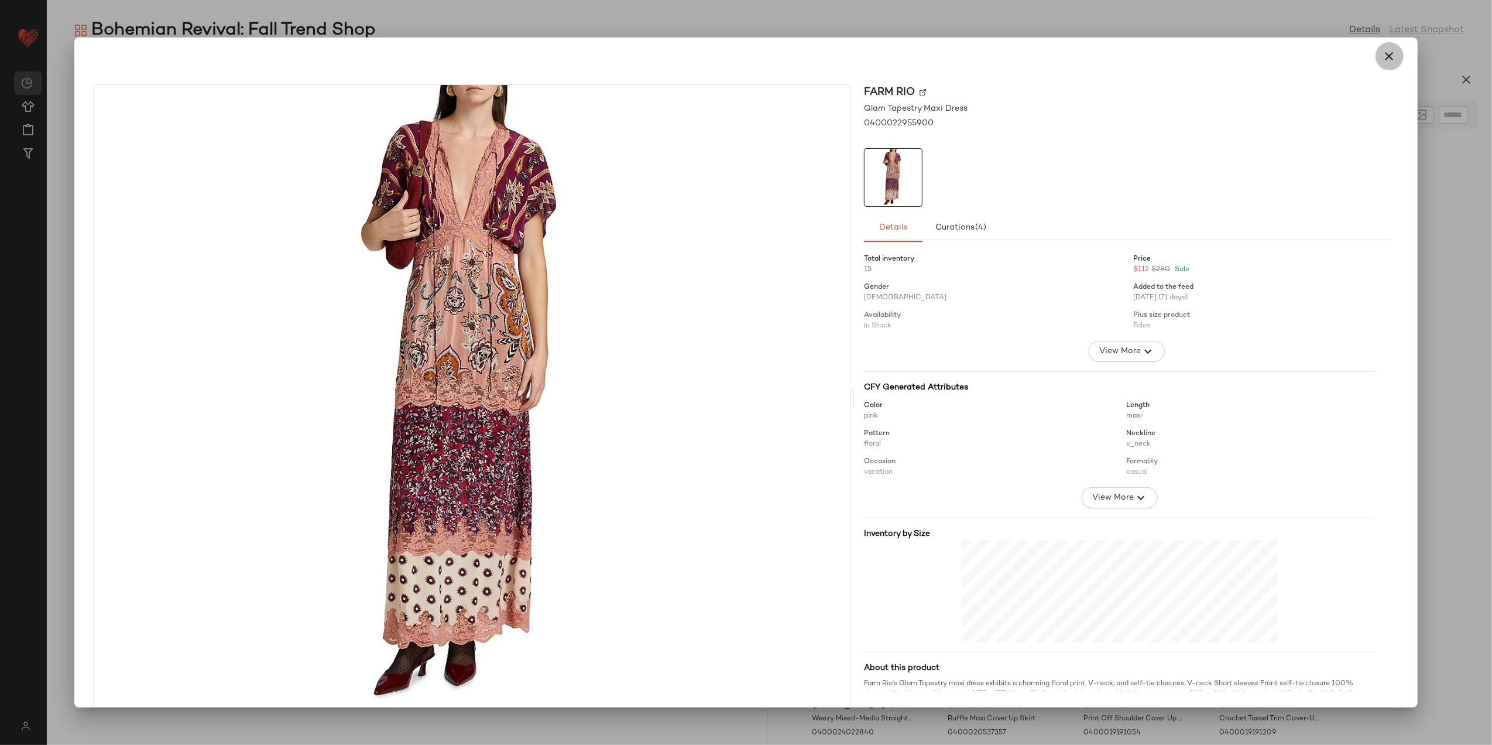
click at [1385, 61] on icon "button" at bounding box center [1390, 56] width 14 height 14
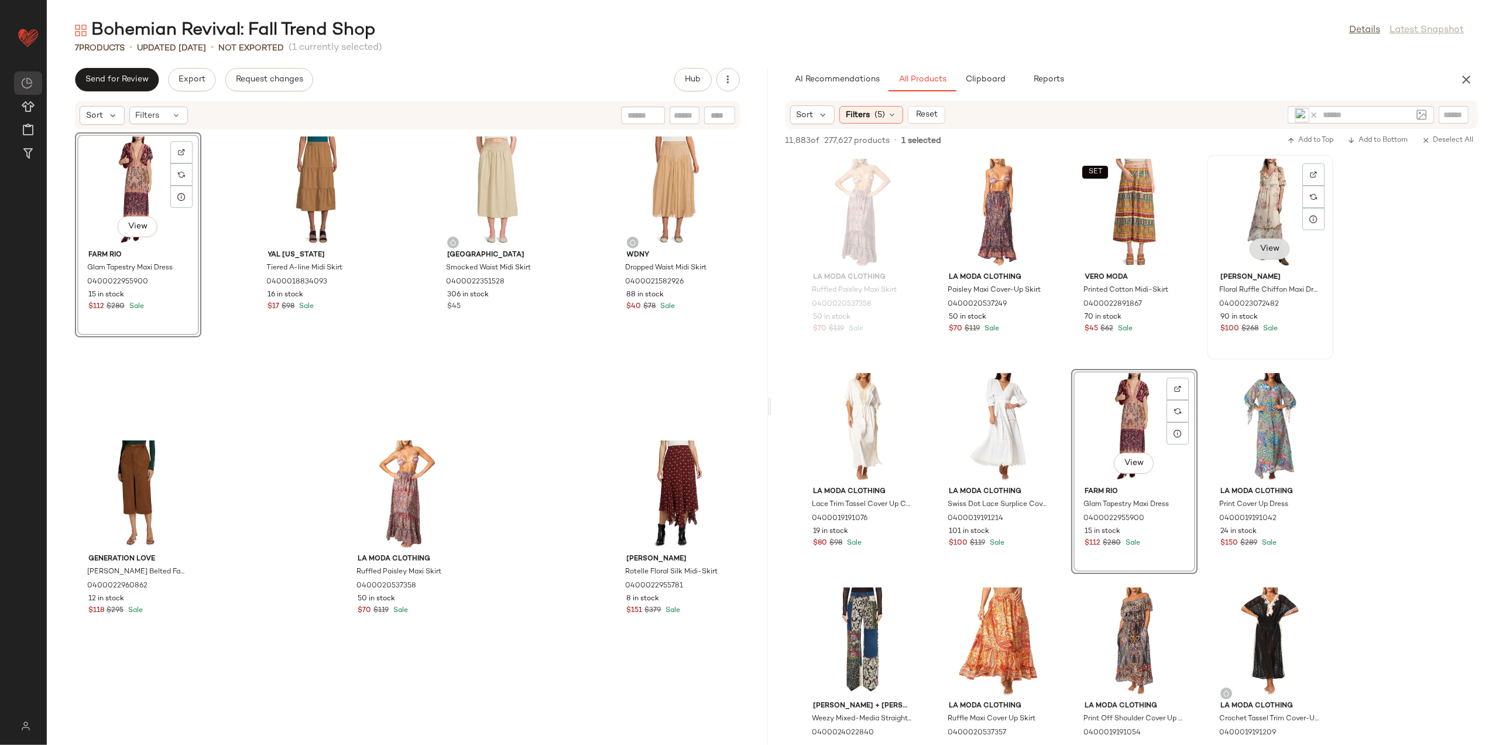
click at [1273, 249] on span "View" at bounding box center [1270, 248] width 20 height 9
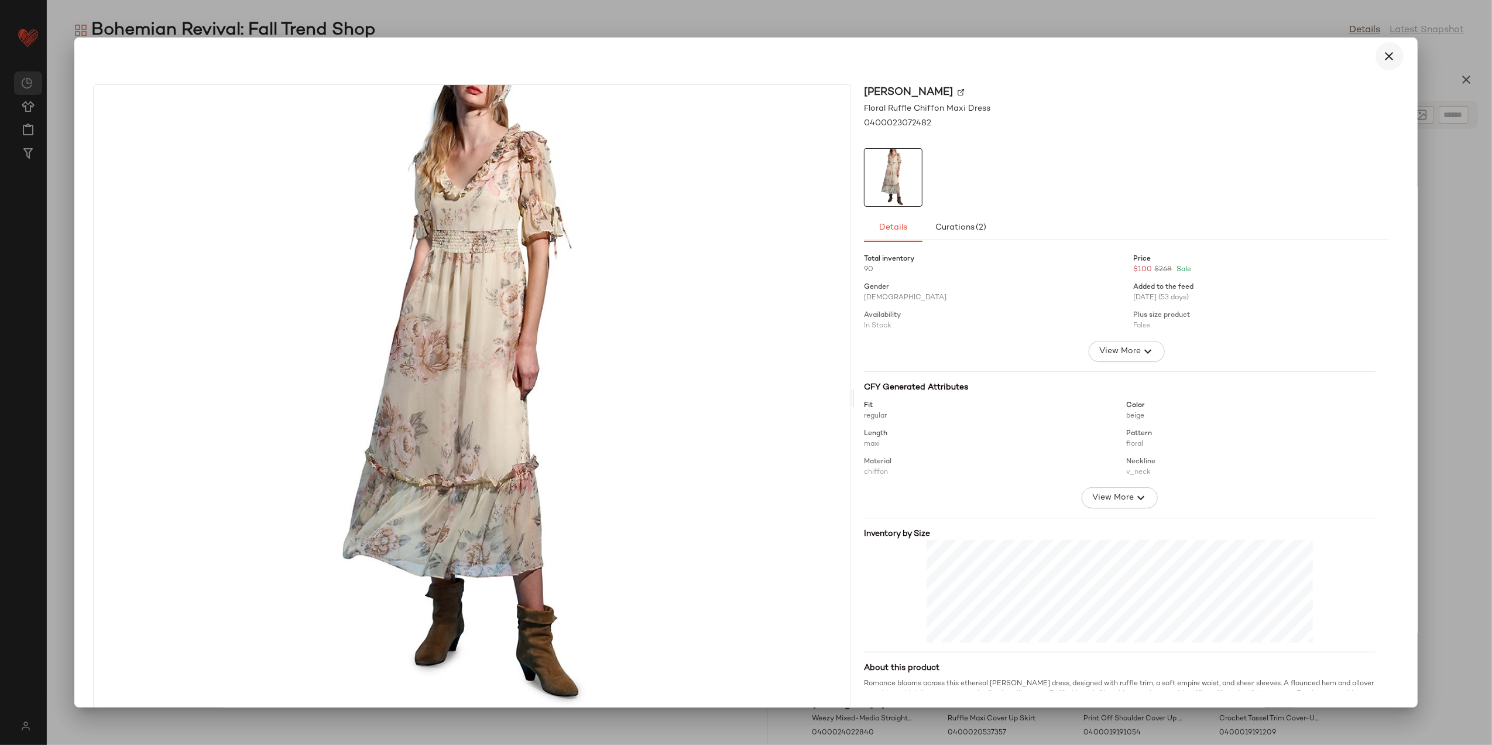
click at [1376, 56] on button "button" at bounding box center [1390, 56] width 28 height 28
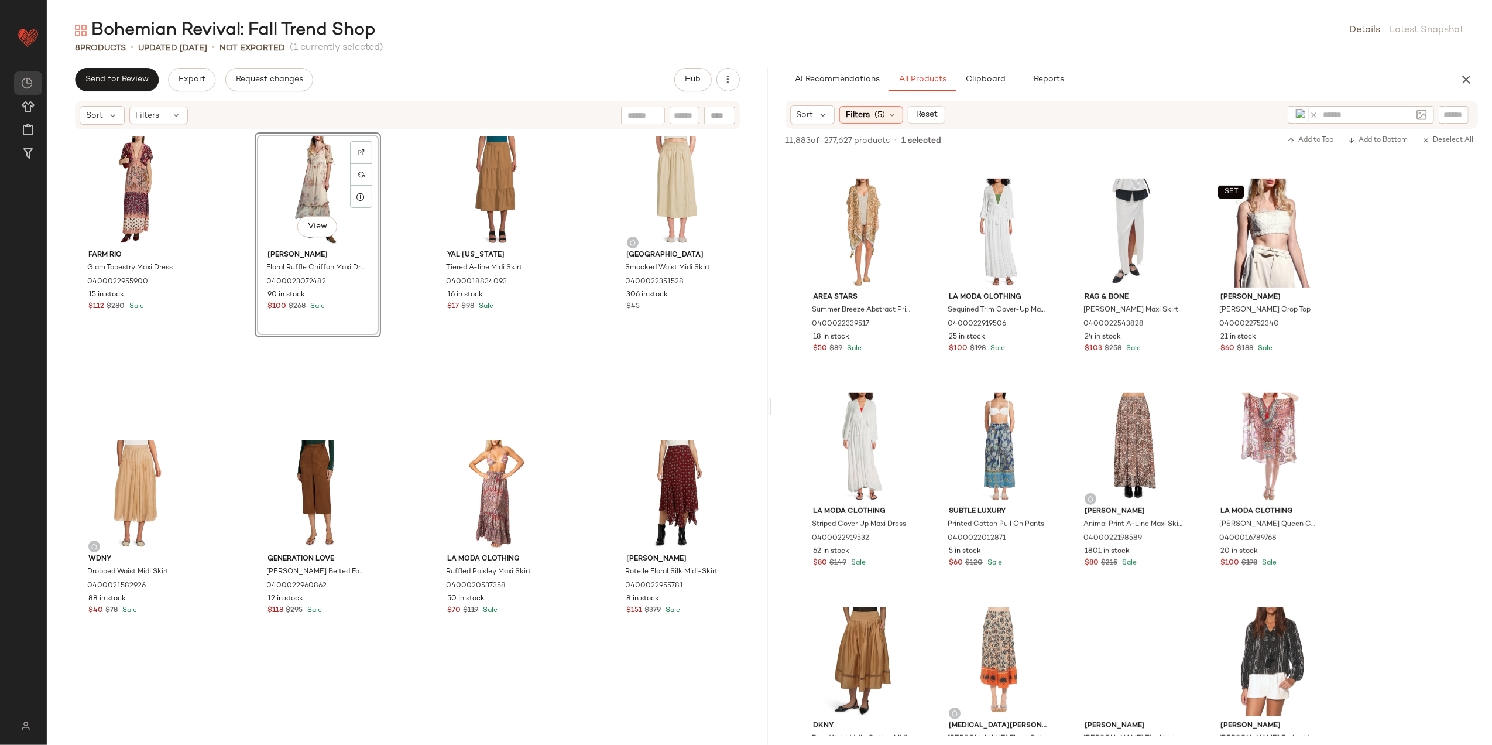
scroll to position [624, 0]
click at [1118, 489] on button "View" at bounding box center [1134, 481] width 40 height 21
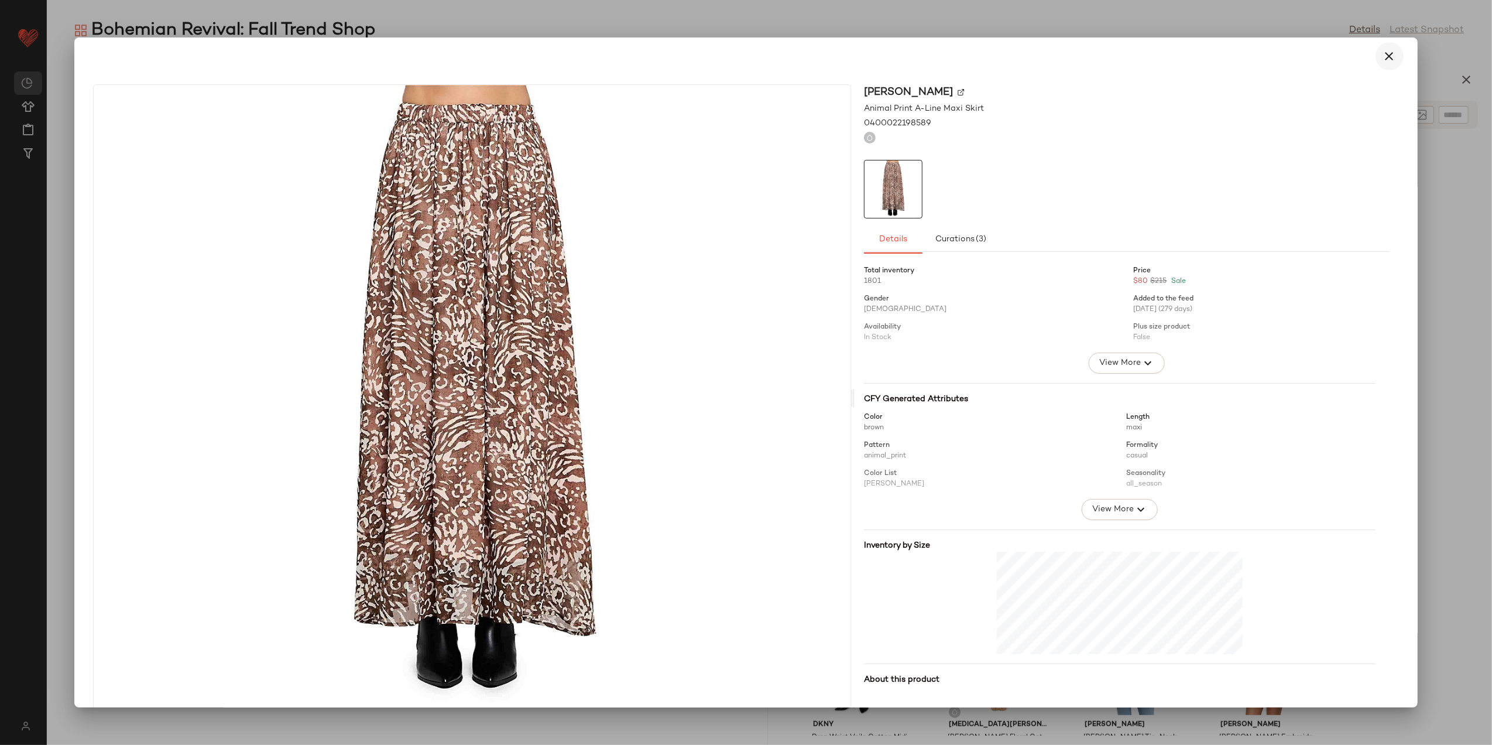
click at [1383, 54] on icon "button" at bounding box center [1390, 56] width 14 height 14
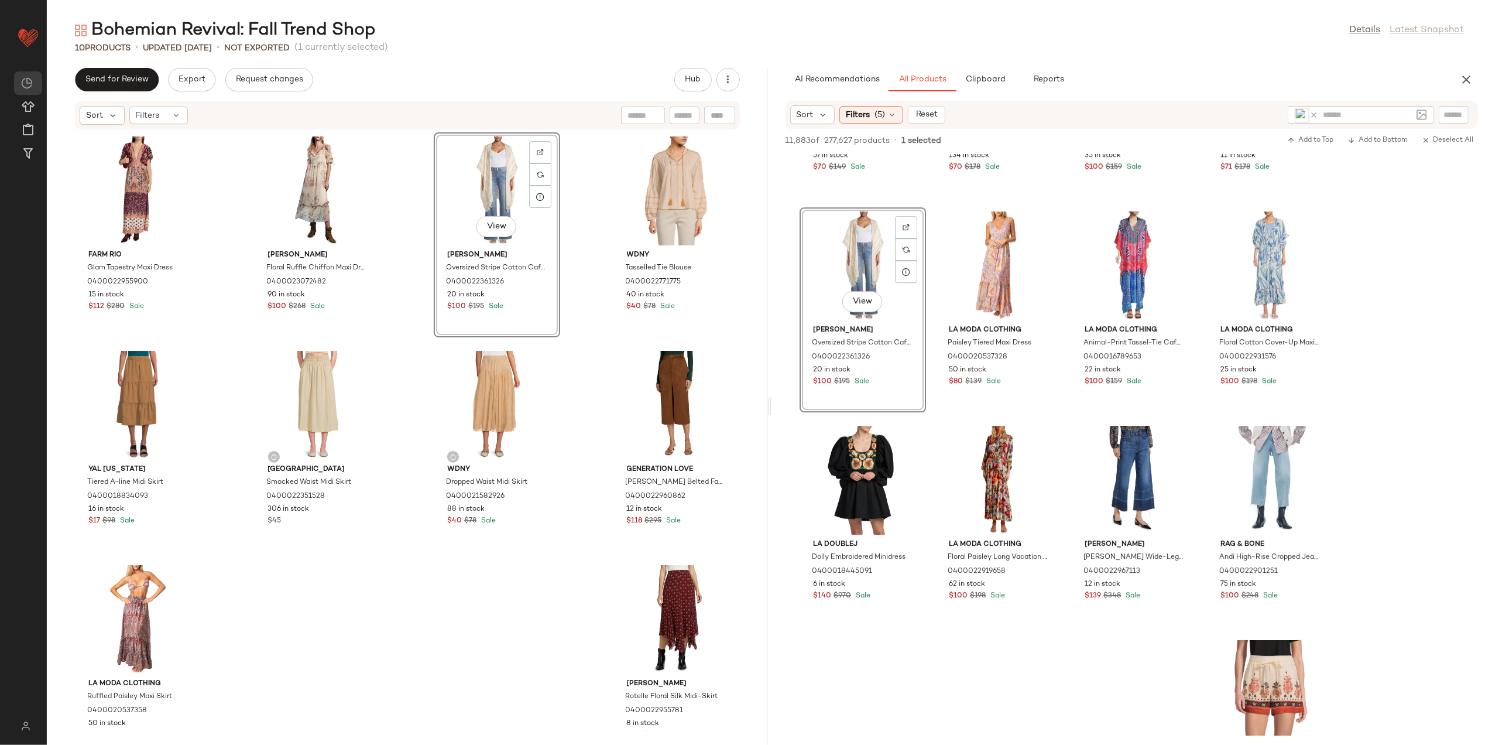
scroll to position [3591, 0]
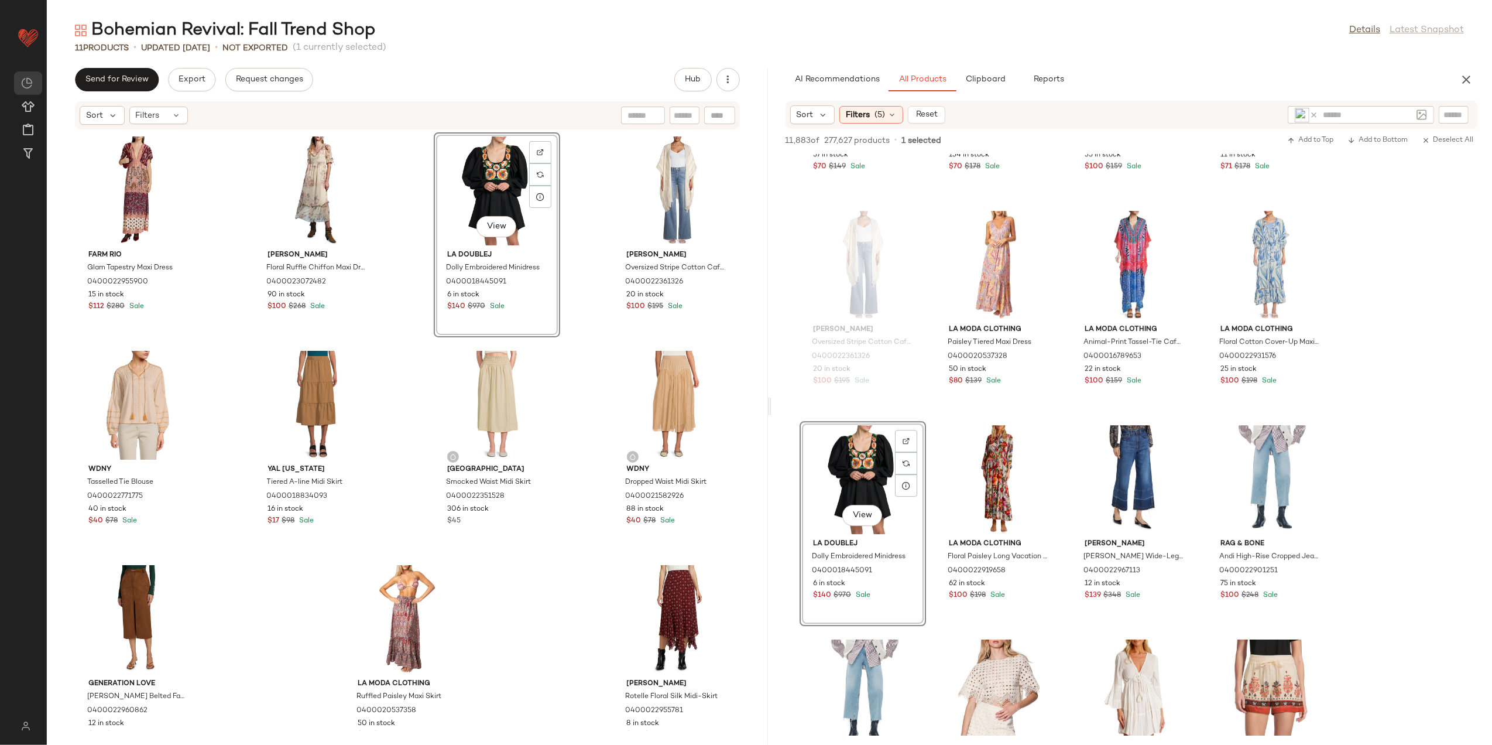
scroll to position [3747, 0]
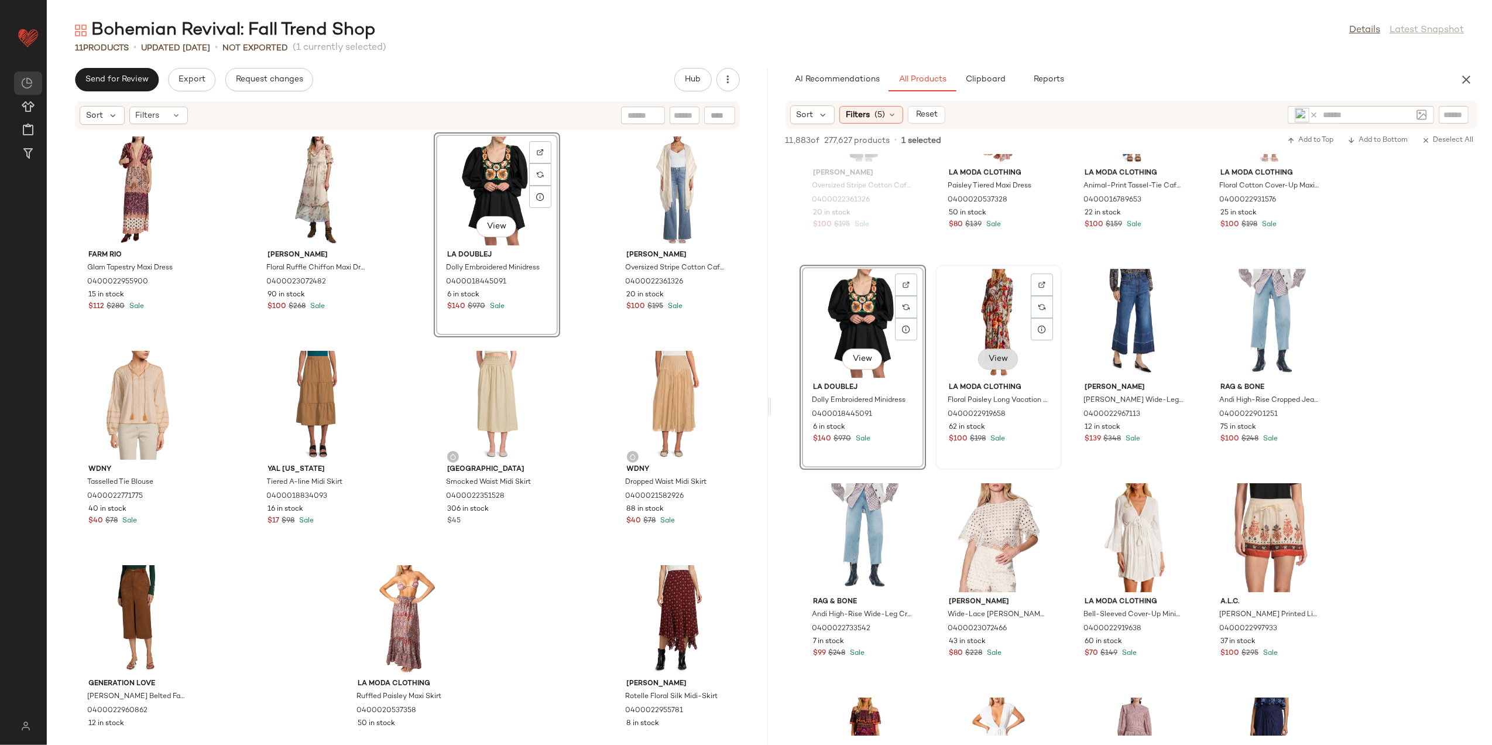
click at [1007, 364] on button "View" at bounding box center [998, 358] width 40 height 21
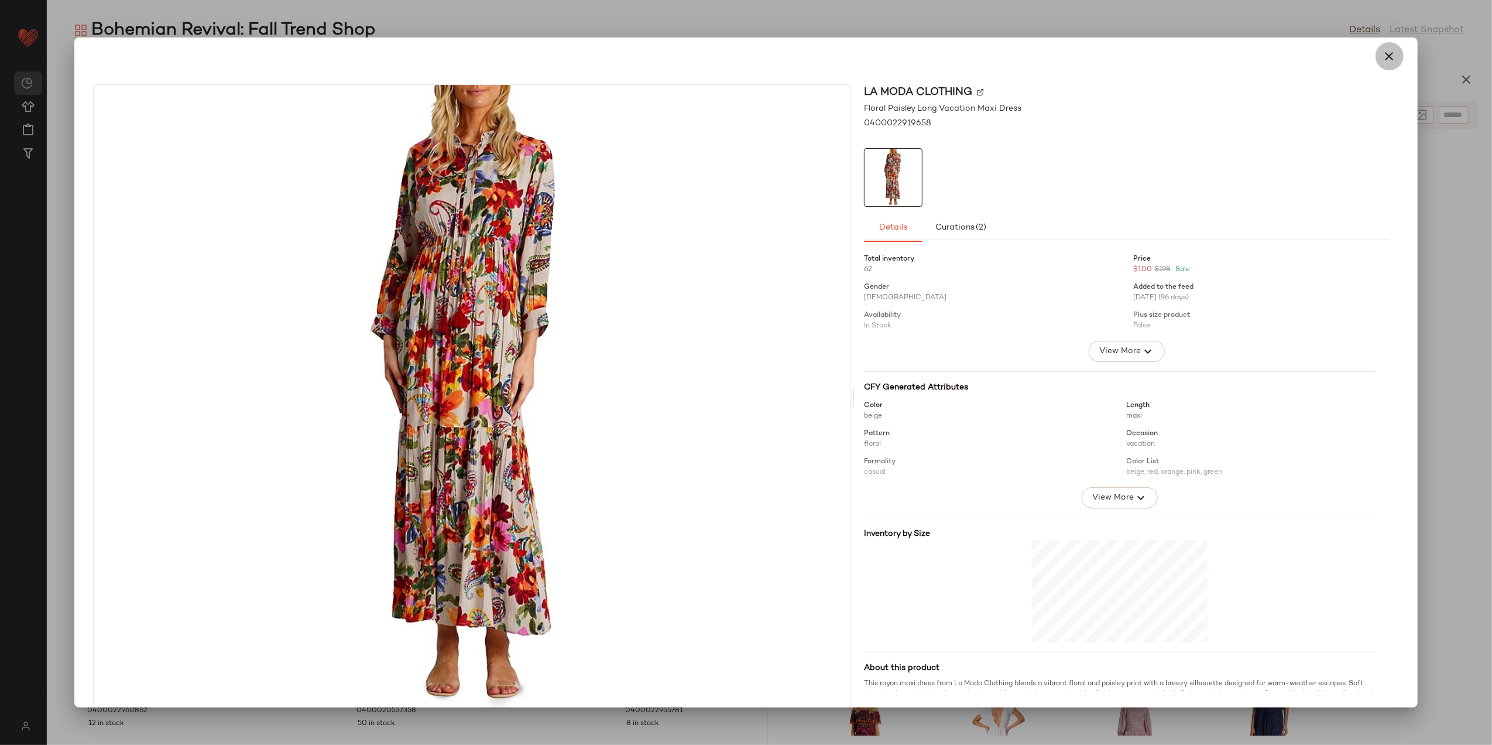
click at [1387, 46] on button "button" at bounding box center [1390, 56] width 28 height 28
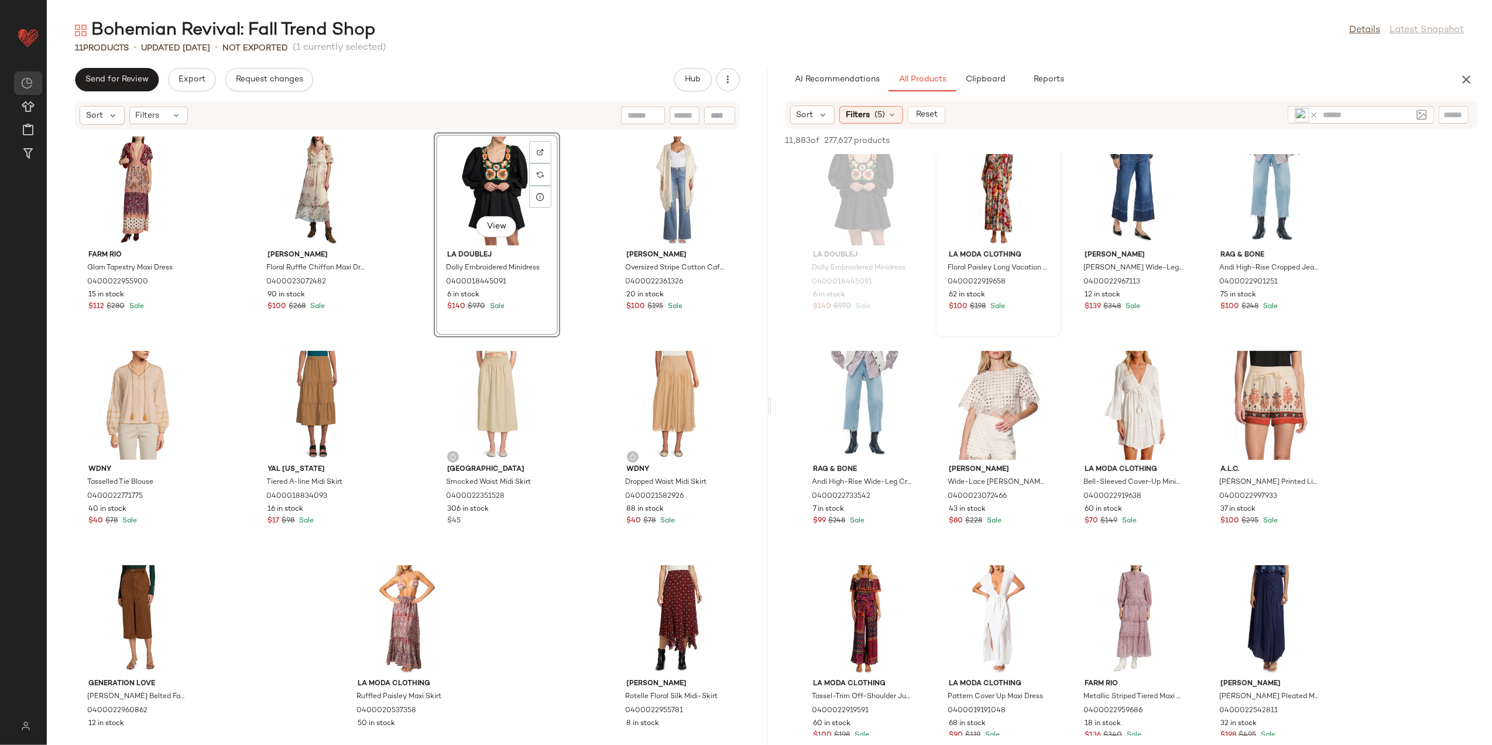
scroll to position [3903, 0]
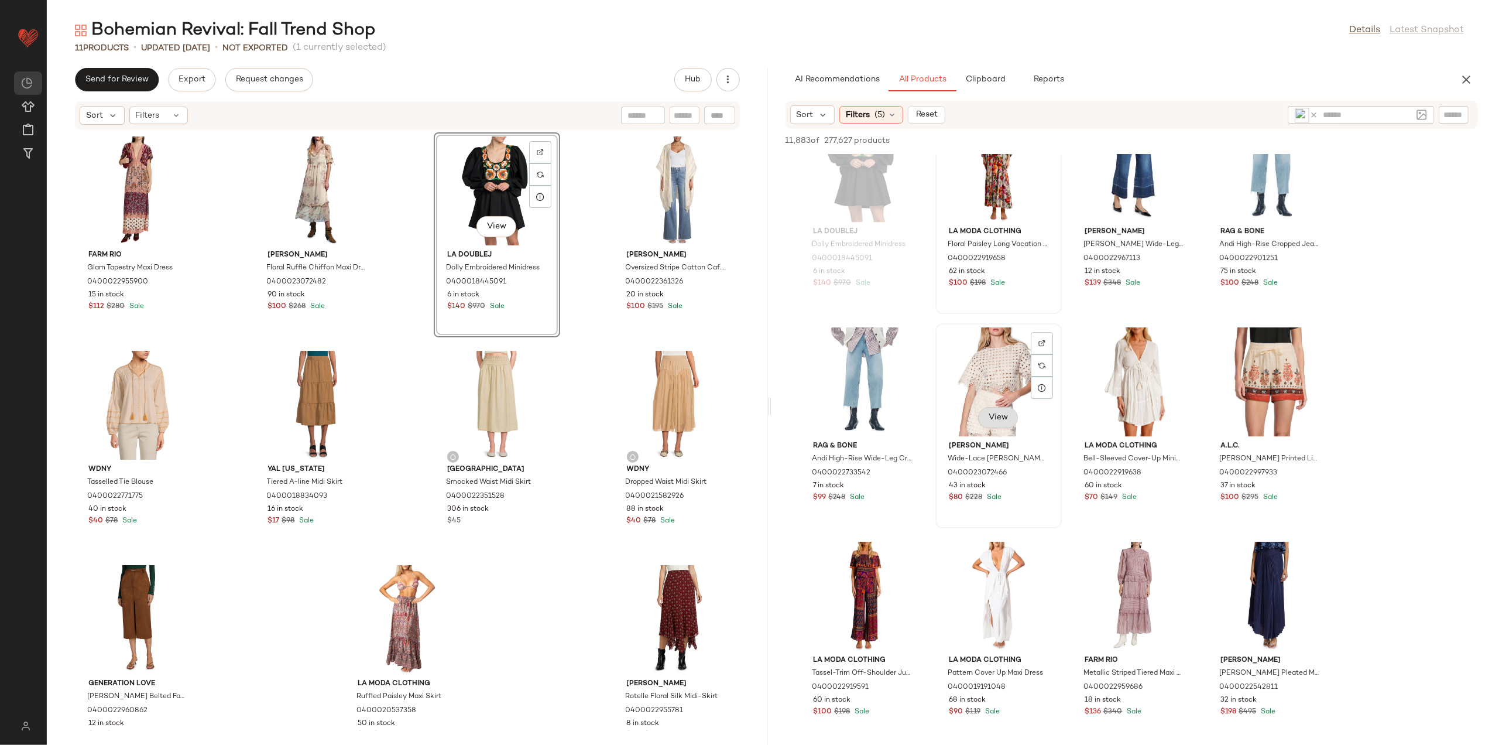
click at [999, 417] on span "View" at bounding box center [998, 417] width 20 height 9
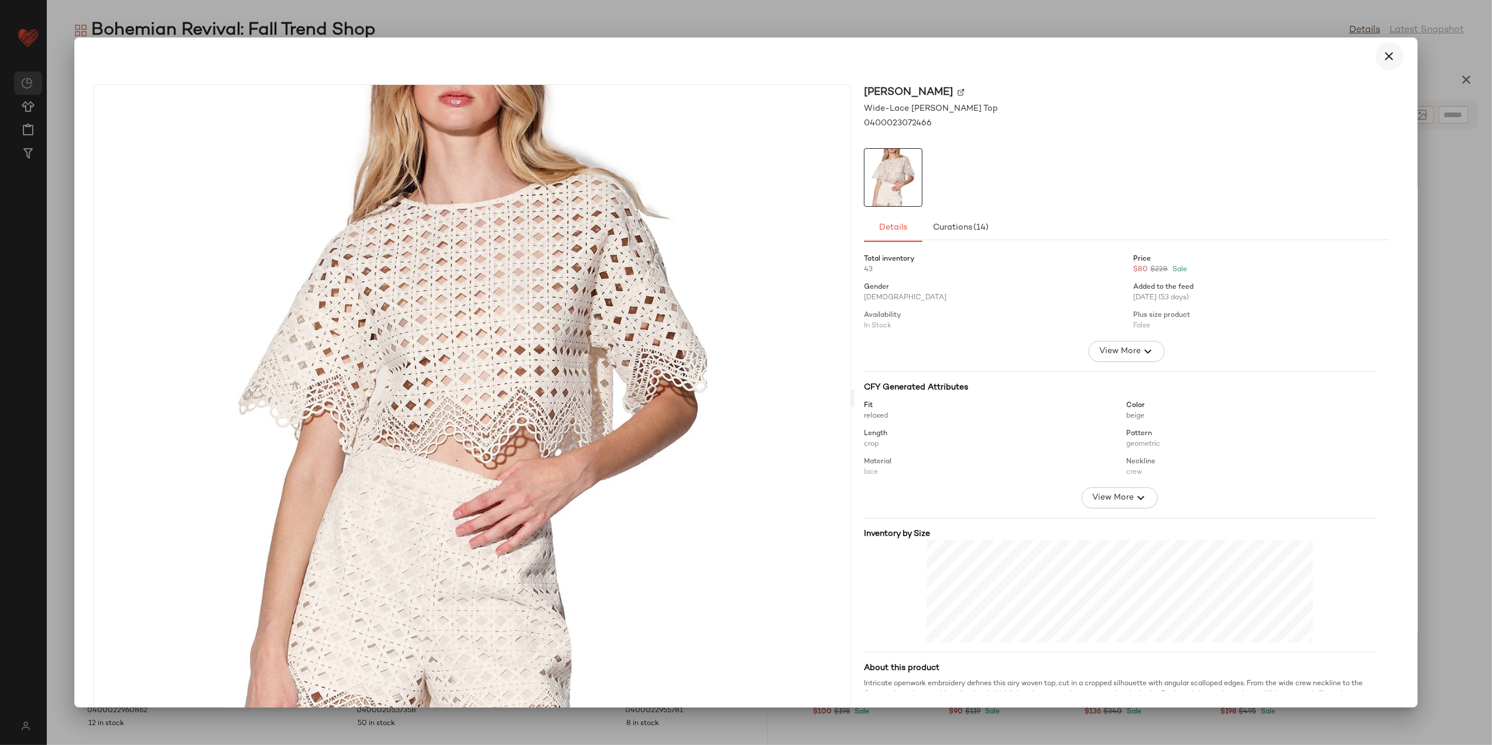
click at [1385, 61] on icon "button" at bounding box center [1390, 56] width 14 height 14
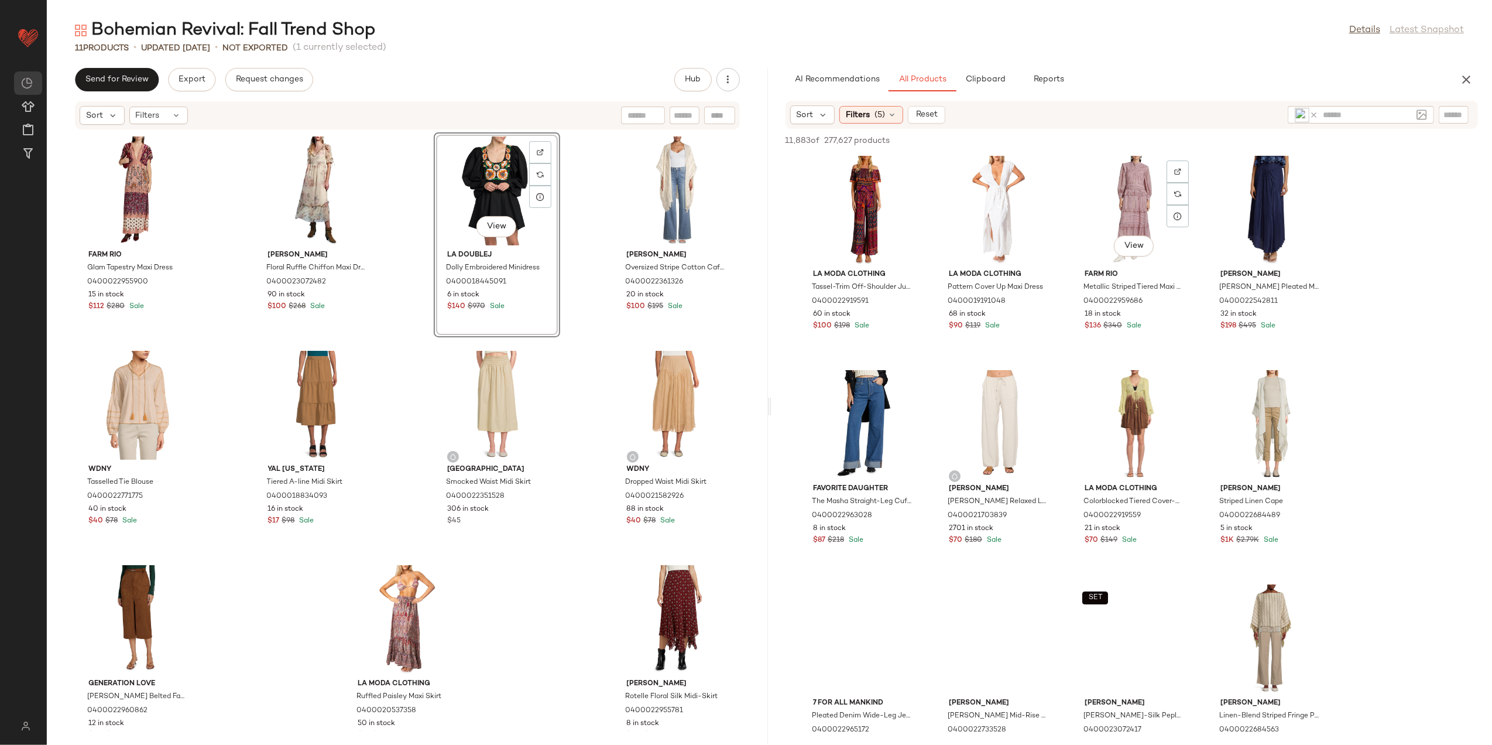
scroll to position [4294, 0]
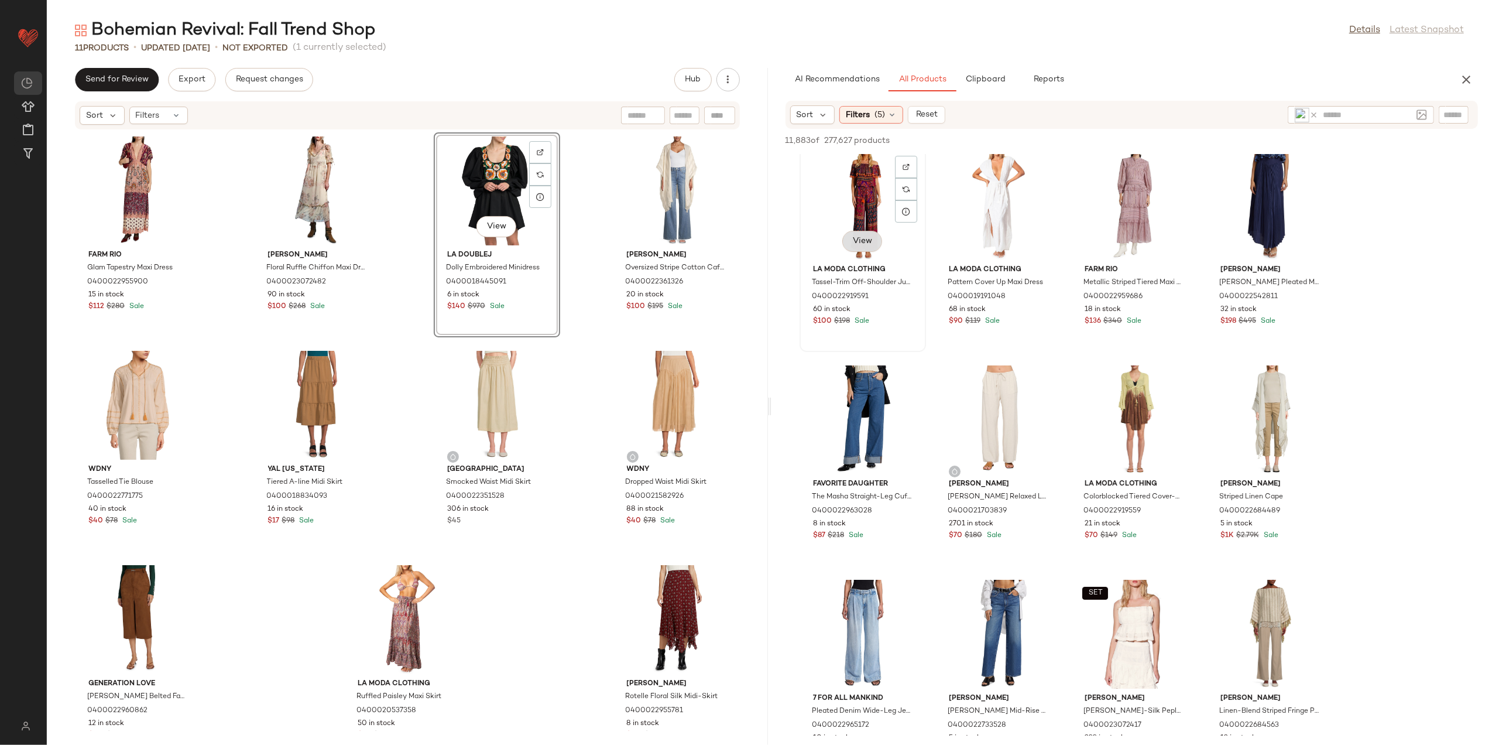
click at [860, 231] on button "View" at bounding box center [863, 241] width 40 height 21
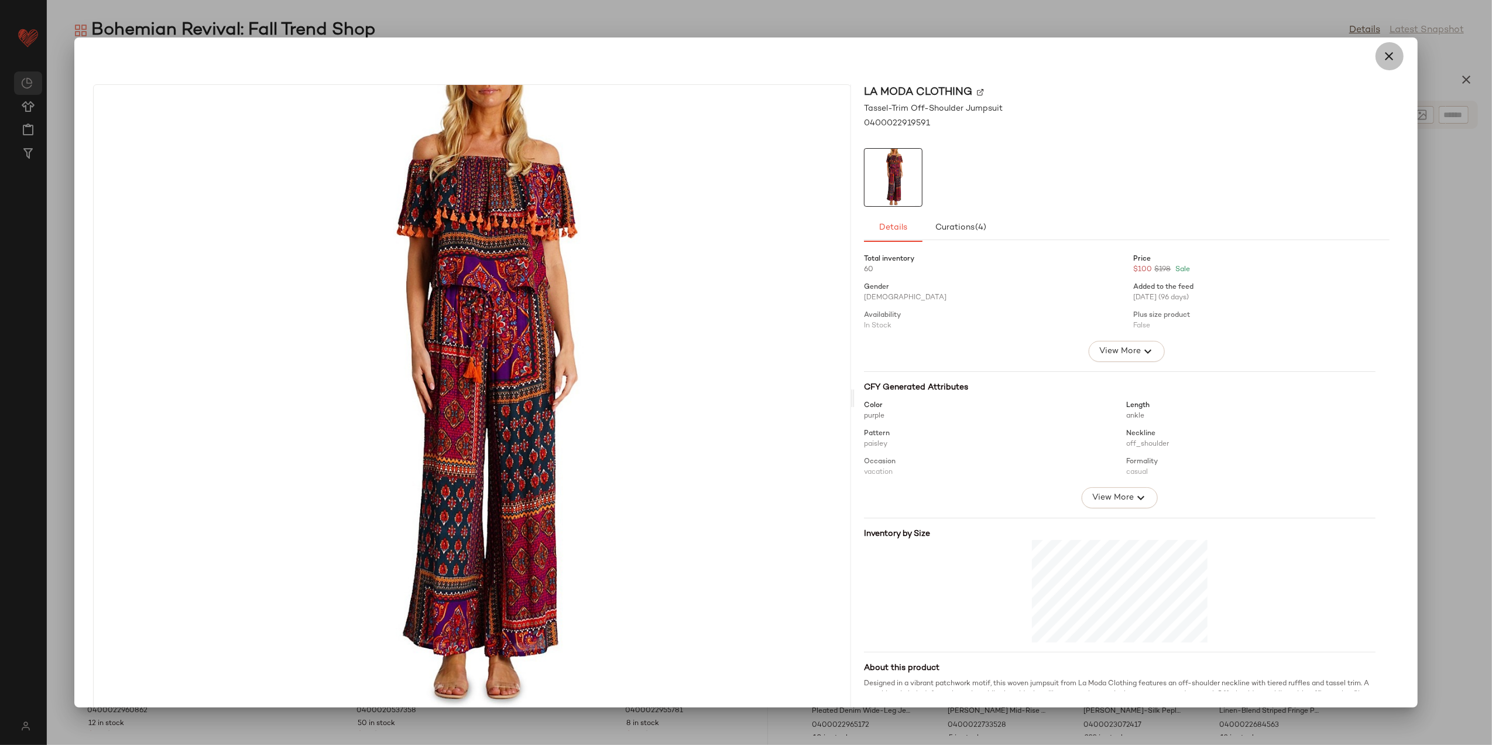
click at [1385, 49] on icon "button" at bounding box center [1390, 56] width 14 height 14
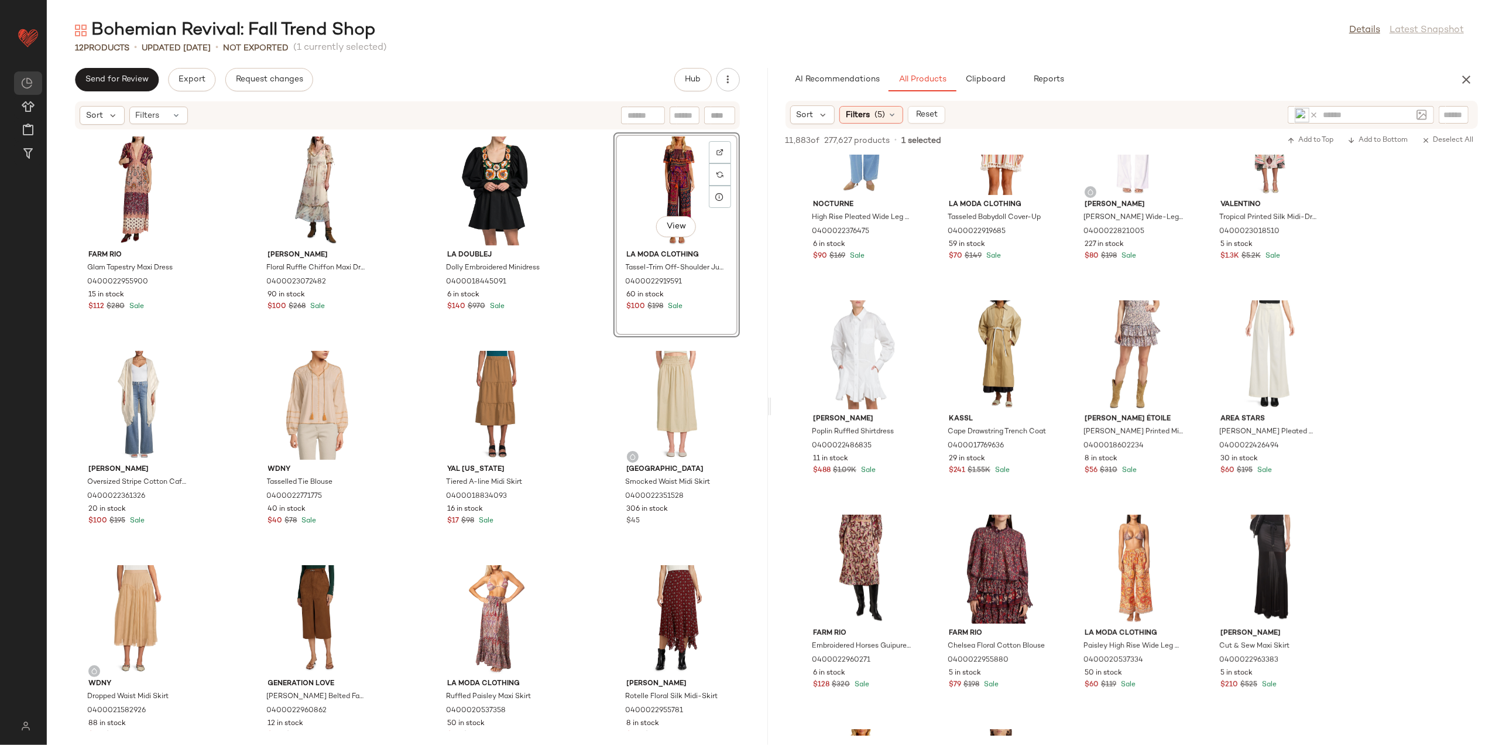
scroll to position [5230, 0]
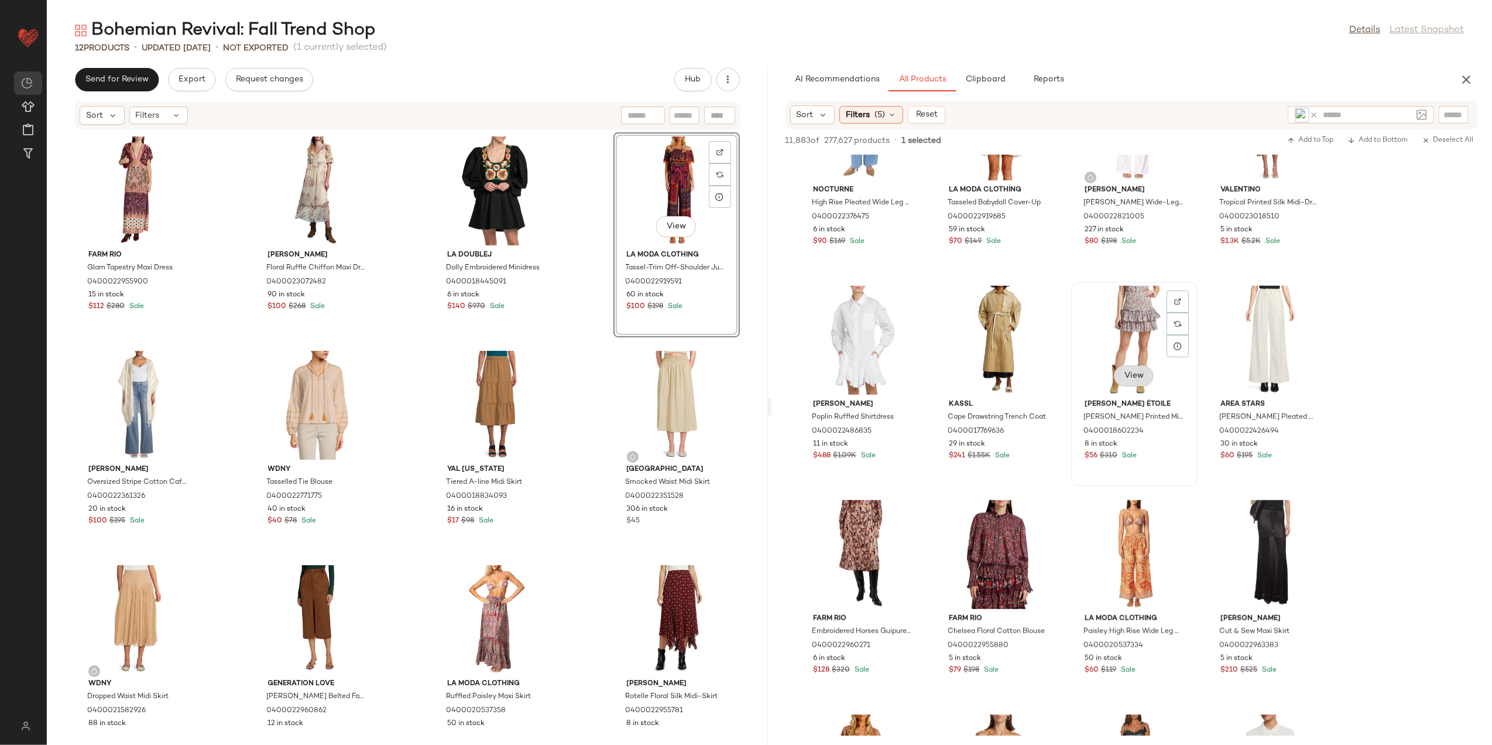
click at [1124, 371] on span "View" at bounding box center [1134, 375] width 20 height 9
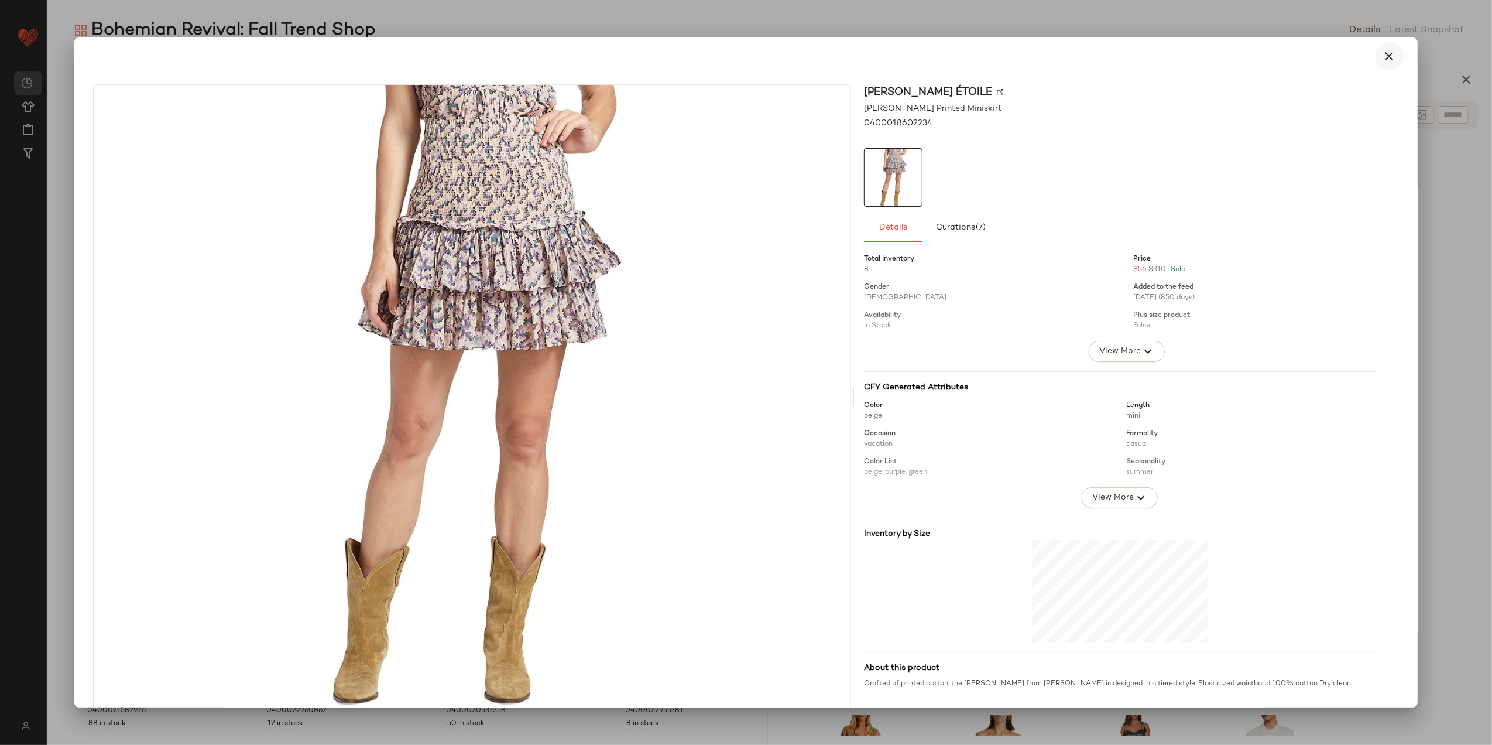
click at [1383, 49] on icon "button" at bounding box center [1390, 56] width 14 height 14
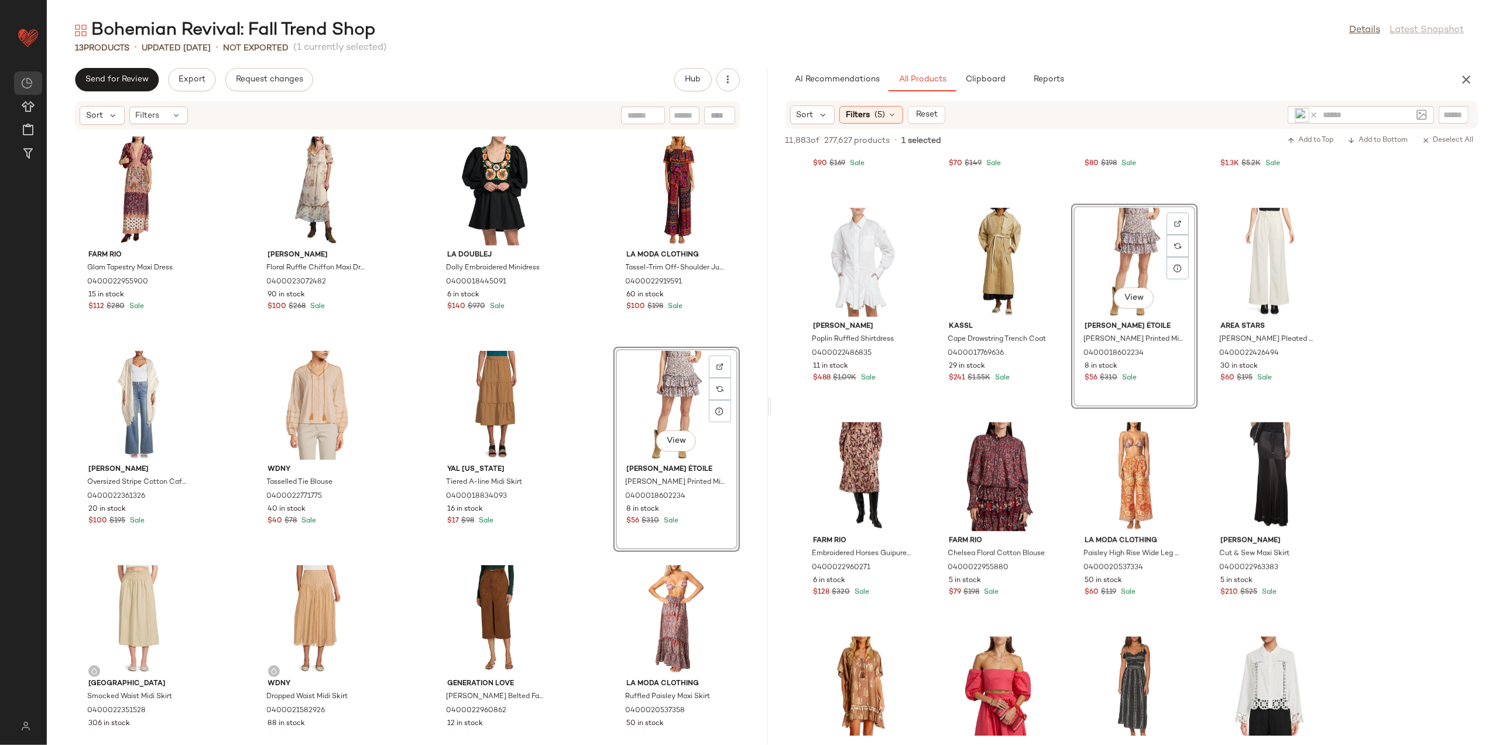
scroll to position [78, 0]
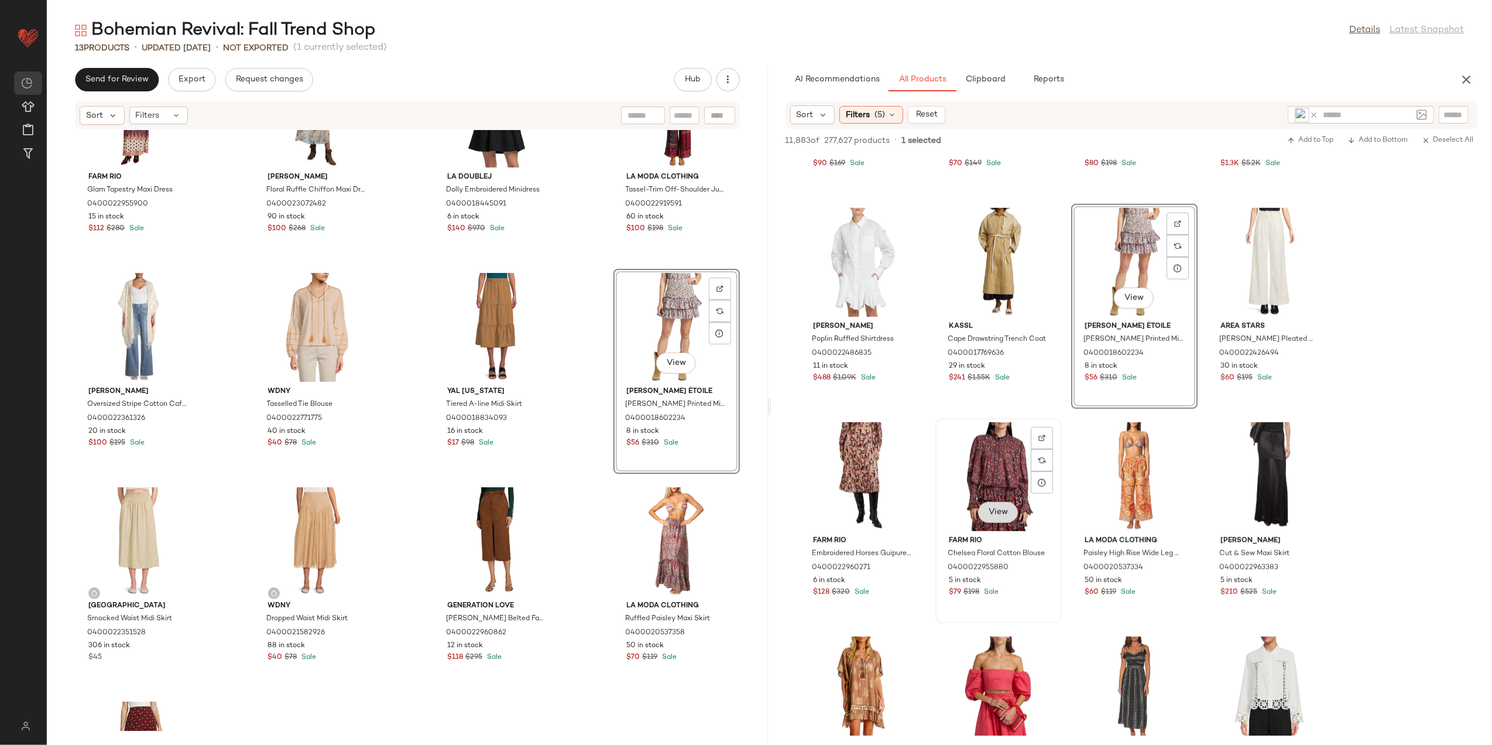
click at [994, 513] on span "View" at bounding box center [998, 512] width 20 height 9
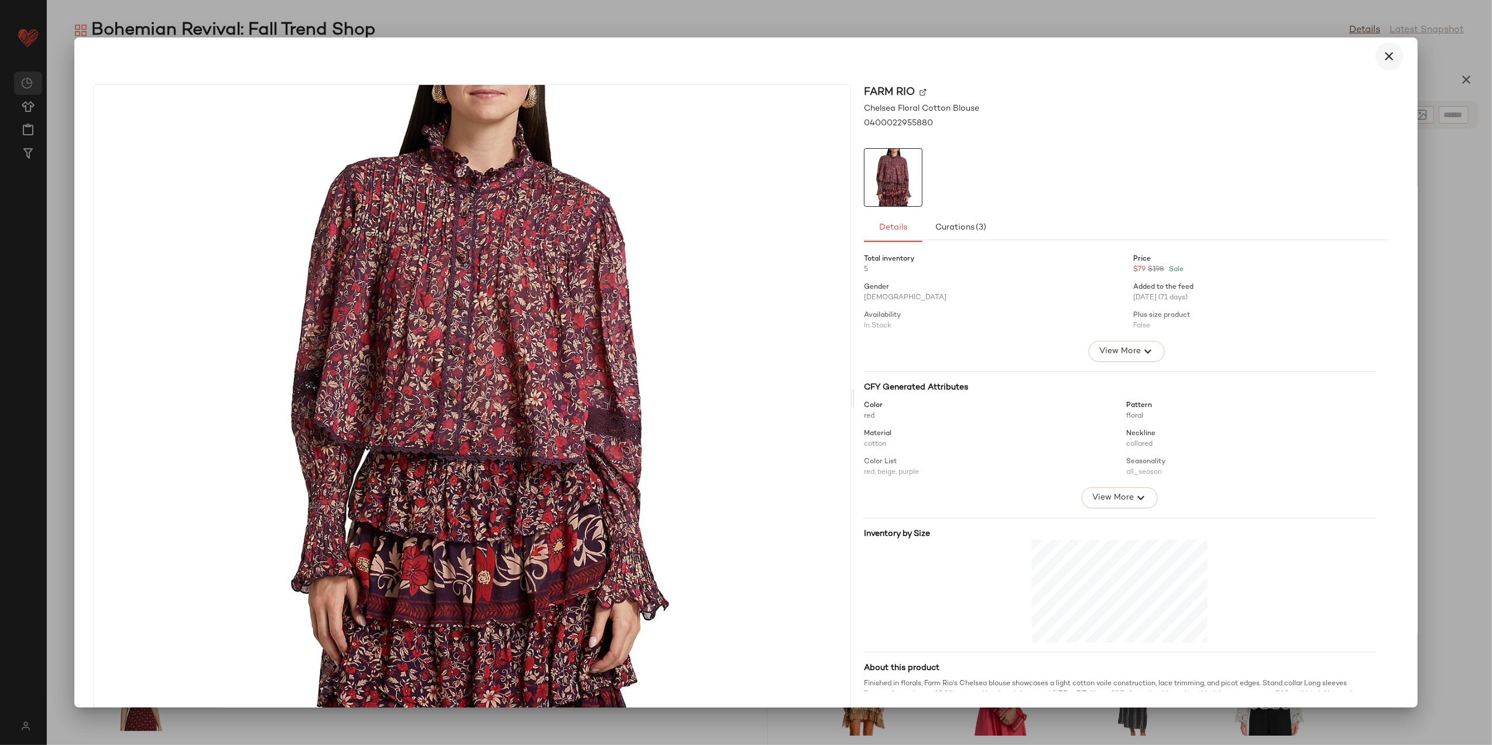
click at [1388, 56] on icon "button" at bounding box center [1390, 56] width 14 height 14
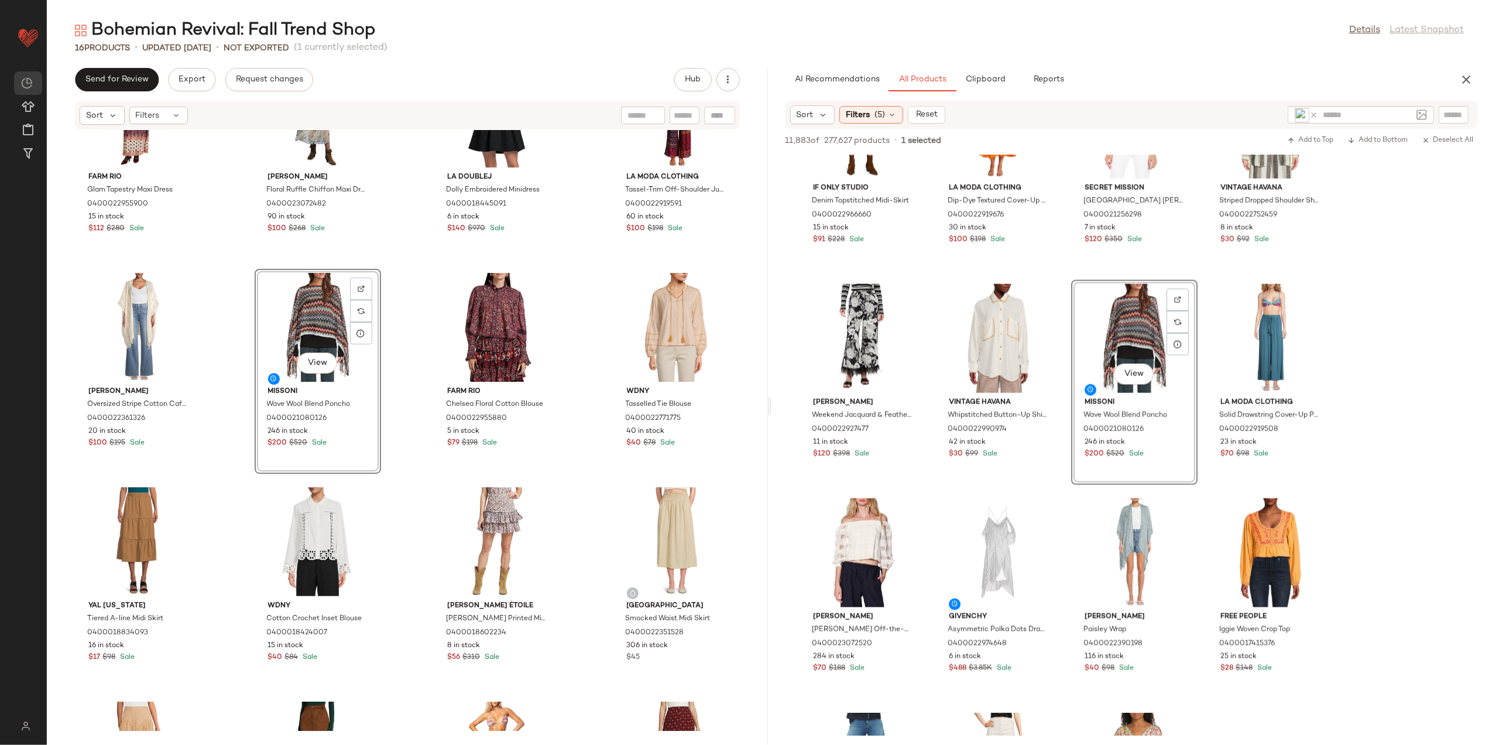
scroll to position [6167, 0]
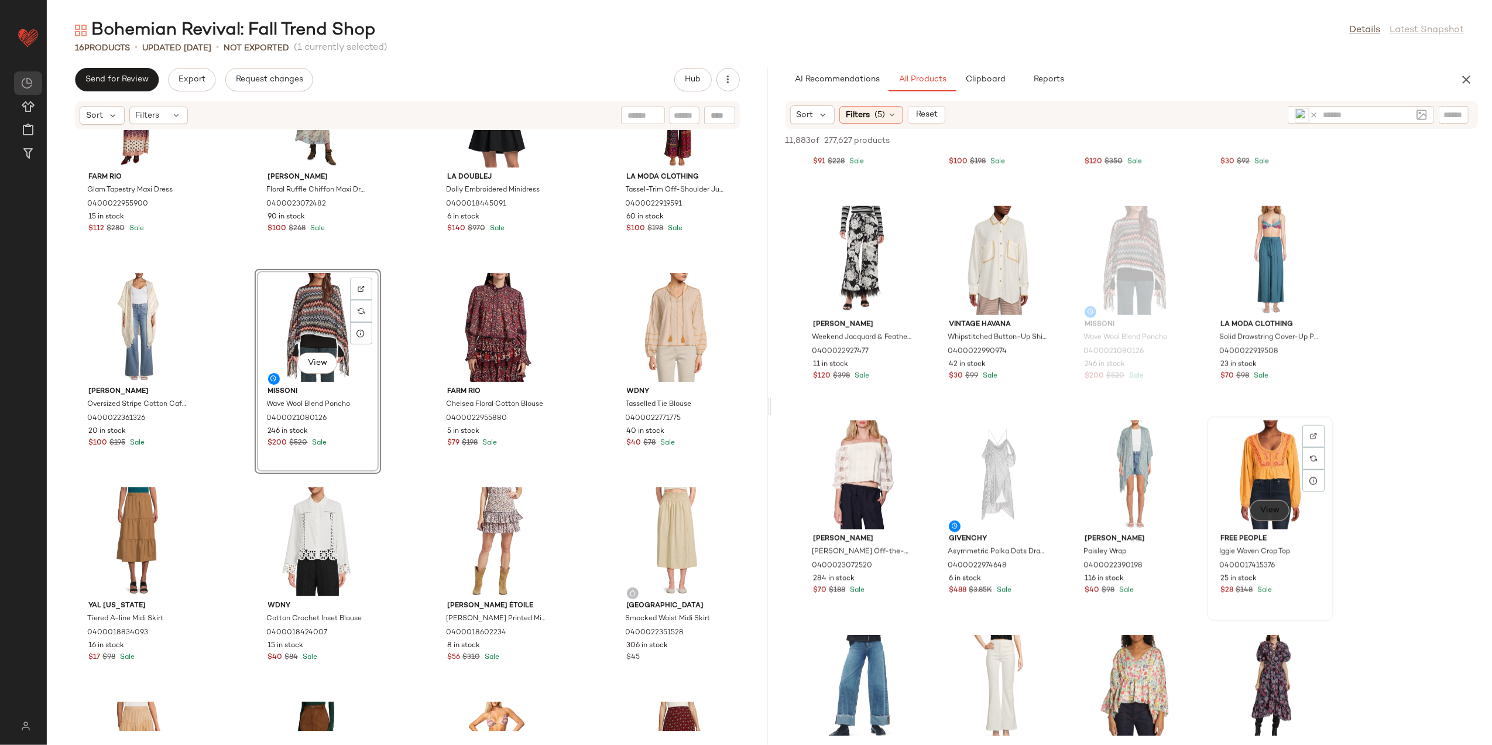
click at [1272, 519] on button "View" at bounding box center [1270, 510] width 40 height 21
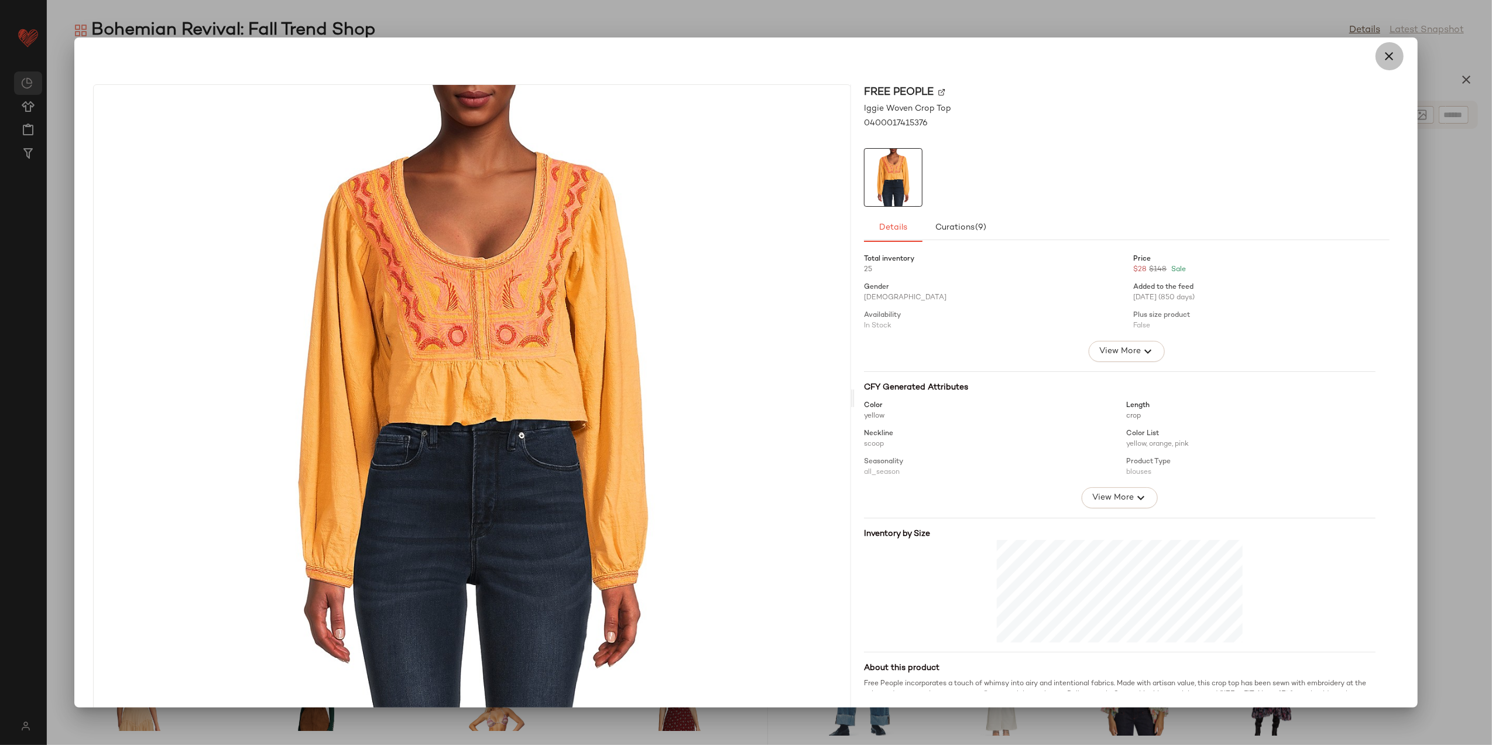
click at [1377, 64] on button "button" at bounding box center [1390, 56] width 28 height 28
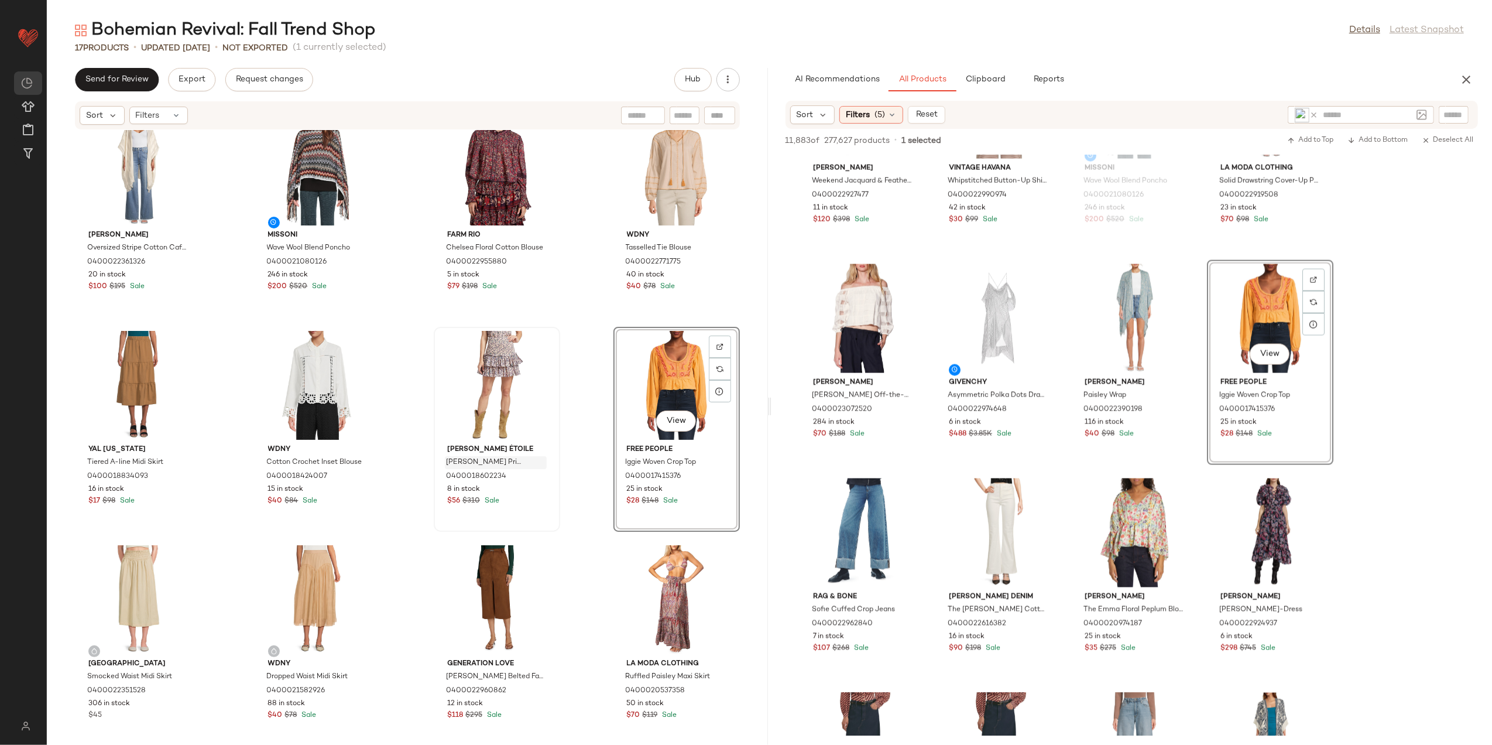
scroll to position [6558, 0]
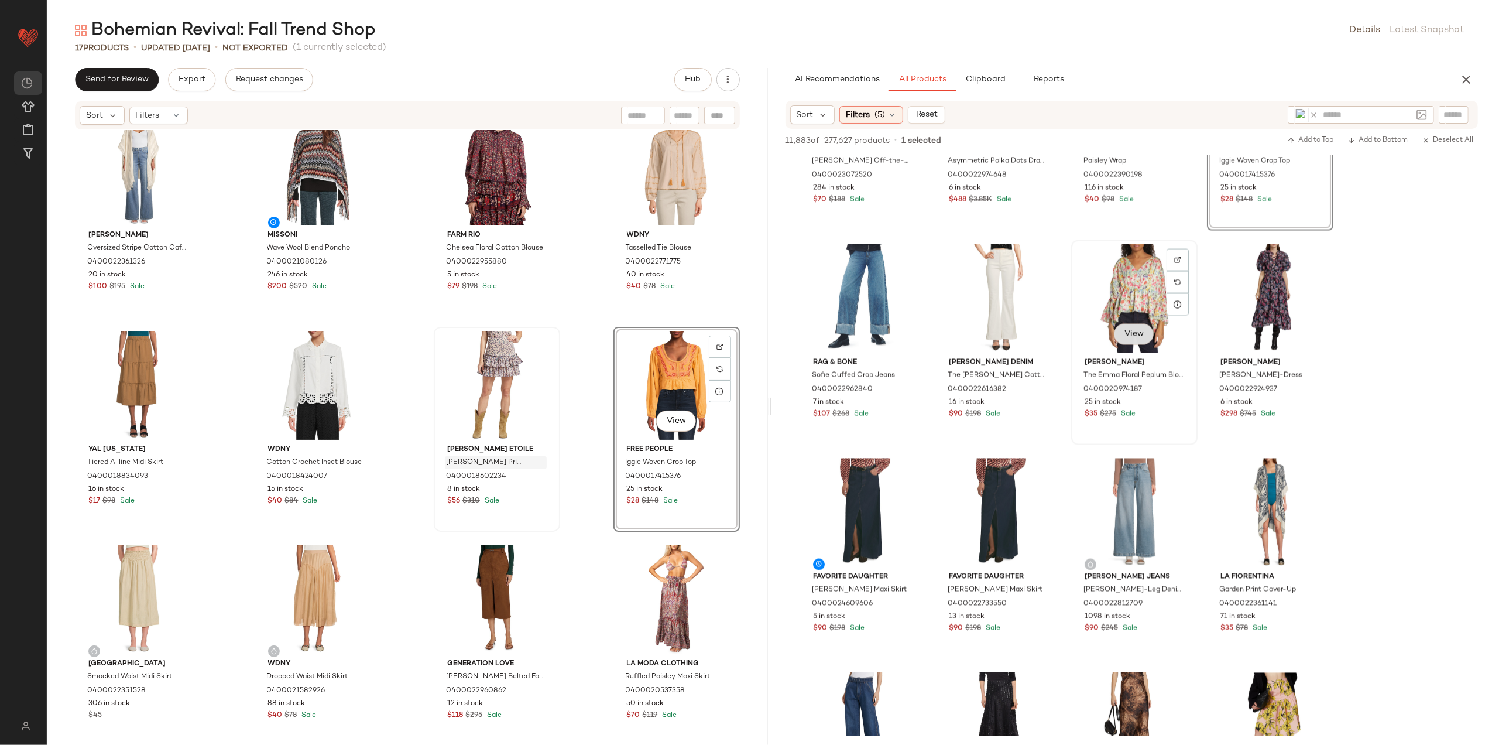
click at [1134, 334] on span "View" at bounding box center [1134, 334] width 20 height 9
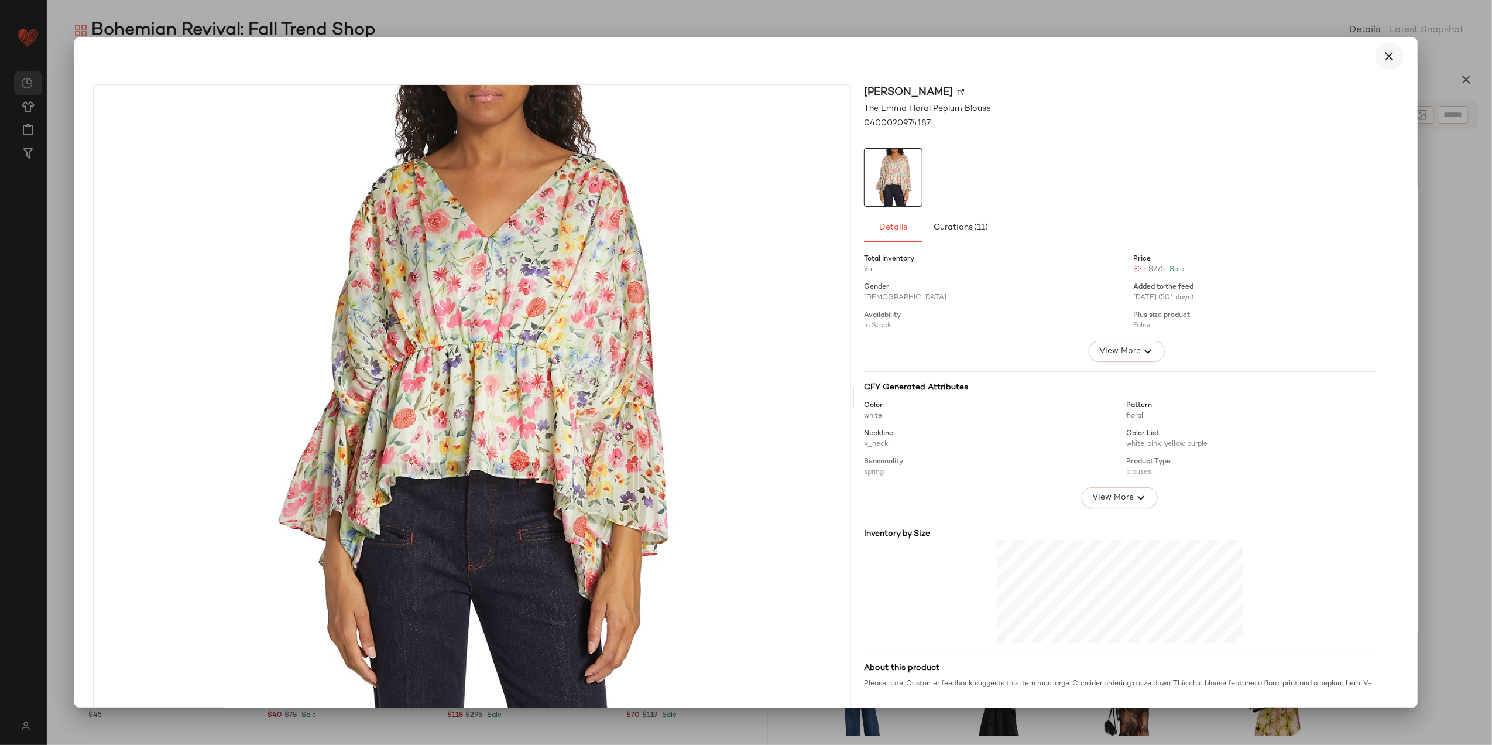
click at [1388, 52] on icon "button" at bounding box center [1390, 56] width 14 height 14
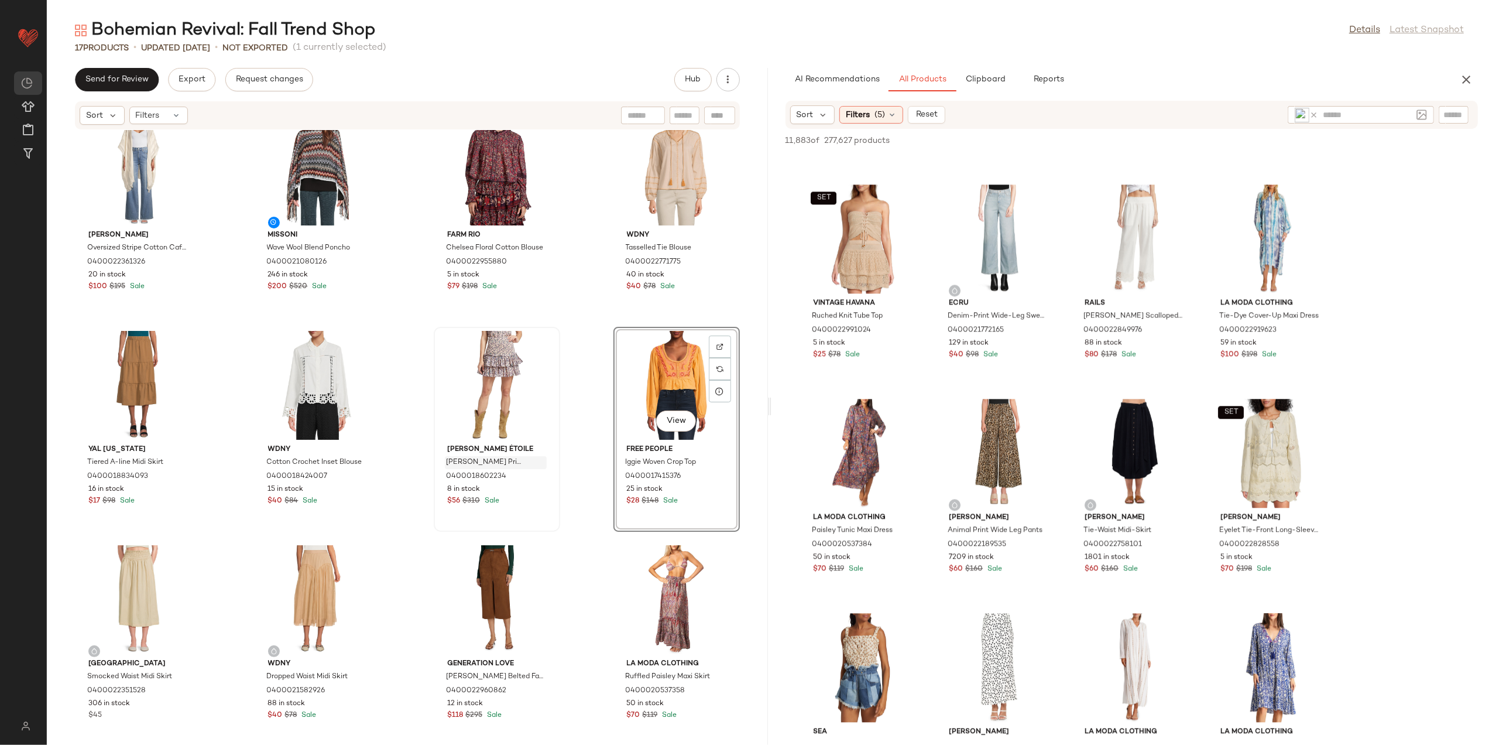
scroll to position [7338, 0]
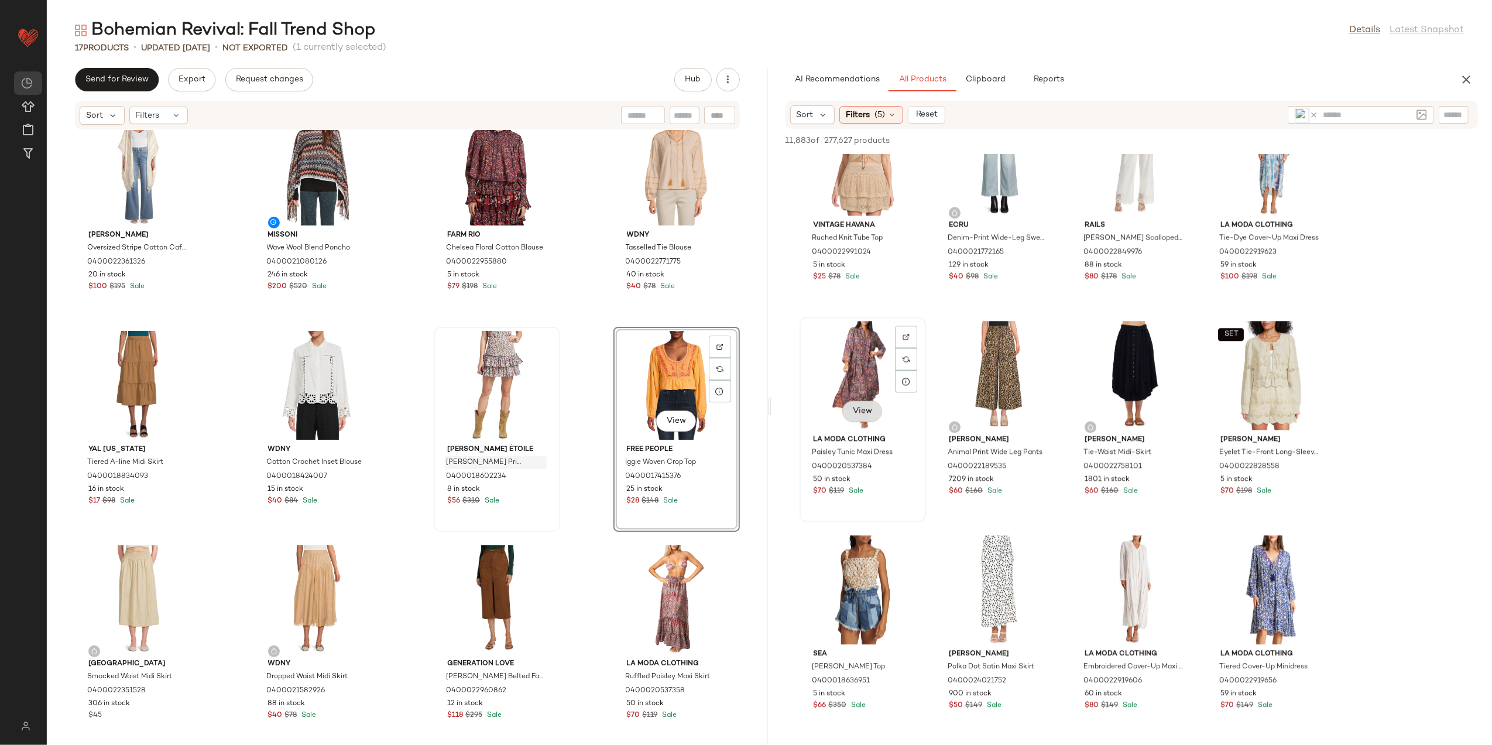
click at [865, 420] on button "View" at bounding box center [863, 410] width 40 height 21
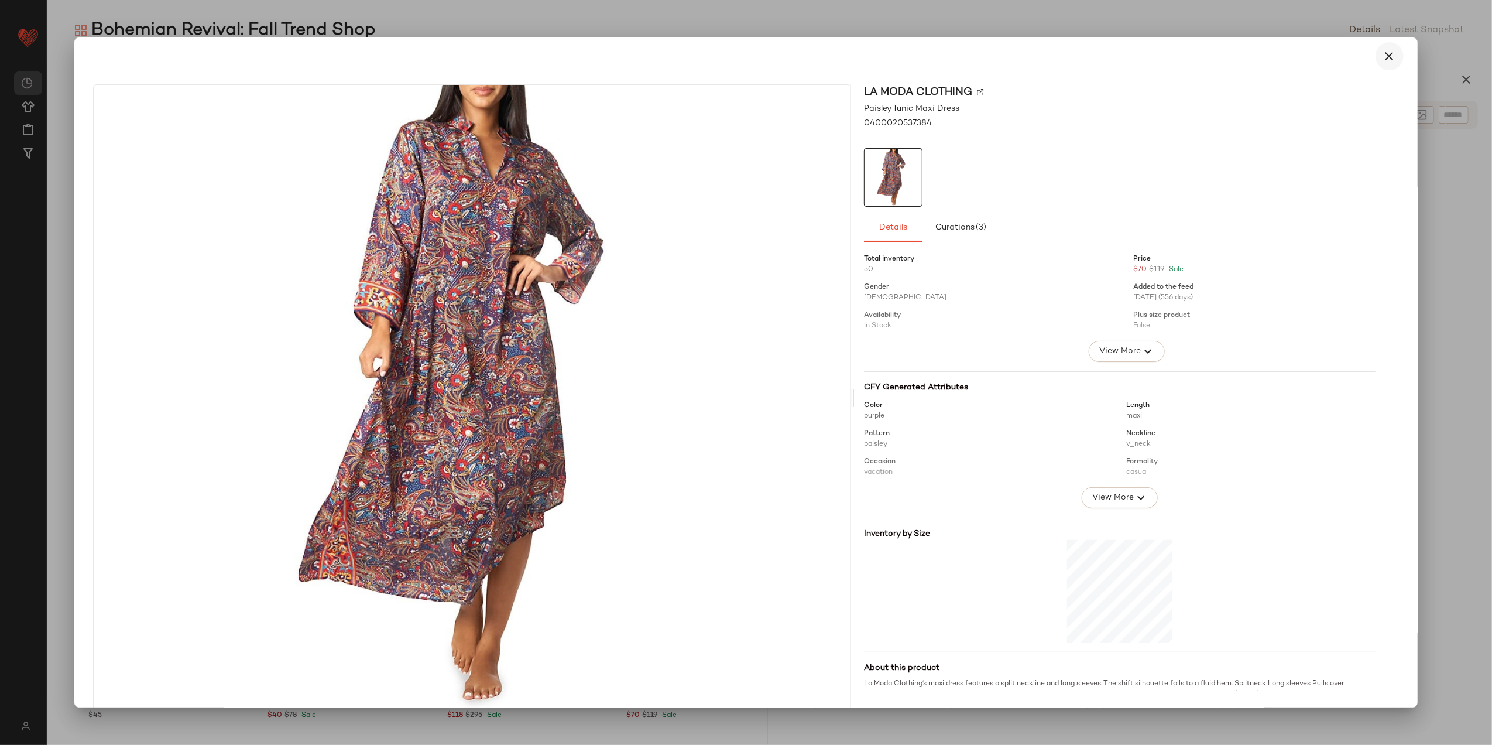
click at [1383, 54] on icon "button" at bounding box center [1390, 56] width 14 height 14
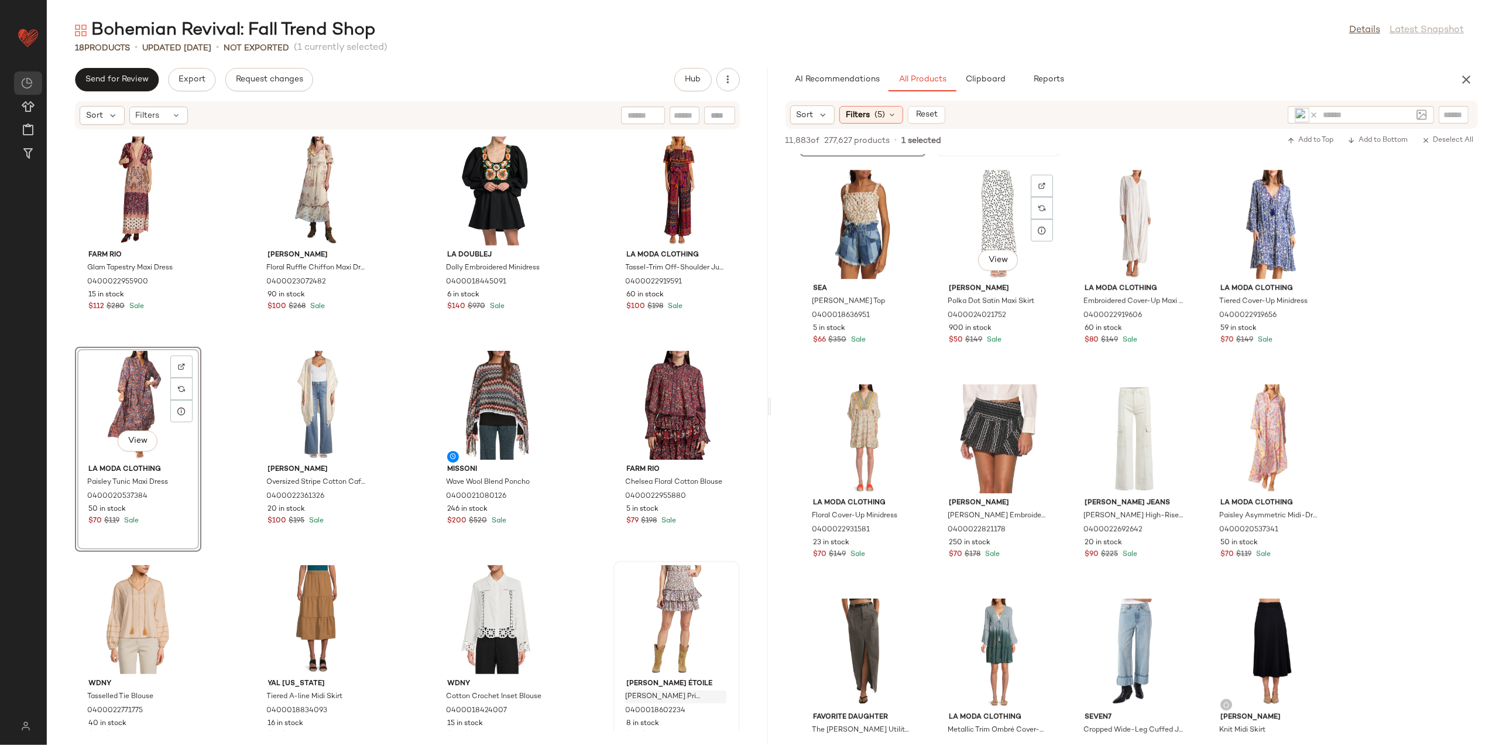
scroll to position [7729, 0]
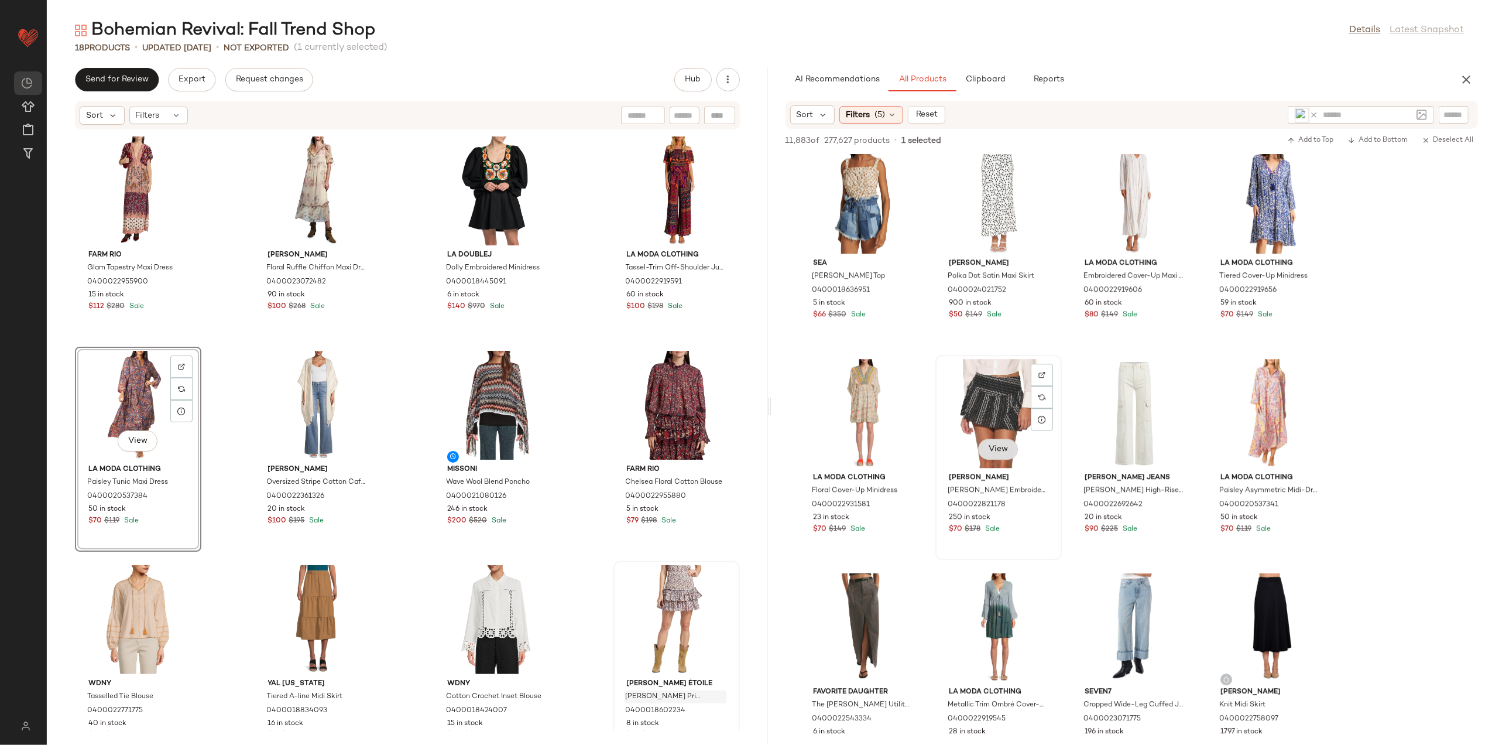
click at [1002, 445] on span "View" at bounding box center [998, 448] width 20 height 9
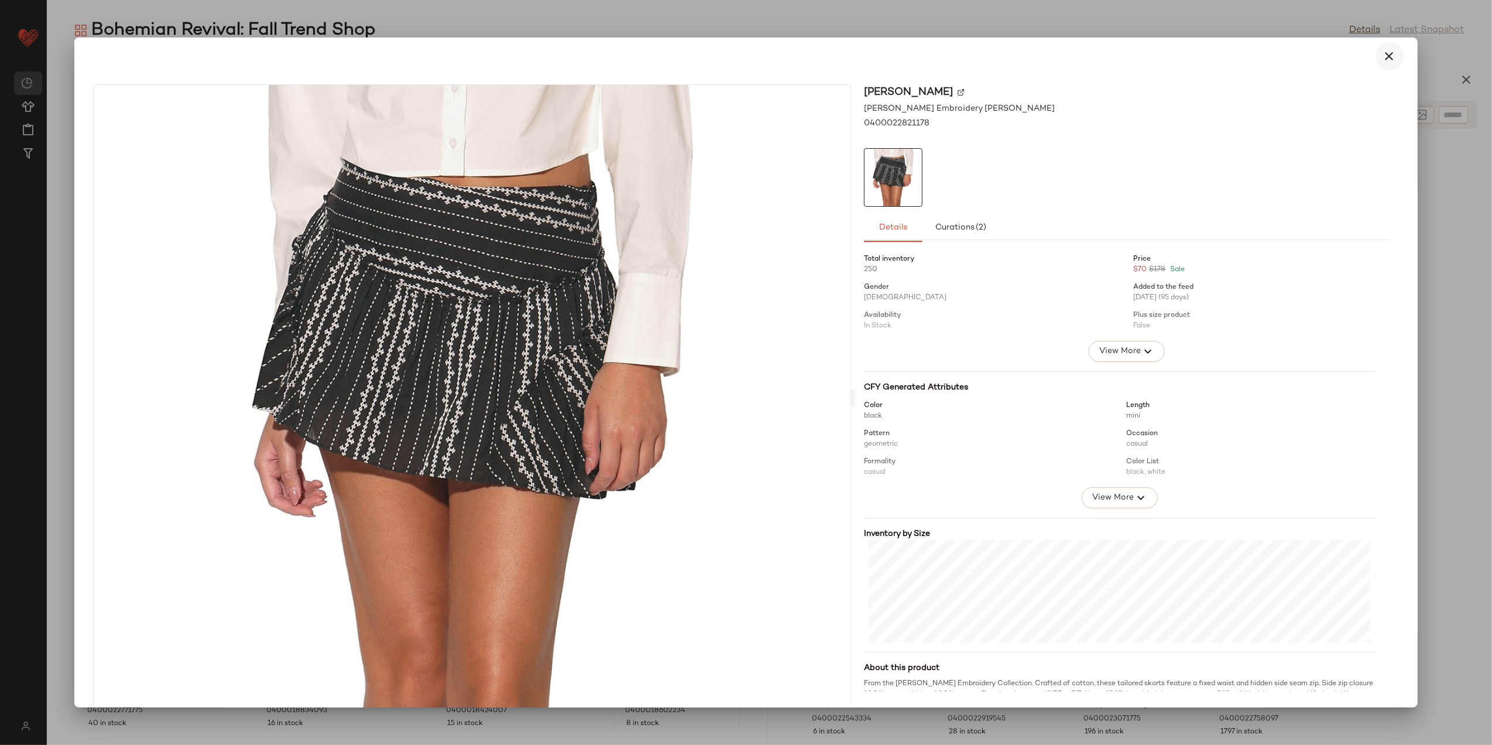
click at [1383, 61] on icon "button" at bounding box center [1390, 56] width 14 height 14
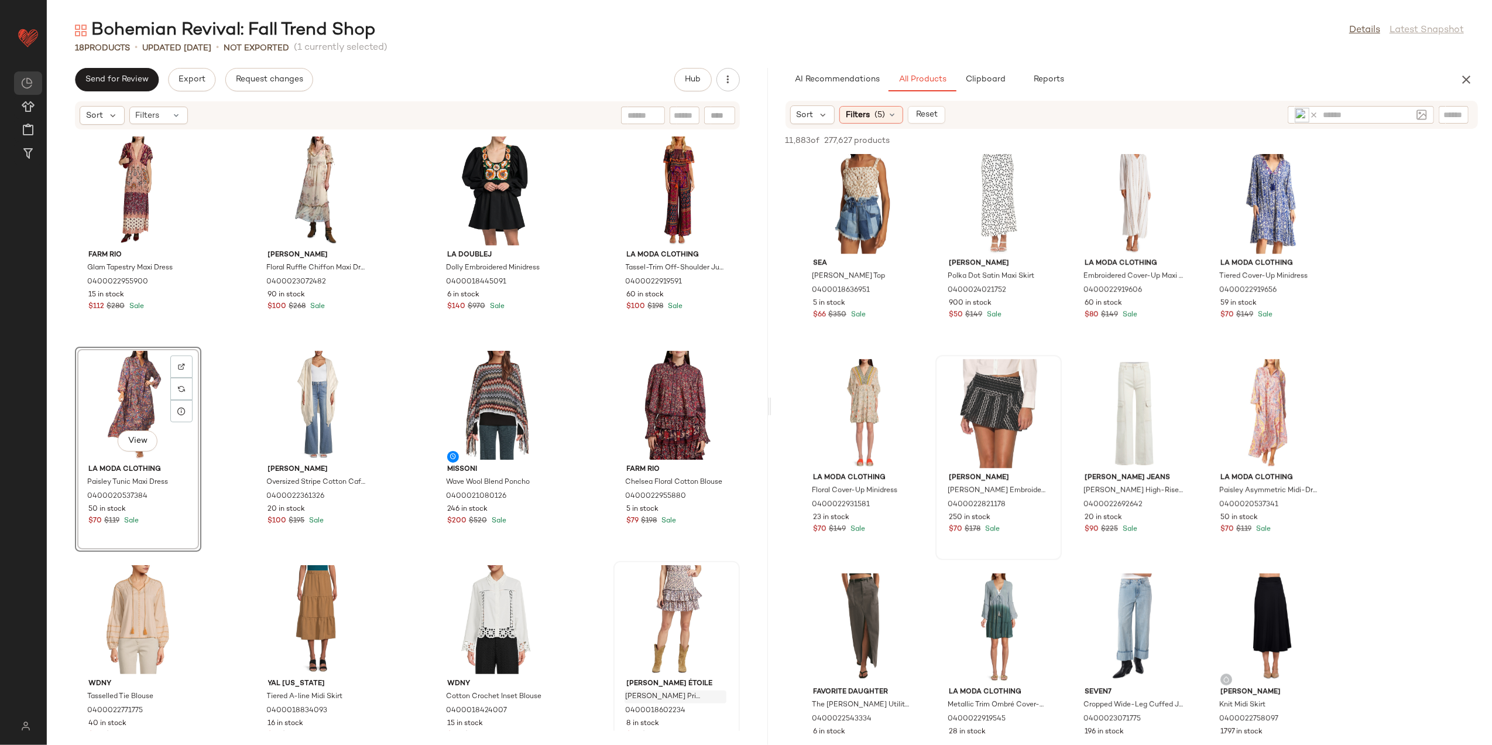
scroll to position [7807, 0]
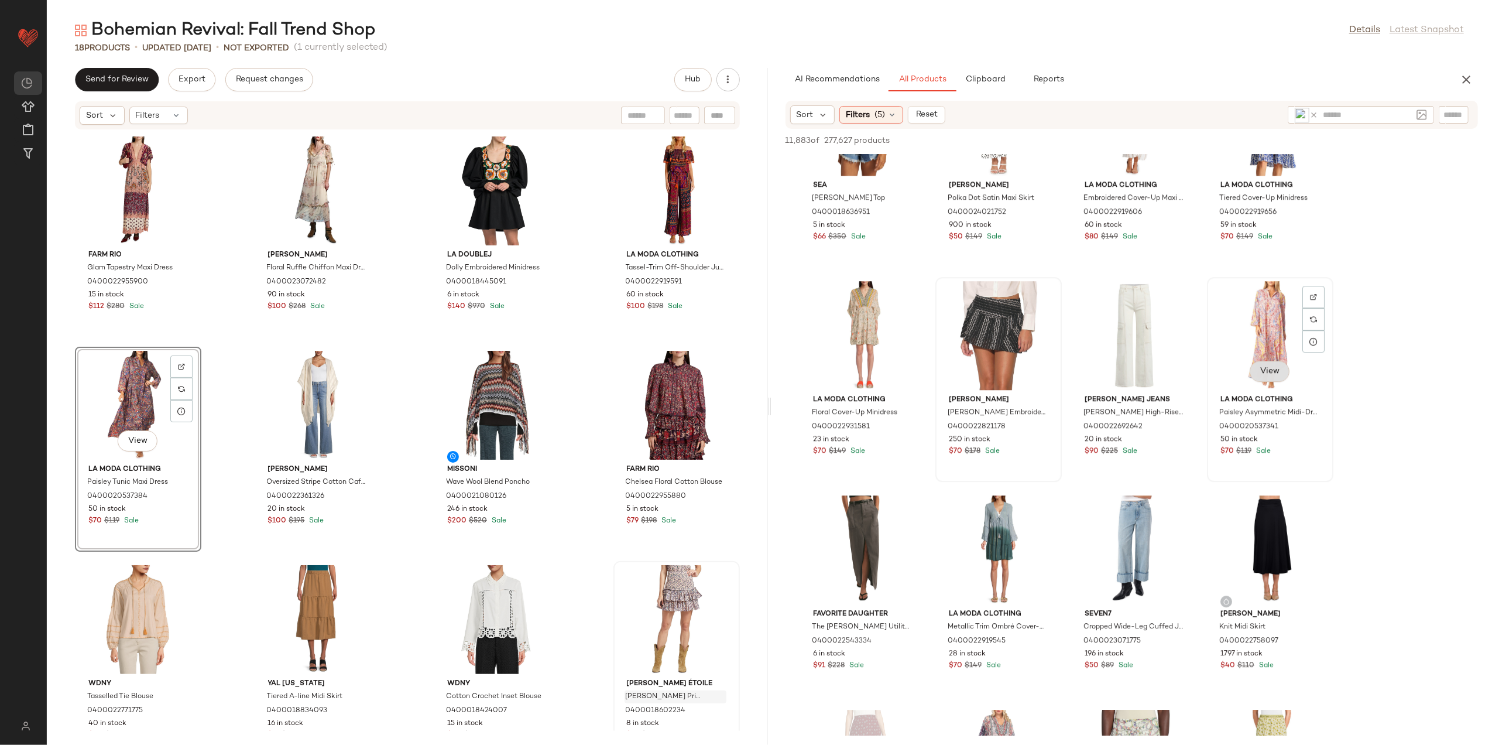
click at [1281, 375] on button "View" at bounding box center [1270, 371] width 40 height 21
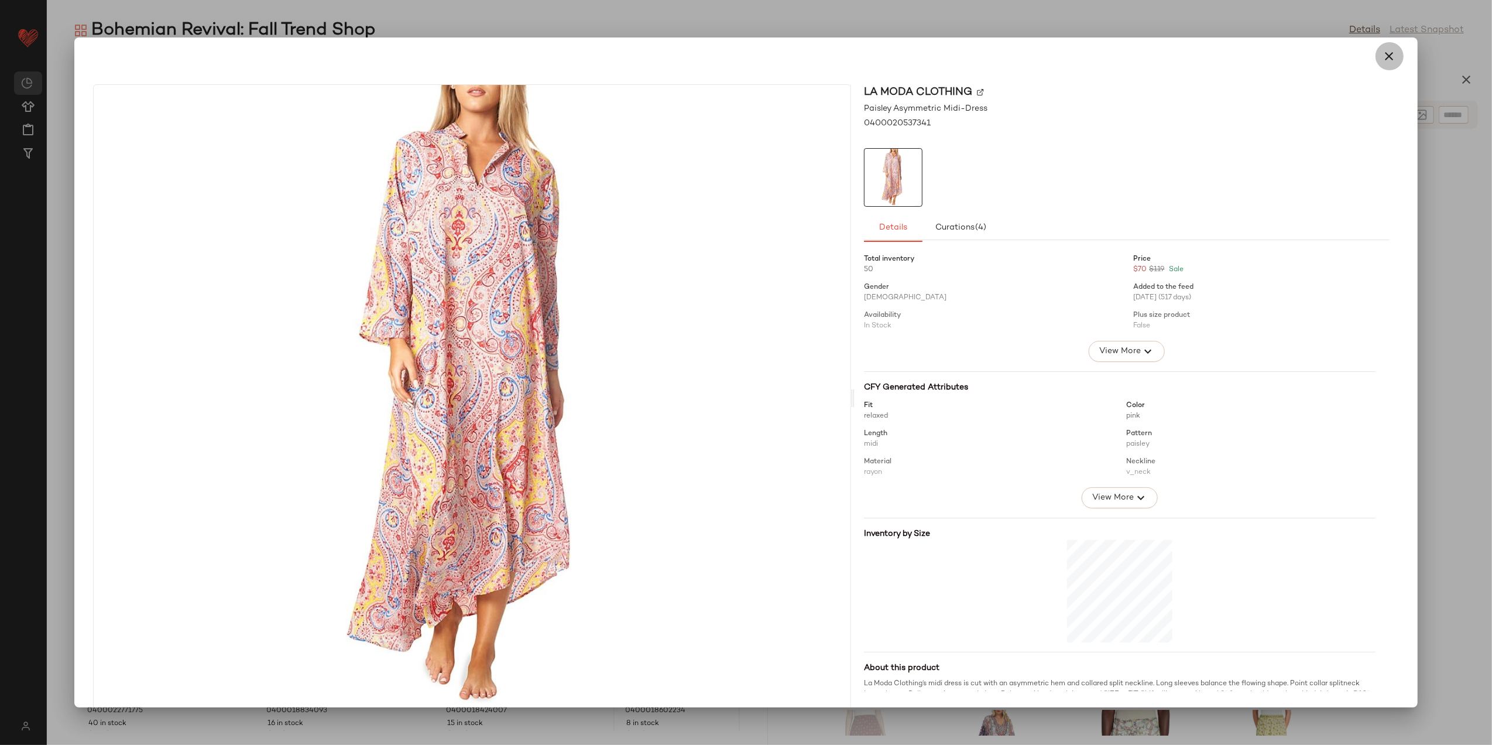
click at [1378, 47] on button "button" at bounding box center [1390, 56] width 28 height 28
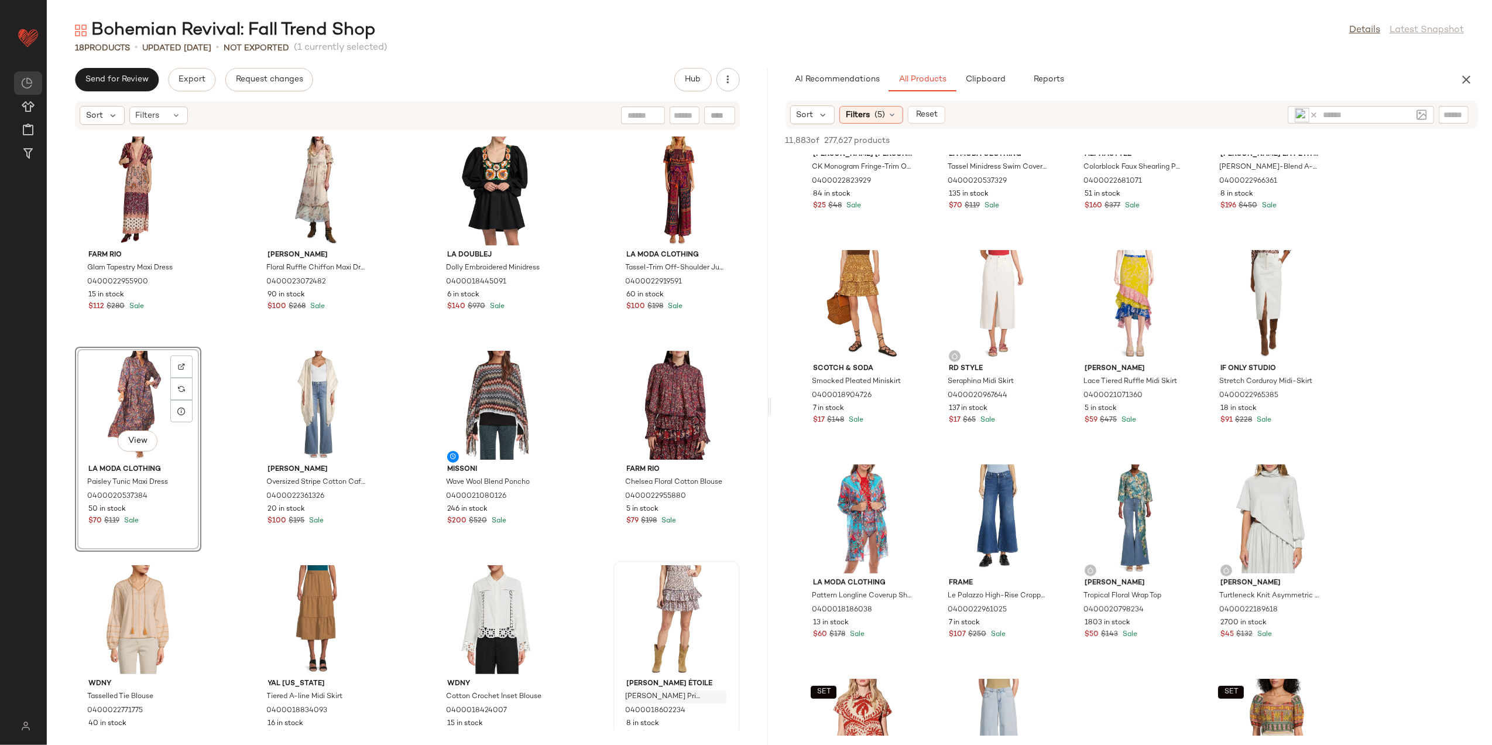
scroll to position [9134, 0]
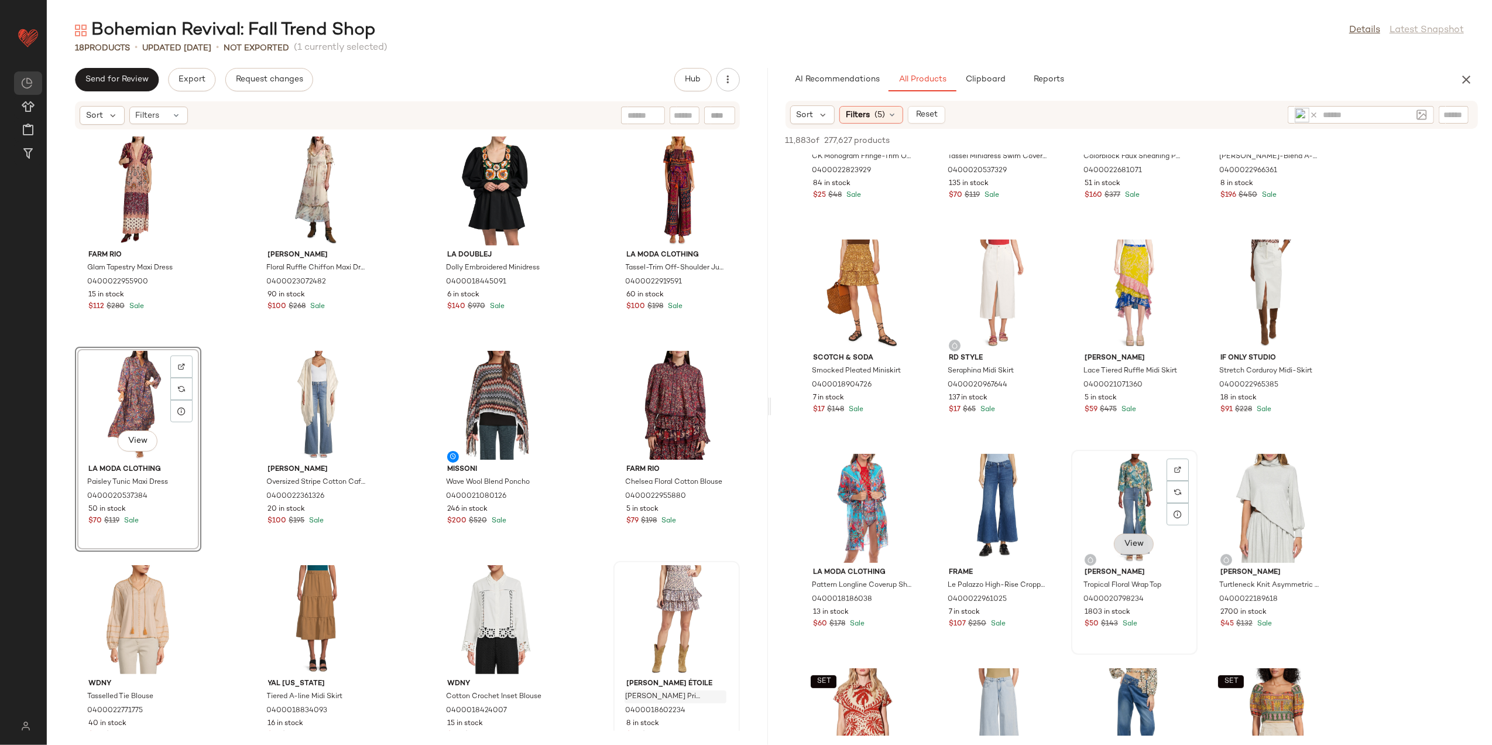
click at [1144, 541] on span "View" at bounding box center [1134, 543] width 20 height 9
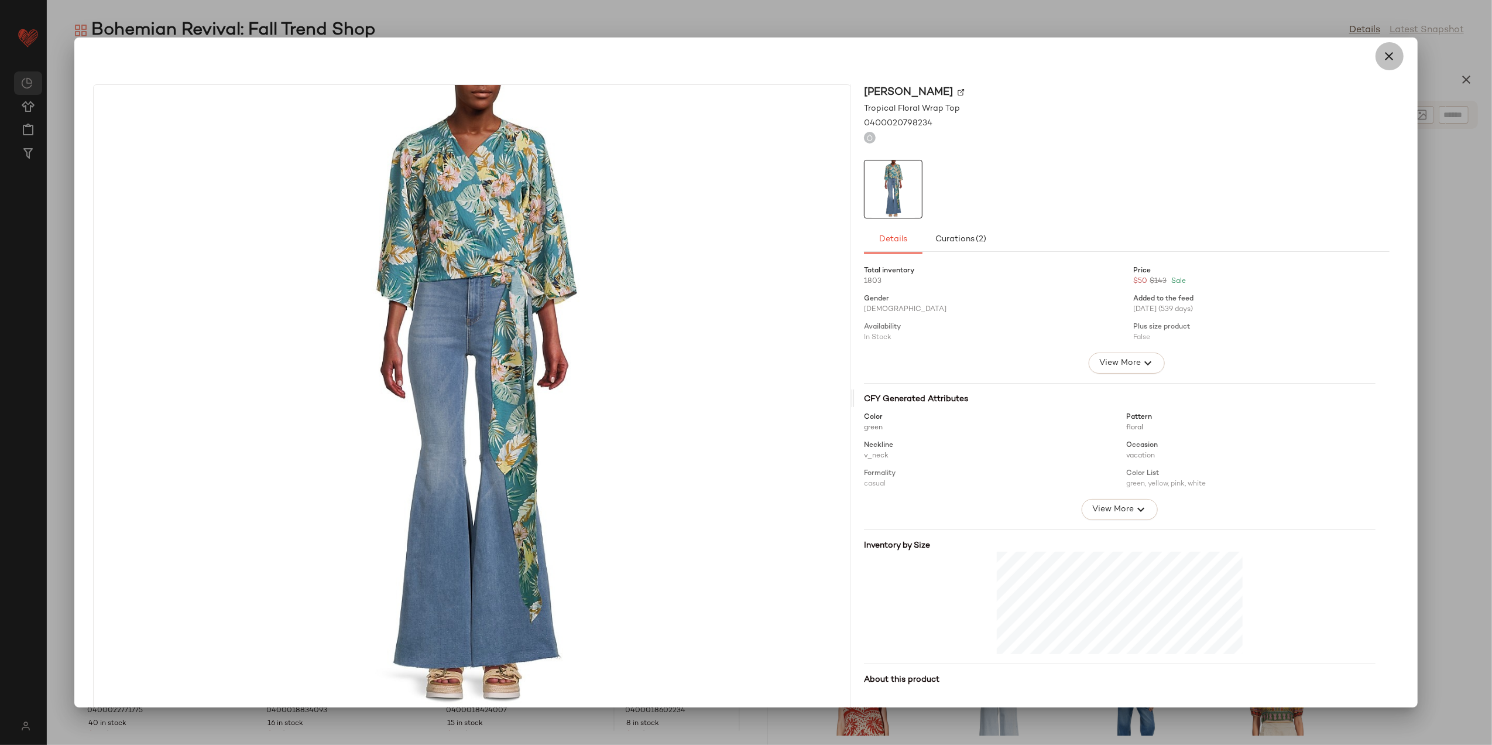
click at [1384, 55] on icon "button" at bounding box center [1390, 56] width 14 height 14
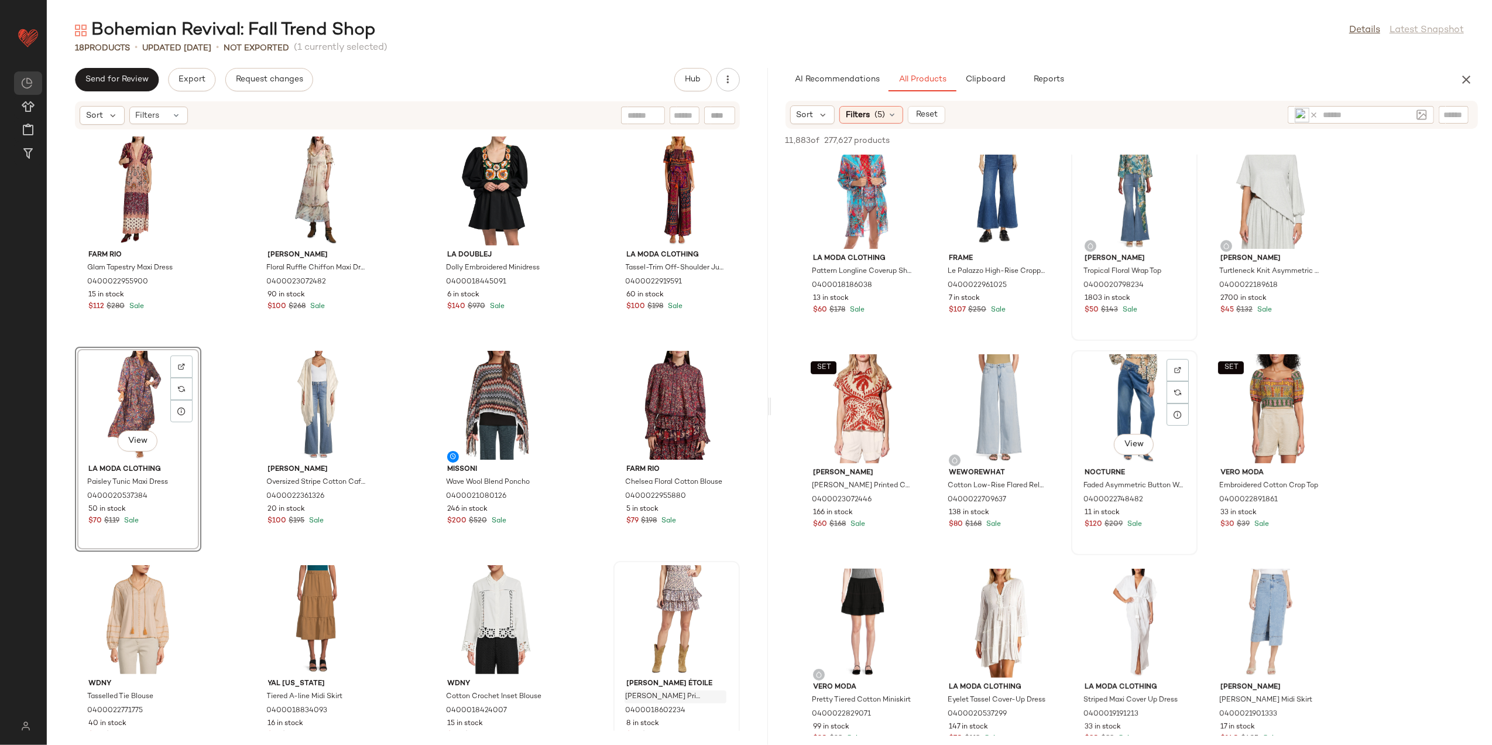
scroll to position [9524, 0]
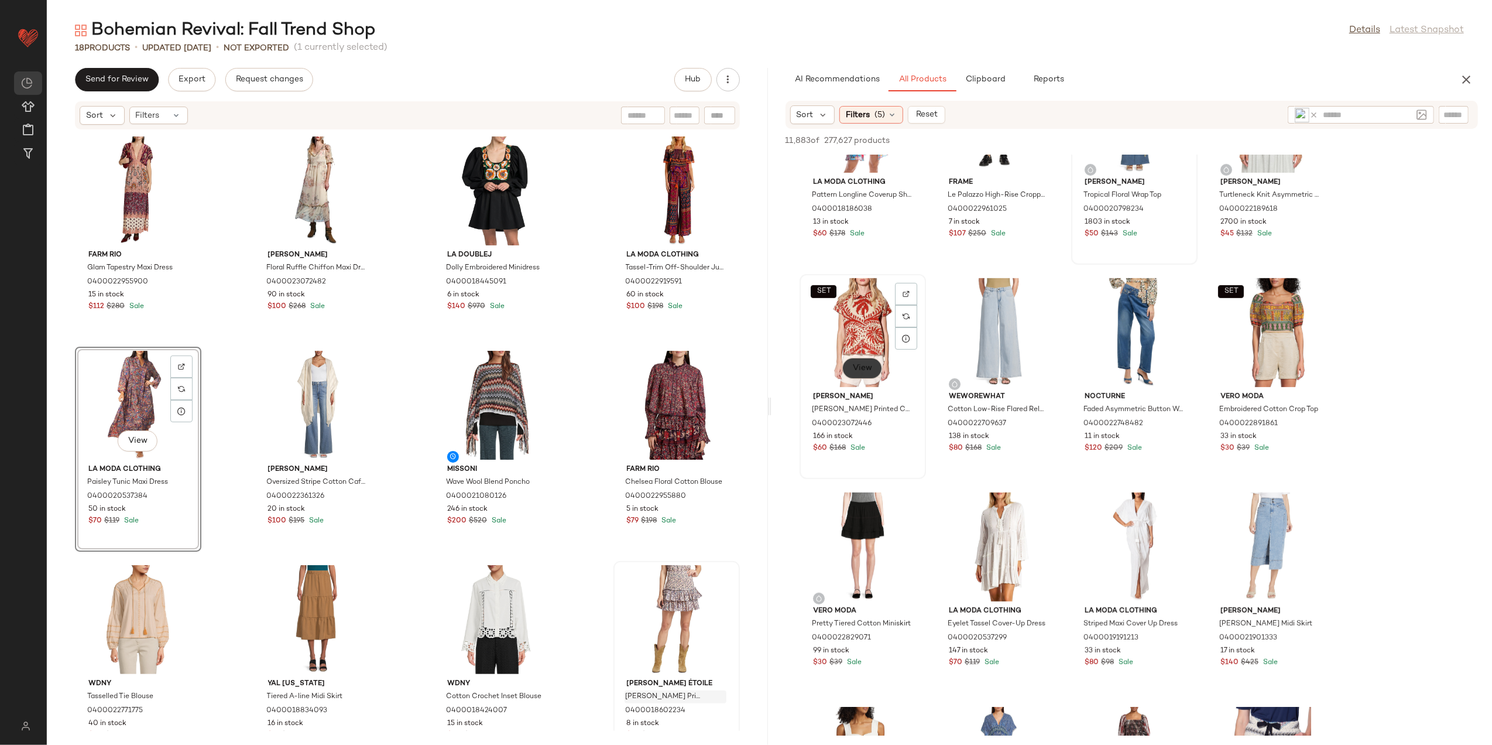
click at [848, 371] on button "View" at bounding box center [863, 368] width 40 height 21
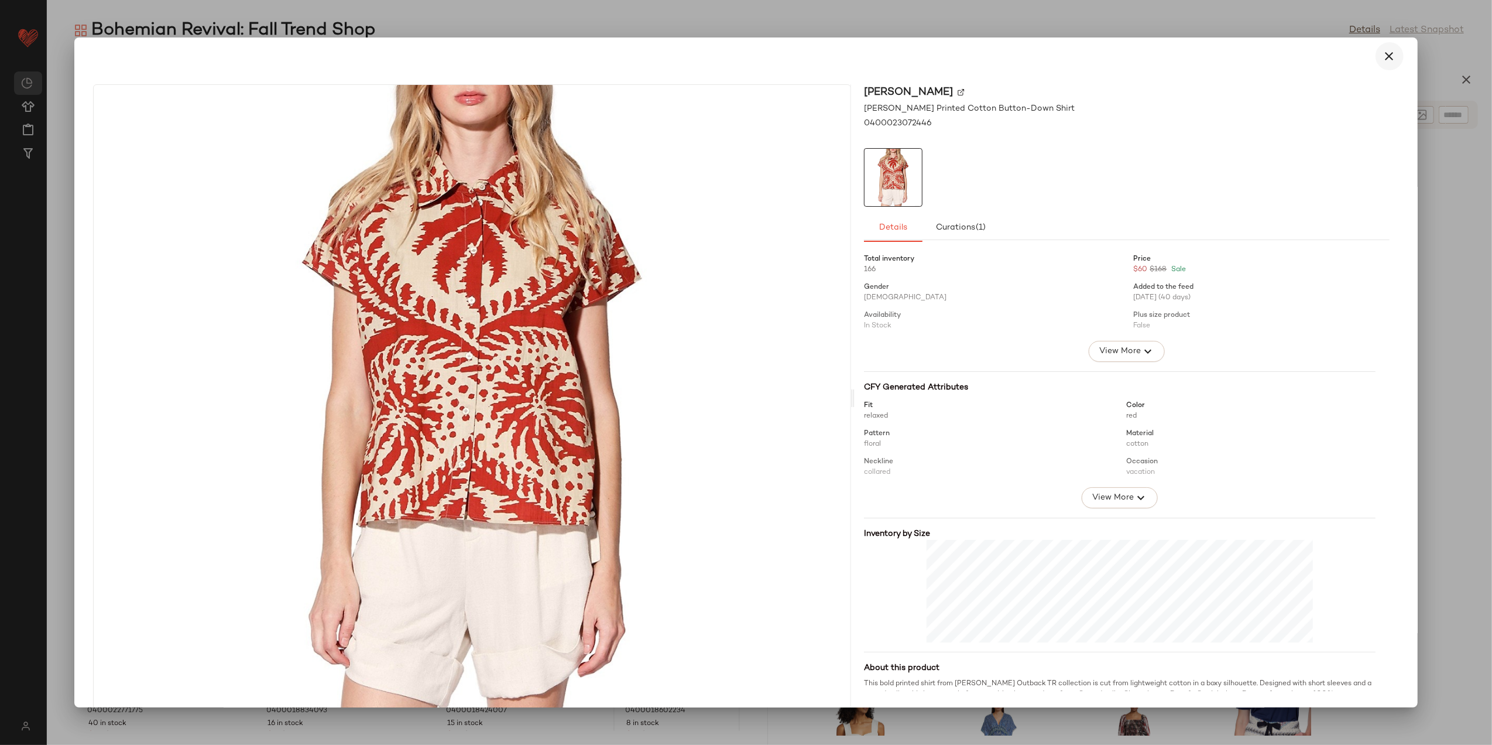
click at [1387, 61] on icon "button" at bounding box center [1390, 56] width 14 height 14
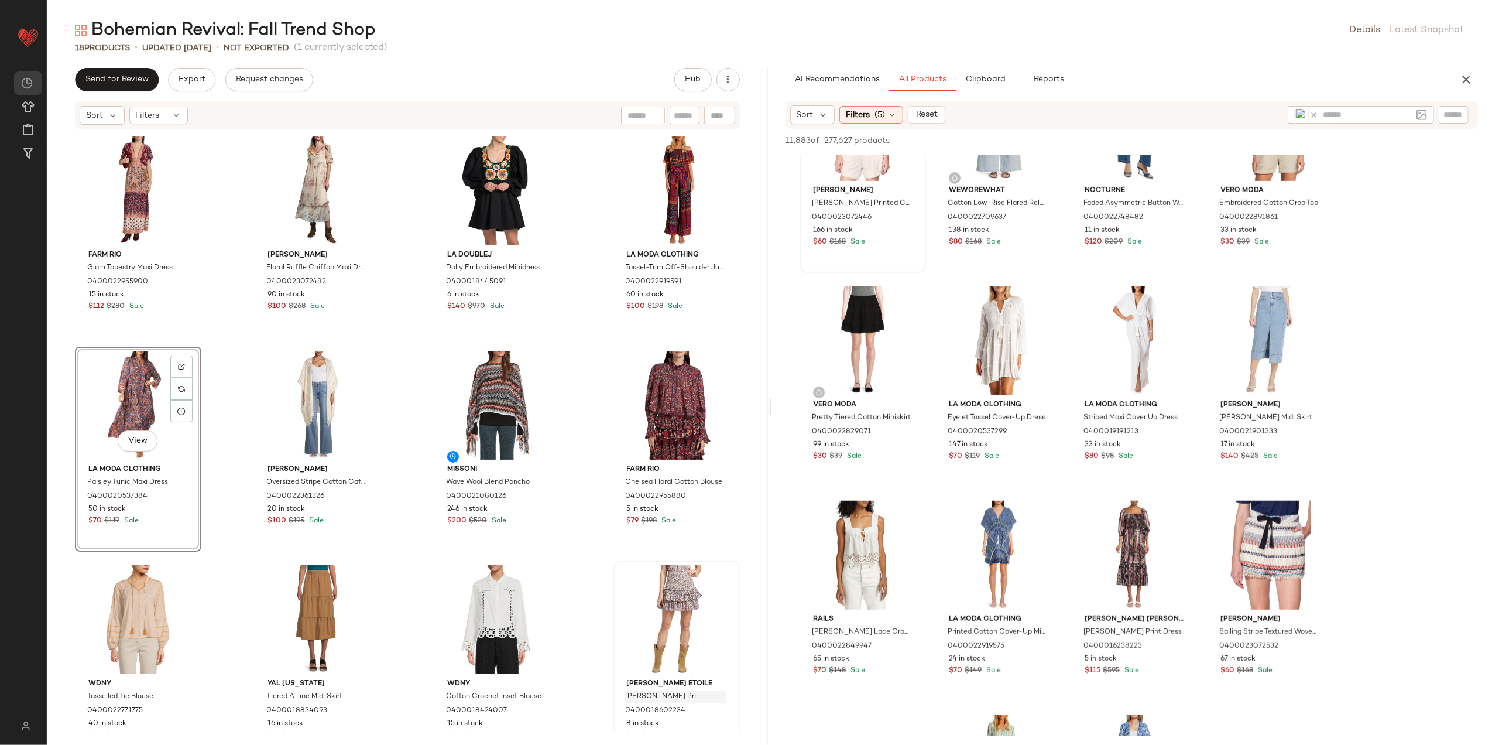
scroll to position [9758, 0]
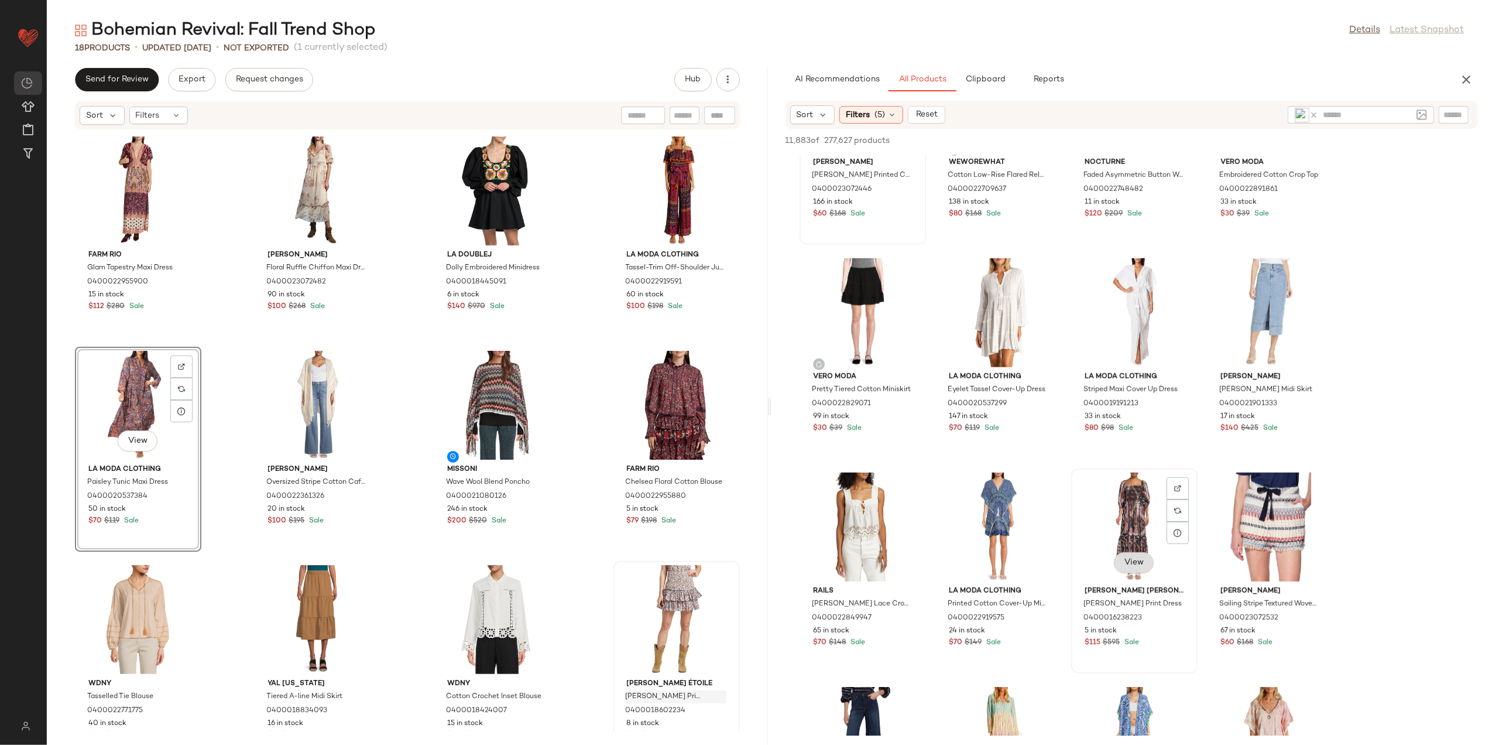
click at [1132, 552] on button "View" at bounding box center [1134, 562] width 40 height 21
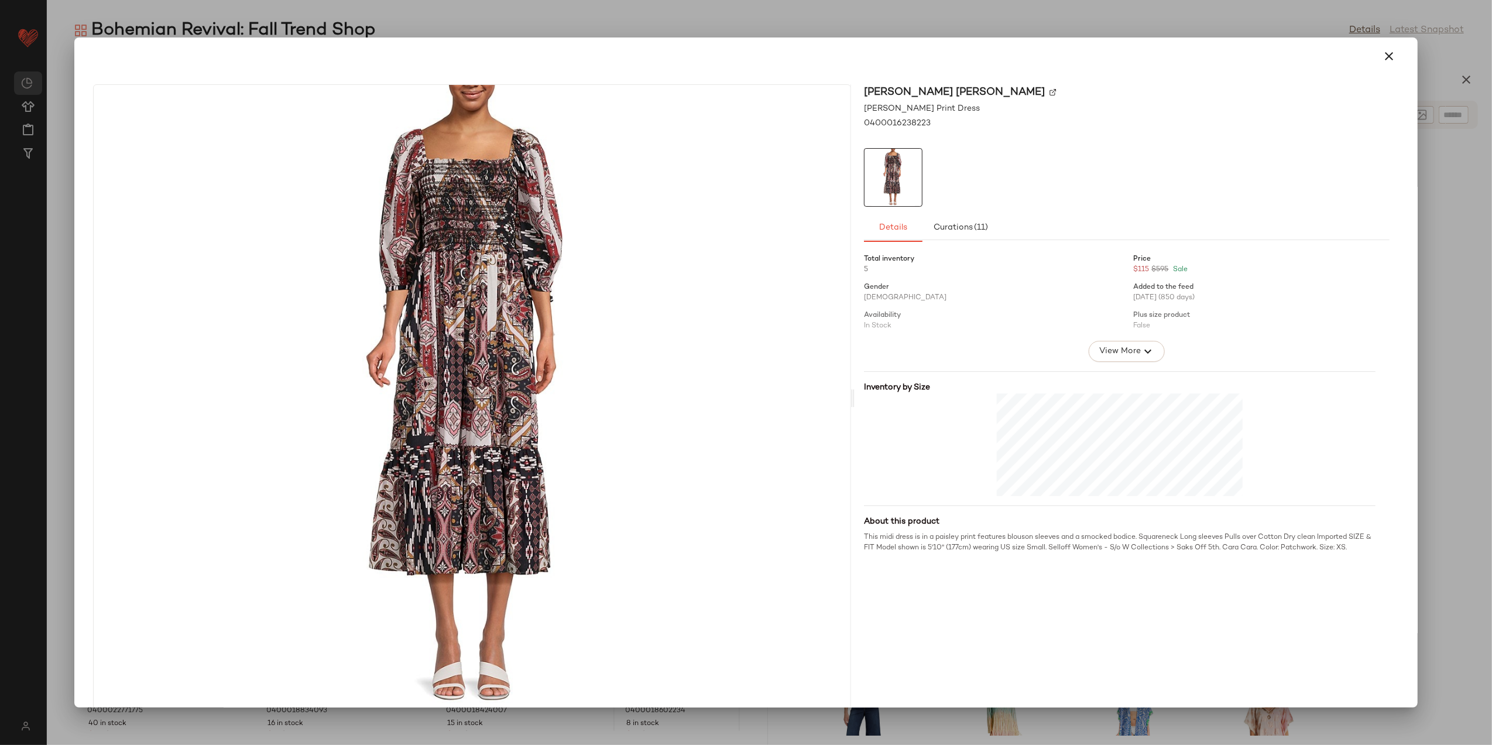
click at [1387, 60] on icon "button" at bounding box center [1390, 56] width 14 height 14
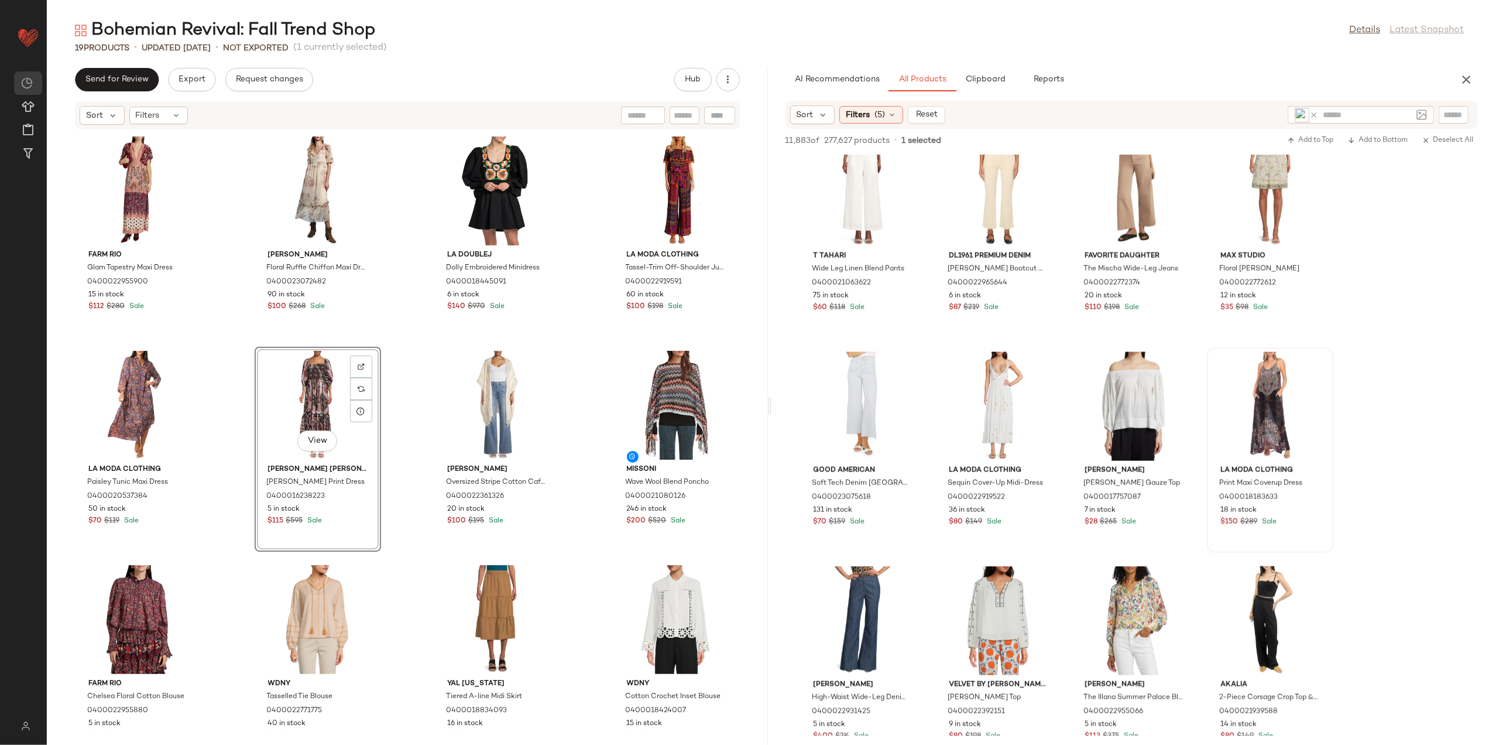
scroll to position [10539, 0]
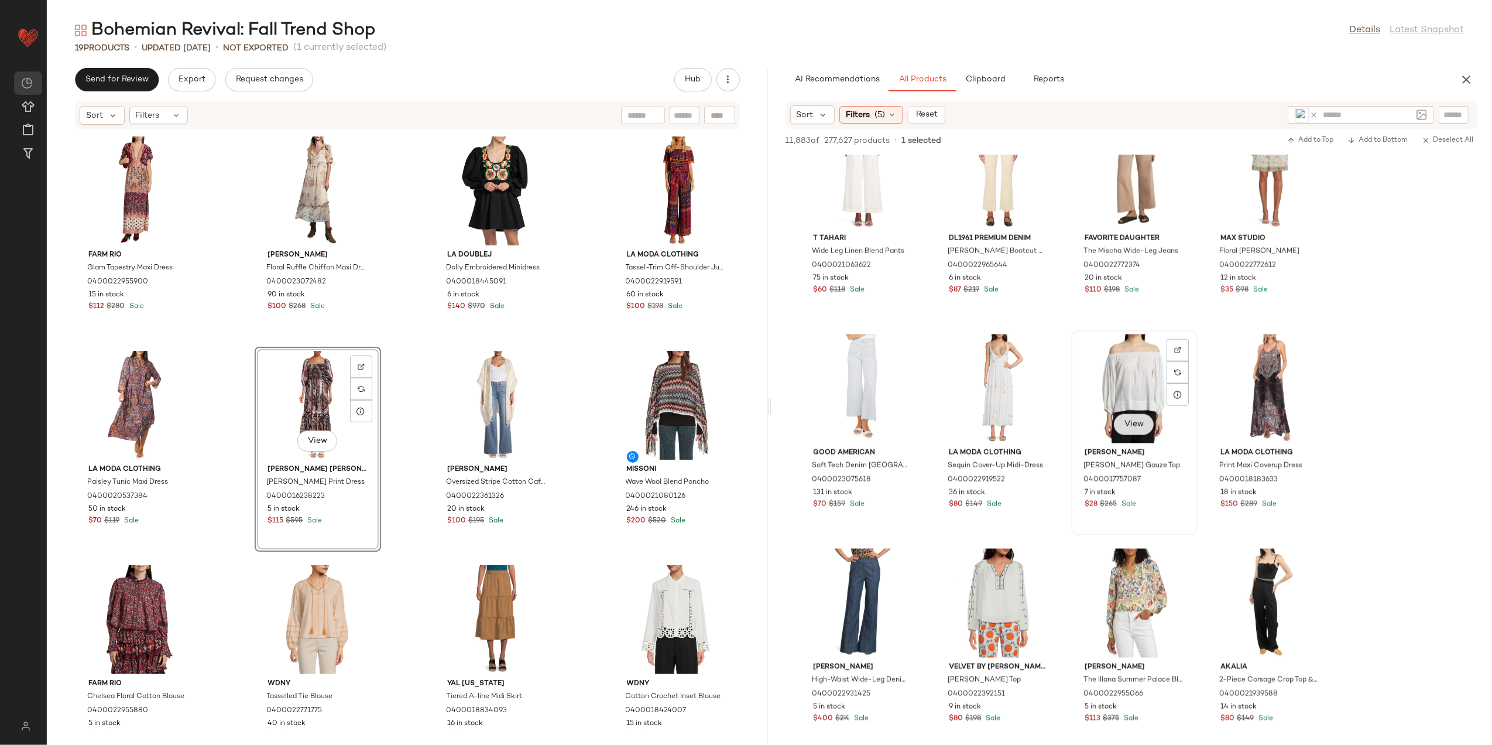
click at [1137, 415] on button "View" at bounding box center [1134, 424] width 40 height 21
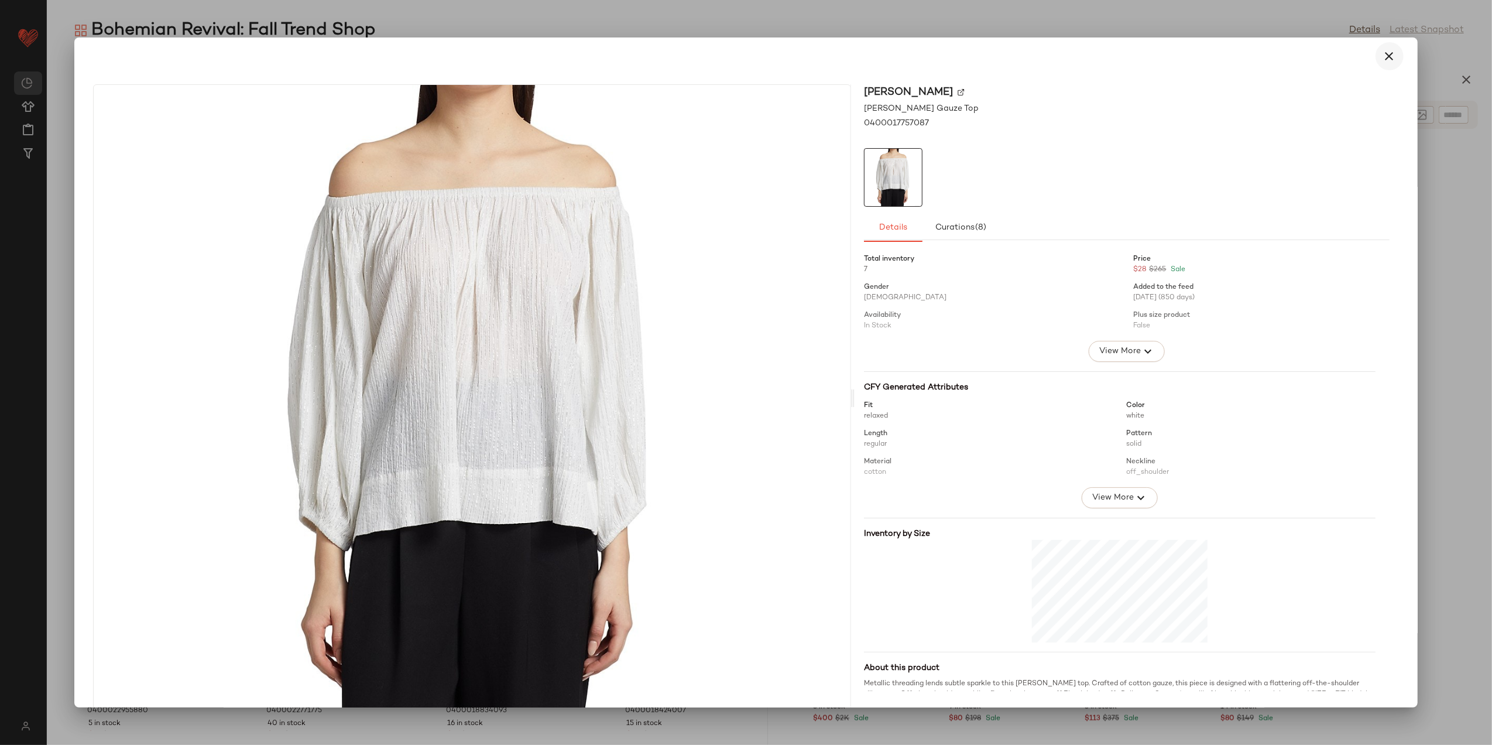
click at [1387, 54] on icon "button" at bounding box center [1390, 56] width 14 height 14
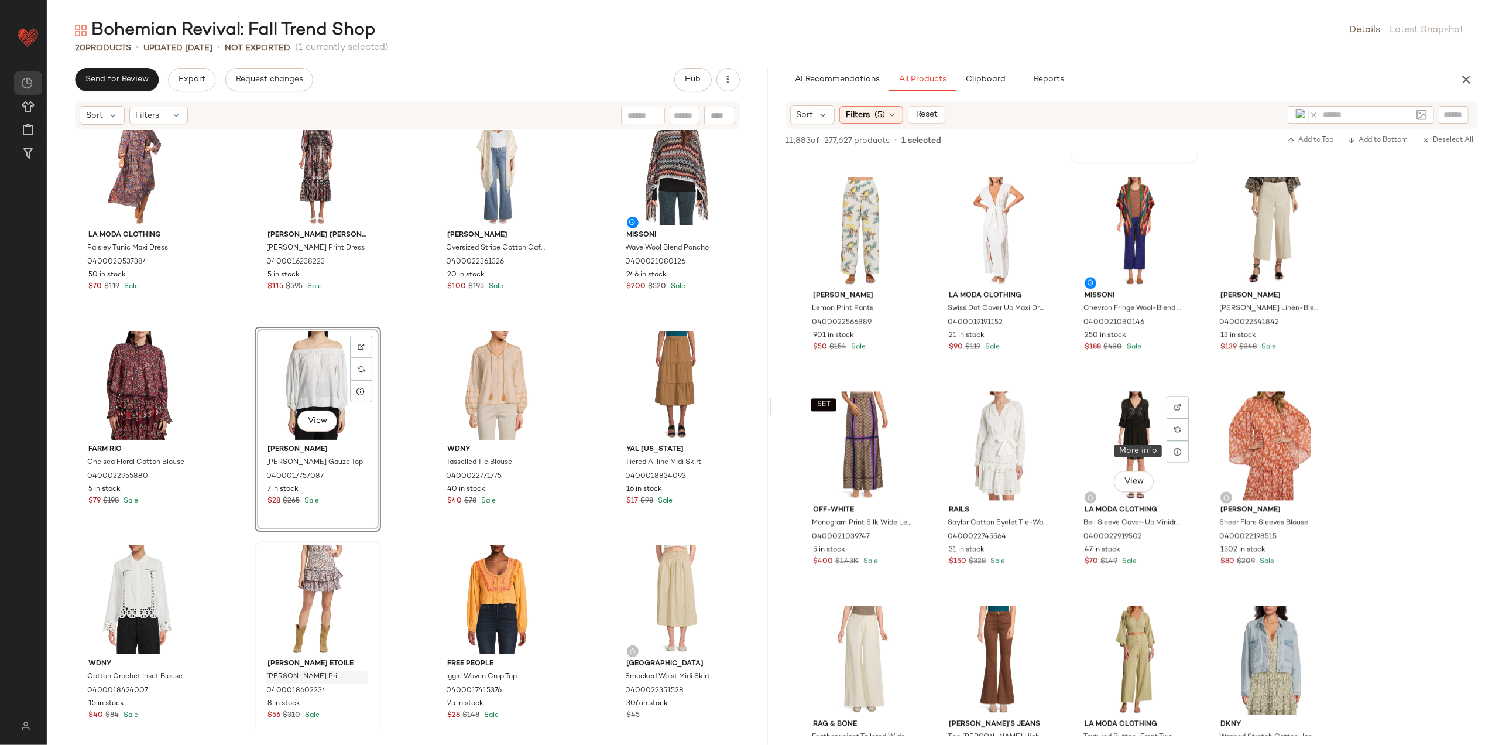
scroll to position [11563, 0]
click at [1269, 485] on span "View" at bounding box center [1270, 481] width 20 height 9
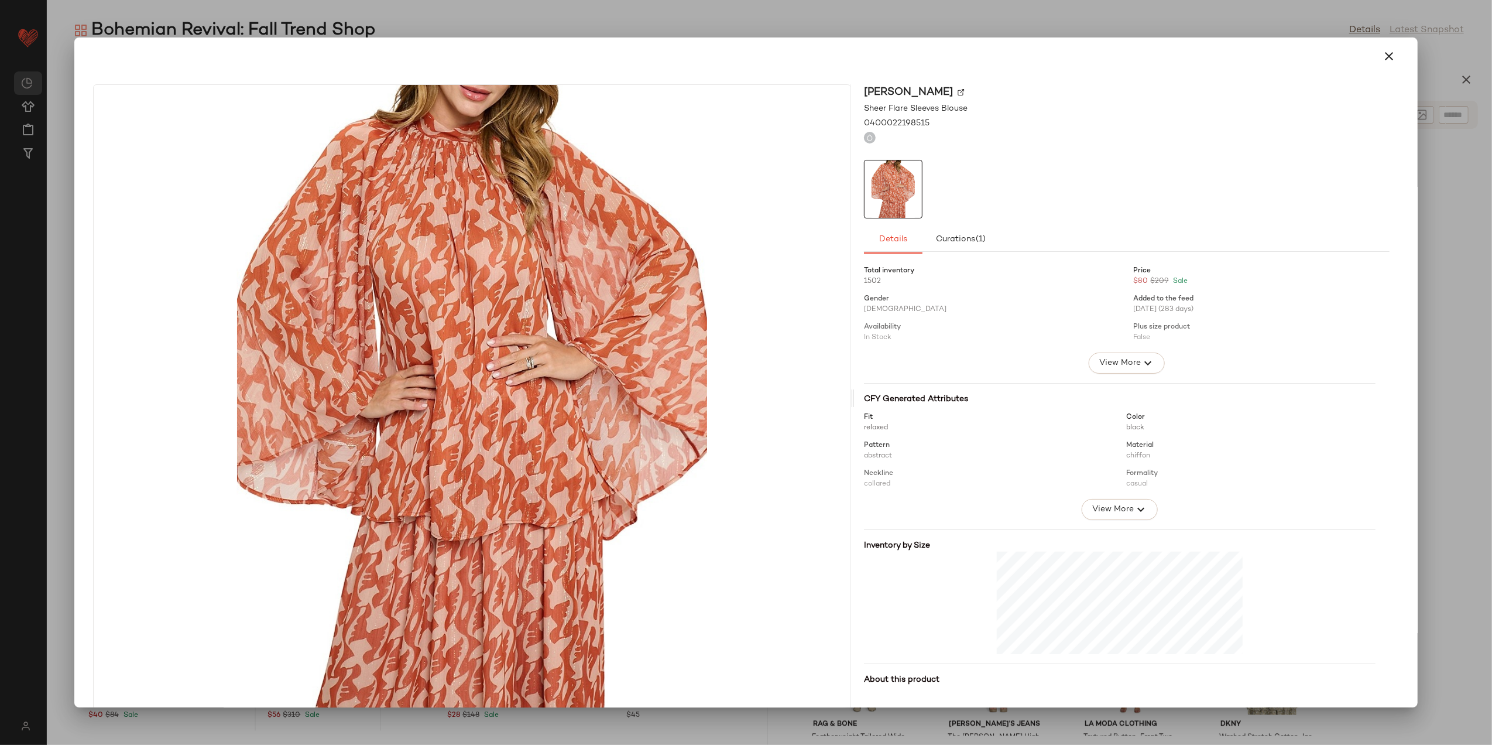
click at [1364, 61] on div at bounding box center [745, 56] width 1315 height 28
click at [1383, 52] on icon "button" at bounding box center [1390, 56] width 14 height 14
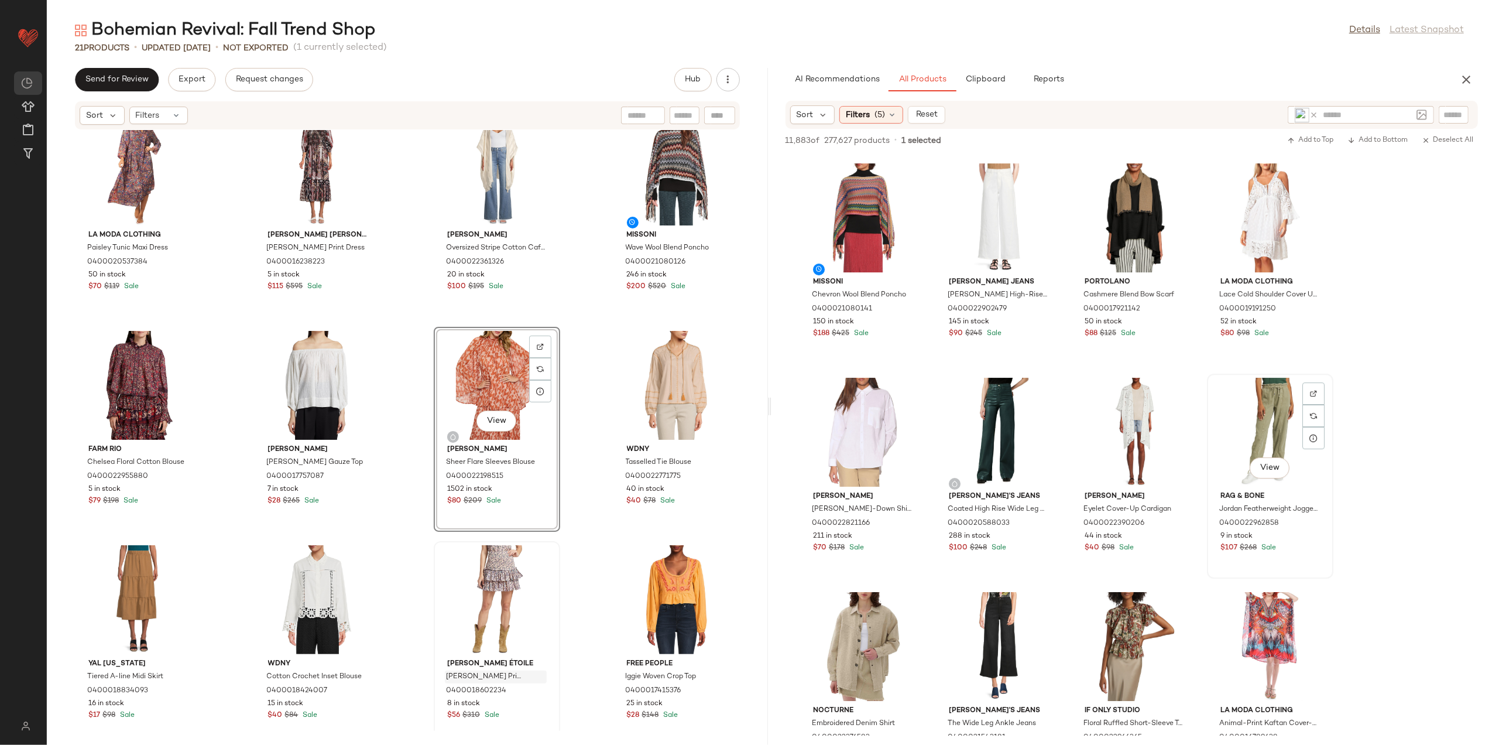
scroll to position [12947, 0]
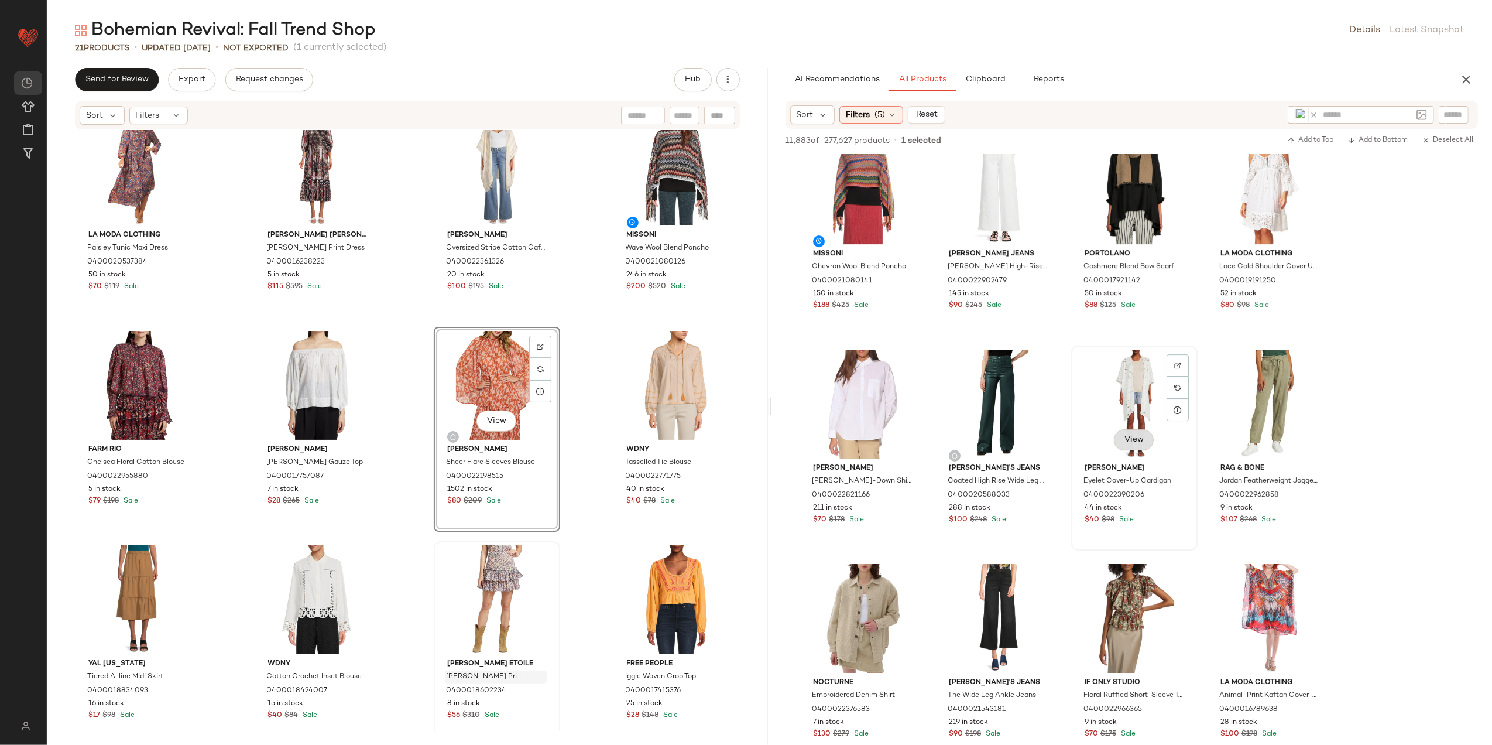
click at [1131, 436] on span "View" at bounding box center [1134, 439] width 20 height 9
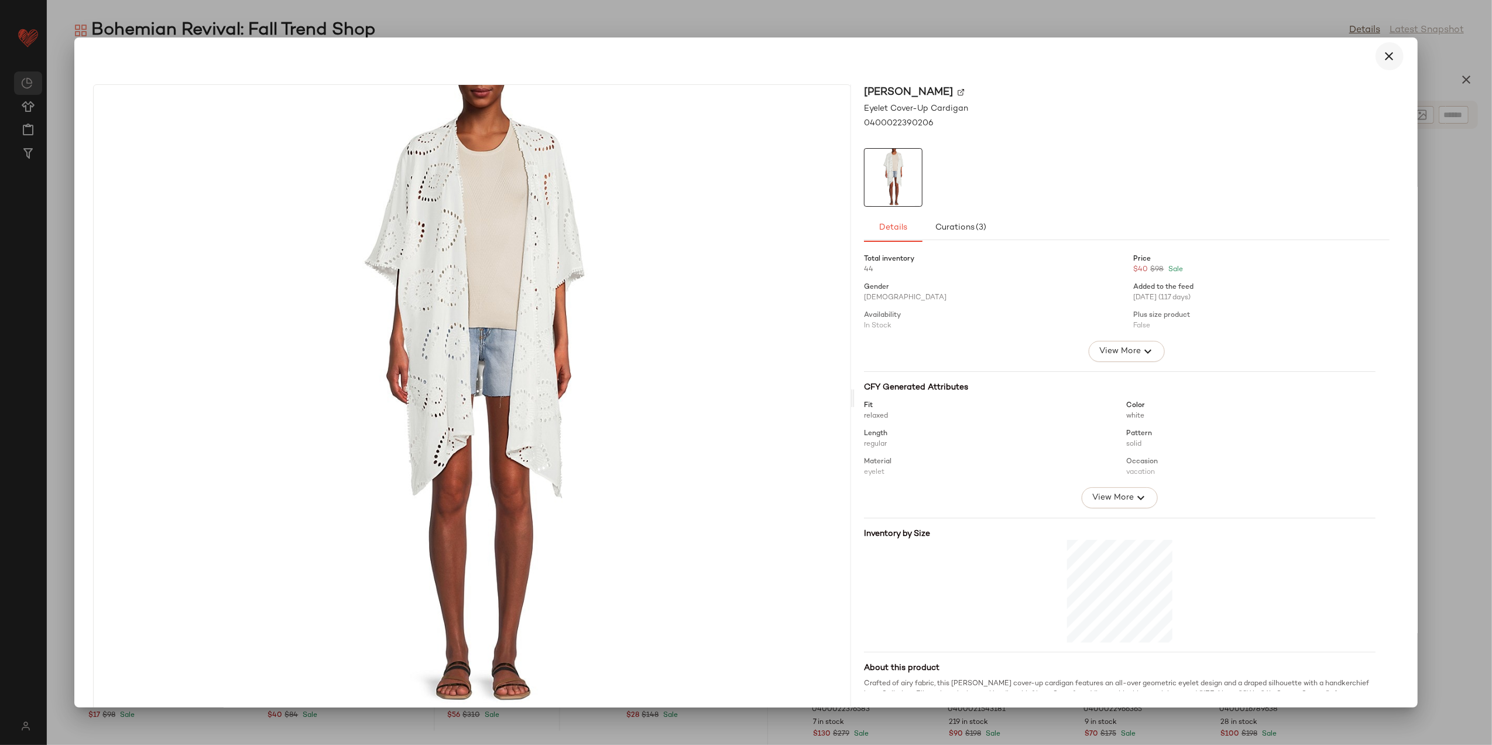
click at [1383, 62] on icon "button" at bounding box center [1390, 56] width 14 height 14
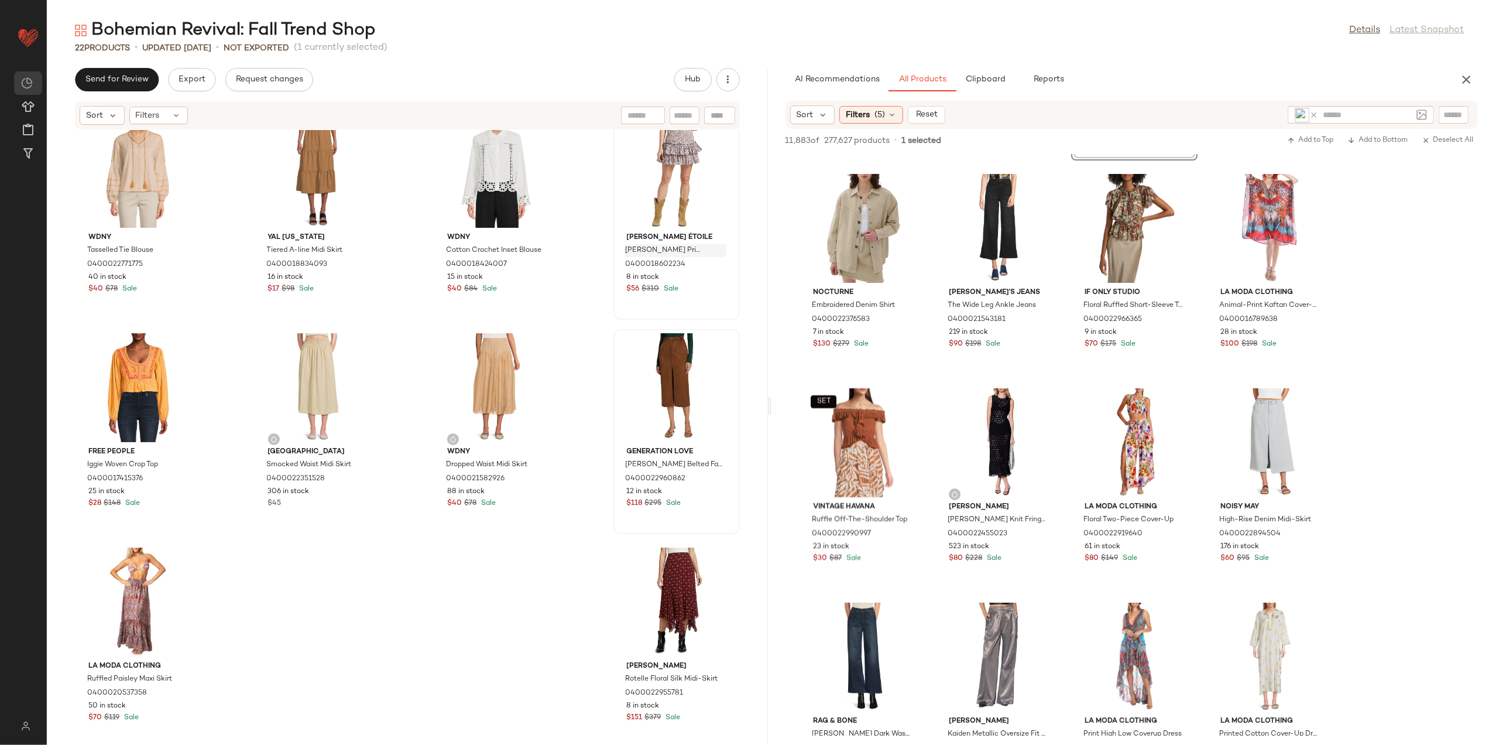
scroll to position [687, 0]
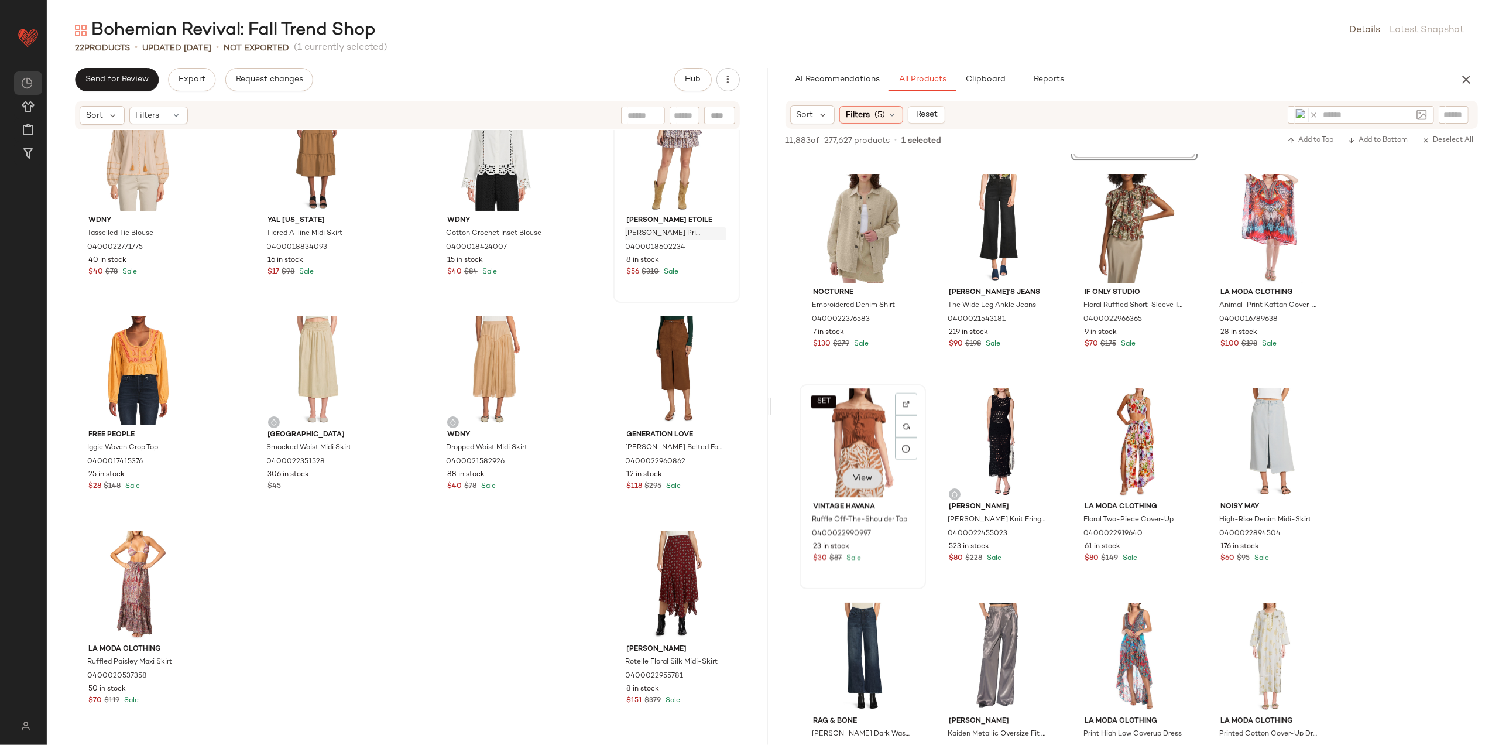
click at [850, 474] on button "View" at bounding box center [863, 478] width 40 height 21
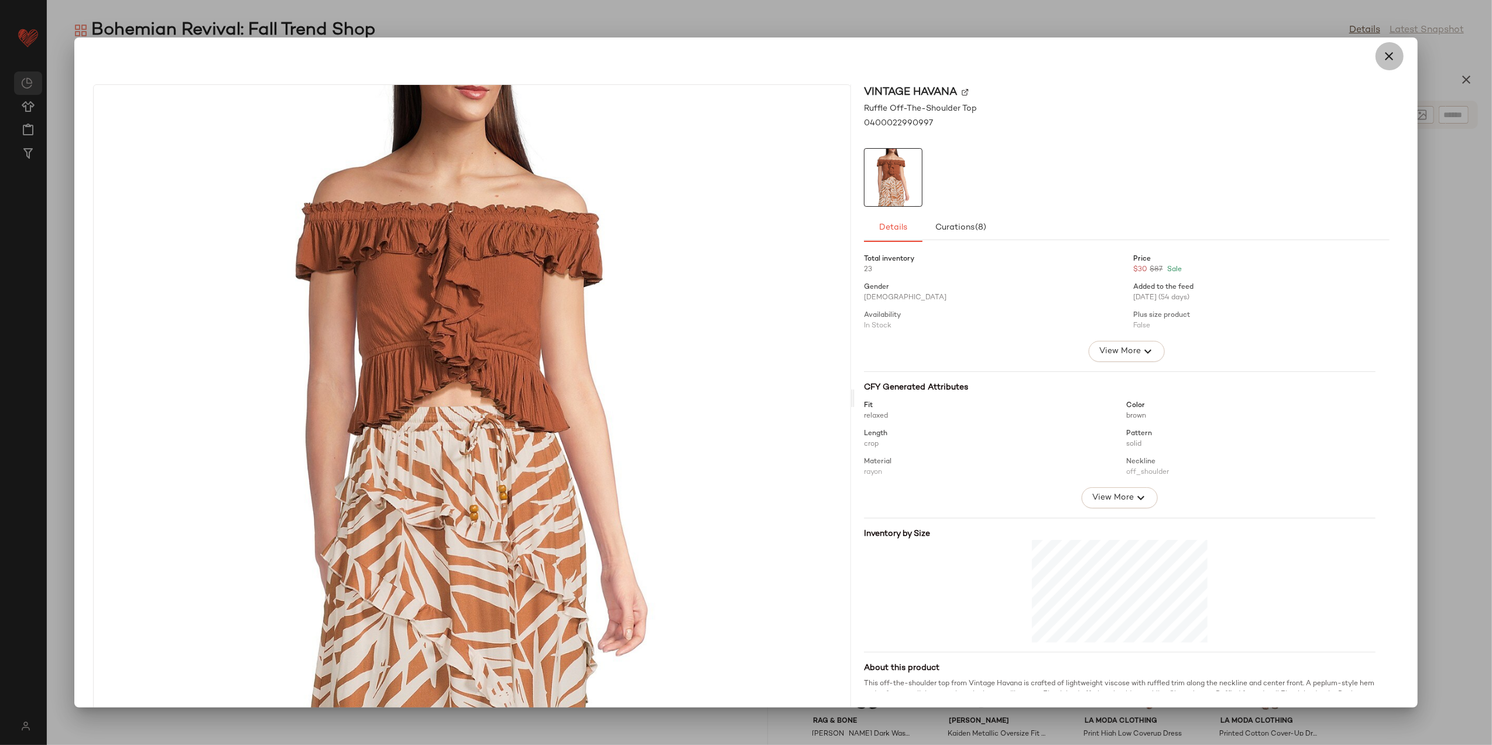
click at [1384, 55] on icon "button" at bounding box center [1390, 56] width 14 height 14
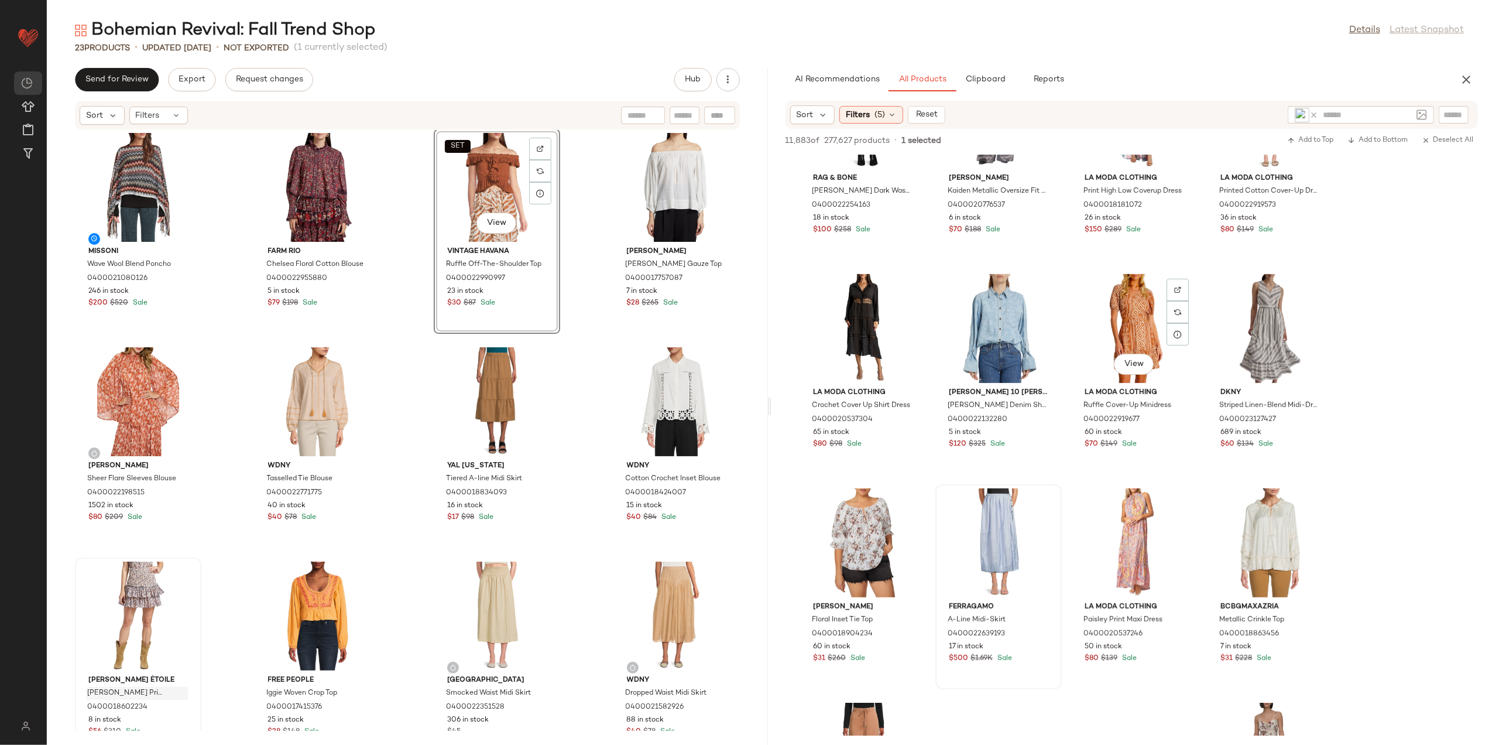
scroll to position [13931, 0]
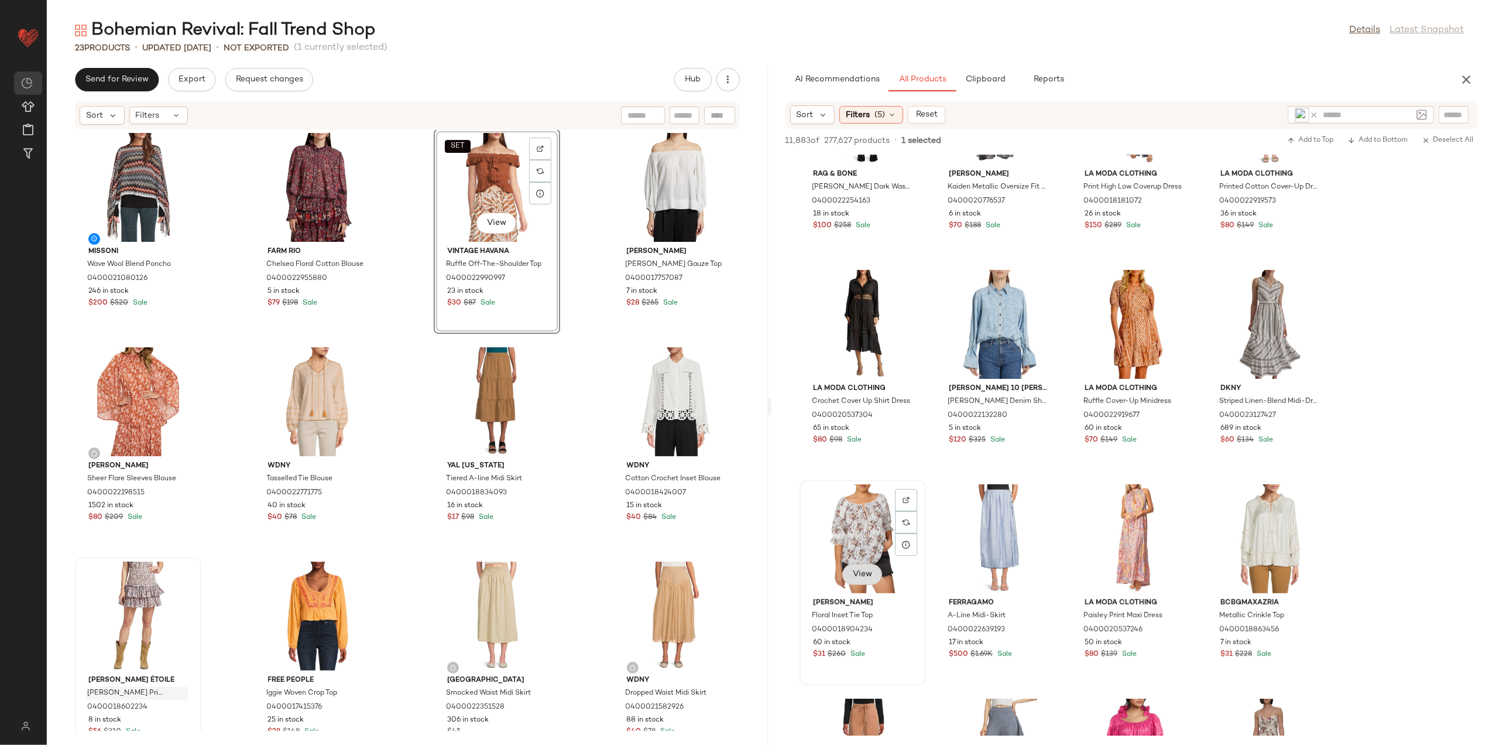
click at [853, 570] on span "View" at bounding box center [863, 574] width 20 height 9
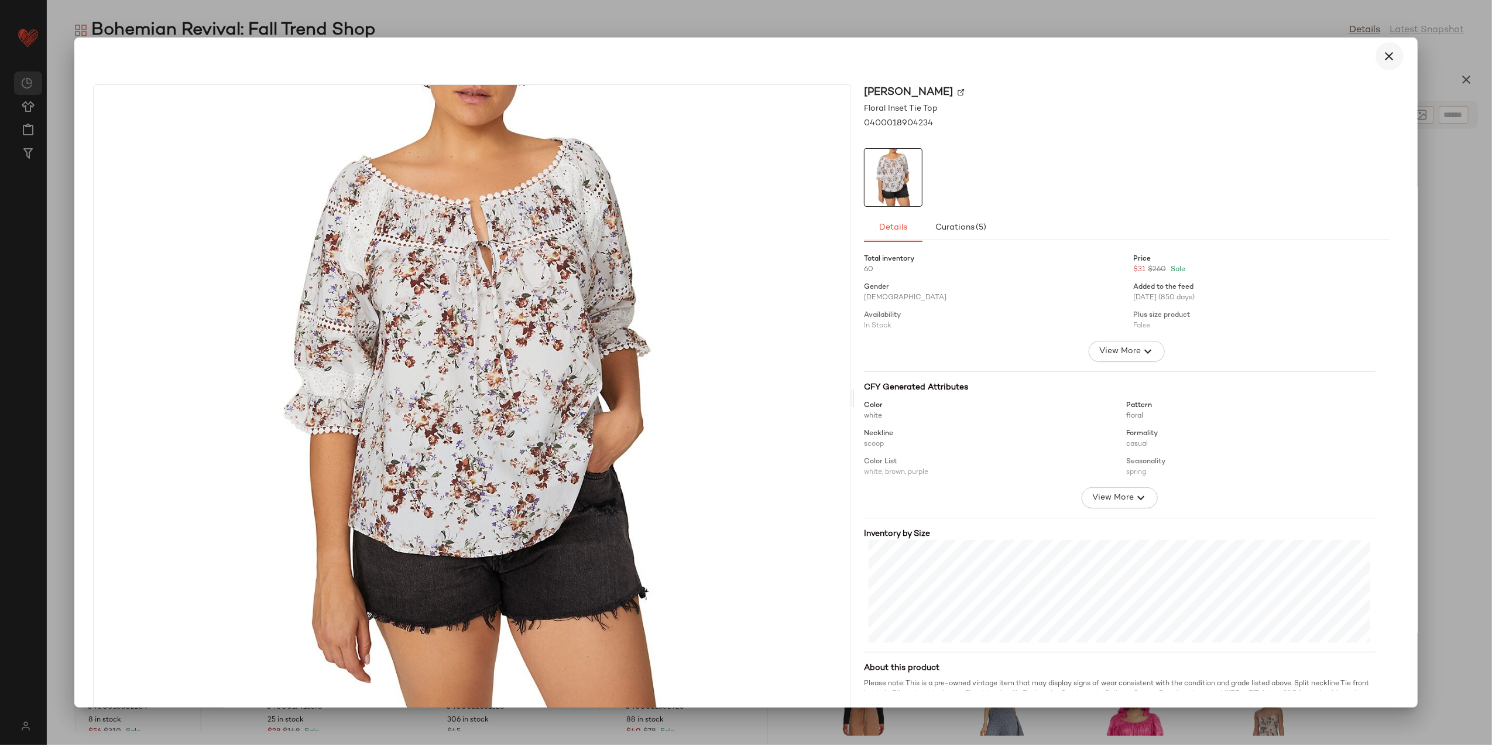
click at [1390, 50] on button "button" at bounding box center [1390, 56] width 28 height 28
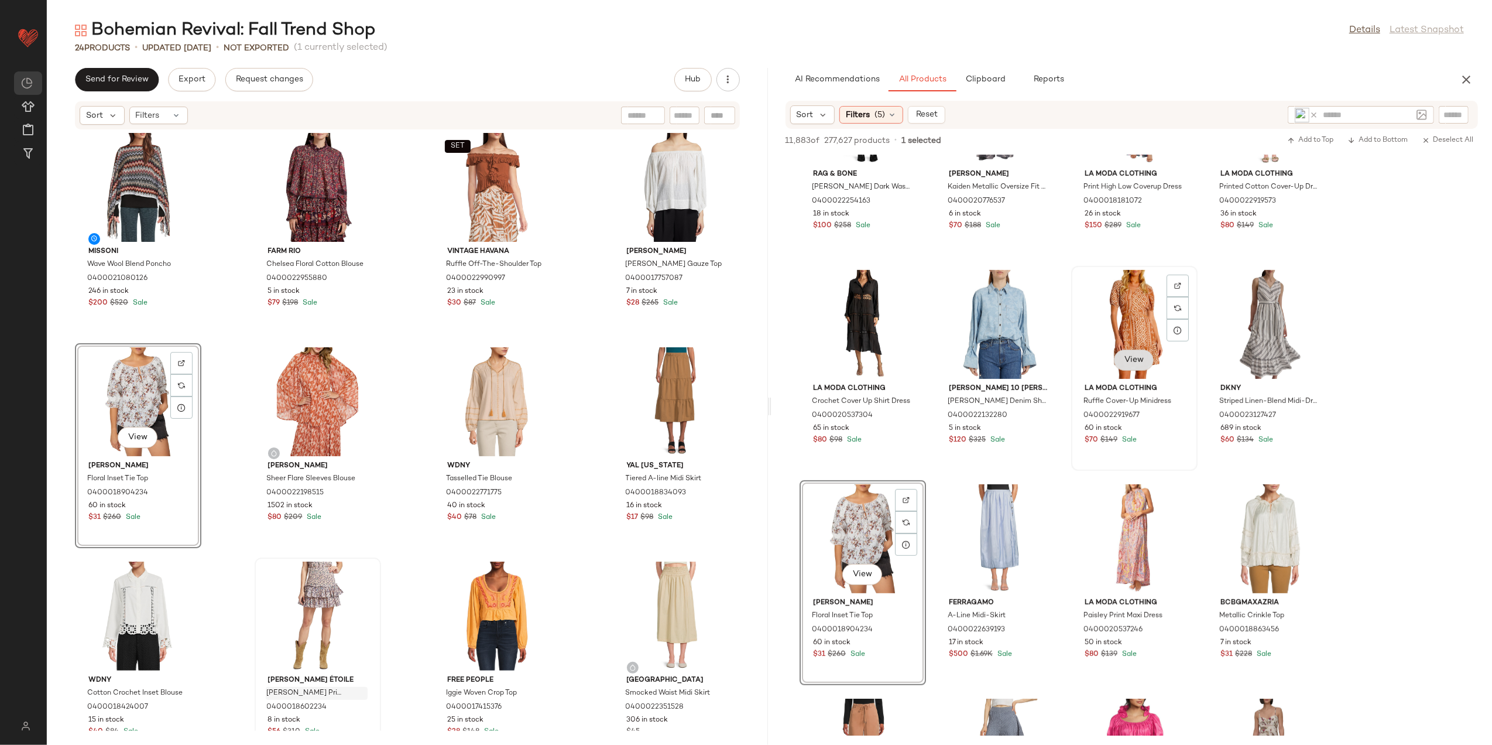
click at [1124, 359] on span "View" at bounding box center [1134, 359] width 20 height 9
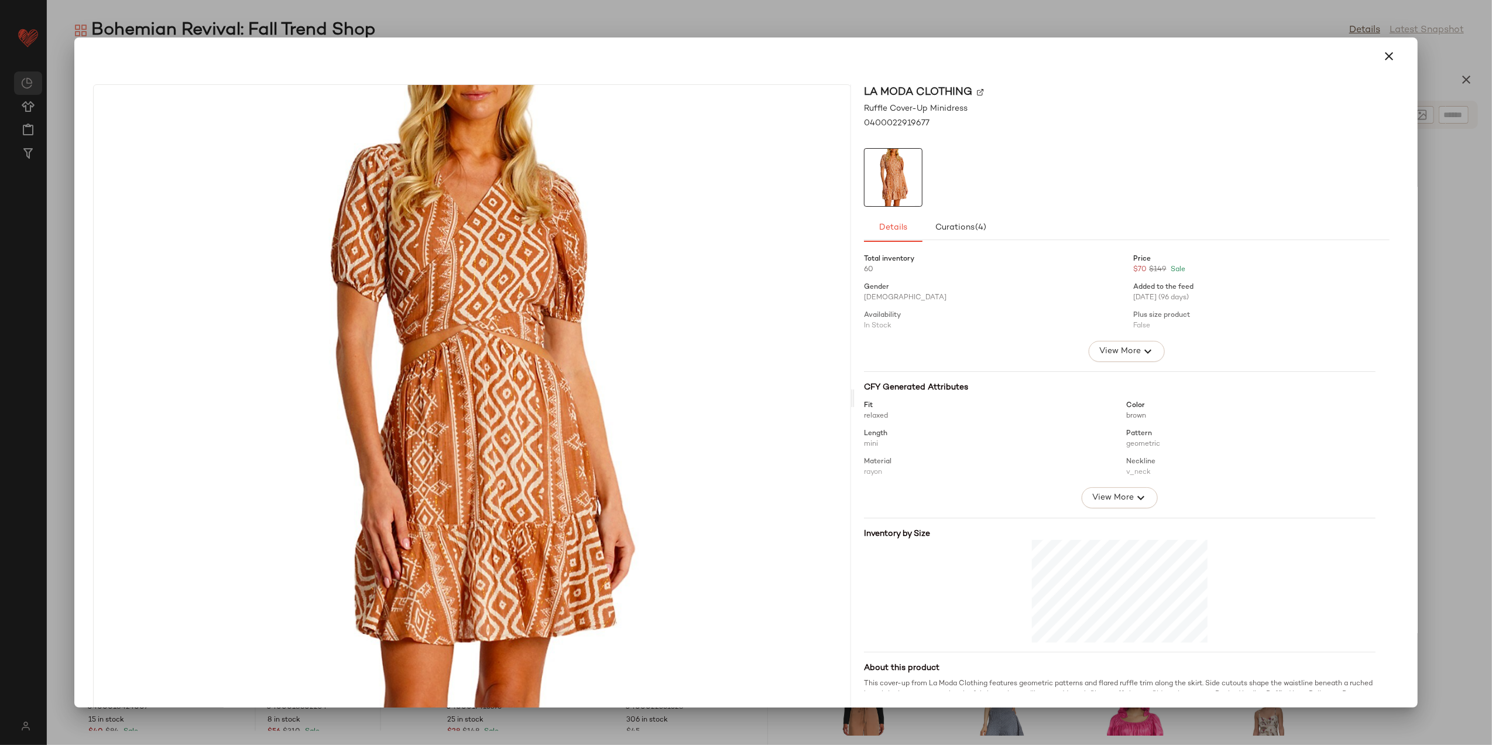
drag, startPoint x: 1379, startPoint y: 63, endPoint x: 1279, endPoint y: 125, distance: 117.5
click at [1379, 62] on button "button" at bounding box center [1390, 56] width 28 height 28
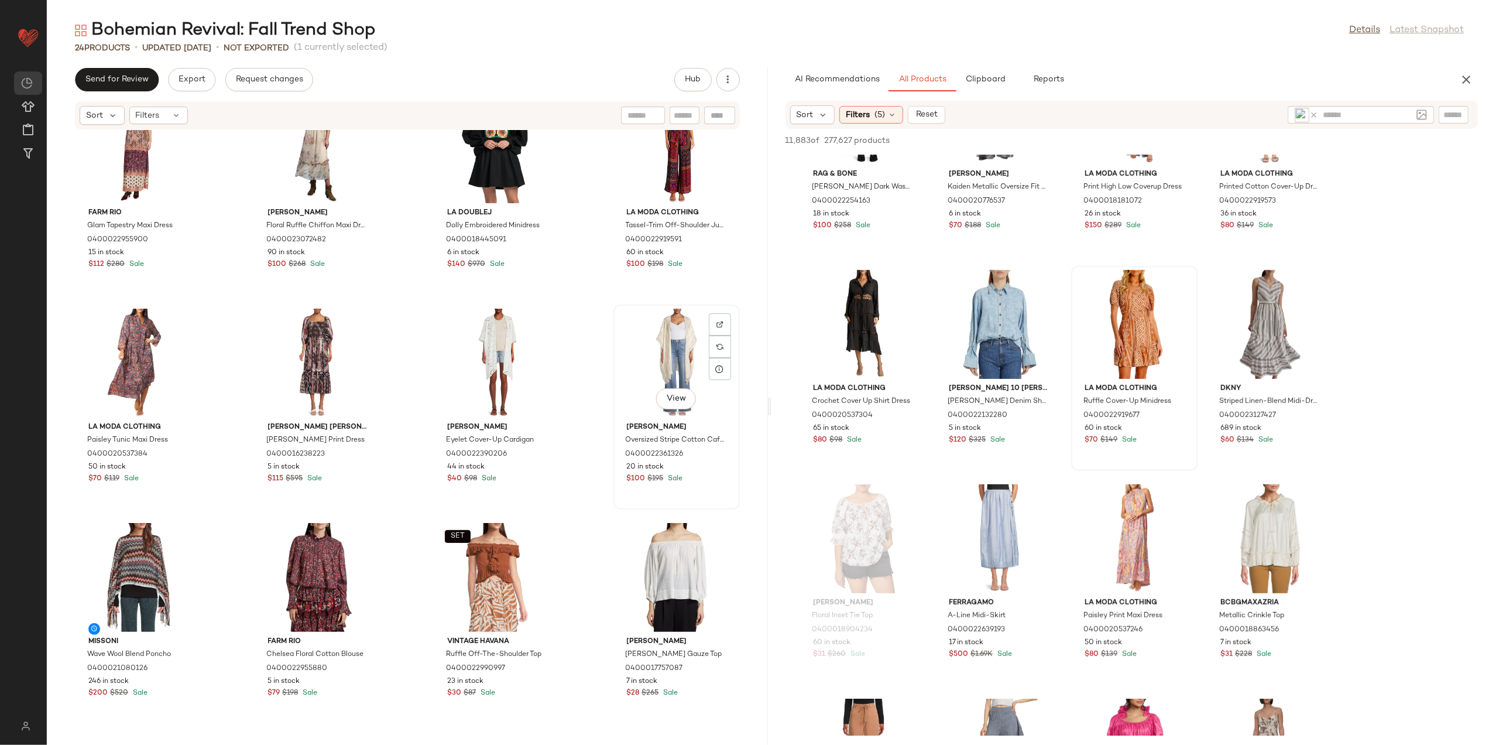
scroll to position [0, 0]
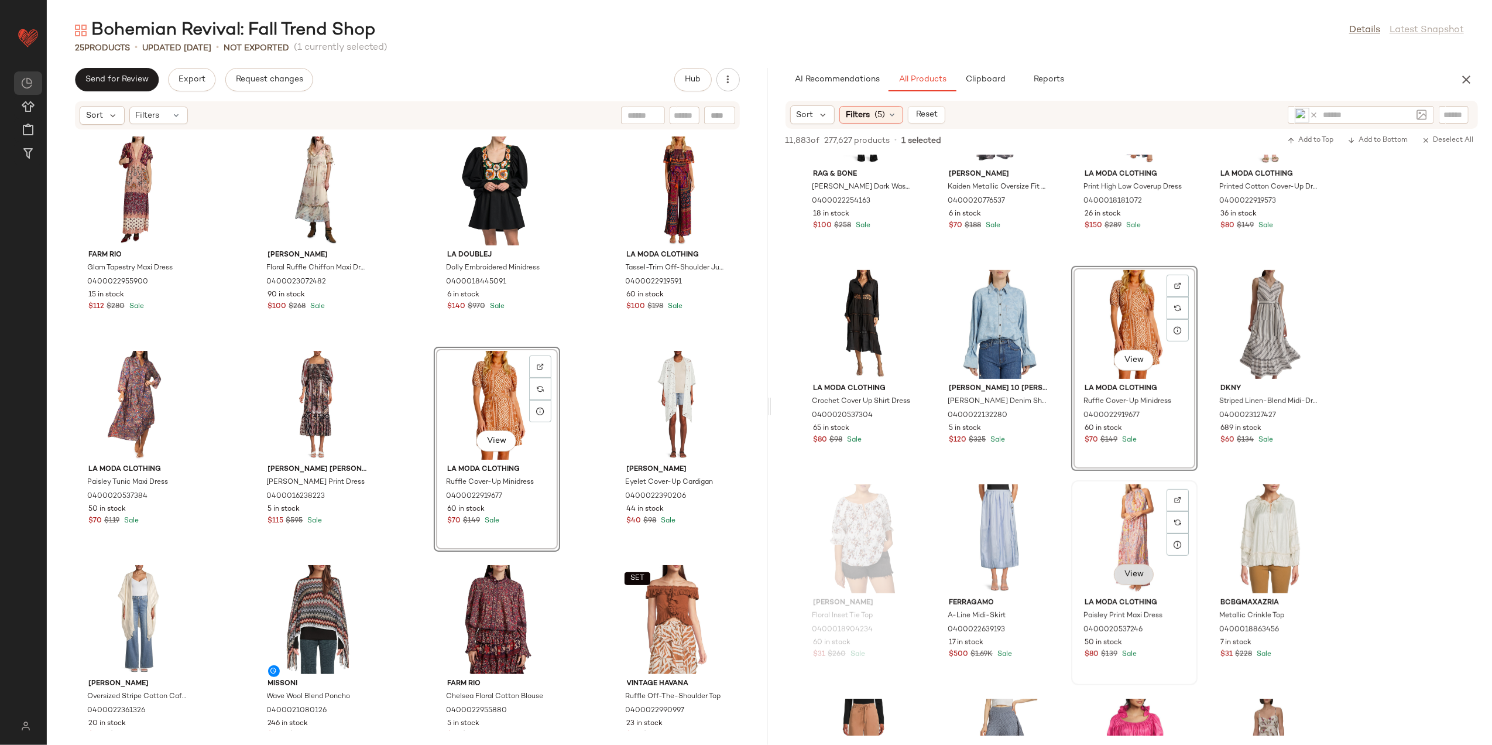
click at [1132, 570] on span "View" at bounding box center [1134, 574] width 20 height 9
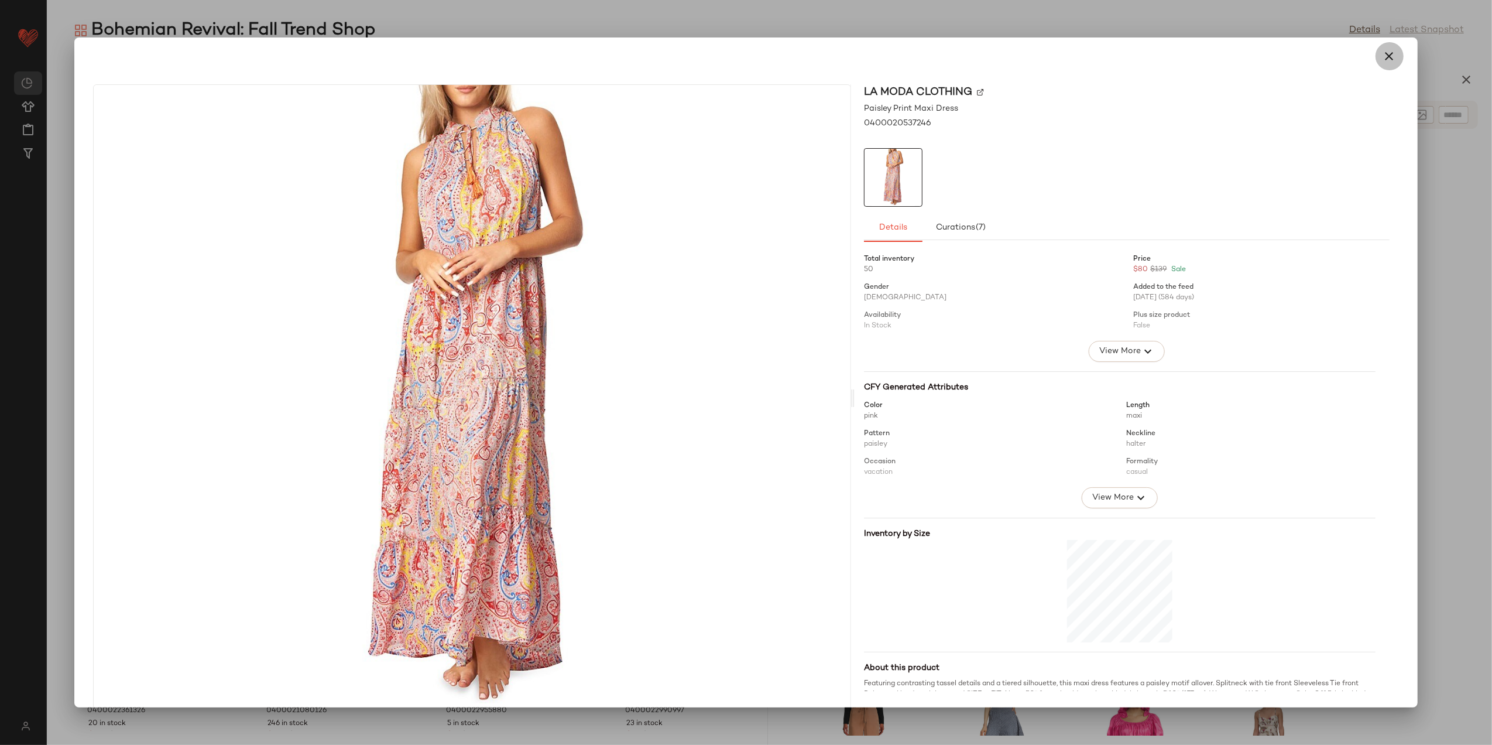
click at [1383, 50] on icon "button" at bounding box center [1390, 56] width 14 height 14
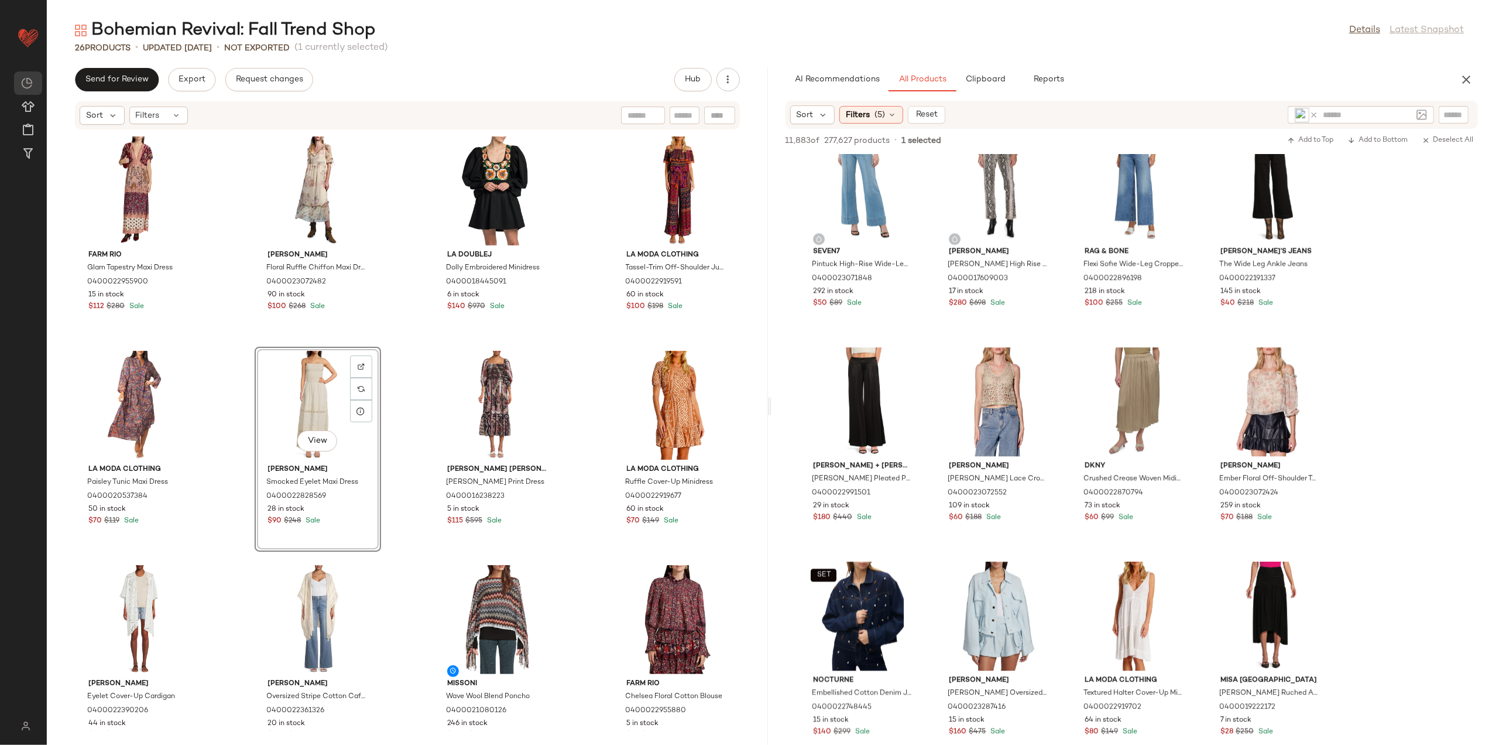
scroll to position [16619, 0]
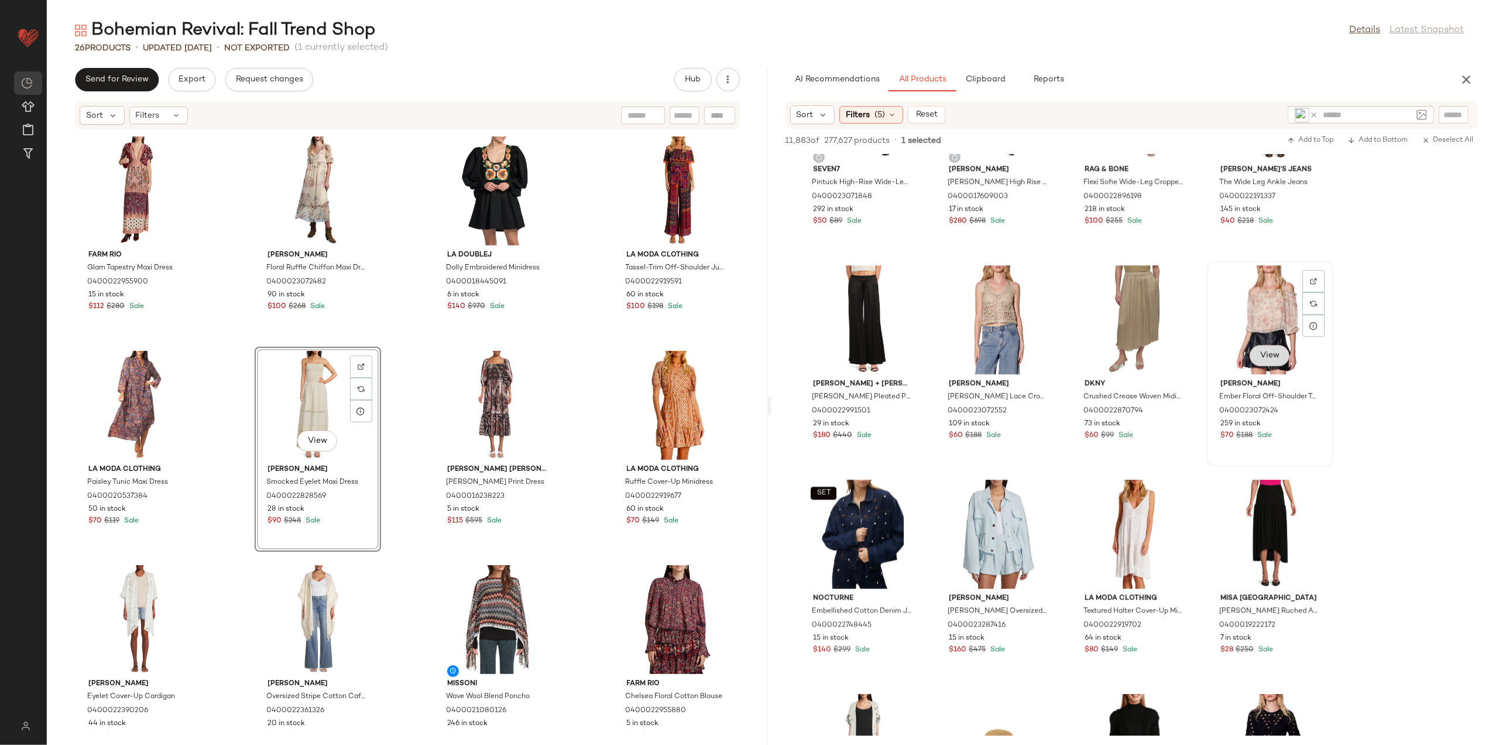
click at [1268, 360] on span "View" at bounding box center [1270, 355] width 20 height 9
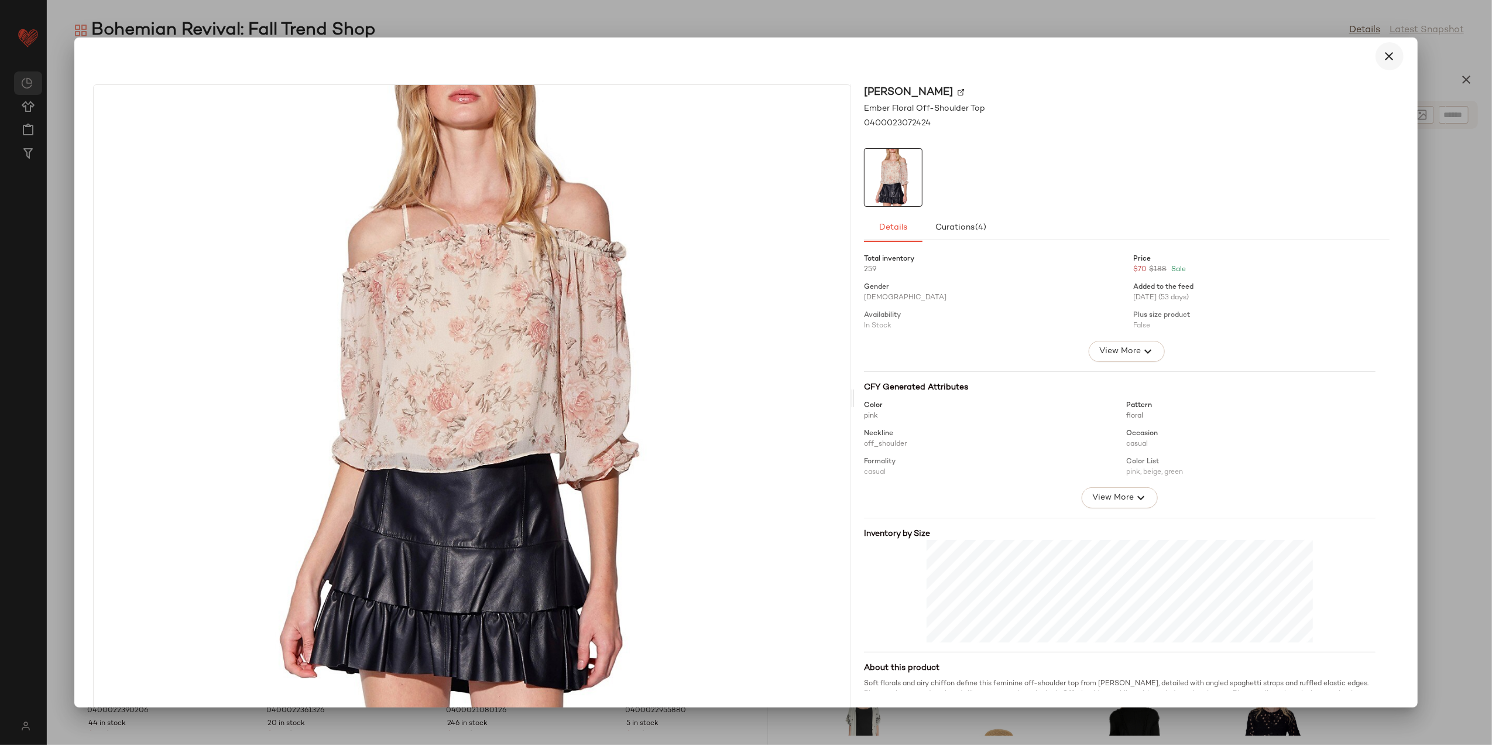
click at [1383, 55] on icon "button" at bounding box center [1390, 56] width 14 height 14
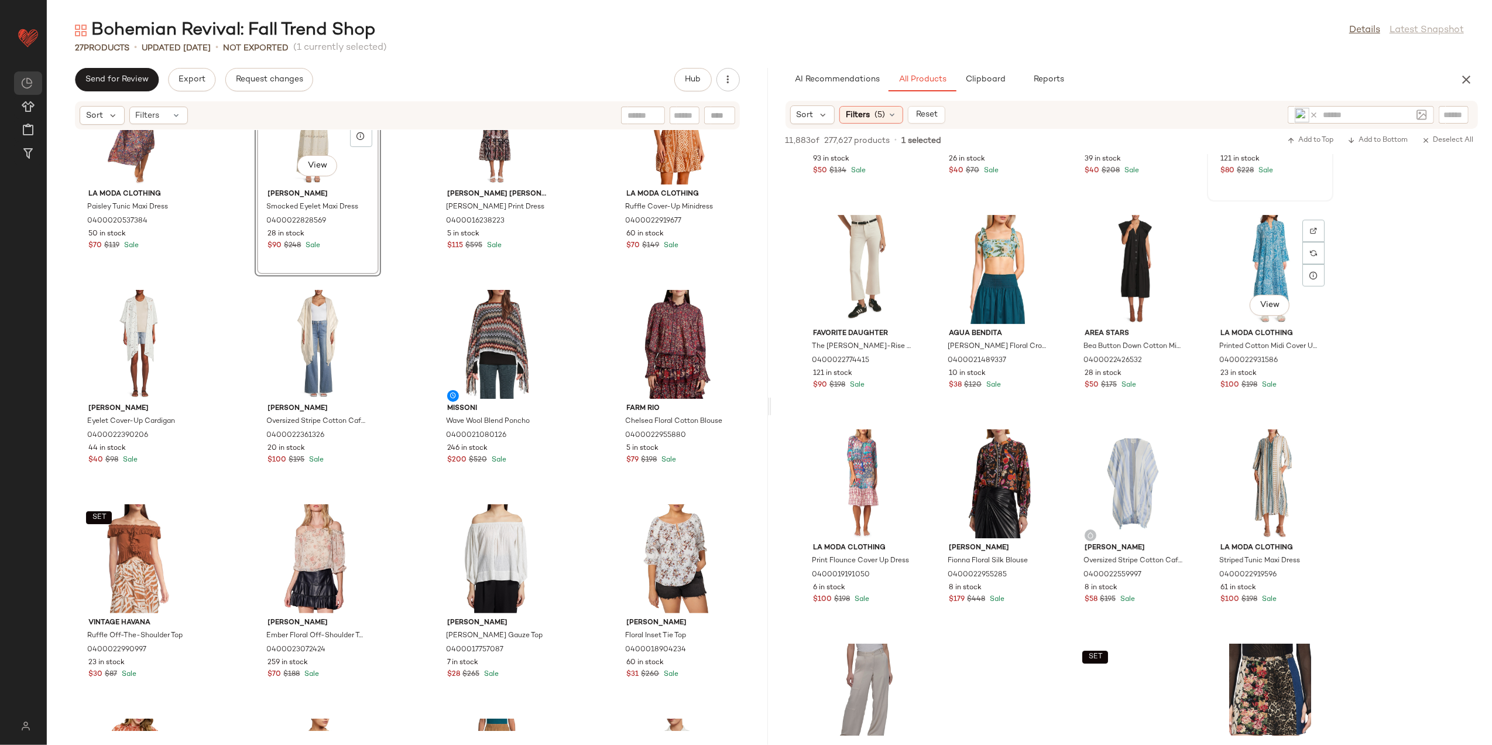
scroll to position [17350, 0]
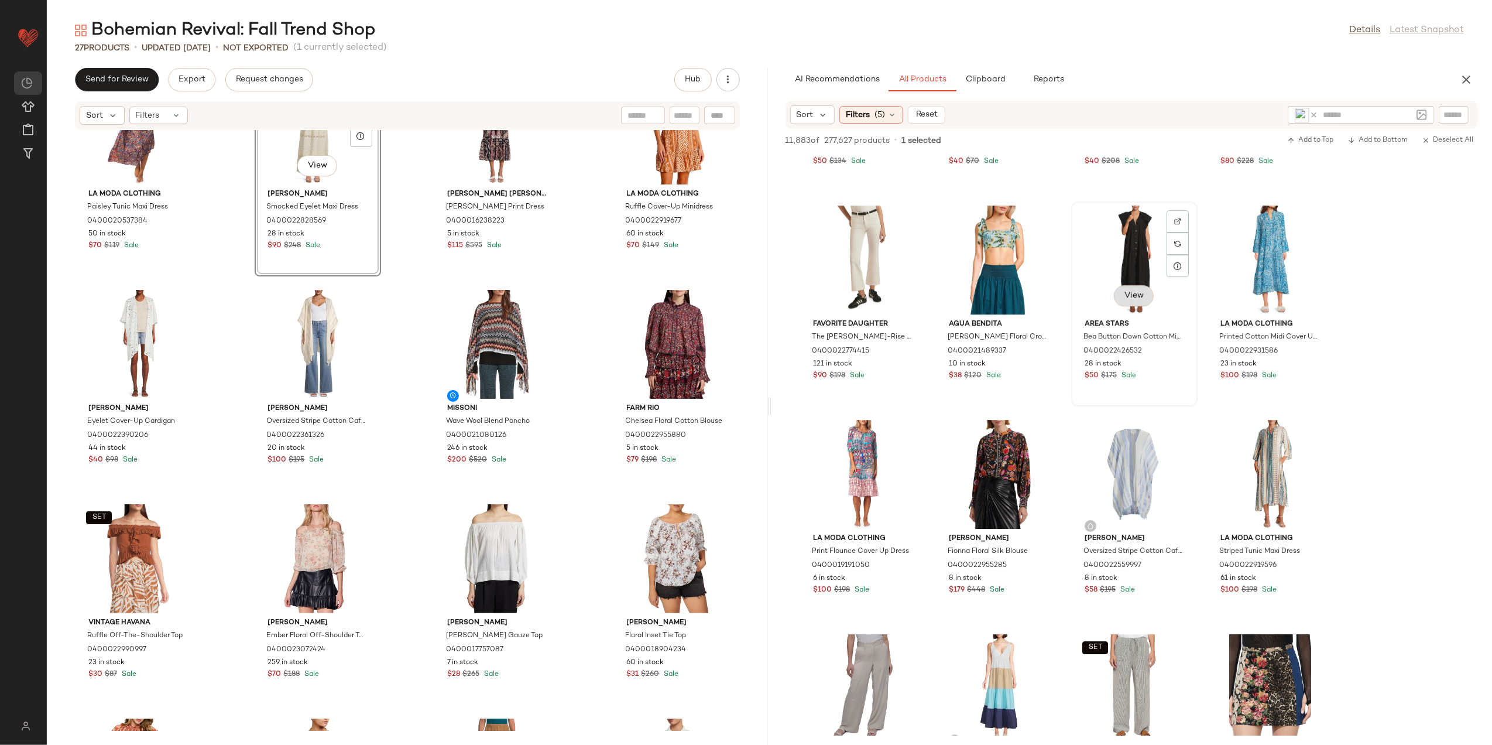
click at [1138, 285] on div "View" at bounding box center [1135, 260] width 118 height 109
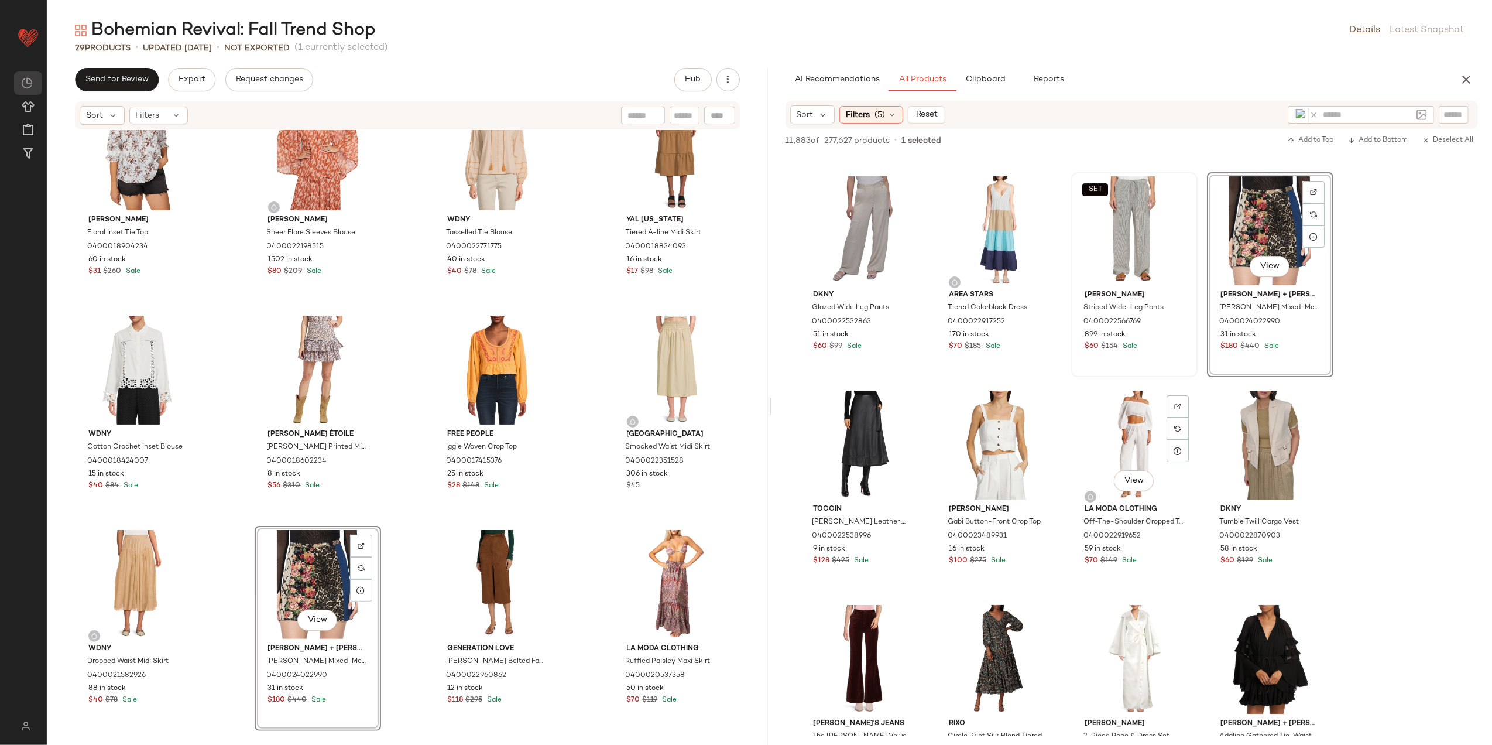
scroll to position [17837, 0]
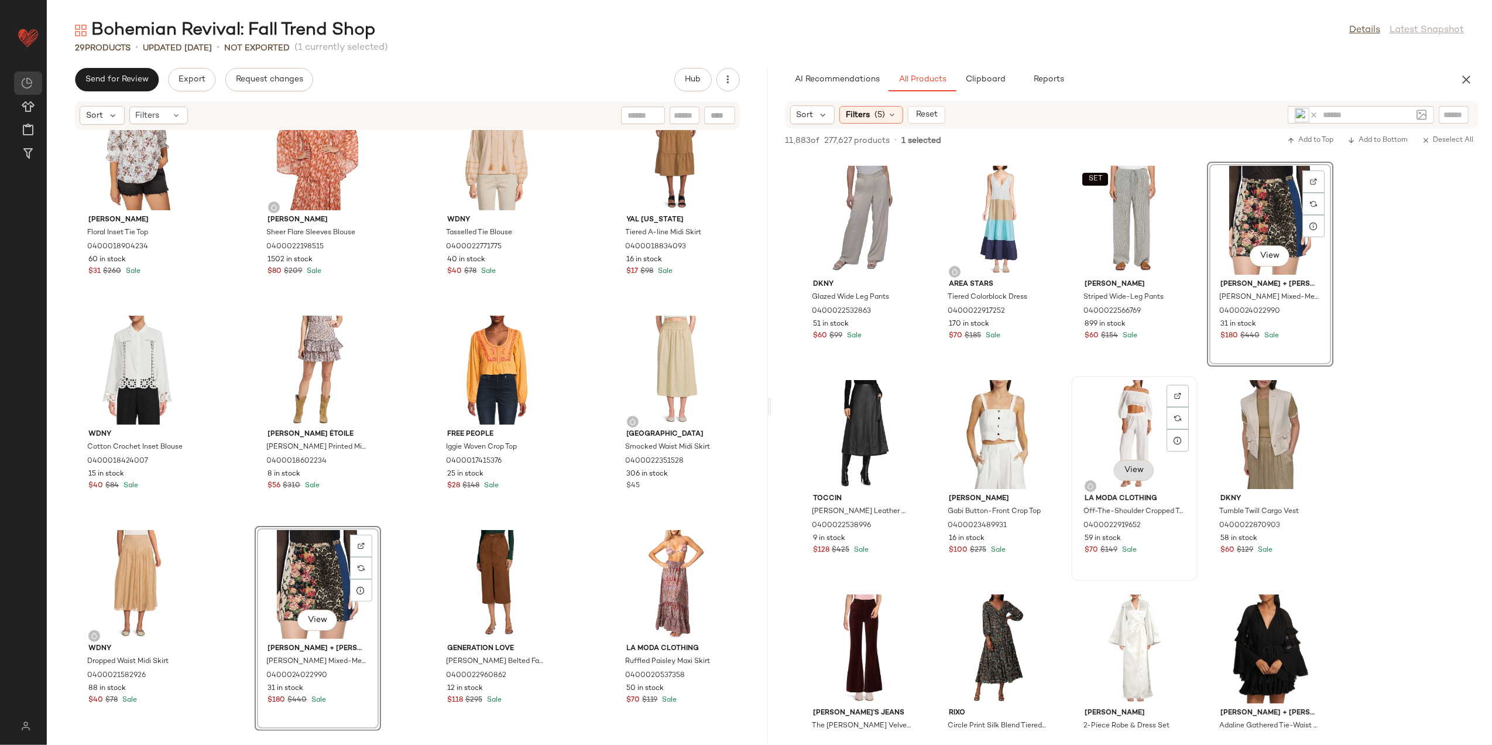
click at [1141, 472] on span "View" at bounding box center [1134, 469] width 20 height 9
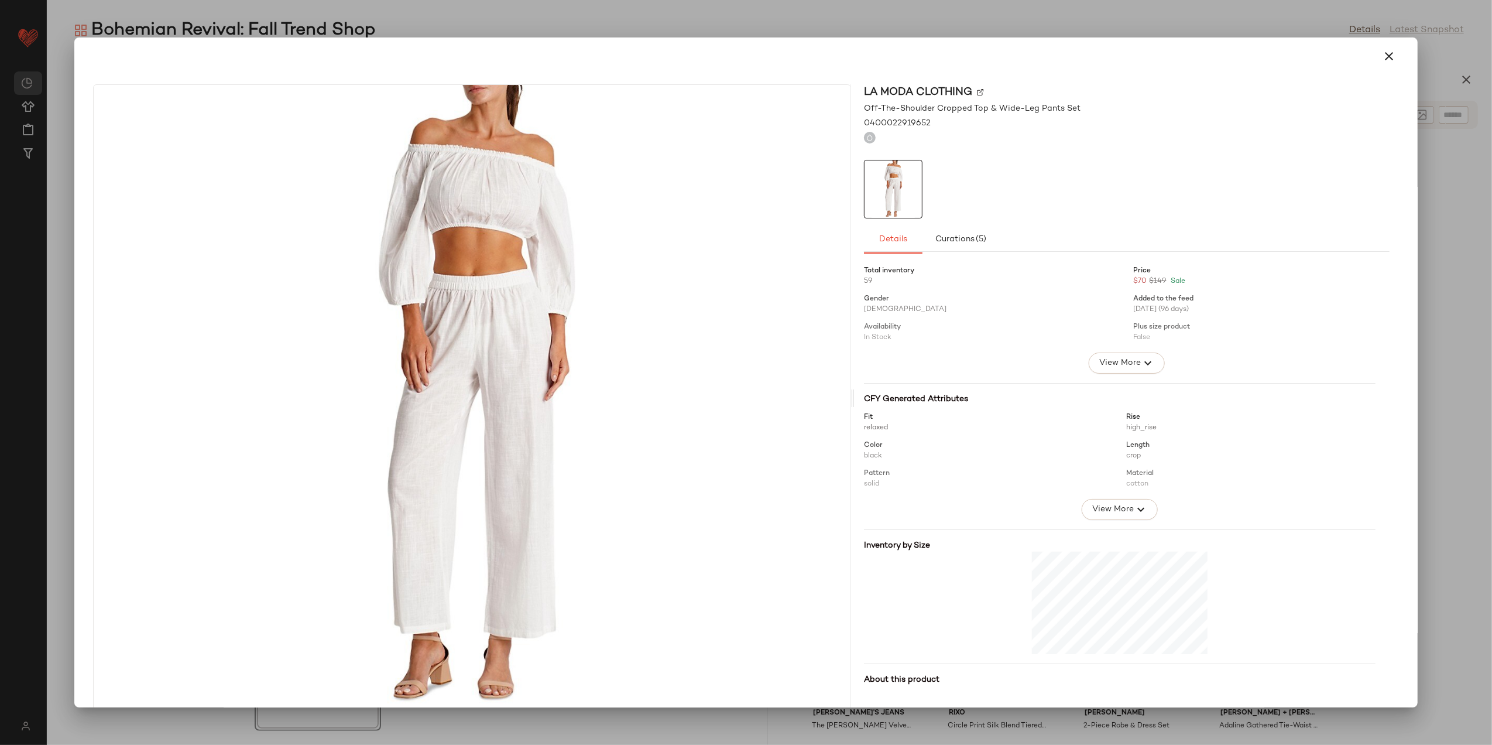
drag, startPoint x: 1380, startPoint y: 54, endPoint x: 1389, endPoint y: 82, distance: 29.6
click at [1383, 57] on icon "button" at bounding box center [1390, 56] width 14 height 14
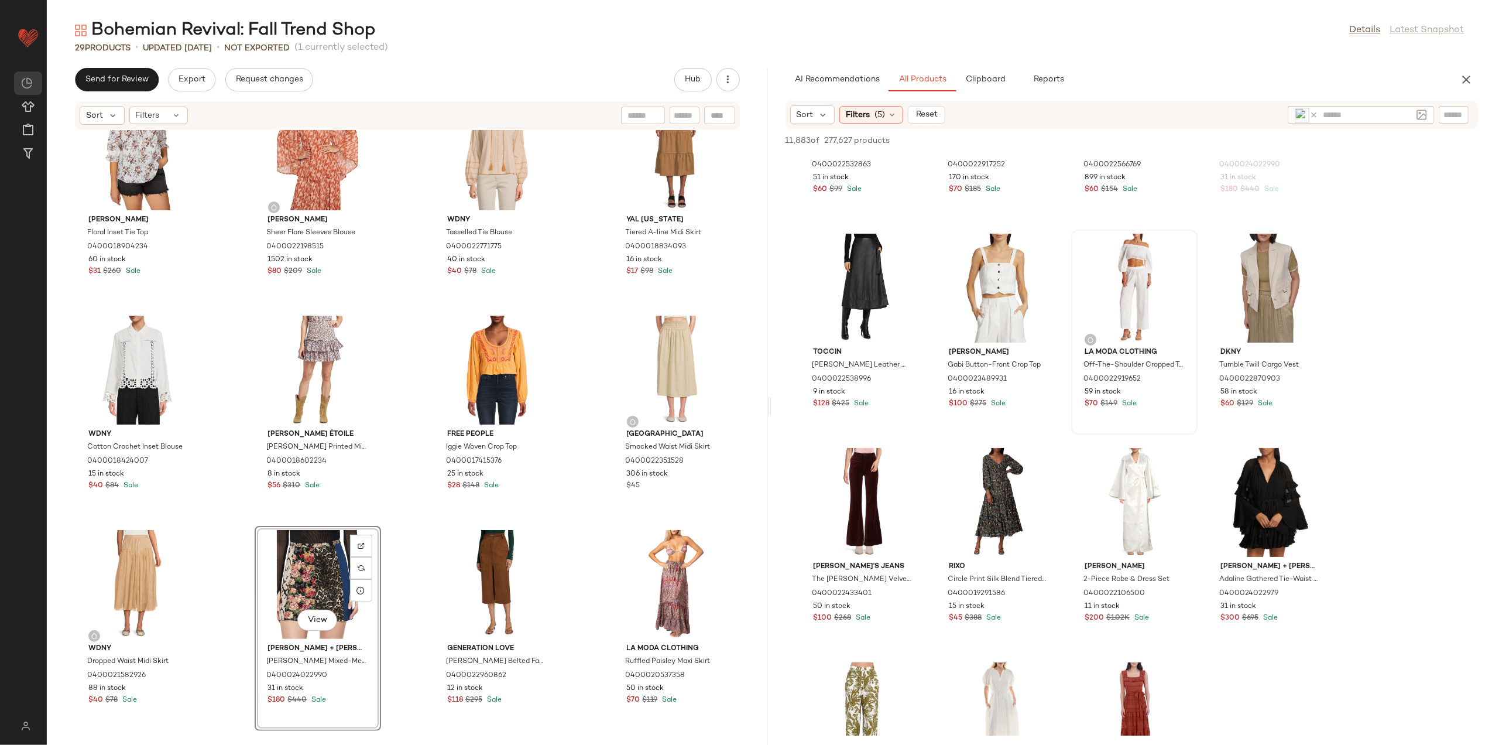
scroll to position [18002, 0]
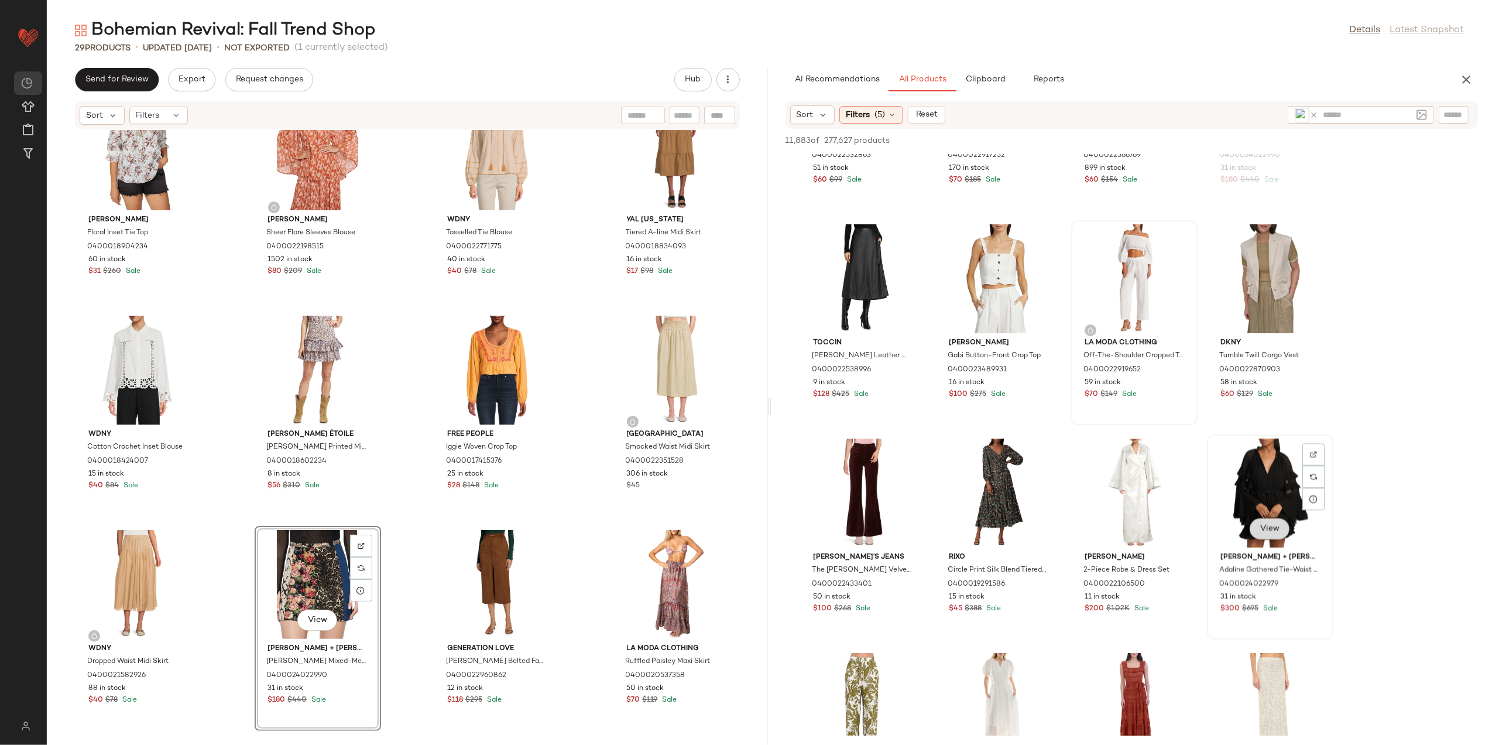
click at [1260, 532] on span "View" at bounding box center [1270, 528] width 20 height 9
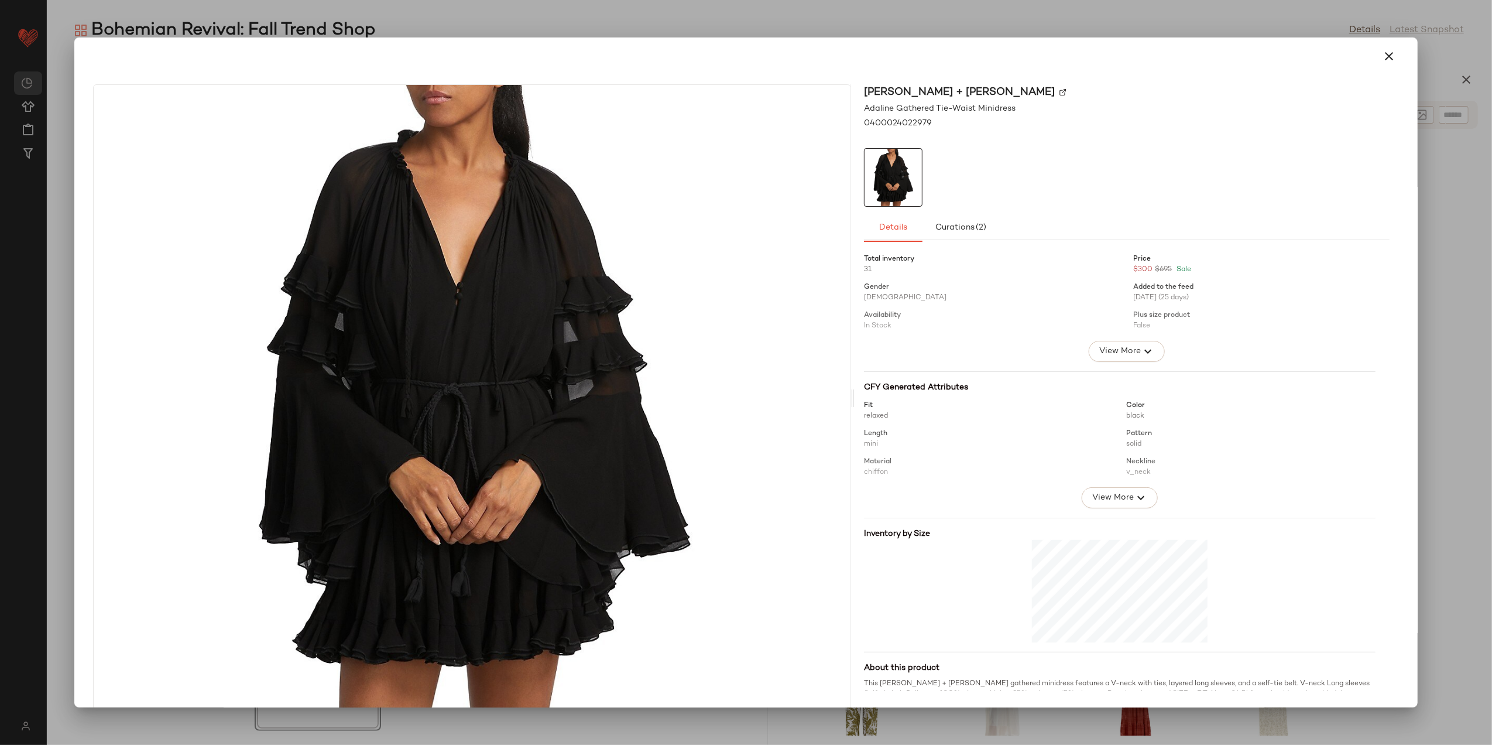
click at [1389, 61] on icon "button" at bounding box center [1390, 56] width 14 height 14
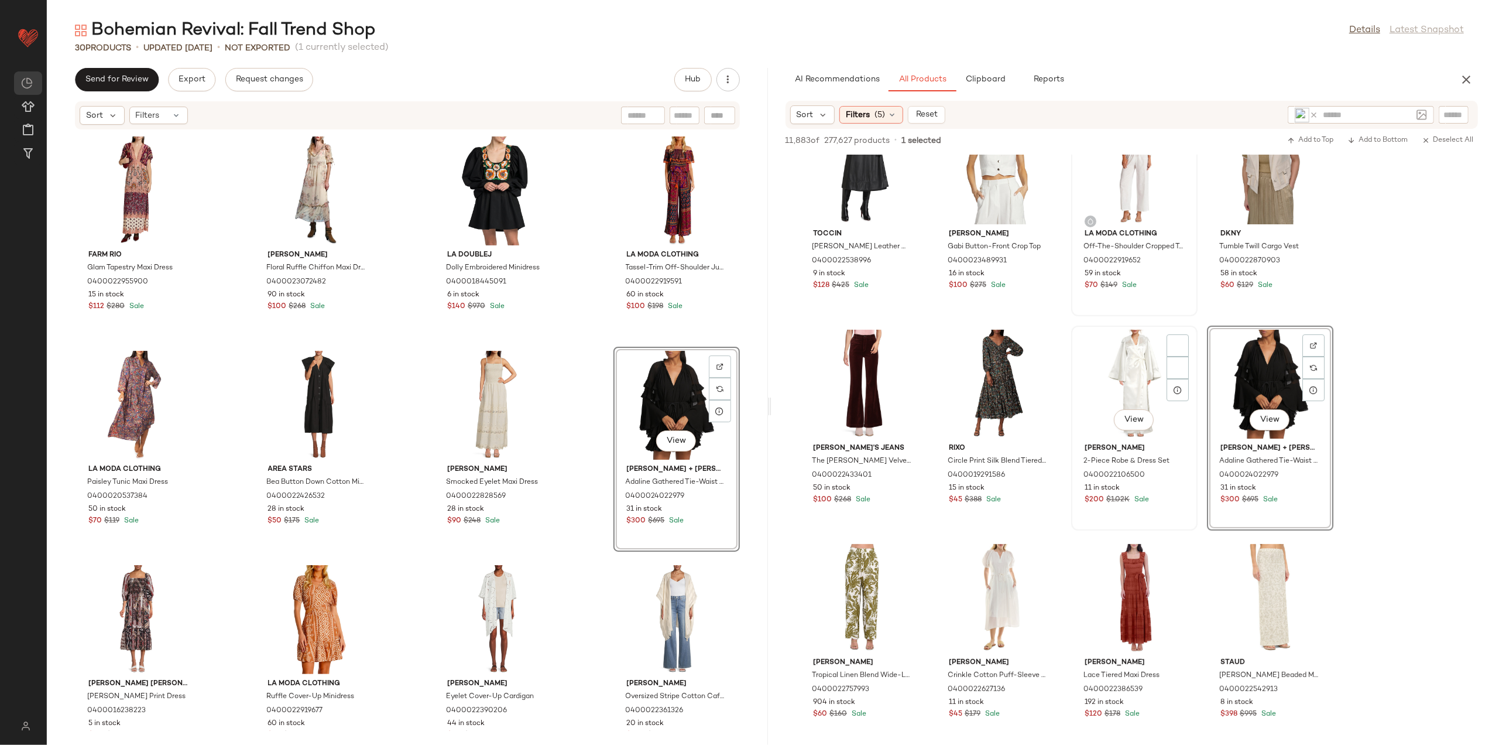
scroll to position [18246, 0]
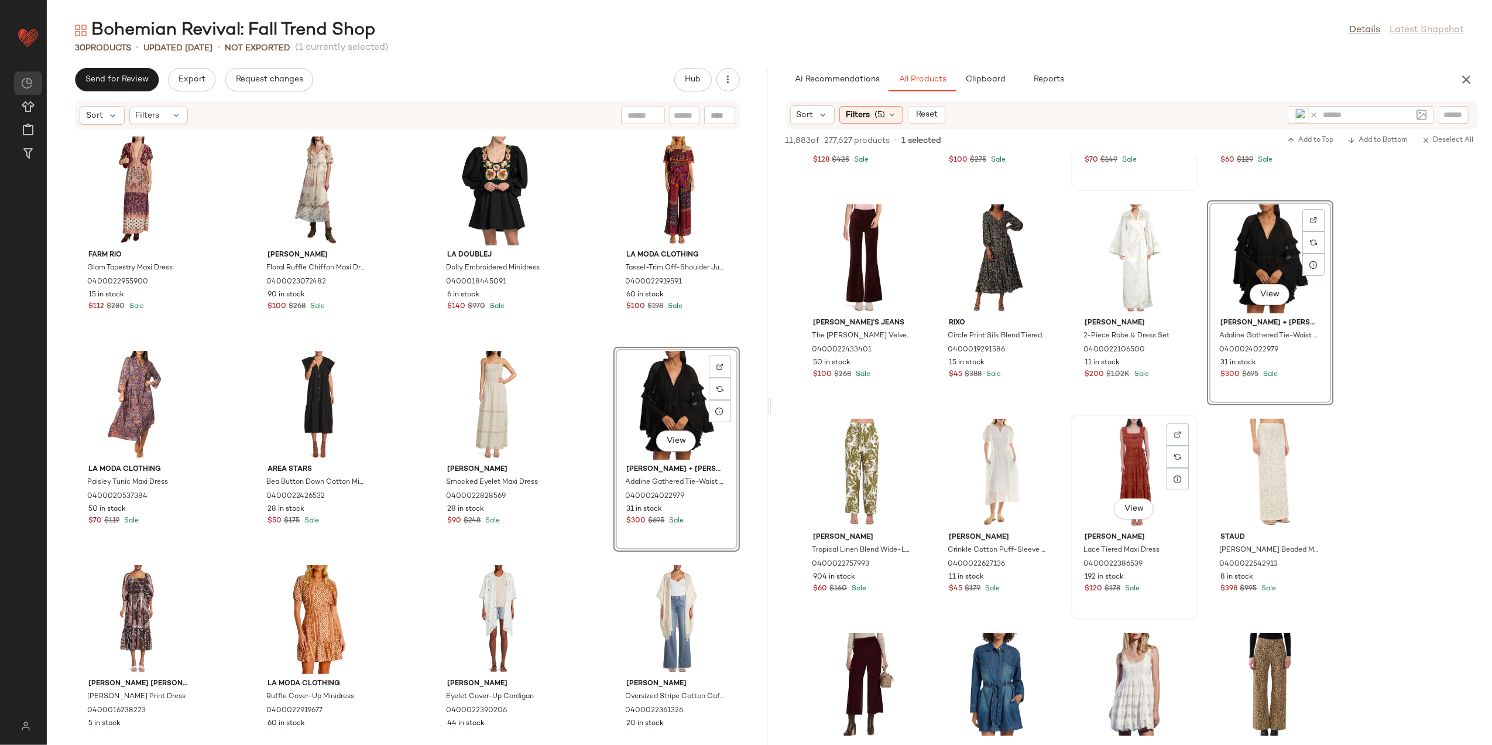
click at [1128, 508] on span "View" at bounding box center [1134, 508] width 20 height 9
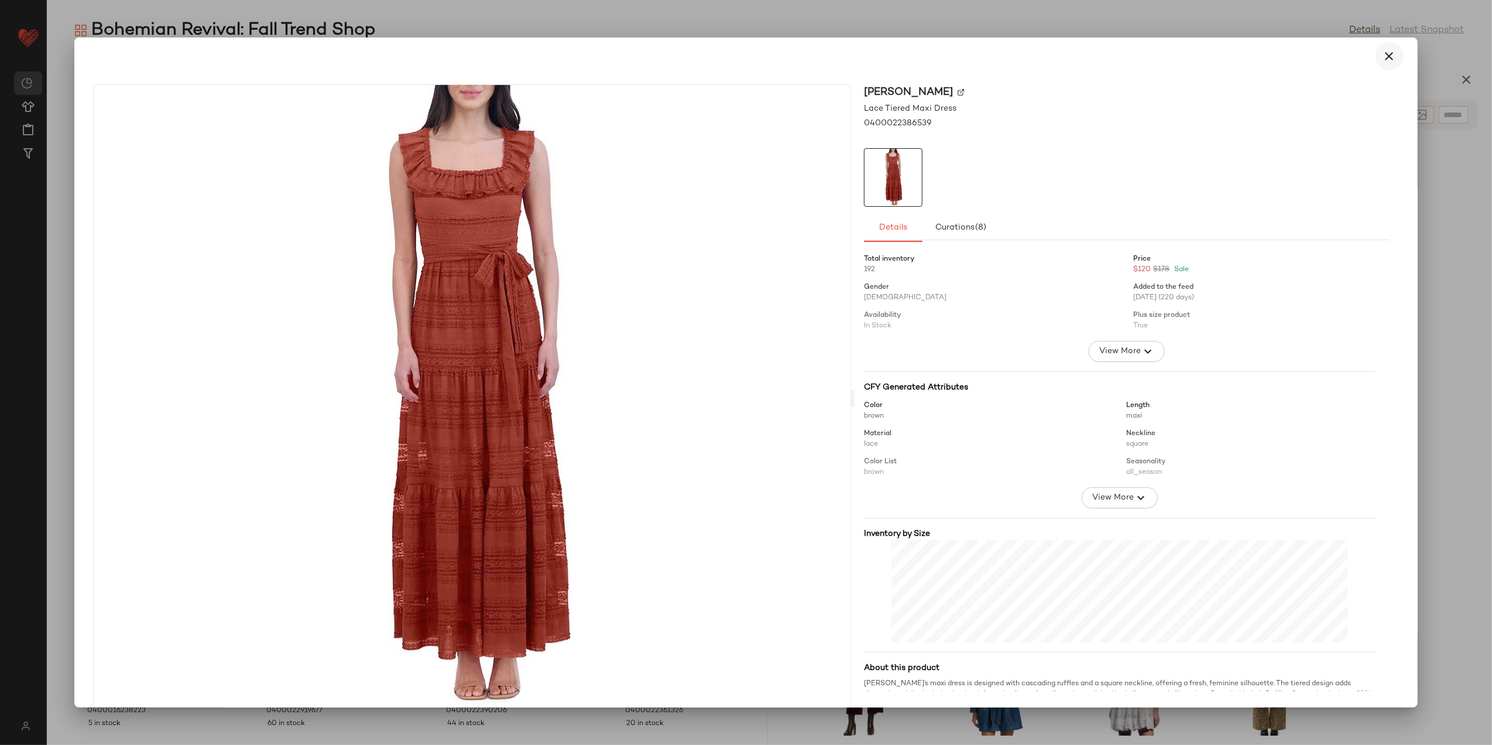
click at [1383, 57] on icon "button" at bounding box center [1390, 56] width 14 height 14
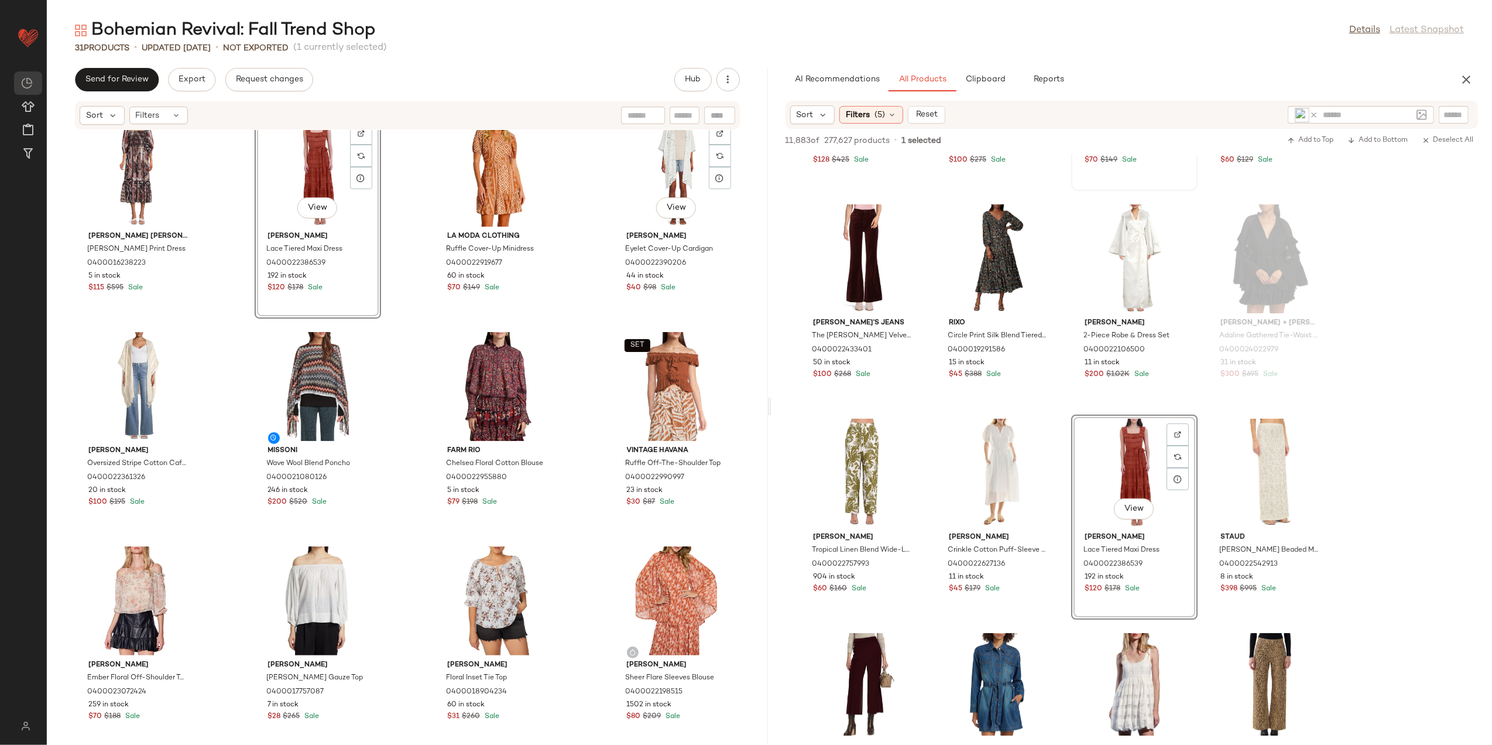
scroll to position [556, 0]
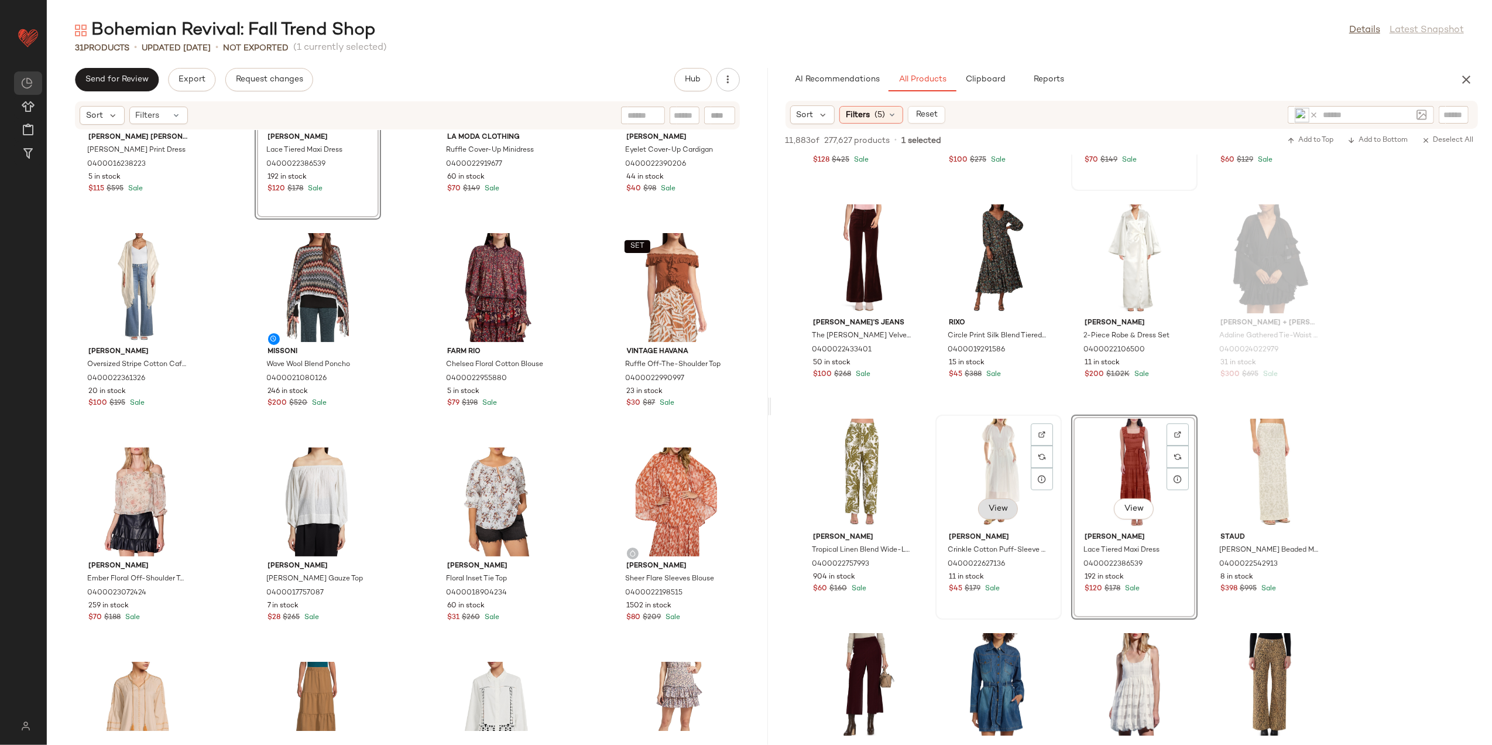
click at [999, 509] on span "View" at bounding box center [998, 508] width 20 height 9
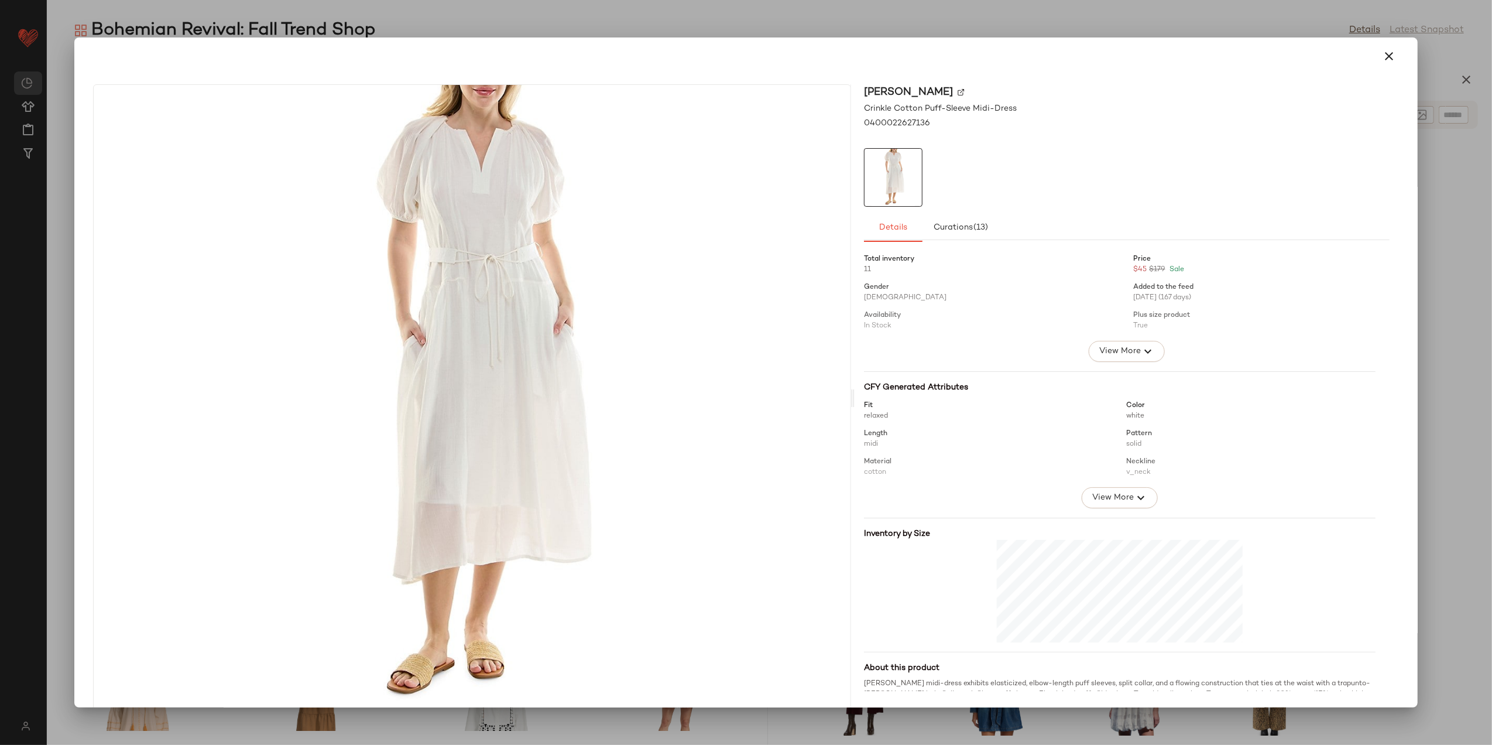
click at [1385, 59] on icon "button" at bounding box center [1390, 56] width 14 height 14
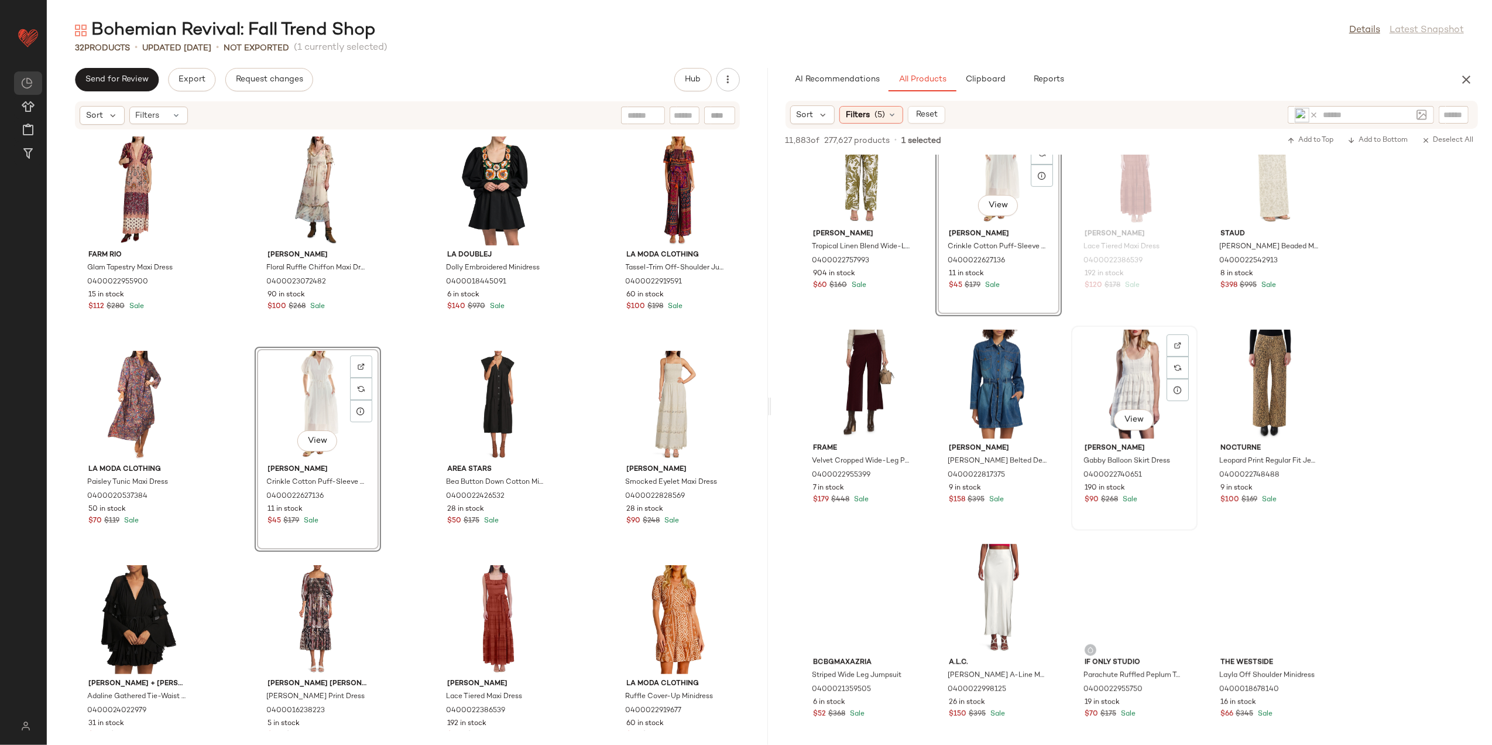
scroll to position [18577, 0]
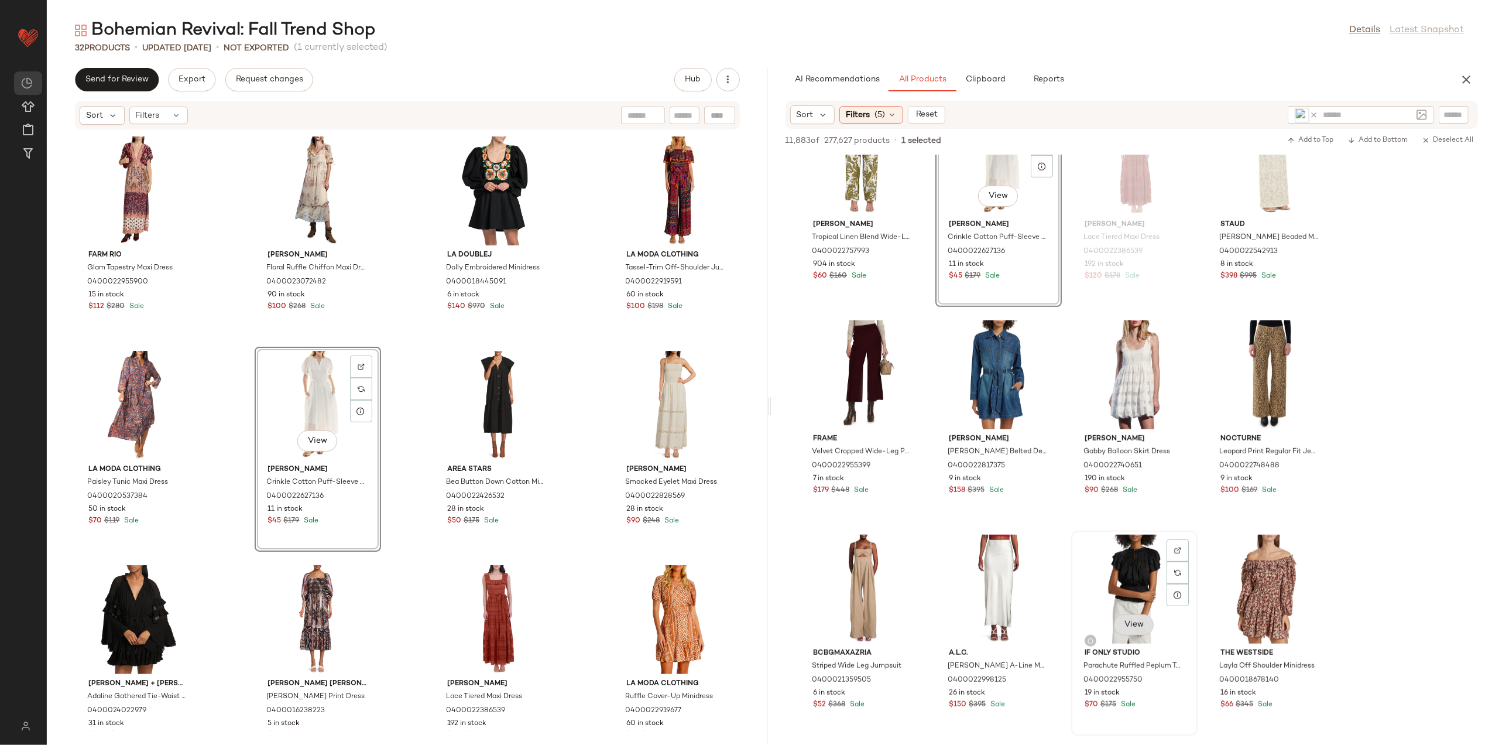
click at [1139, 618] on button "View" at bounding box center [1134, 624] width 40 height 21
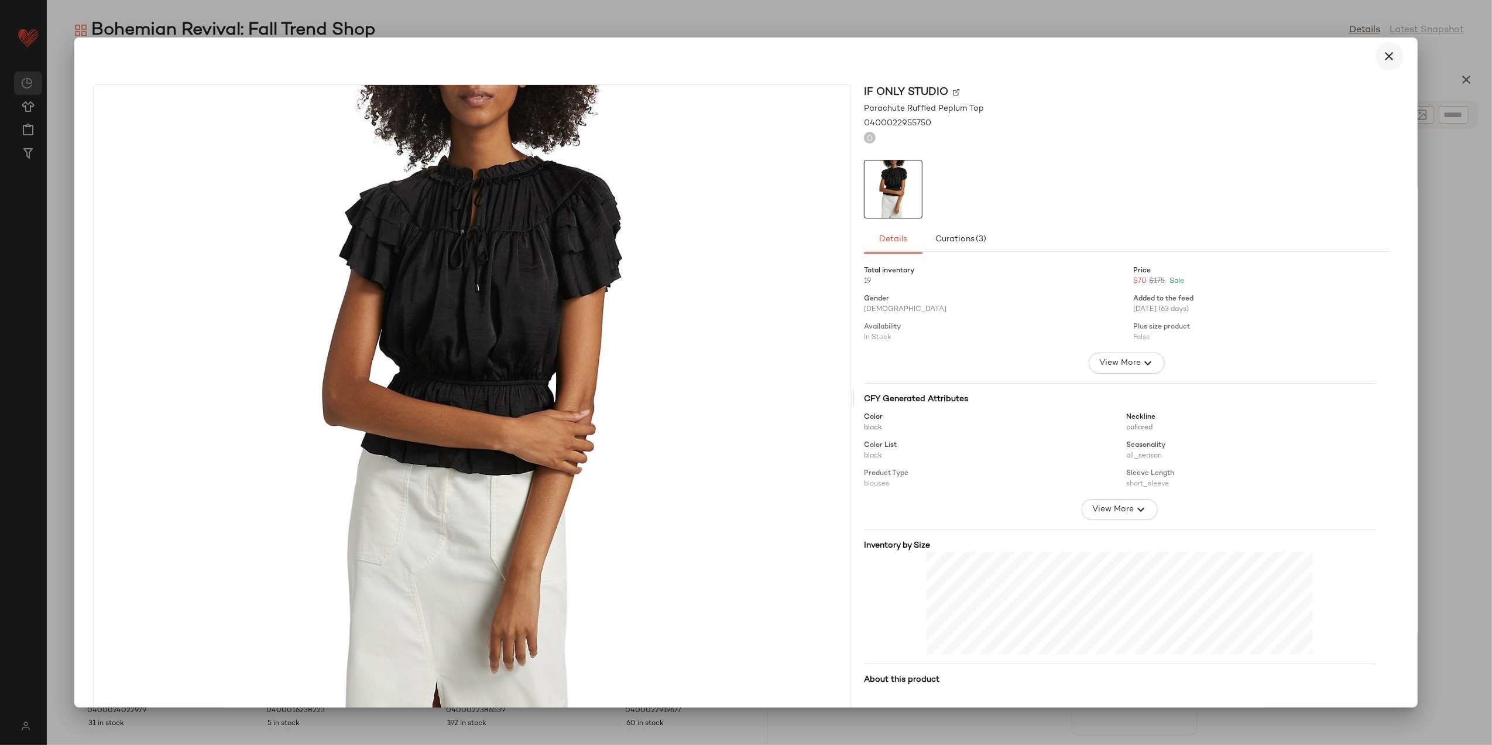
click at [1388, 54] on icon "button" at bounding box center [1390, 56] width 14 height 14
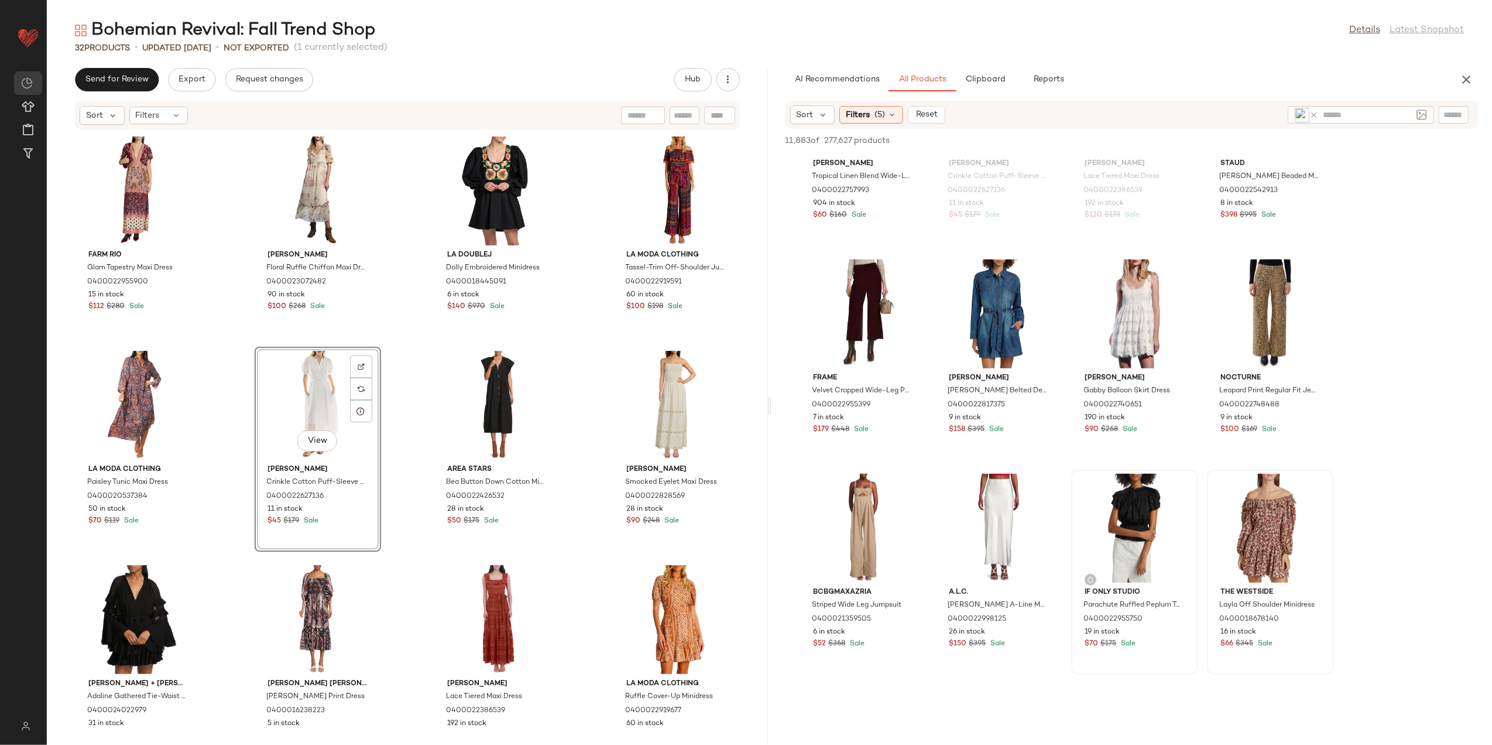
scroll to position [18733, 0]
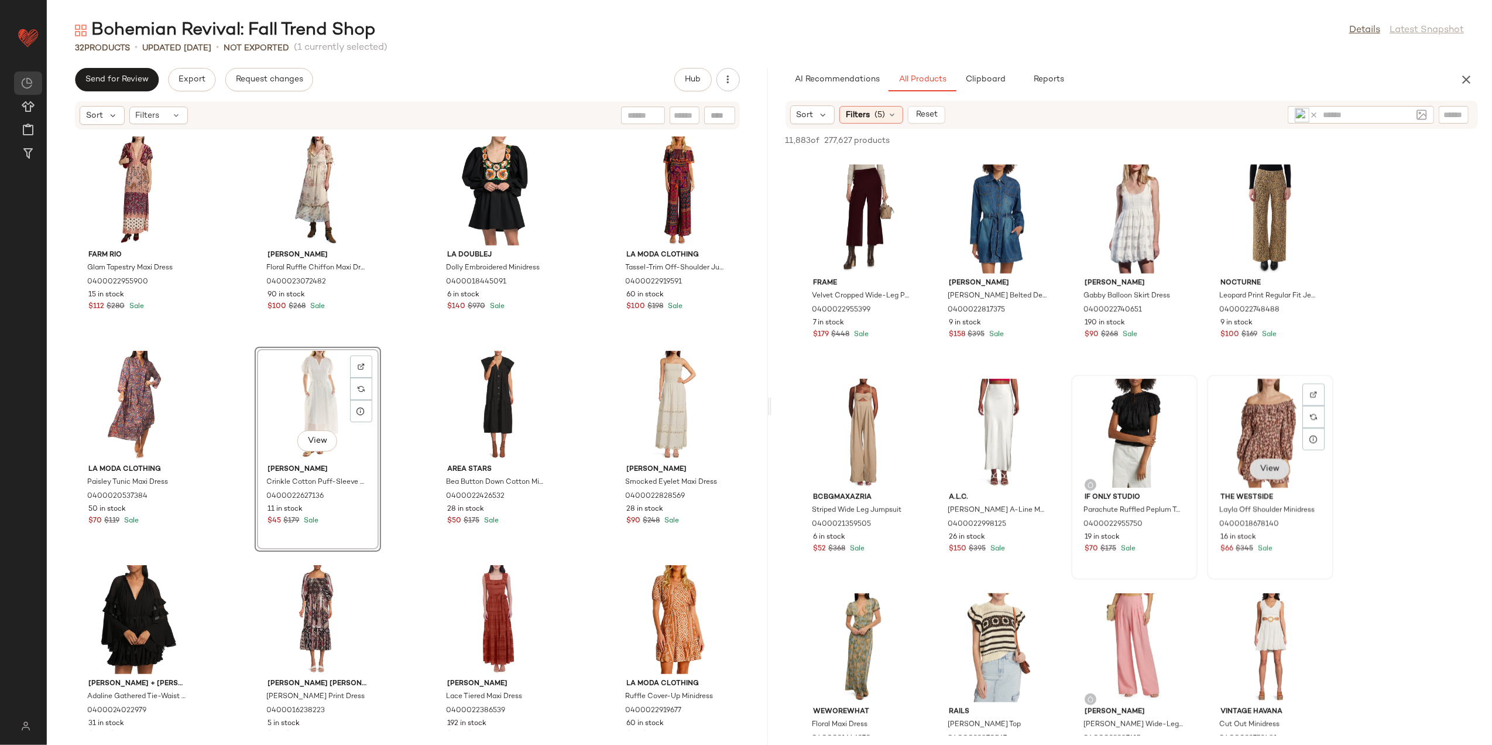
click at [1262, 464] on span "View" at bounding box center [1270, 468] width 20 height 9
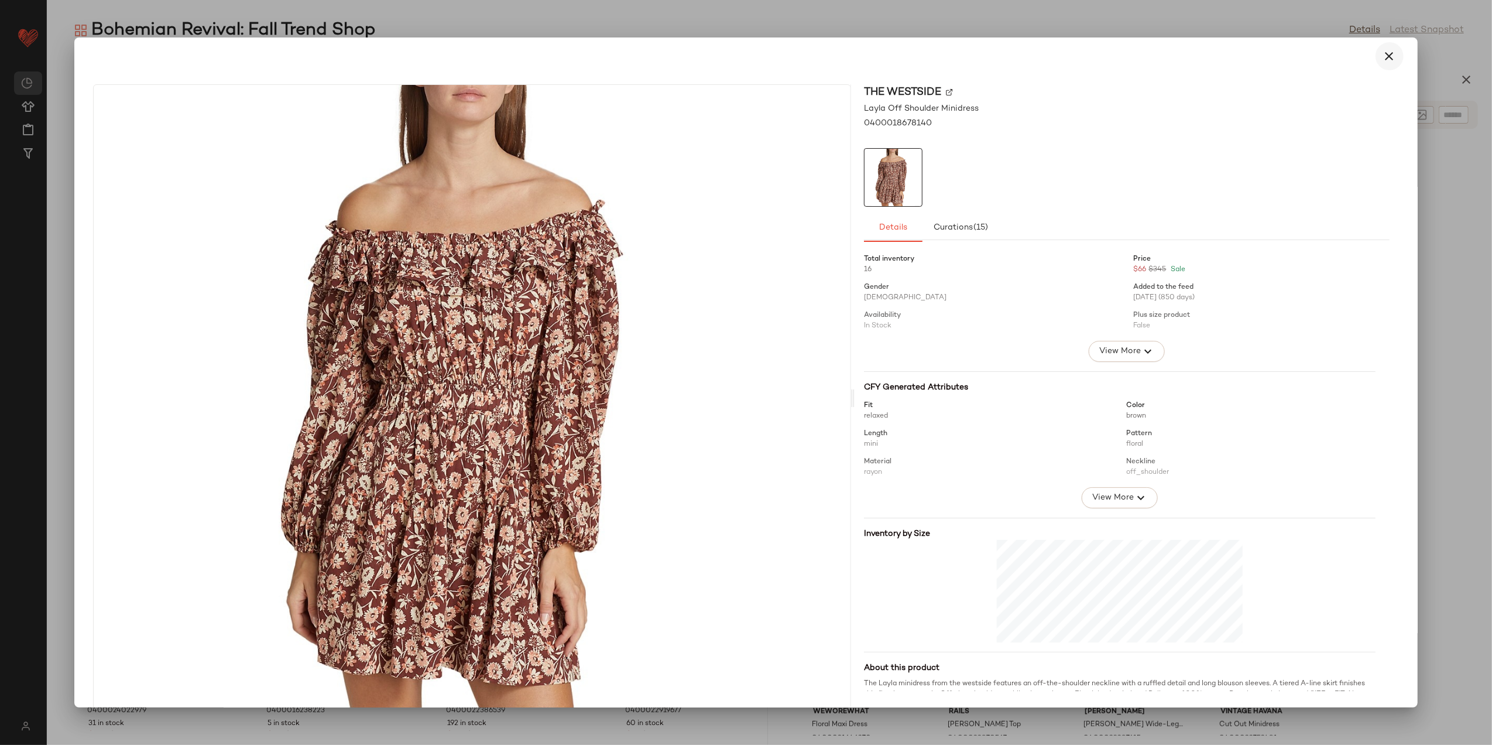
click at [1383, 57] on icon "button" at bounding box center [1390, 56] width 14 height 14
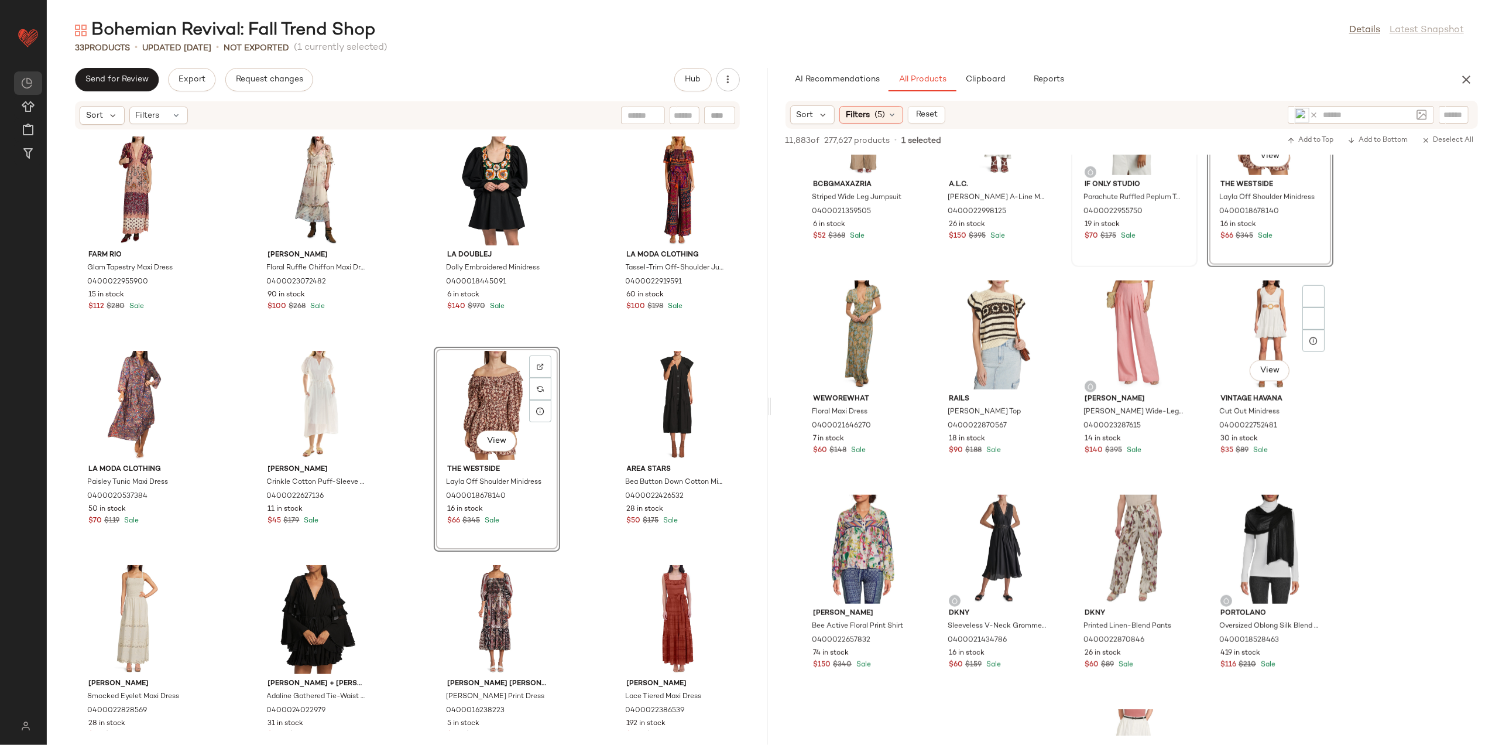
scroll to position [19064, 0]
click at [860, 377] on button "View" at bounding box center [863, 370] width 40 height 21
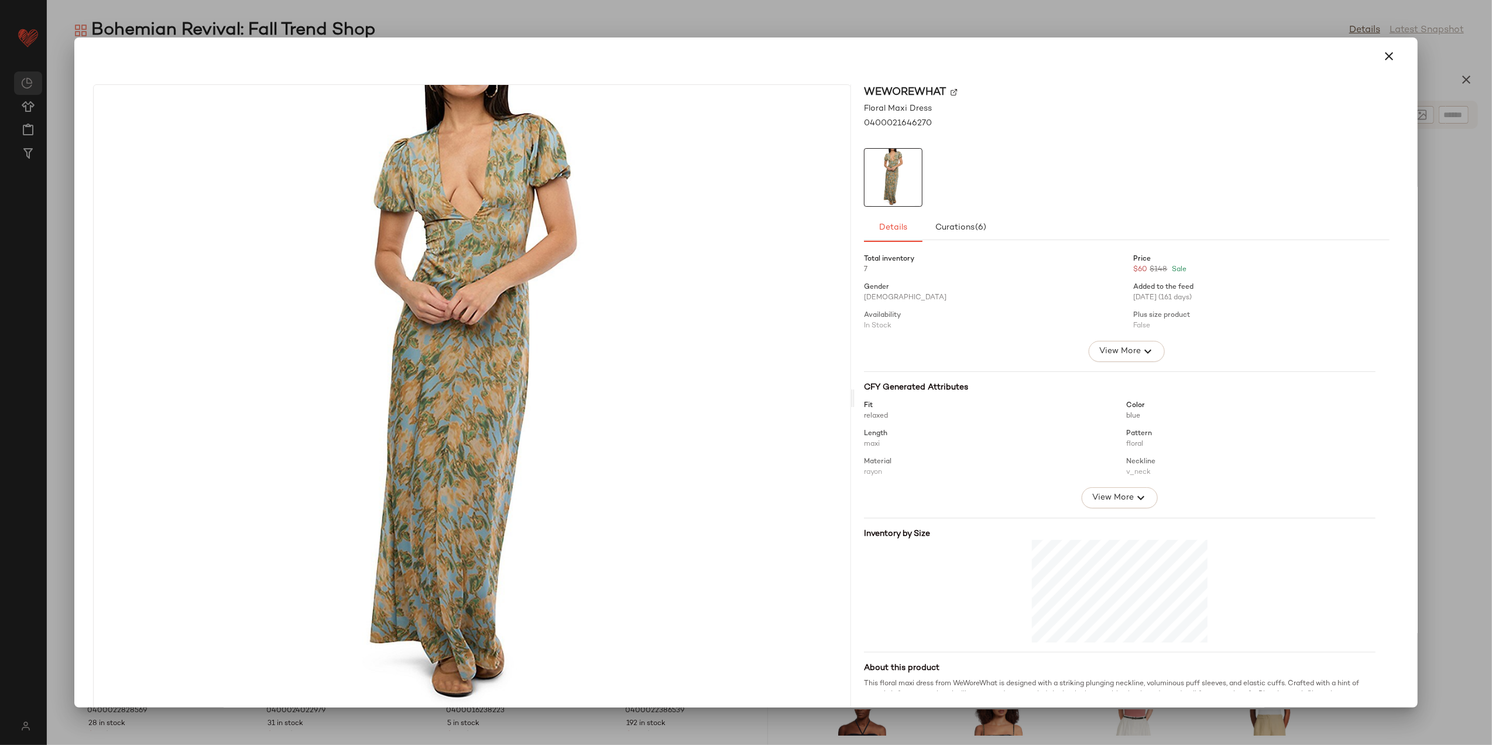
click at [951, 89] on img at bounding box center [954, 91] width 7 height 7
drag, startPoint x: 1388, startPoint y: 61, endPoint x: 1206, endPoint y: 203, distance: 230.3
click at [1387, 61] on icon "button" at bounding box center [1390, 56] width 14 height 14
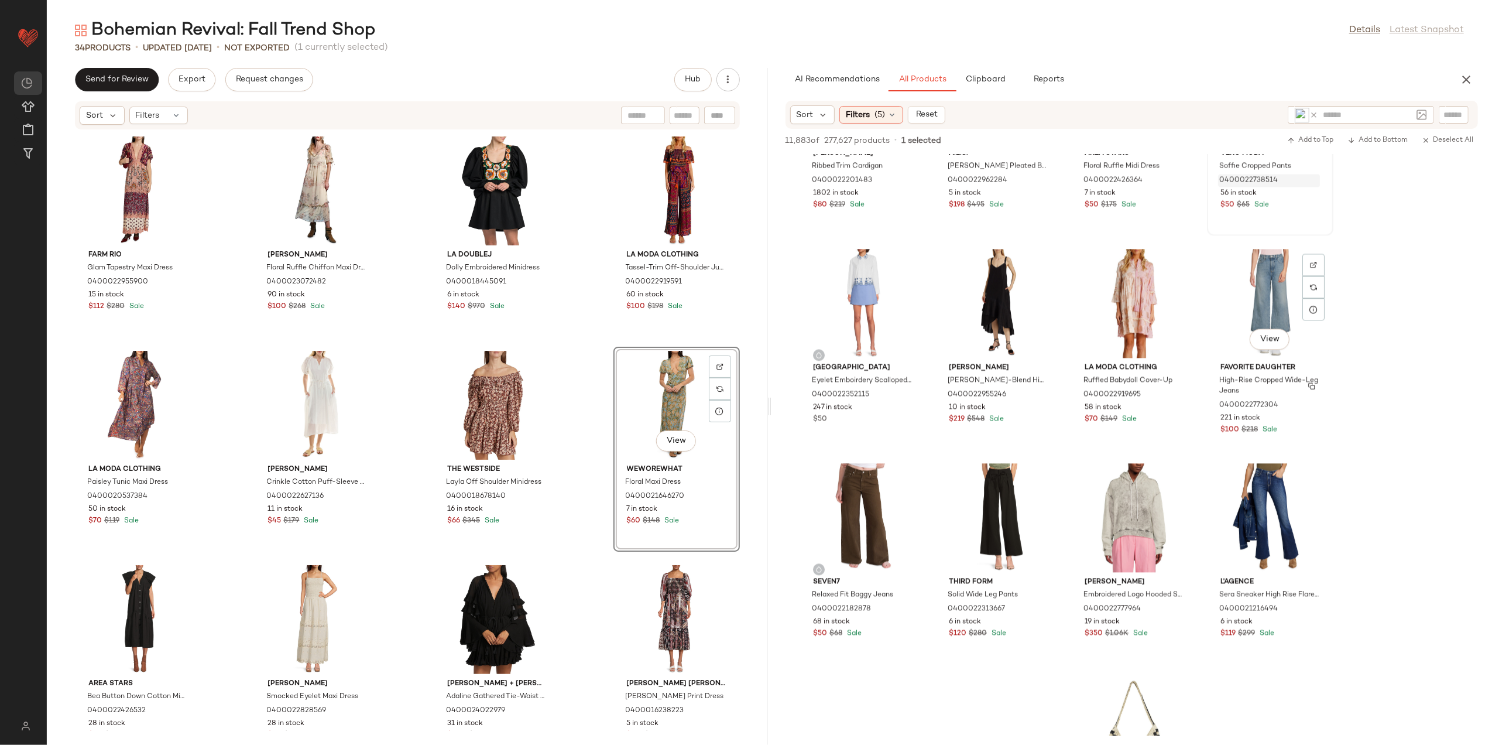
scroll to position [20447, 0]
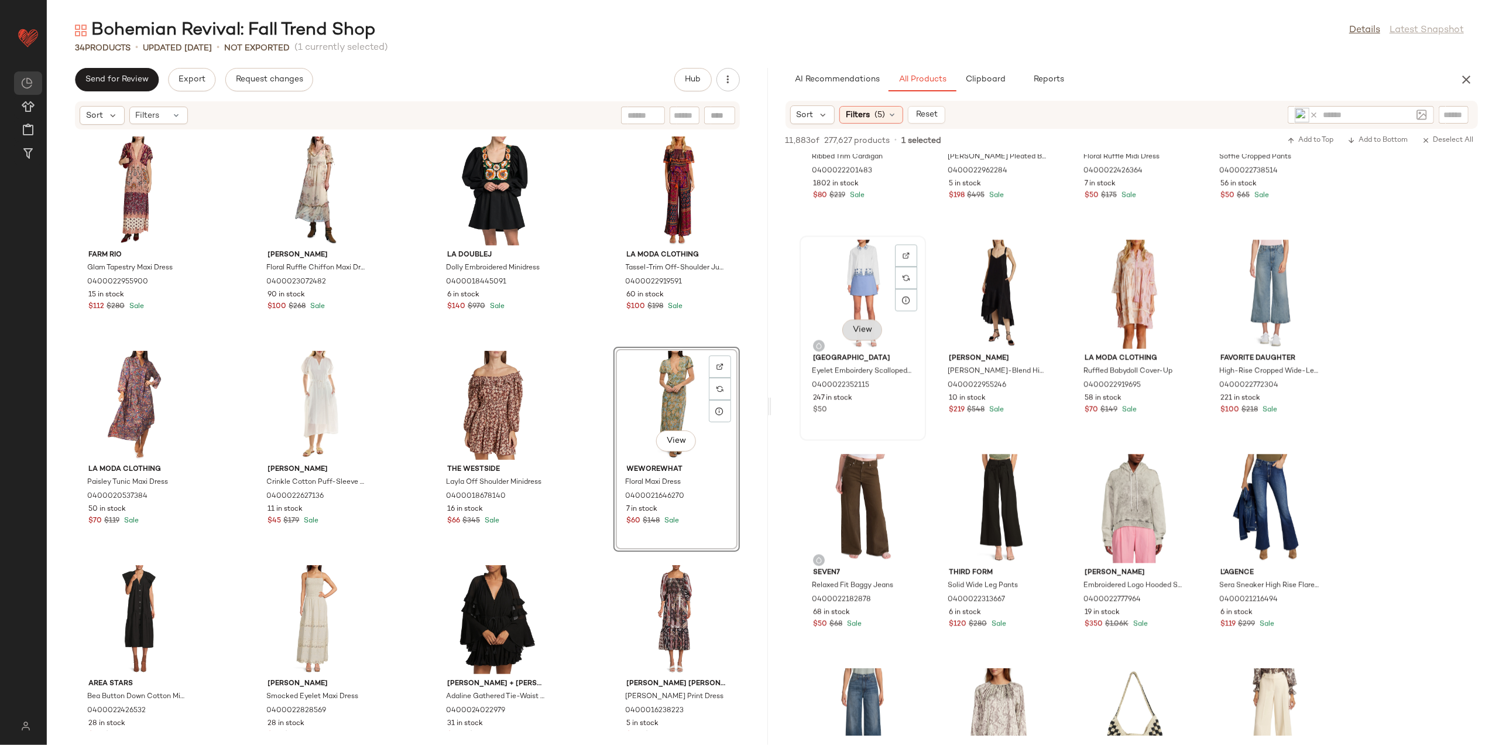
click at [867, 335] on button "View" at bounding box center [863, 329] width 40 height 21
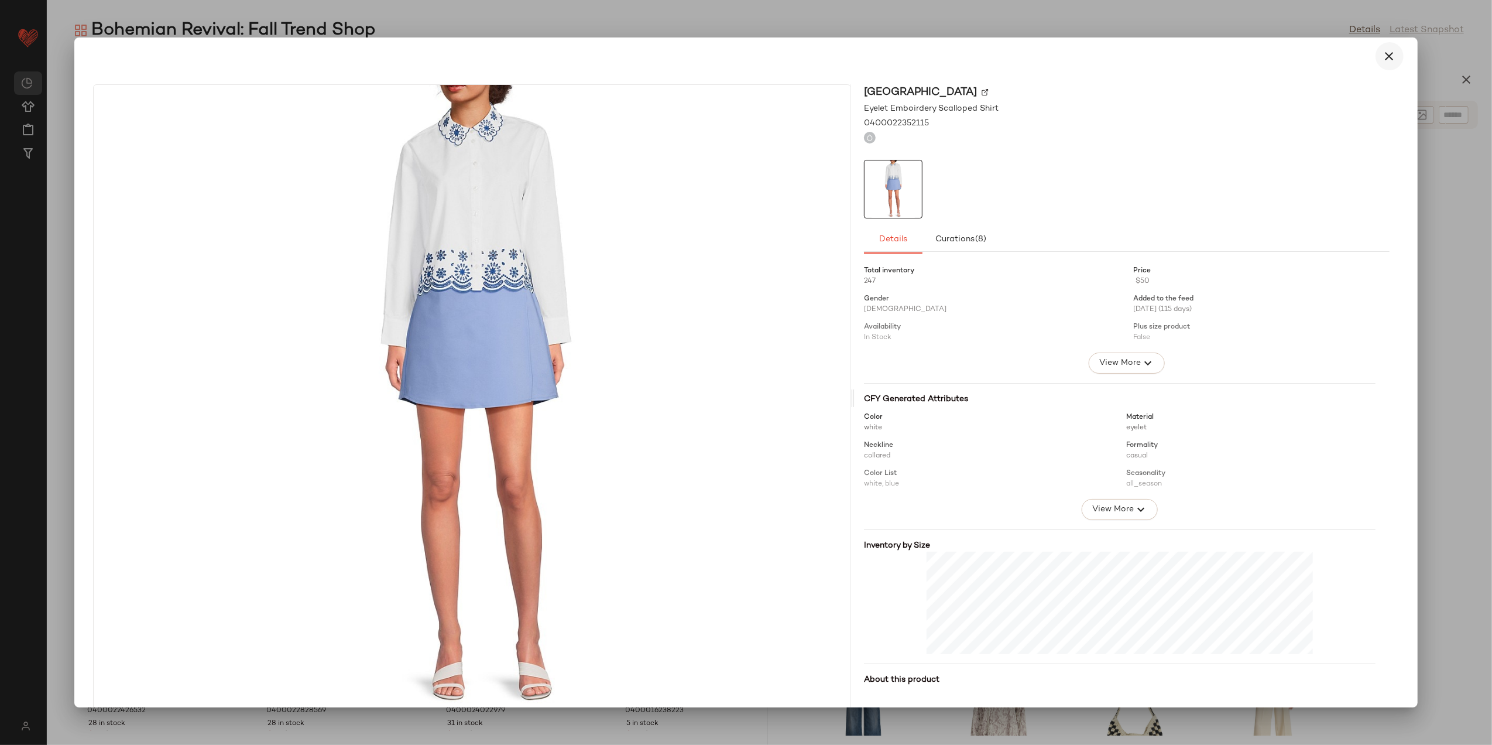
click at [1383, 56] on icon "button" at bounding box center [1390, 56] width 14 height 14
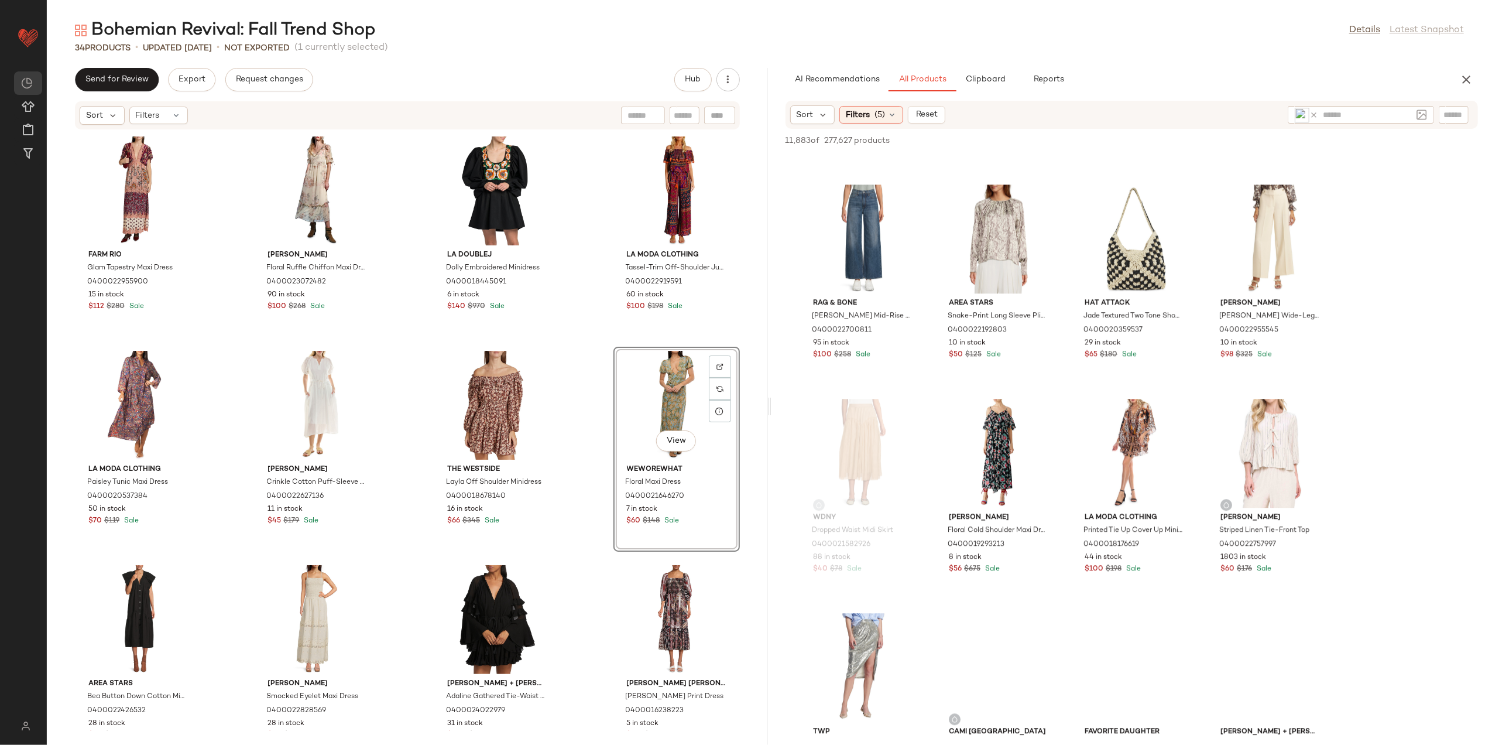
scroll to position [21013, 0]
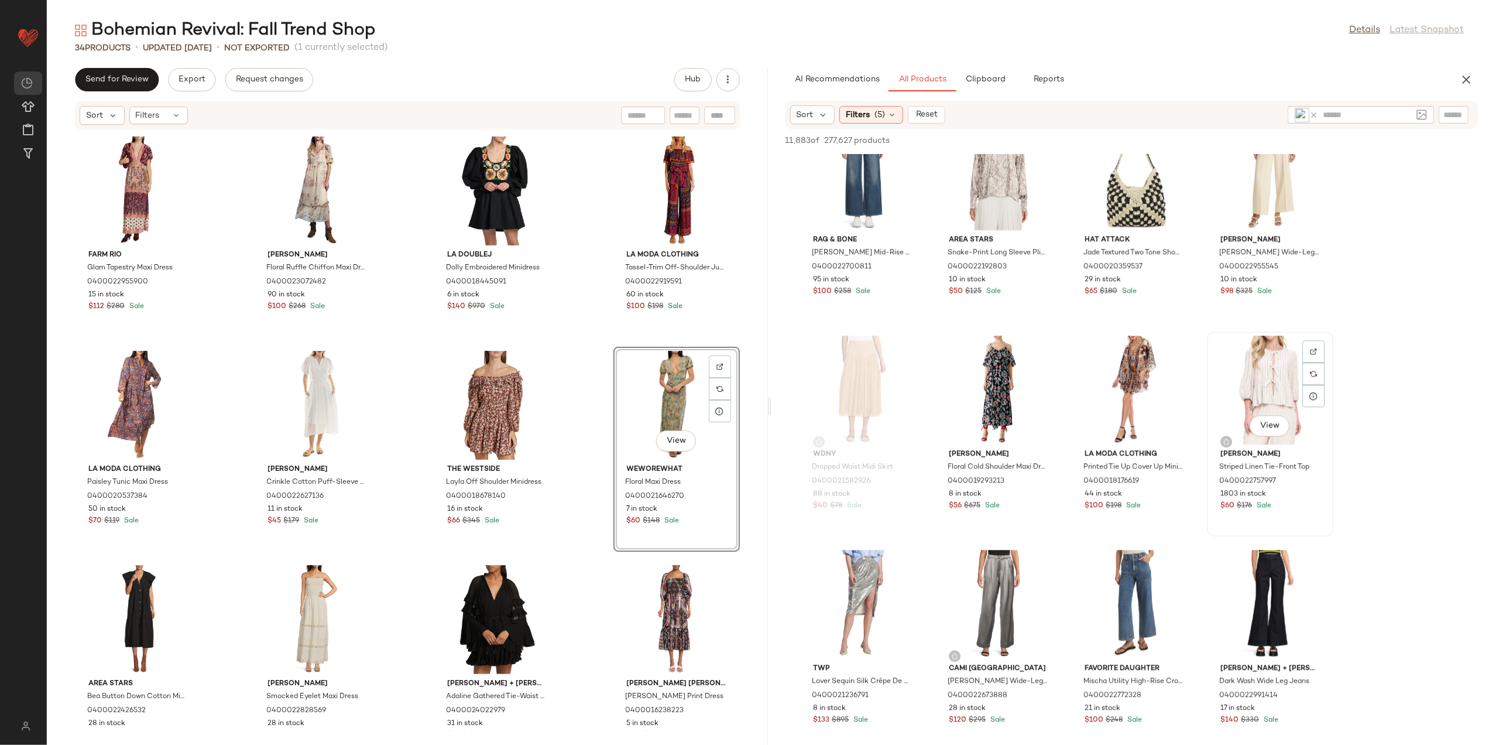
click at [1272, 412] on div "View" at bounding box center [1270, 390] width 118 height 109
click at [1272, 417] on button "View" at bounding box center [1270, 425] width 40 height 21
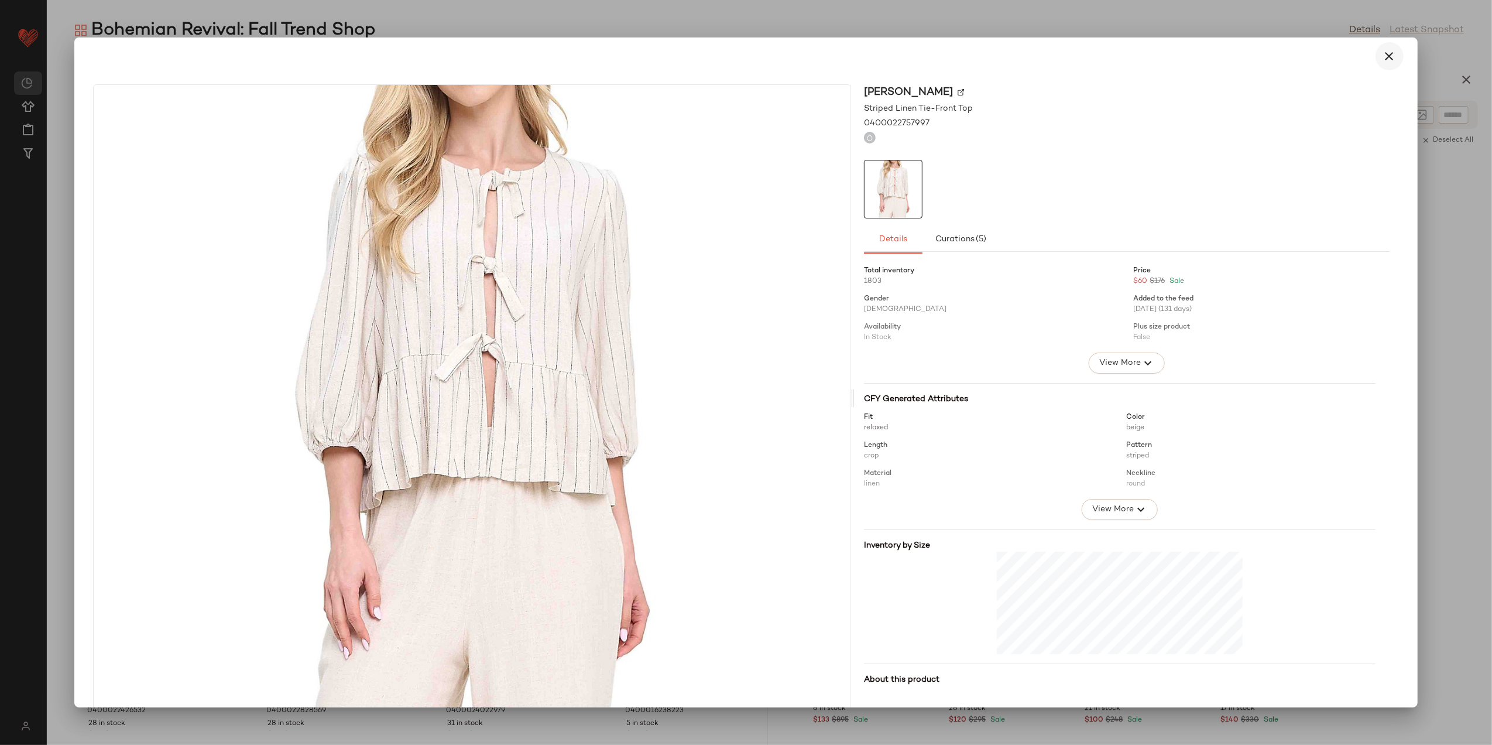
click at [1383, 60] on icon "button" at bounding box center [1390, 56] width 14 height 14
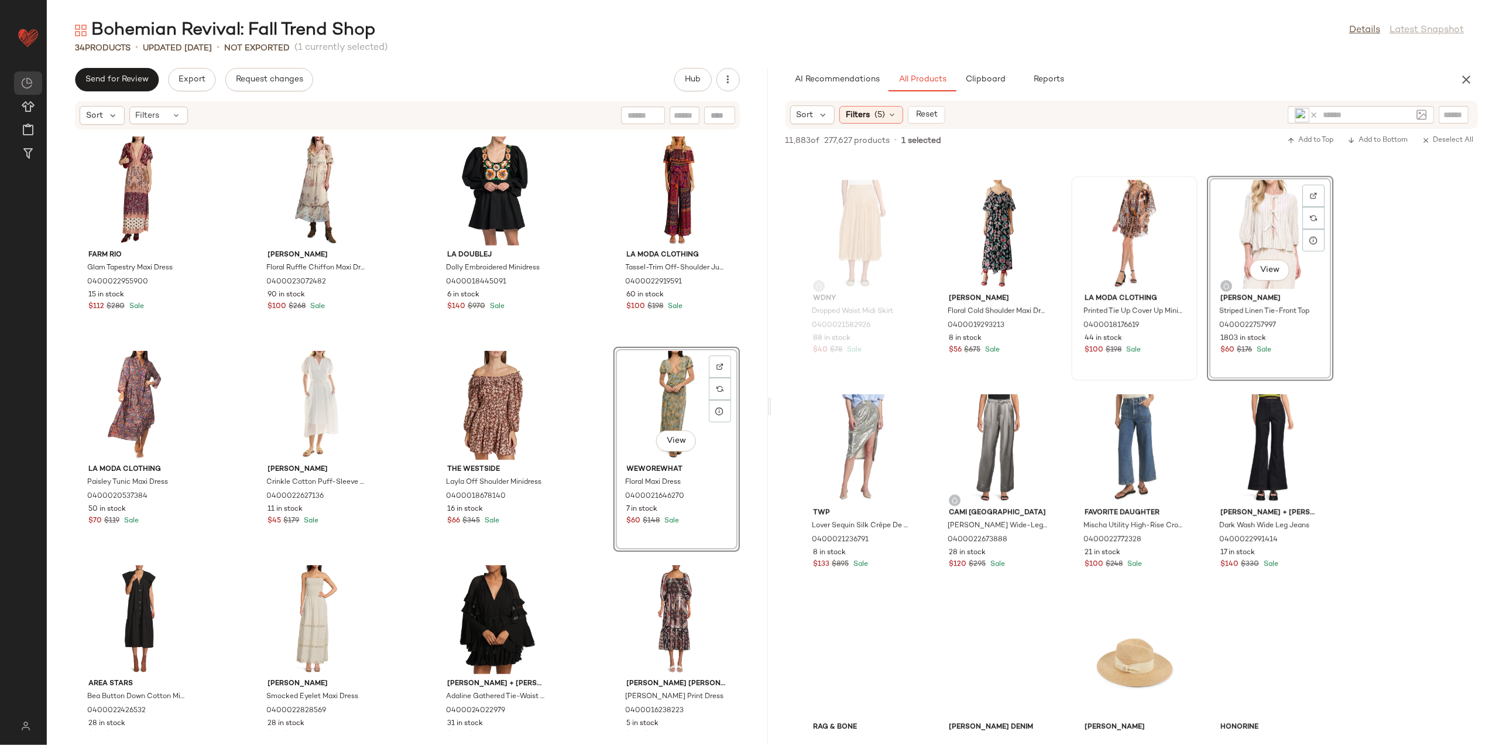
scroll to position [21178, 0]
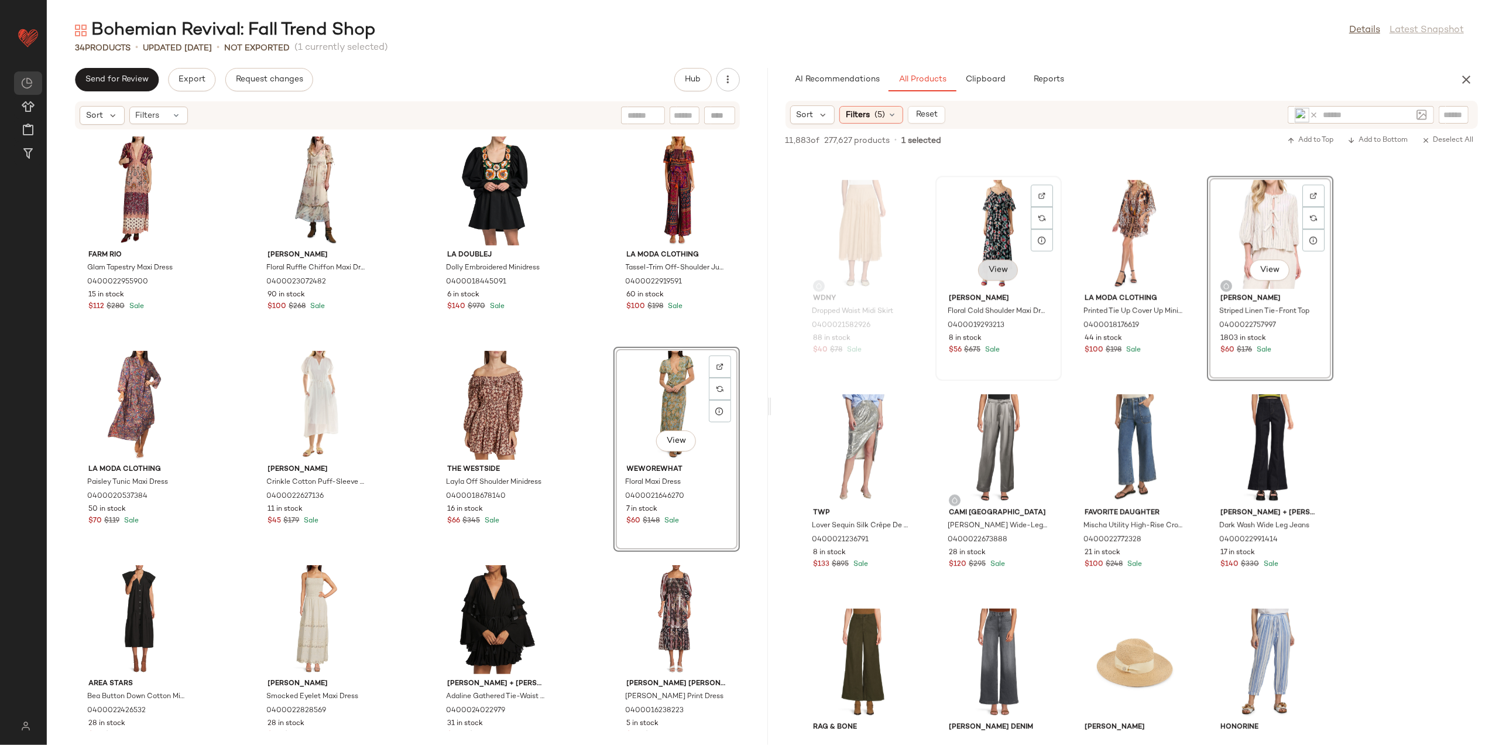
click at [1004, 262] on button "View" at bounding box center [998, 269] width 40 height 21
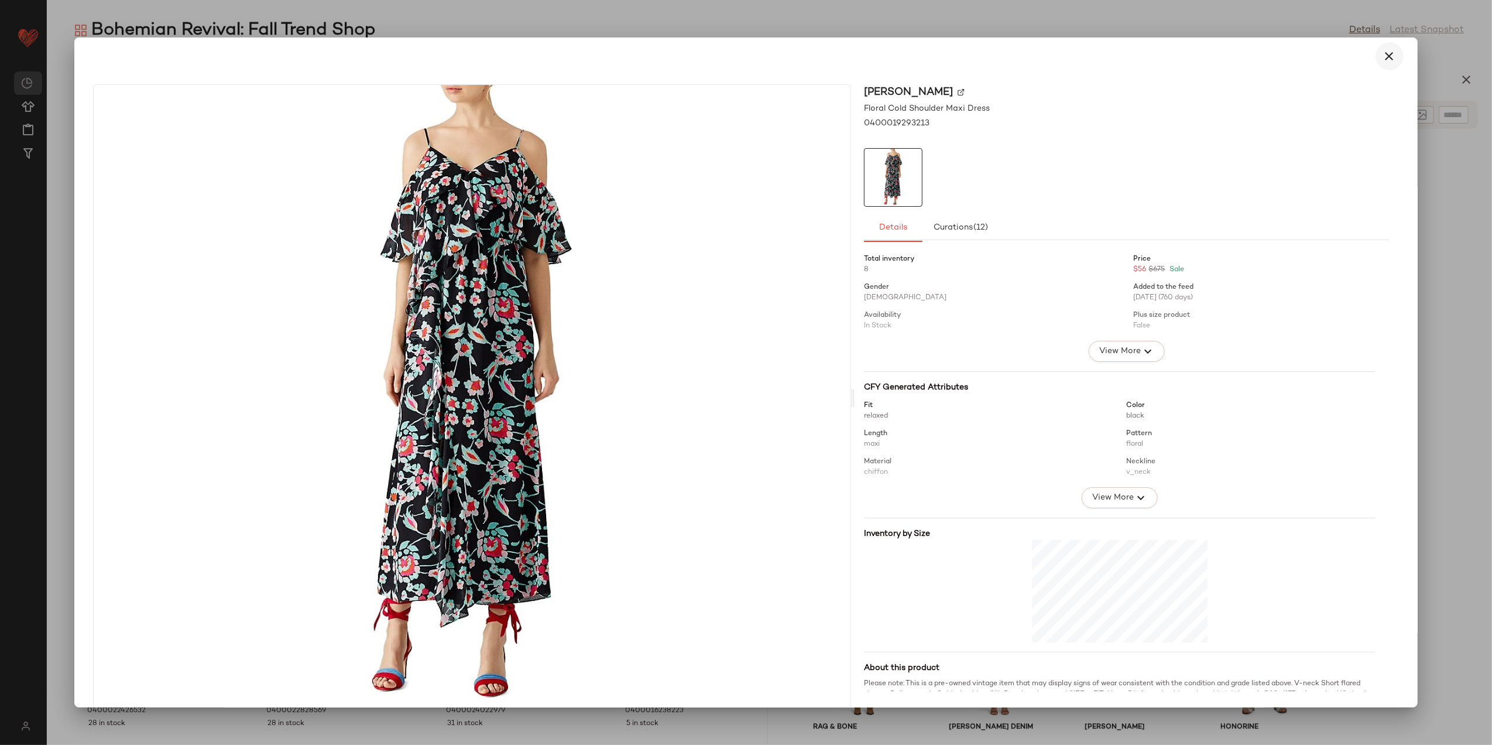
click at [1385, 59] on icon "button" at bounding box center [1390, 56] width 14 height 14
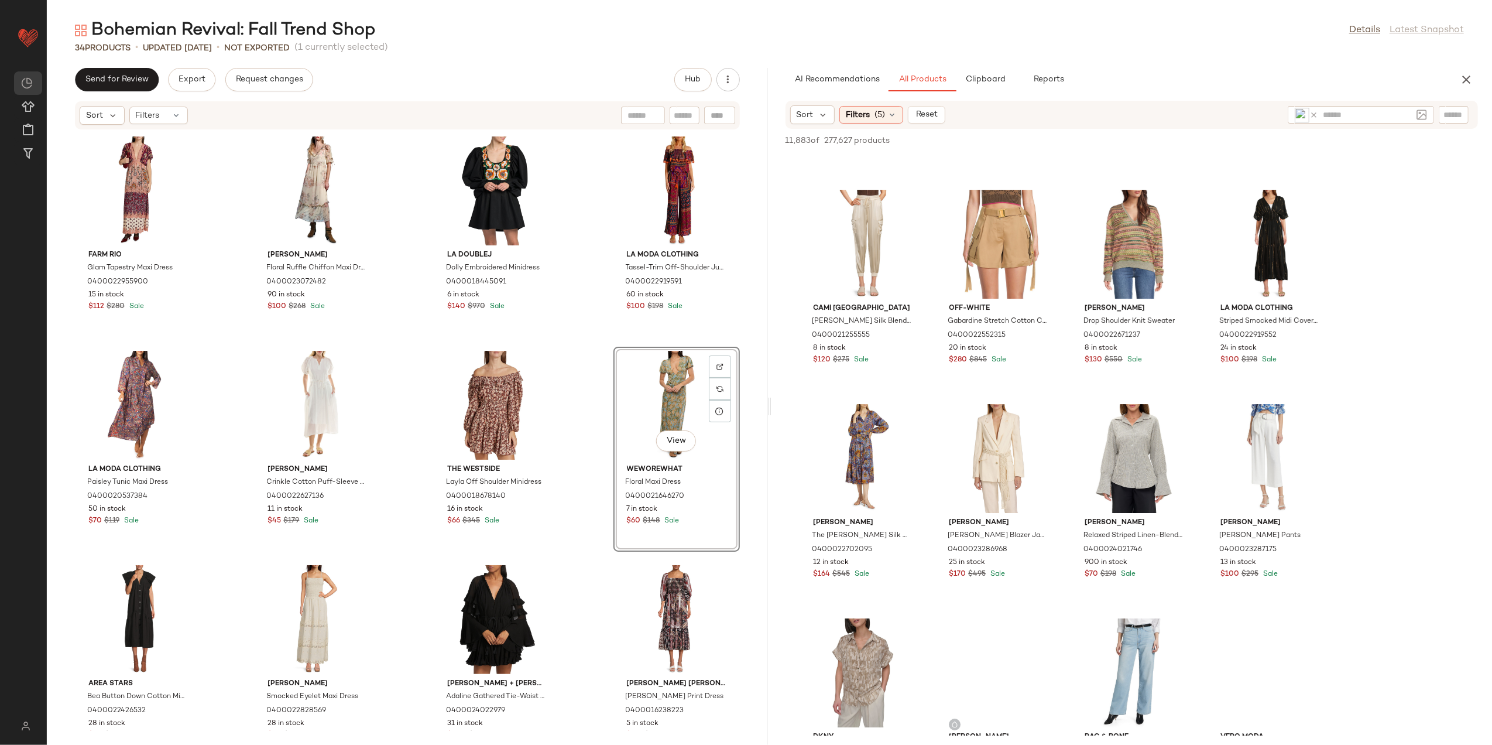
scroll to position [22075, 0]
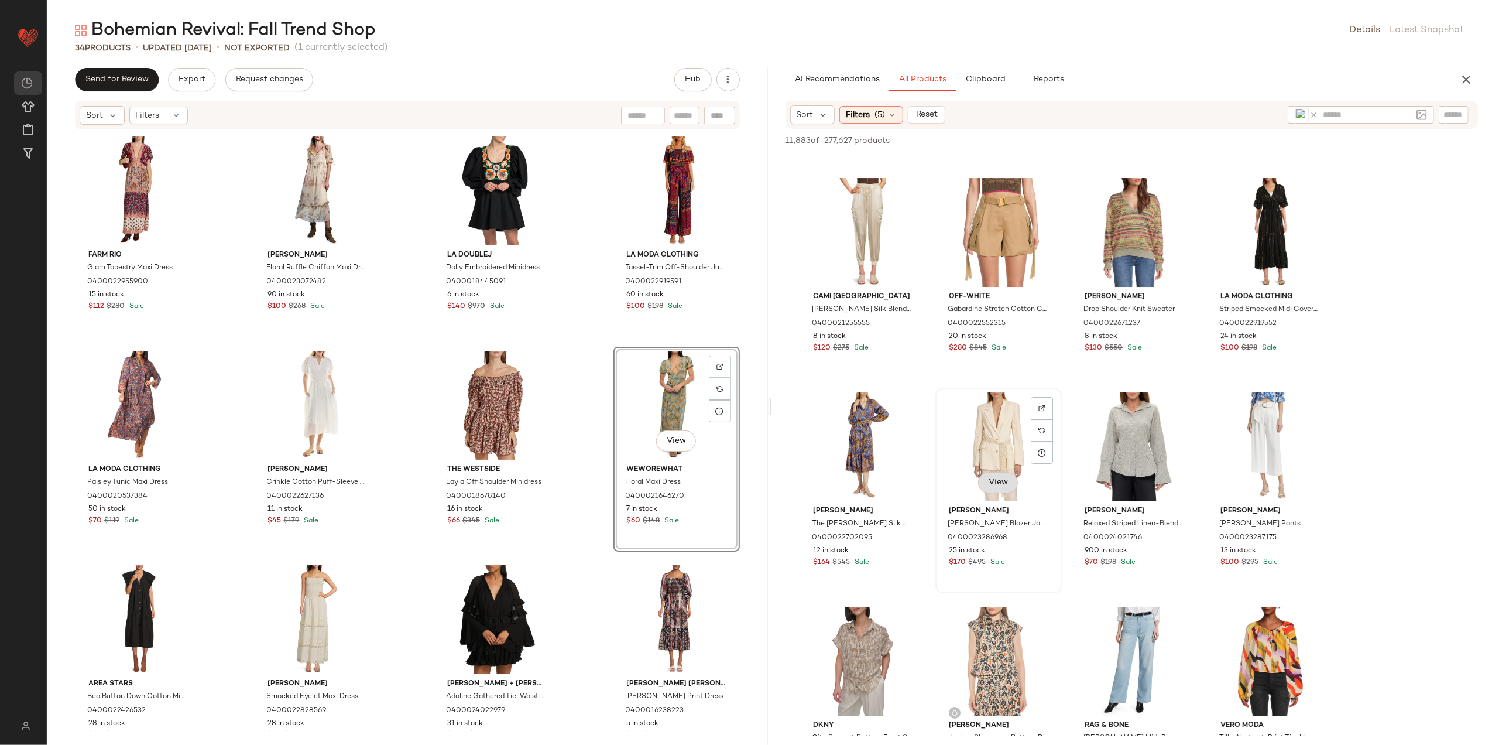
click at [1001, 479] on span "View" at bounding box center [998, 482] width 20 height 9
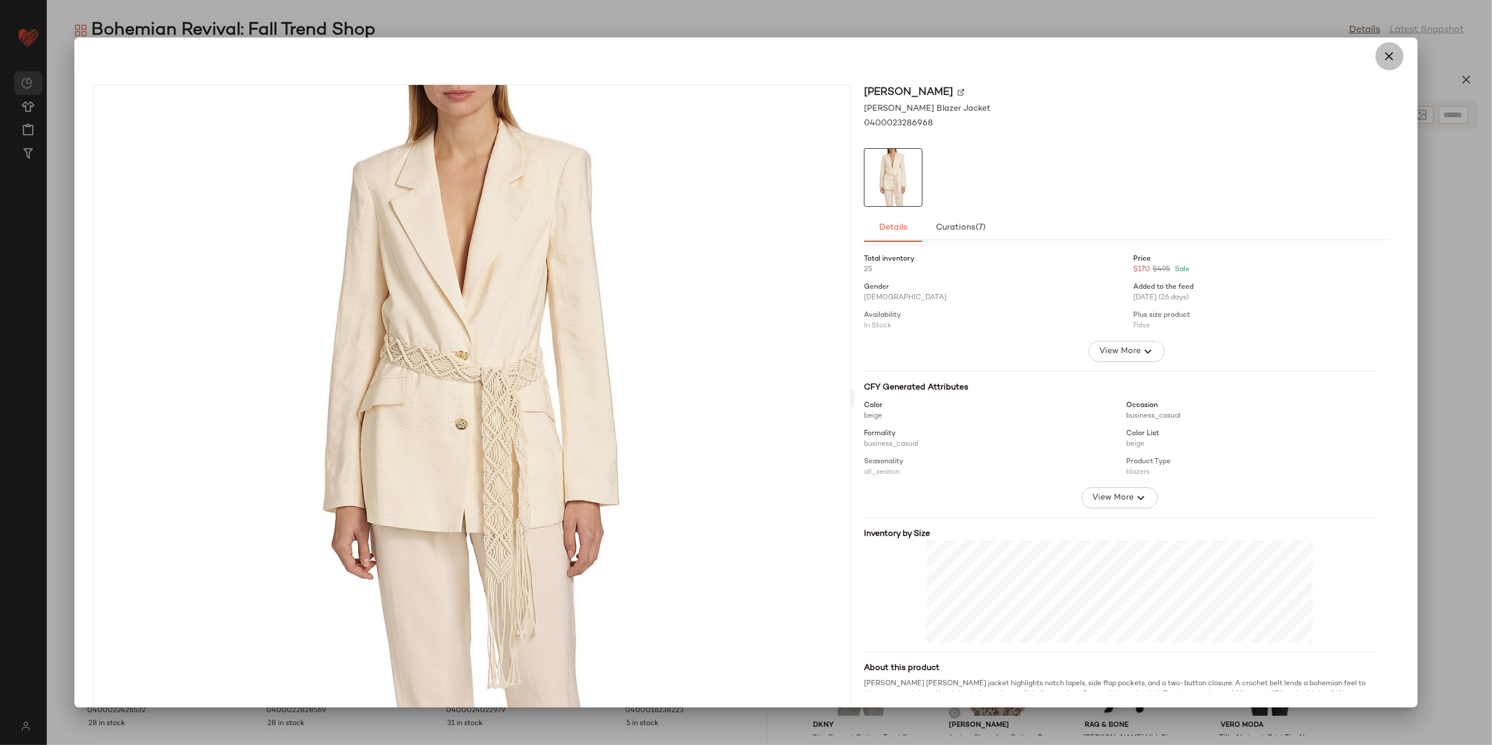
click at [1376, 57] on button "button" at bounding box center [1390, 56] width 28 height 28
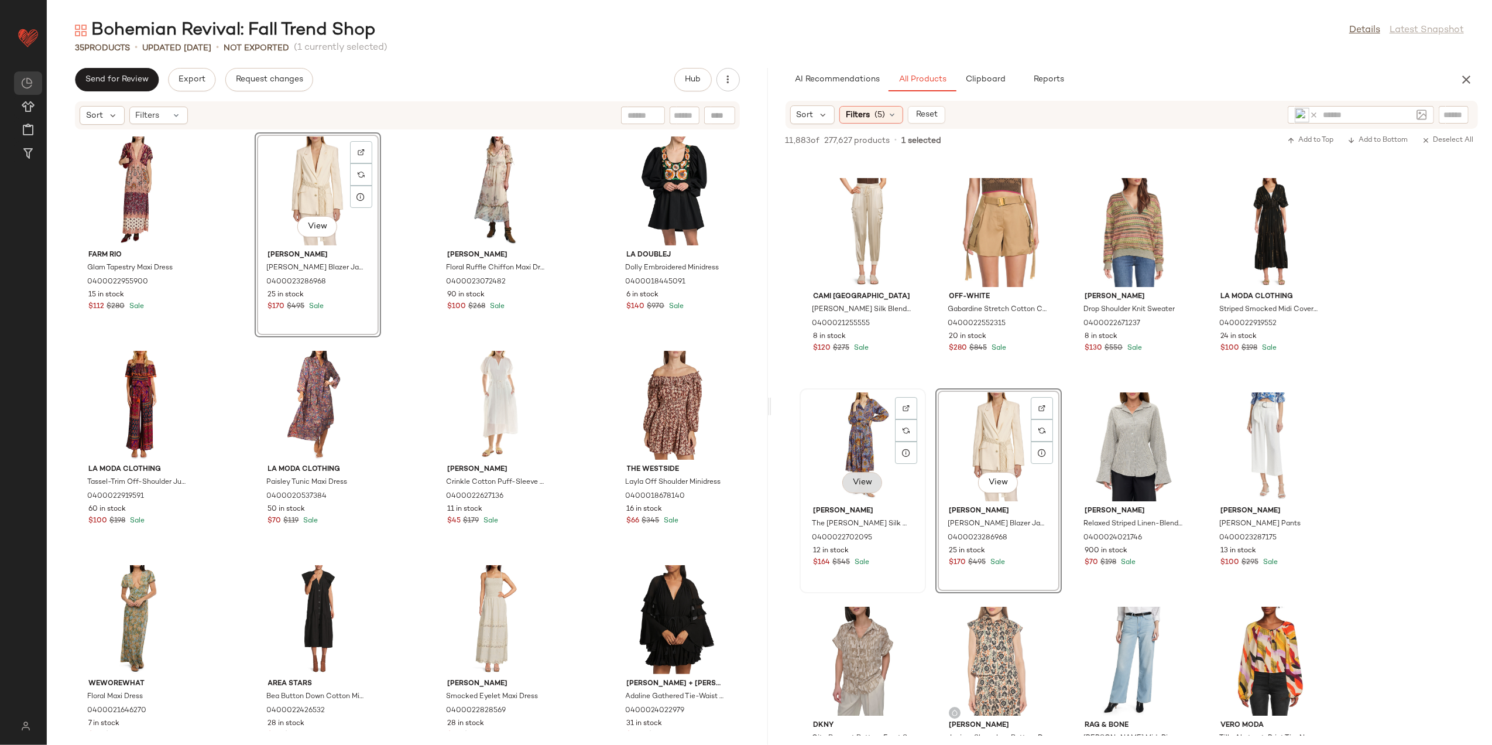
click at [856, 478] on span "View" at bounding box center [863, 482] width 20 height 9
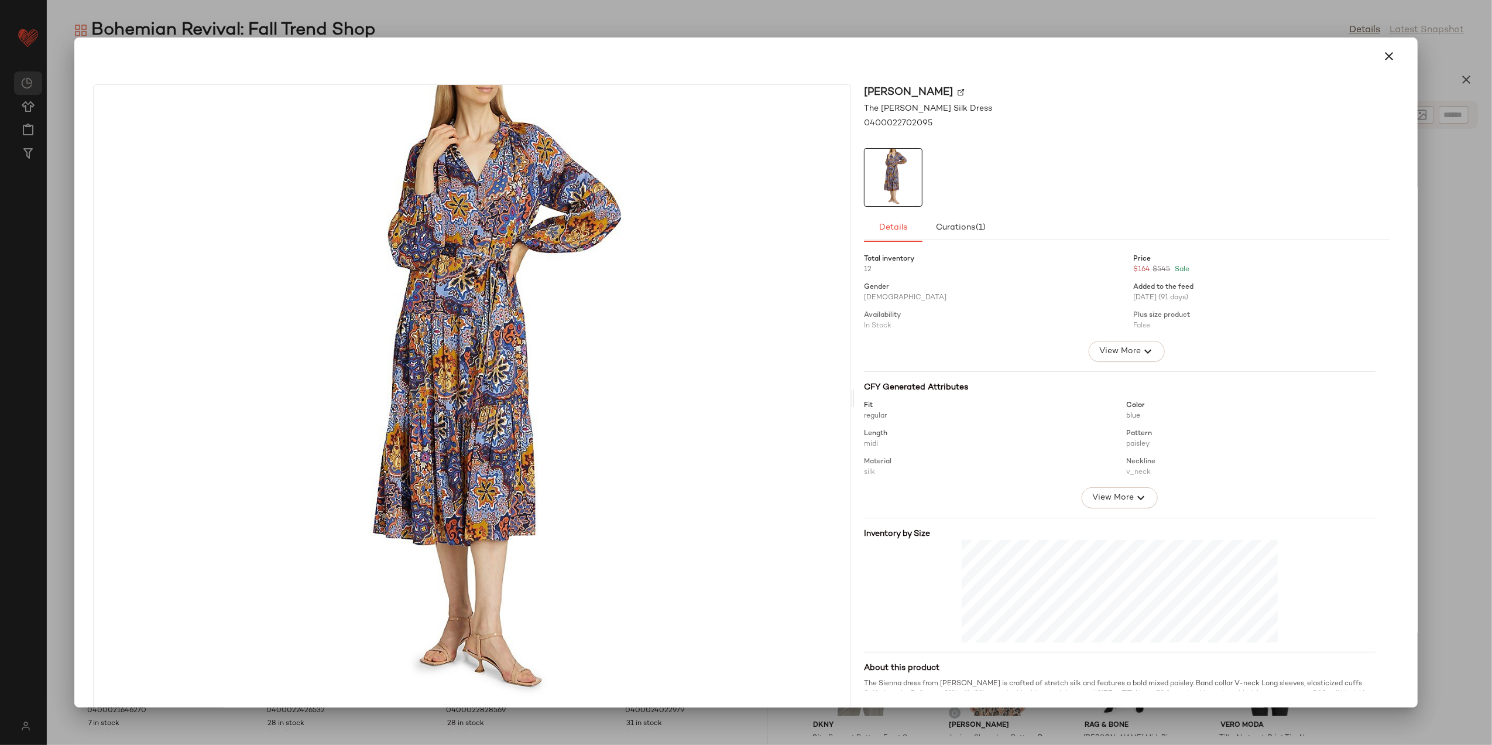
drag, startPoint x: 1376, startPoint y: 48, endPoint x: 1367, endPoint y: 76, distance: 29.1
click at [1383, 49] on icon "button" at bounding box center [1390, 56] width 14 height 14
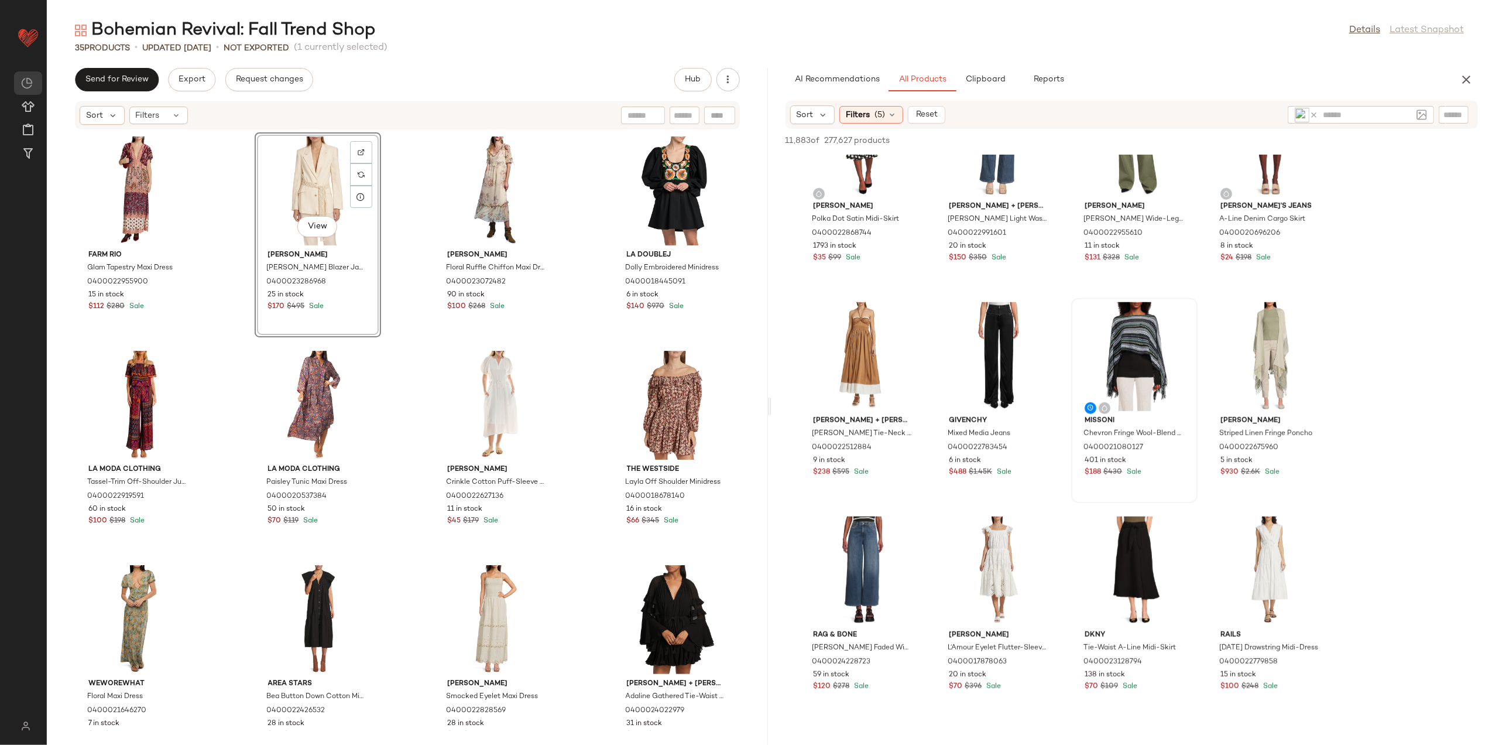
scroll to position [23302, 0]
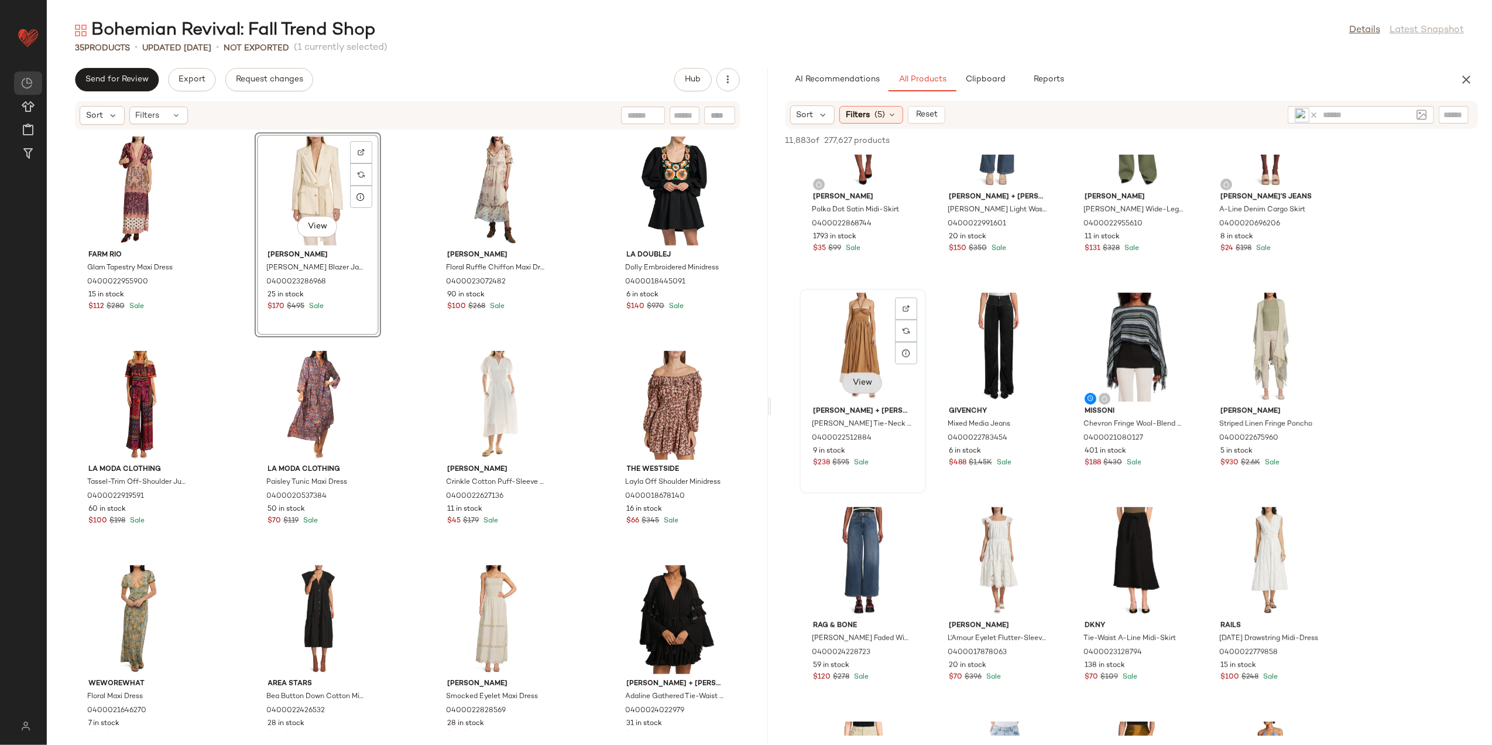
click at [867, 376] on button "View" at bounding box center [863, 382] width 40 height 21
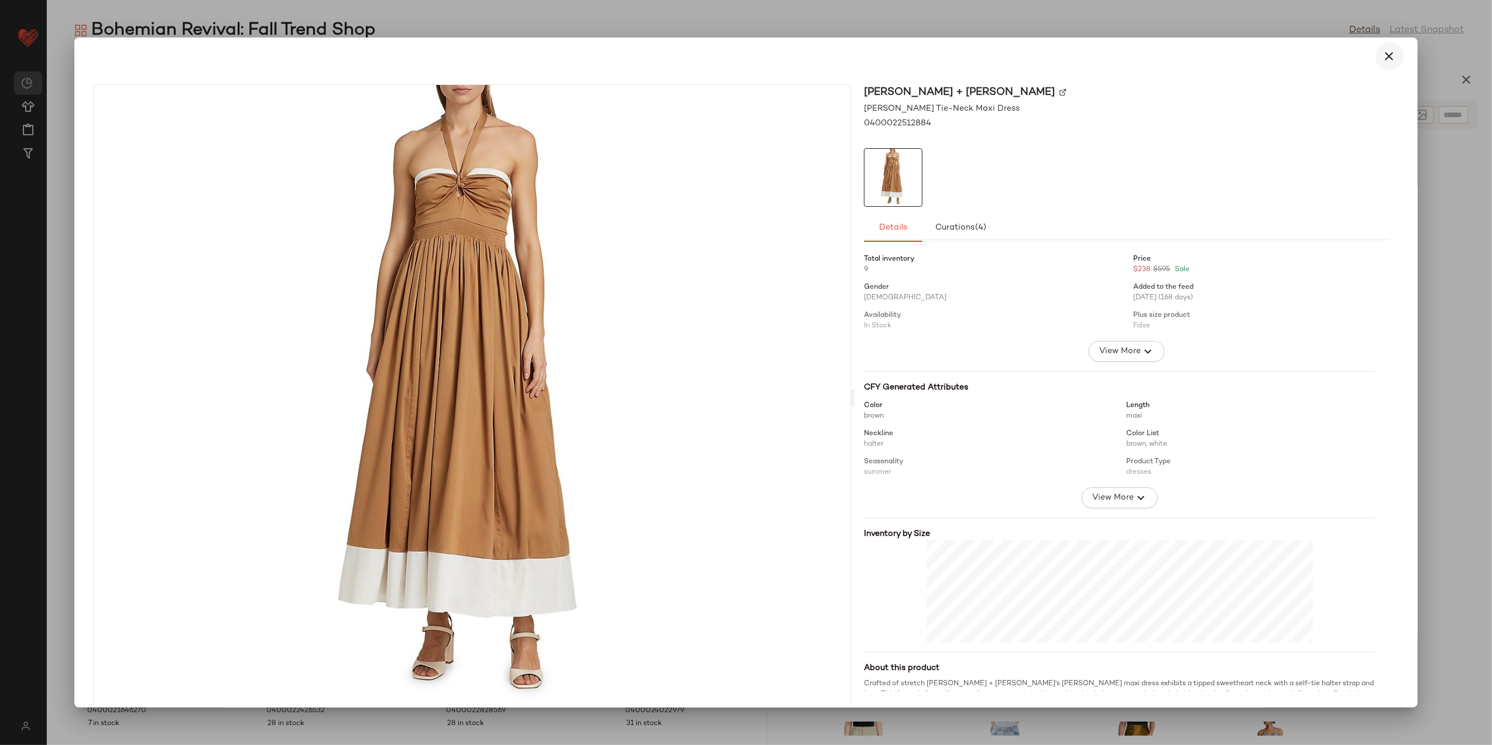
click at [1389, 49] on icon "button" at bounding box center [1390, 56] width 14 height 14
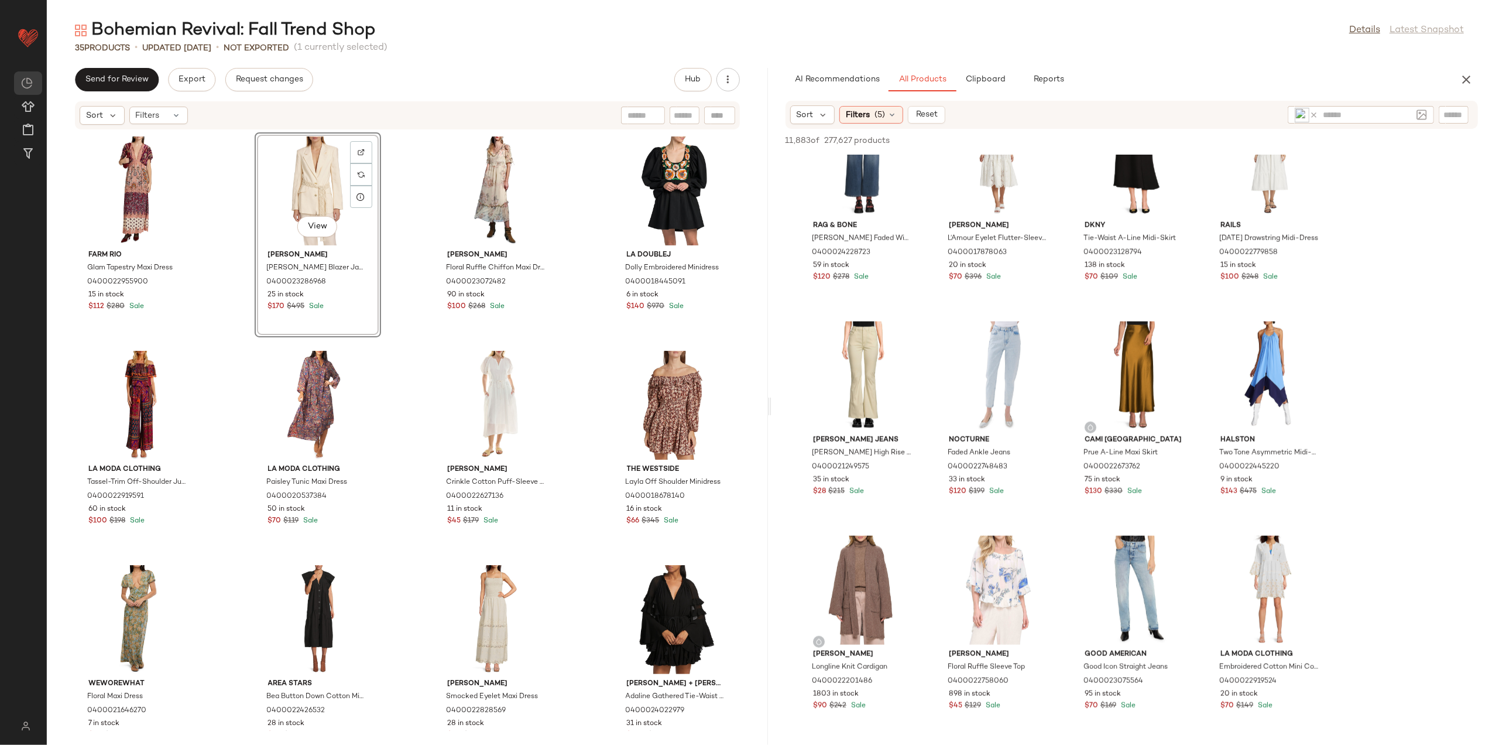
scroll to position [23789, 0]
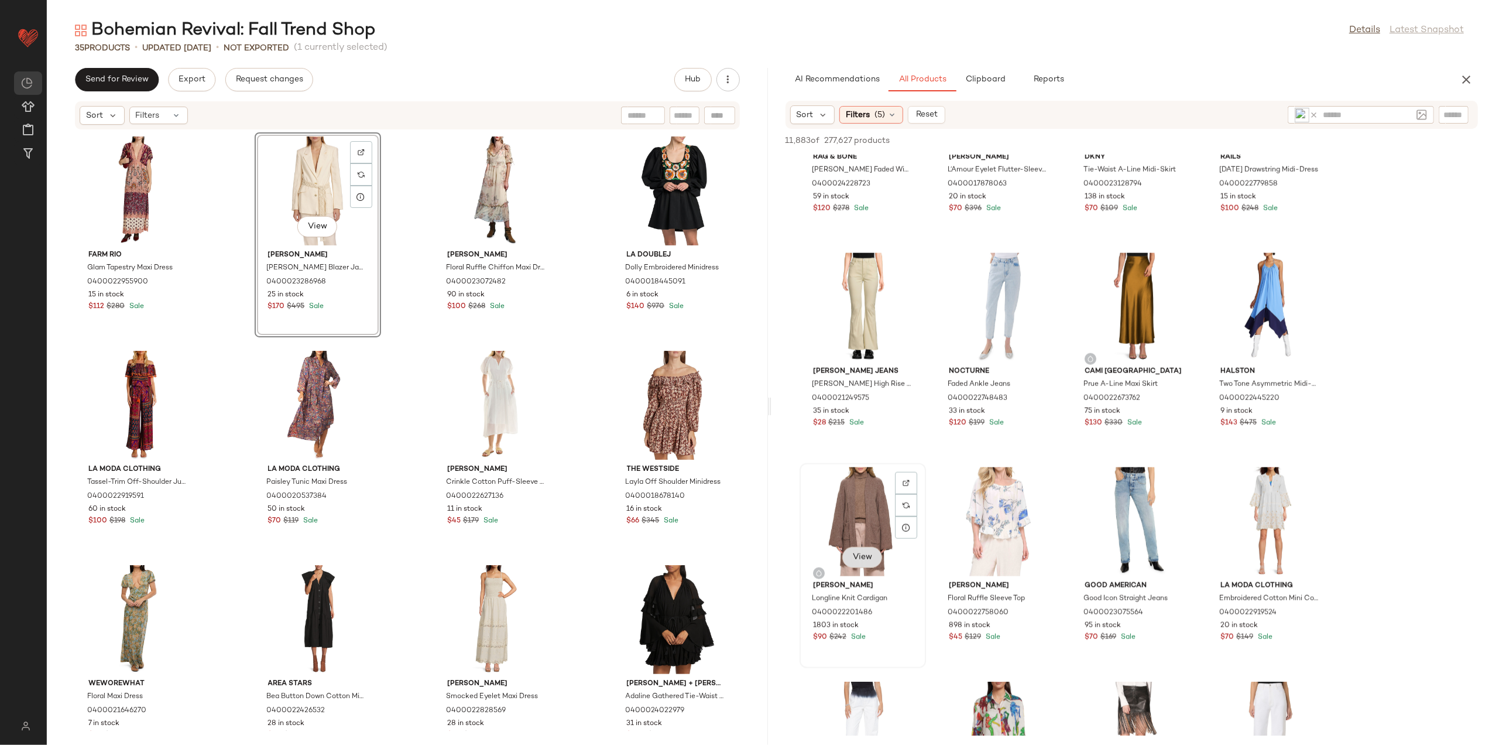
click at [865, 560] on span "View" at bounding box center [863, 557] width 20 height 9
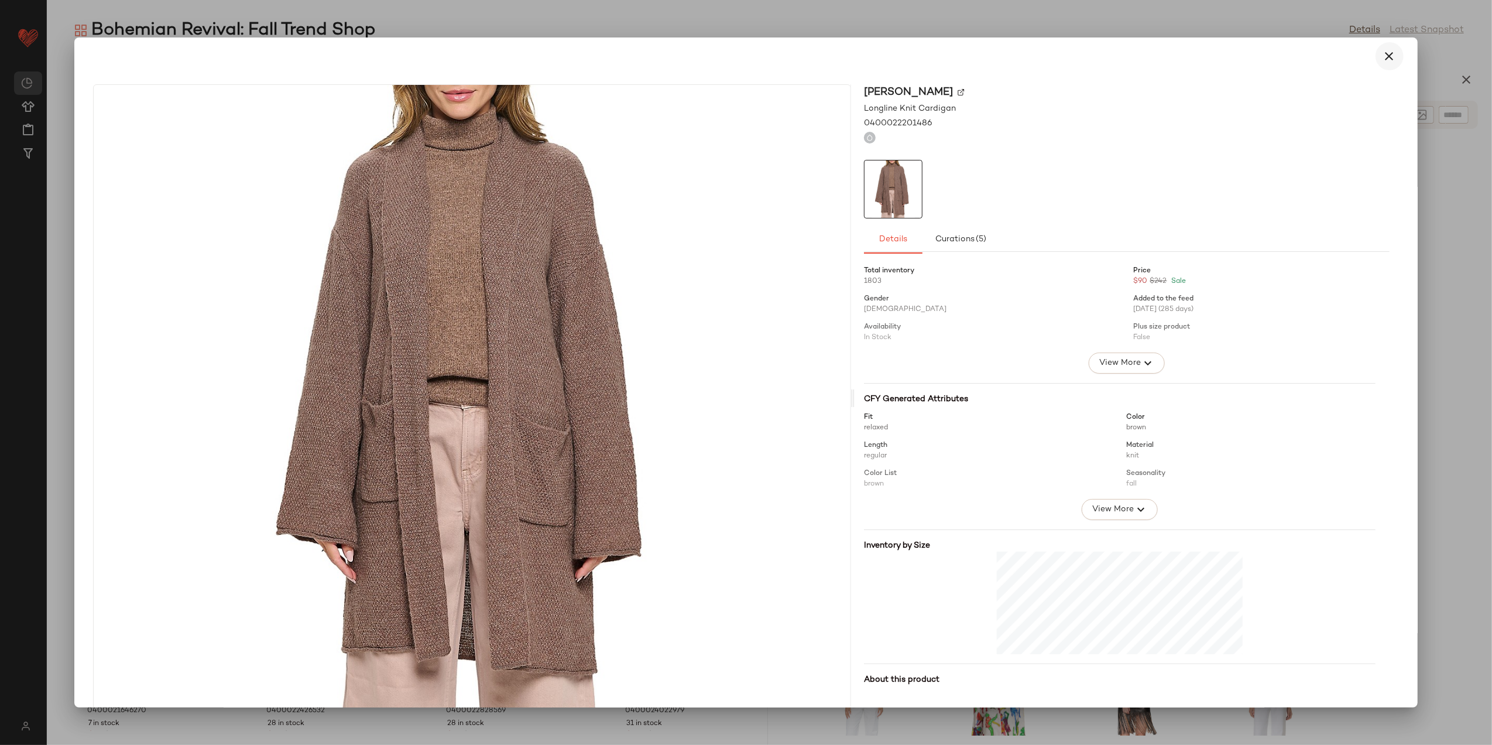
click at [1388, 54] on icon "button" at bounding box center [1390, 56] width 14 height 14
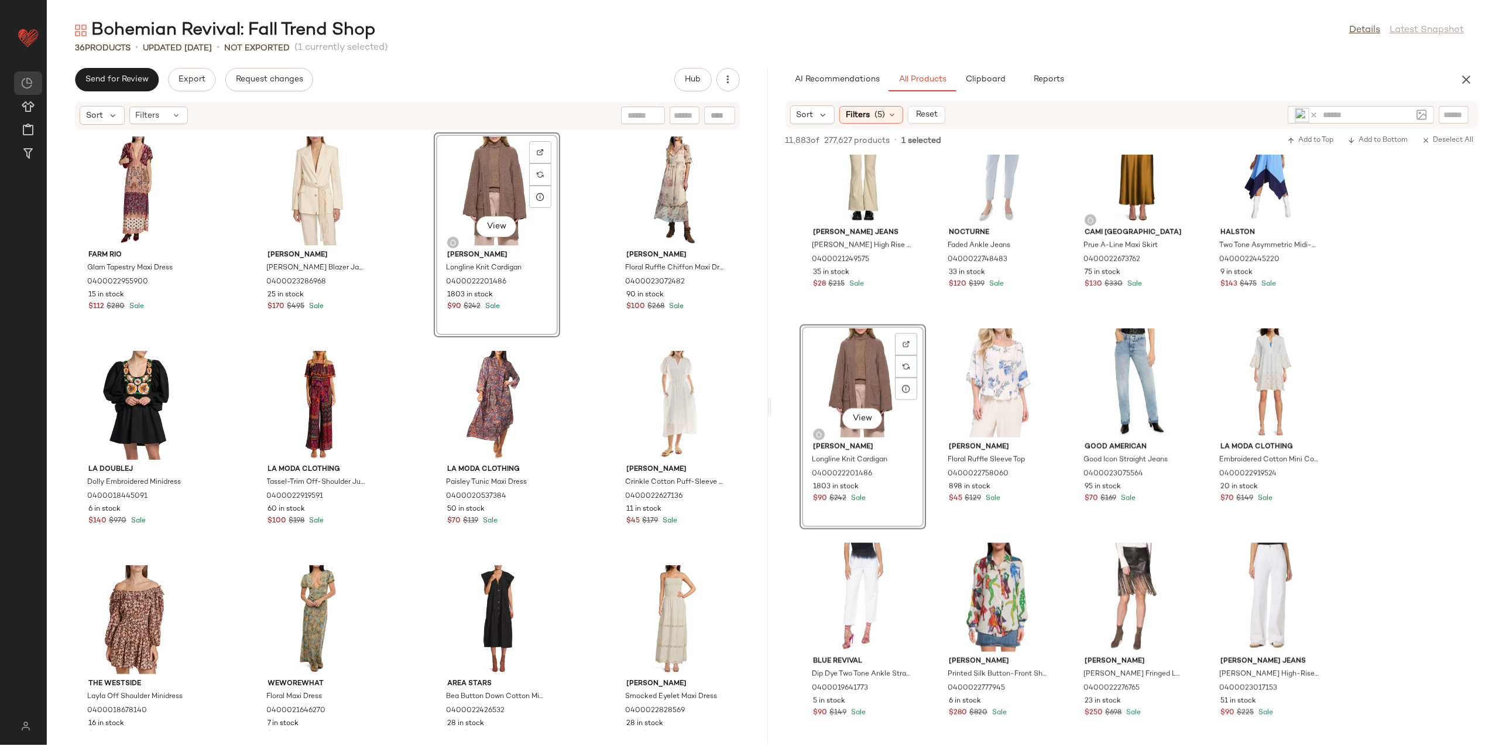
scroll to position [23955, 0]
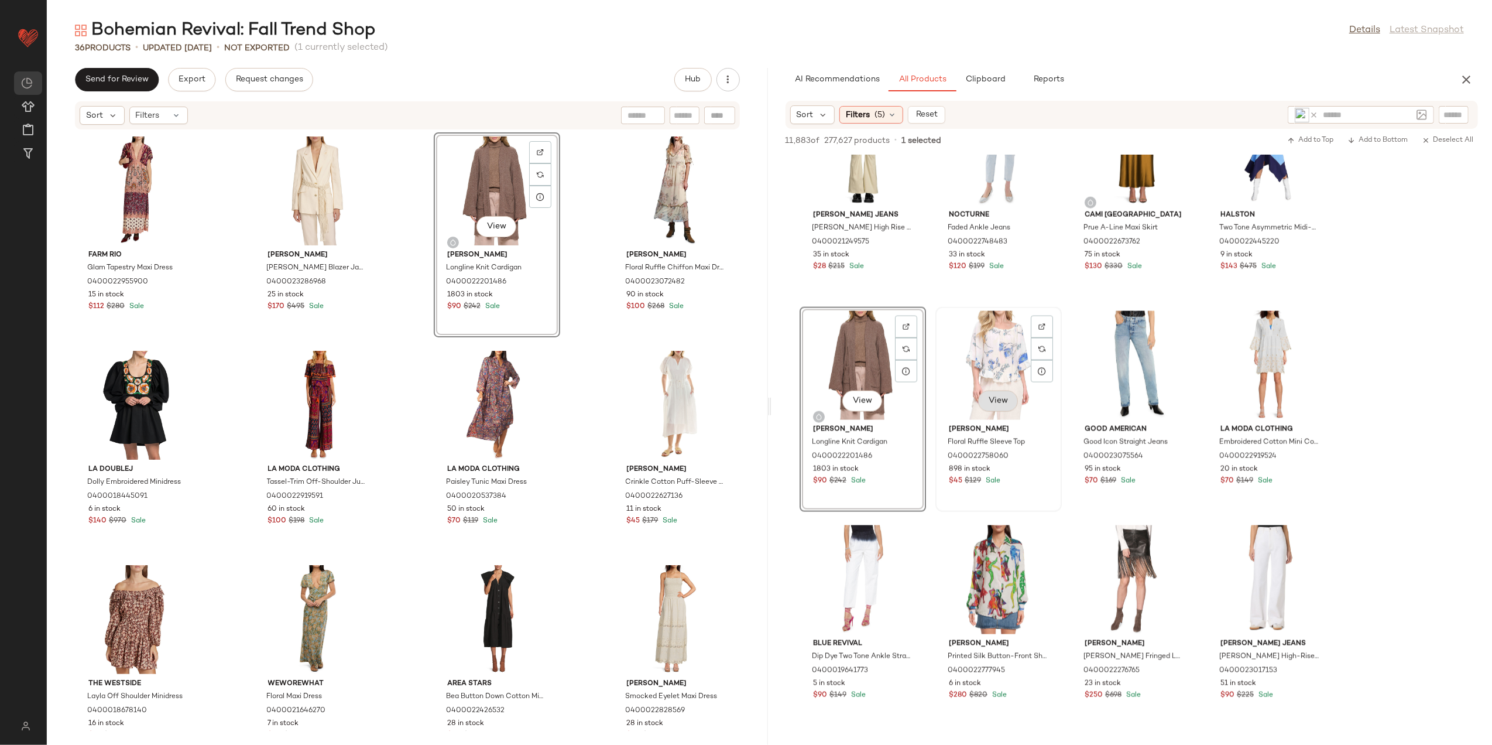
click at [988, 405] on span "View" at bounding box center [998, 400] width 20 height 9
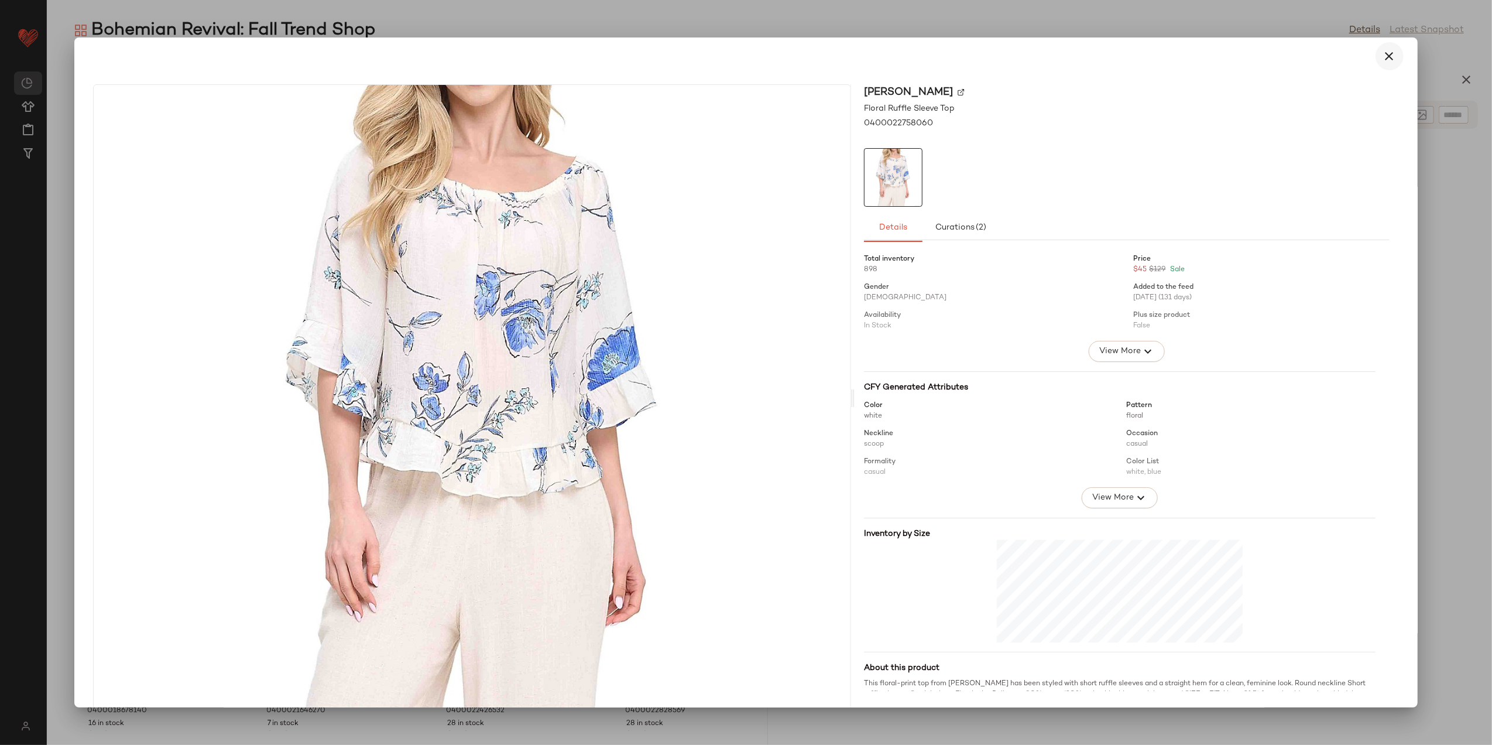
click at [1385, 64] on button "button" at bounding box center [1390, 56] width 28 height 28
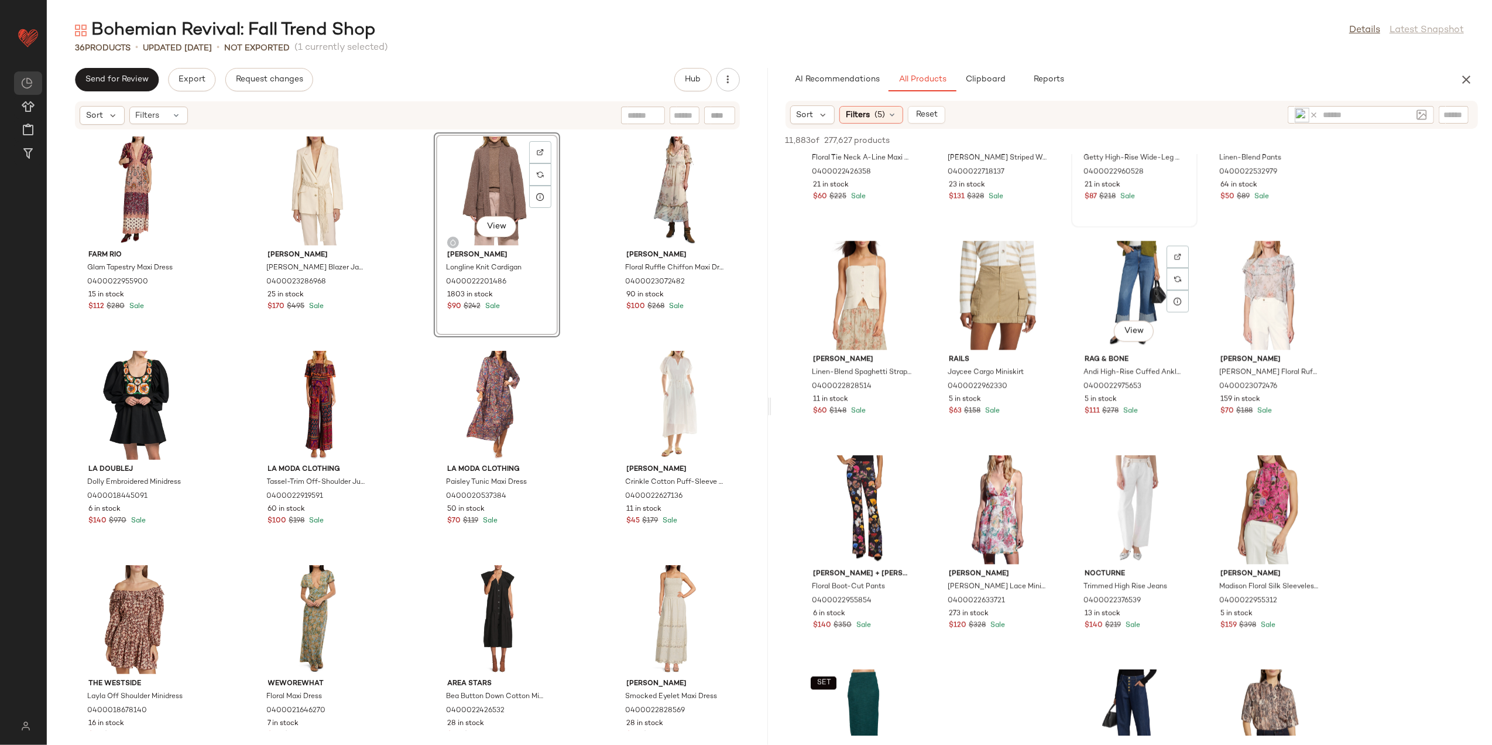
scroll to position [24929, 0]
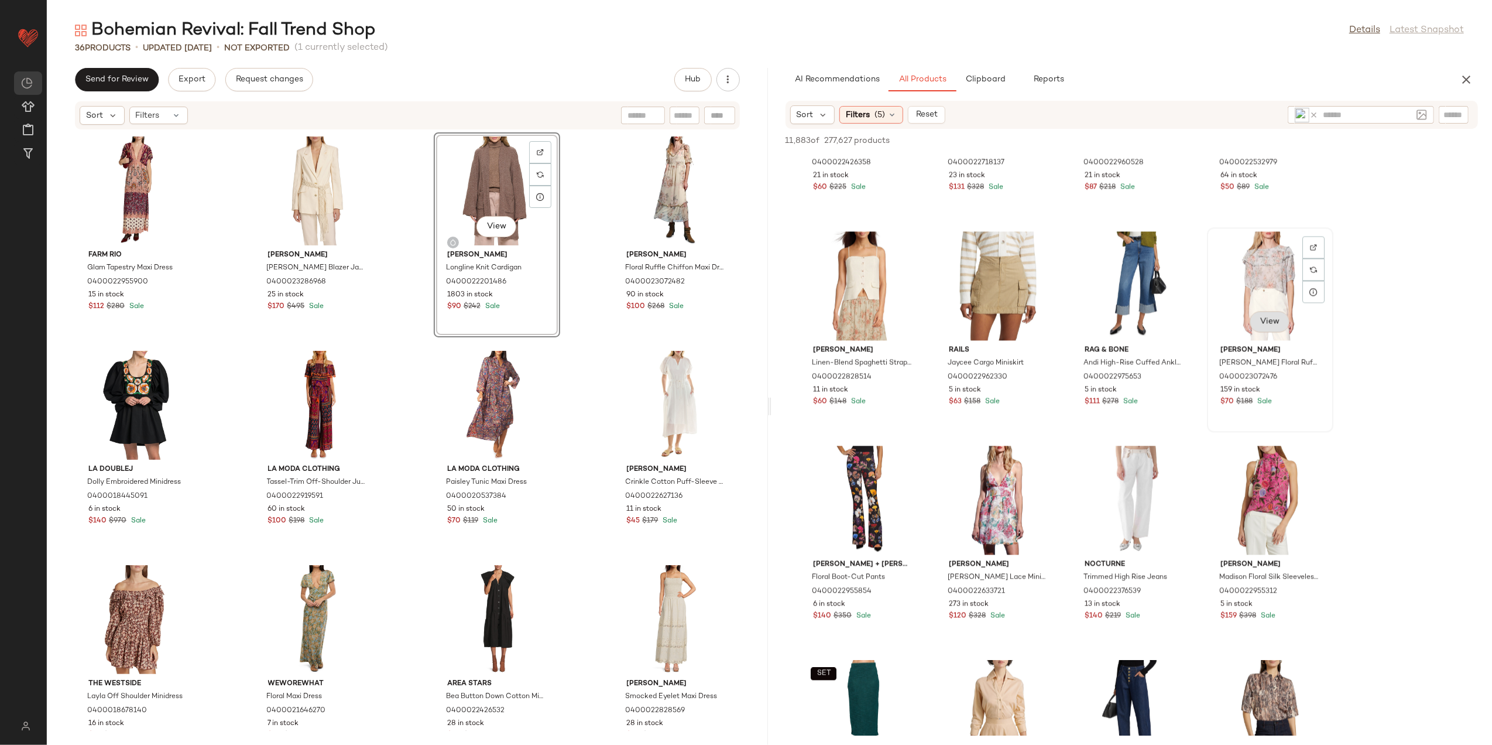
click at [1268, 326] on span "View" at bounding box center [1270, 321] width 20 height 9
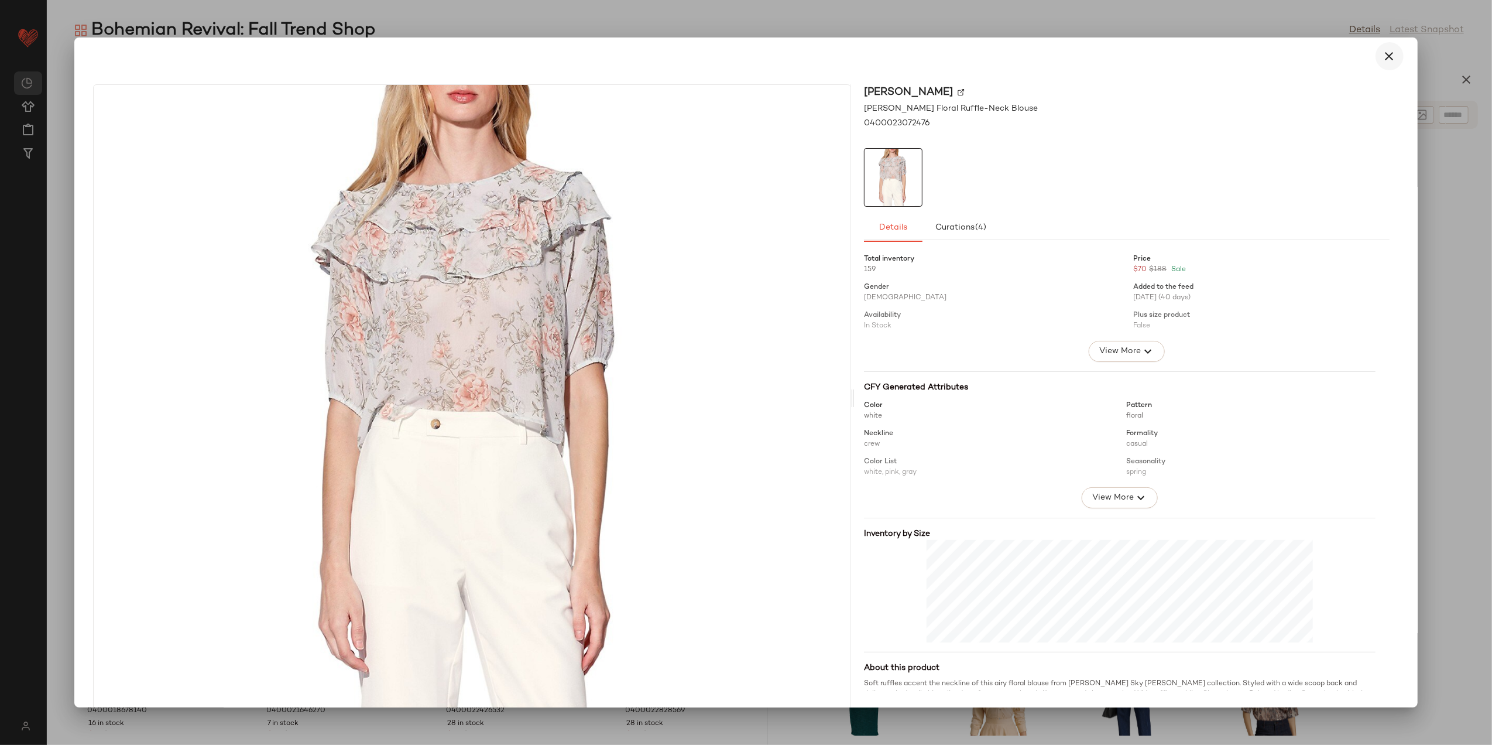
click at [1383, 57] on icon "button" at bounding box center [1390, 56] width 14 height 14
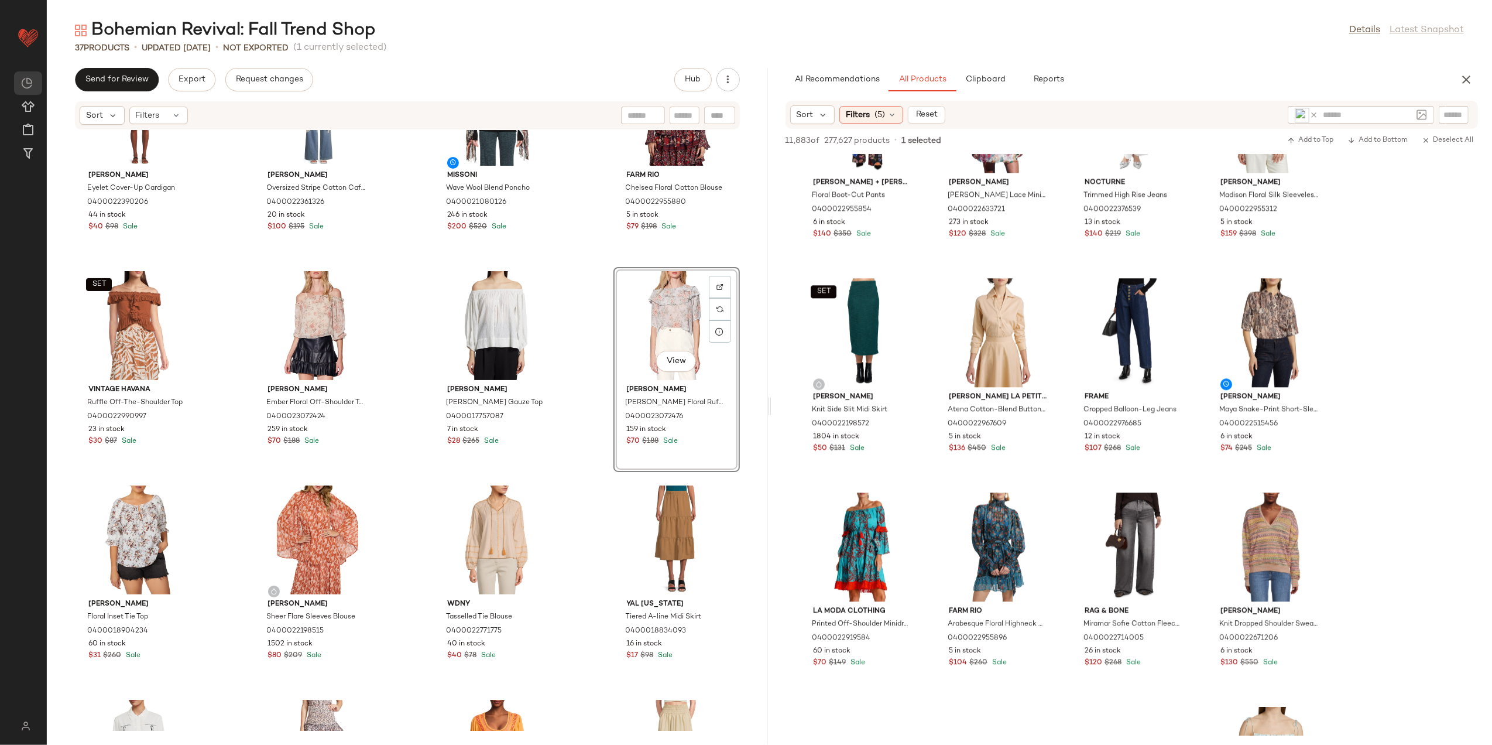
scroll to position [25339, 0]
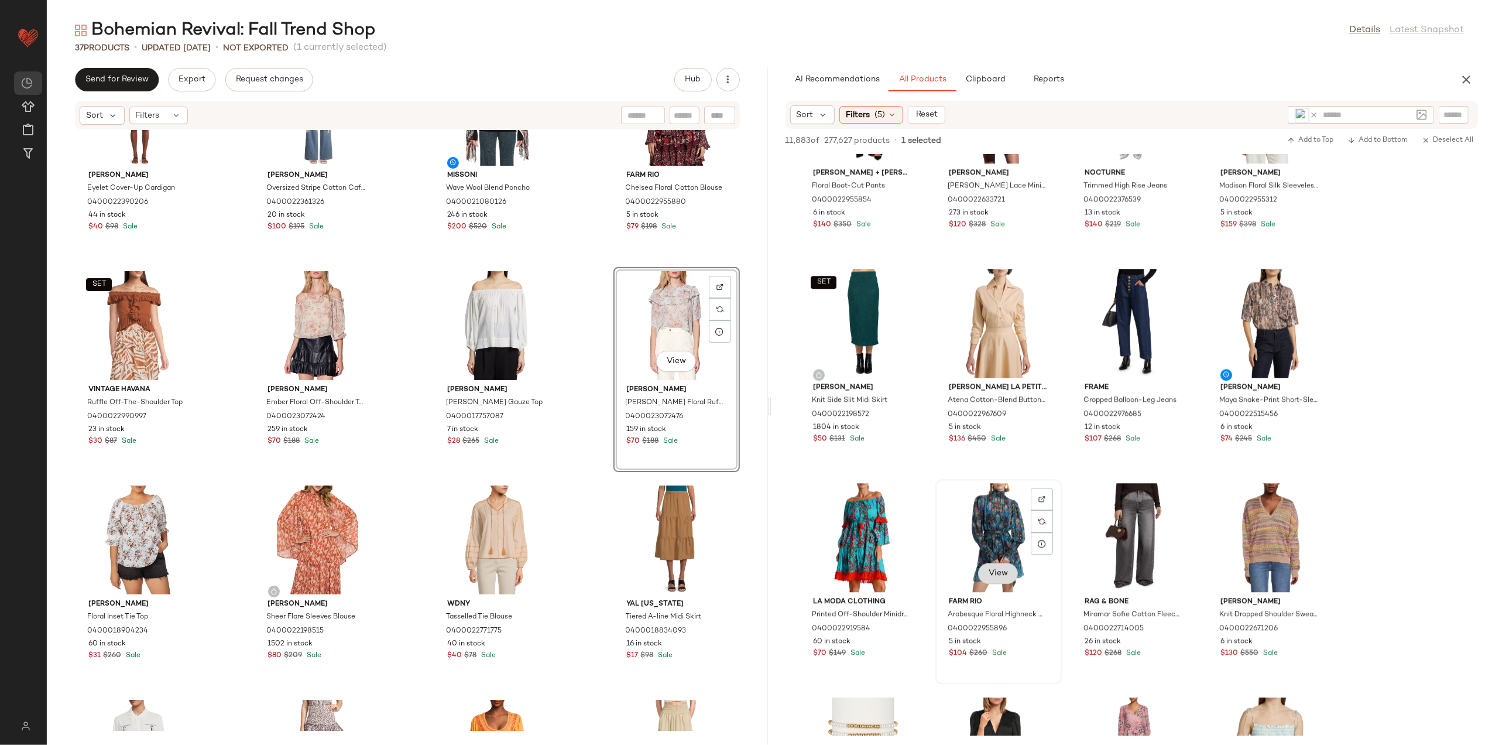
click at [1003, 570] on span "View" at bounding box center [998, 573] width 20 height 9
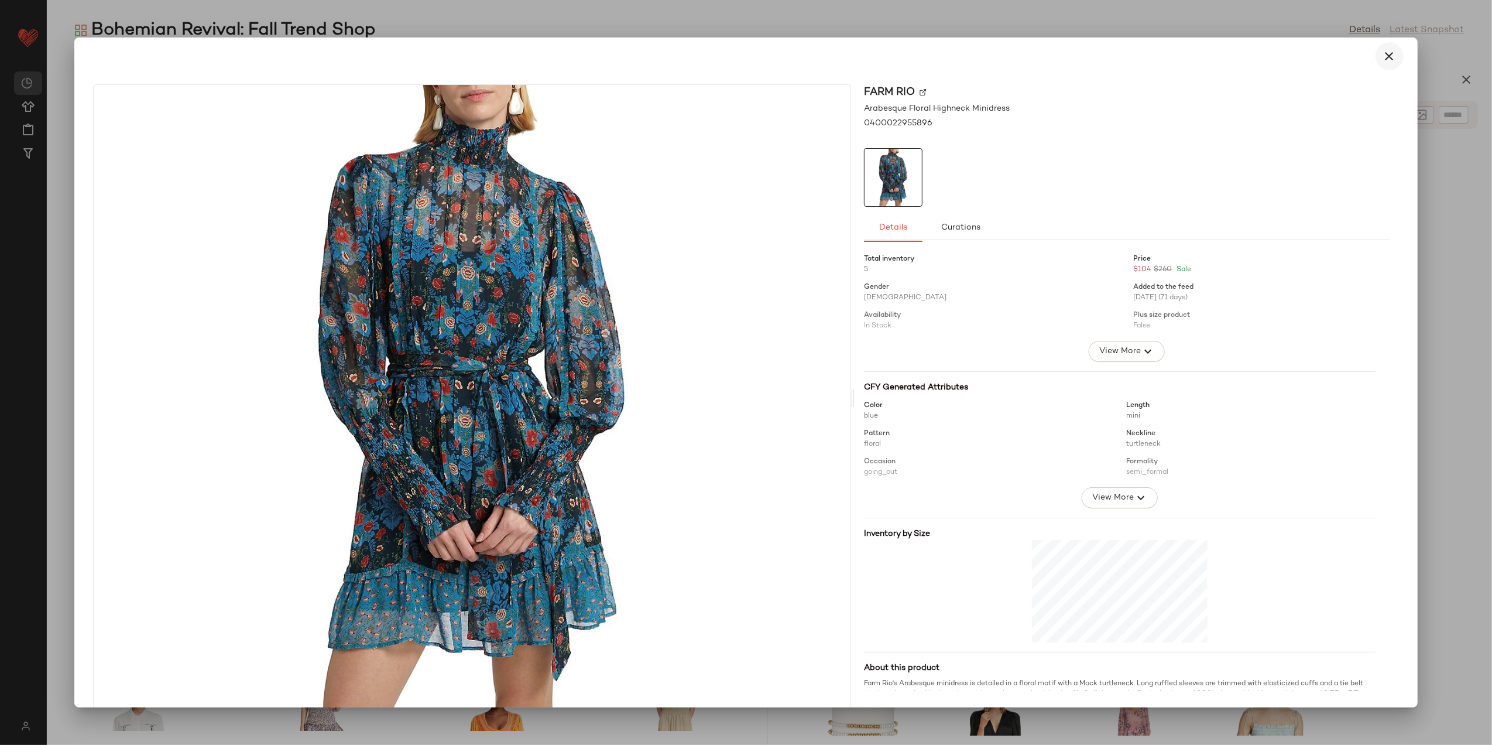
click at [1385, 54] on icon "button" at bounding box center [1390, 56] width 14 height 14
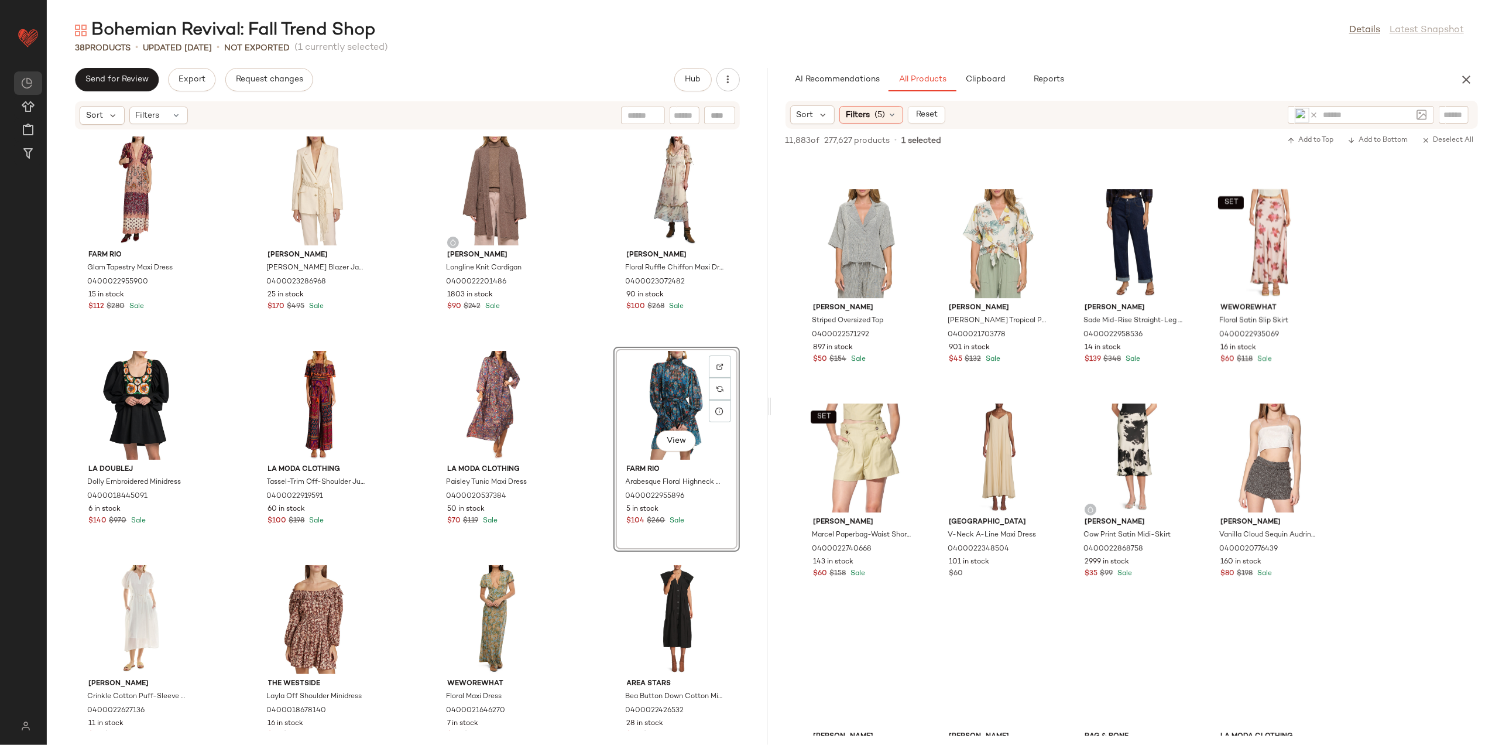
scroll to position [26313, 0]
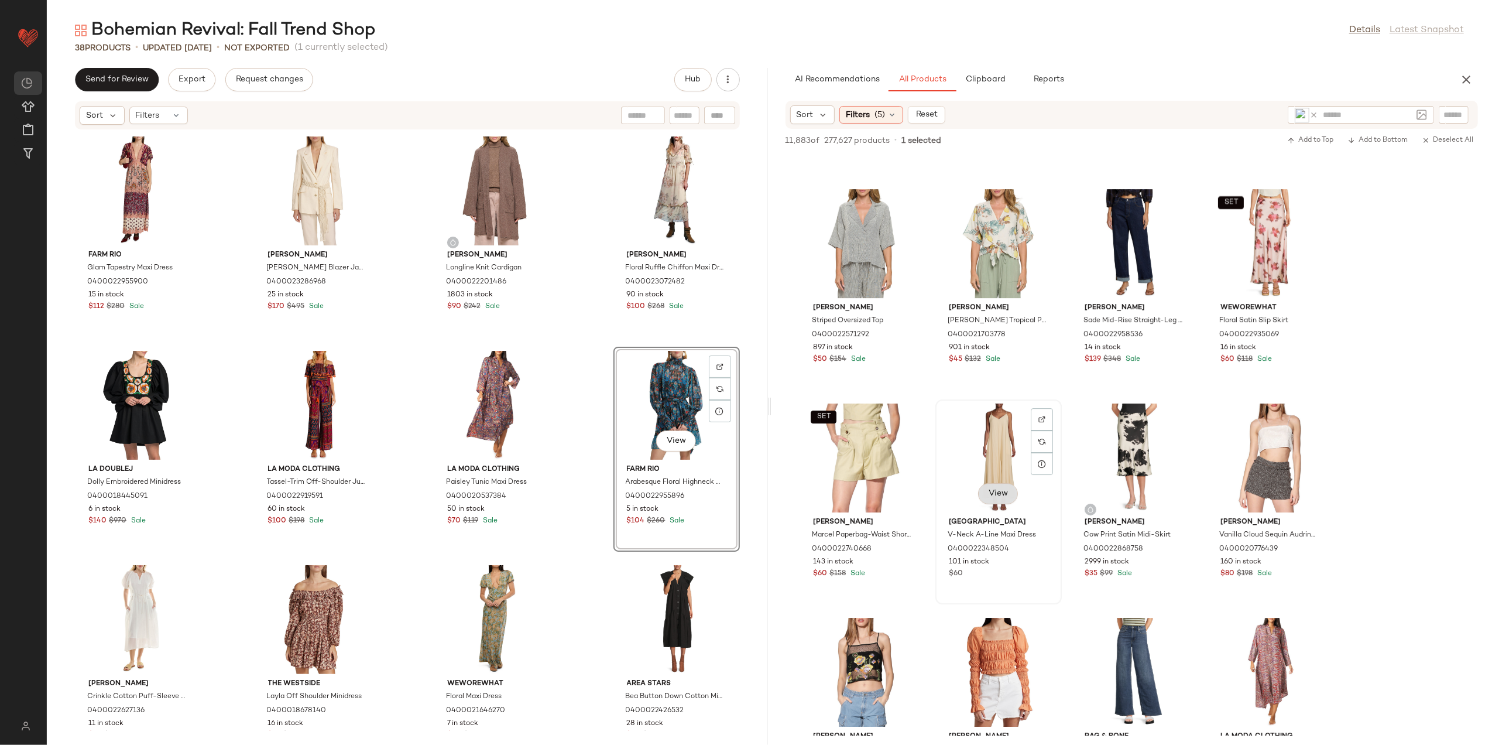
click at [1001, 494] on span "View" at bounding box center [998, 493] width 20 height 9
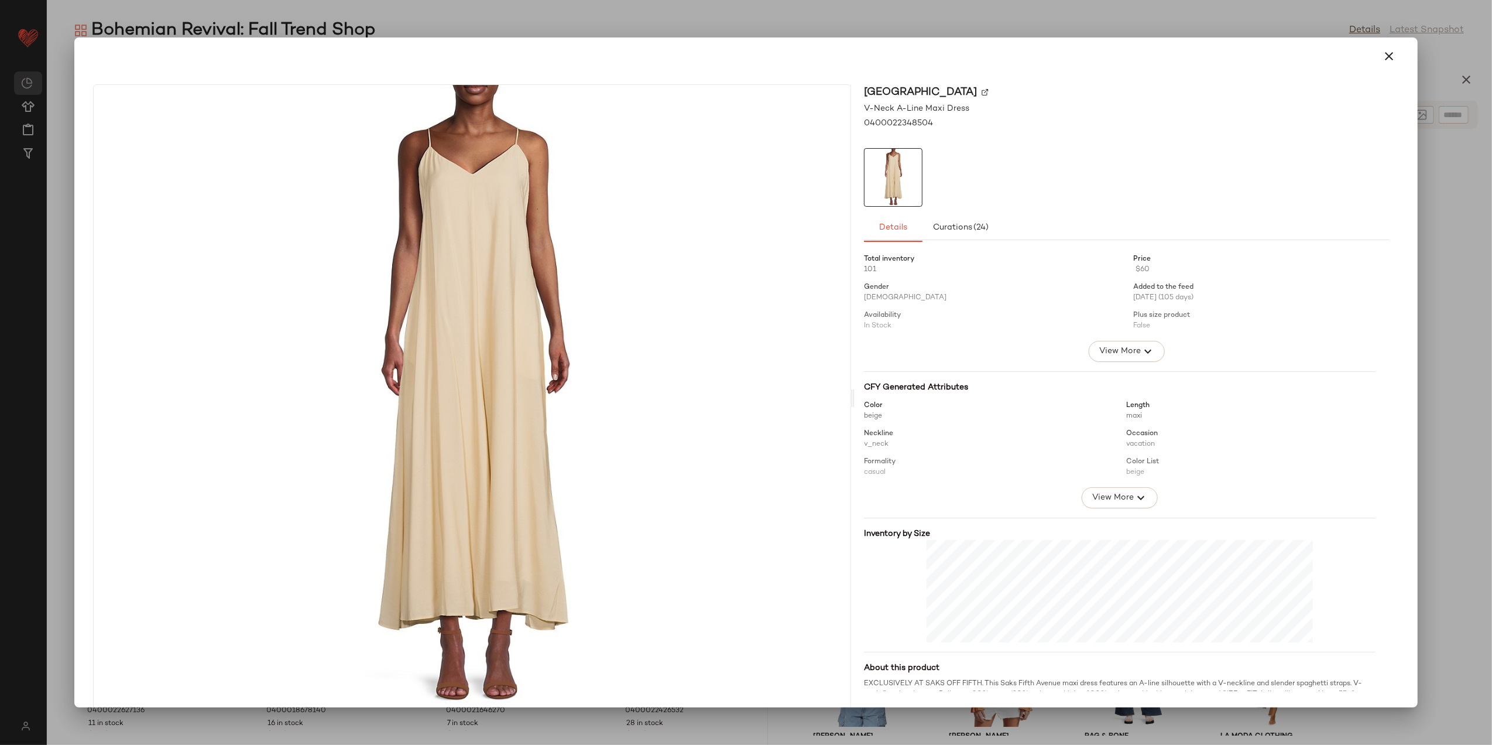
drag, startPoint x: 1378, startPoint y: 53, endPoint x: 1360, endPoint y: 68, distance: 24.1
click at [1383, 53] on icon "button" at bounding box center [1390, 56] width 14 height 14
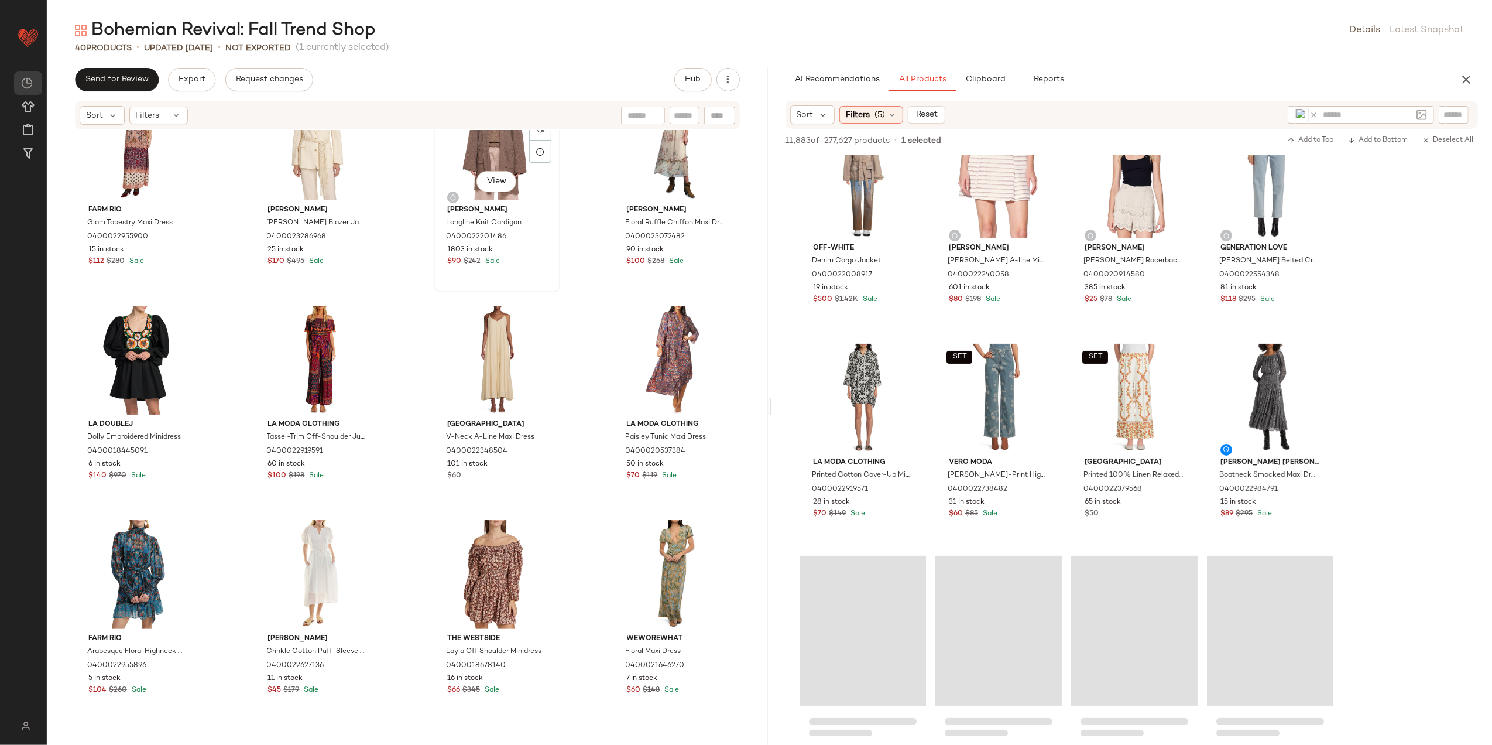
scroll to position [0, 0]
